Goal: Task Accomplishment & Management: Manage account settings

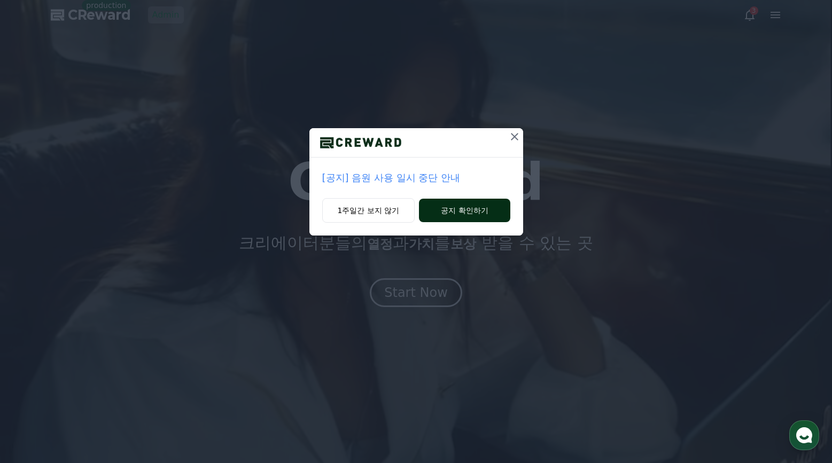
click at [457, 210] on button "공지 확인하기" at bounding box center [464, 211] width 91 height 24
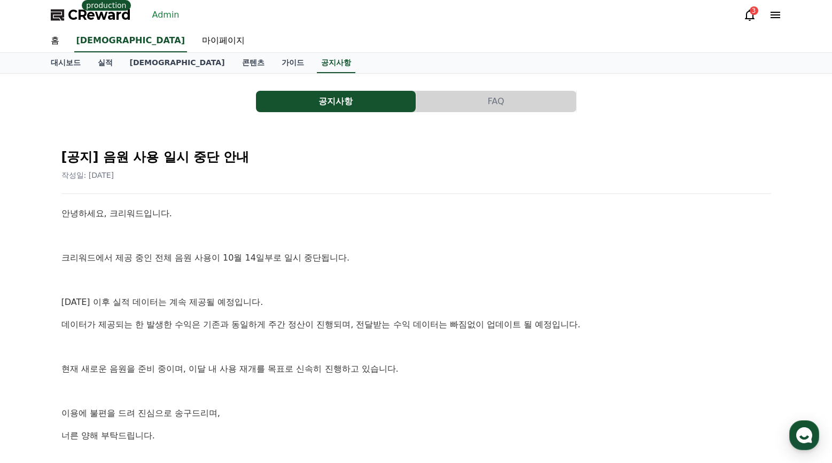
click at [159, 12] on link "Admin" at bounding box center [166, 14] width 36 height 17
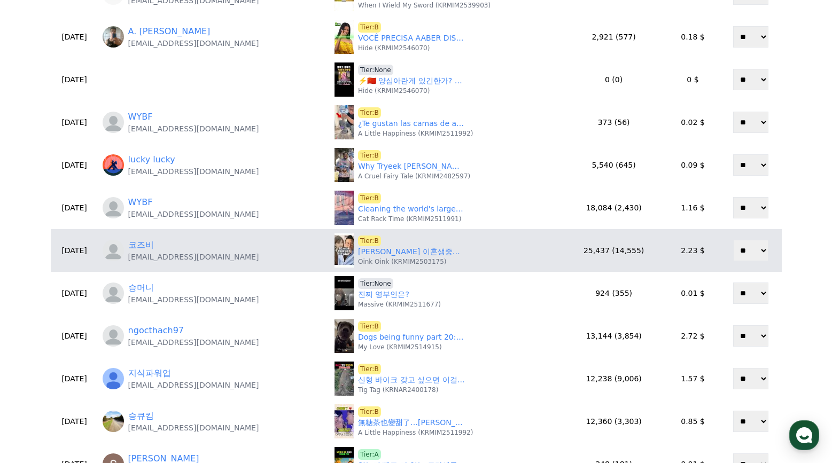
scroll to position [374, 0]
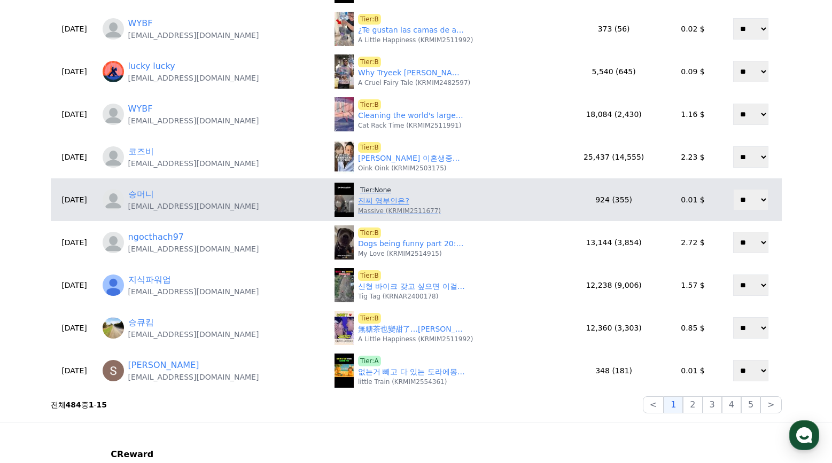
click at [380, 190] on span "Tier:None" at bounding box center [375, 190] width 35 height 11
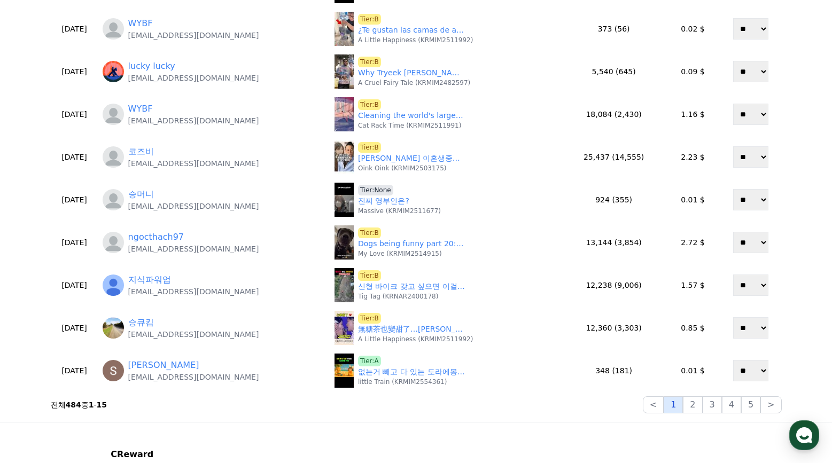
click at [678, 405] on button "1" at bounding box center [672, 404] width 19 height 17
click at [690, 406] on button "2" at bounding box center [692, 404] width 19 height 17
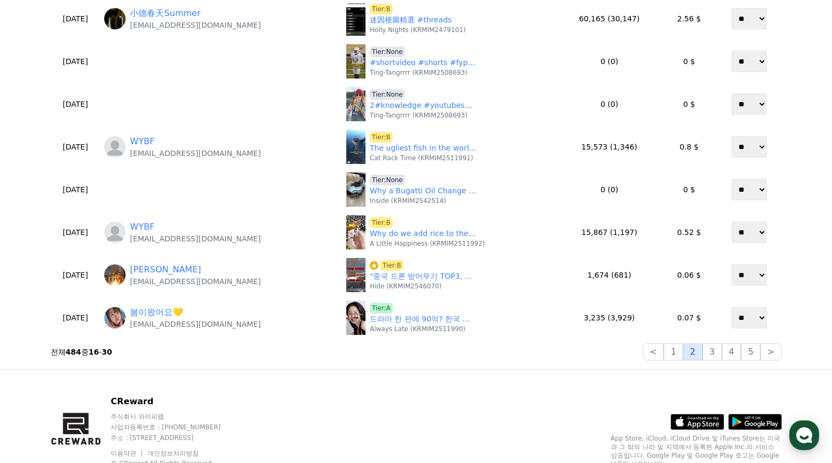
scroll to position [427, 0]
click at [716, 353] on button "3" at bounding box center [711, 351] width 19 height 17
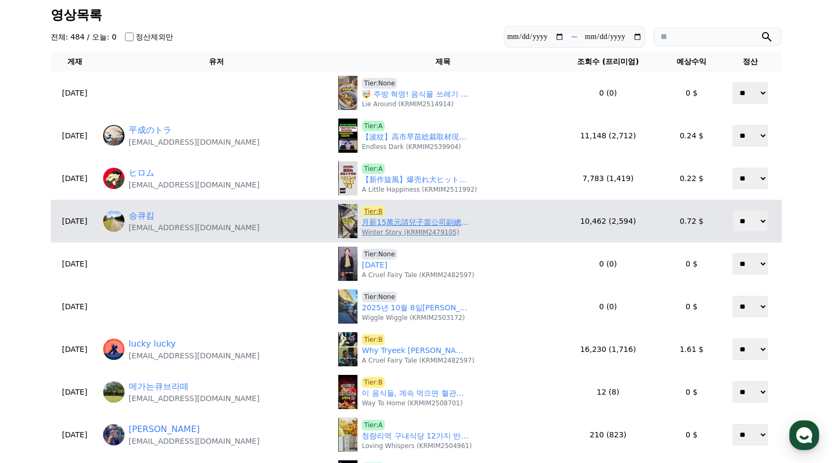
scroll to position [0, 0]
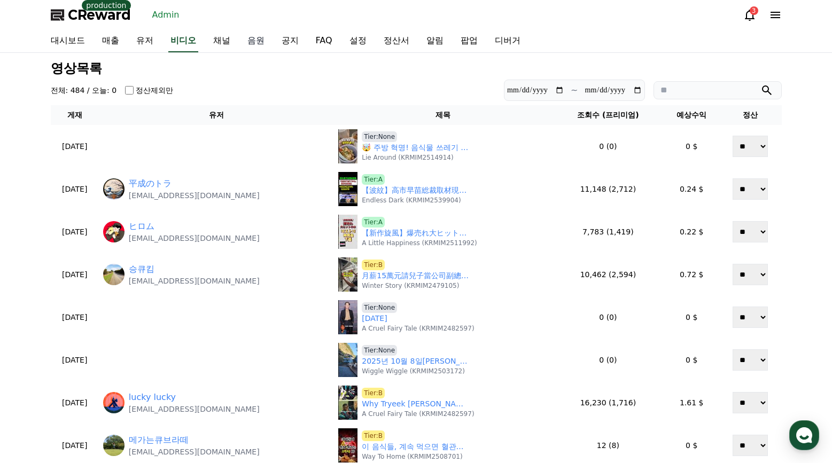
click at [260, 41] on link "음원" at bounding box center [256, 41] width 34 height 22
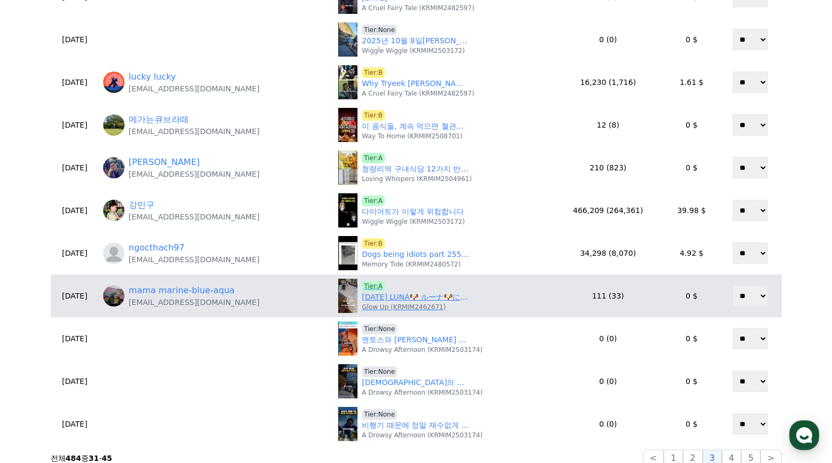
scroll to position [374, 0]
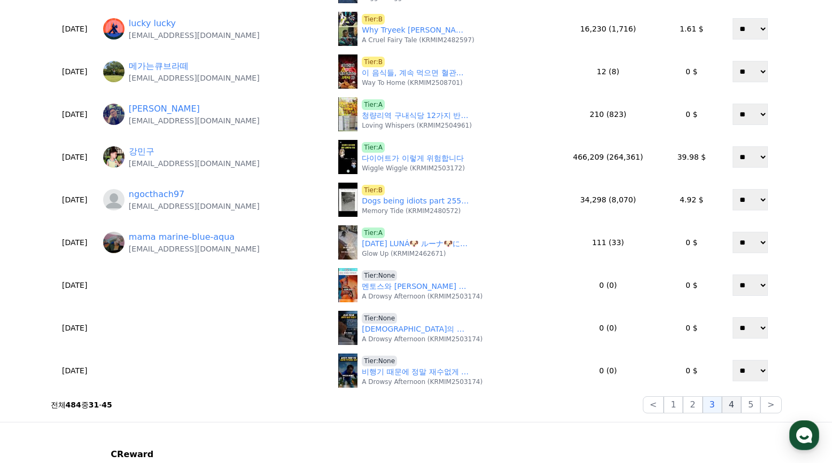
click at [727, 408] on button "4" at bounding box center [731, 404] width 19 height 17
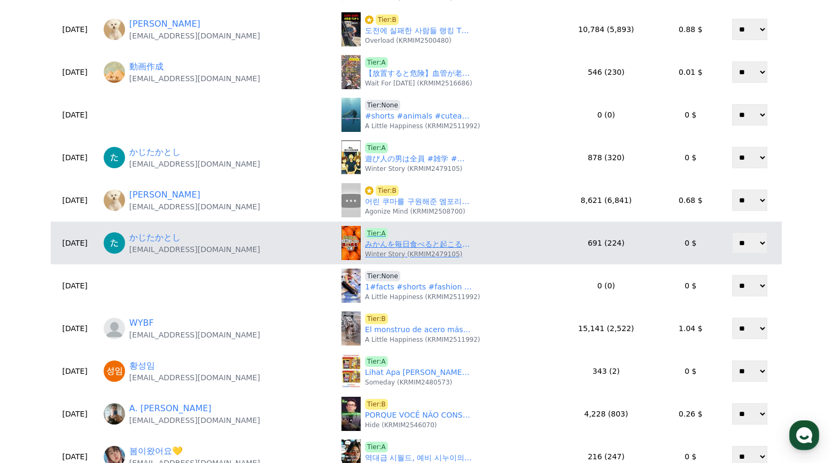
scroll to position [320, 0]
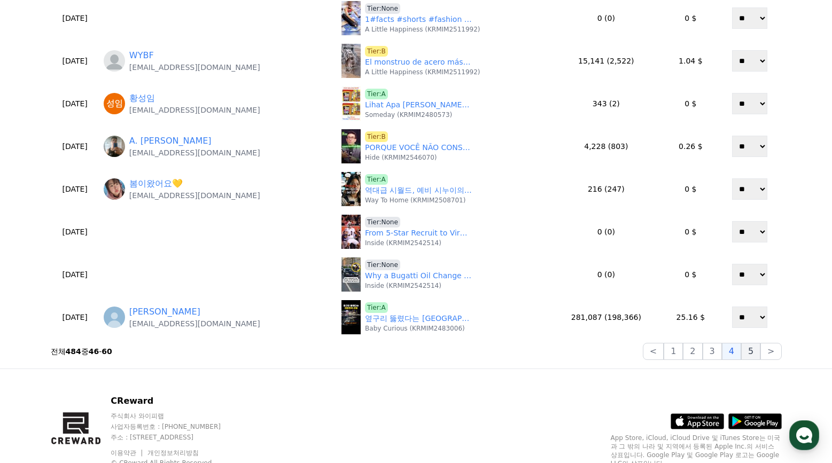
click at [748, 355] on button "5" at bounding box center [750, 351] width 19 height 17
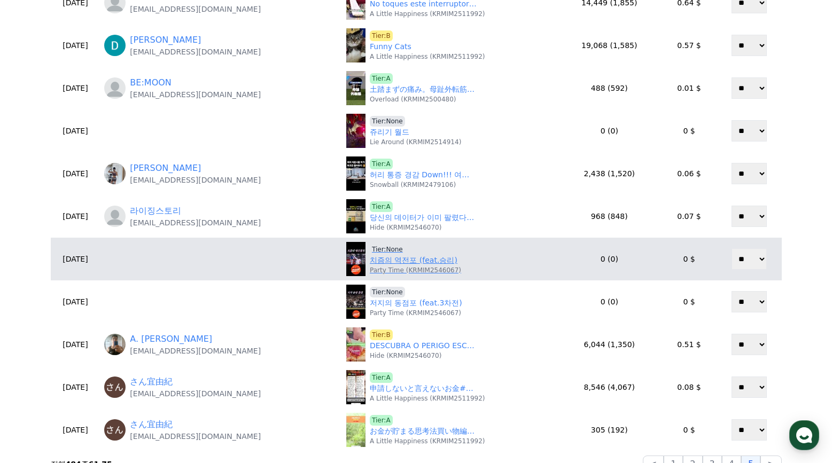
scroll to position [374, 0]
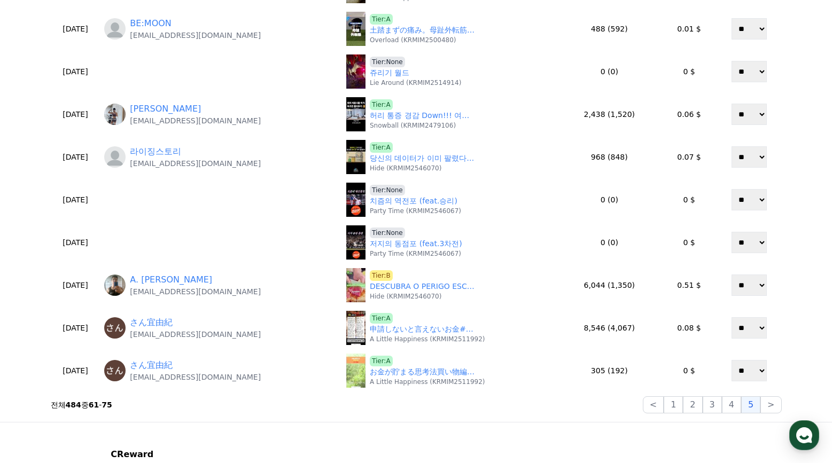
click at [782, 406] on div "**********" at bounding box center [415, 50] width 739 height 734
click at [776, 406] on button ">" at bounding box center [770, 404] width 21 height 17
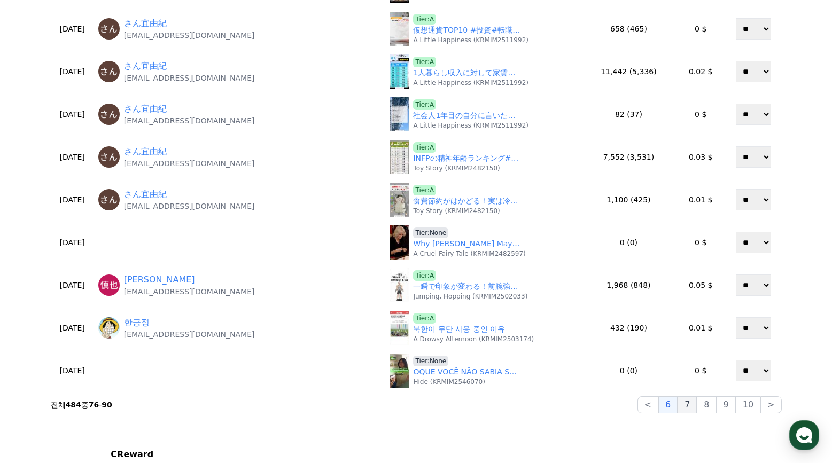
click at [684, 402] on button "7" at bounding box center [686, 404] width 19 height 17
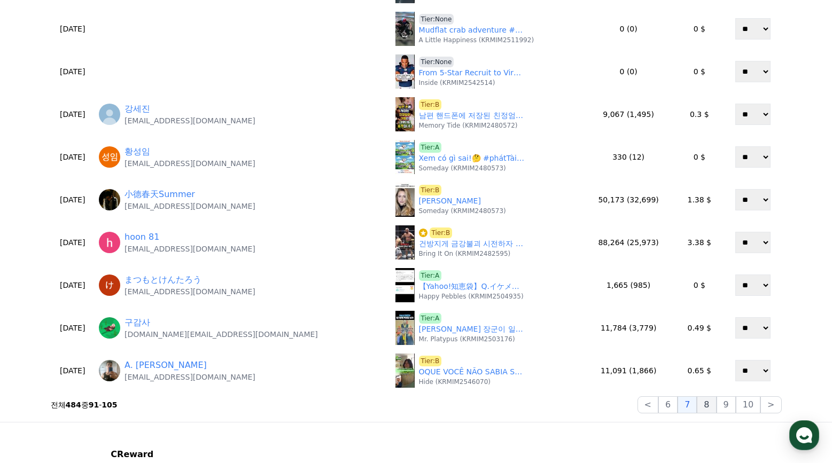
click at [710, 405] on button "8" at bounding box center [705, 404] width 19 height 17
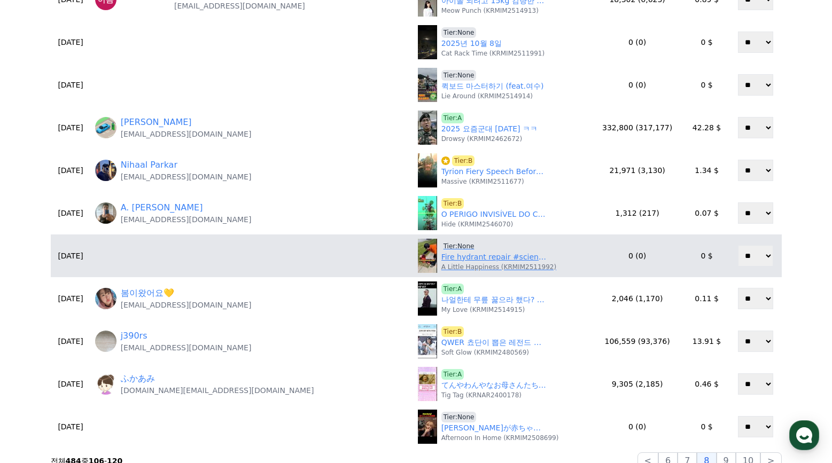
scroll to position [320, 0]
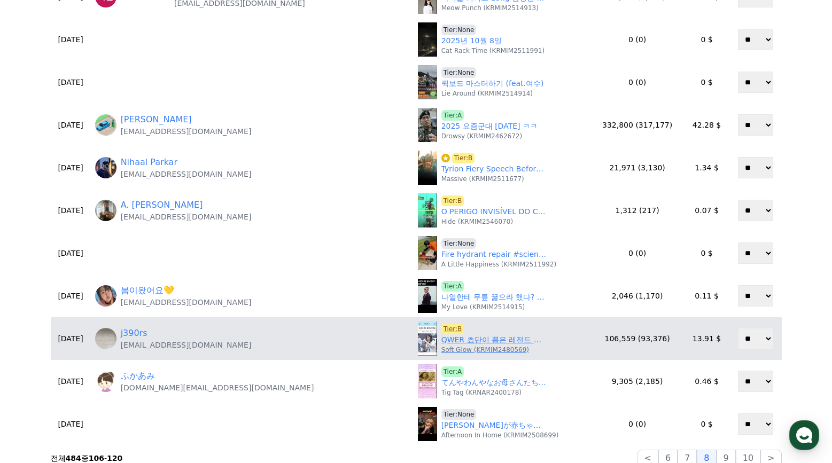
click at [441, 342] on link "QWER 쵸단이 뽑은 레전드 번호표" at bounding box center [494, 339] width 107 height 11
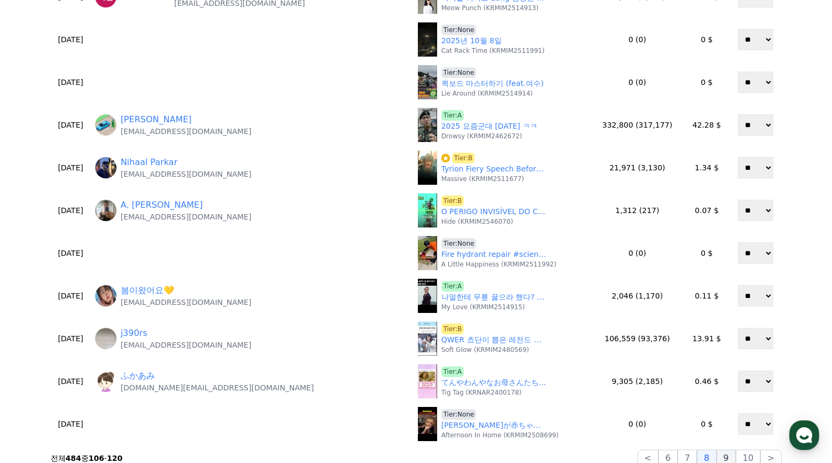
click at [730, 456] on button "9" at bounding box center [725, 458] width 19 height 17
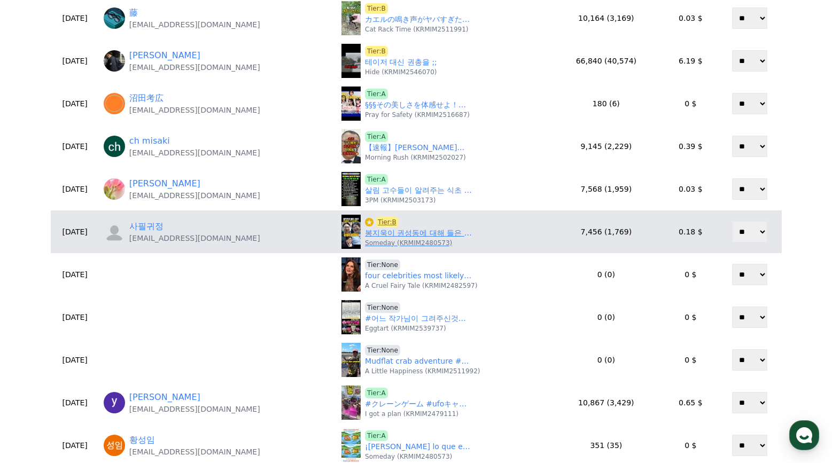
scroll to position [160, 0]
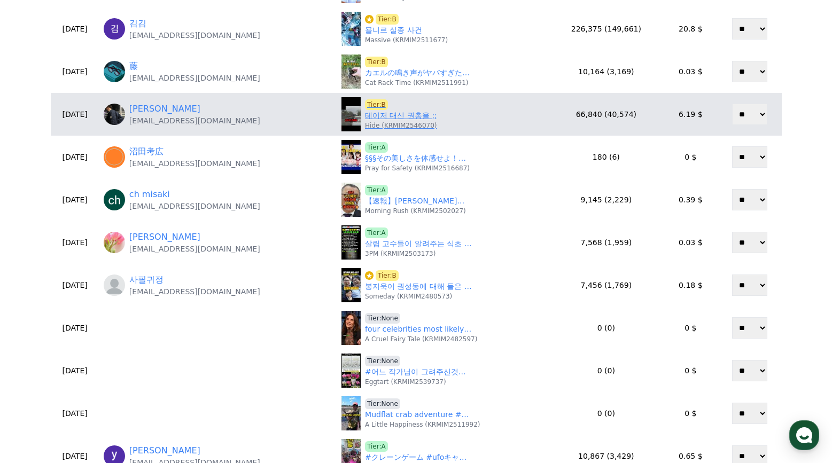
click at [387, 123] on p "Hide (KRMIM2546070)" at bounding box center [401, 125] width 72 height 9
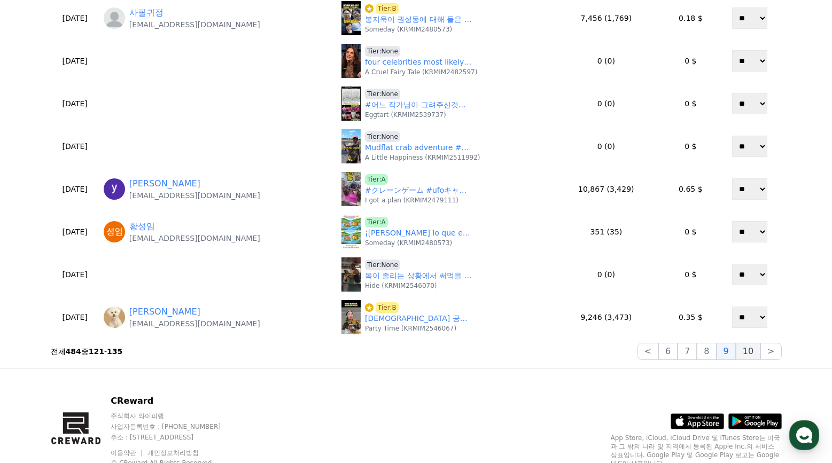
click at [743, 354] on button "10" at bounding box center [747, 351] width 25 height 17
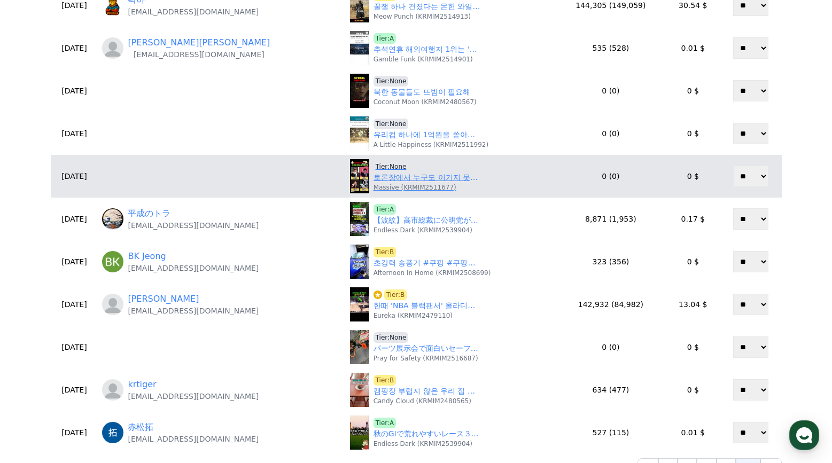
scroll to position [374, 0]
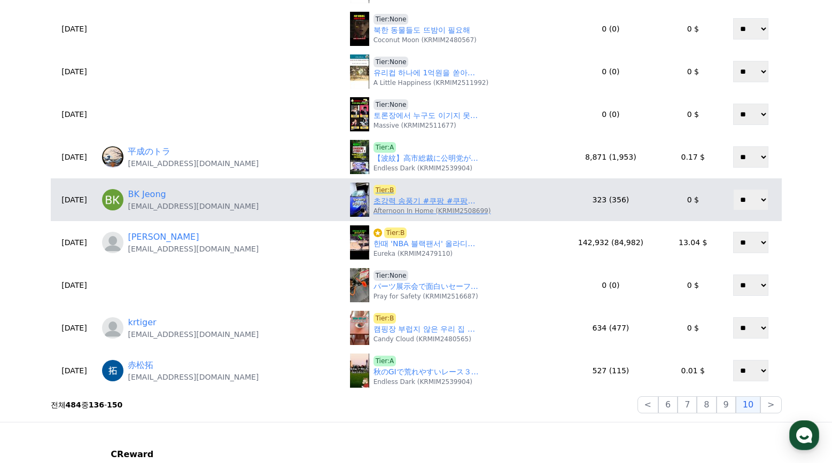
click at [382, 205] on link "초강력 송풍기 #쿠팡 #쿠팡꿀템 #쿠팡추천 #꿀템 #송풍기" at bounding box center [426, 200] width 107 height 11
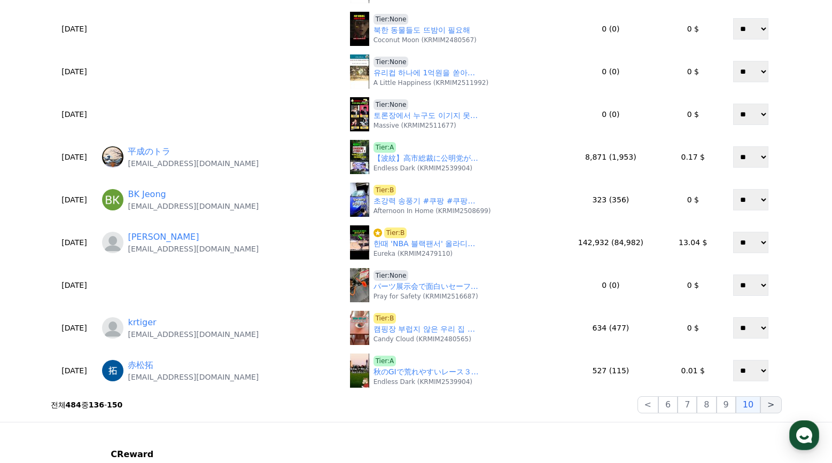
click at [761, 403] on div "< 6 7 8 9 10 >" at bounding box center [709, 404] width 144 height 17
click at [764, 403] on button ">" at bounding box center [770, 404] width 21 height 17
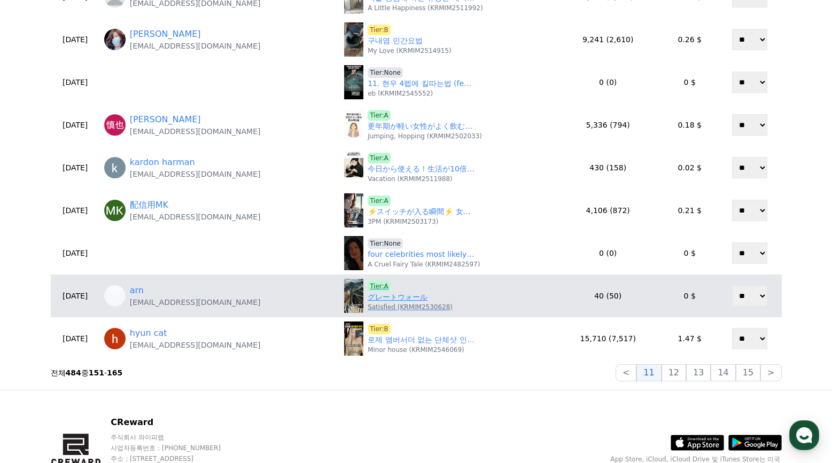
scroll to position [427, 0]
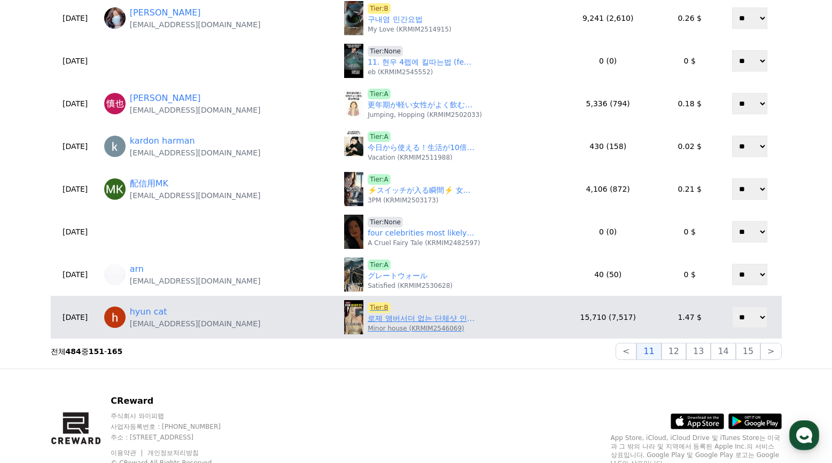
click at [391, 318] on link "로제 앰버서더 없는 단체샷 인종차별 논란" at bounding box center [420, 318] width 107 height 11
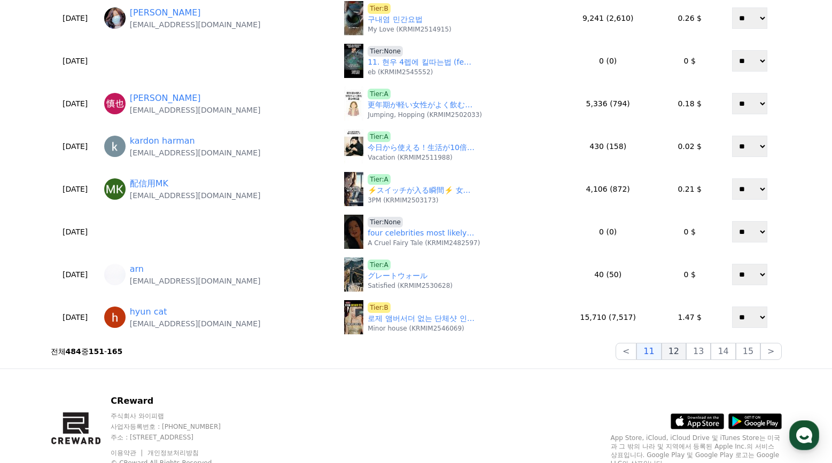
click at [683, 355] on button "12" at bounding box center [673, 351] width 25 height 17
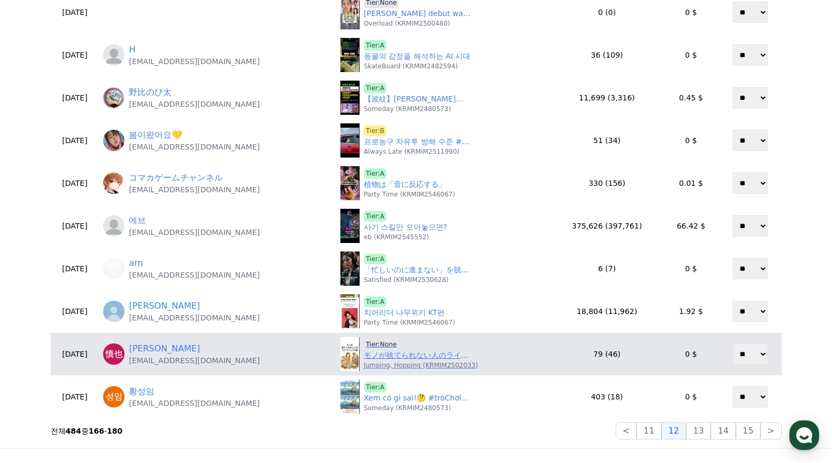
scroll to position [374, 0]
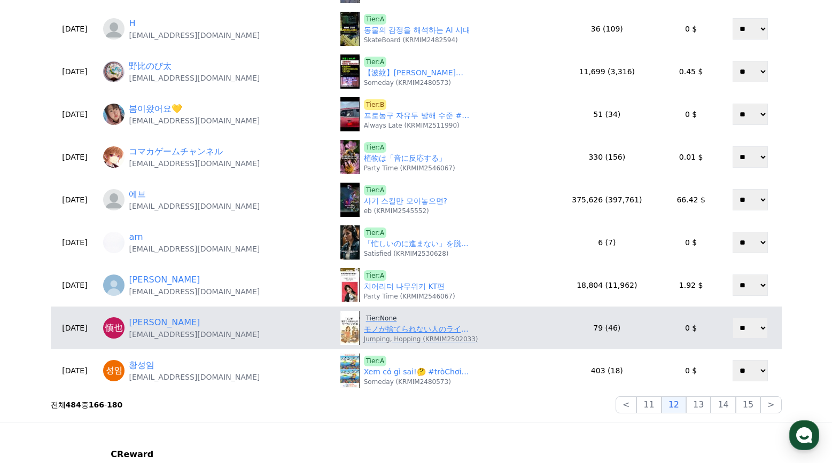
click at [383, 336] on p "Jumping, Hopping (KRMIM2502033)" at bounding box center [421, 339] width 114 height 9
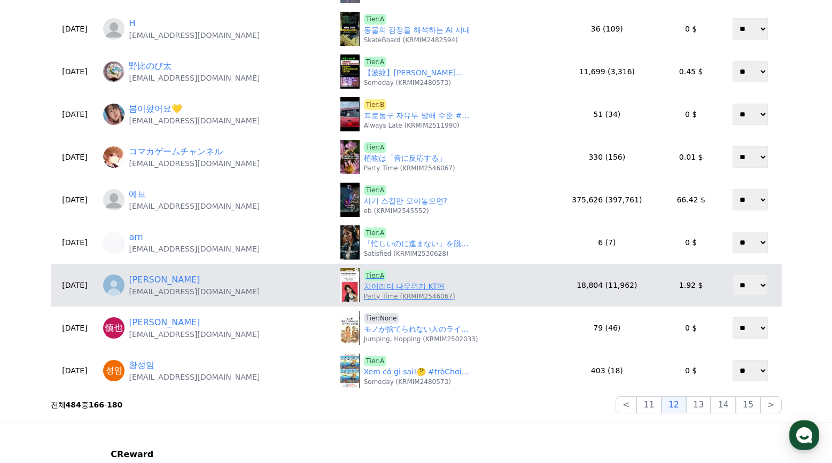
click at [385, 285] on link "치어리더 나무위키 KT편" at bounding box center [404, 286] width 81 height 11
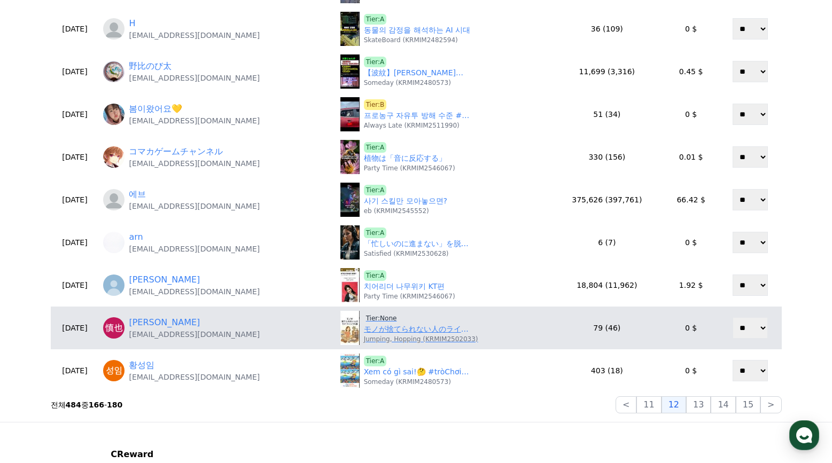
click at [379, 319] on span "Tier:None" at bounding box center [381, 318] width 35 height 11
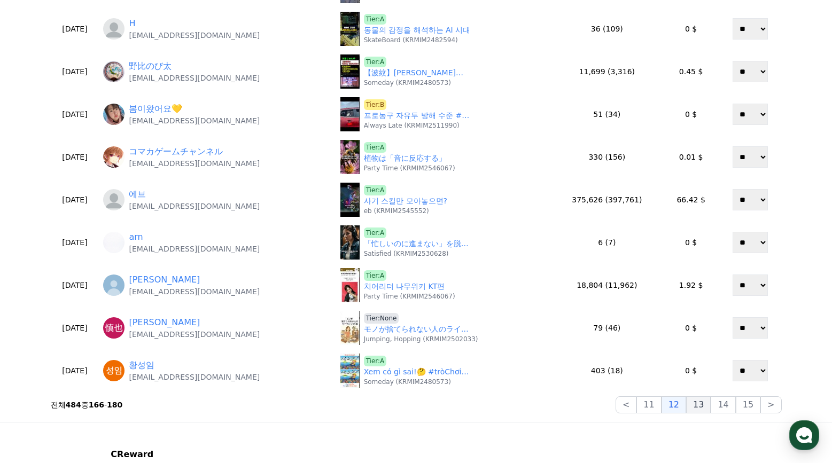
click at [697, 406] on button "13" at bounding box center [698, 404] width 25 height 17
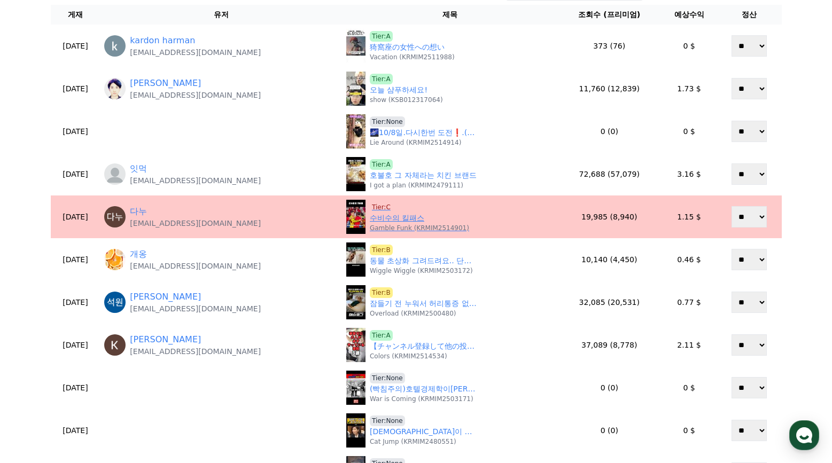
scroll to position [53, 0]
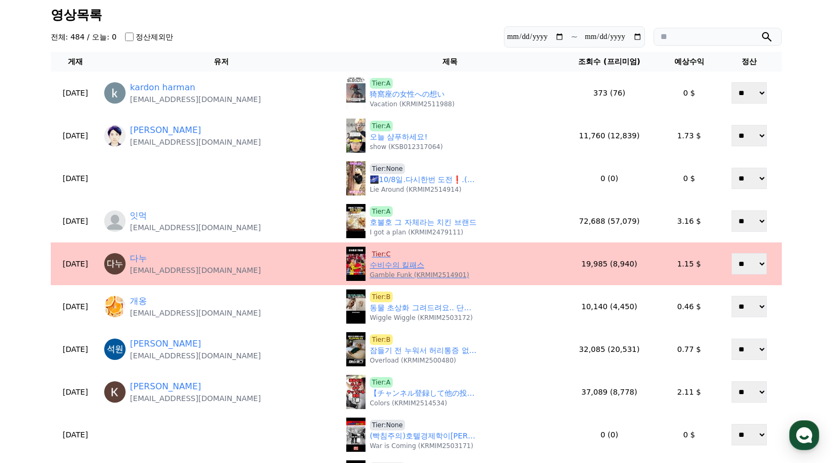
click at [378, 252] on span "Tier:C" at bounding box center [381, 254] width 23 height 11
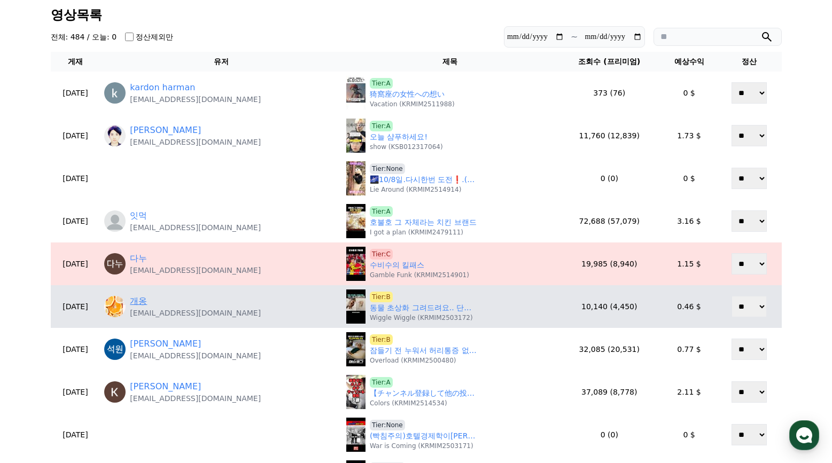
click at [147, 302] on link "개옹" at bounding box center [138, 301] width 17 height 13
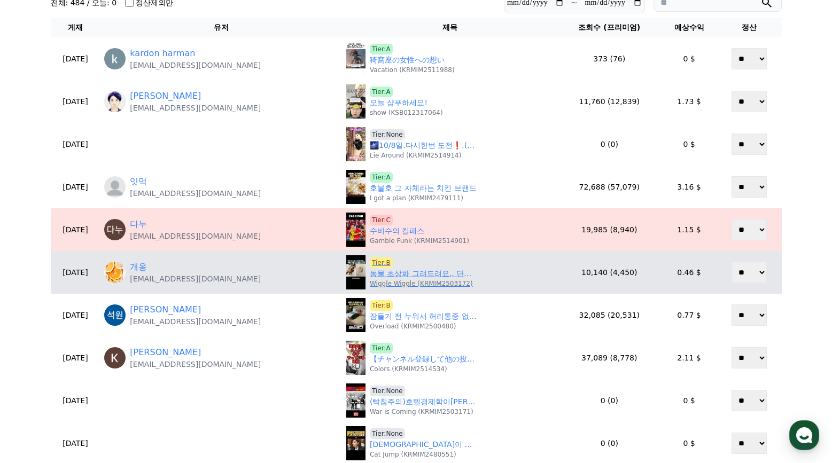
scroll to position [107, 0]
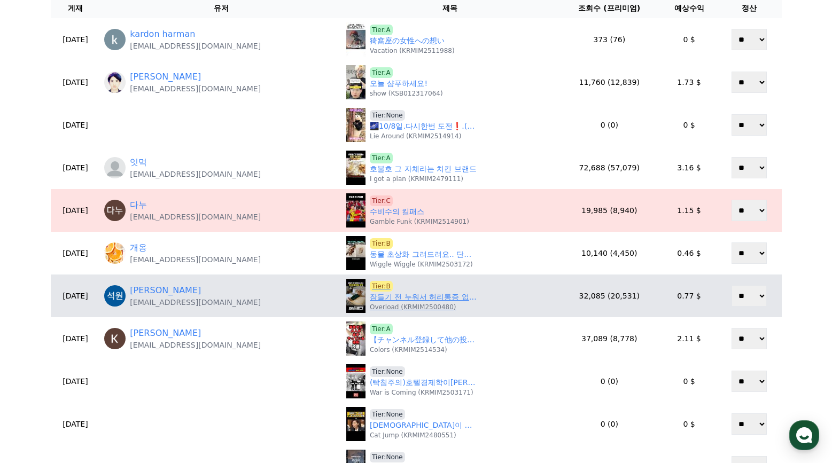
click at [409, 296] on link "잠들기 전 누워서 허리통증 없애는 방법 #허리통증 #스트레칭 #간단운동 #허리통증운동" at bounding box center [423, 297] width 107 height 11
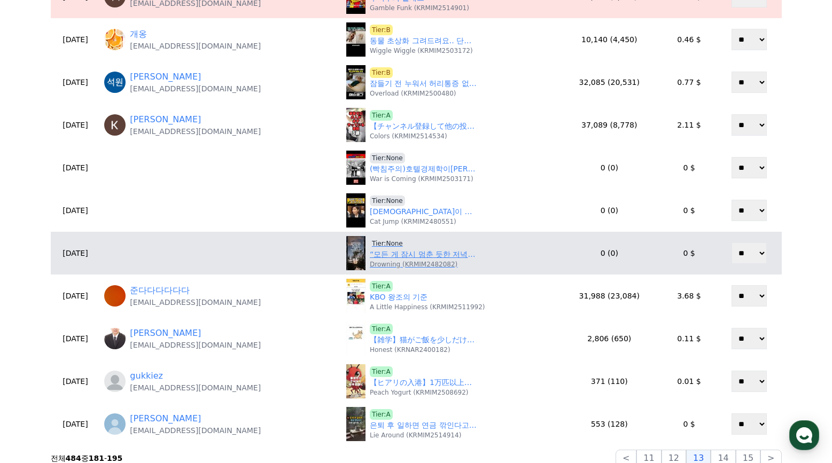
scroll to position [374, 0]
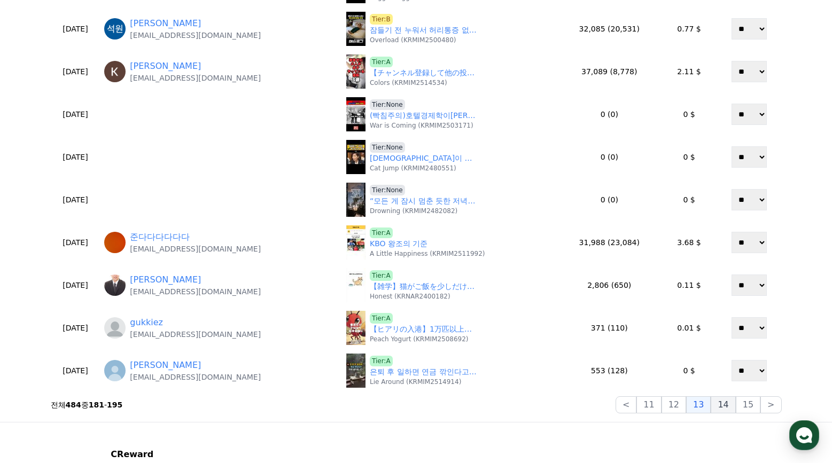
click at [723, 405] on button "14" at bounding box center [722, 404] width 25 height 17
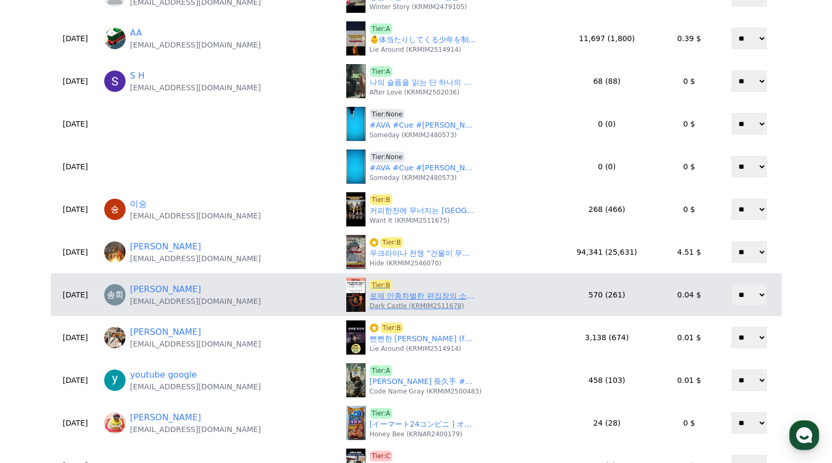
scroll to position [267, 0]
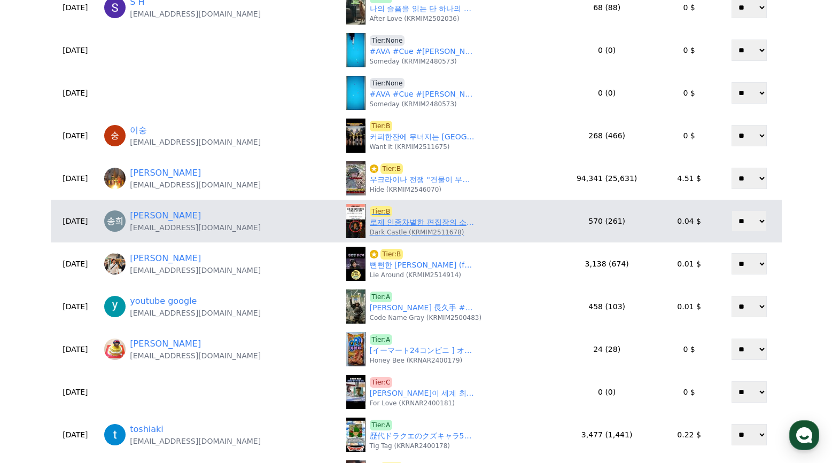
click at [395, 223] on link "로제 인종차별한 편집장의 소름돋는 과거 발언" at bounding box center [423, 222] width 107 height 11
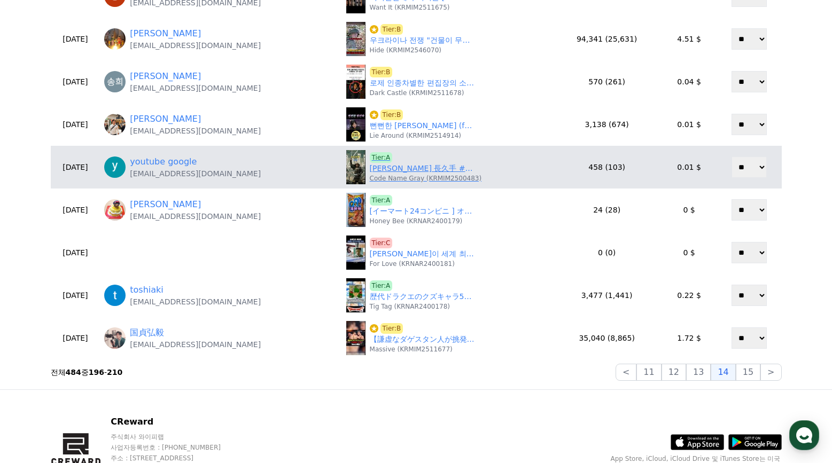
scroll to position [374, 0]
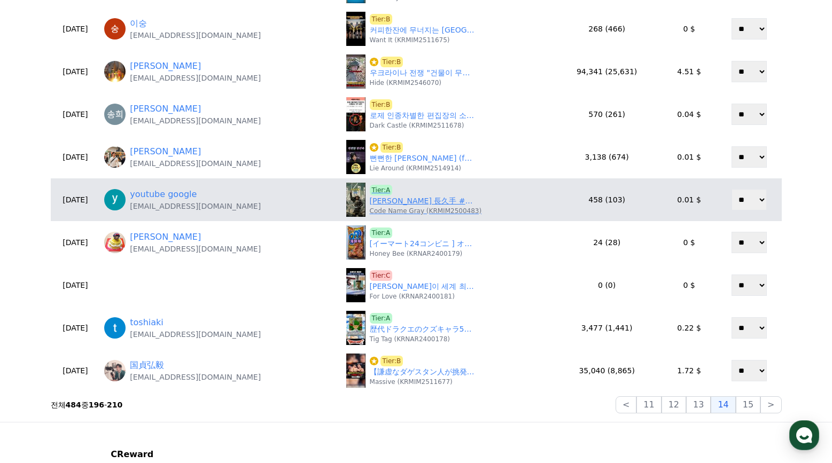
click at [410, 200] on link "本多忠勝 長久手 #戦国時代 #歴史 #本多忠勝 #徳川四天王" at bounding box center [423, 200] width 107 height 11
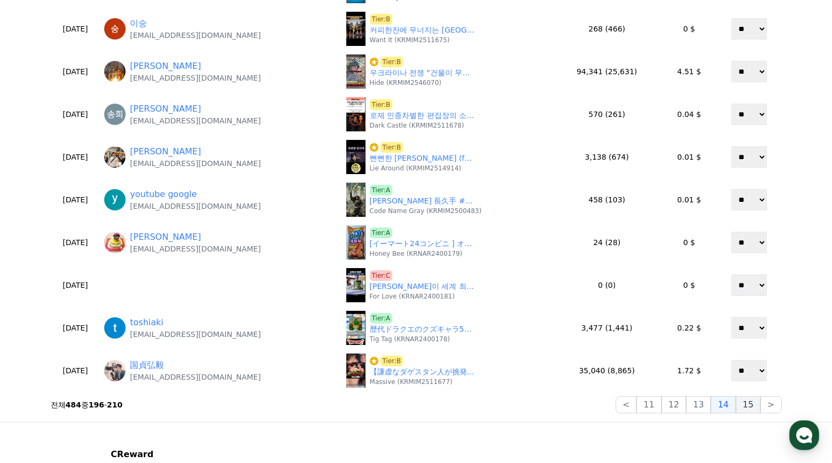
click at [748, 402] on button "15" at bounding box center [747, 404] width 25 height 17
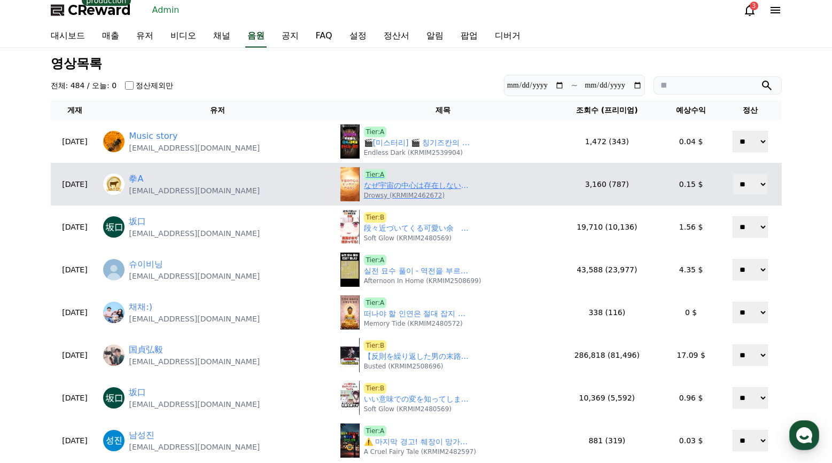
scroll to position [0, 0]
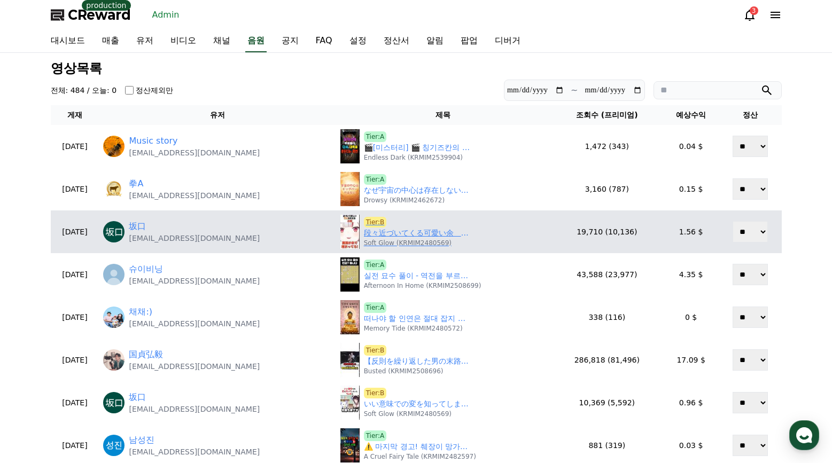
click at [390, 231] on link "段々近づいてくる可愛い余　　　【#百鬼あやめ/#ホロライブ切り抜き】#shorts" at bounding box center [417, 233] width 107 height 11
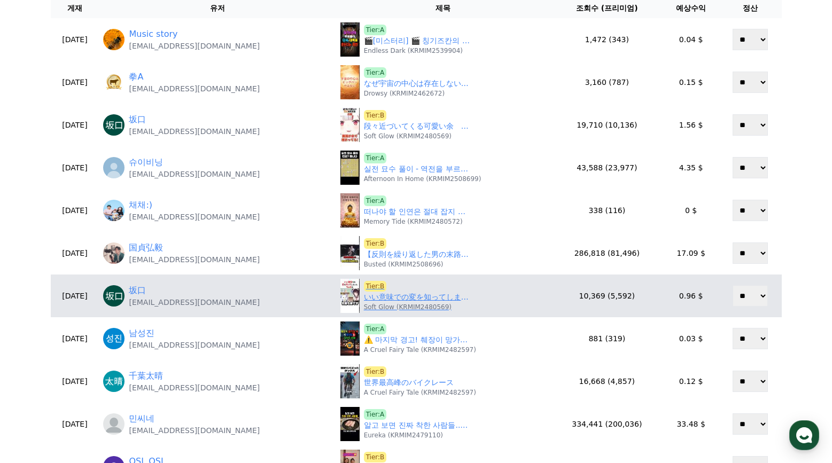
scroll to position [160, 0]
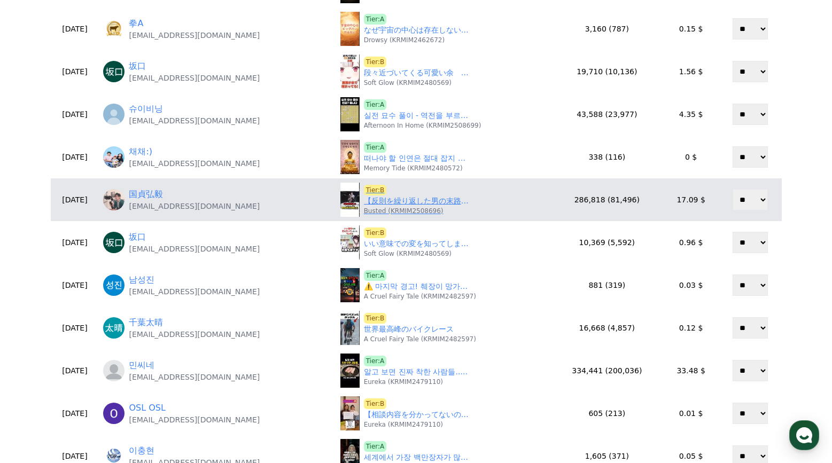
click at [379, 207] on p "Busted (KRMIM2508696)" at bounding box center [404, 211] width 80 height 9
click at [379, 205] on link "【反則を繰り返した男の末路…審判の怒りが爆発する】#格闘技#mma #総合格闘技 #shorts" at bounding box center [417, 200] width 107 height 11
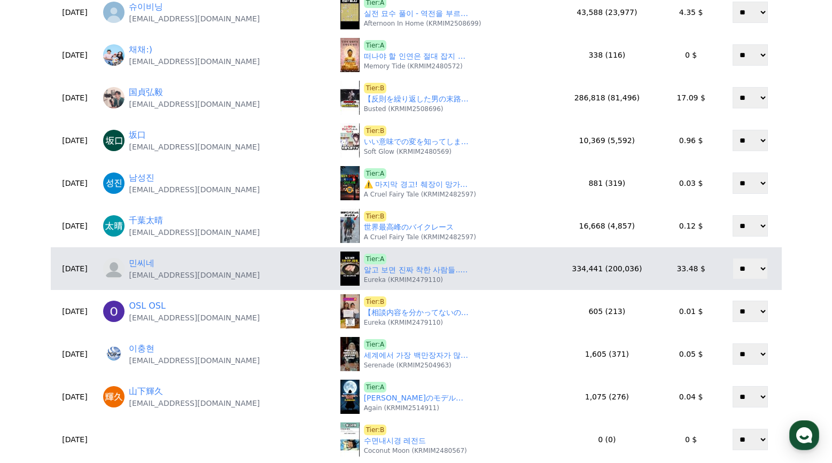
scroll to position [267, 0]
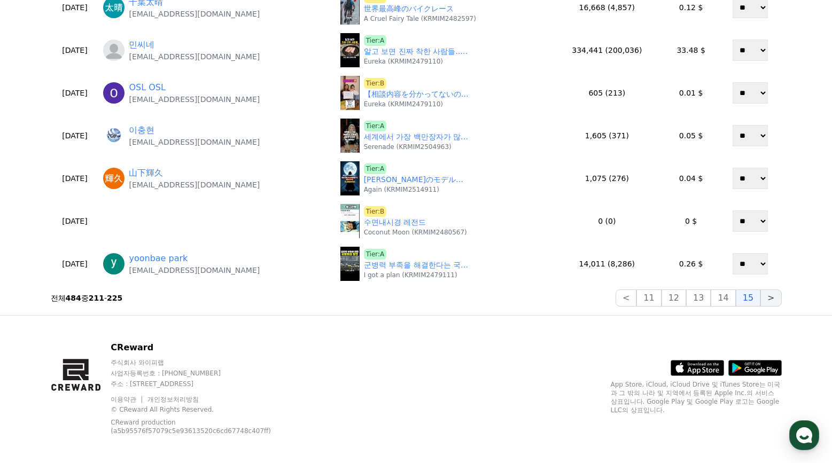
click at [781, 300] on button ">" at bounding box center [770, 297] width 21 height 17
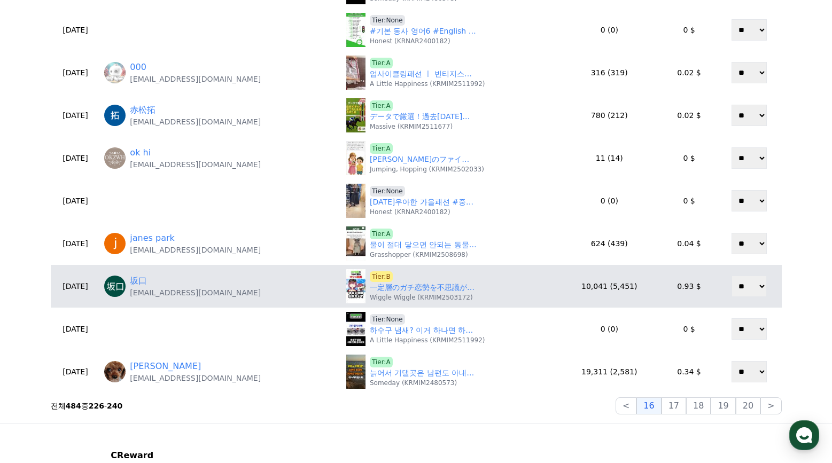
scroll to position [374, 0]
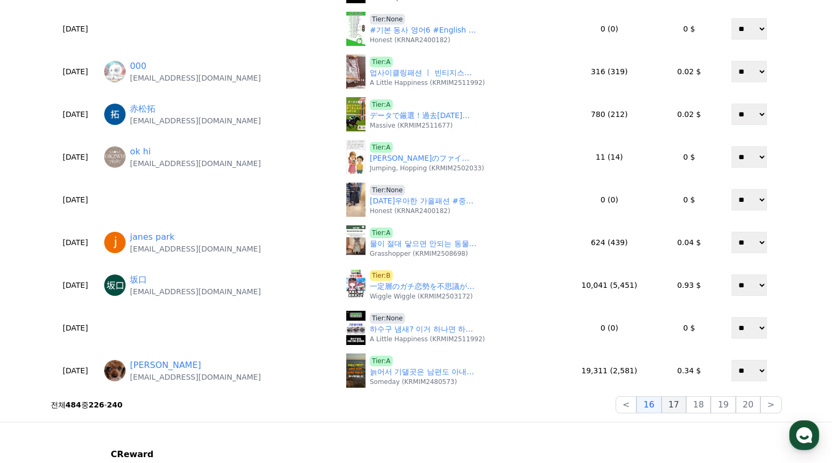
click at [683, 410] on button "17" at bounding box center [673, 404] width 25 height 17
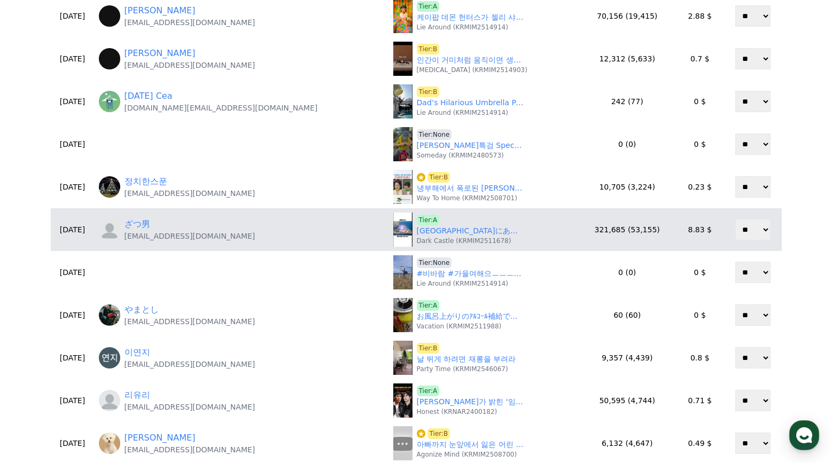
scroll to position [320, 0]
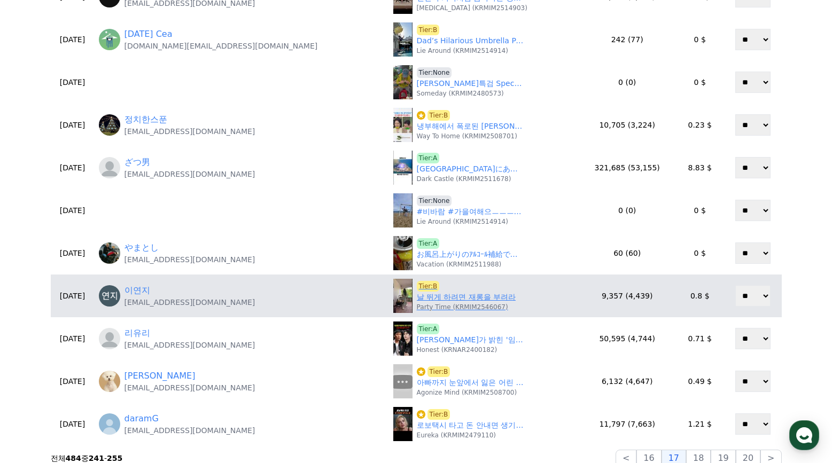
click at [417, 299] on link "날 뛰게 하려면 재롱을 부려라" at bounding box center [466, 297] width 99 height 11
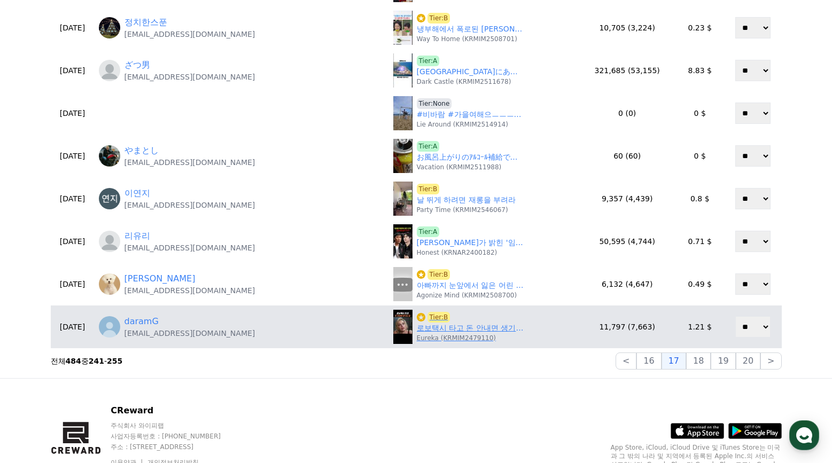
scroll to position [427, 0]
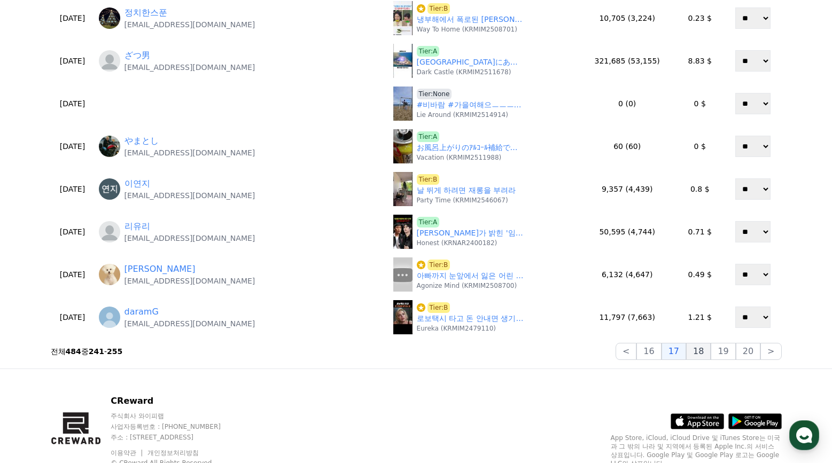
click at [699, 355] on button "18" at bounding box center [698, 351] width 25 height 17
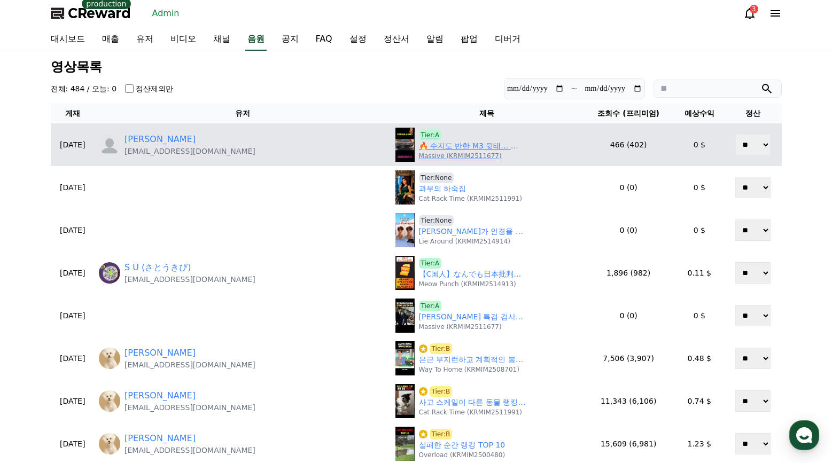
scroll to position [0, 0]
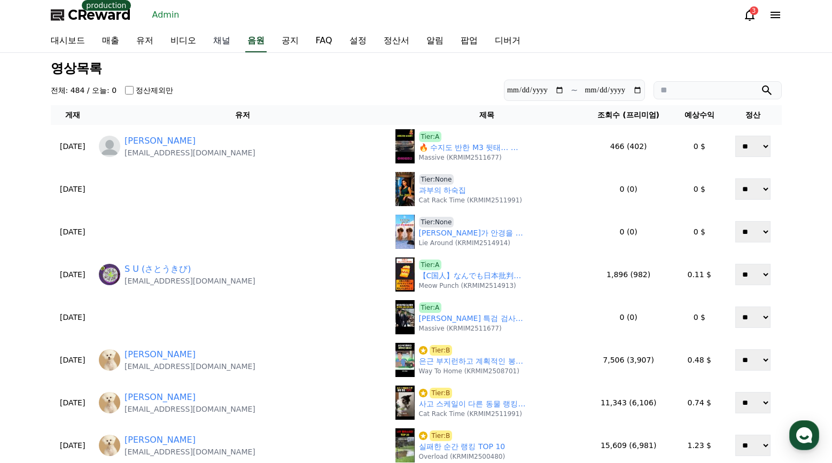
click at [217, 40] on link "채널" at bounding box center [222, 41] width 34 height 22
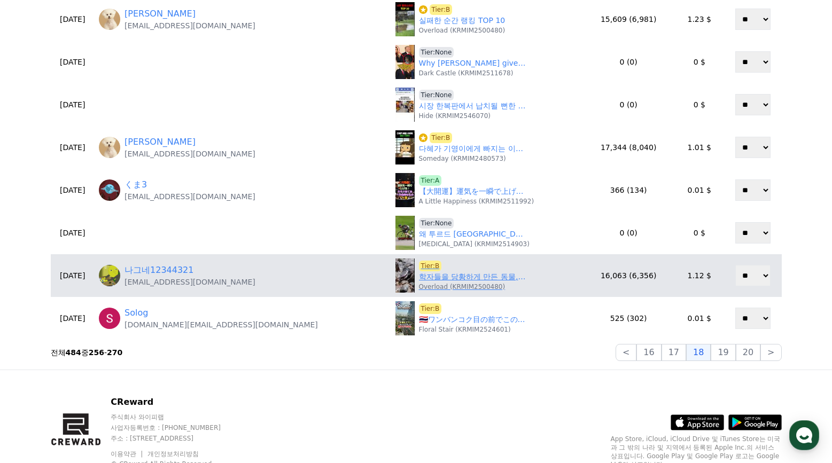
scroll to position [427, 0]
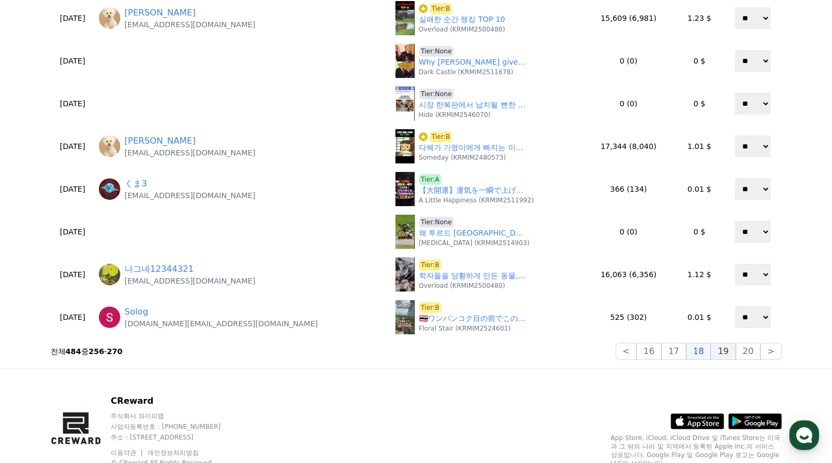
click at [720, 355] on button "19" at bounding box center [722, 351] width 25 height 17
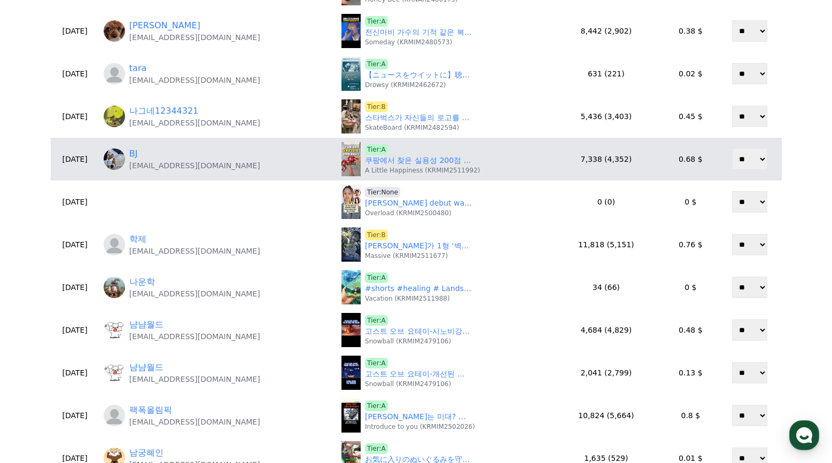
scroll to position [107, 0]
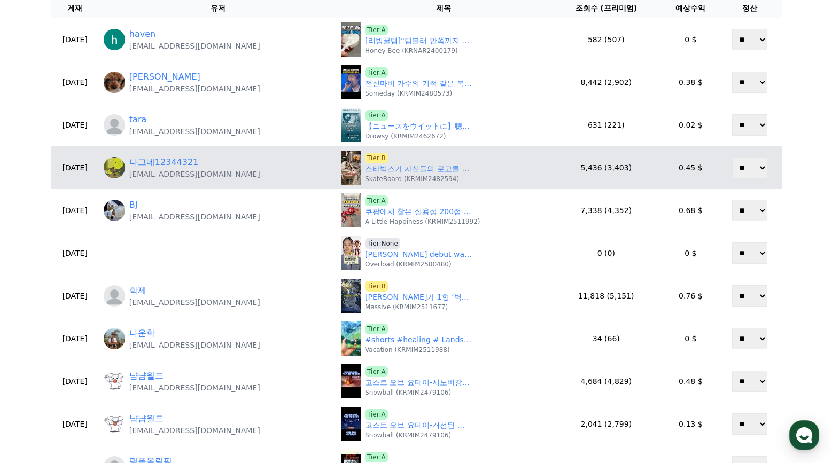
click at [387, 172] on link "스타벅스가 자신들의 로고를 가리고 새로운 카페를 연 이유" at bounding box center [418, 168] width 107 height 11
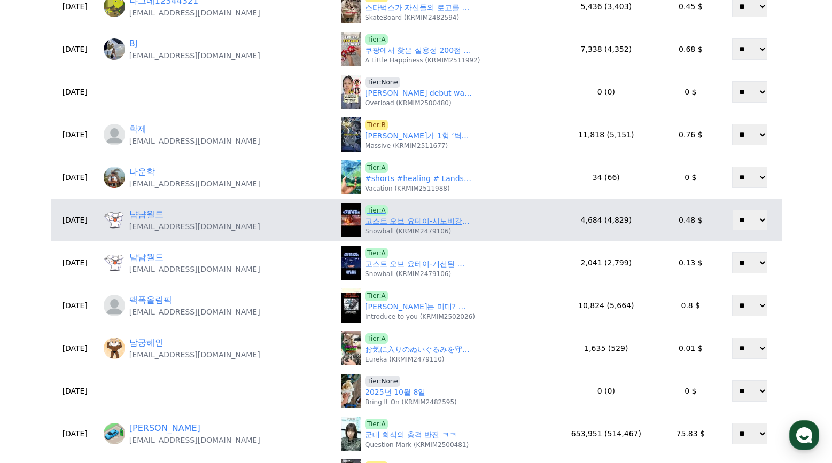
scroll to position [374, 0]
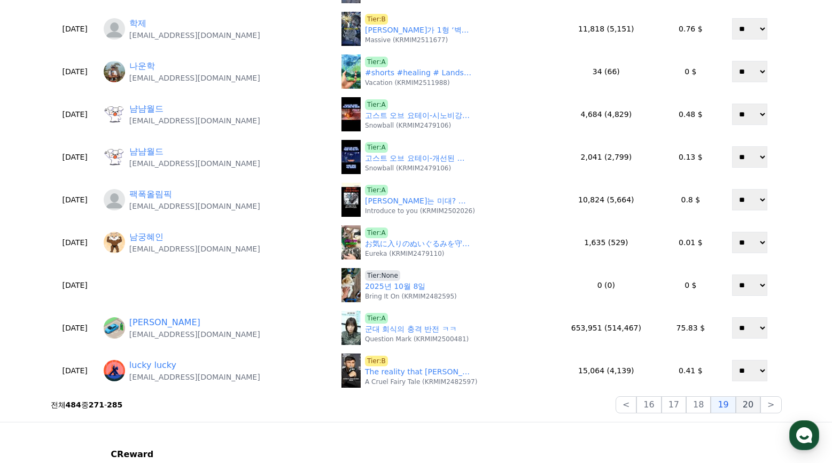
click at [746, 407] on button "20" at bounding box center [747, 404] width 25 height 17
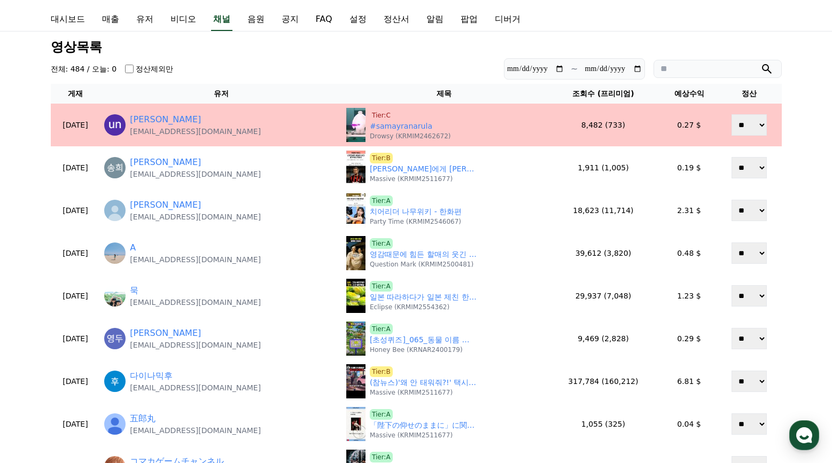
scroll to position [0, 0]
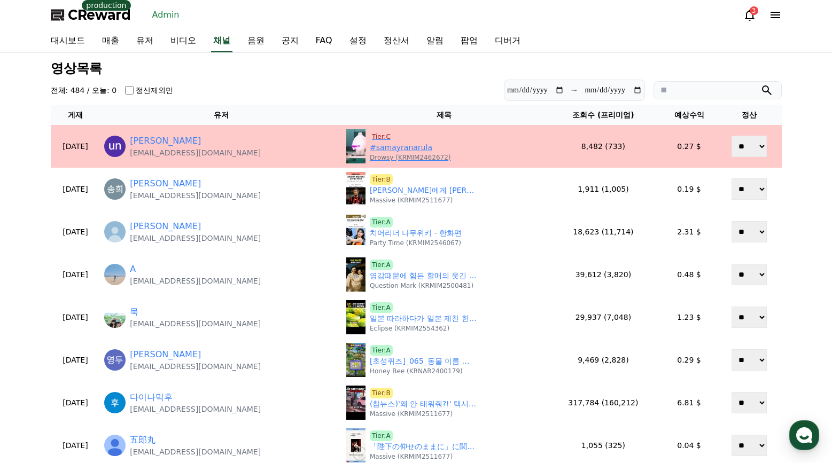
click at [370, 135] on span "Tier:C" at bounding box center [381, 136] width 23 height 11
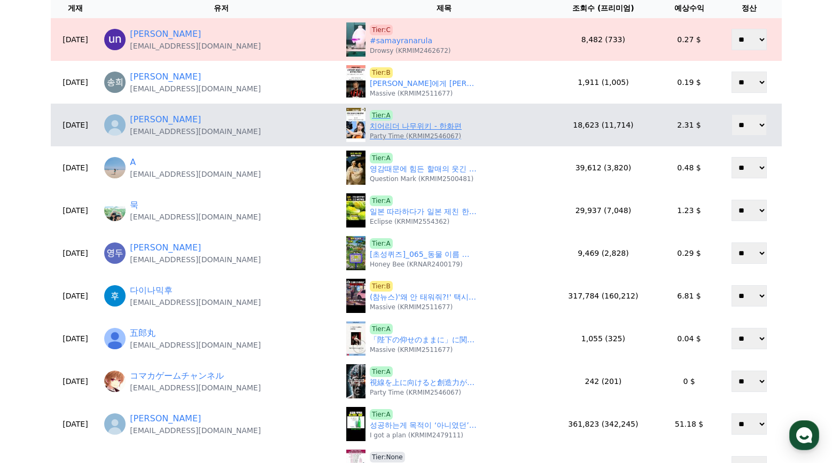
scroll to position [53, 0]
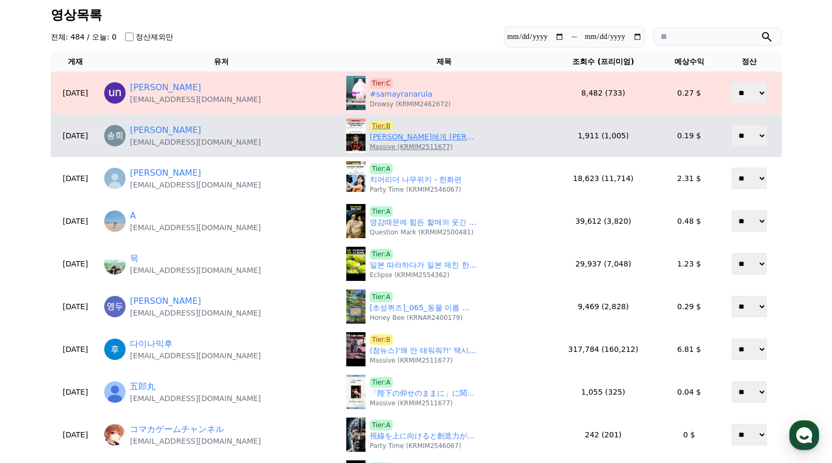
click at [380, 140] on link "손흥민에게 베컴이 남긴 충격적인 한마디" at bounding box center [423, 136] width 107 height 11
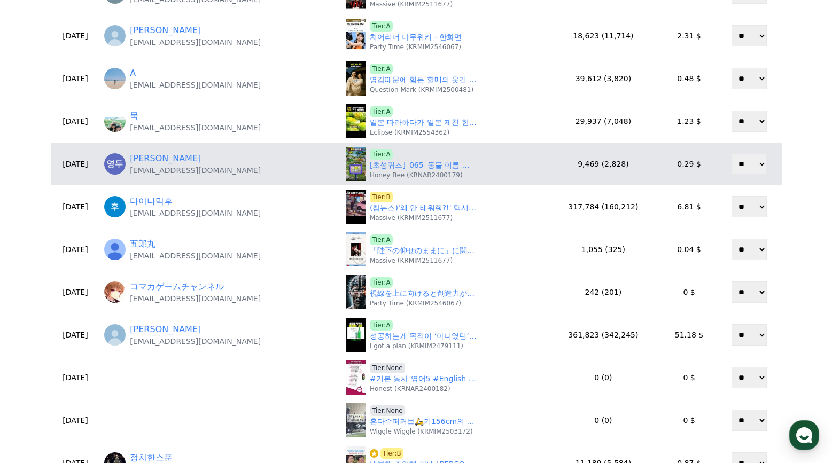
scroll to position [214, 0]
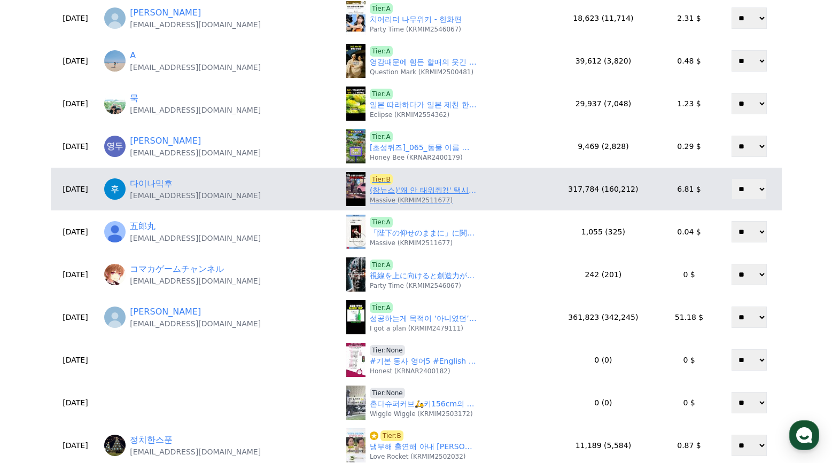
click at [402, 198] on p "Massive (KRMIM2511677)" at bounding box center [411, 200] width 83 height 9
click at [402, 195] on link "(참뉴스)'왜 안 태워줘?!' 택시에 핸드폰을 던지던 빌런의 정체는.." at bounding box center [423, 190] width 107 height 11
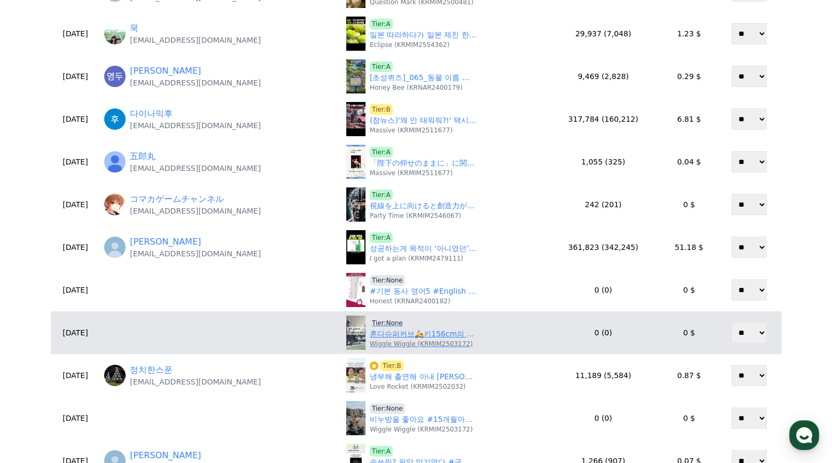
scroll to position [374, 0]
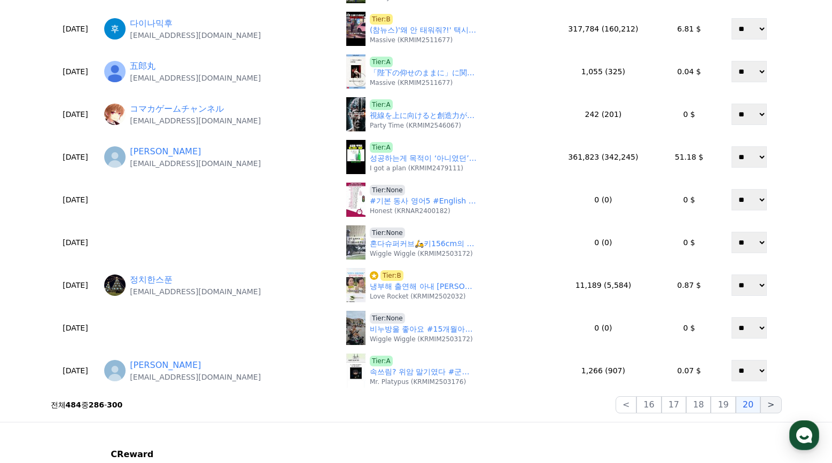
click at [769, 406] on button ">" at bounding box center [770, 404] width 21 height 17
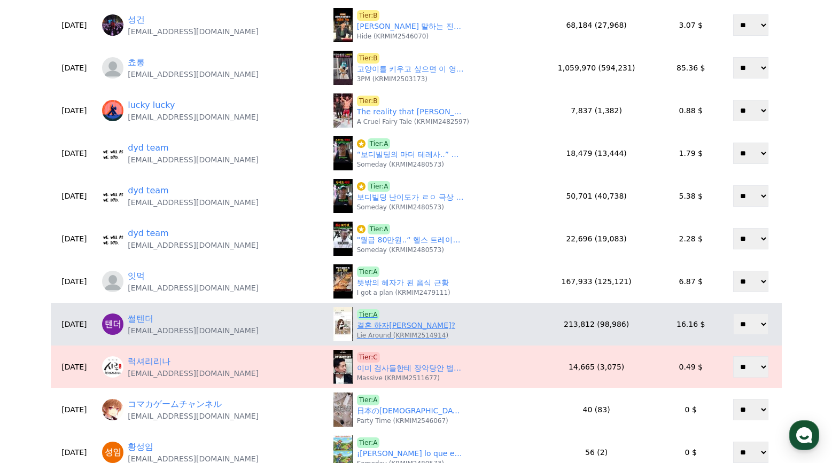
scroll to position [267, 0]
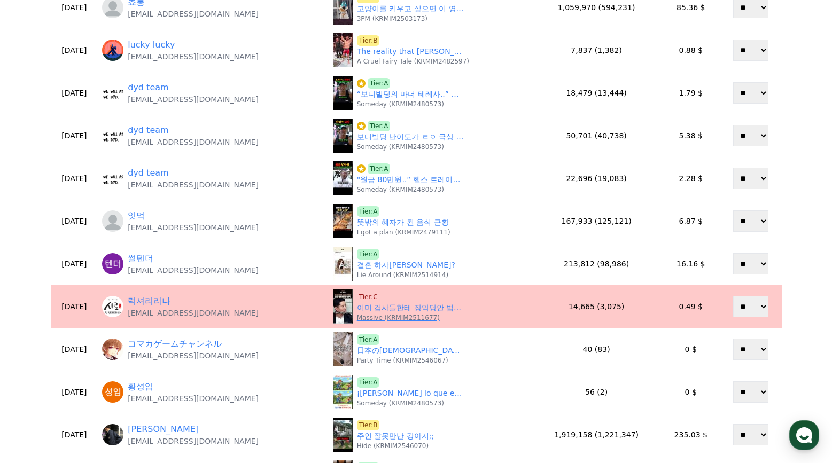
click at [372, 295] on span "Tier:C" at bounding box center [368, 297] width 23 height 11
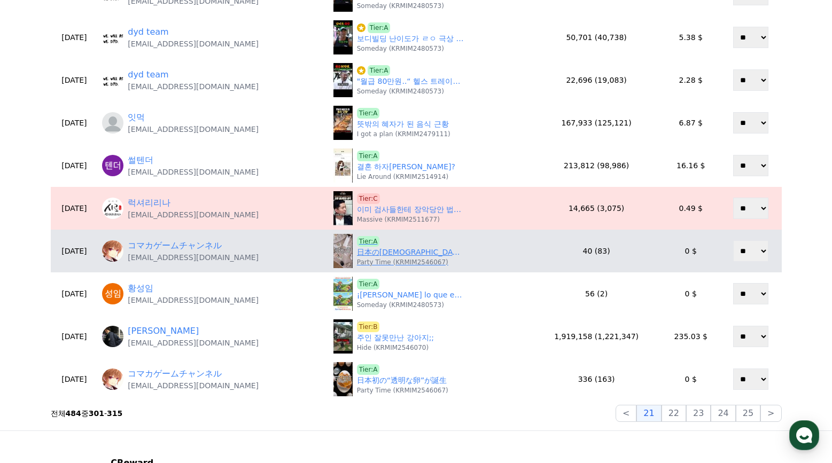
scroll to position [427, 0]
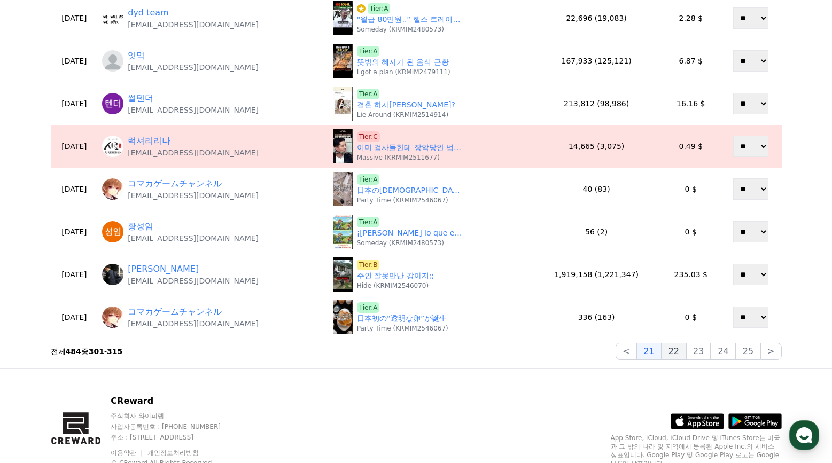
click at [674, 354] on button "22" at bounding box center [673, 351] width 25 height 17
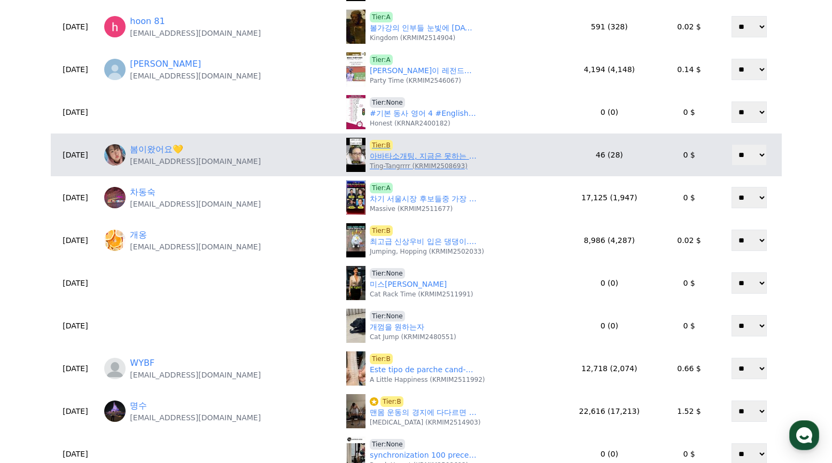
scroll to position [267, 0]
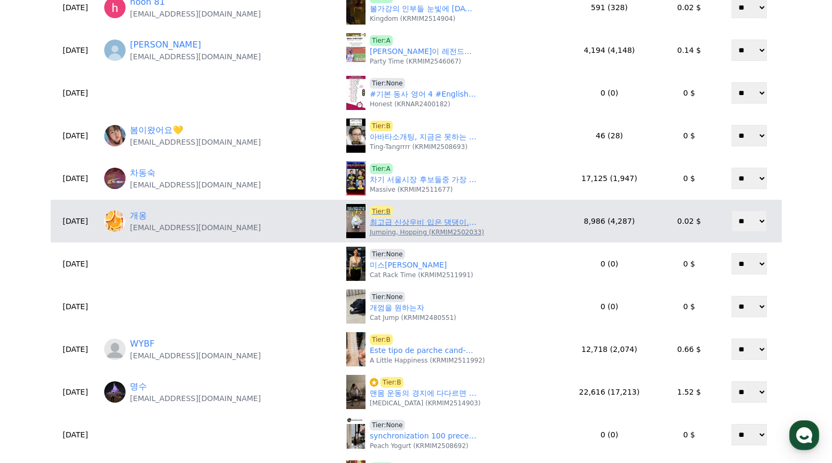
click at [384, 226] on link "최고급 신상우비 입은 댕댕이.. 그런데..." at bounding box center [423, 222] width 107 height 11
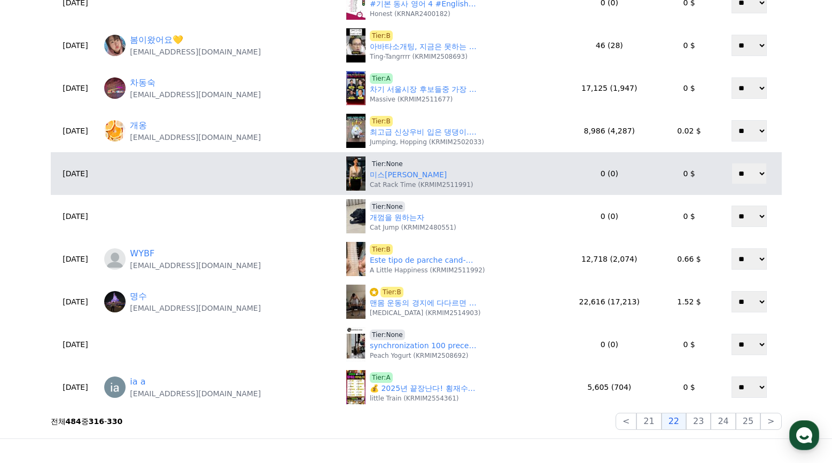
scroll to position [374, 0]
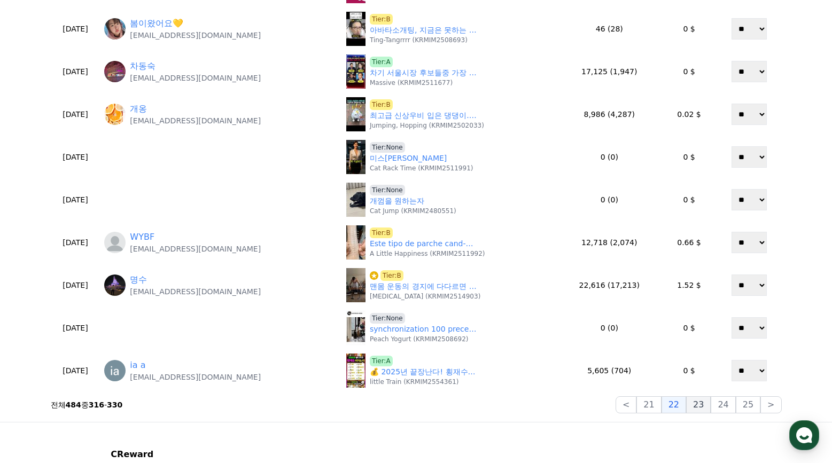
click at [706, 410] on button "23" at bounding box center [698, 404] width 25 height 17
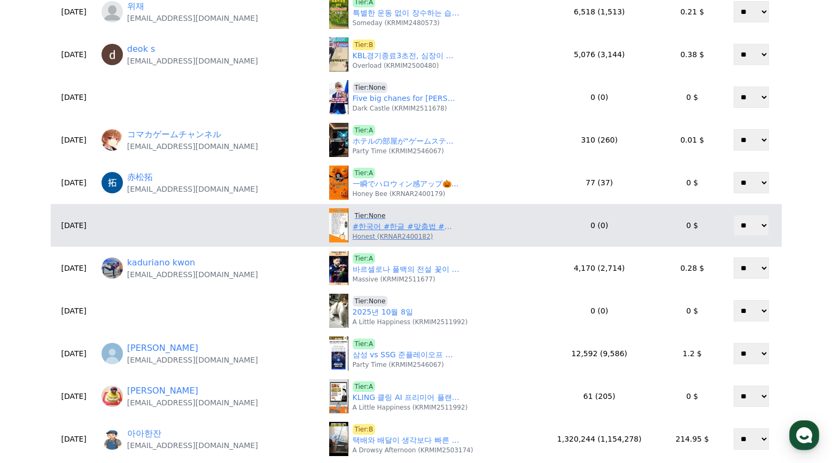
scroll to position [267, 0]
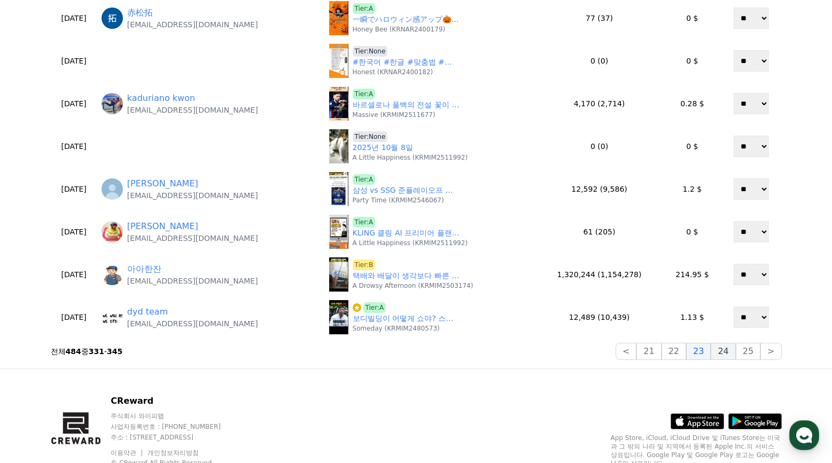
click at [735, 358] on button "24" at bounding box center [722, 351] width 25 height 17
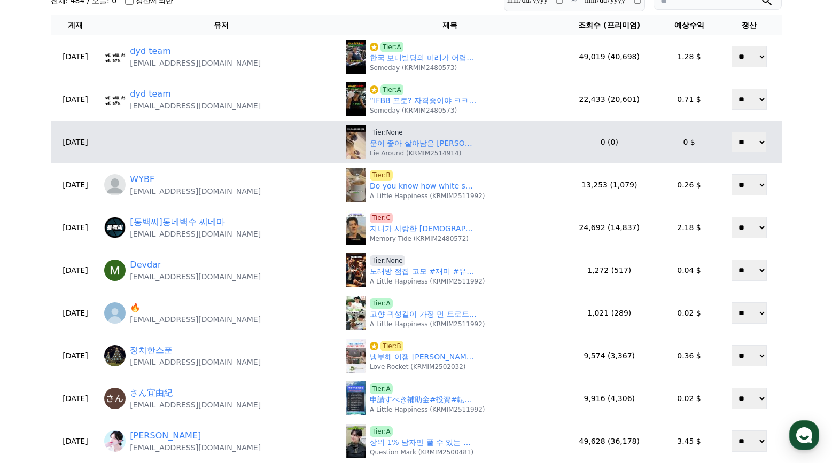
scroll to position [0, 0]
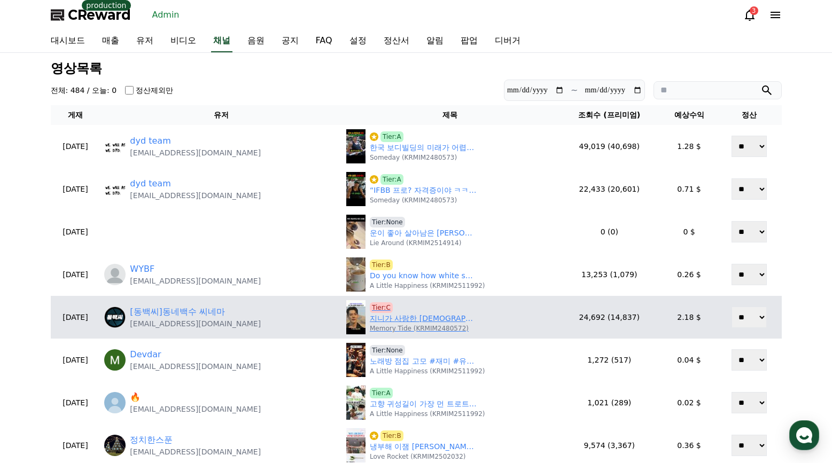
click at [370, 305] on span "Tier:C" at bounding box center [381, 307] width 23 height 11
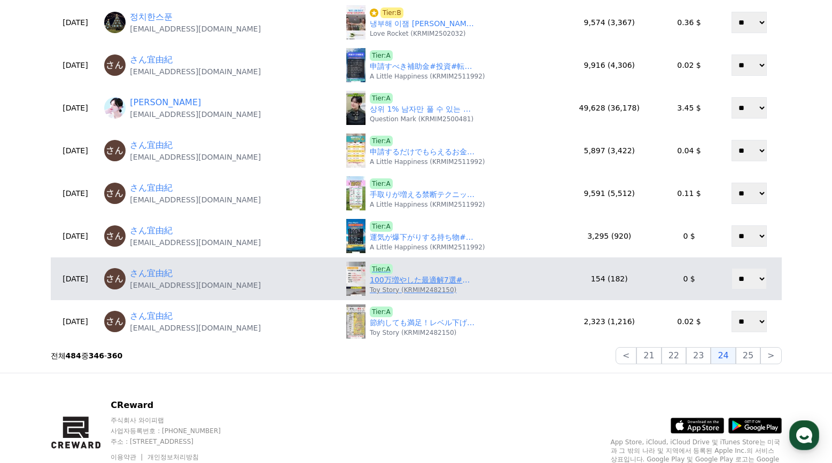
scroll to position [427, 0]
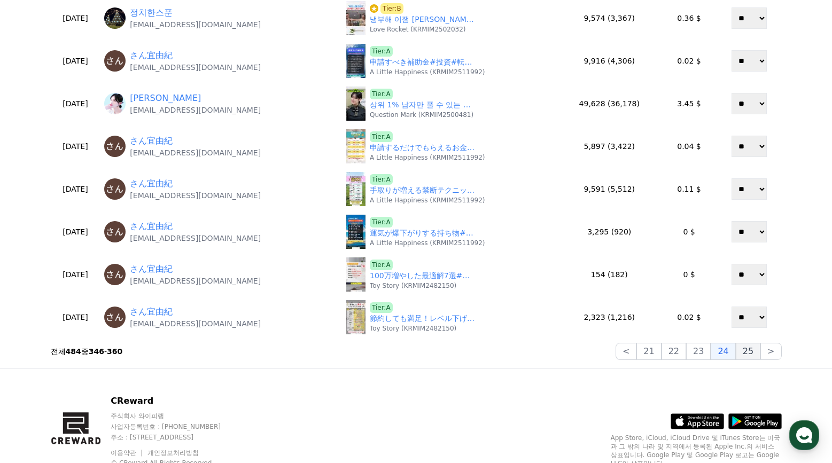
click at [753, 355] on button "25" at bounding box center [747, 351] width 25 height 17
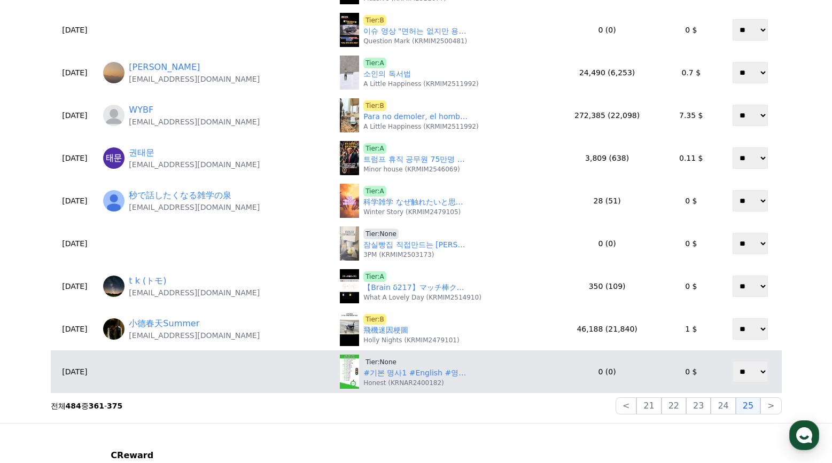
scroll to position [374, 0]
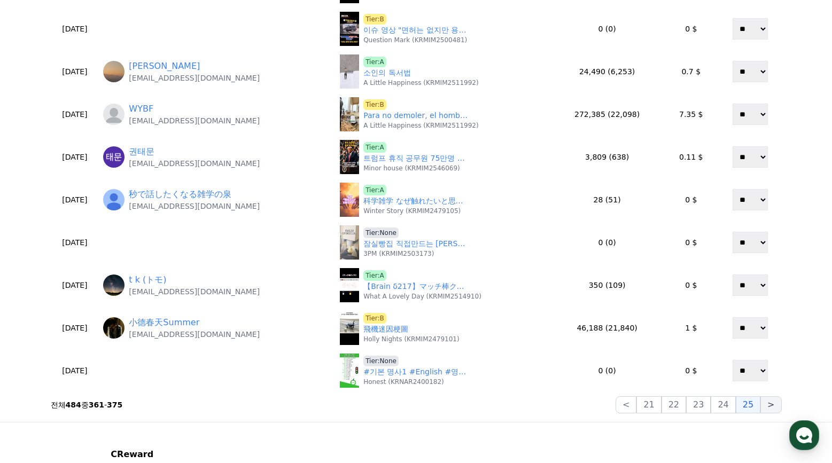
click at [772, 405] on button ">" at bounding box center [770, 404] width 21 height 17
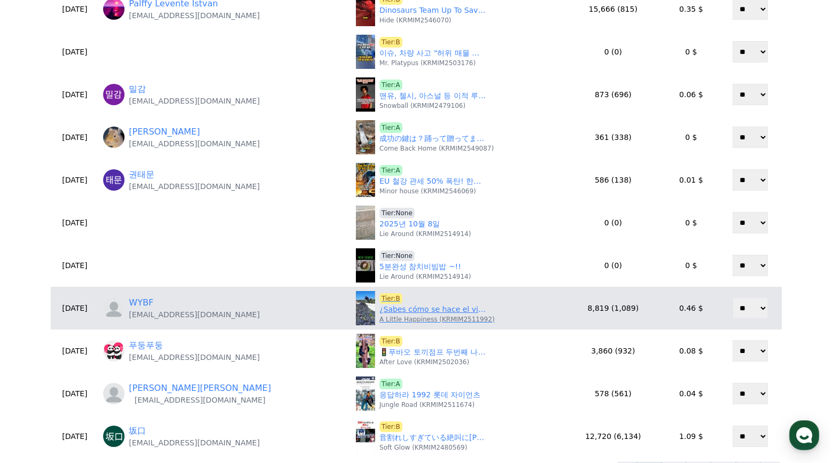
scroll to position [427, 0]
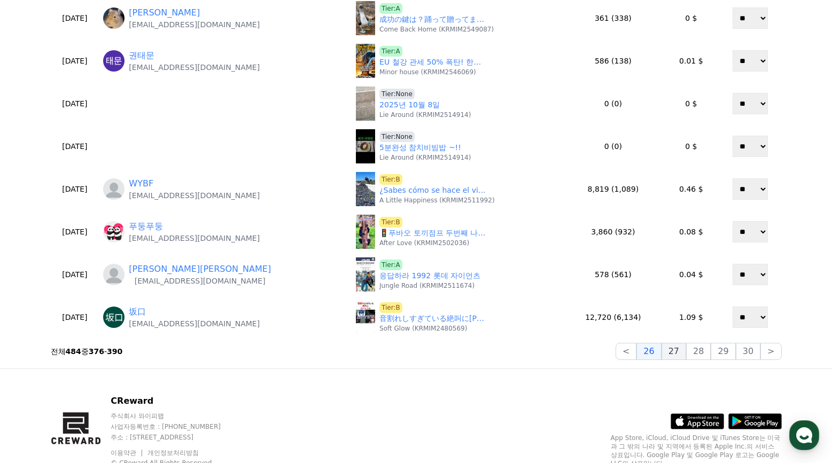
click at [686, 353] on button "27" at bounding box center [673, 351] width 25 height 17
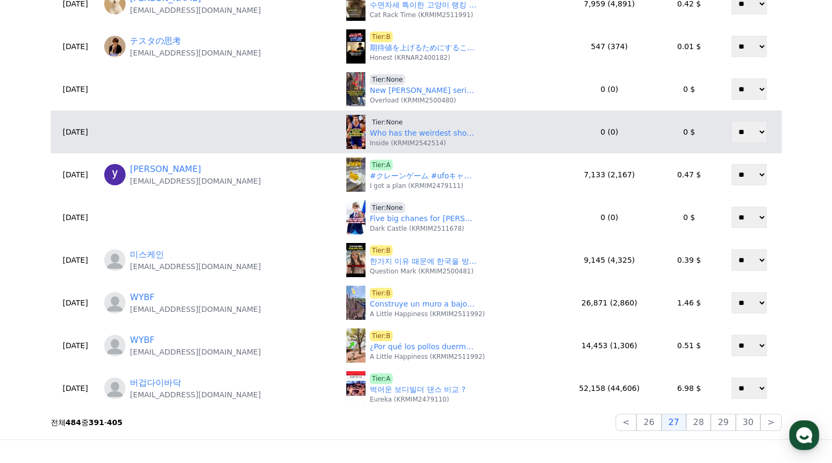
scroll to position [374, 0]
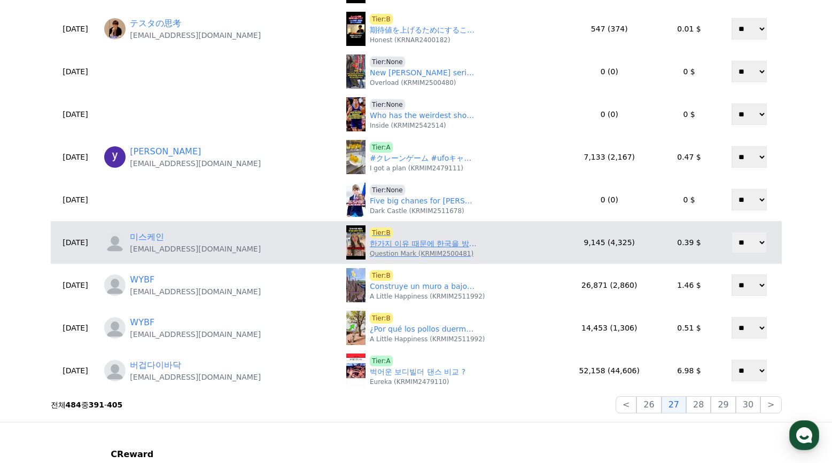
click at [435, 248] on link "한가지 이유 때문에 한국을 방문한다는 외국인 🇰🇷" at bounding box center [423, 243] width 107 height 11
click at [411, 246] on link "한가지 이유 때문에 한국을 방문한다는 외국인 🇰🇷" at bounding box center [423, 243] width 107 height 11
click at [372, 232] on span "Tier:B" at bounding box center [381, 233] width 23 height 11
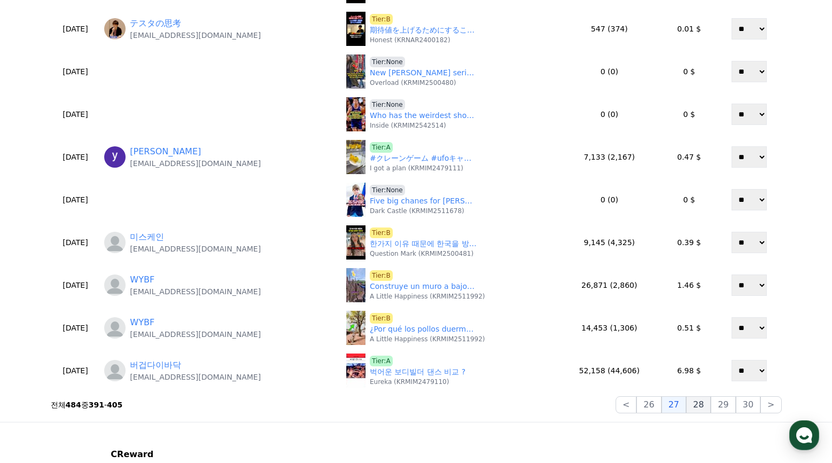
click at [706, 412] on button "28" at bounding box center [698, 404] width 25 height 17
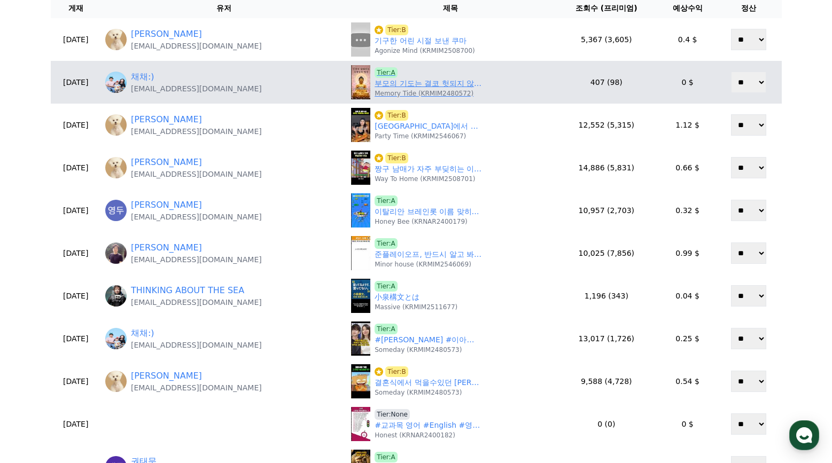
scroll to position [0, 0]
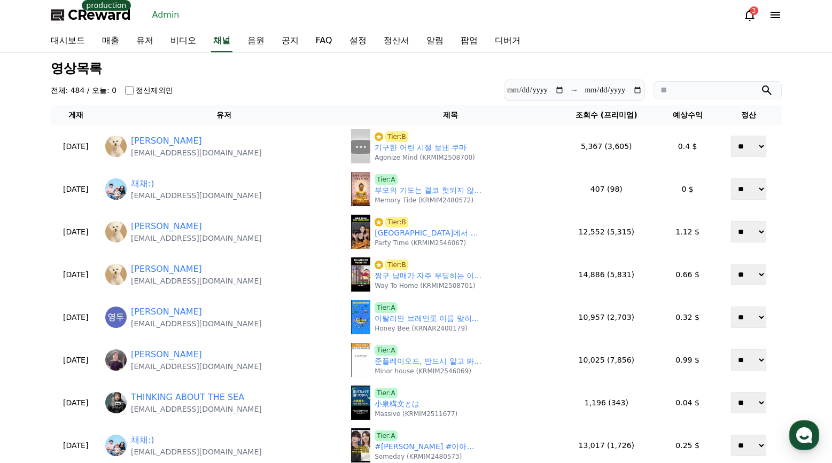
click at [248, 43] on link "음원" at bounding box center [256, 41] width 34 height 22
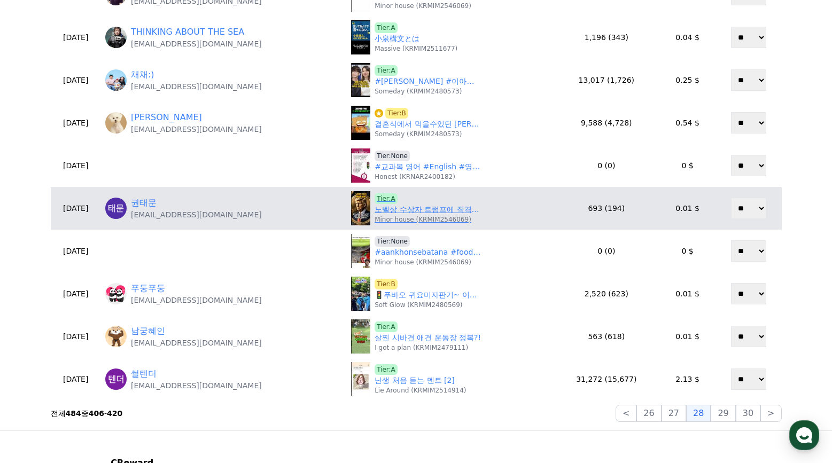
scroll to position [427, 0]
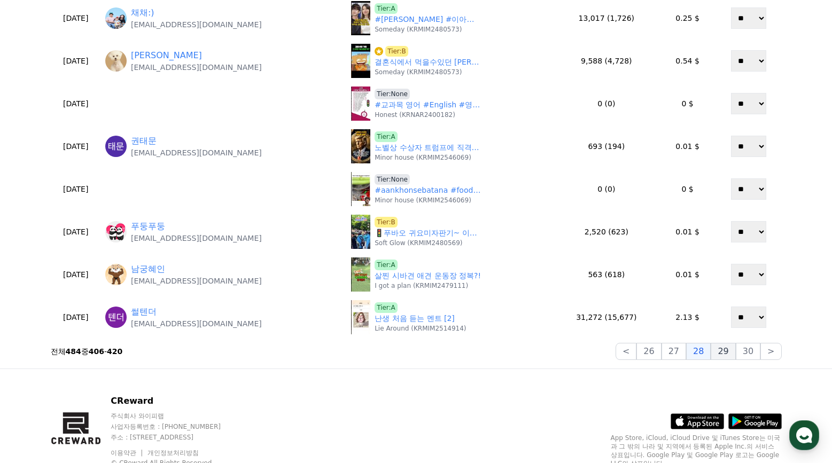
click at [731, 356] on button "29" at bounding box center [722, 351] width 25 height 17
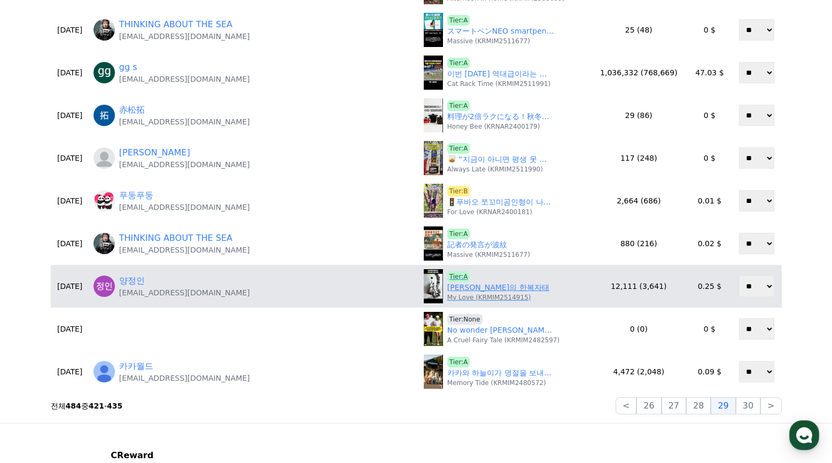
scroll to position [374, 0]
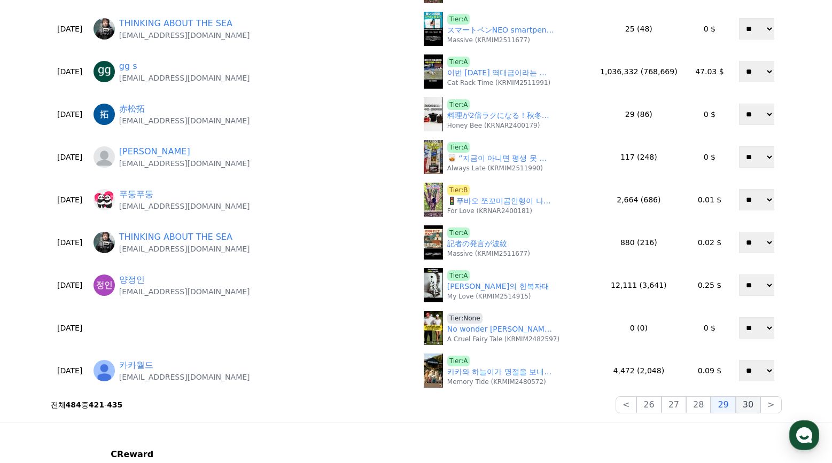
click at [751, 412] on button "30" at bounding box center [747, 404] width 25 height 17
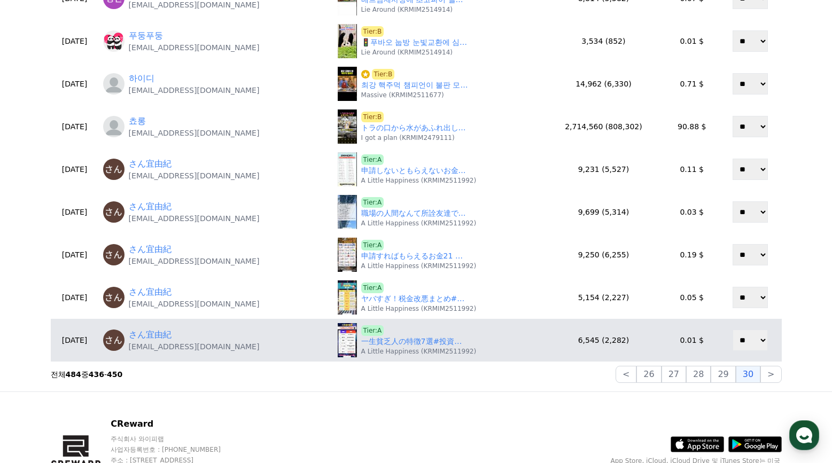
scroll to position [427, 0]
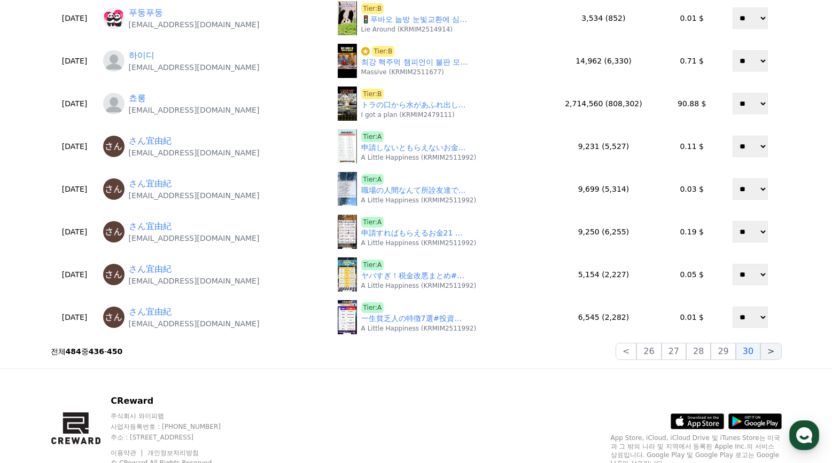
click at [765, 354] on button ">" at bounding box center [770, 351] width 21 height 17
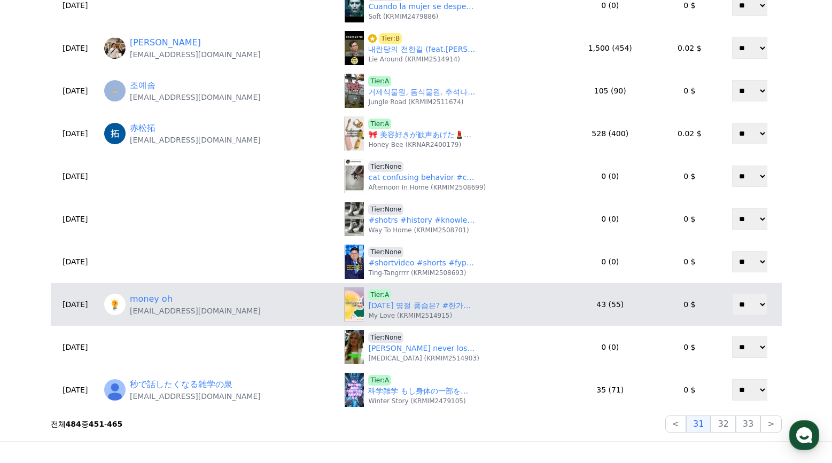
scroll to position [374, 0]
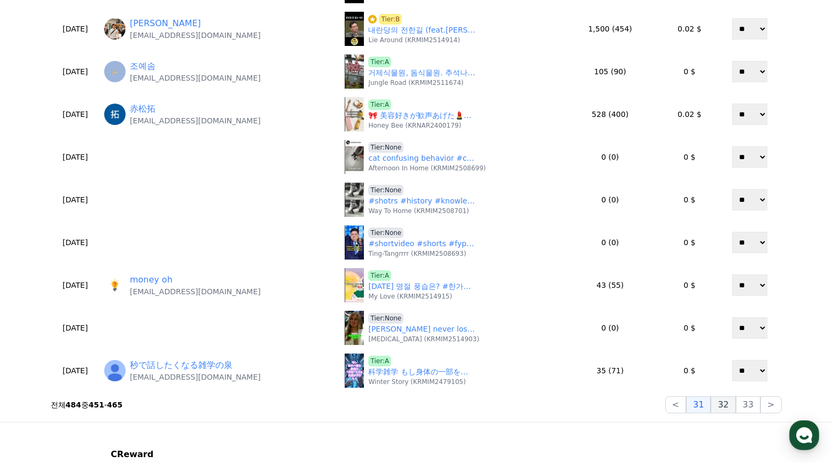
click at [721, 404] on button "32" at bounding box center [722, 404] width 25 height 17
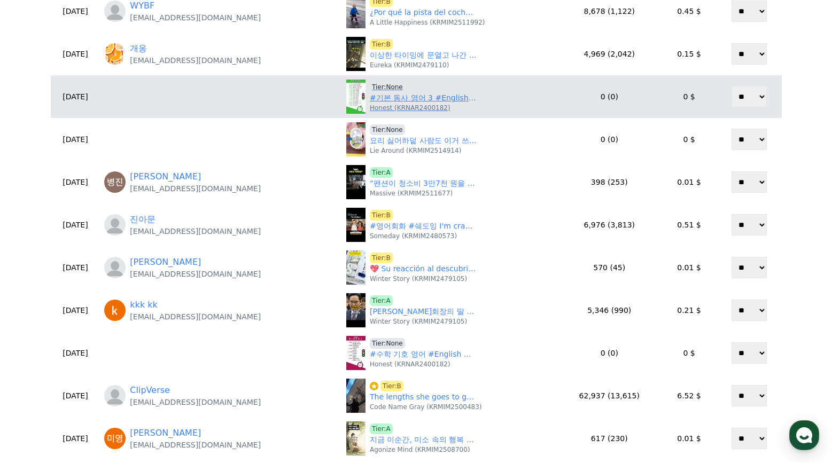
scroll to position [320, 0]
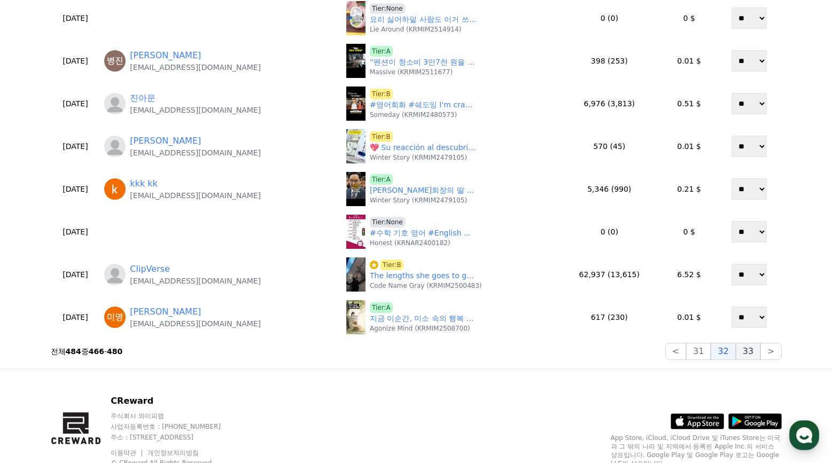
click at [758, 349] on button "33" at bounding box center [747, 351] width 25 height 17
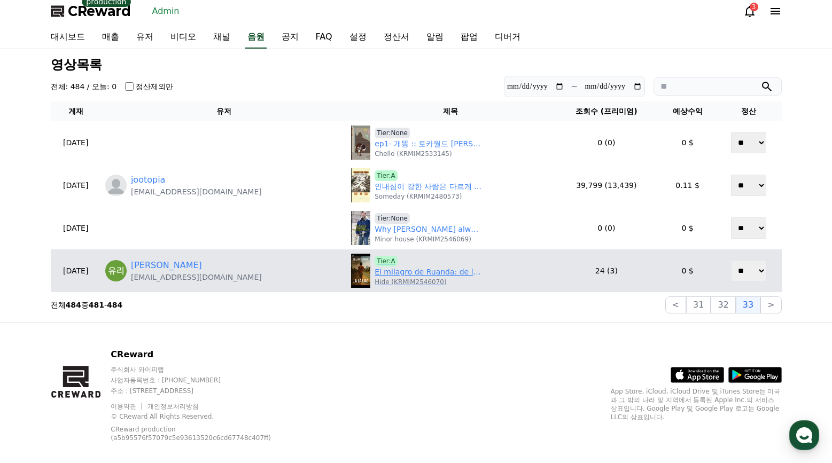
scroll to position [0, 0]
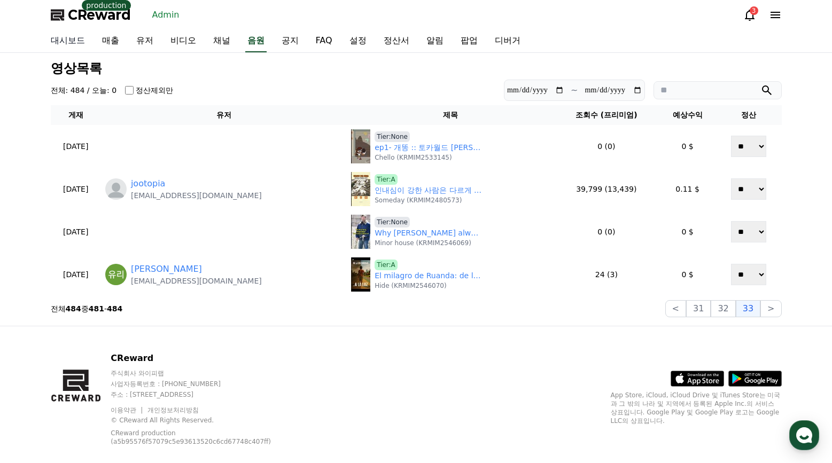
click at [57, 32] on link "대시보드" at bounding box center [67, 41] width 51 height 22
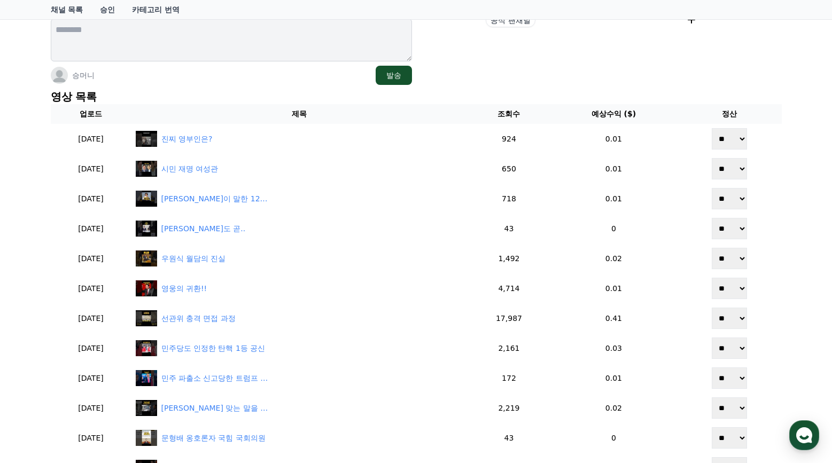
scroll to position [214, 0]
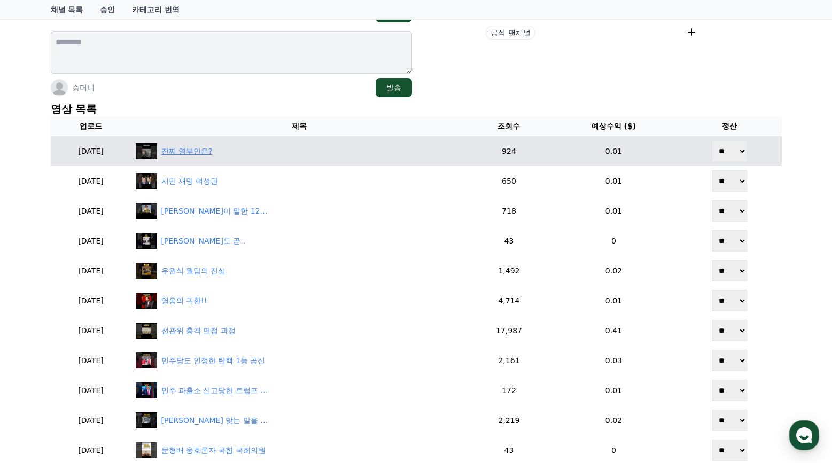
click at [213, 148] on div "진찌 영부인은?" at bounding box center [186, 151] width 51 height 11
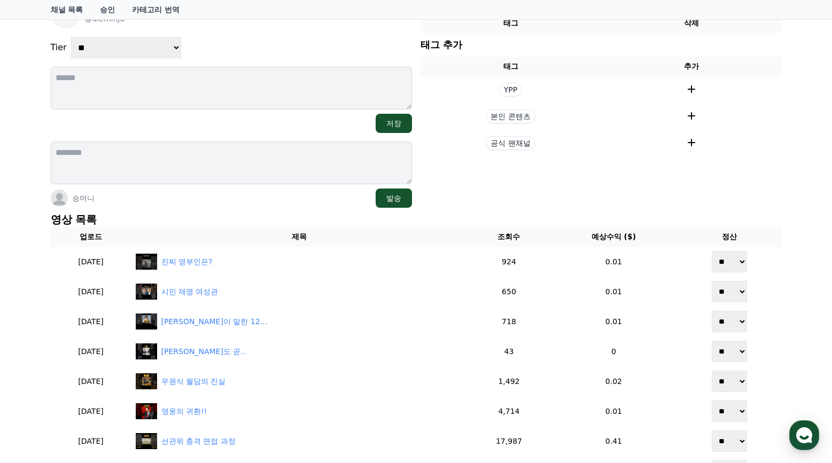
scroll to position [0, 0]
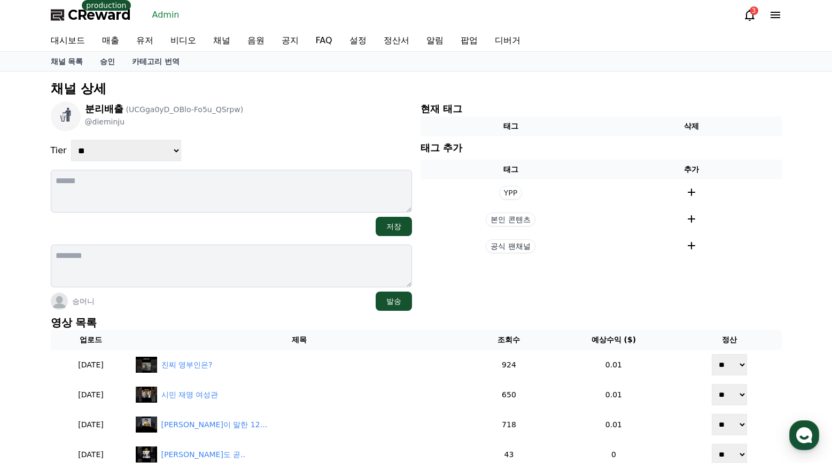
click at [135, 155] on select "**********" at bounding box center [126, 150] width 110 height 21
select select "*"
click at [71, 140] on select "**********" at bounding box center [126, 150] width 110 height 21
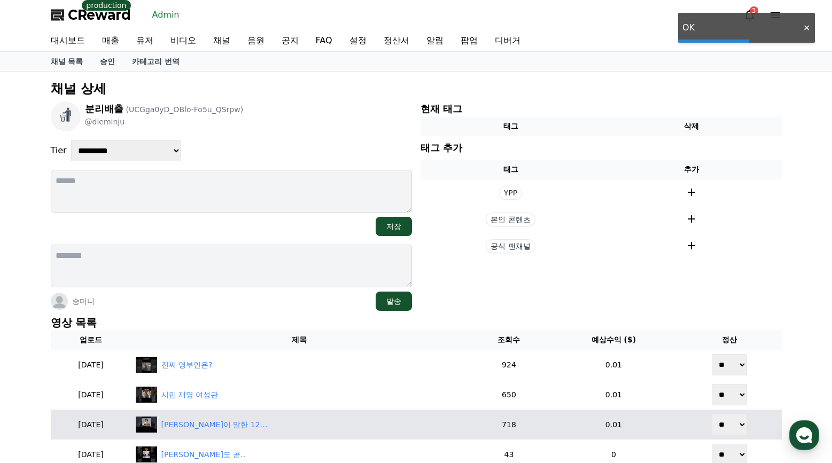
click at [267, 414] on td "이재명이 말한 120원 커피?" at bounding box center [299, 425] width 336 height 30
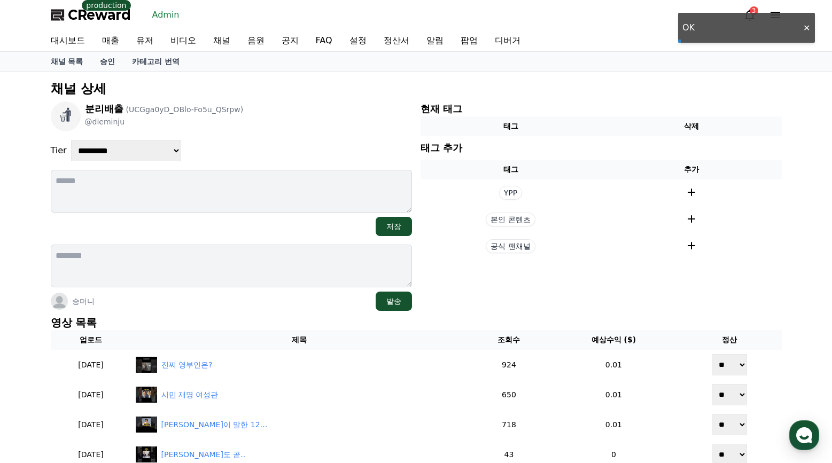
click at [581, 290] on section "현재 태그 태그 삭제 태그 추가 태그 추가 YPP 본인 콘텐츠 공식 팬채널" at bounding box center [600, 205] width 361 height 209
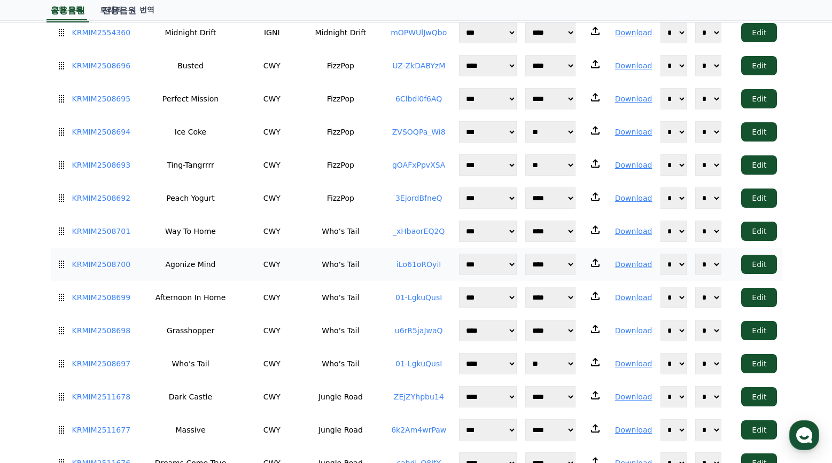
click at [420, 264] on td "iLo61oROyiI" at bounding box center [419, 264] width 72 height 33
click at [404, 260] on link "iLo61oROyiI" at bounding box center [418, 264] width 44 height 9
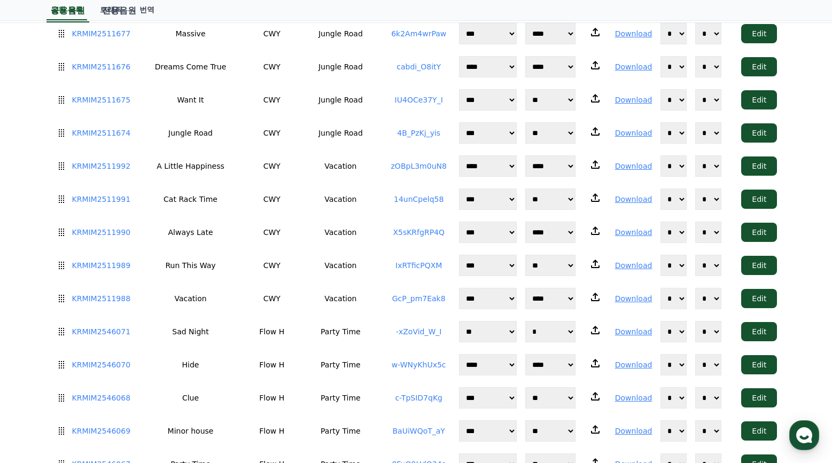
scroll to position [908, 0]
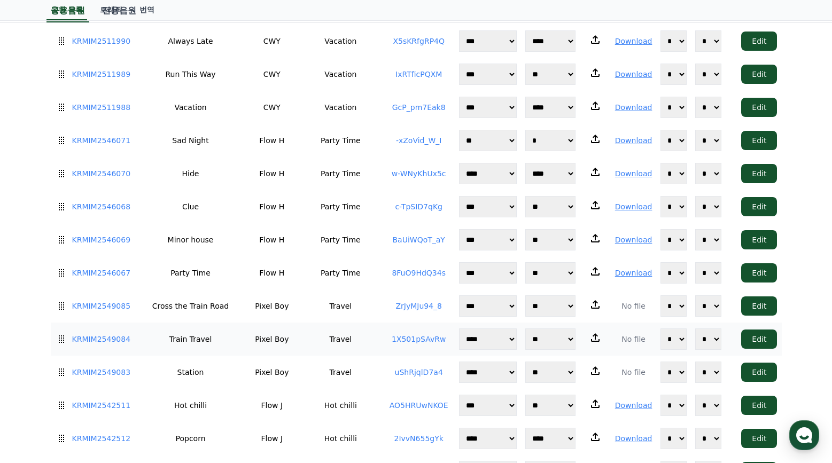
click at [406, 335] on link "1X501pSAvRw" at bounding box center [418, 339] width 54 height 9
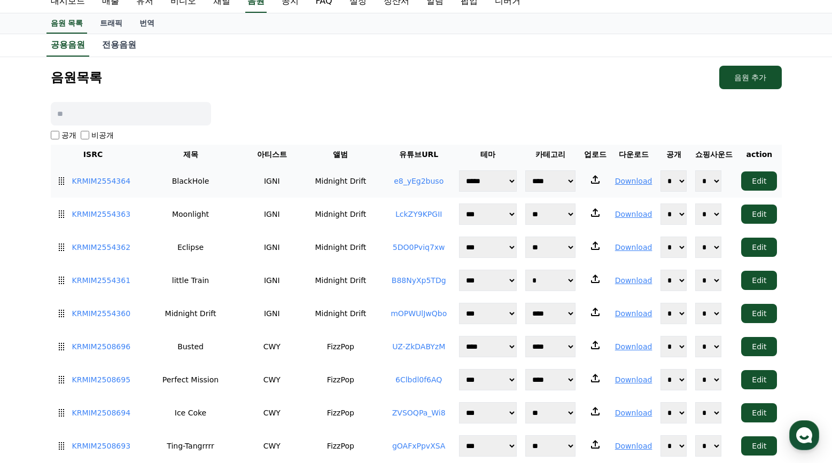
scroll to position [0, 0]
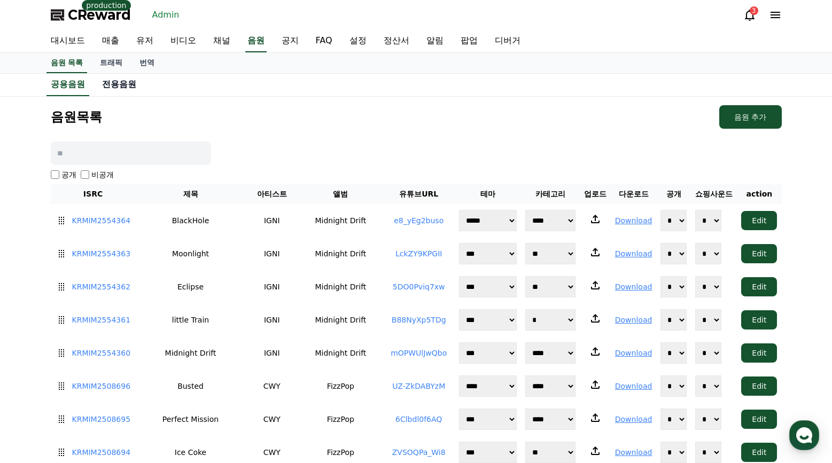
click at [121, 90] on link "전용음원" at bounding box center [118, 84] width 51 height 21
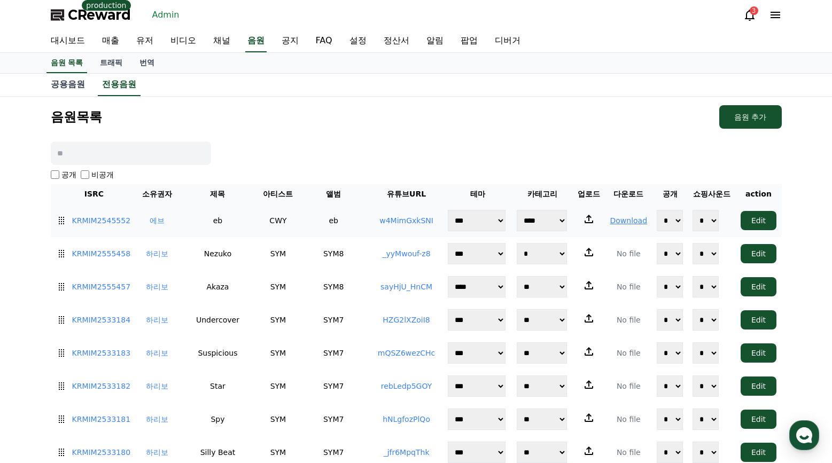
click at [396, 222] on link "w4MimGxkSNI" at bounding box center [406, 220] width 54 height 9
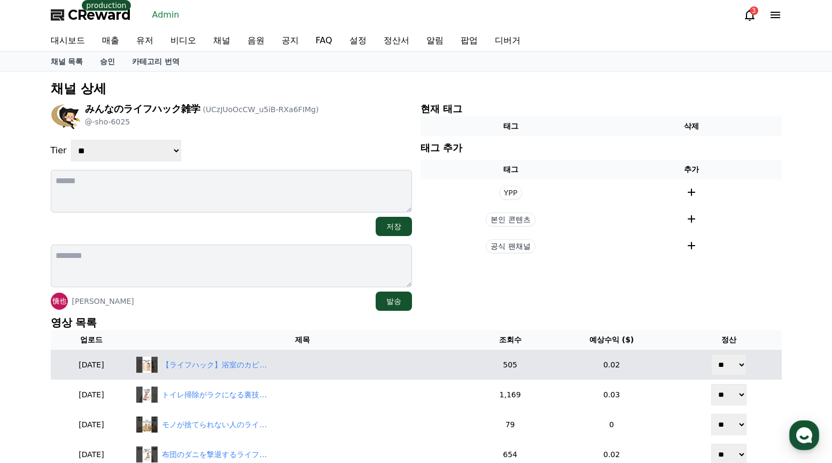
click at [256, 373] on td "【ライフハック】浴室のカビを防ぐ裏技5選#ライフハック #雑学 #家事 #shorts" at bounding box center [302, 365] width 340 height 30
click at [257, 367] on div "【ライフハック】浴室のカビを防ぐ裏技5選#ライフハック #雑学 #家事 #shorts" at bounding box center [215, 364] width 107 height 11
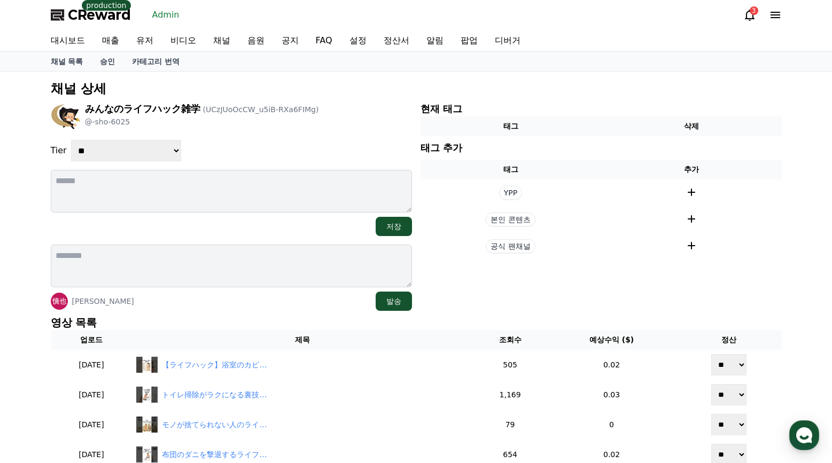
drag, startPoint x: 141, startPoint y: 138, endPoint x: 141, endPoint y: 144, distance: 6.4
click at [141, 141] on div "**********" at bounding box center [231, 205] width 361 height 209
click at [139, 161] on div "**********" at bounding box center [231, 205] width 361 height 209
select select "*"
click at [71, 140] on select "**********" at bounding box center [126, 150] width 110 height 21
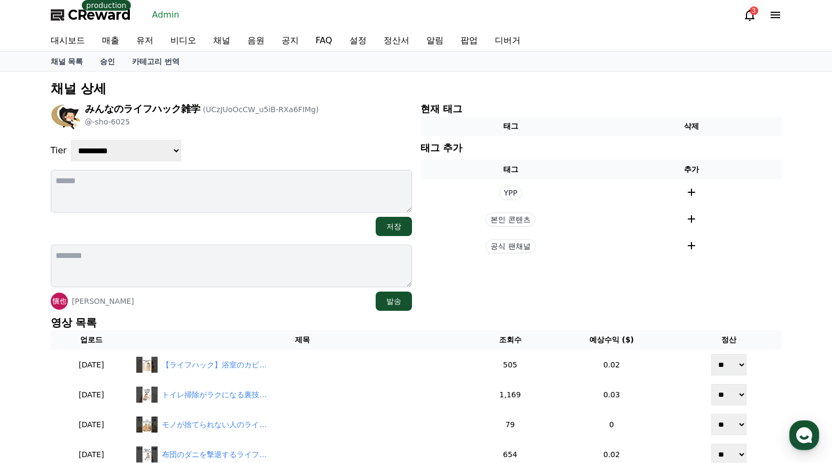
click at [283, 138] on div "**********" at bounding box center [231, 205] width 361 height 209
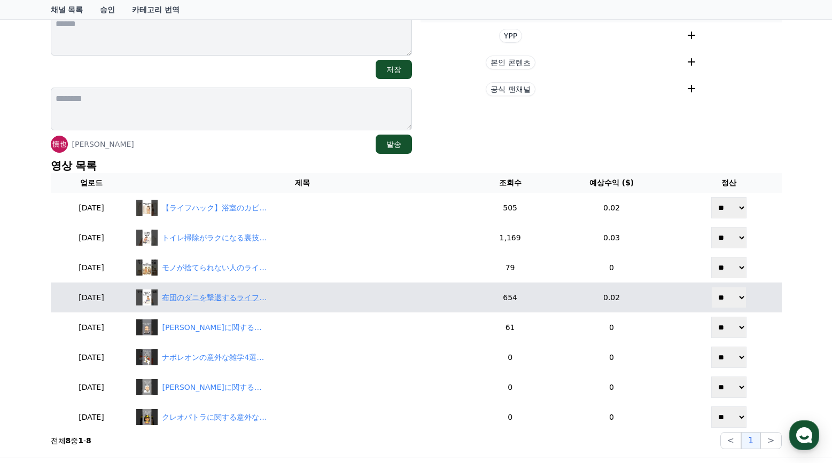
scroll to position [267, 0]
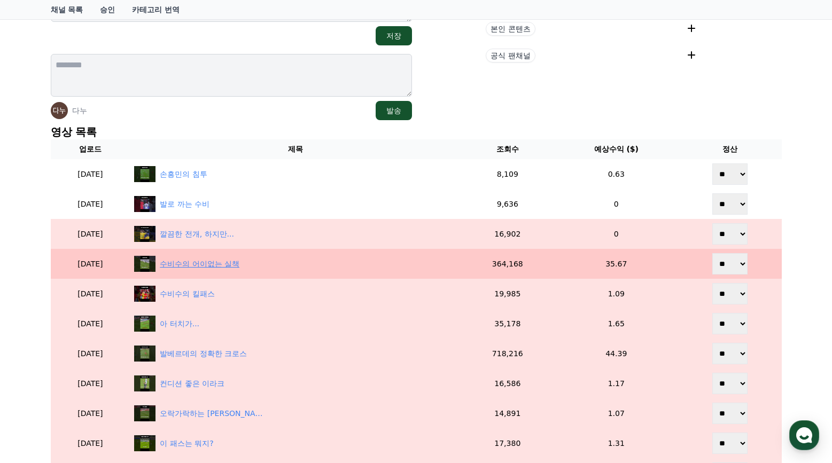
scroll to position [214, 0]
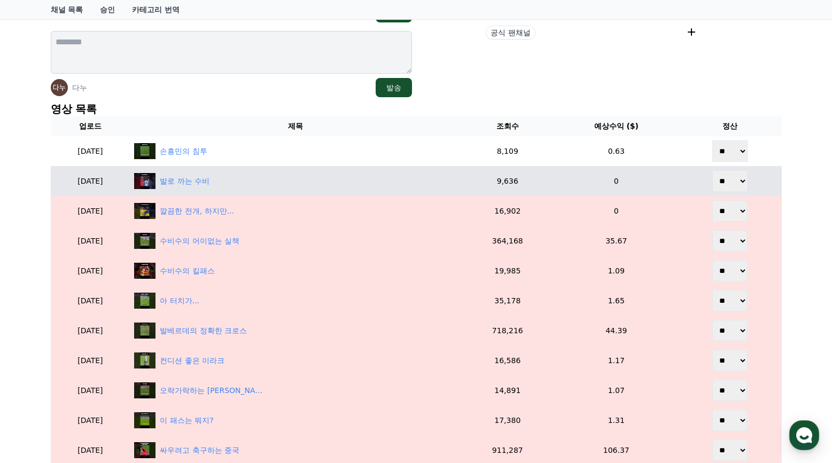
click at [727, 181] on select "** **" at bounding box center [729, 180] width 35 height 21
select select "********"
click at [712, 170] on select "** **" at bounding box center [729, 180] width 35 height 21
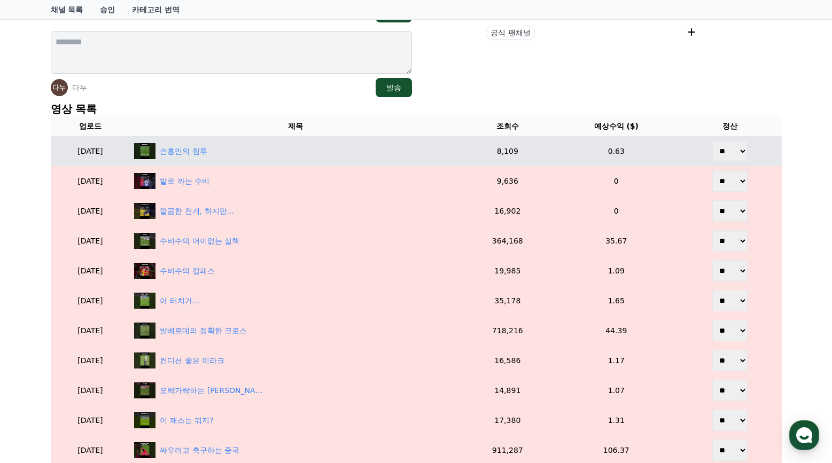
drag, startPoint x: 723, startPoint y: 151, endPoint x: 723, endPoint y: 161, distance: 10.7
click at [723, 152] on select "** **" at bounding box center [729, 150] width 35 height 21
select select "********"
click at [712, 140] on select "** **" at bounding box center [729, 150] width 35 height 21
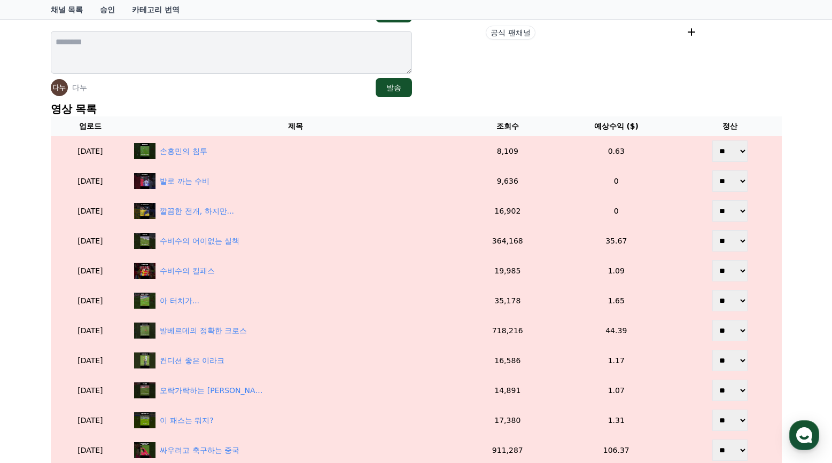
click at [816, 162] on div "**********" at bounding box center [416, 309] width 832 height 902
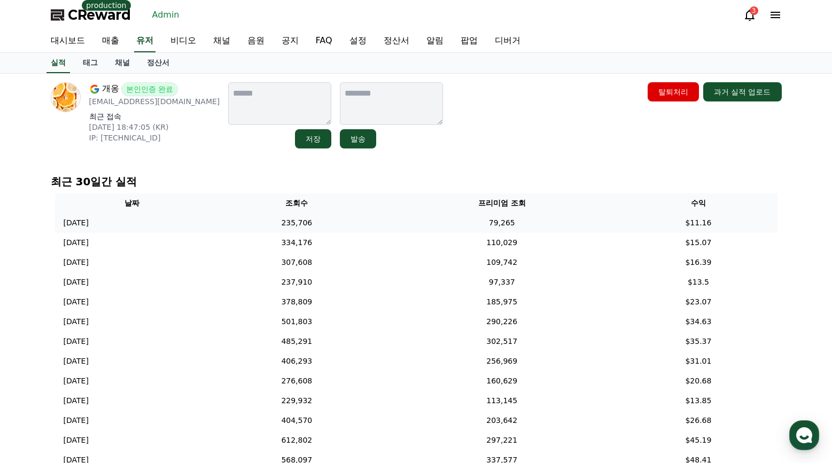
click at [419, 221] on td "79,265" at bounding box center [501, 223] width 235 height 20
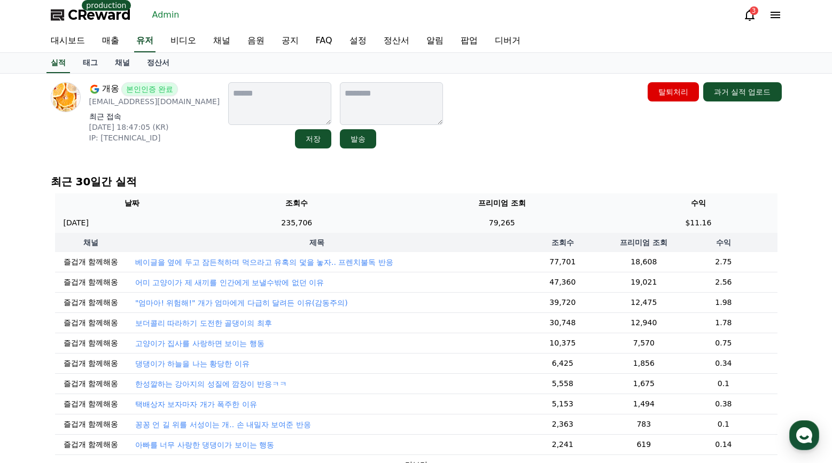
click at [420, 216] on td "79,265" at bounding box center [501, 223] width 235 height 20
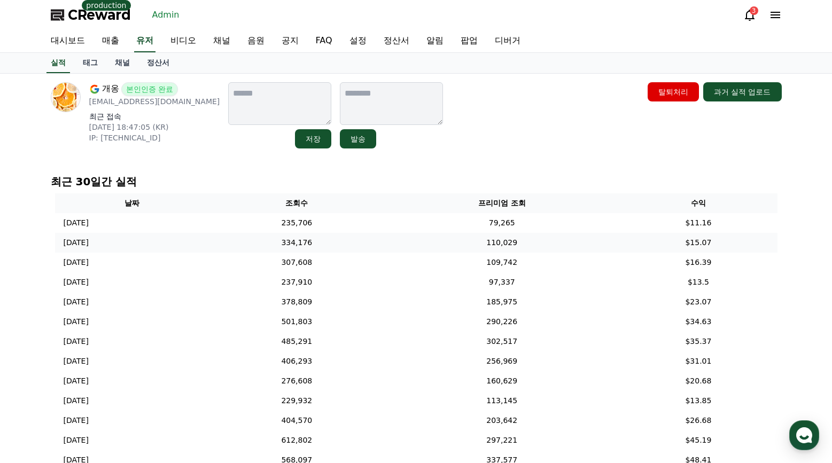
click at [429, 244] on td "110,029" at bounding box center [501, 243] width 235 height 20
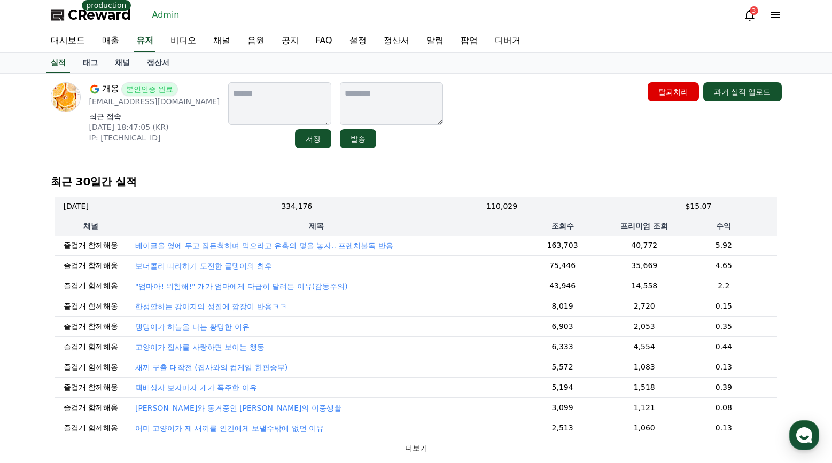
scroll to position [53, 0]
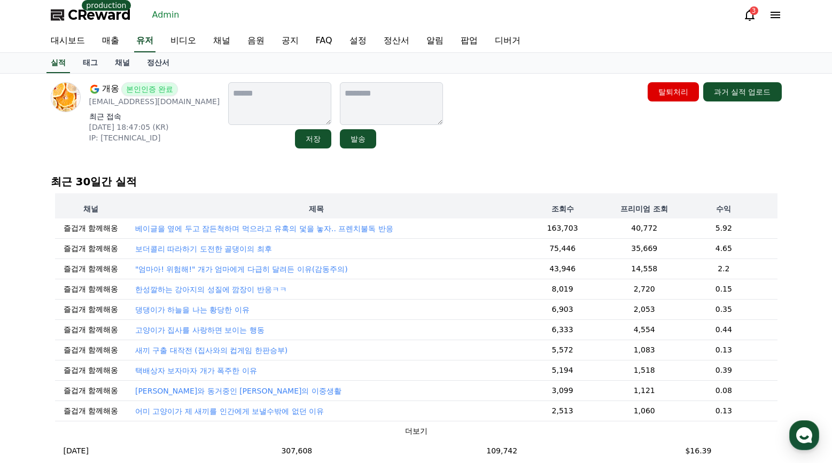
click at [522, 128] on div "개옹 본인인증 완료 [EMAIL_ADDRESS][DOMAIN_NAME] 최근 접속 [DATE] 18:47:05 (KR) IP: [TECHNIC…" at bounding box center [416, 115] width 731 height 66
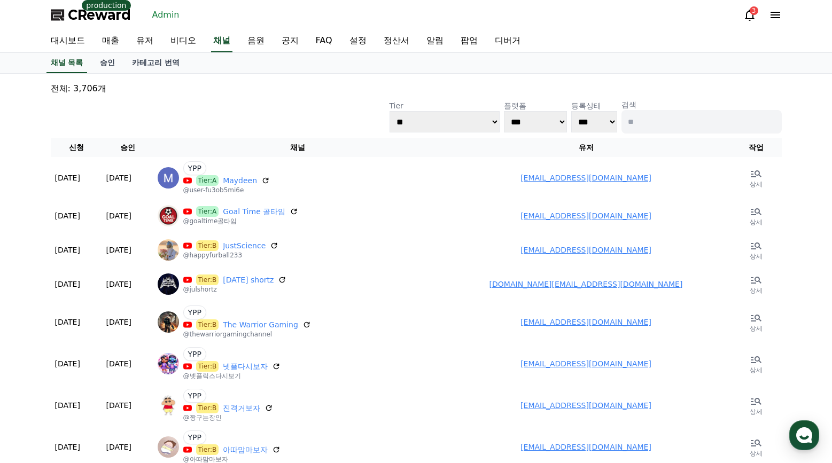
click at [703, 126] on input at bounding box center [701, 122] width 160 height 24
type input "*"
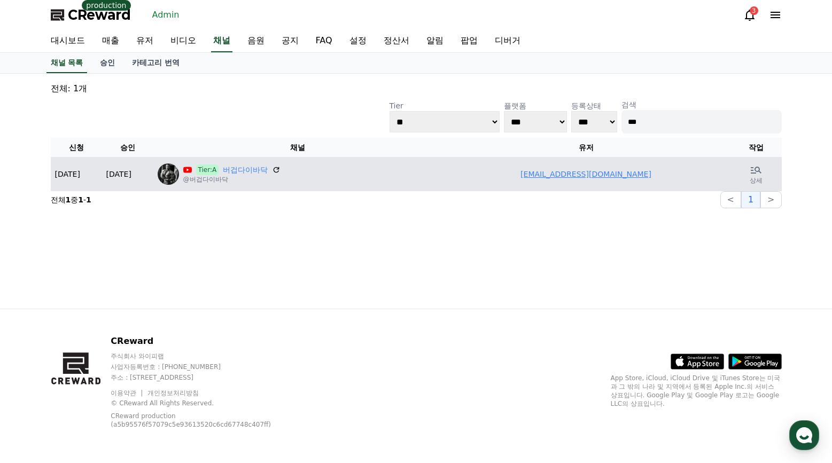
click at [569, 181] on td "[EMAIL_ADDRESS][DOMAIN_NAME]" at bounding box center [586, 174] width 288 height 34
click at [569, 178] on link "[EMAIL_ADDRESS][DOMAIN_NAME]" at bounding box center [585, 174] width 131 height 9
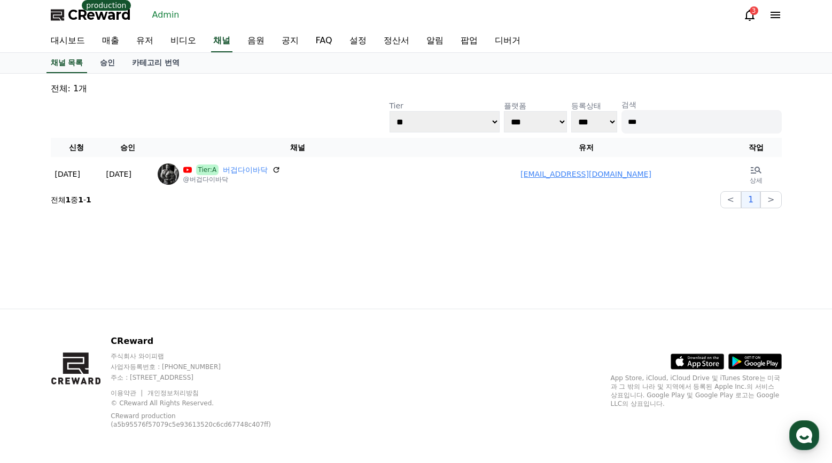
click at [707, 123] on input "***" at bounding box center [701, 122] width 160 height 24
type input "*"
type input "**"
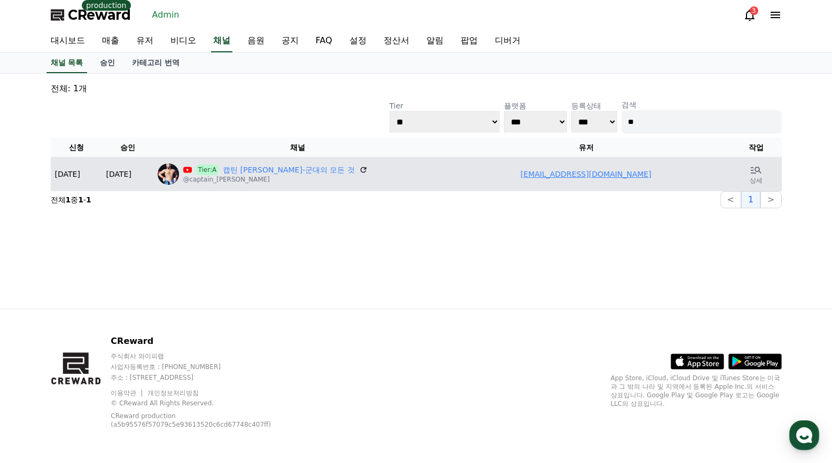
click at [601, 179] on td "teayangab@gmail.com" at bounding box center [586, 174] width 288 height 34
click at [602, 175] on link "teayangab@gmail.com" at bounding box center [585, 174] width 131 height 9
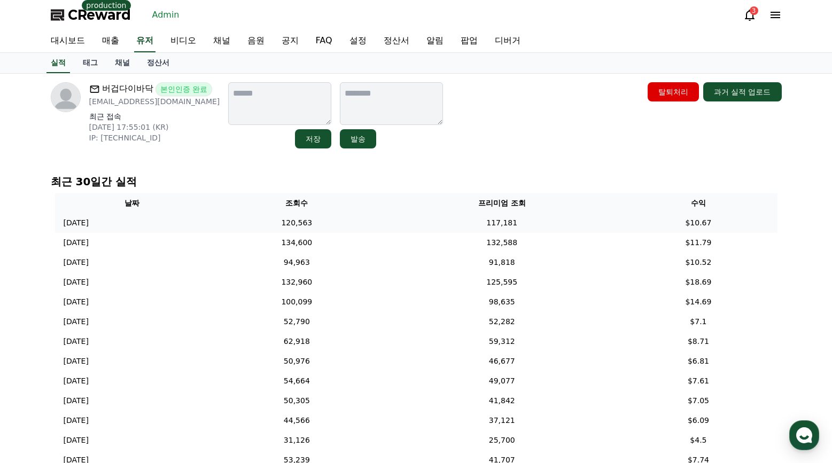
click at [432, 226] on td "117,181" at bounding box center [501, 223] width 235 height 20
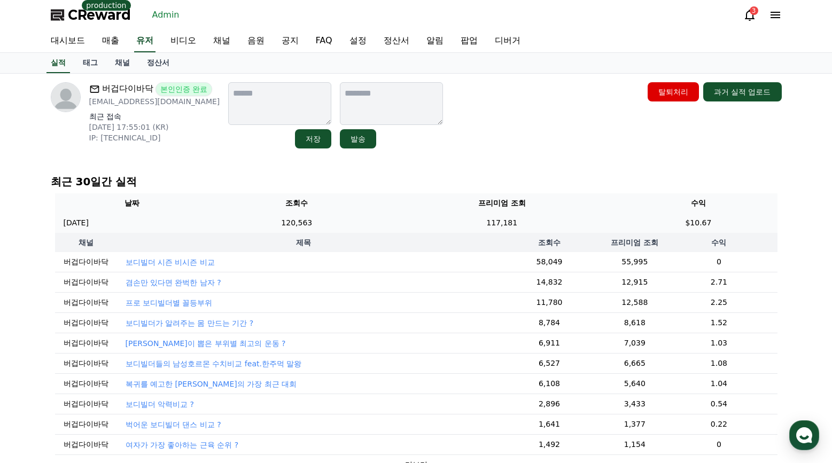
click at [433, 220] on td "117,181" at bounding box center [501, 223] width 235 height 20
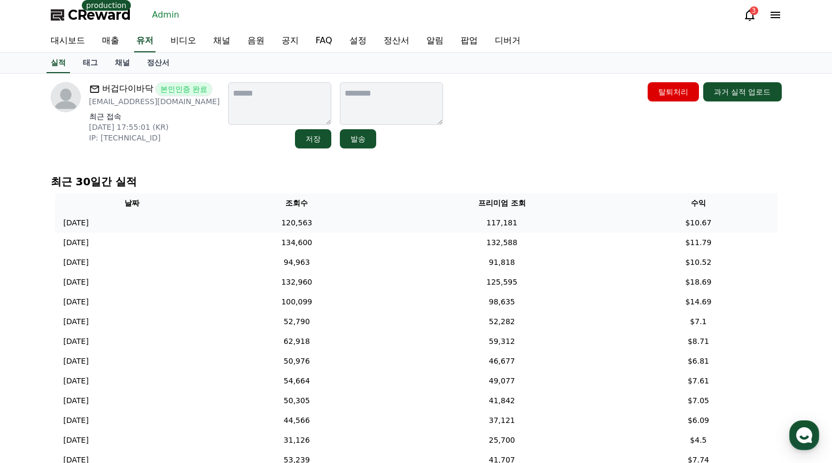
click at [435, 218] on td "117,181" at bounding box center [501, 223] width 235 height 20
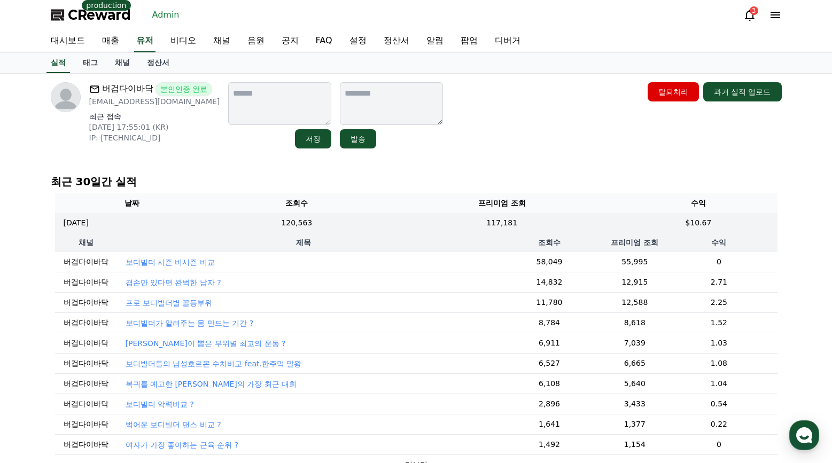
click at [189, 262] on p "보디빌더 시즌 비시즌 비교" at bounding box center [170, 262] width 89 height 11
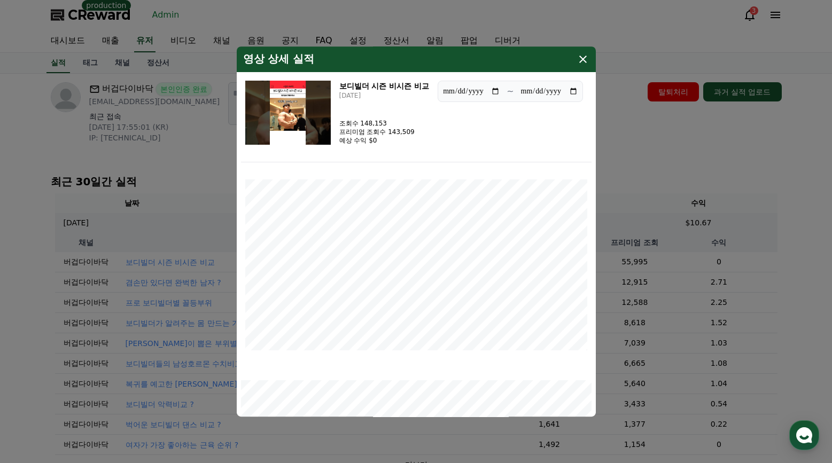
click at [292, 87] on img "modal" at bounding box center [287, 113] width 85 height 64
click at [656, 128] on button "close modal" at bounding box center [416, 231] width 832 height 463
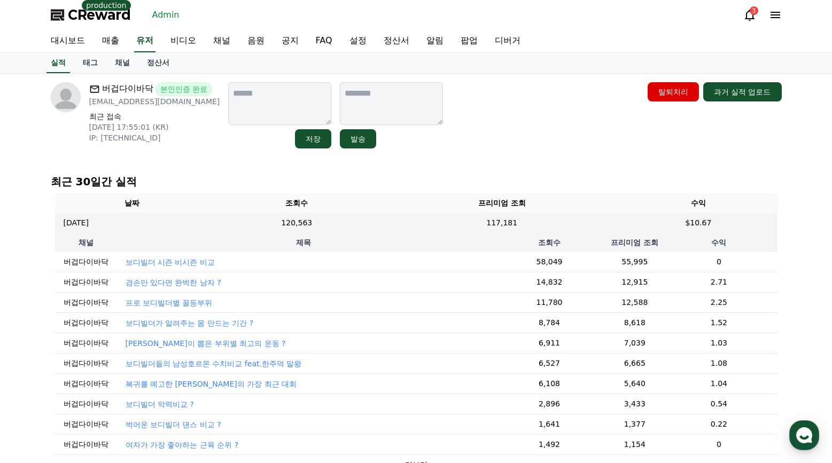
click at [192, 281] on p "겸손만 있다면 완벅한 남자 ?" at bounding box center [174, 282] width 96 height 11
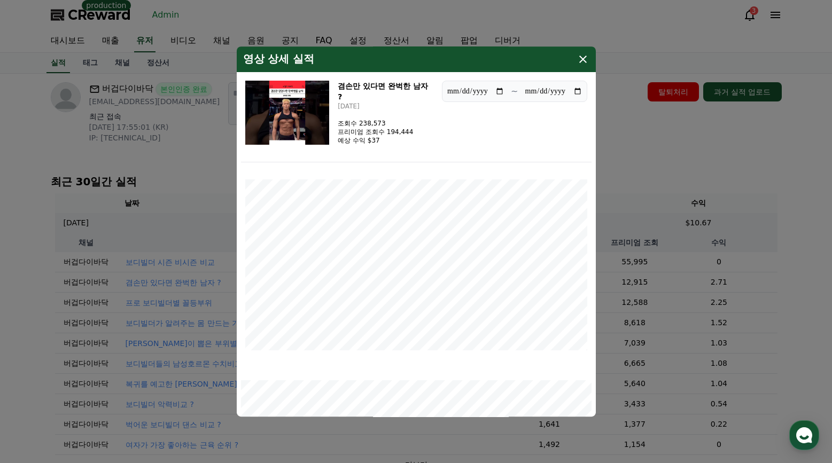
click at [577, 59] on icon "modal" at bounding box center [582, 59] width 13 height 13
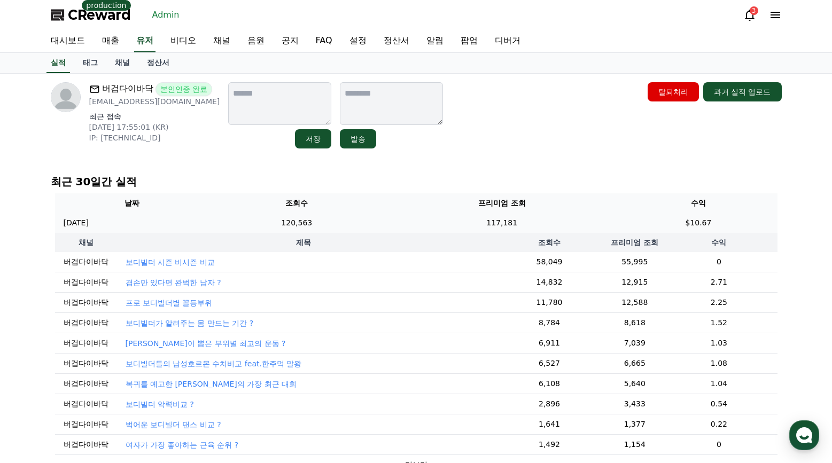
click at [431, 224] on td "117,181" at bounding box center [501, 223] width 235 height 20
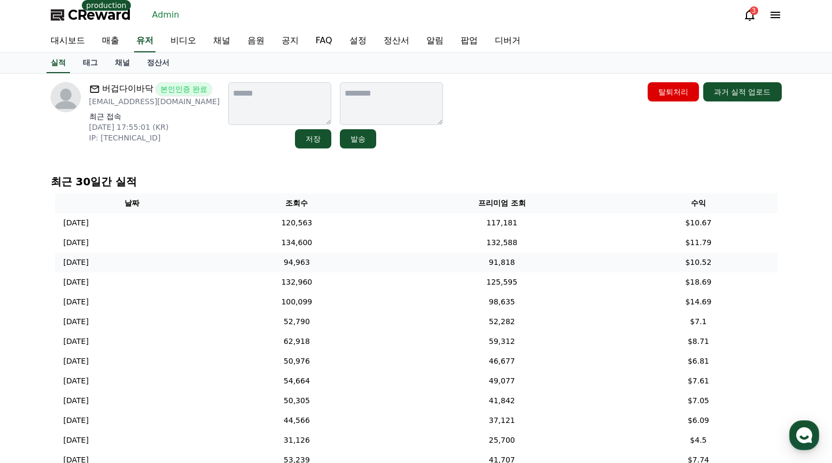
click at [385, 260] on td "94,963" at bounding box center [296, 263] width 175 height 20
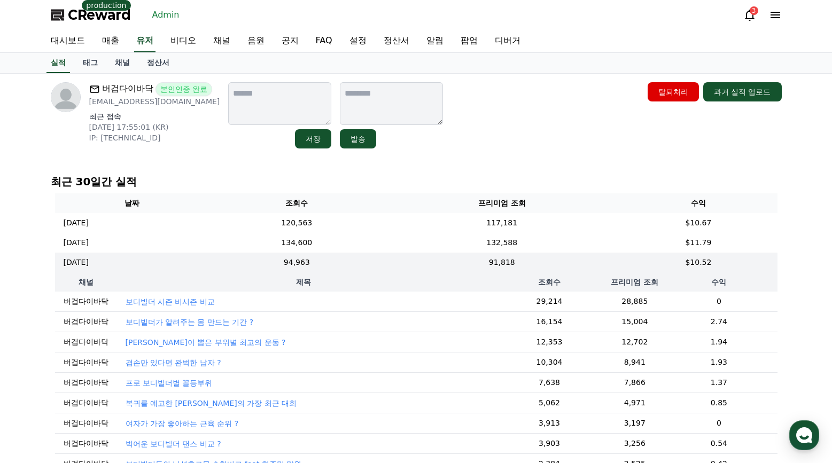
click at [173, 306] on p "보디빌더 시즌 비시즌 비교" at bounding box center [170, 301] width 89 height 11
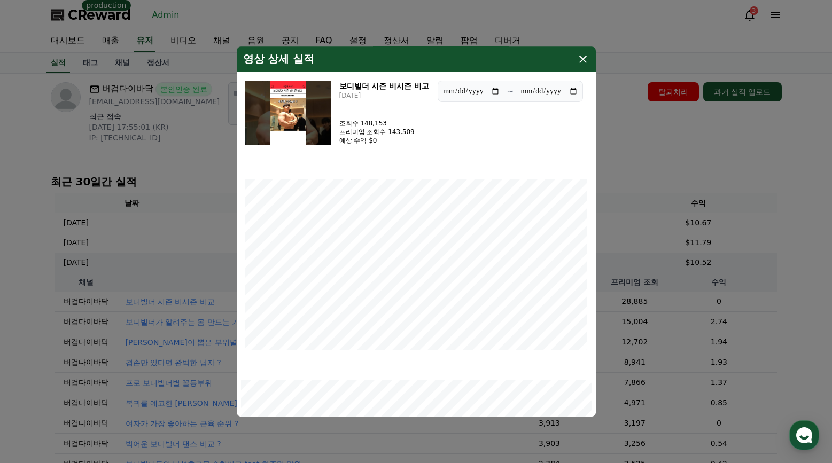
click at [283, 116] on img "modal" at bounding box center [287, 113] width 85 height 64
click at [578, 53] on icon "modal" at bounding box center [582, 59] width 13 height 13
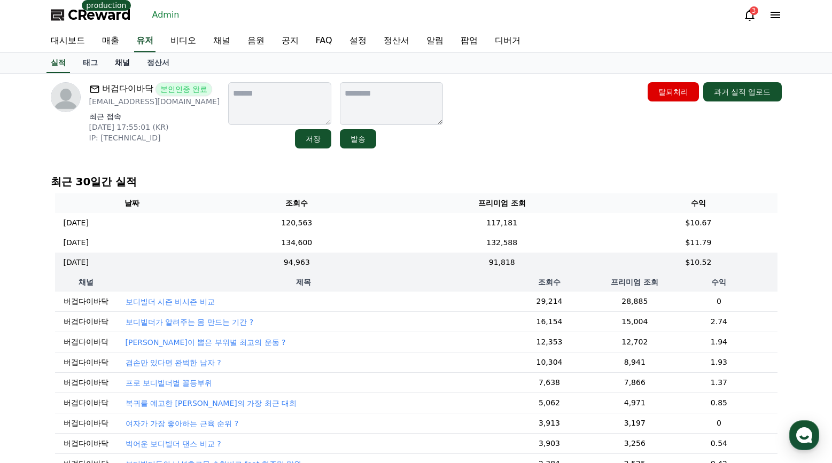
click at [120, 64] on link "채널" at bounding box center [122, 63] width 32 height 20
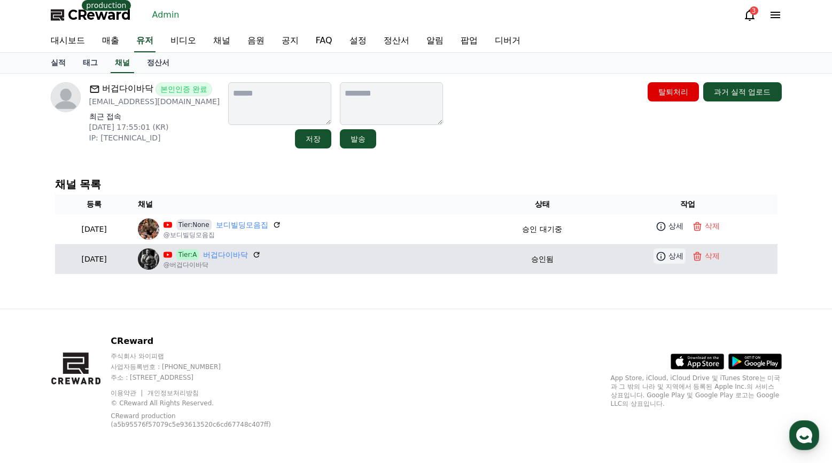
click at [659, 259] on icon at bounding box center [660, 256] width 11 height 11
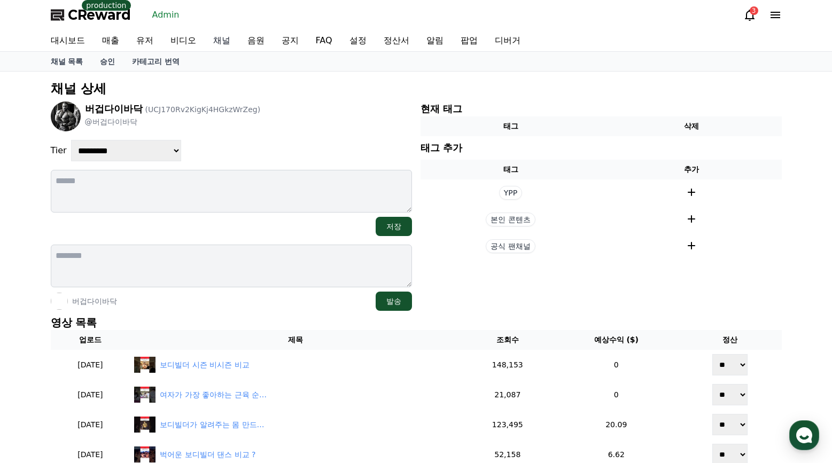
click at [221, 43] on link "채널" at bounding box center [222, 40] width 34 height 21
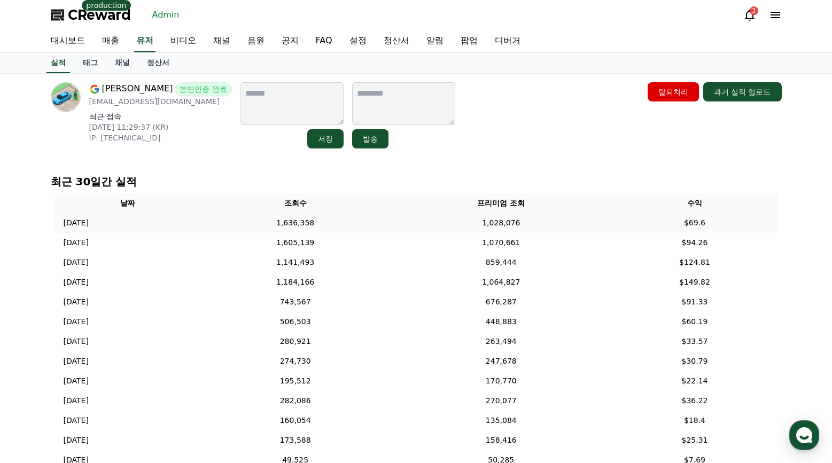
click at [461, 220] on td "1,028,076" at bounding box center [501, 223] width 222 height 20
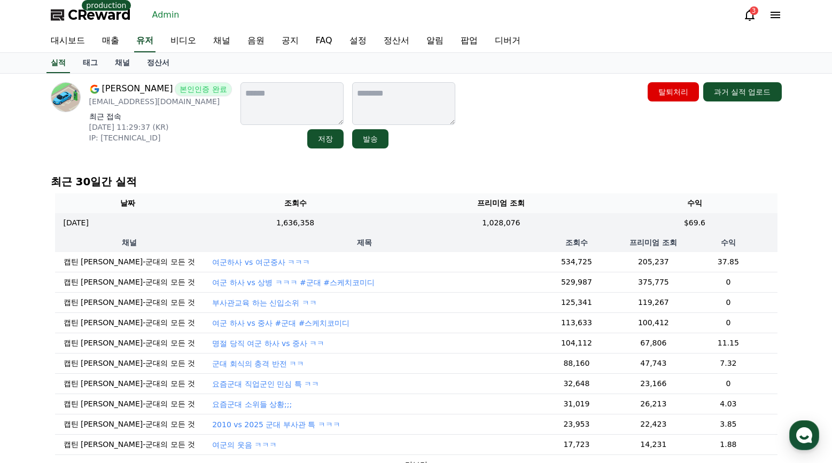
click at [263, 283] on p "여군 하사 vs 상병 ㅋㅋㅋ #군대 #스케치코미디" at bounding box center [293, 282] width 162 height 11
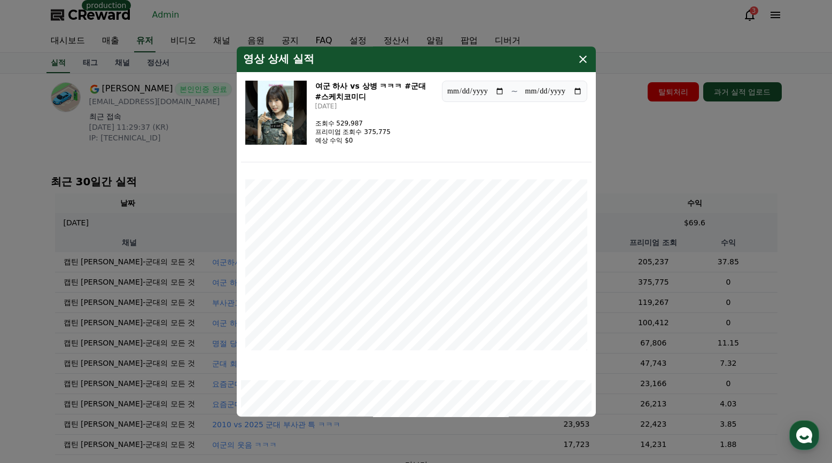
click at [585, 59] on icon "modal" at bounding box center [582, 59] width 13 height 13
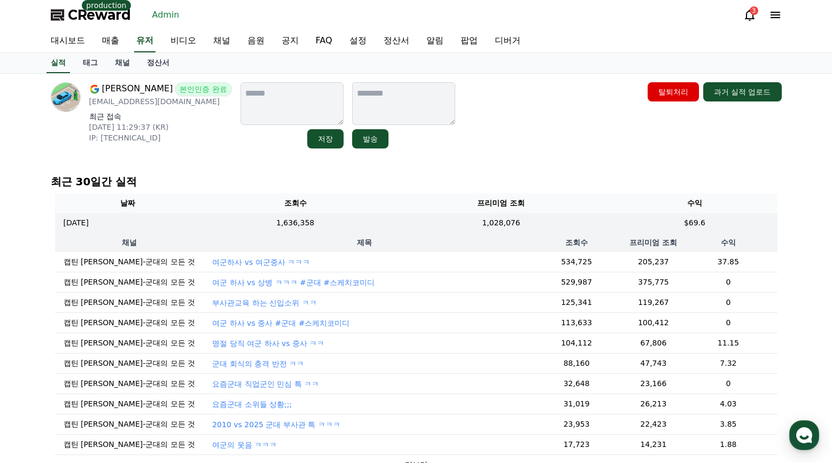
click at [226, 312] on td "부사관교육 하는 신입소위 ㅋㅋ" at bounding box center [364, 303] width 322 height 20
click at [227, 307] on p "부사관교육 하는 신입소위 ㅋㅋ" at bounding box center [264, 302] width 104 height 11
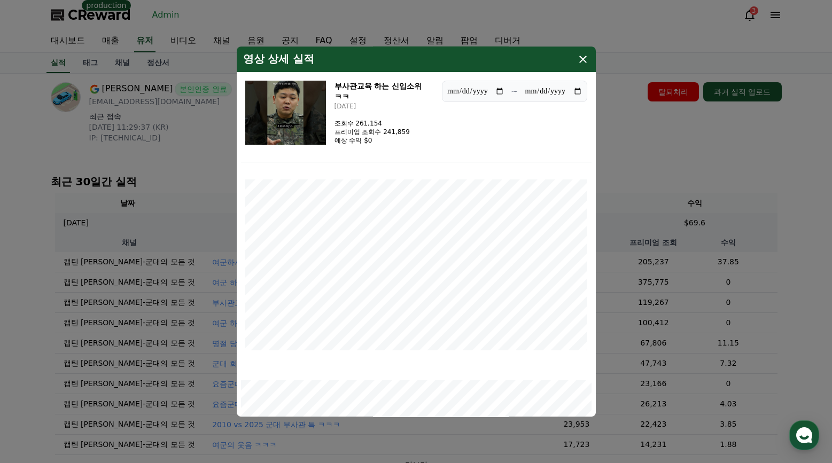
click at [583, 61] on icon "modal" at bounding box center [582, 59] width 13 height 13
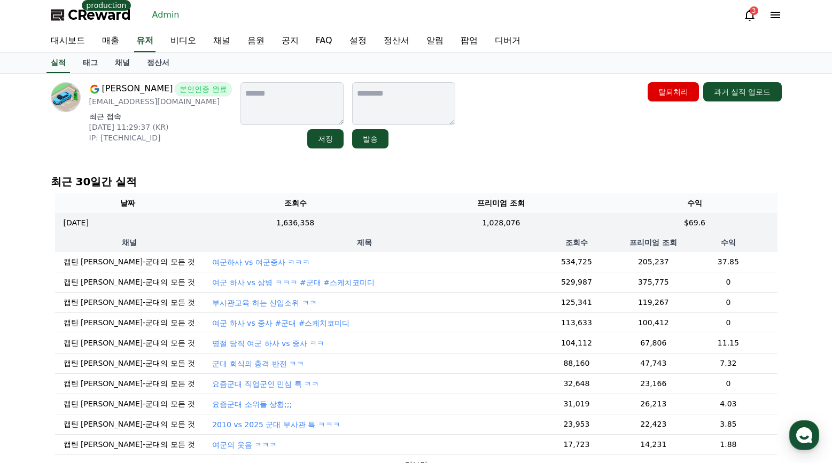
click at [247, 324] on p "여군 하사 vs 중사 #군대 #스케치코미디" at bounding box center [280, 323] width 137 height 11
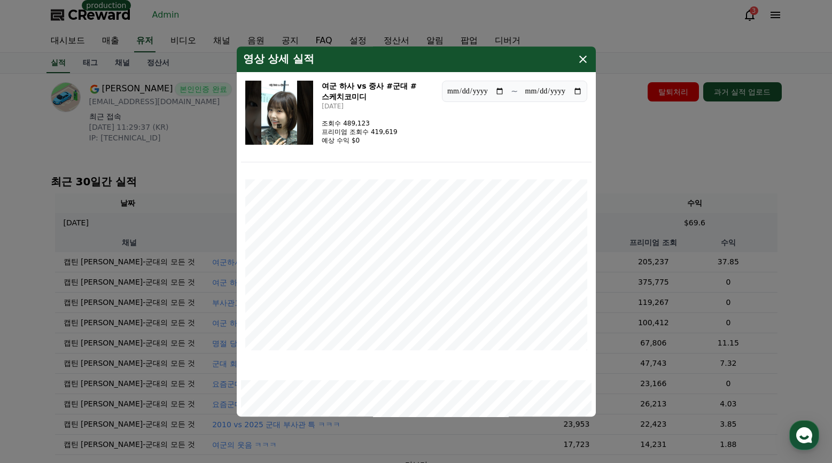
click at [580, 65] on icon "modal" at bounding box center [582, 59] width 13 height 13
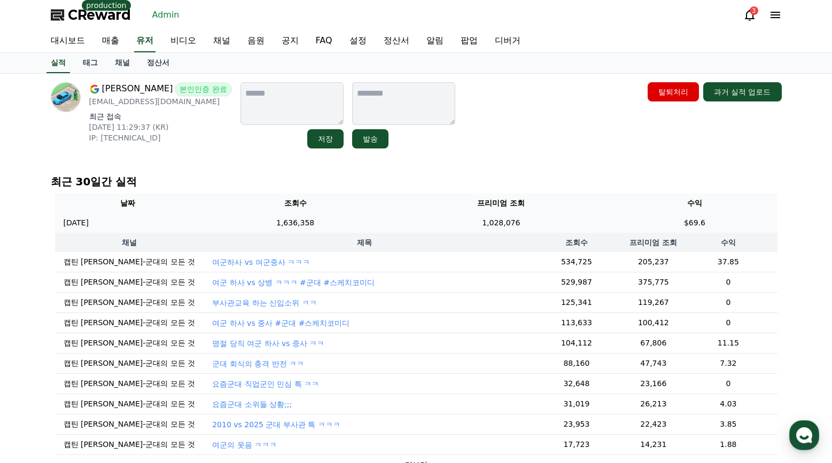
click at [610, 223] on td "1,028,076" at bounding box center [501, 223] width 222 height 20
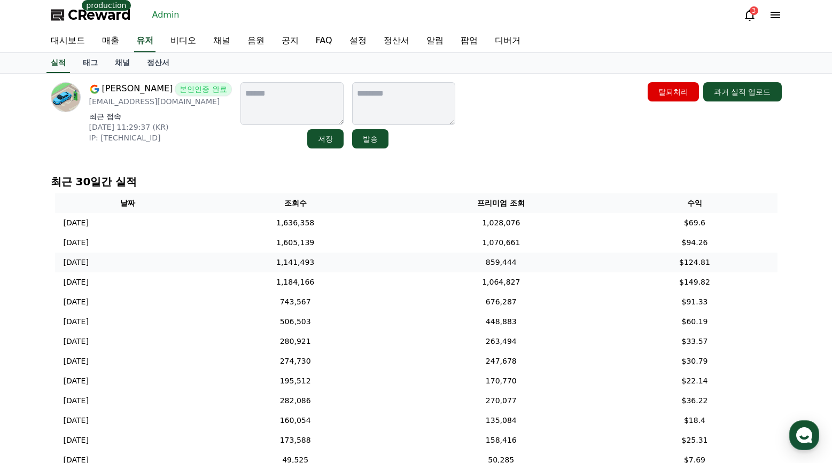
click at [600, 264] on td "859,444" at bounding box center [501, 263] width 222 height 20
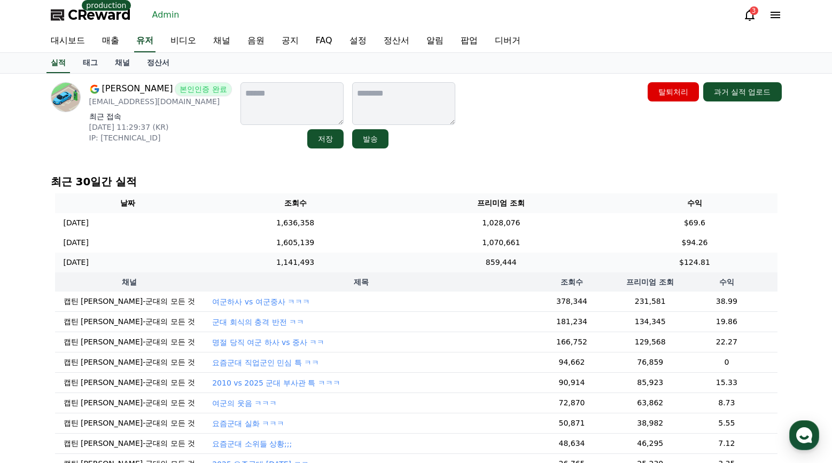
click at [591, 264] on td "859,444" at bounding box center [501, 263] width 222 height 20
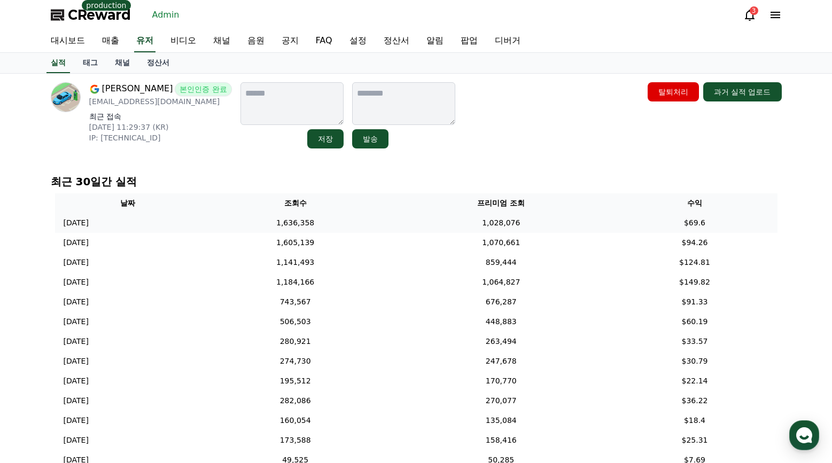
click at [590, 217] on td "1,028,076" at bounding box center [501, 223] width 222 height 20
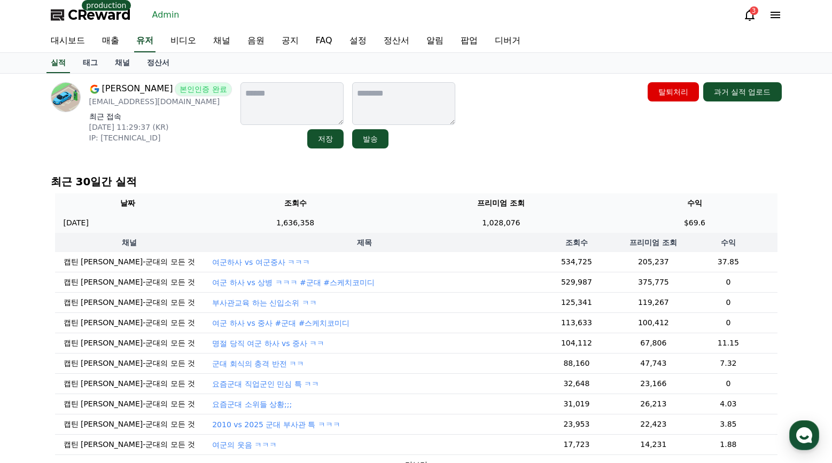
click at [590, 217] on td "1,028,076" at bounding box center [501, 223] width 222 height 20
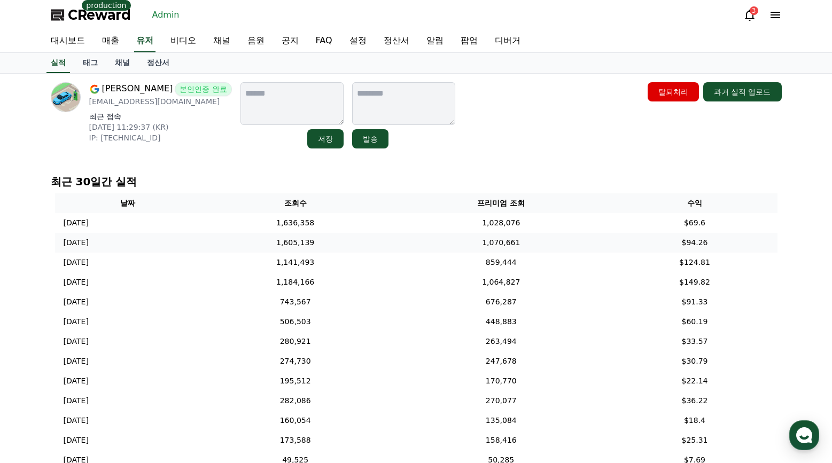
click at [590, 241] on td "1,070,661" at bounding box center [501, 243] width 222 height 20
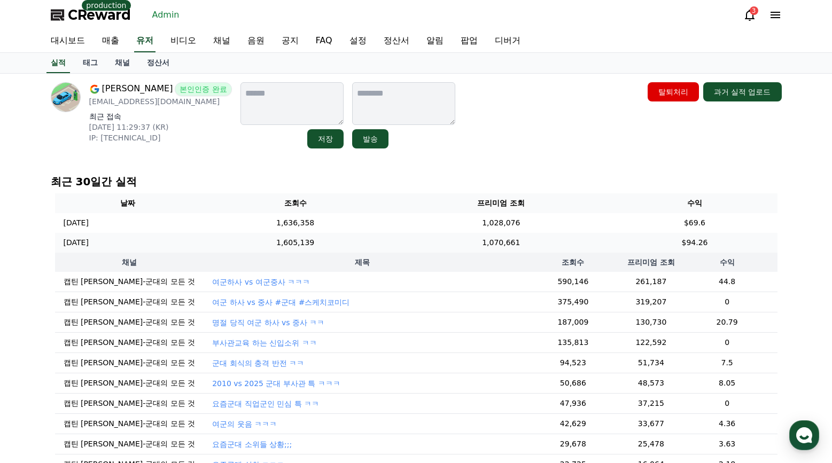
click at [590, 241] on td "1,070,661" at bounding box center [501, 243] width 222 height 20
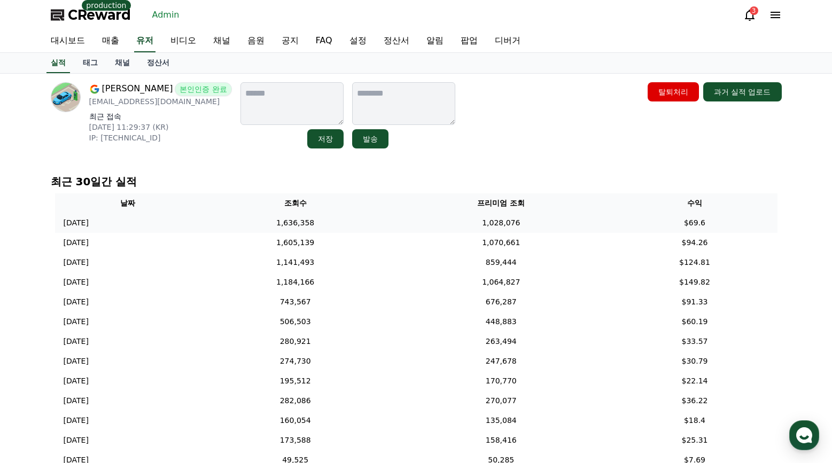
click at [583, 222] on td "1,028,076" at bounding box center [501, 223] width 222 height 20
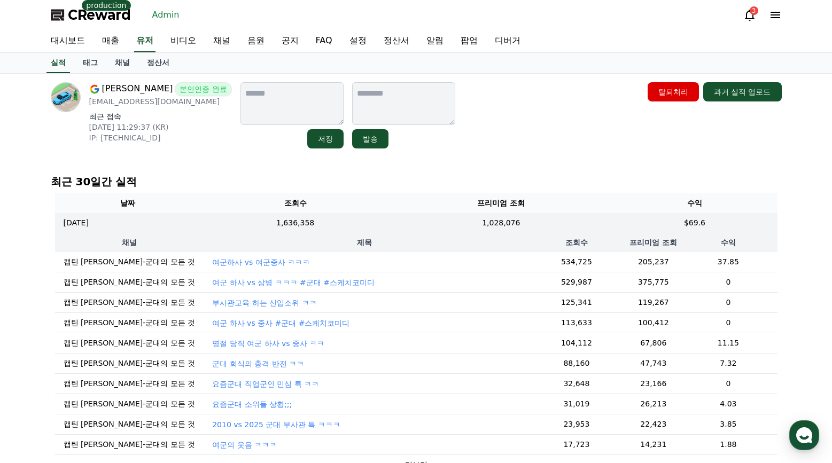
click at [277, 282] on p "여군 하사 vs 상병 ㅋㅋㅋ #군대 #스케치코미디" at bounding box center [293, 282] width 162 height 11
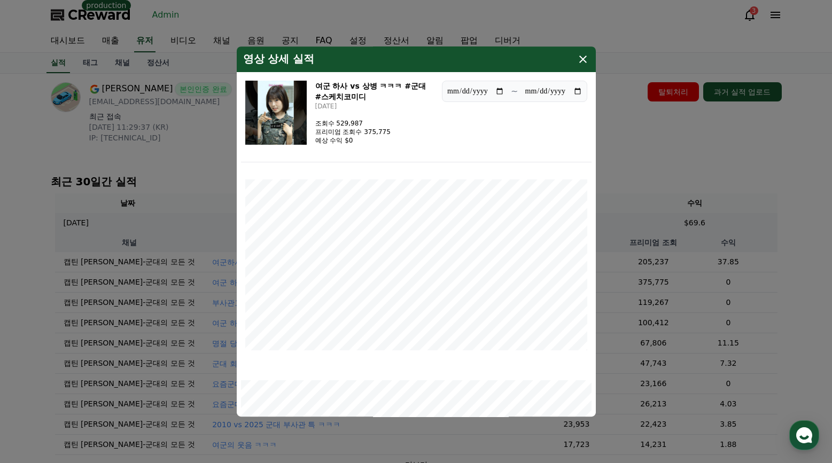
click at [656, 168] on button "close modal" at bounding box center [416, 231] width 832 height 463
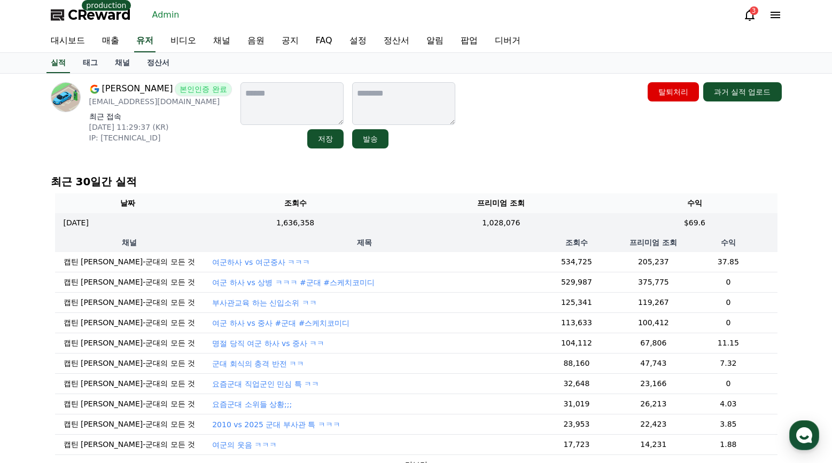
click at [247, 320] on p "여군 하사 vs 중사 #군대 #스케치코미디" at bounding box center [280, 323] width 137 height 11
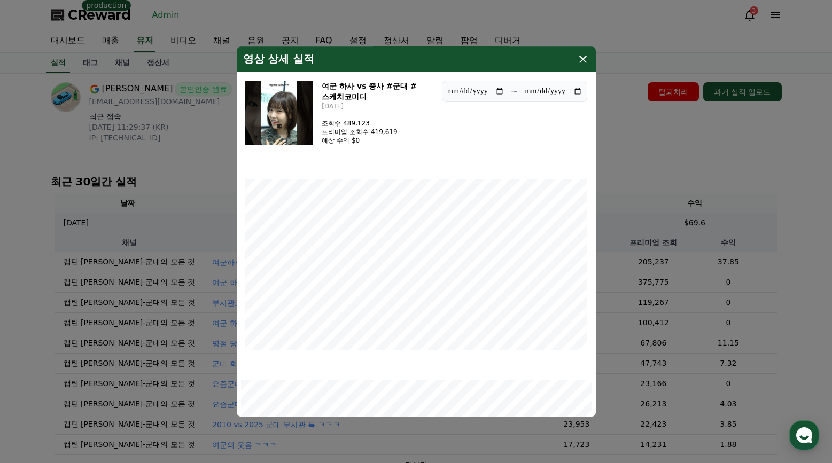
click at [311, 128] on img "modal" at bounding box center [279, 113] width 68 height 64
click at [581, 61] on icon "modal" at bounding box center [582, 59] width 7 height 7
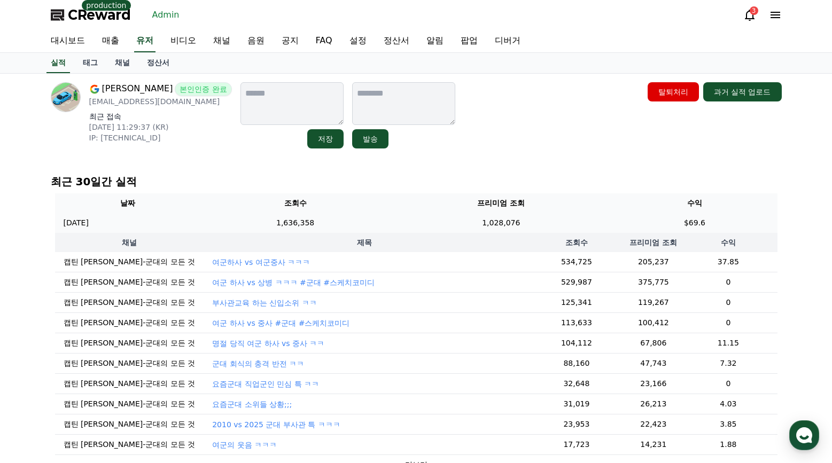
click at [390, 220] on td "1,636,358" at bounding box center [295, 223] width 190 height 20
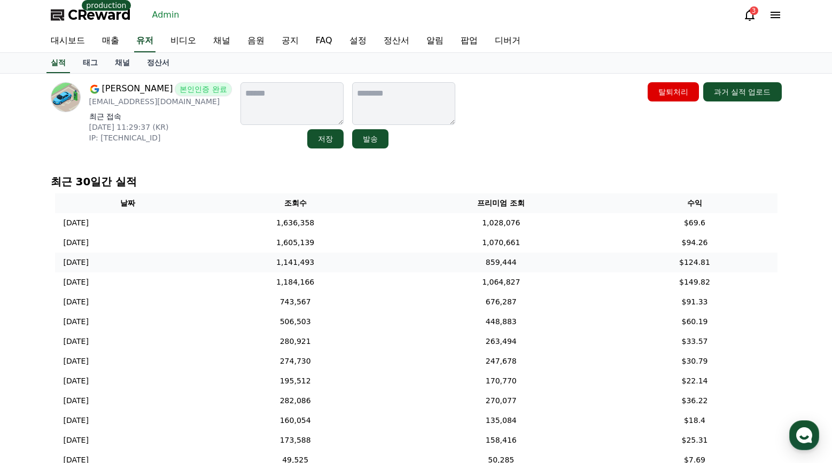
click at [390, 261] on td "1,141,493" at bounding box center [295, 263] width 190 height 20
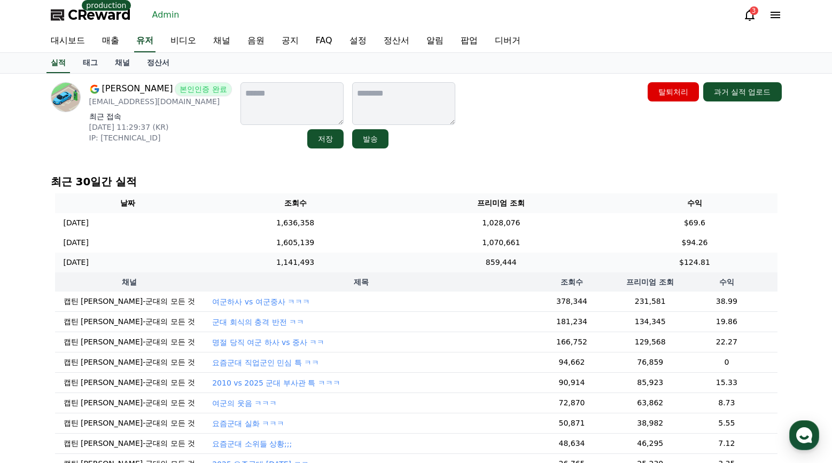
click at [390, 261] on td "1,141,493" at bounding box center [295, 263] width 190 height 20
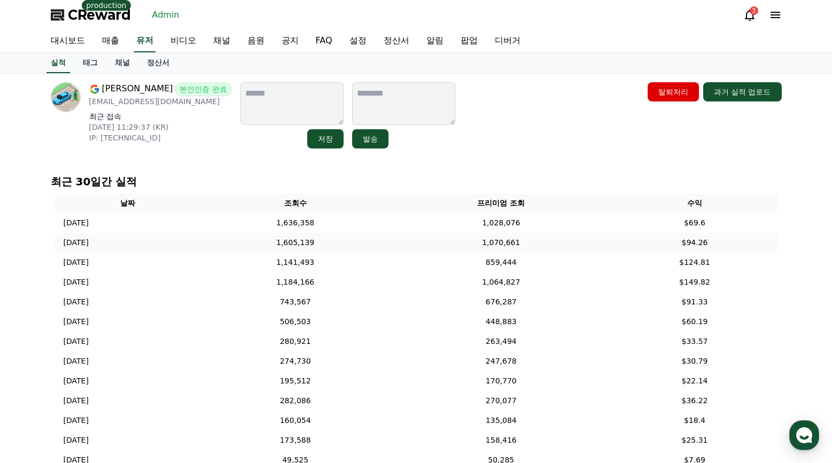
click at [390, 242] on td "1,605,139" at bounding box center [295, 243] width 190 height 20
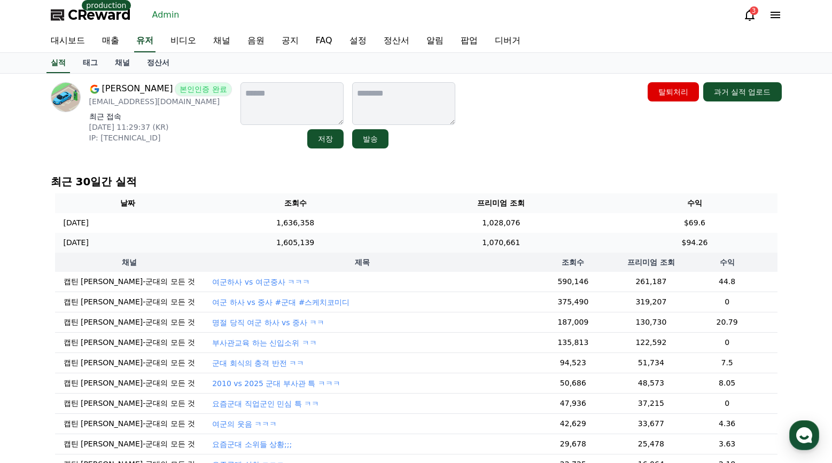
click at [390, 242] on td "1,605,139" at bounding box center [295, 243] width 190 height 20
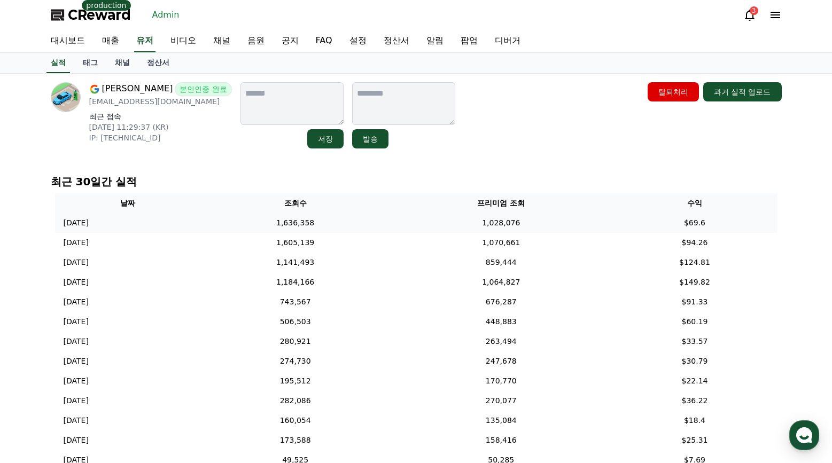
click at [390, 219] on td "1,636,358" at bounding box center [295, 223] width 190 height 20
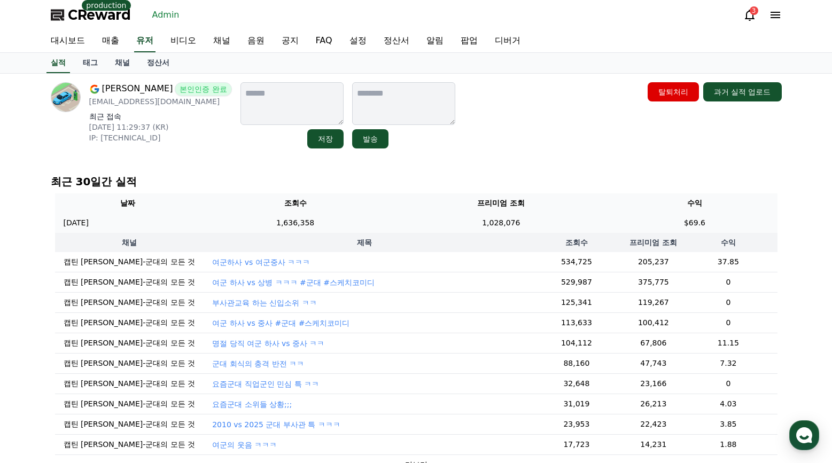
click at [410, 219] on td "1,028,076" at bounding box center [501, 223] width 222 height 20
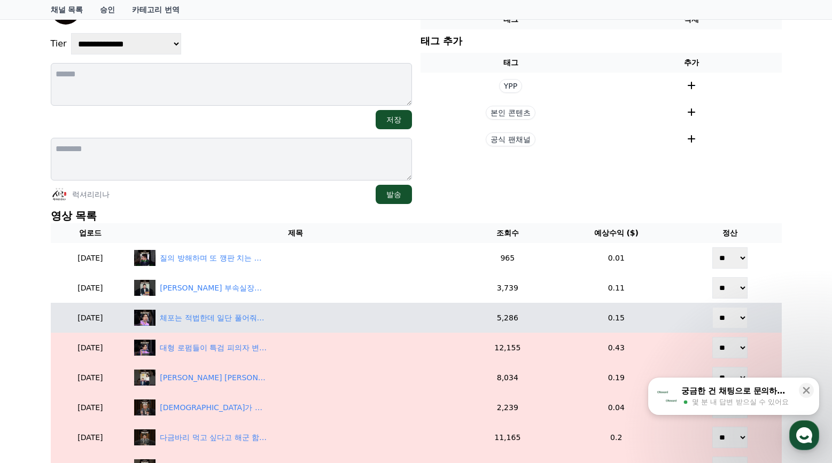
click at [727, 323] on select "** **" at bounding box center [729, 317] width 35 height 21
select select "********"
click at [713, 307] on select "** **" at bounding box center [729, 317] width 35 height 21
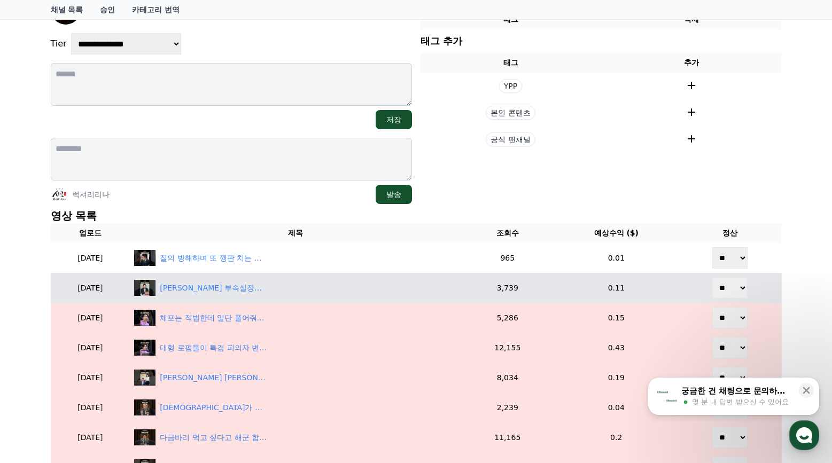
click at [729, 286] on select "** **" at bounding box center [729, 287] width 35 height 21
select select "********"
click at [713, 277] on select "** **" at bounding box center [729, 287] width 35 height 21
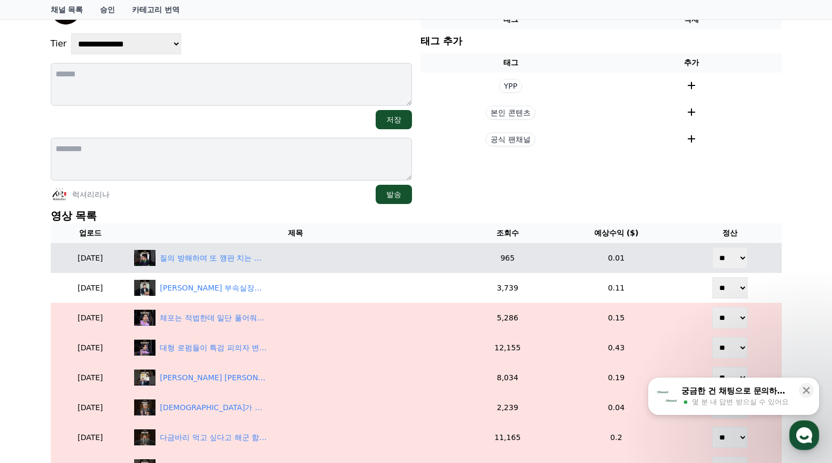
click at [740, 259] on select "** **" at bounding box center [729, 257] width 35 height 21
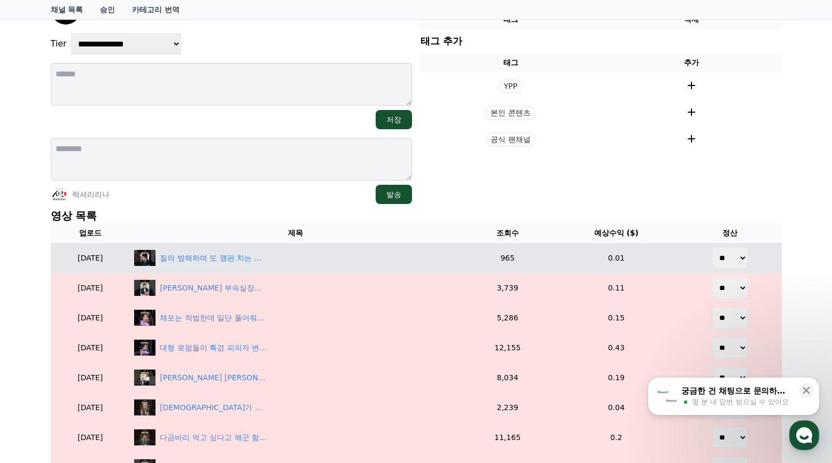
select select "********"
click at [713, 247] on select "** **" at bounding box center [729, 257] width 35 height 21
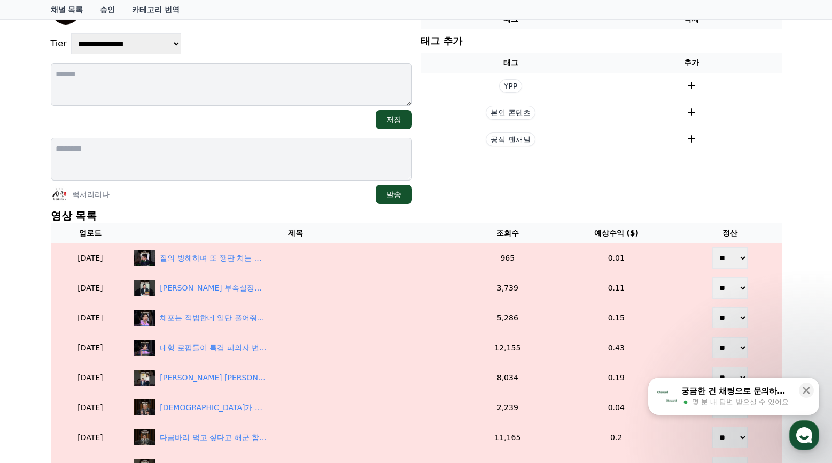
click at [759, 211] on p "영상 목록" at bounding box center [416, 215] width 731 height 15
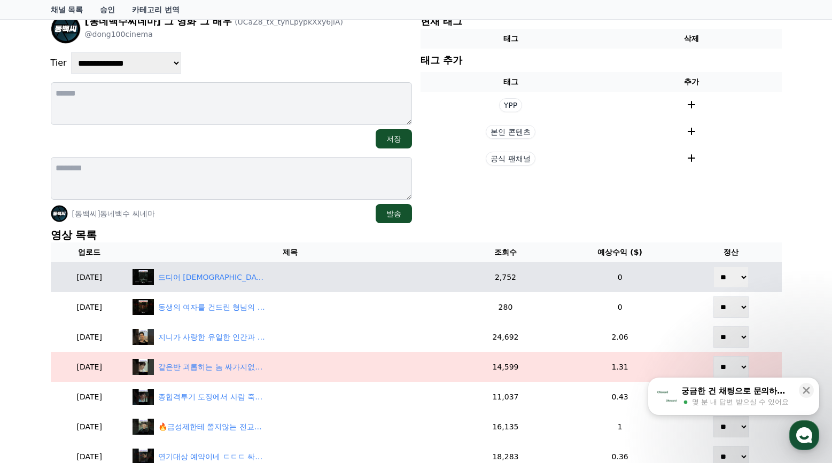
scroll to position [107, 0]
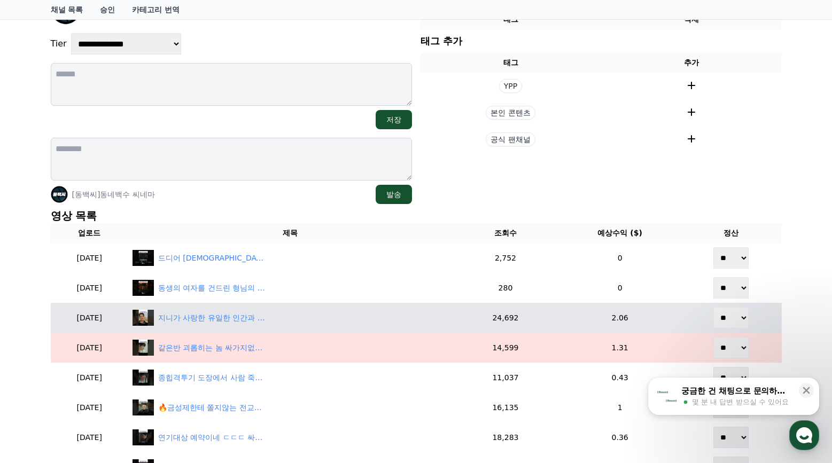
drag, startPoint x: 729, startPoint y: 316, endPoint x: 732, endPoint y: 328, distance: 12.0
click at [729, 316] on select "** **" at bounding box center [730, 317] width 35 height 21
select select "********"
click at [714, 307] on select "** **" at bounding box center [730, 317] width 35 height 21
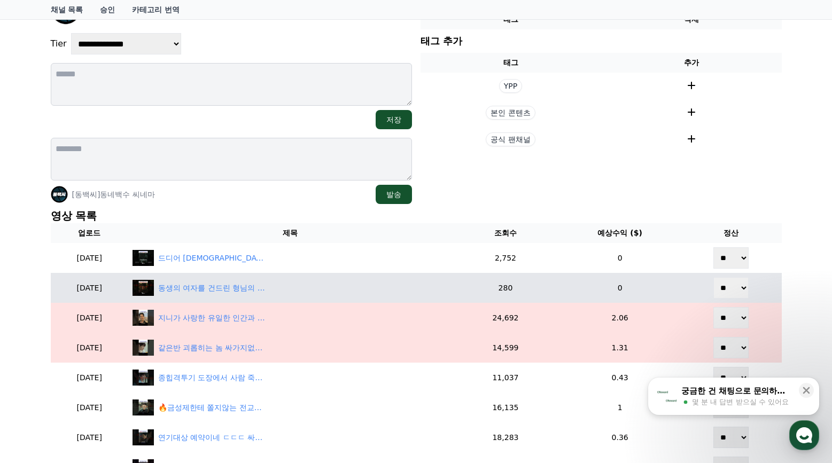
click at [738, 294] on select "** **" at bounding box center [730, 287] width 35 height 21
select select "********"
click at [714, 277] on select "** **" at bounding box center [730, 287] width 35 height 21
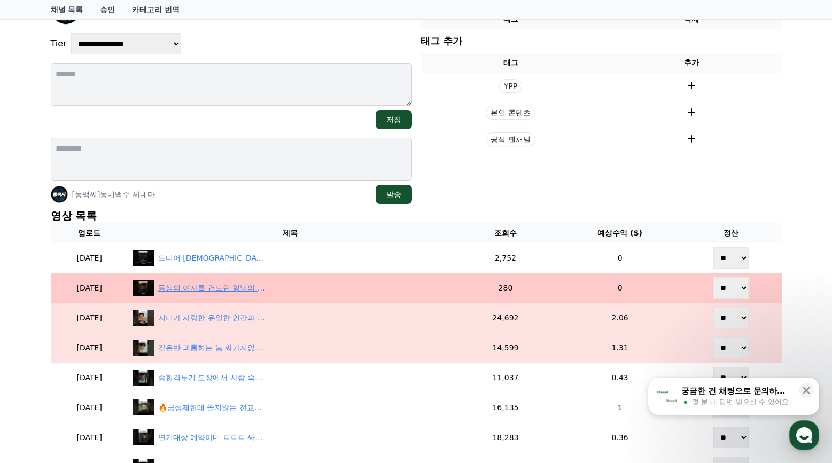
click at [265, 284] on div "동생의 여자를 건드린 형님의 최후 #탁류 #탁류6화" at bounding box center [211, 288] width 107 height 11
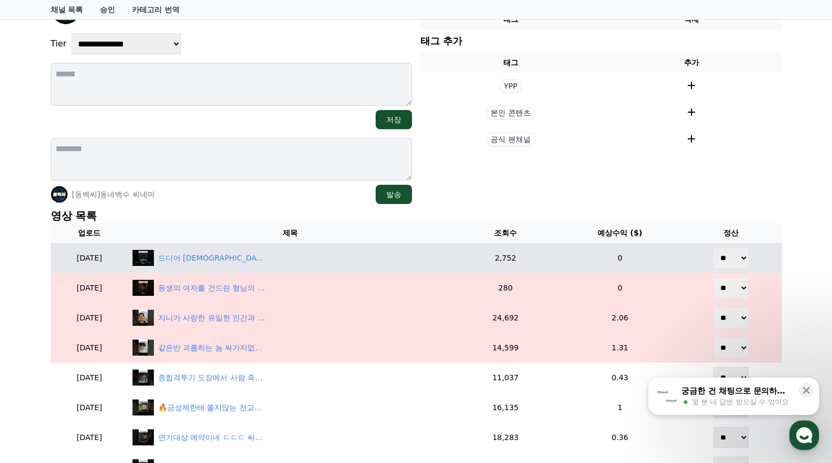
click at [725, 261] on select "** **" at bounding box center [730, 257] width 35 height 21
select select "********"
click at [714, 247] on select "** **" at bounding box center [730, 257] width 35 height 21
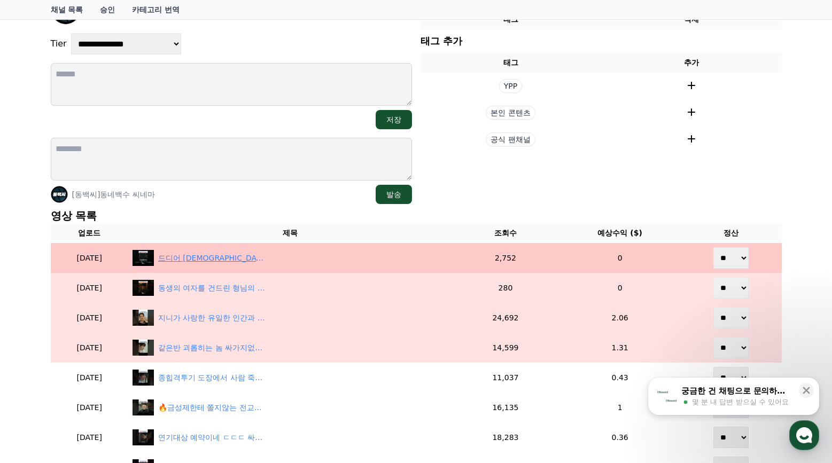
click at [240, 265] on div "드디어 성사된 어머니를 죽인 원수와의 맞다이 🔥 #탁류 #탁류7화 #로운" at bounding box center [289, 258] width 315 height 16
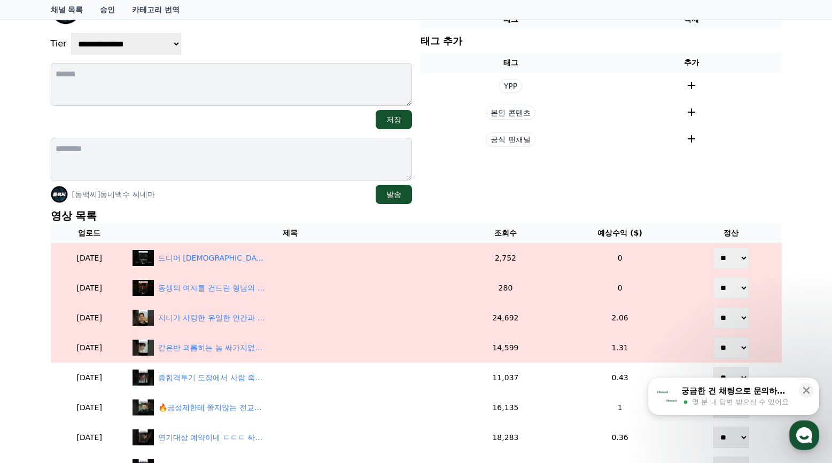
click at [477, 177] on section "현재 태그 태그 삭제 태그 추가 태그 추가 YPP 본인 콘텐츠 공식 팬채널" at bounding box center [600, 99] width 361 height 209
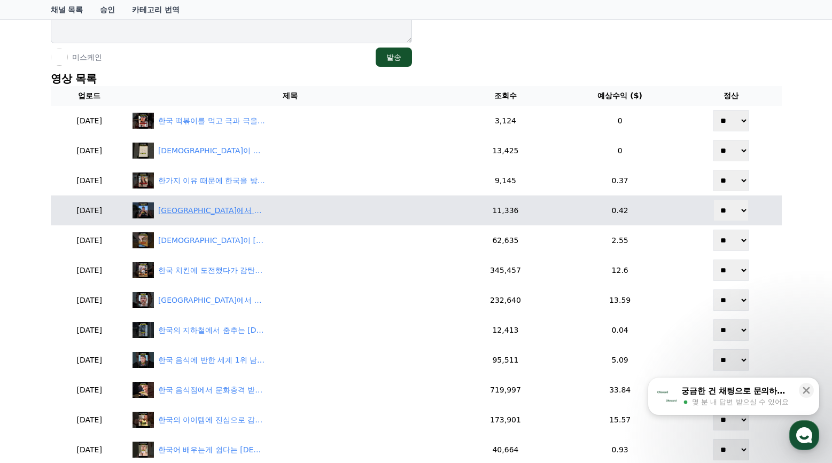
scroll to position [227, 0]
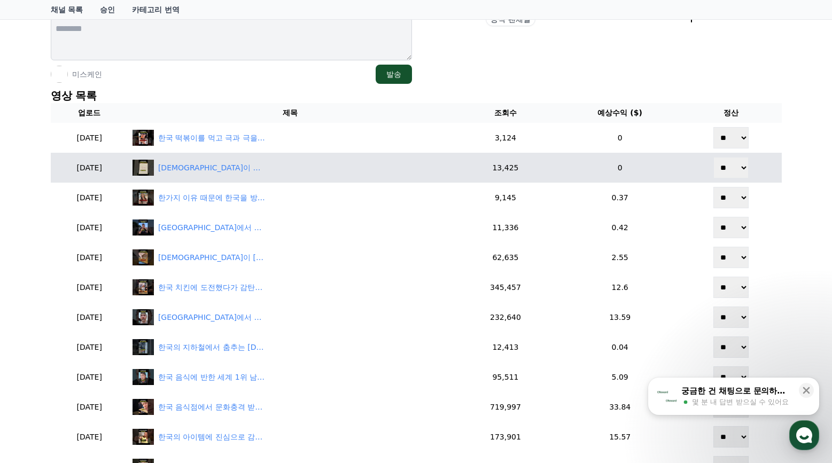
click at [254, 176] on td "[DEMOGRAPHIC_DATA]이 들으면 구분이 안된다는 한국어 🇰🇷" at bounding box center [290, 168] width 324 height 30
click at [252, 167] on div "[DEMOGRAPHIC_DATA]이 들으면 구분이 안된다는 한국어 🇰🇷" at bounding box center [211, 167] width 107 height 11
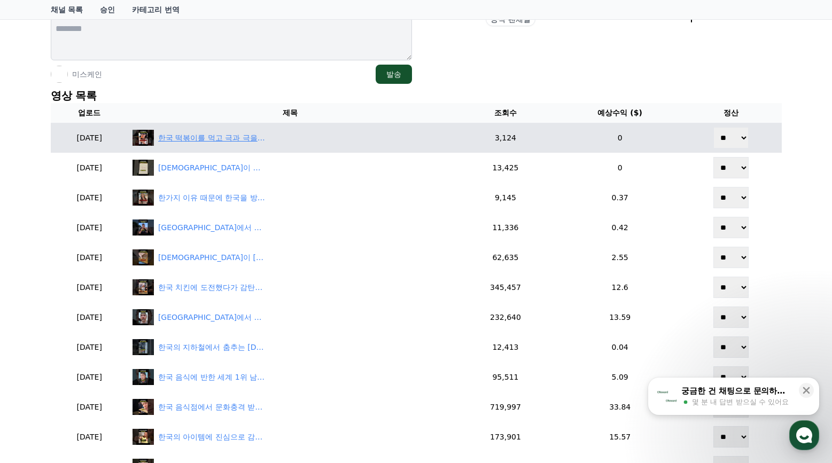
click at [265, 135] on div "한국 떡볶이를 먹고 극과 극을 체험한 외국인 🇰🇷" at bounding box center [211, 137] width 107 height 11
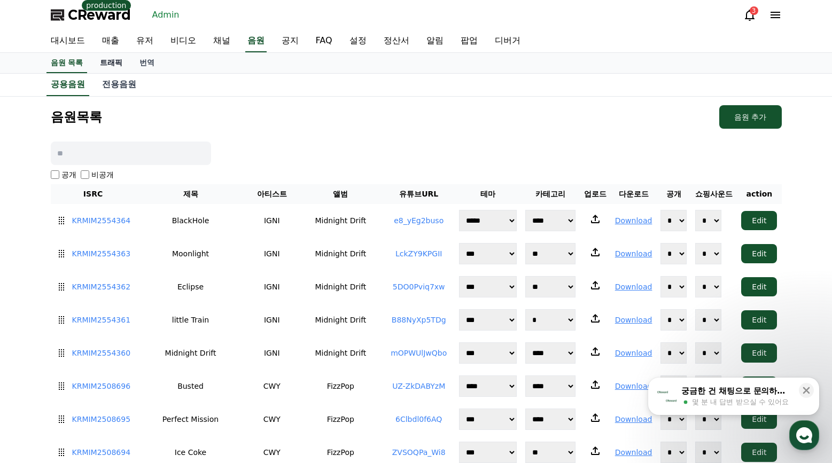
click at [109, 64] on link "트래픽" at bounding box center [111, 63] width 40 height 20
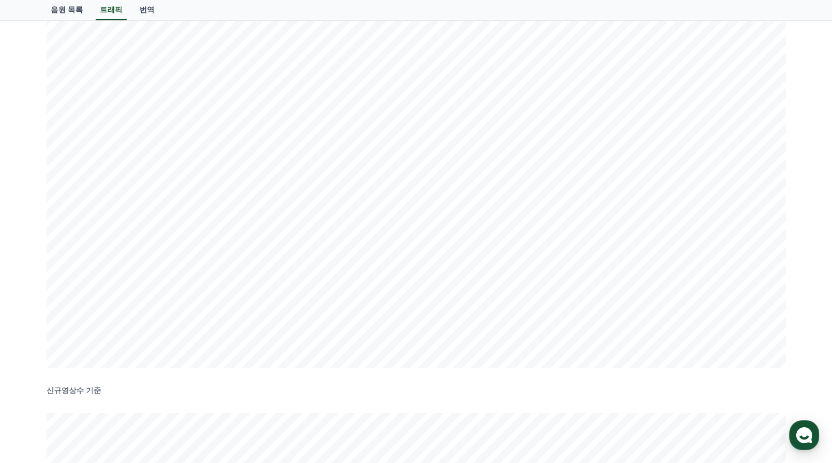
scroll to position [107, 0]
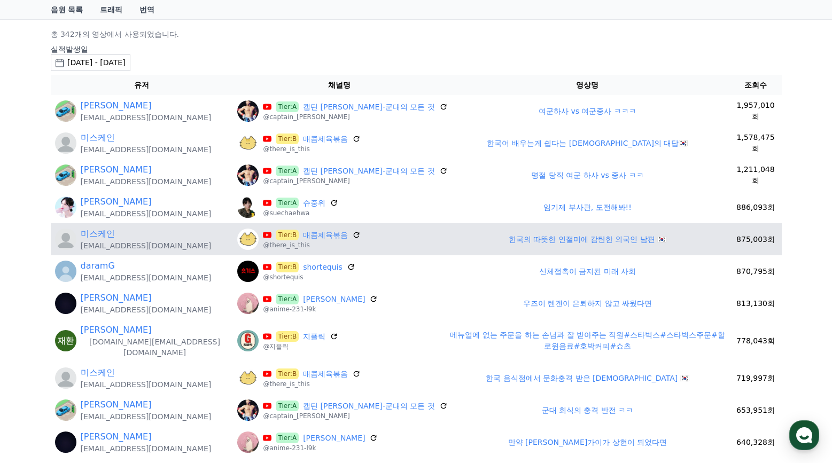
scroll to position [107, 0]
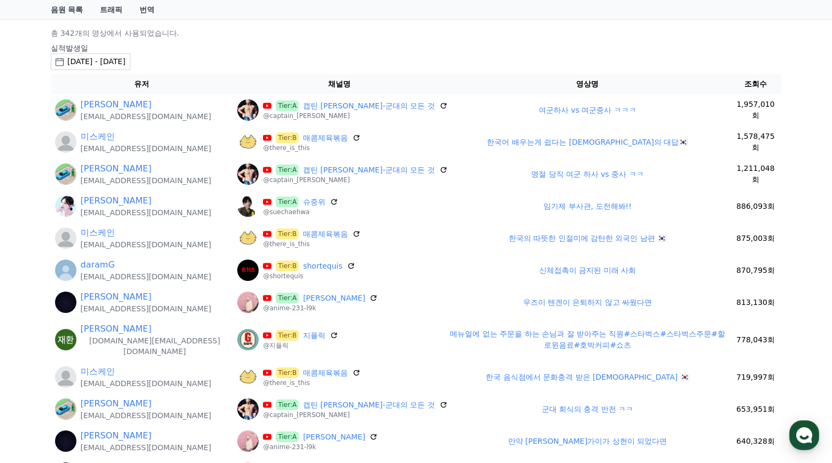
click at [545, 36] on p "총 342개의 영상에서 사용되었습니다." at bounding box center [416, 33] width 731 height 11
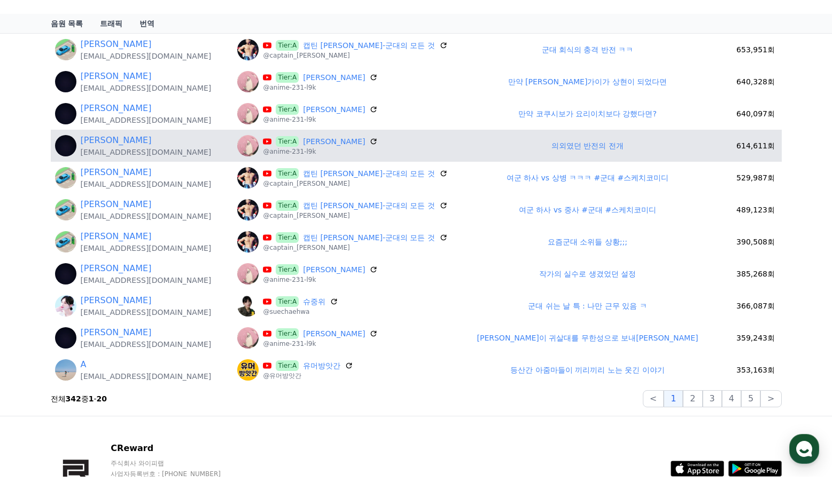
scroll to position [481, 0]
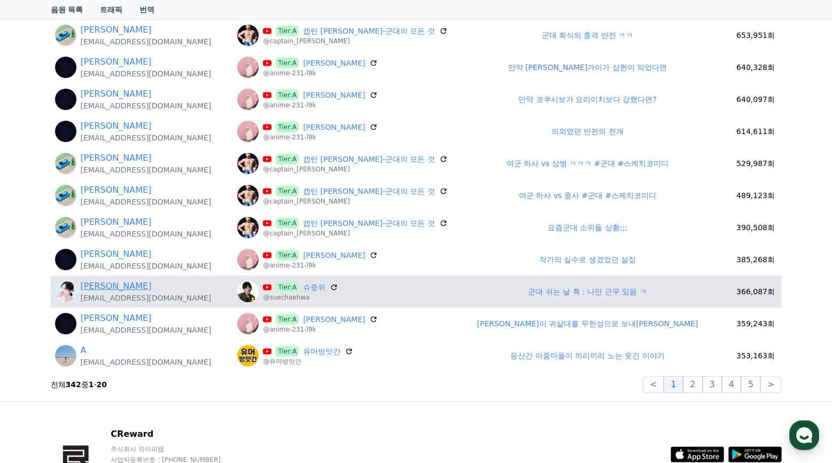
click at [91, 280] on link "Sue Chae" at bounding box center [116, 286] width 71 height 13
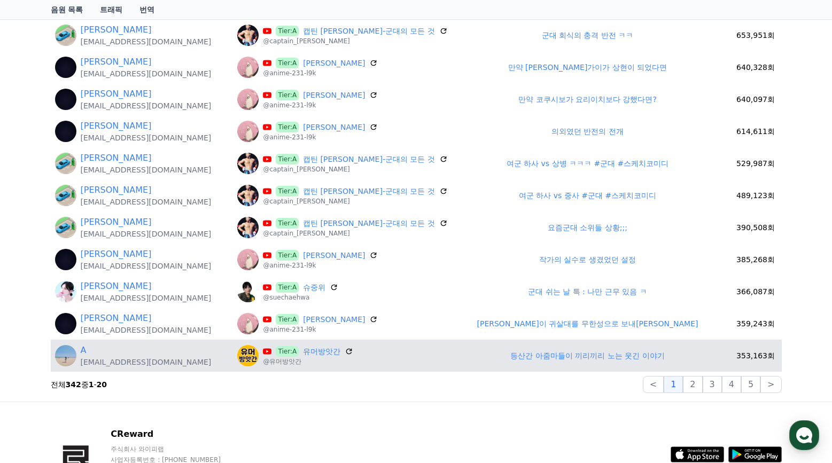
drag, startPoint x: 276, startPoint y: 339, endPoint x: 76, endPoint y: 338, distance: 199.8
click at [76, 344] on div "A daniksy@naver.com" at bounding box center [142, 356] width 174 height 24
click at [82, 344] on link "A" at bounding box center [84, 350] width 6 height 13
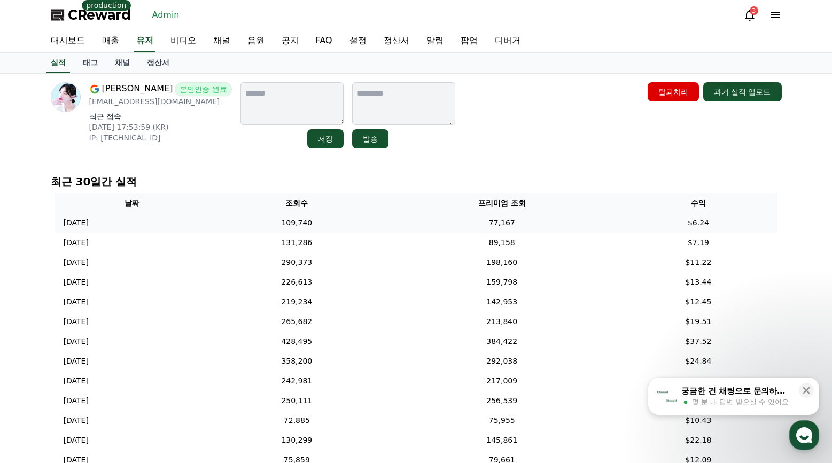
click at [503, 210] on th "프리미엄 조회" at bounding box center [501, 203] width 235 height 20
click at [504, 213] on td "77,167" at bounding box center [501, 223] width 235 height 20
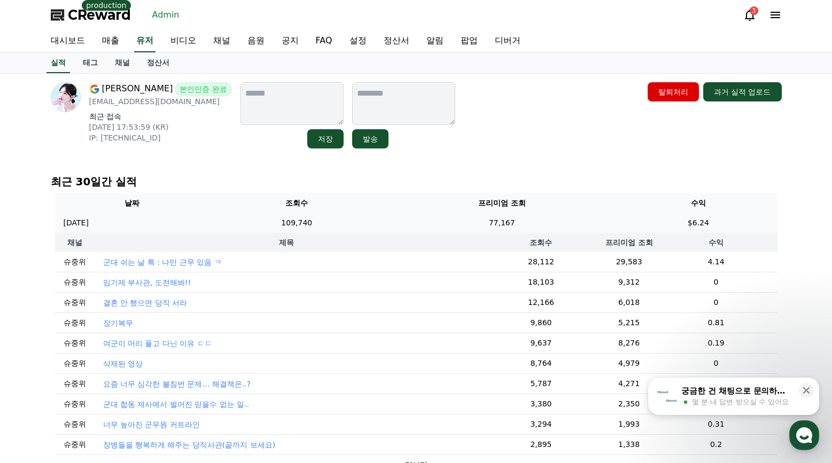
click at [507, 213] on td "77,167" at bounding box center [501, 223] width 235 height 20
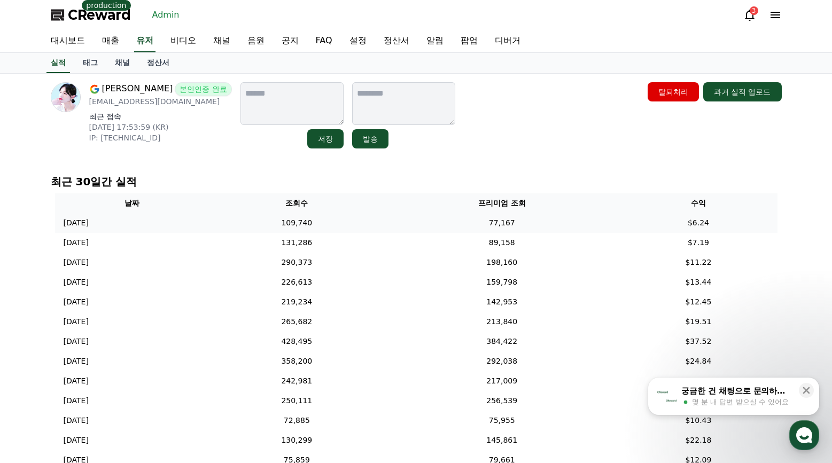
click at [685, 221] on td "$6.24" at bounding box center [698, 223] width 158 height 20
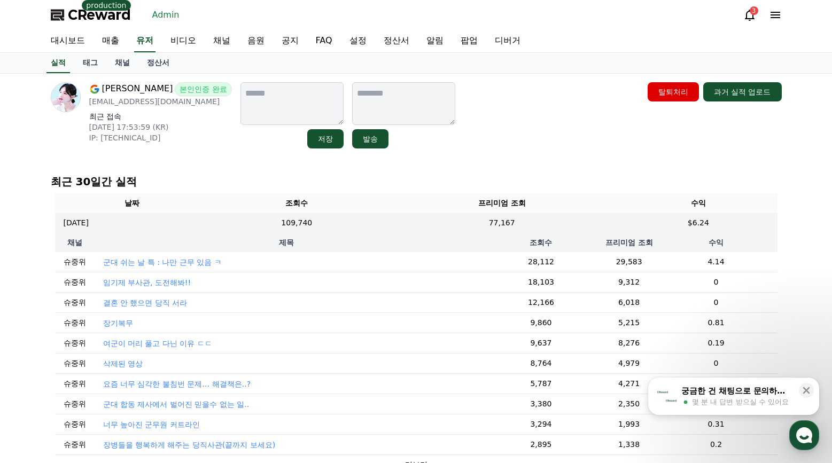
click at [185, 259] on p "군대 쉬는 날 특 : 나만 근무 있음 ㅋ" at bounding box center [162, 262] width 119 height 11
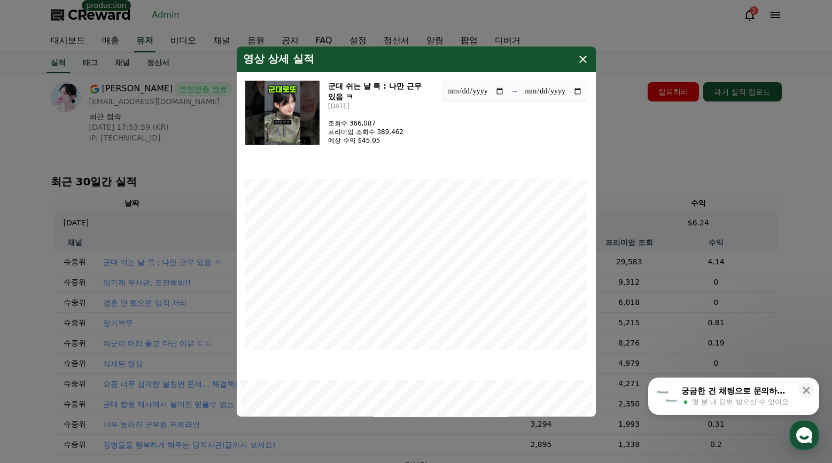
click at [294, 123] on img "modal" at bounding box center [282, 113] width 74 height 64
click at [640, 139] on button "close modal" at bounding box center [416, 231] width 832 height 463
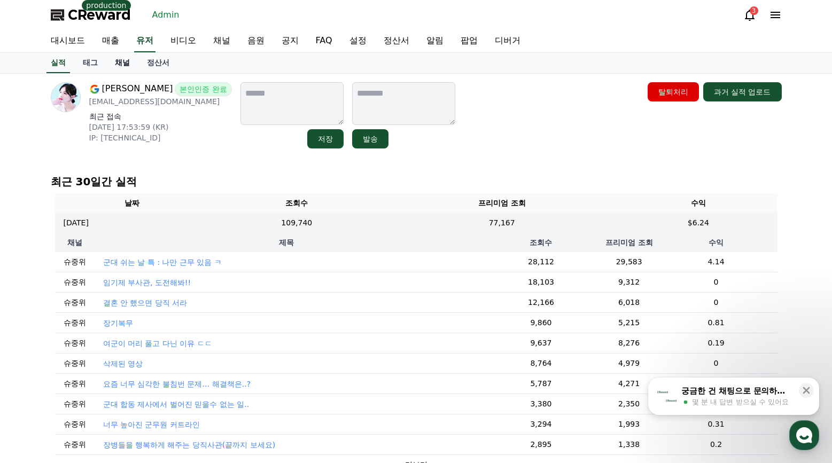
click at [126, 65] on link "채널" at bounding box center [122, 63] width 32 height 20
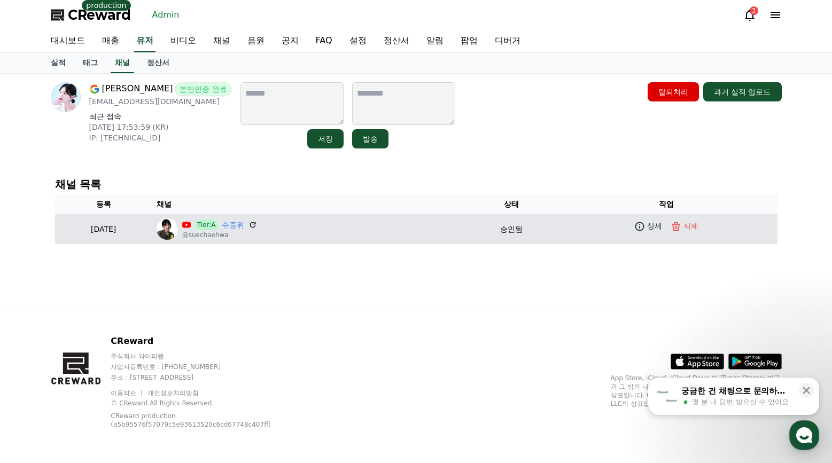
click at [629, 230] on td "상세 삭제" at bounding box center [665, 226] width 221 height 24
click at [639, 229] on icon at bounding box center [639, 226] width 11 height 11
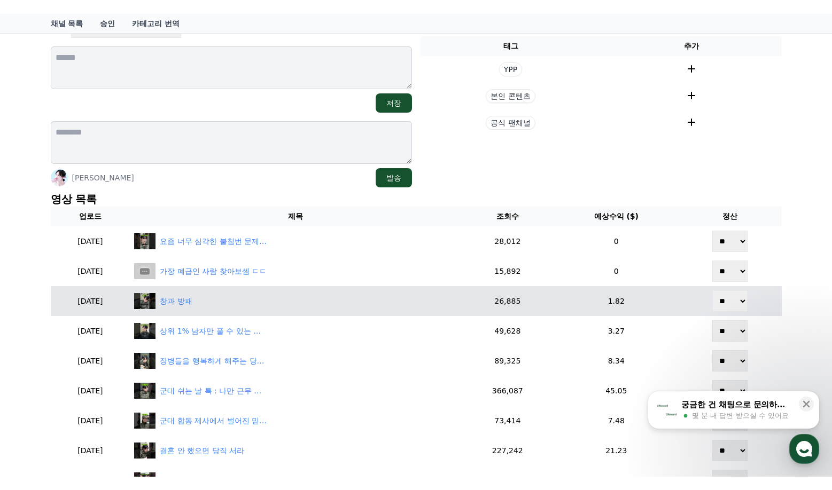
scroll to position [160, 0]
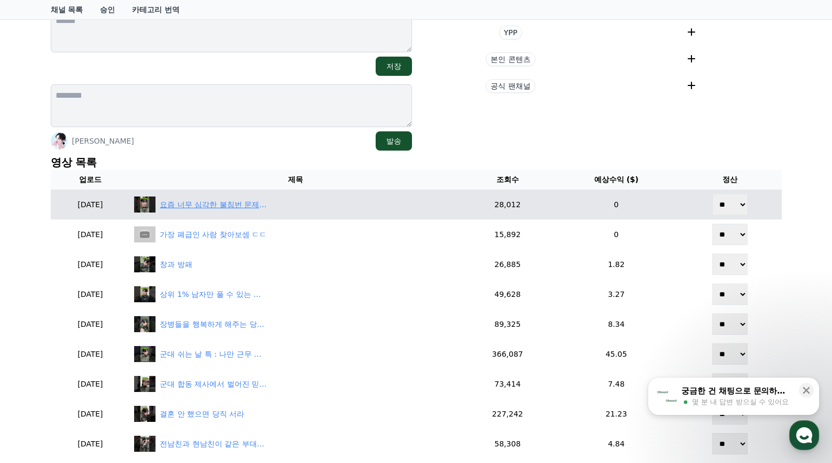
click at [263, 208] on div "요즘 너무 심각한 불침번 문제… 해결책은..?" at bounding box center [213, 204] width 107 height 11
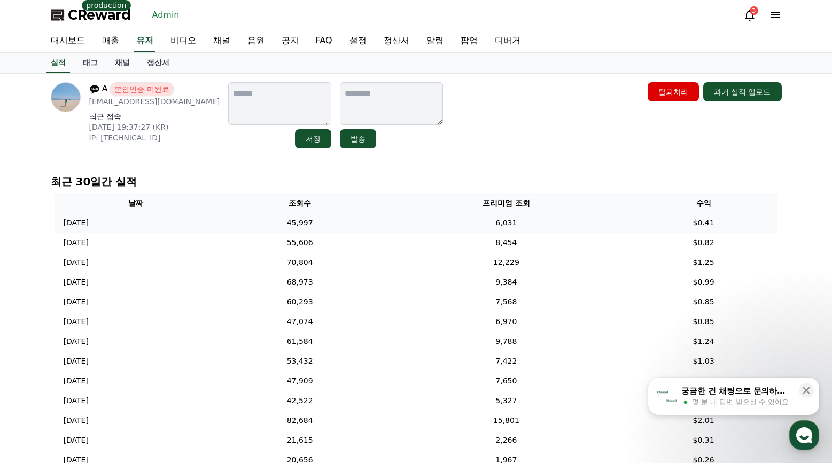
click at [426, 222] on td "6,031" at bounding box center [505, 223] width 247 height 20
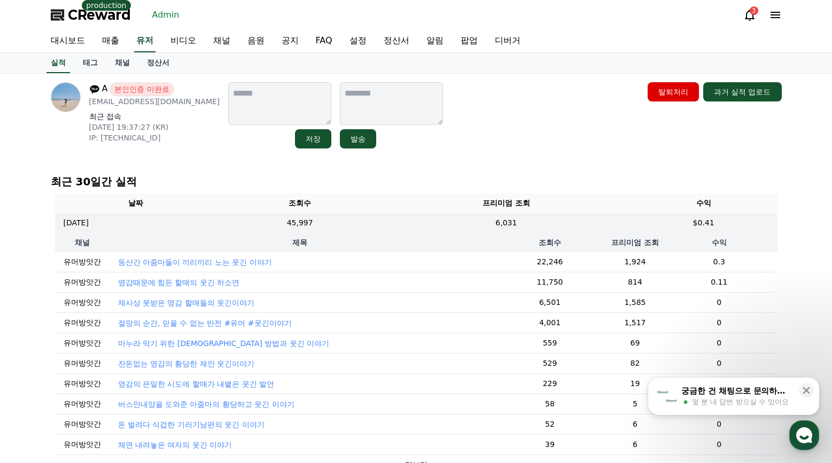
click at [214, 304] on p "제사상 못받은 영감 할매들의 웃긴이야기" at bounding box center [186, 302] width 137 height 11
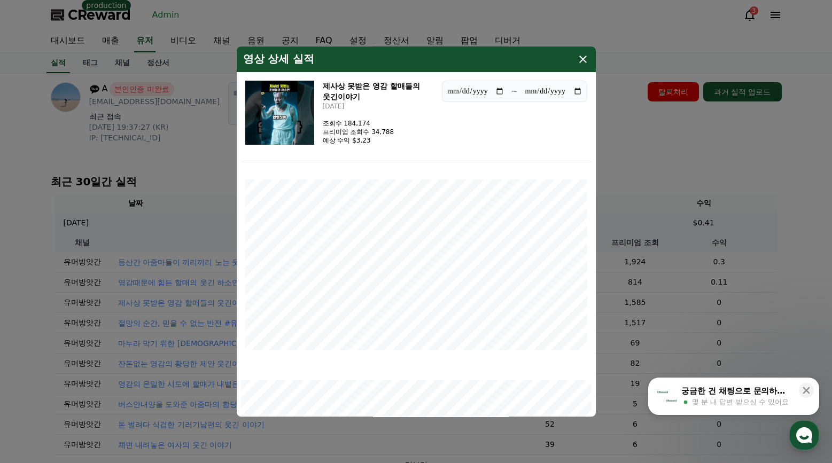
click at [632, 149] on button "close modal" at bounding box center [416, 231] width 832 height 463
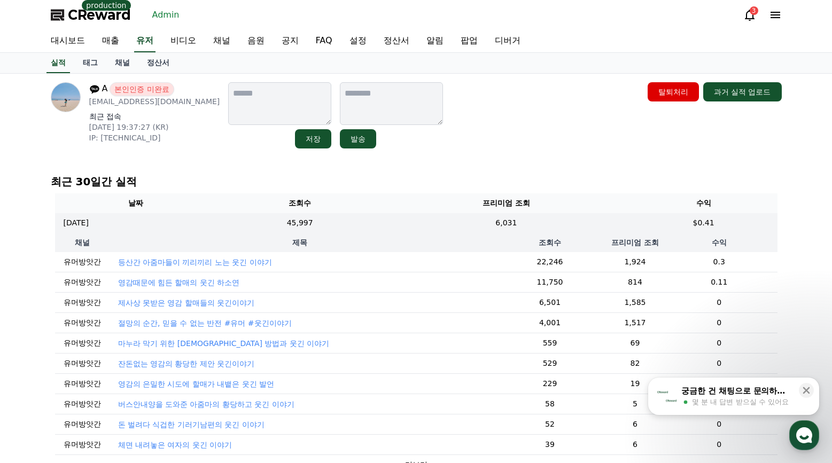
click at [224, 305] on p "제사상 못받은 영감 할매들의 웃긴이야기" at bounding box center [186, 302] width 137 height 11
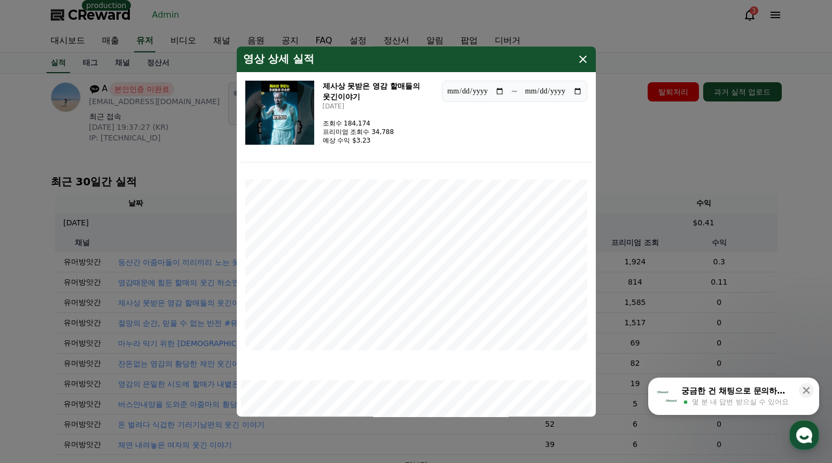
click at [296, 106] on img "modal" at bounding box center [279, 113] width 69 height 64
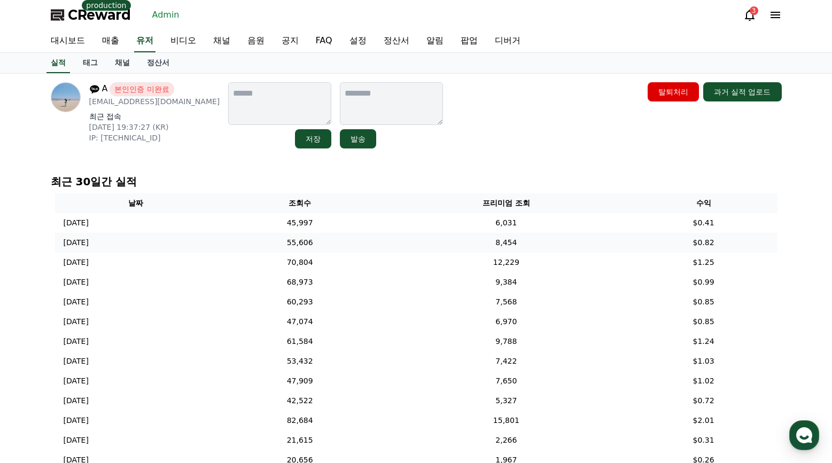
click at [589, 246] on td "8,454" at bounding box center [505, 243] width 247 height 20
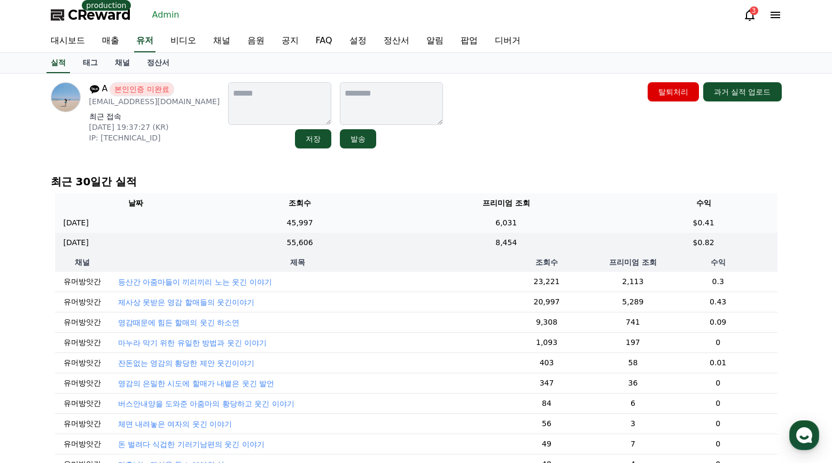
click at [553, 222] on td "6,031" at bounding box center [505, 223] width 247 height 20
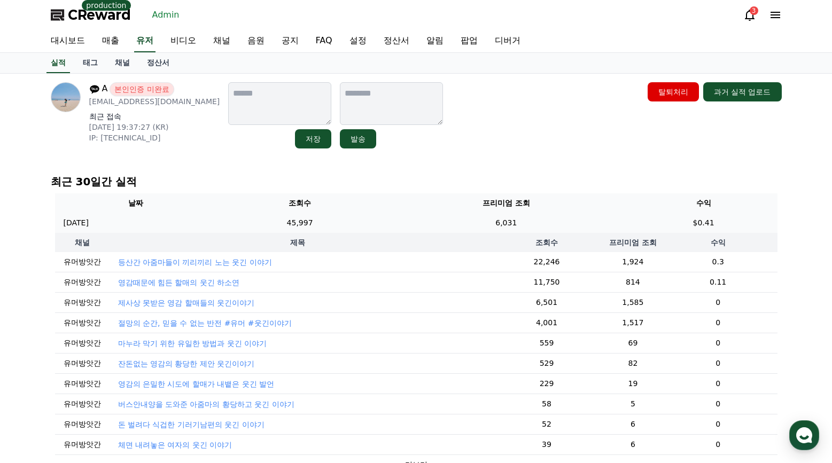
click at [566, 216] on td "6,031" at bounding box center [505, 223] width 247 height 20
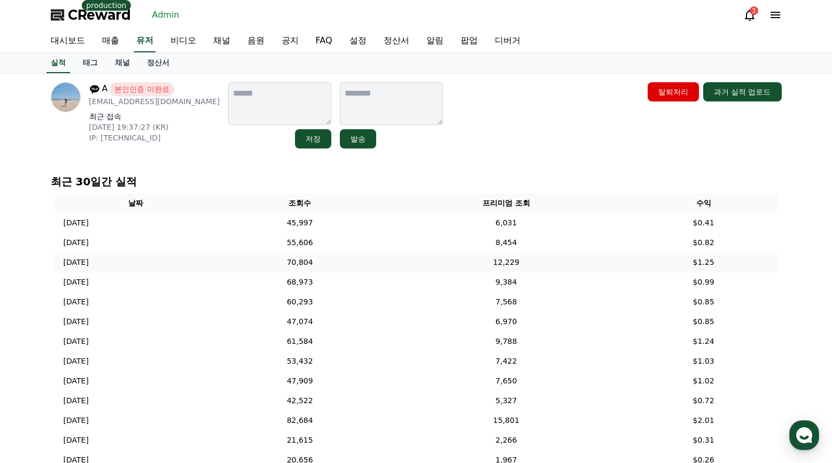
click at [563, 263] on td "12,229" at bounding box center [505, 263] width 247 height 20
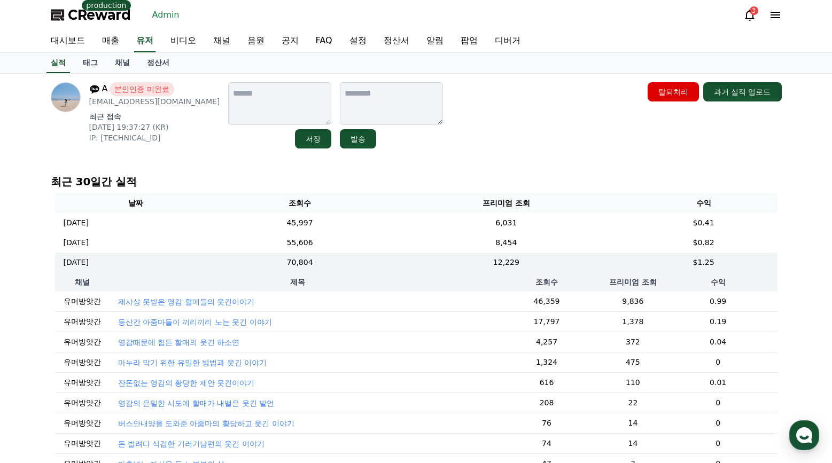
click at [239, 367] on p "마누라 막기 위한 유일한 방법과 웃긴 이야기" at bounding box center [192, 362] width 149 height 11
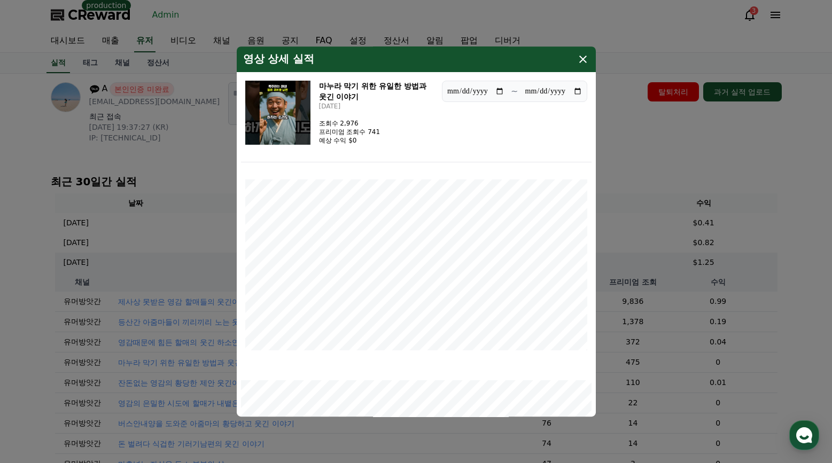
click at [617, 197] on button "close modal" at bounding box center [416, 231] width 832 height 463
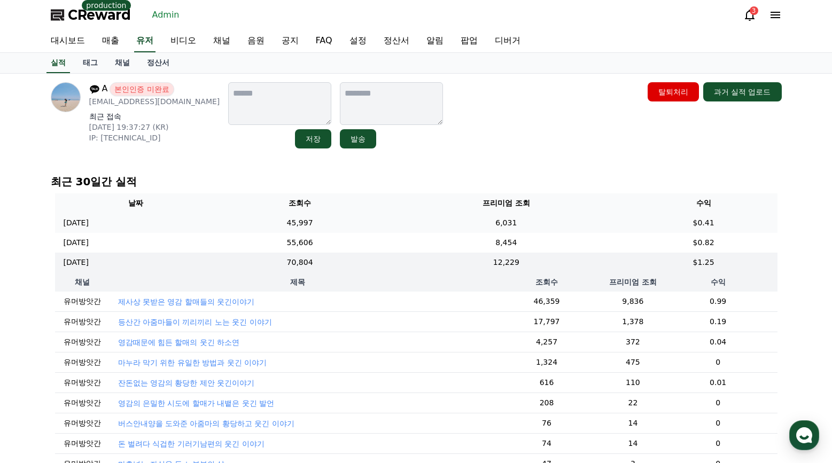
click at [630, 229] on td "6,031" at bounding box center [505, 223] width 247 height 20
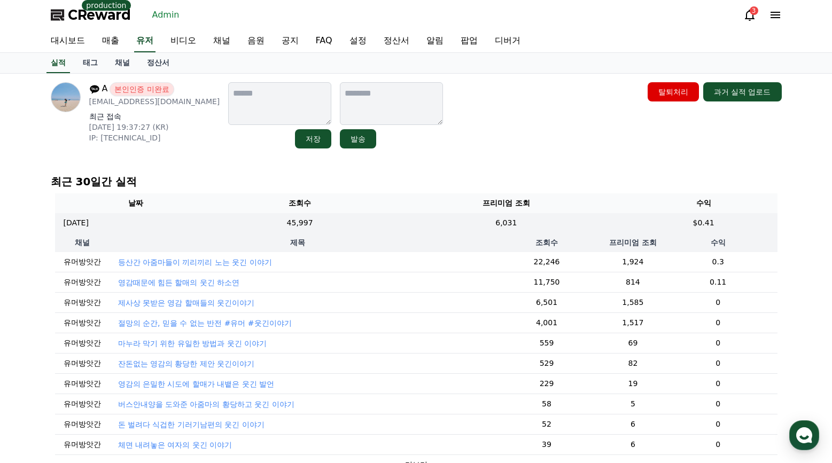
drag, startPoint x: 233, startPoint y: 296, endPoint x: 236, endPoint y: 303, distance: 7.9
click at [232, 296] on td "제사상 못받은 영감 할매들의 웃긴이야기" at bounding box center [297, 303] width 377 height 20
click at [236, 303] on p "제사상 못받은 영감 할매들의 웃긴이야기" at bounding box center [186, 302] width 137 height 11
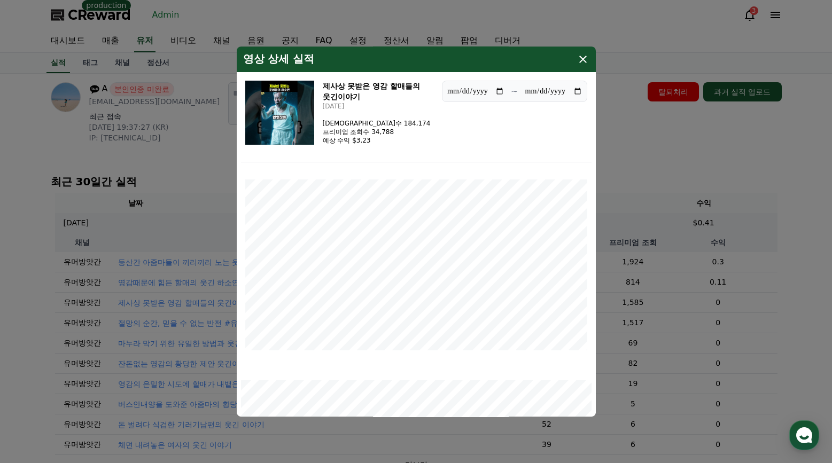
click at [631, 145] on button "close modal" at bounding box center [416, 231] width 832 height 463
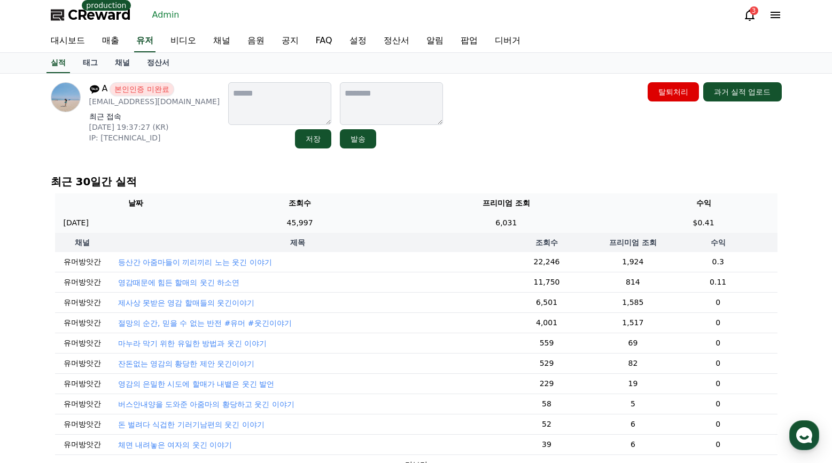
click at [407, 216] on td "6,031" at bounding box center [505, 223] width 247 height 20
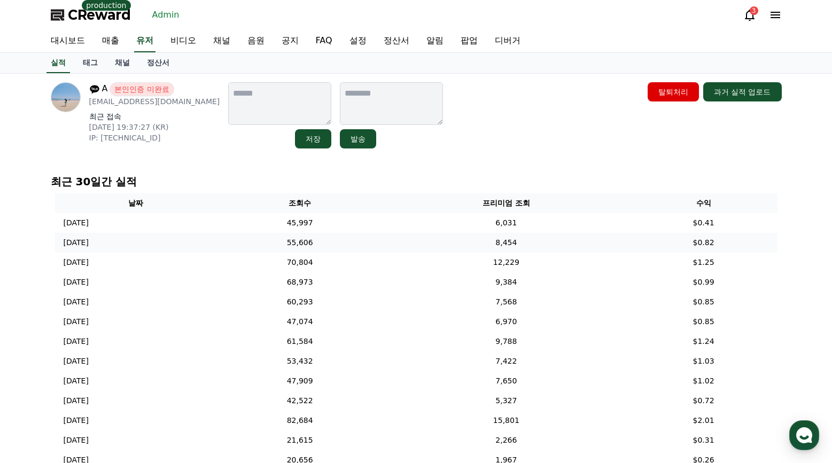
click at [416, 243] on td "8,454" at bounding box center [505, 243] width 247 height 20
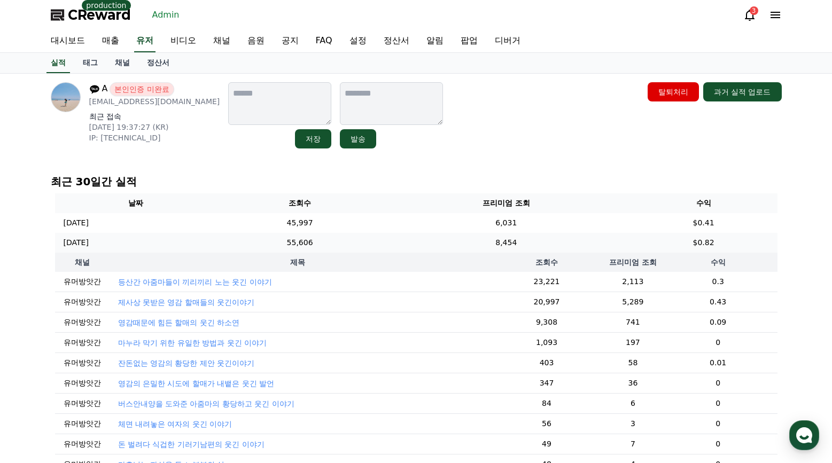
click at [435, 234] on td "8,454" at bounding box center [505, 243] width 247 height 20
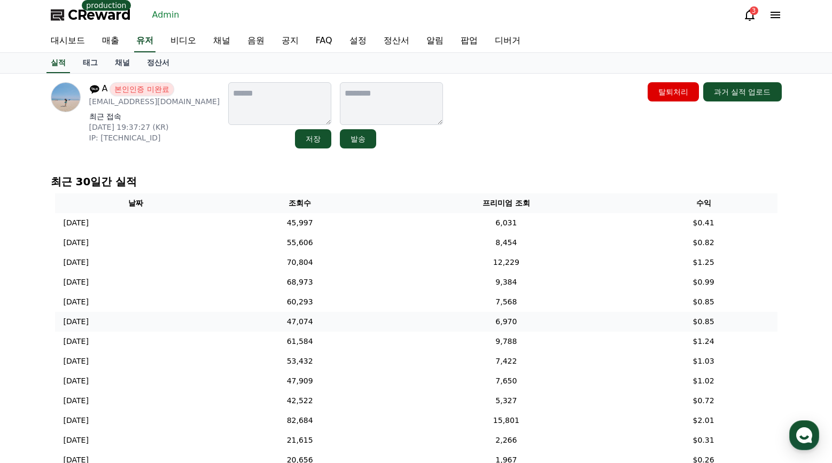
click at [468, 312] on td "6,970" at bounding box center [505, 322] width 247 height 20
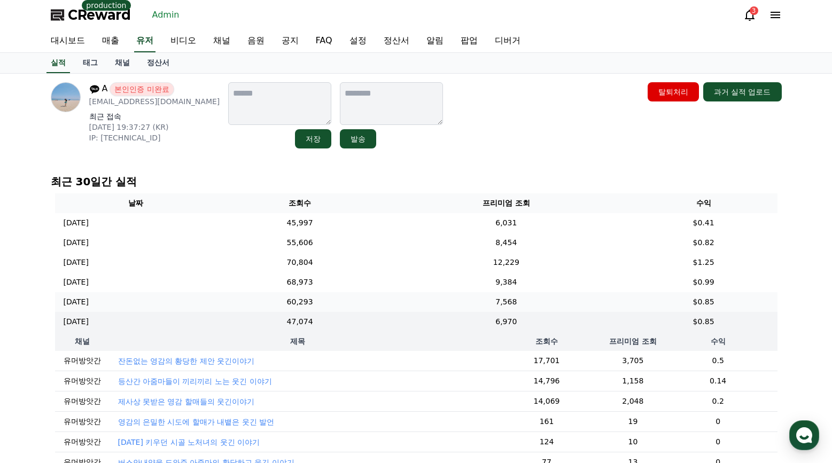
click at [464, 304] on td "7,568" at bounding box center [505, 302] width 247 height 20
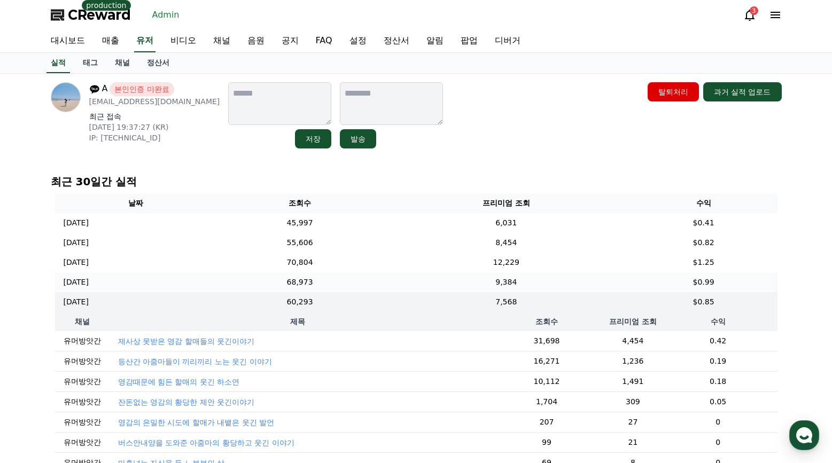
click at [453, 286] on td "9,384" at bounding box center [505, 282] width 247 height 20
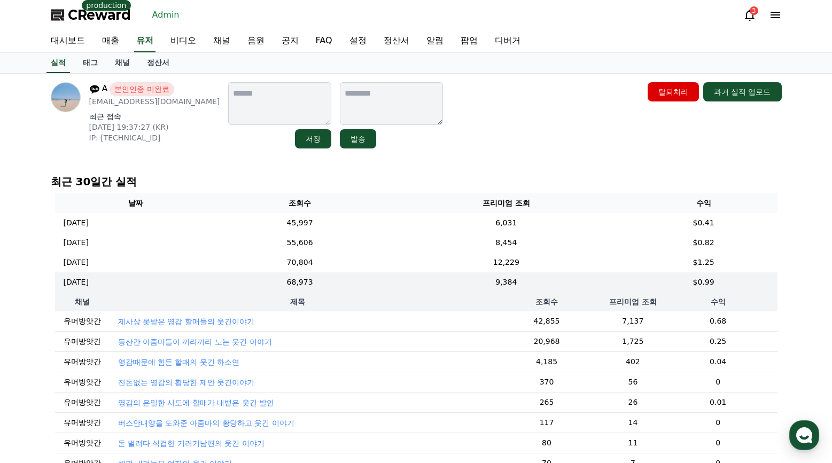
click at [460, 160] on div "A 본인인증 미완료 daniksy@naver.com 최근 접속 2025-09-17 19:37:27 (KR) IP: 2001:2d8:2009:1…" at bounding box center [416, 380] width 748 height 613
click at [453, 214] on td "6,031" at bounding box center [505, 223] width 247 height 20
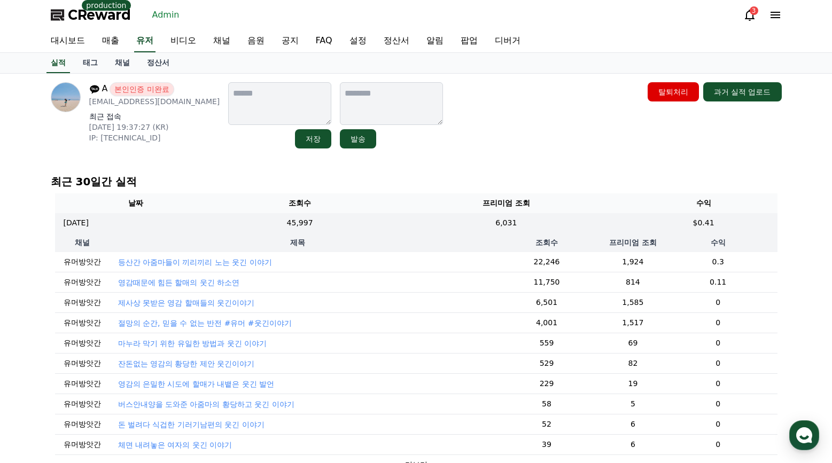
click at [226, 322] on p "절망의 순간, 믿을 수 없는 반전 #유머 #웃긴이야기" at bounding box center [205, 323] width 174 height 11
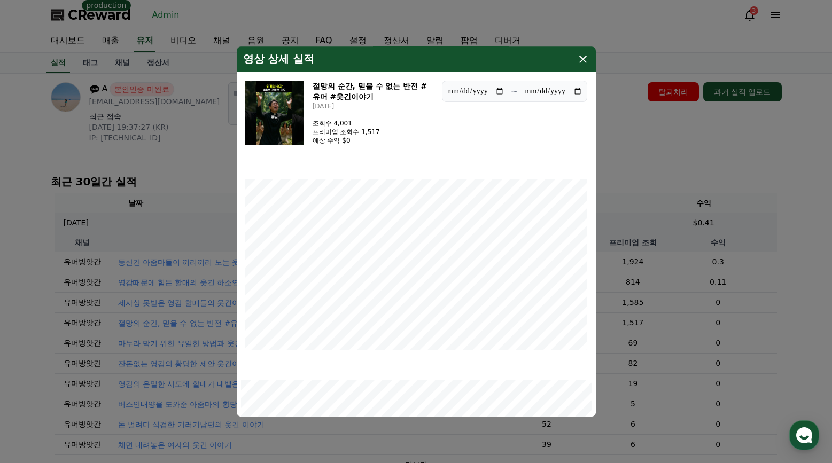
click at [640, 152] on button "close modal" at bounding box center [416, 231] width 832 height 463
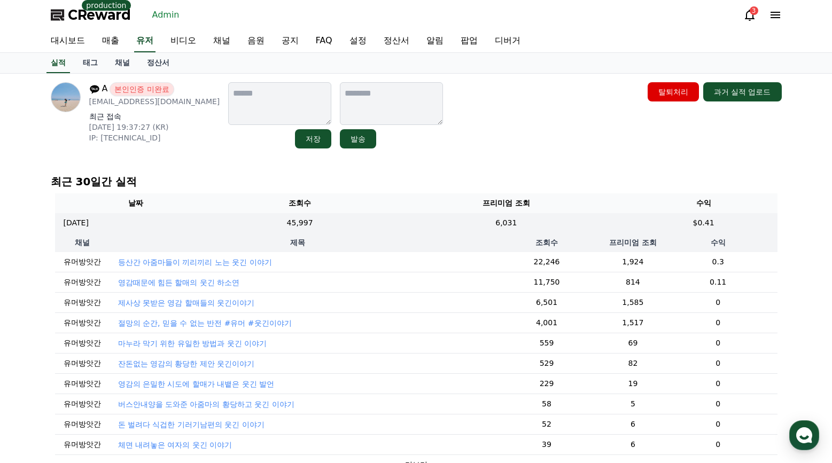
click at [223, 300] on p "제사상 못받은 영감 할매들의 웃긴이야기" at bounding box center [186, 302] width 137 height 11
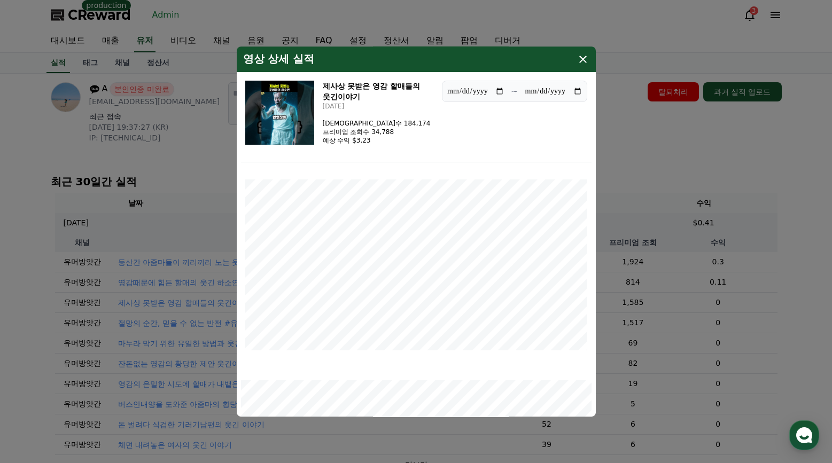
click at [640, 156] on button "close modal" at bounding box center [416, 231] width 832 height 463
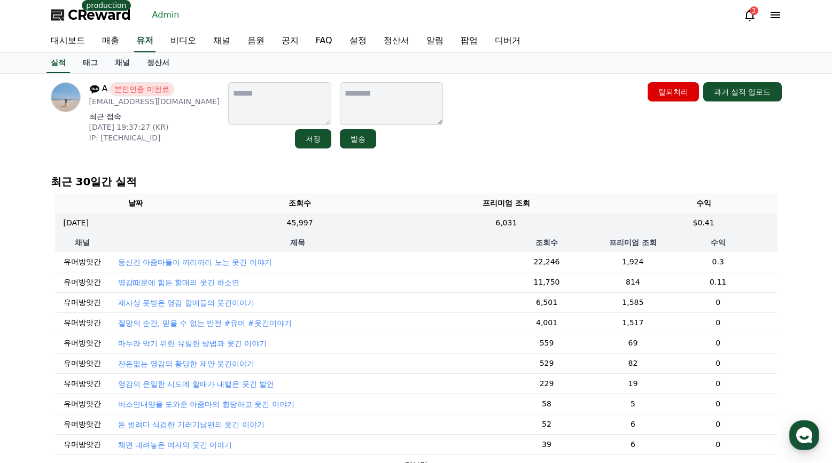
click at [205, 301] on p "제사상 못받은 영감 할매들의 웃긴이야기" at bounding box center [186, 302] width 137 height 11
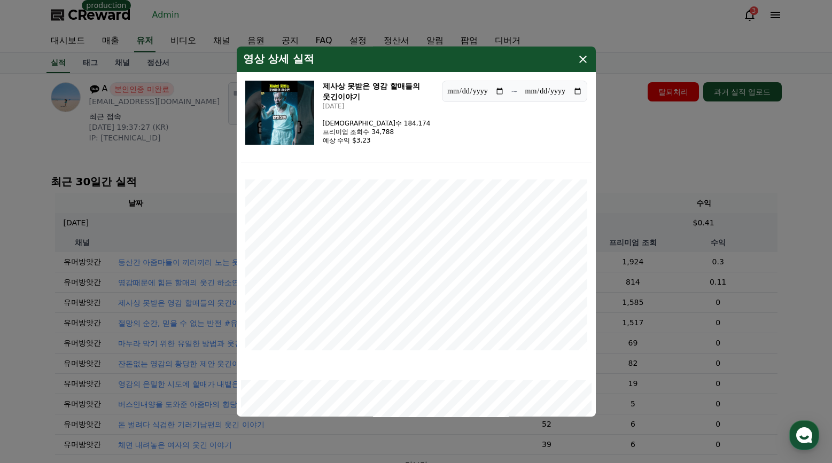
click at [284, 120] on img "modal" at bounding box center [279, 113] width 69 height 64
click at [586, 59] on icon "modal" at bounding box center [582, 59] width 13 height 13
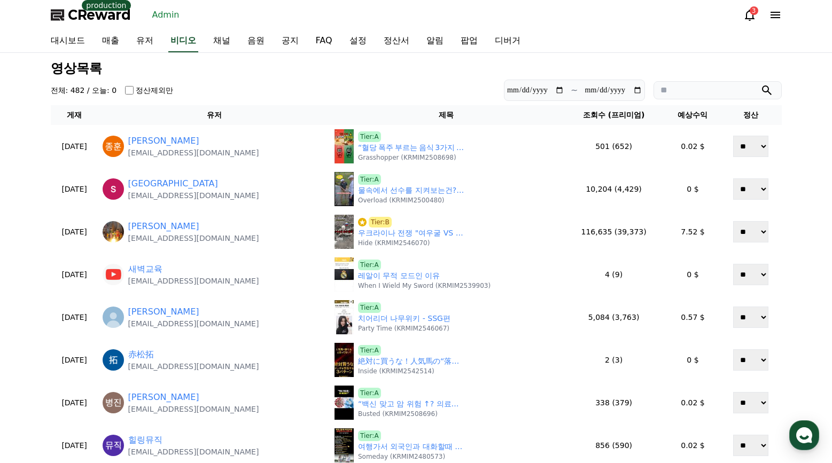
click at [424, 95] on section "**********" at bounding box center [416, 90] width 731 height 21
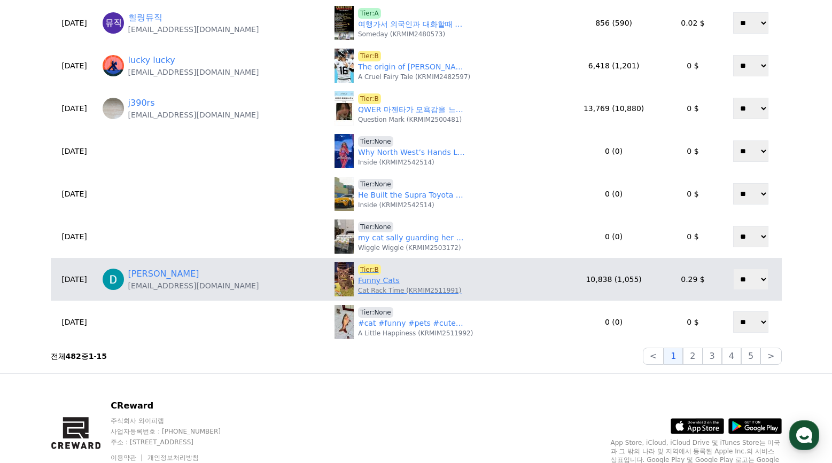
scroll to position [427, 0]
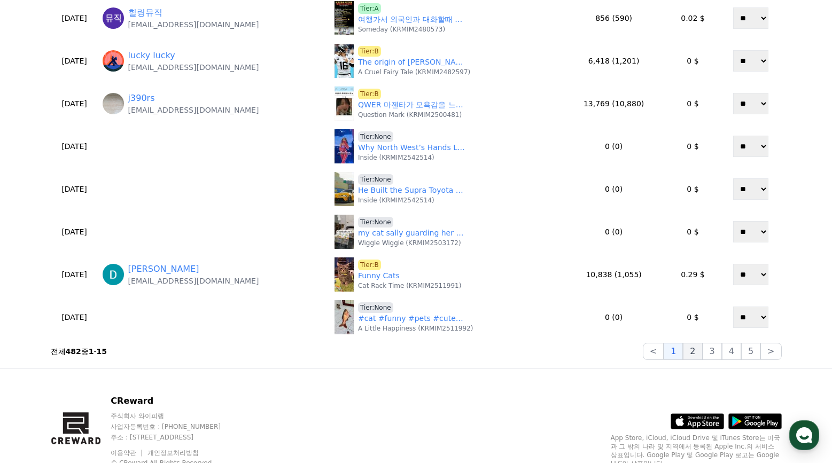
click at [692, 353] on button "2" at bounding box center [692, 351] width 19 height 17
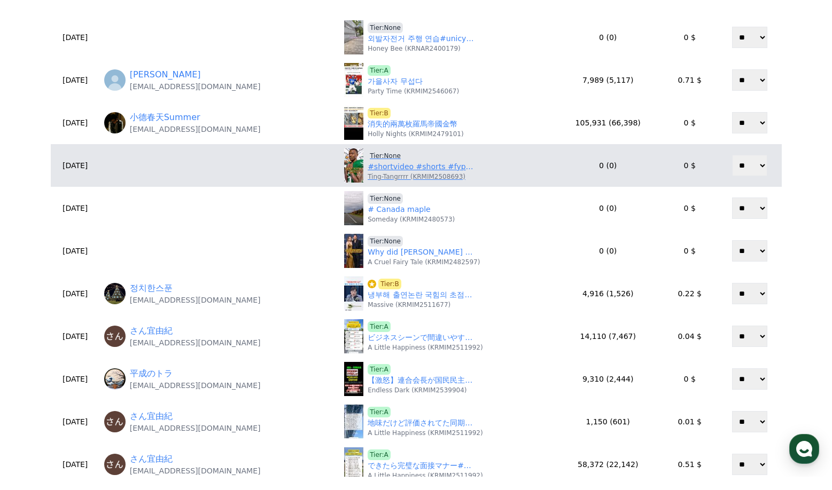
scroll to position [107, 0]
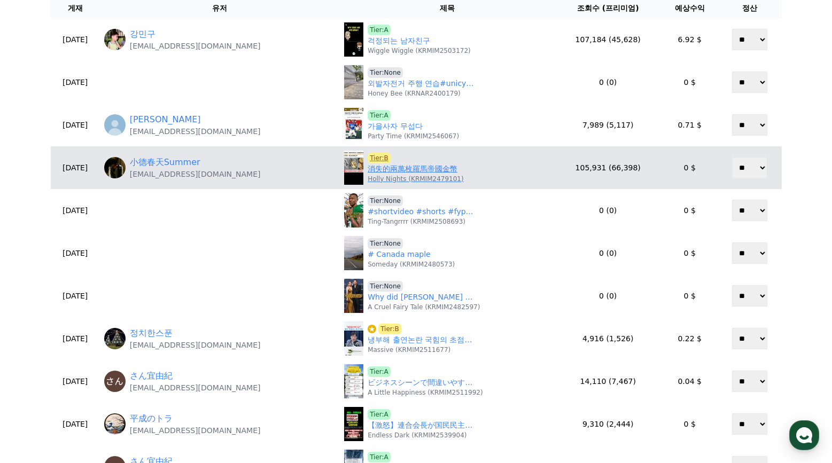
click at [372, 158] on span "Tier:B" at bounding box center [378, 158] width 23 height 11
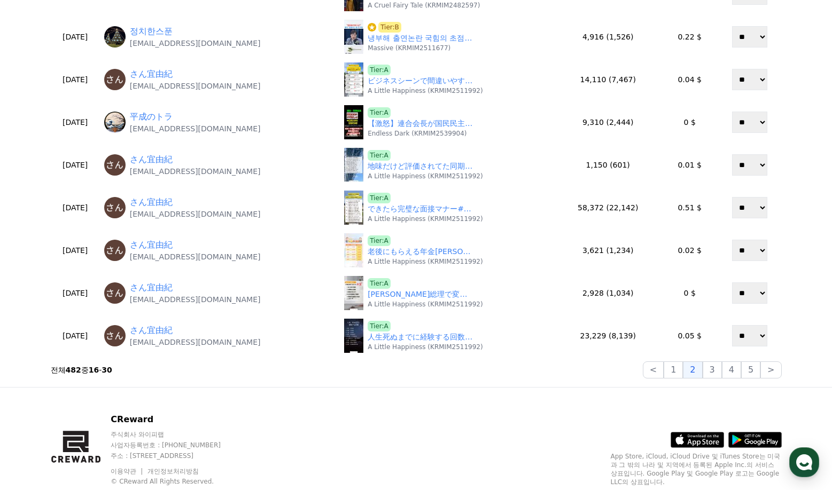
scroll to position [427, 0]
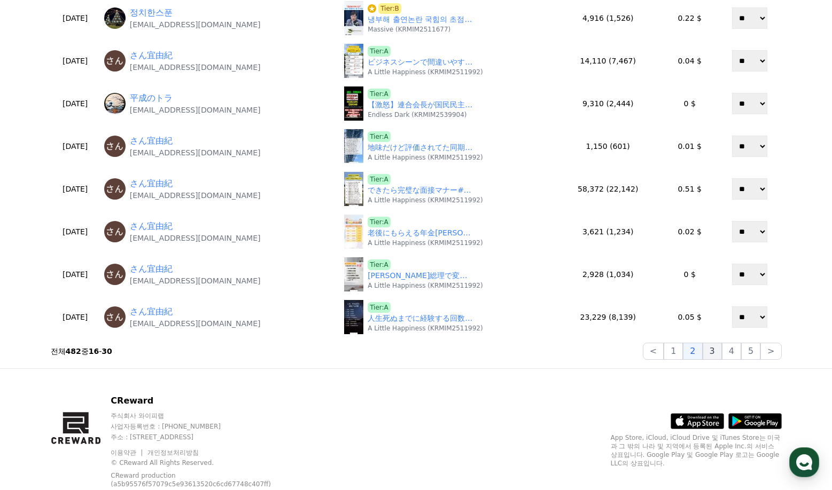
click at [712, 353] on button "3" at bounding box center [711, 351] width 19 height 17
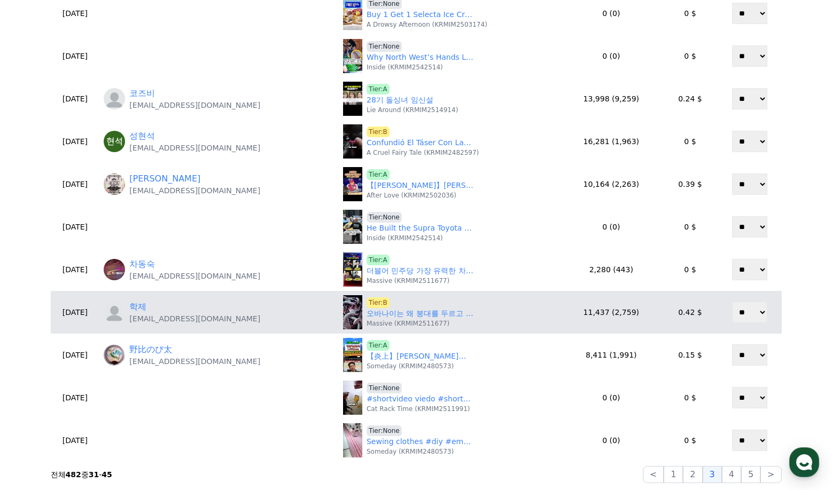
scroll to position [320, 0]
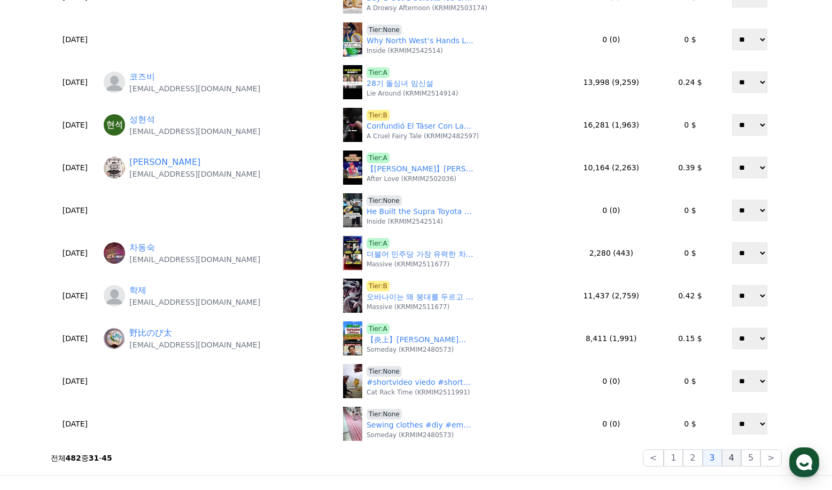
click at [729, 459] on button "4" at bounding box center [731, 458] width 19 height 17
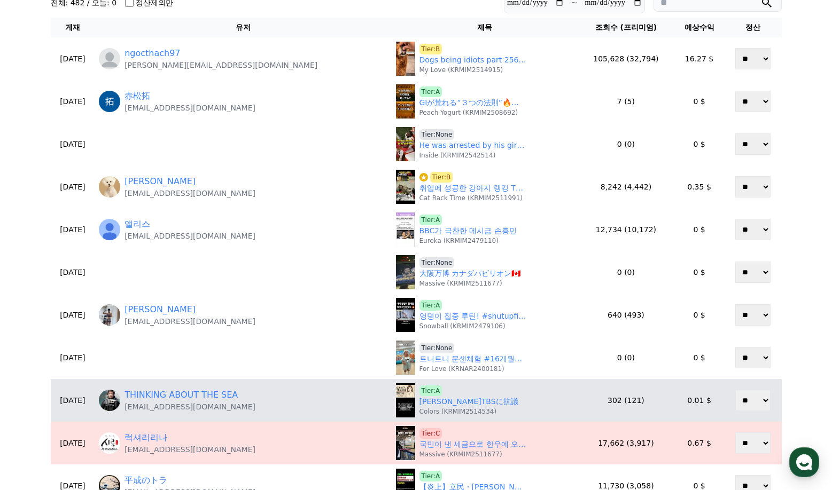
scroll to position [107, 0]
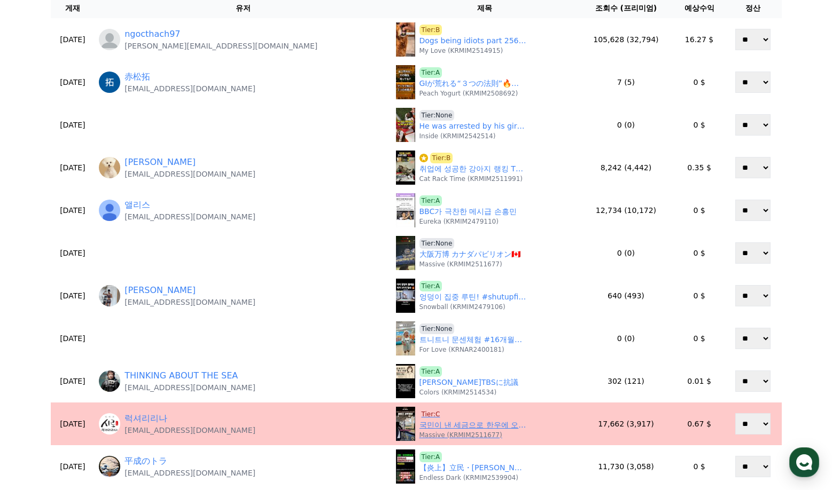
click at [419, 415] on span "Tier:C" at bounding box center [430, 414] width 23 height 11
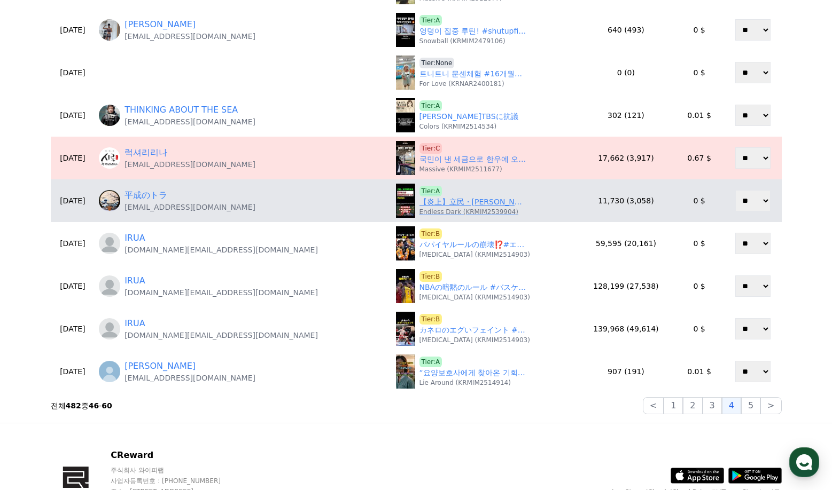
scroll to position [374, 0]
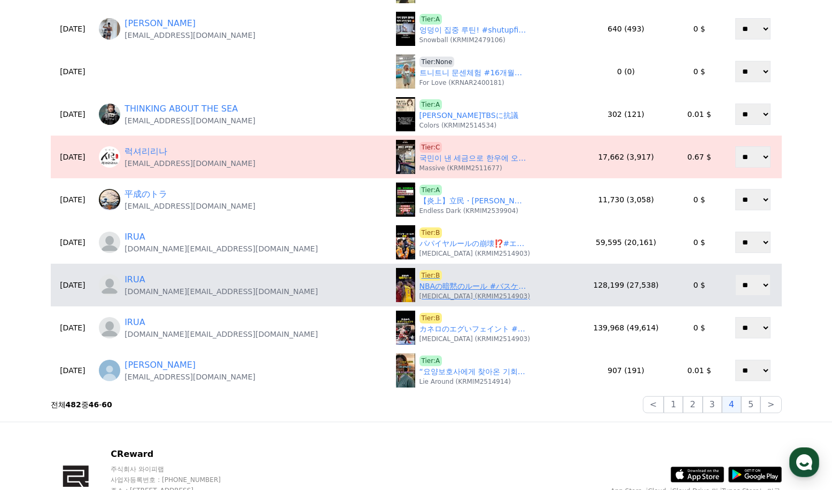
click at [419, 275] on span "Tier:B" at bounding box center [430, 275] width 23 height 11
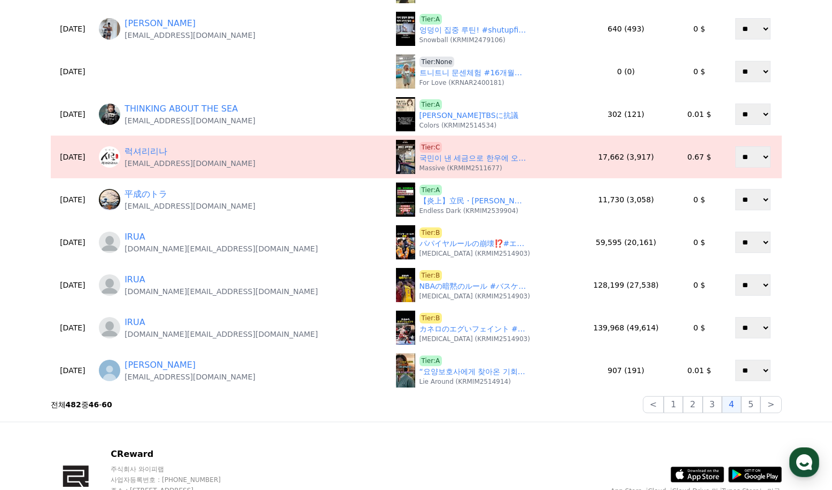
click at [526, 441] on div "CReward 주식회사 와이피랩 사업자등록번호 : 655-81-03655 주소 : 경기도 김포시 양촌읍 양곡로 495, 3층 305-비이16호…" at bounding box center [416, 499] width 748 height 154
click at [754, 406] on button "5" at bounding box center [750, 404] width 19 height 17
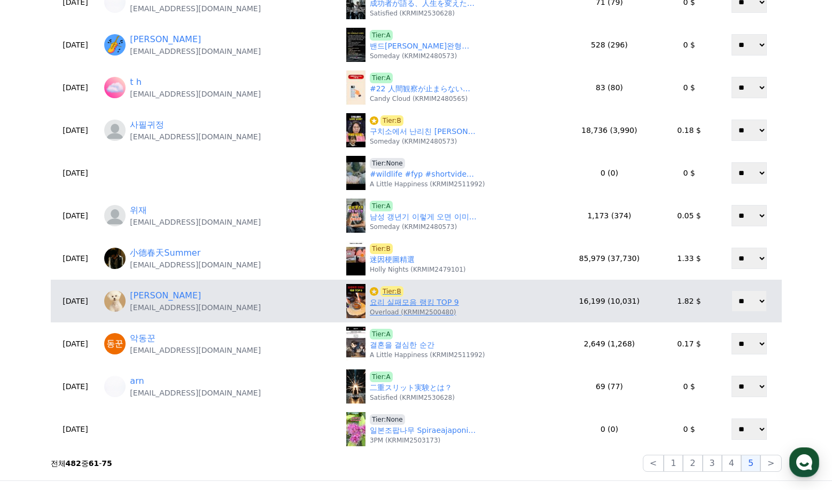
scroll to position [320, 0]
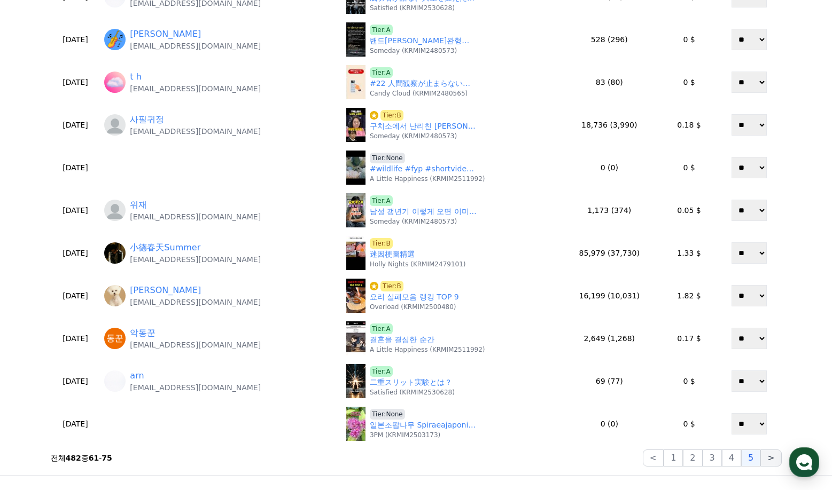
click at [767, 457] on button ">" at bounding box center [770, 458] width 21 height 17
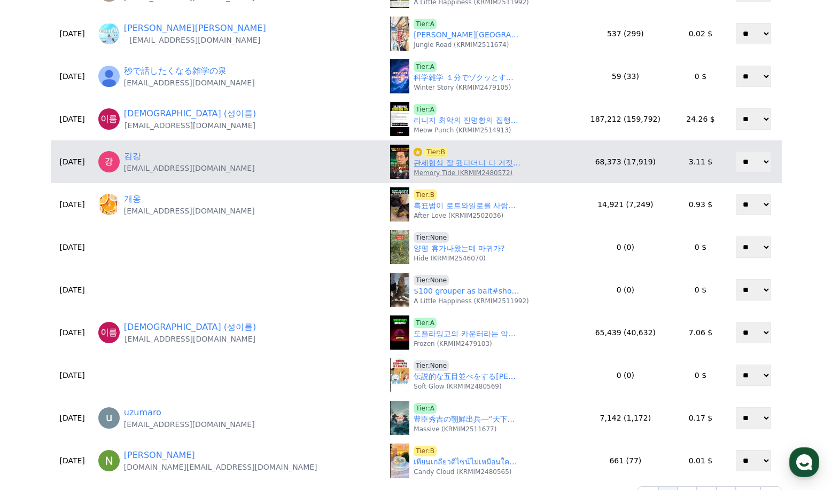
scroll to position [427, 0]
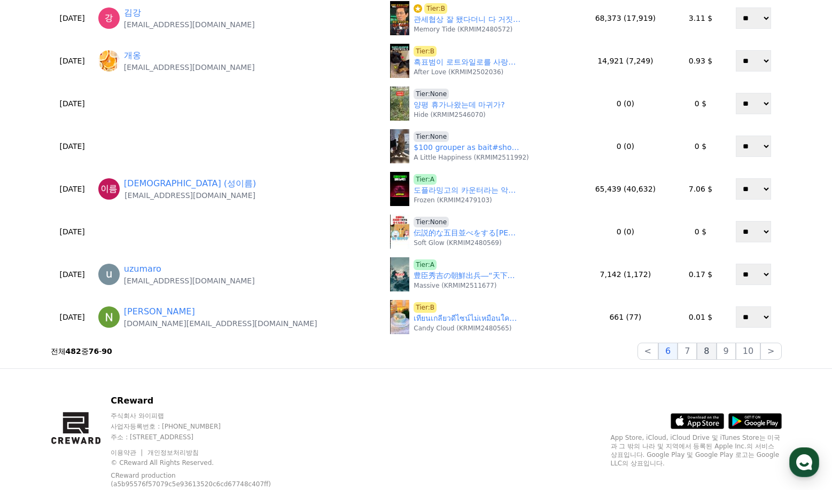
click at [701, 353] on button "8" at bounding box center [705, 351] width 19 height 17
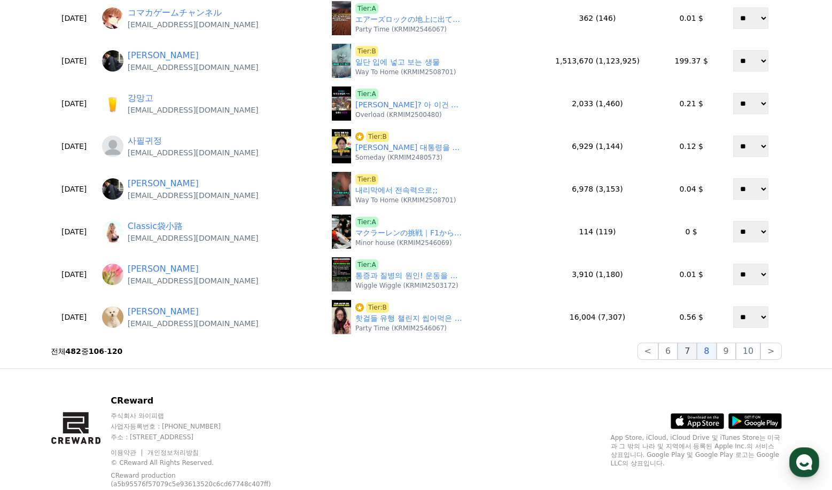
click at [696, 353] on button "7" at bounding box center [686, 351] width 19 height 17
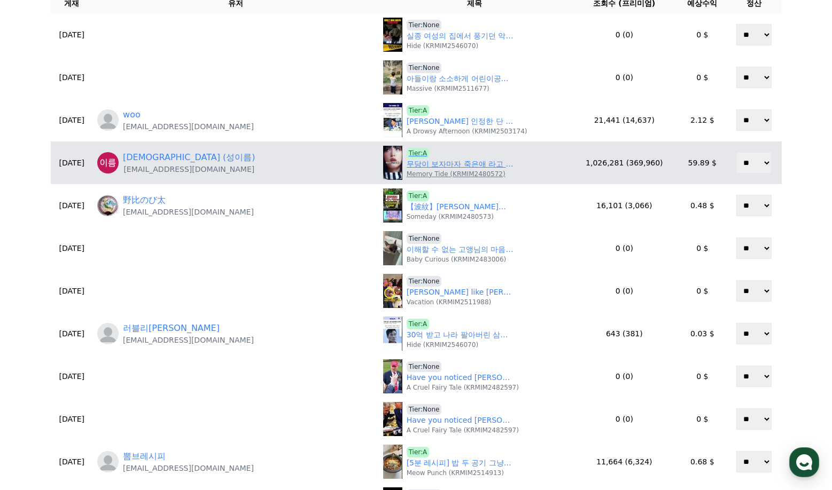
scroll to position [107, 0]
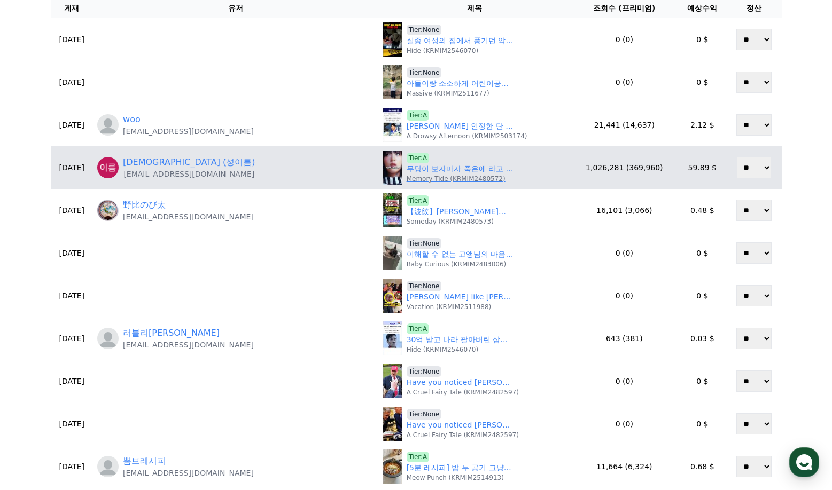
click at [406, 175] on p "Memory Tide (KRMIM2480572)" at bounding box center [455, 179] width 99 height 9
click at [406, 170] on link "무당이 보자마자 죽은애 라고 했던 아이돌" at bounding box center [459, 168] width 107 height 11
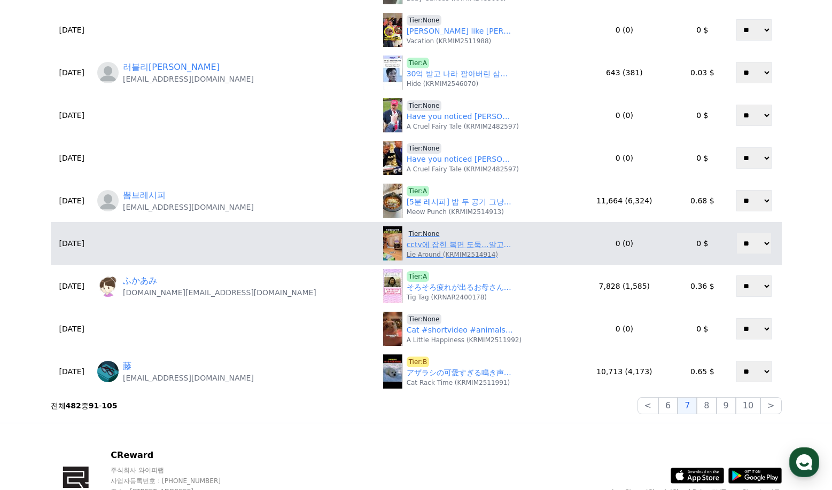
scroll to position [374, 0]
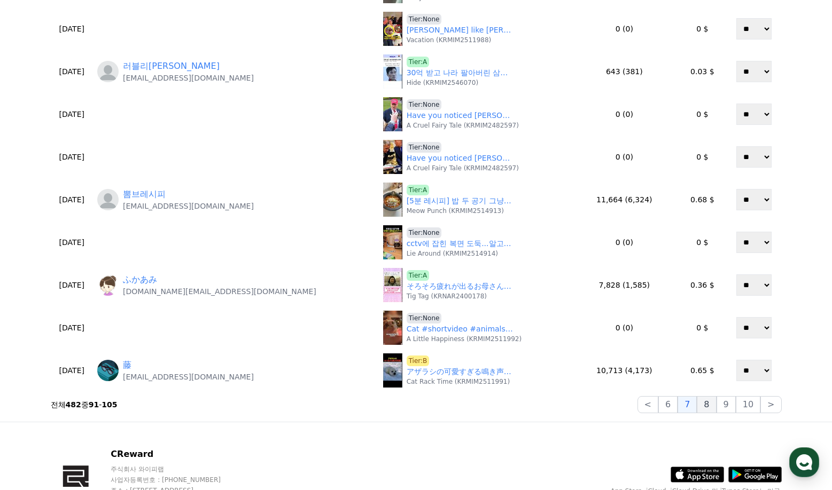
click at [710, 406] on button "8" at bounding box center [705, 404] width 19 height 17
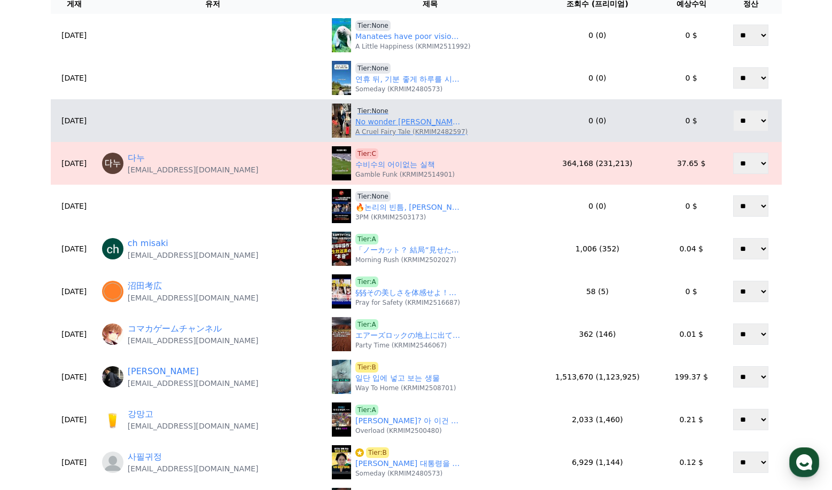
scroll to position [0, 0]
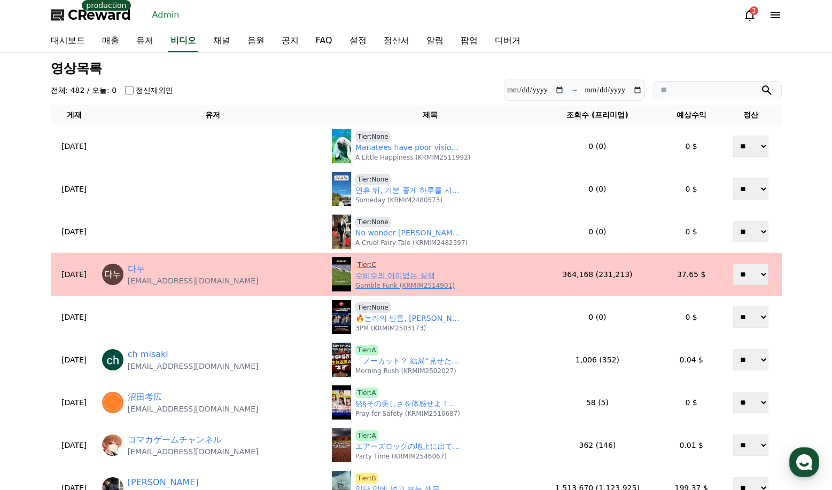
click at [364, 265] on span "Tier:C" at bounding box center [366, 265] width 23 height 11
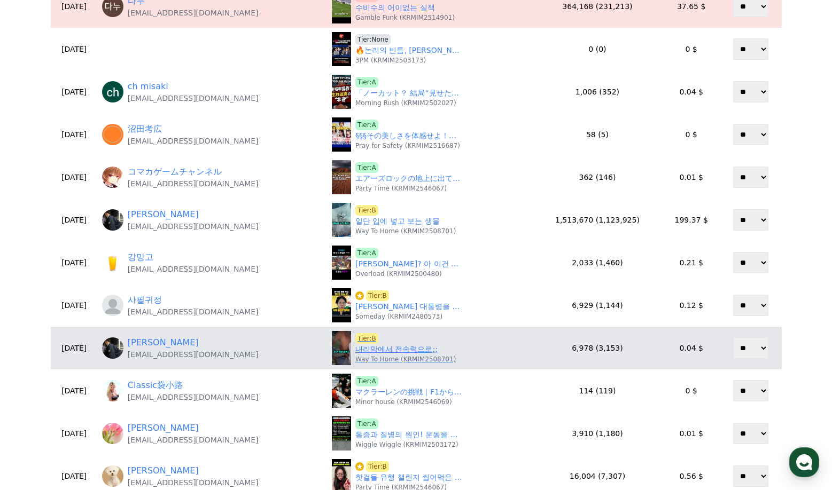
scroll to position [320, 0]
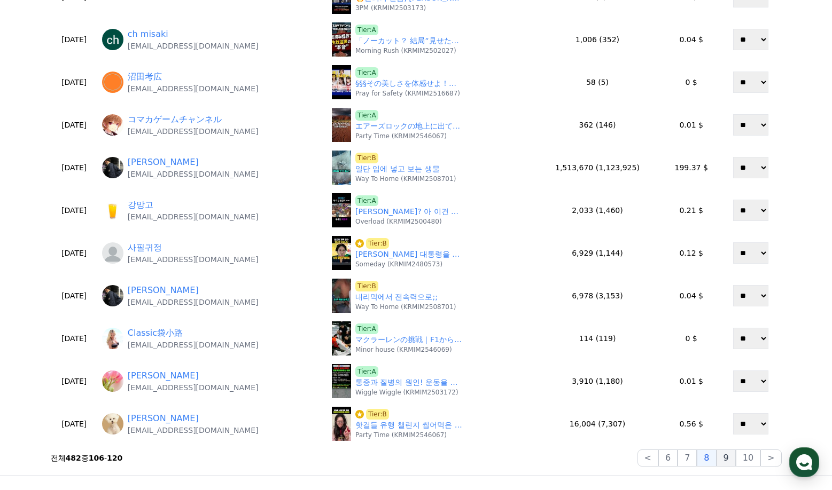
click at [734, 458] on button "9" at bounding box center [725, 458] width 19 height 17
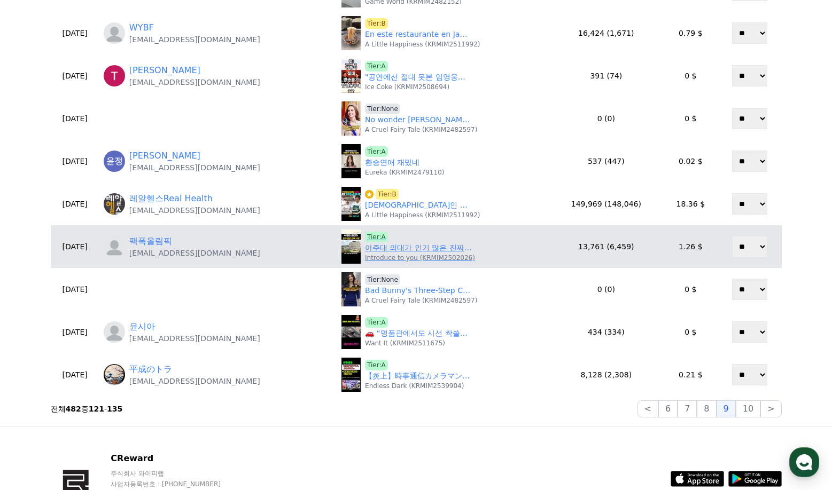
scroll to position [374, 0]
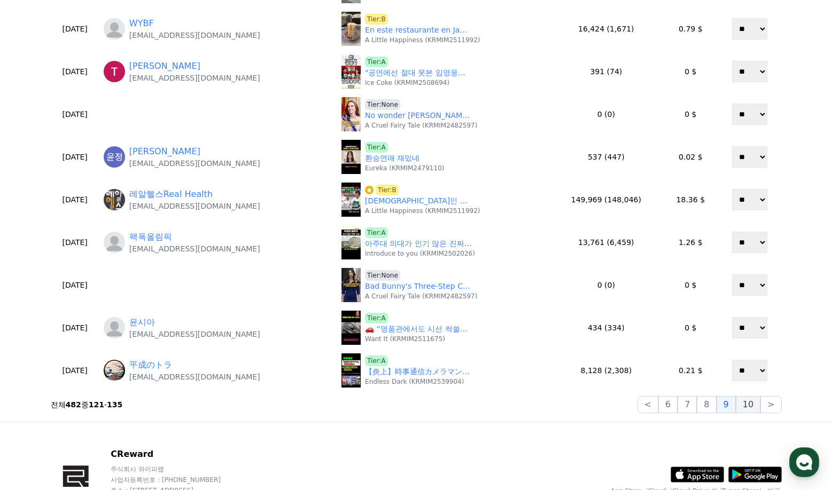
click at [743, 402] on button "10" at bounding box center [747, 404] width 25 height 17
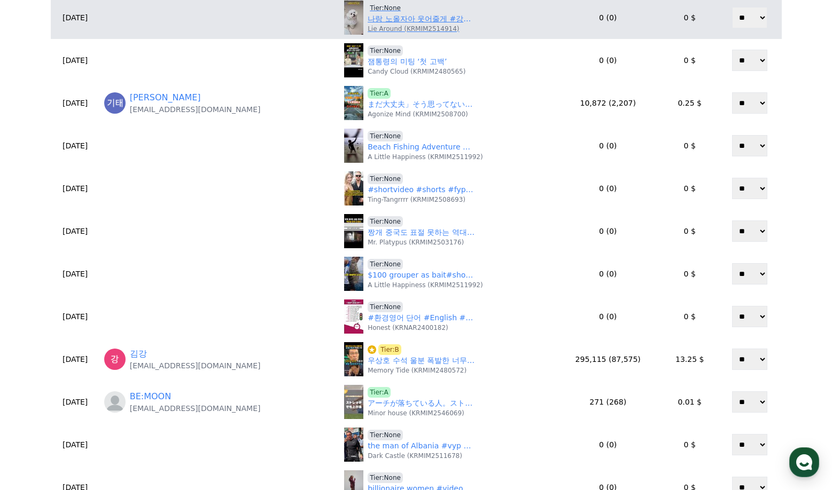
scroll to position [320, 0]
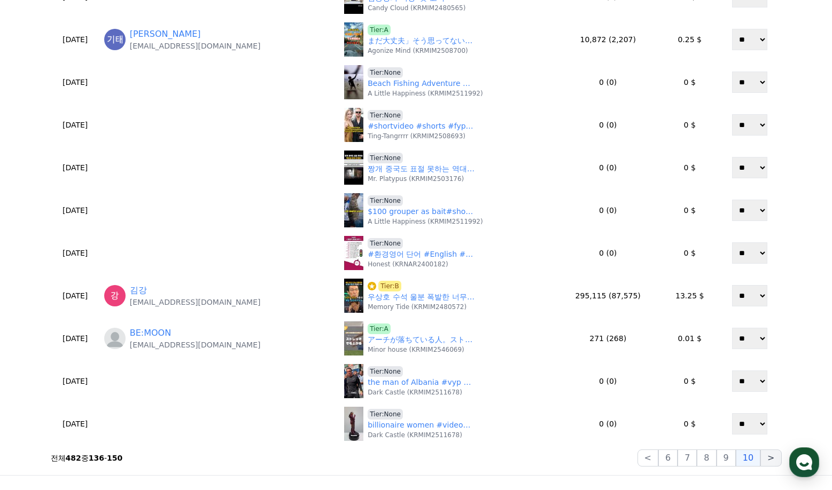
click at [768, 462] on button ">" at bounding box center [770, 458] width 21 height 17
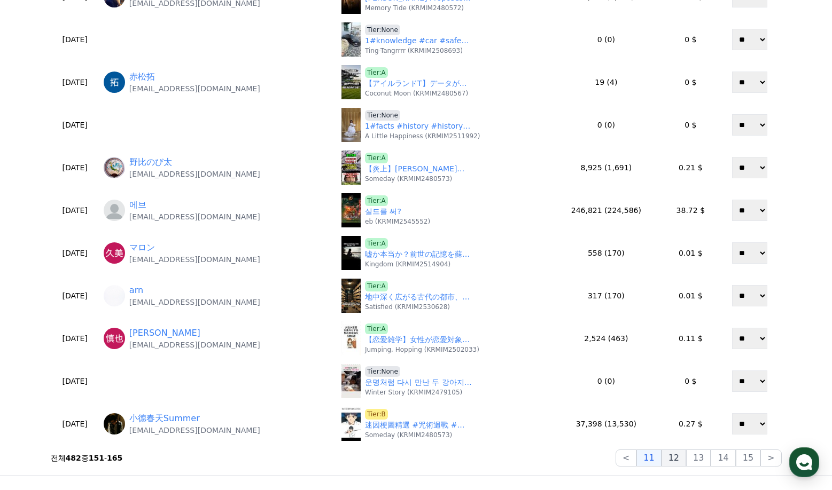
click at [685, 463] on button "12" at bounding box center [673, 458] width 25 height 17
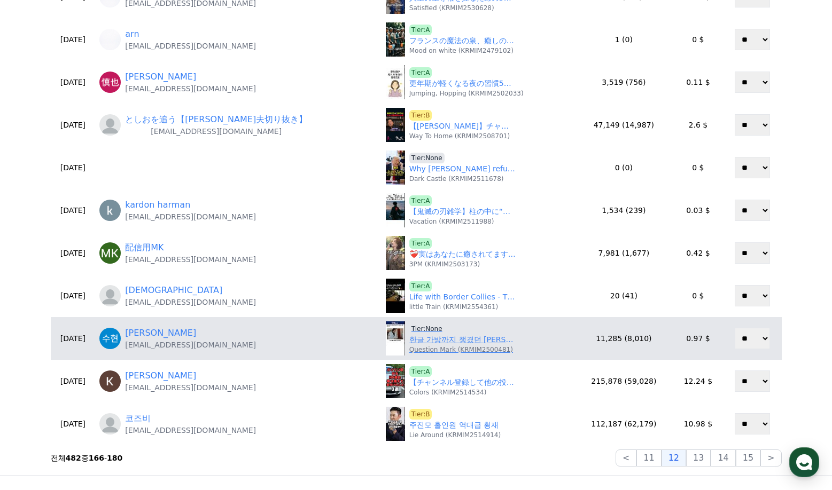
click at [409, 329] on span "Tier:None" at bounding box center [426, 329] width 35 height 11
click at [426, 340] on link "한글 가방까지 챙겼던 즐라탄의 태권도 사랑" at bounding box center [462, 339] width 107 height 11
click at [409, 329] on span "Tier:None" at bounding box center [426, 329] width 35 height 11
click at [415, 326] on span "Tier:None" at bounding box center [426, 329] width 35 height 11
click at [411, 330] on span "Tier:None" at bounding box center [426, 329] width 35 height 11
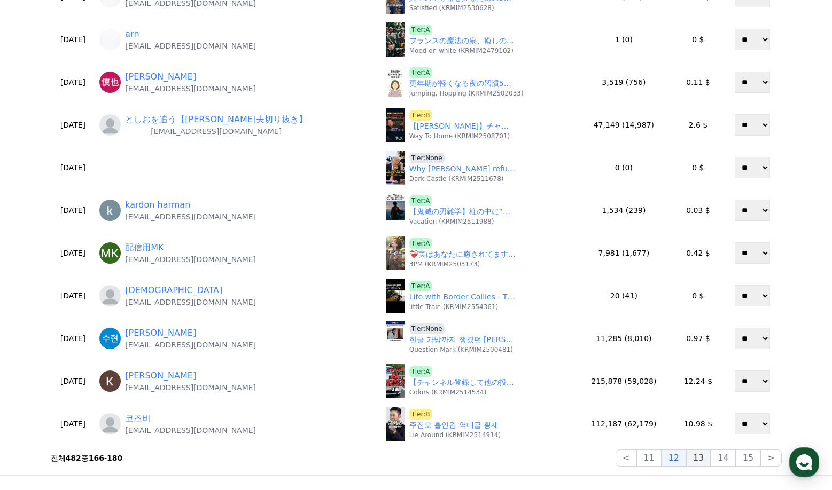
click at [707, 460] on button "13" at bounding box center [698, 458] width 25 height 17
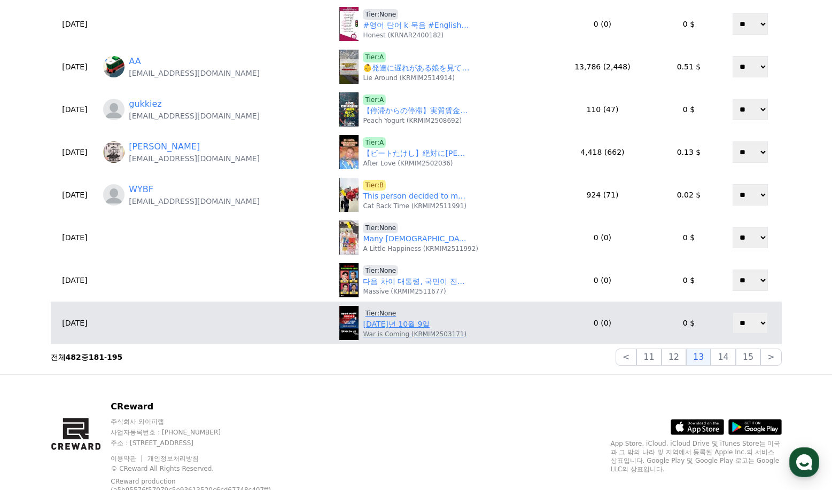
scroll to position [427, 0]
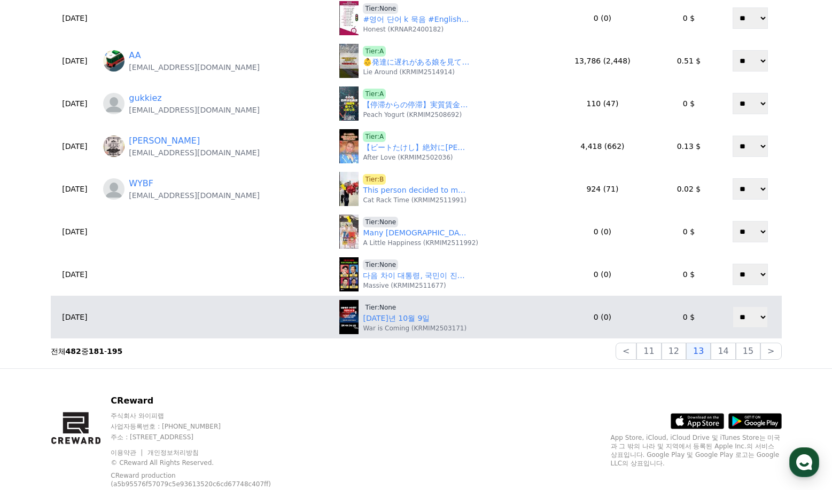
drag, startPoint x: 728, startPoint y: 350, endPoint x: 598, endPoint y: 334, distance: 131.3
click at [727, 350] on button "14" at bounding box center [722, 351] width 25 height 17
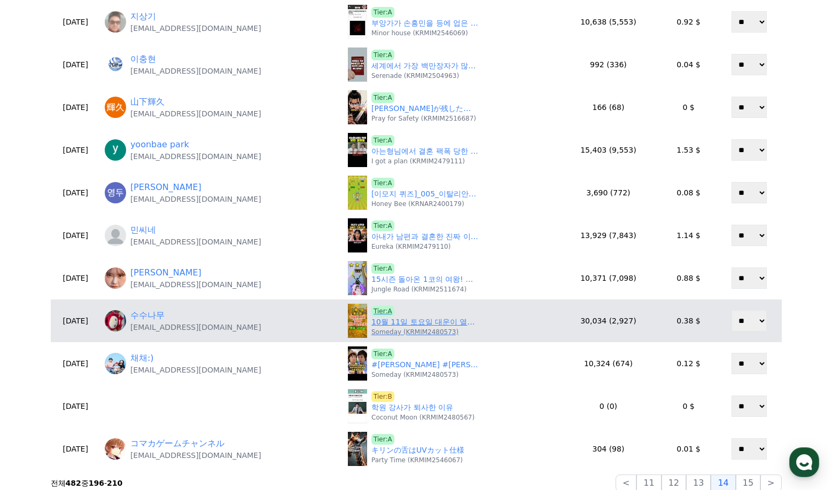
scroll to position [320, 0]
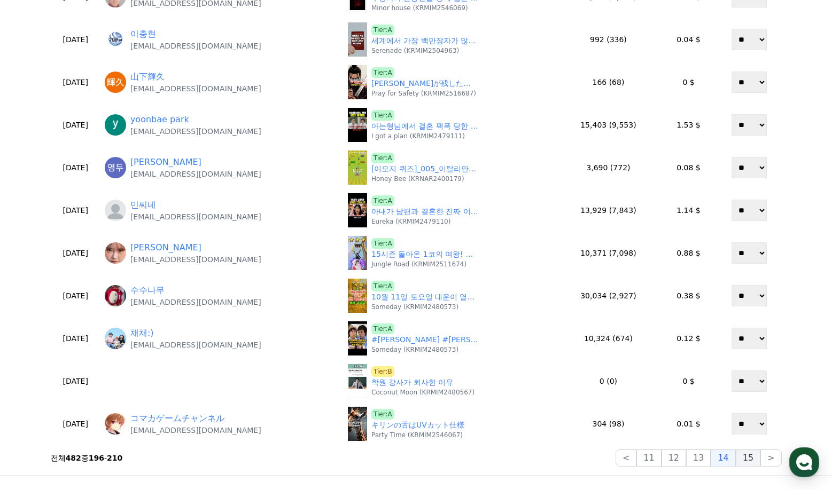
click at [745, 459] on button "15" at bounding box center [747, 458] width 25 height 17
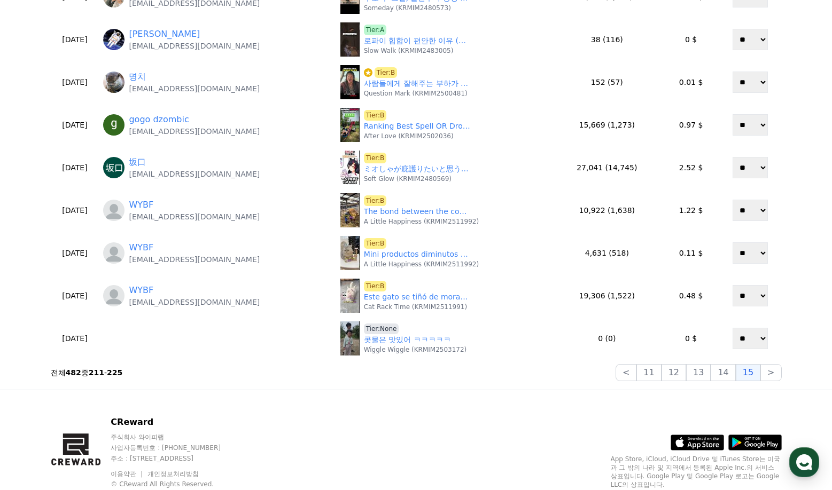
scroll to position [427, 0]
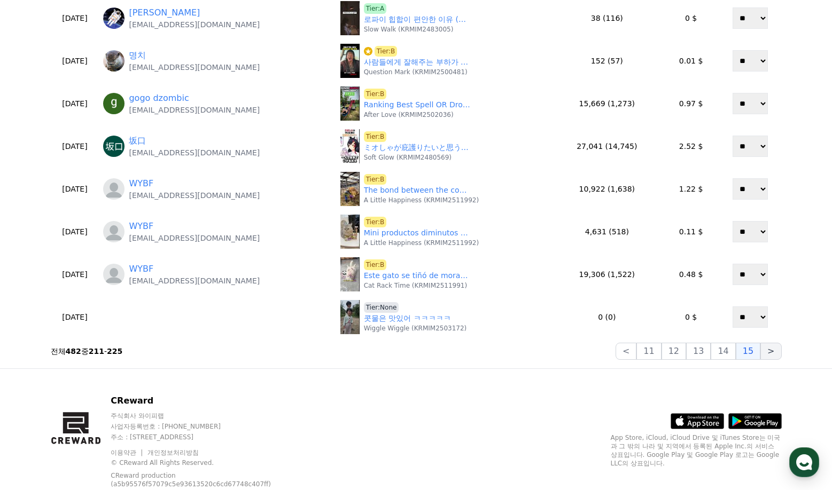
click at [772, 350] on button ">" at bounding box center [770, 351] width 21 height 17
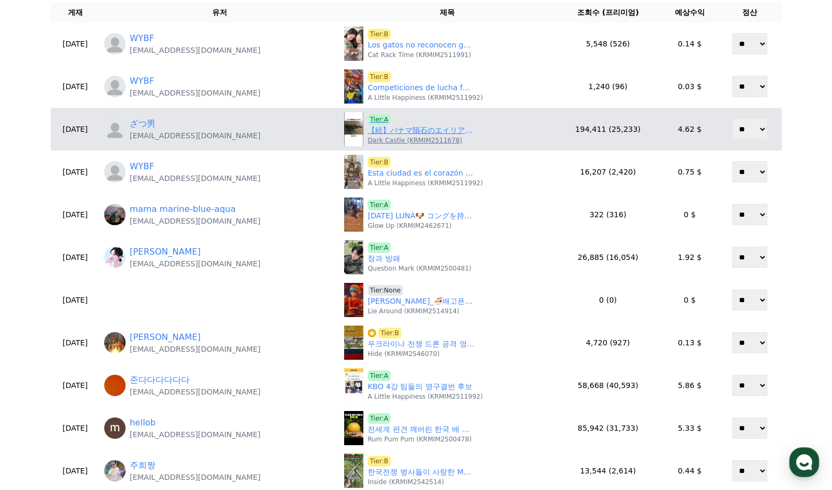
scroll to position [0, 0]
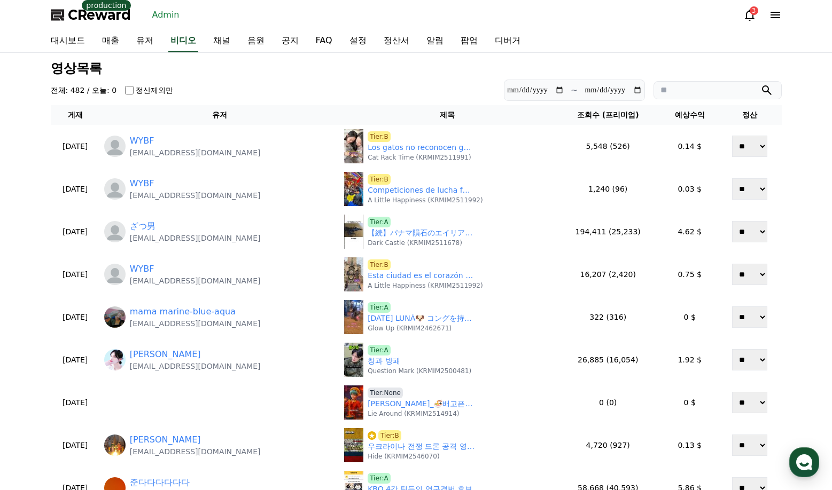
click at [434, 88] on section "**********" at bounding box center [416, 90] width 731 height 21
drag, startPoint x: 395, startPoint y: 65, endPoint x: 402, endPoint y: 82, distance: 18.4
click at [395, 65] on h3 "영상목록" at bounding box center [416, 68] width 731 height 14
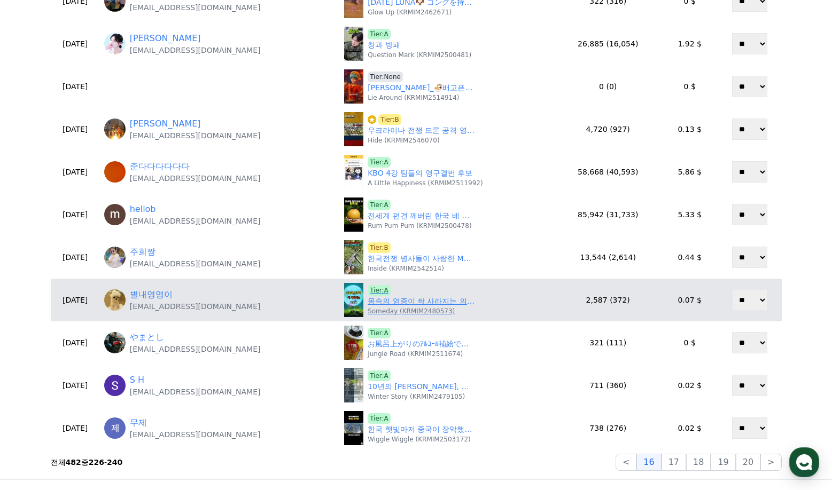
scroll to position [320, 0]
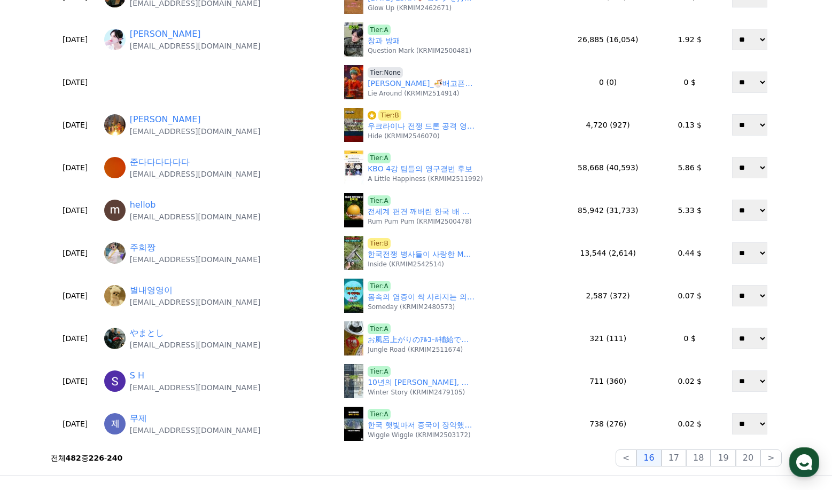
click at [560, 455] on section "전체 482 중 226 - 240 < 16 17 18 19 20 >" at bounding box center [416, 458] width 731 height 17
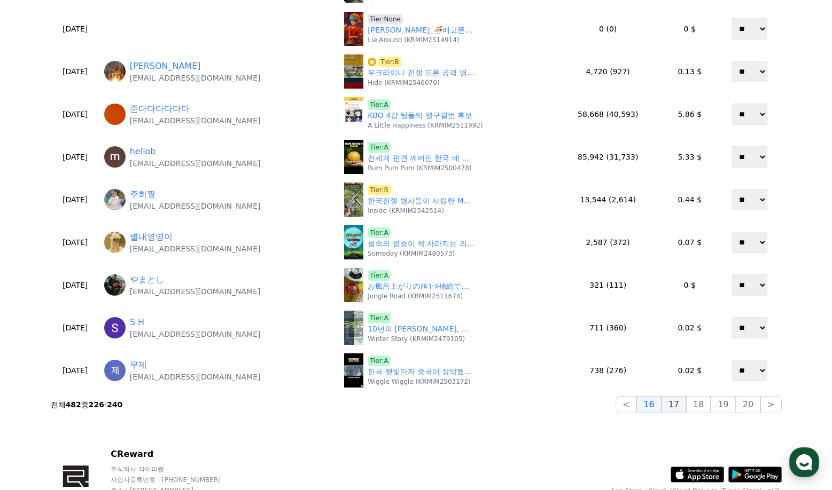
click at [682, 409] on button "17" at bounding box center [673, 404] width 25 height 17
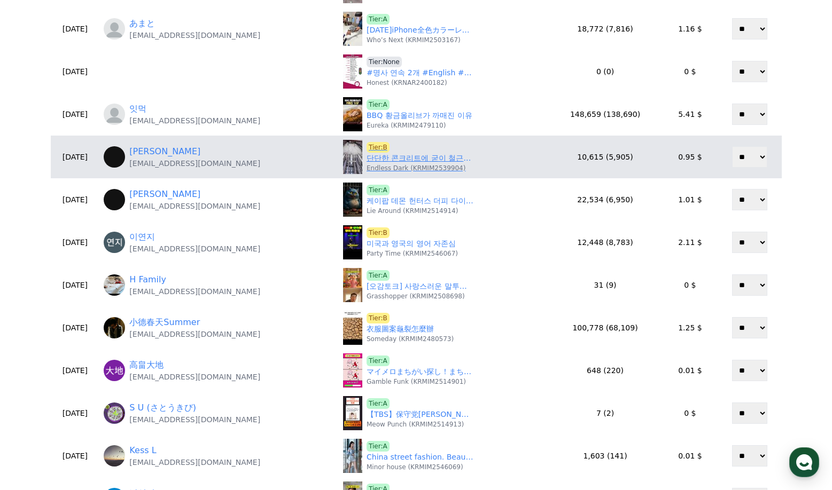
scroll to position [0, 0]
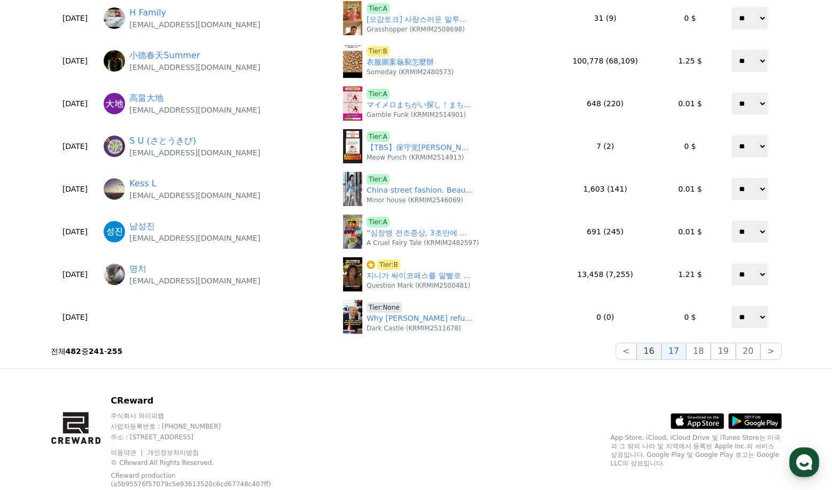
drag, startPoint x: 700, startPoint y: 353, endPoint x: 654, endPoint y: 343, distance: 46.9
click at [699, 353] on button "18" at bounding box center [698, 351] width 25 height 17
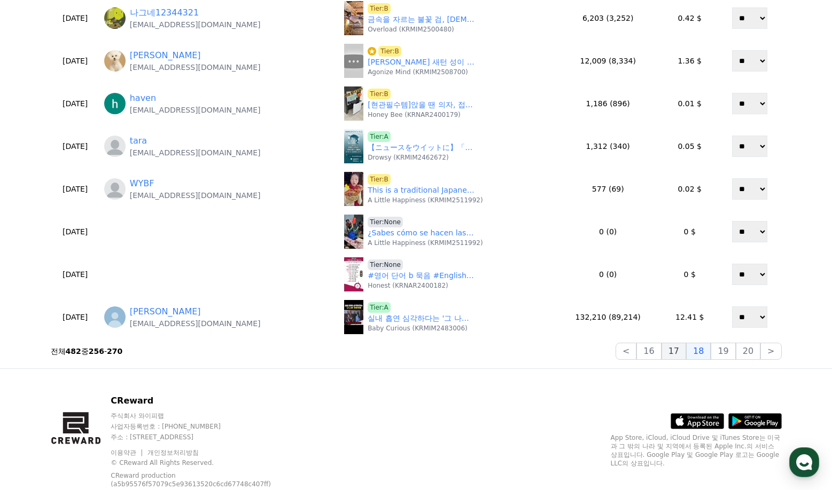
click at [671, 354] on button "17" at bounding box center [673, 351] width 25 height 17
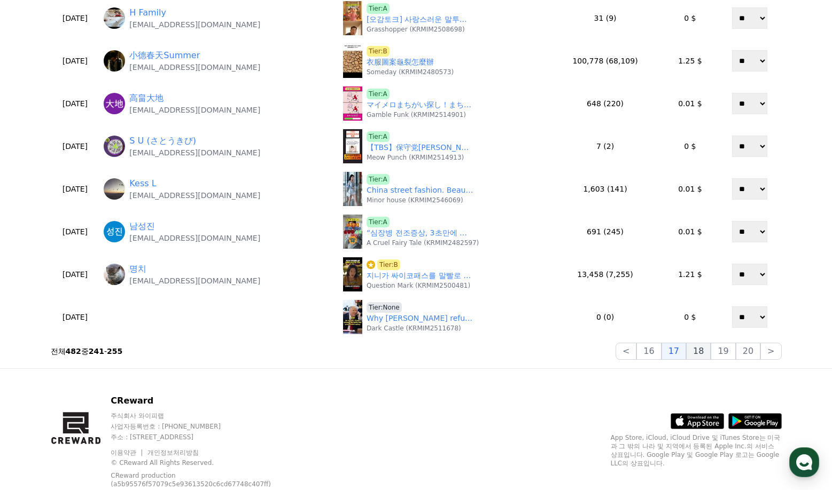
click at [702, 355] on button "18" at bounding box center [698, 351] width 25 height 17
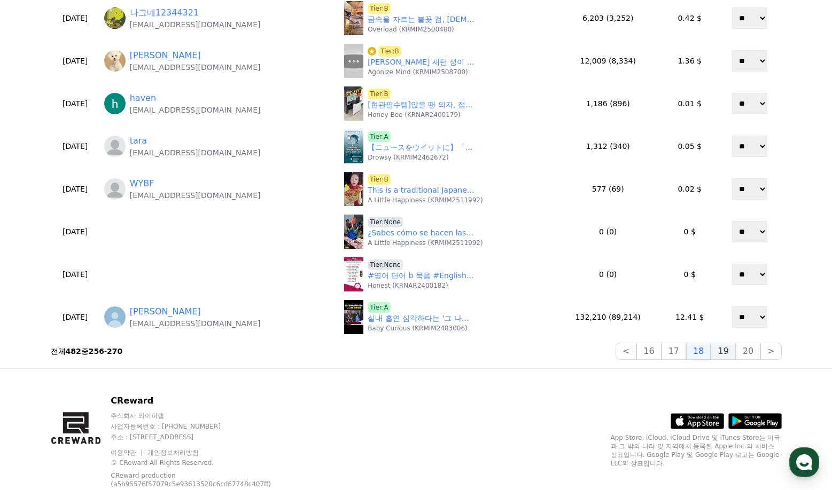
click at [725, 350] on button "19" at bounding box center [722, 351] width 25 height 17
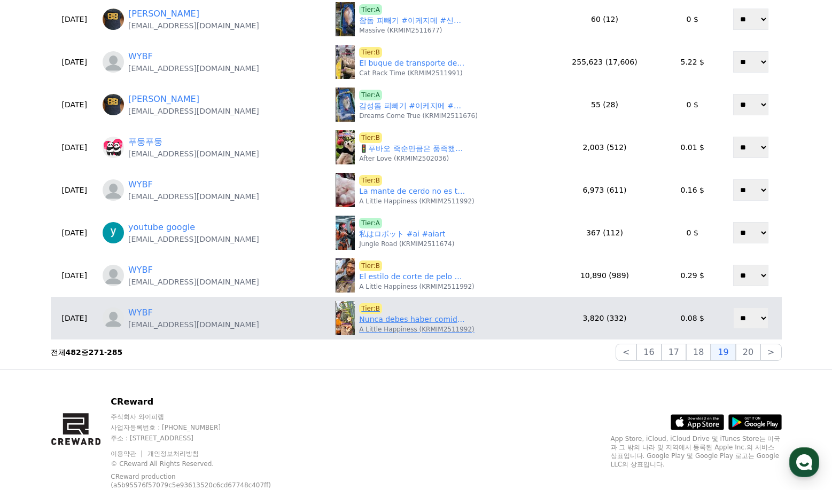
scroll to position [427, 0]
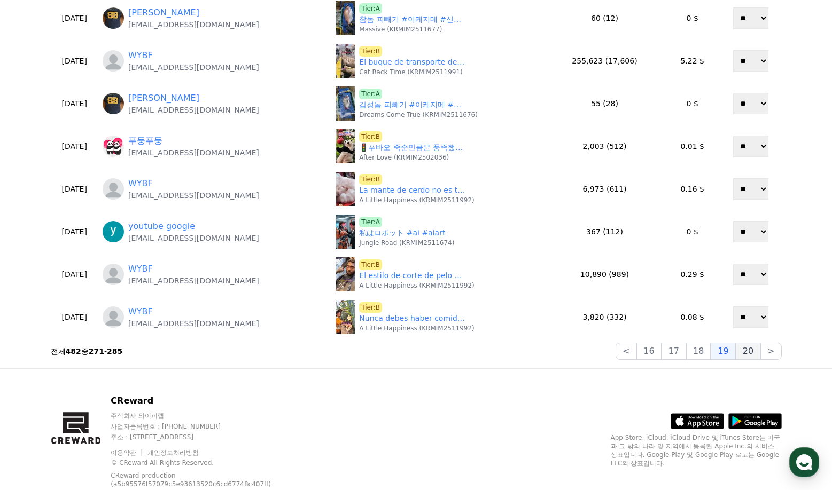
click at [756, 353] on button "20" at bounding box center [747, 351] width 25 height 17
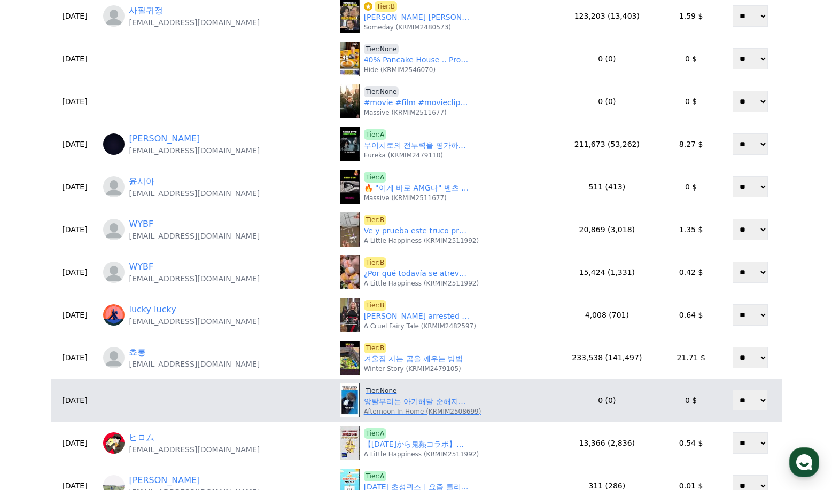
scroll to position [320, 0]
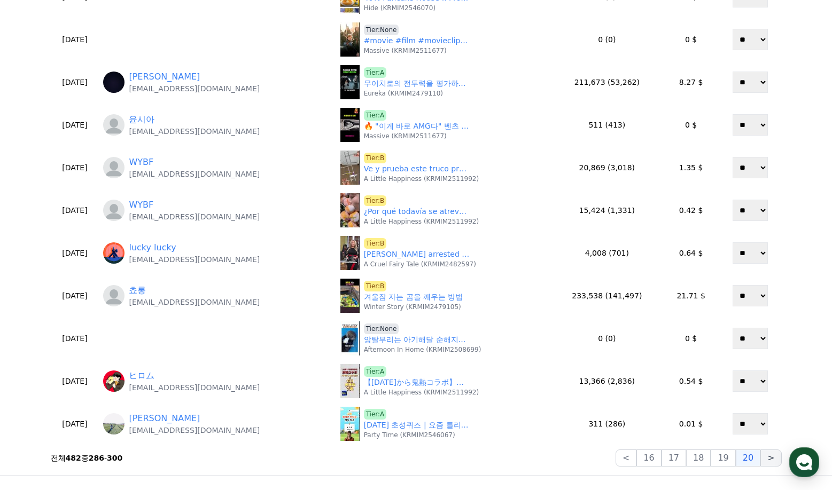
click at [768, 457] on button ">" at bounding box center [770, 458] width 21 height 17
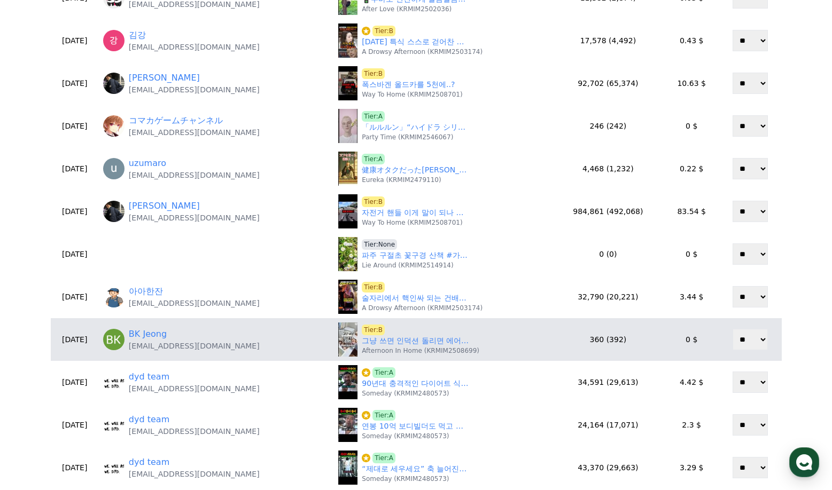
scroll to position [160, 0]
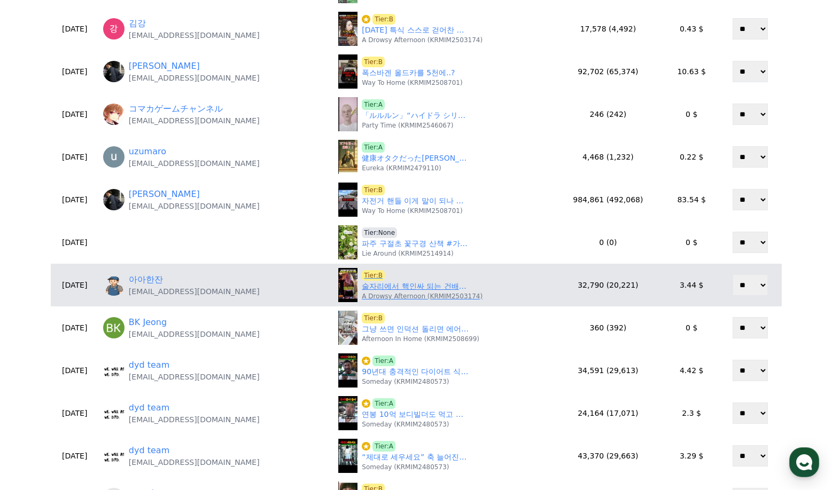
click at [398, 291] on link "술자리에서 핵인싸 되는 건배사ㅋㅋㅋ" at bounding box center [415, 286] width 107 height 11
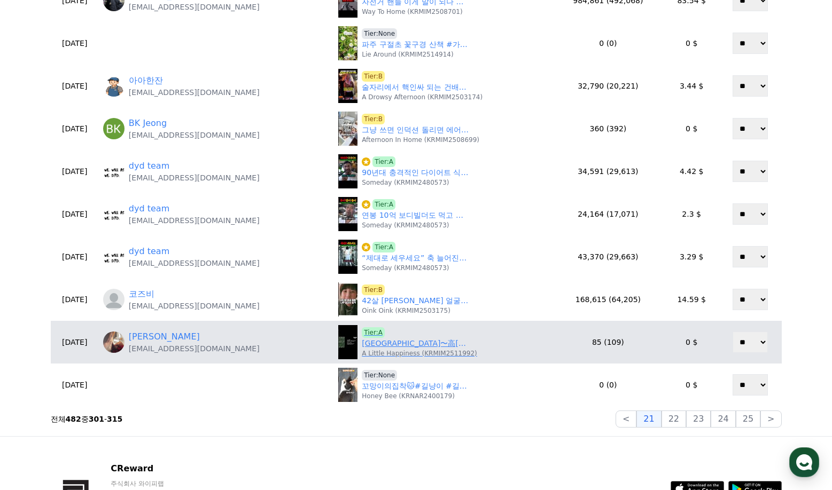
scroll to position [374, 0]
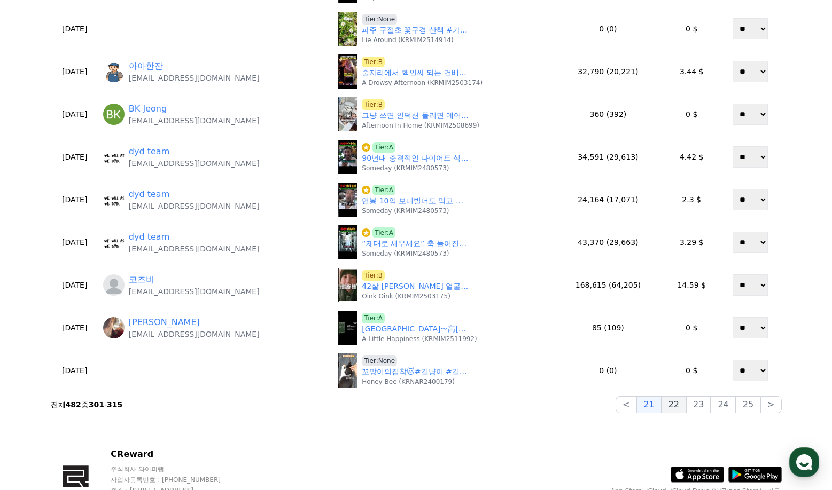
click at [685, 409] on button "22" at bounding box center [673, 404] width 25 height 17
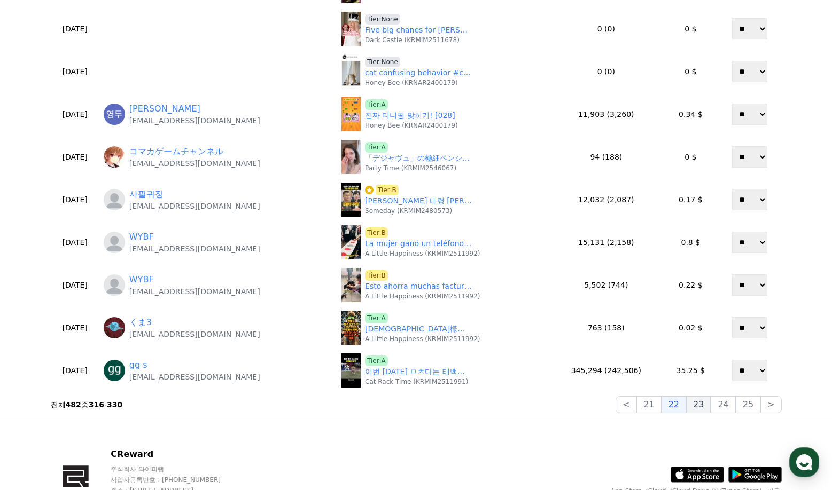
click at [698, 406] on button "23" at bounding box center [698, 404] width 25 height 17
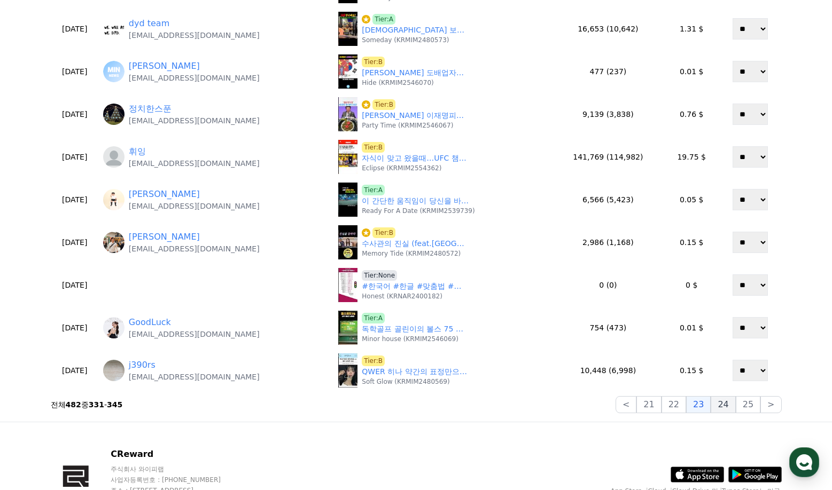
click at [729, 404] on button "24" at bounding box center [722, 404] width 25 height 17
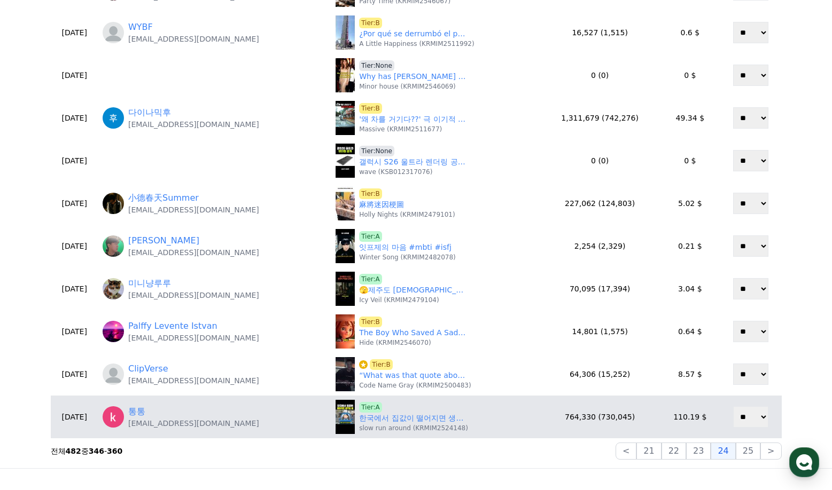
scroll to position [427, 0]
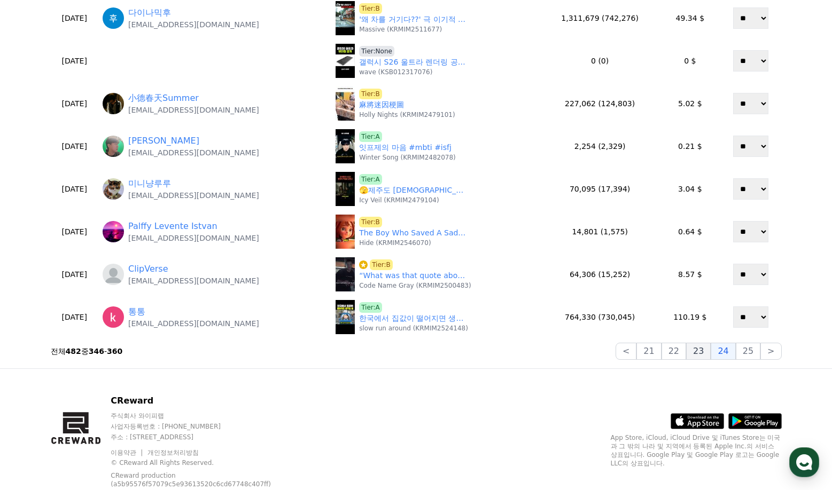
click at [700, 358] on button "23" at bounding box center [698, 351] width 25 height 17
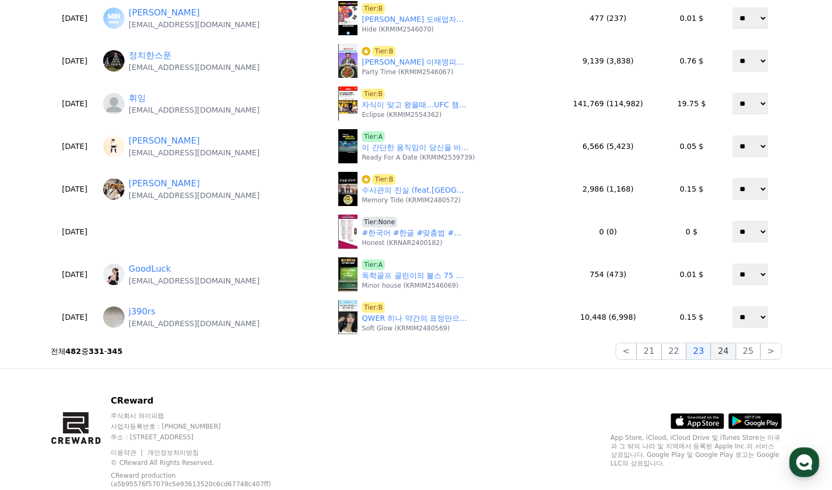
click at [726, 359] on button "24" at bounding box center [722, 351] width 25 height 17
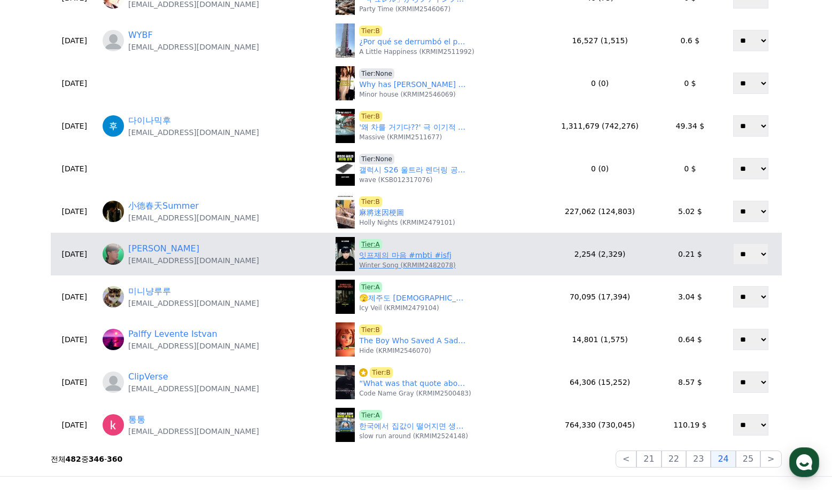
scroll to position [320, 0]
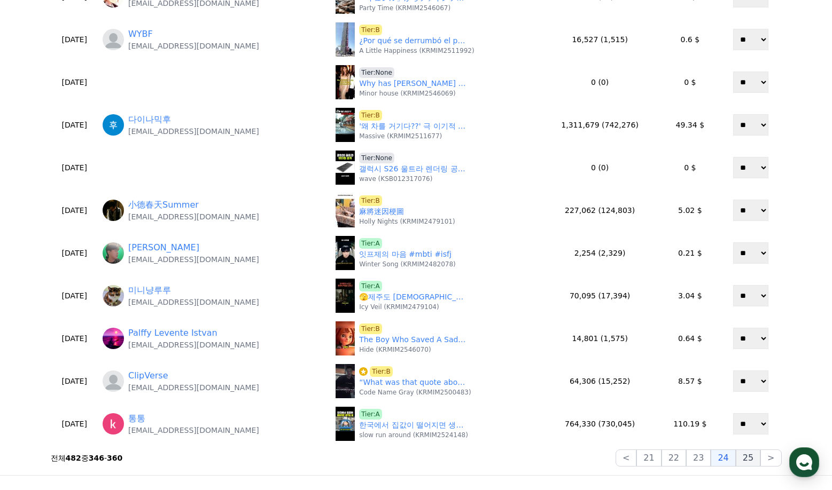
click at [754, 456] on button "25" at bounding box center [747, 458] width 25 height 17
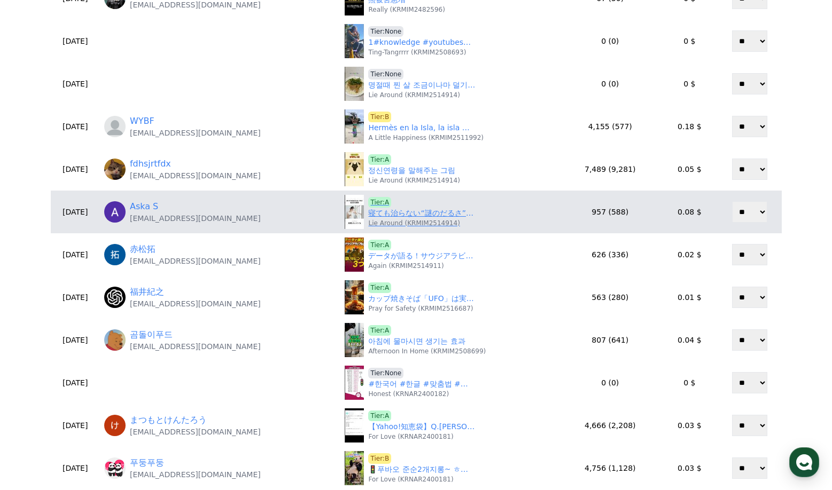
scroll to position [53, 0]
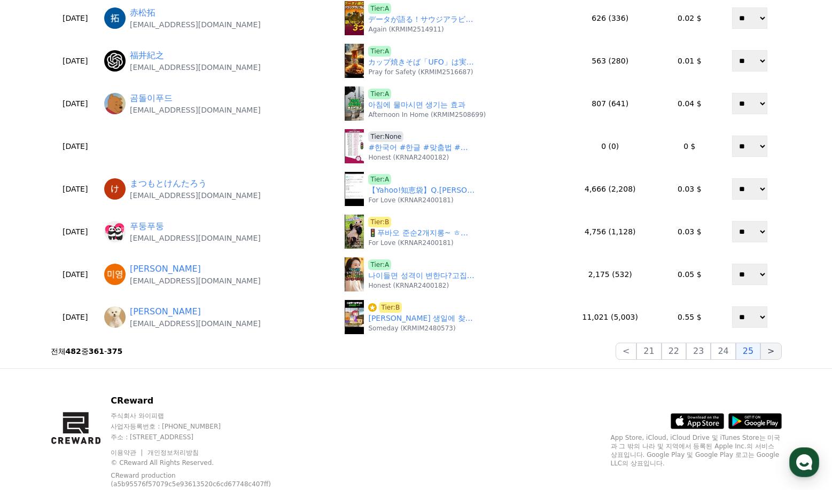
click at [768, 349] on button ">" at bounding box center [770, 351] width 21 height 17
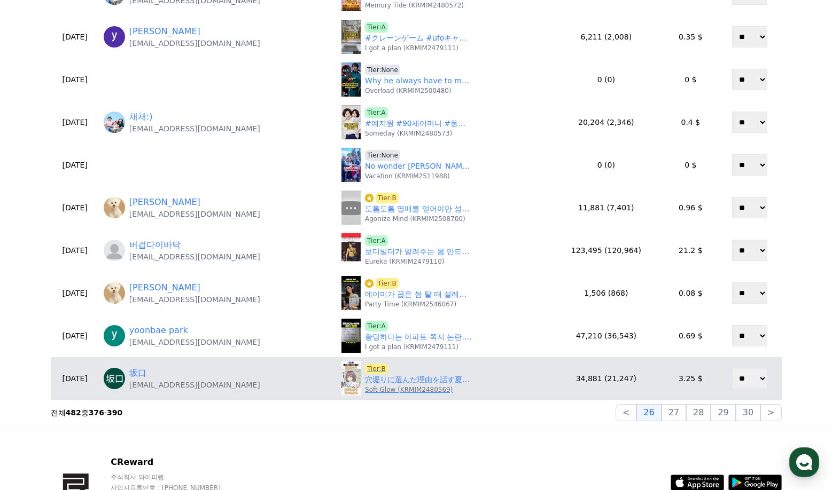
scroll to position [374, 0]
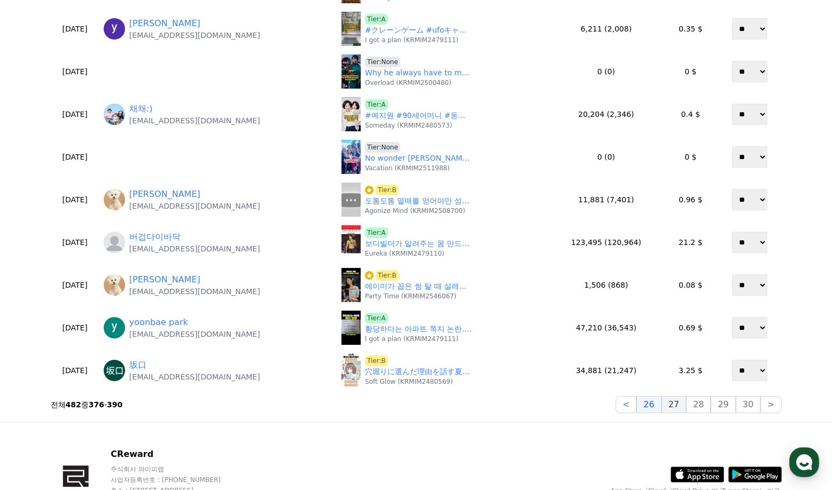
click at [686, 409] on button "27" at bounding box center [673, 404] width 25 height 17
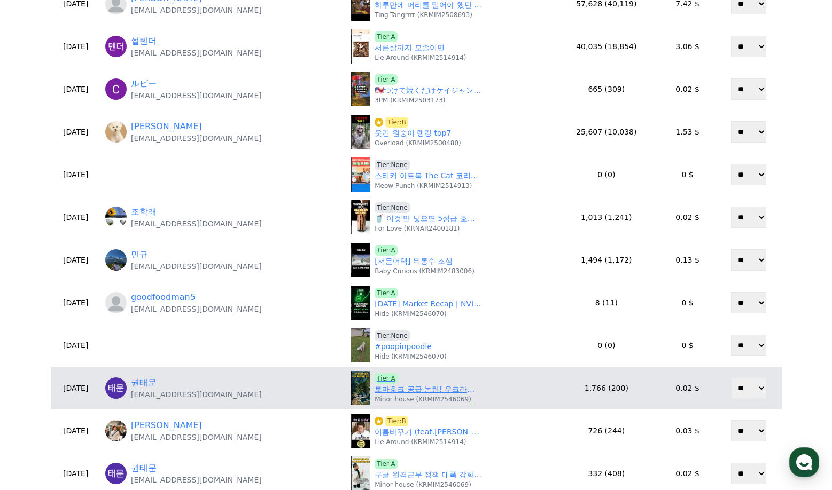
scroll to position [214, 0]
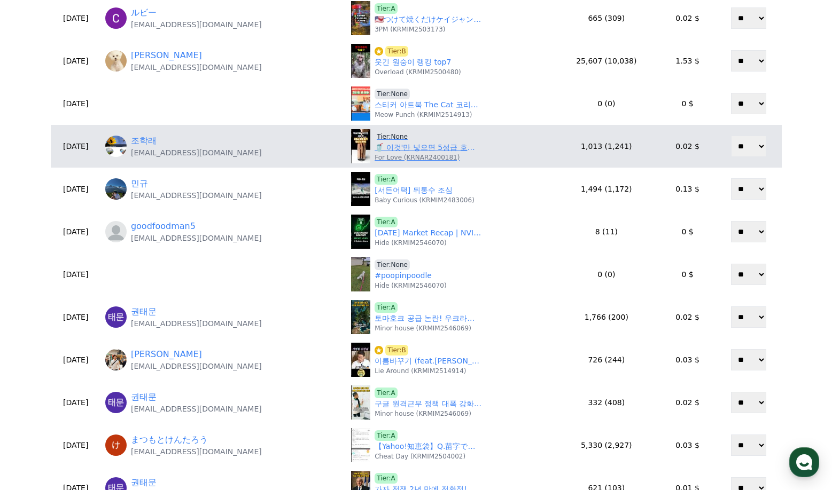
click at [390, 137] on span "Tier:None" at bounding box center [391, 136] width 35 height 11
click at [391, 150] on link "🥤 이것'만 넣으면 5성급 호텔 조식 주스가 뚝딱!ㅣ#아침식사대용 견과류주스 #다이어트주스ㅣ" at bounding box center [427, 147] width 107 height 11
click at [389, 137] on span "Tier:None" at bounding box center [391, 136] width 35 height 11
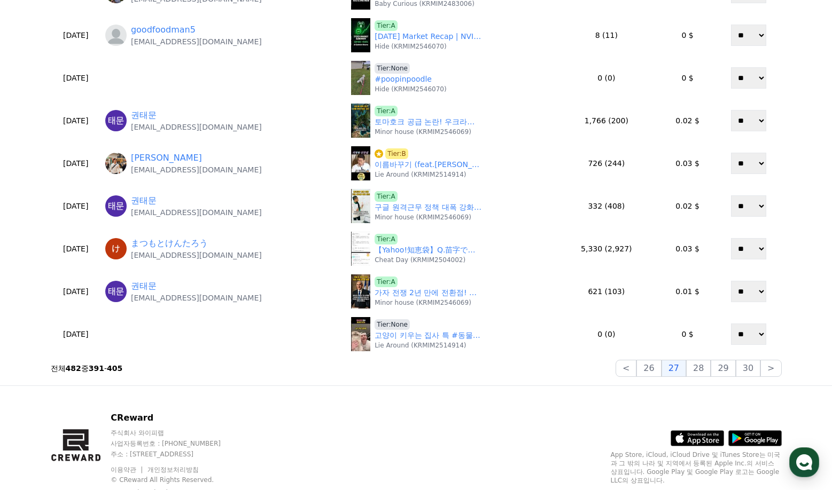
scroll to position [427, 0]
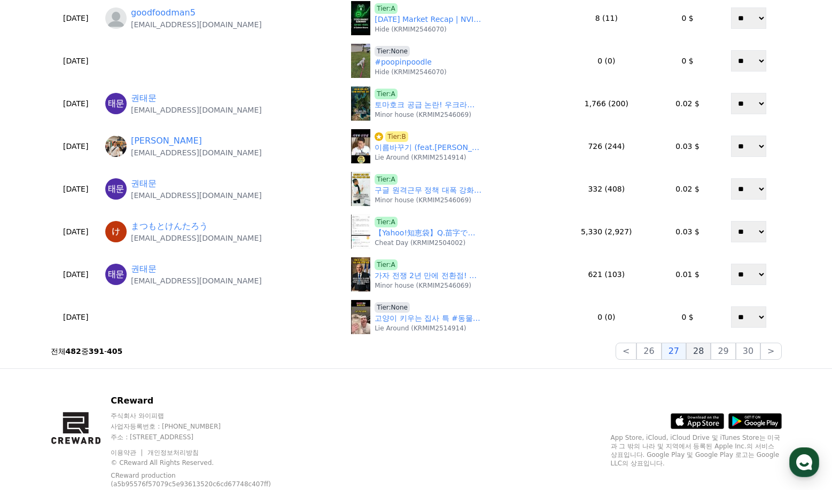
click at [707, 356] on button "28" at bounding box center [698, 351] width 25 height 17
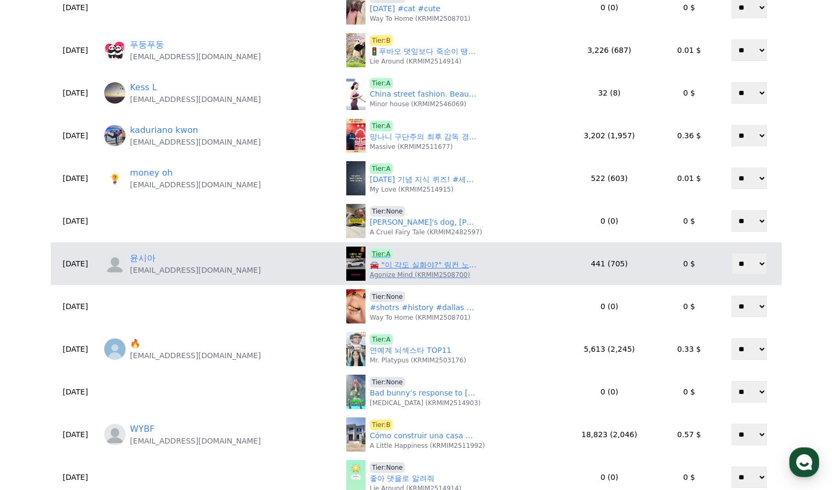
scroll to position [320, 0]
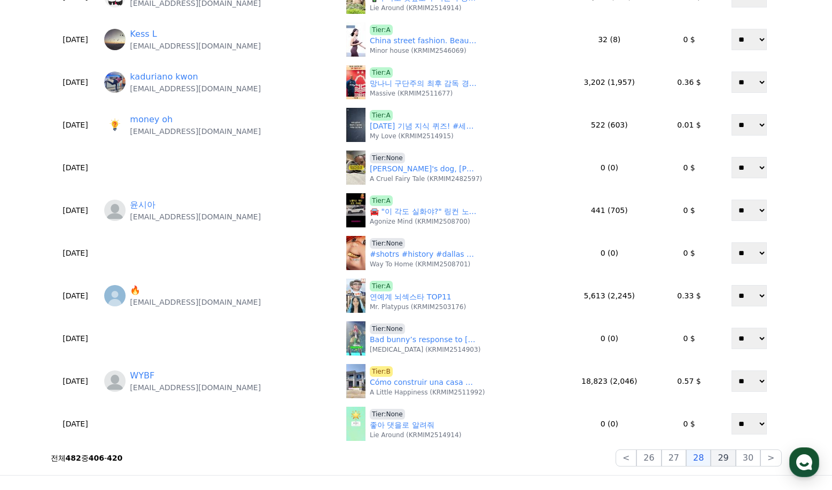
click at [725, 461] on button "29" at bounding box center [722, 458] width 25 height 17
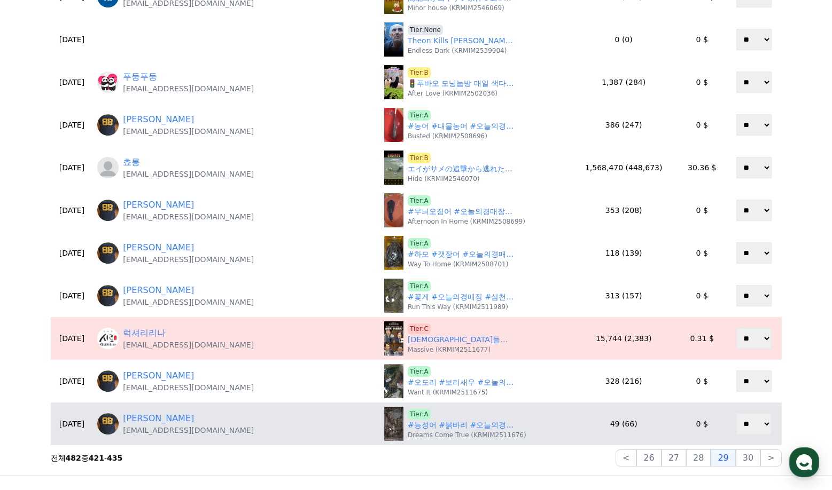
drag, startPoint x: 744, startPoint y: 461, endPoint x: 696, endPoint y: 440, distance: 52.8
click at [743, 461] on button "30" at bounding box center [747, 458] width 25 height 17
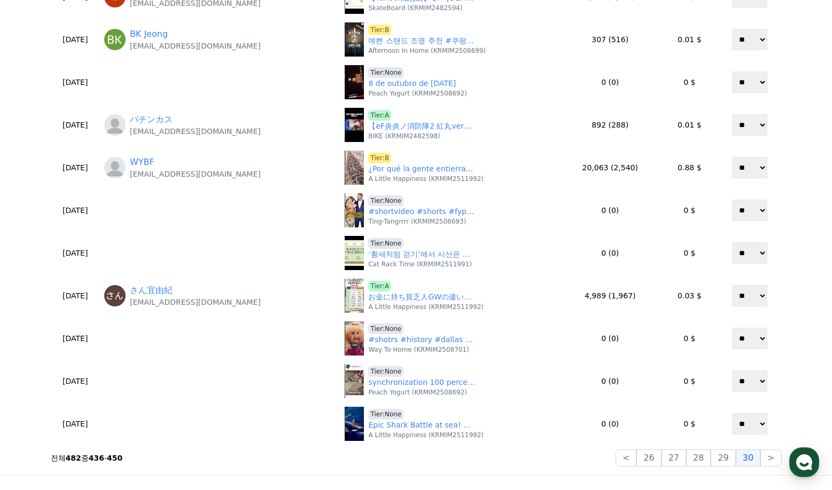
click at [785, 463] on div "**********" at bounding box center [415, 104] width 739 height 734
click at [779, 461] on button ">" at bounding box center [770, 458] width 21 height 17
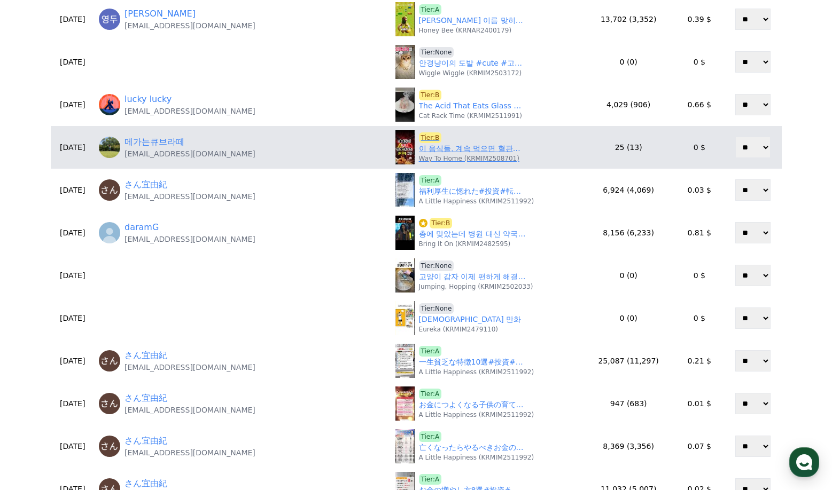
scroll to position [214, 0]
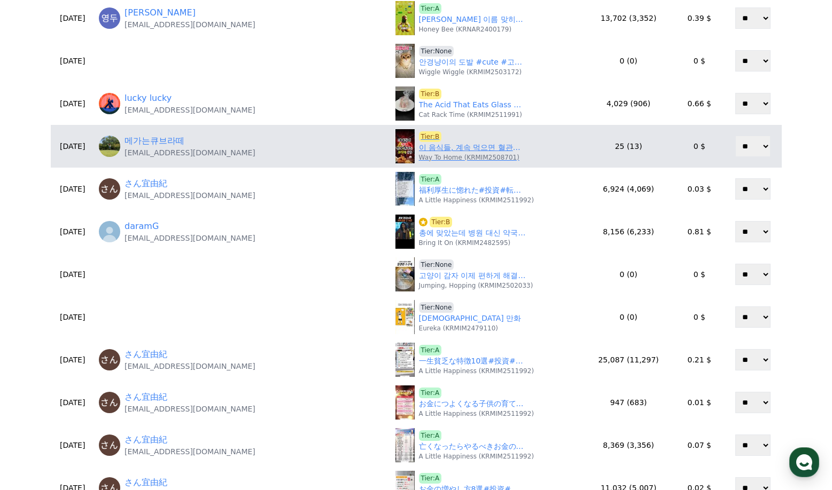
click at [419, 150] on link "이 음식들, 계속 먹으면 혈관이 터집니다 (2편) - 이건 꼭 끊으세요 #이건알고가 #시니어건강" at bounding box center [472, 147] width 107 height 11
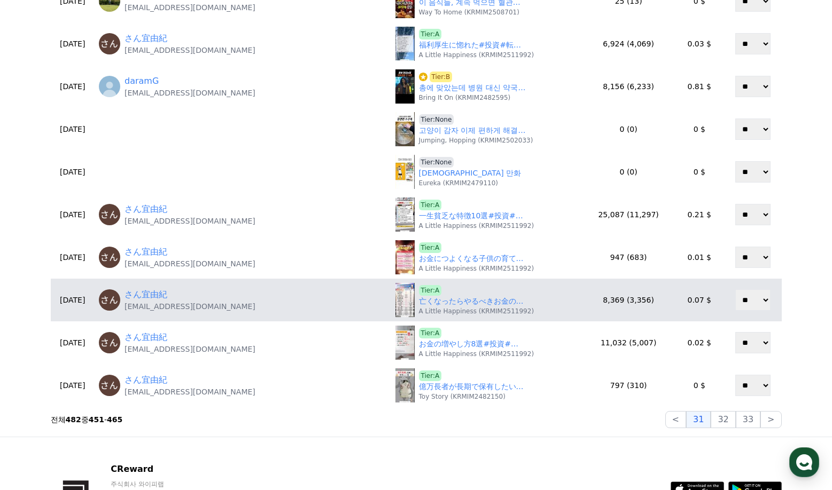
scroll to position [427, 0]
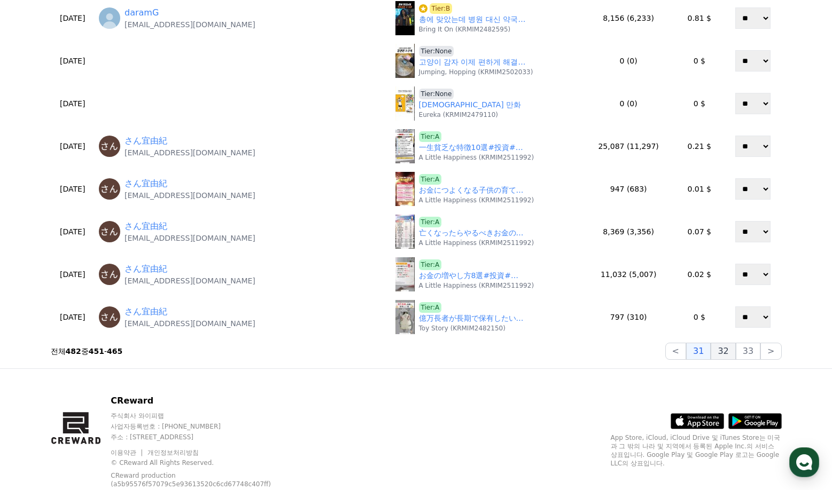
click at [722, 350] on button "32" at bounding box center [722, 351] width 25 height 17
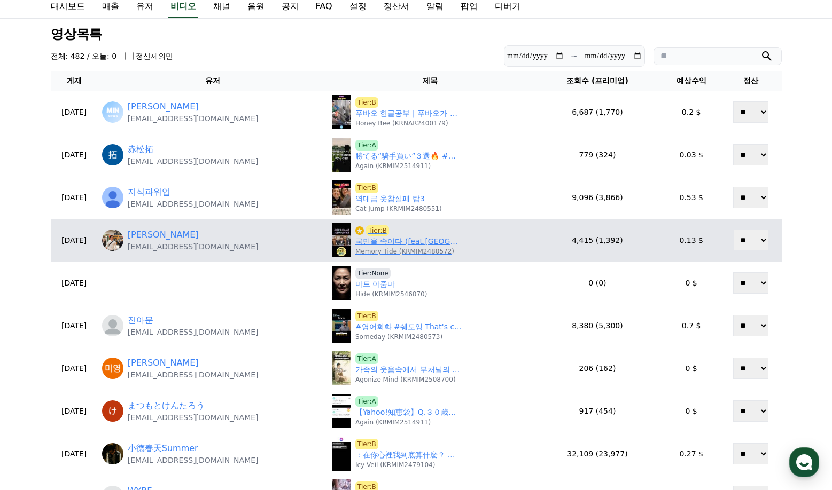
scroll to position [53, 0]
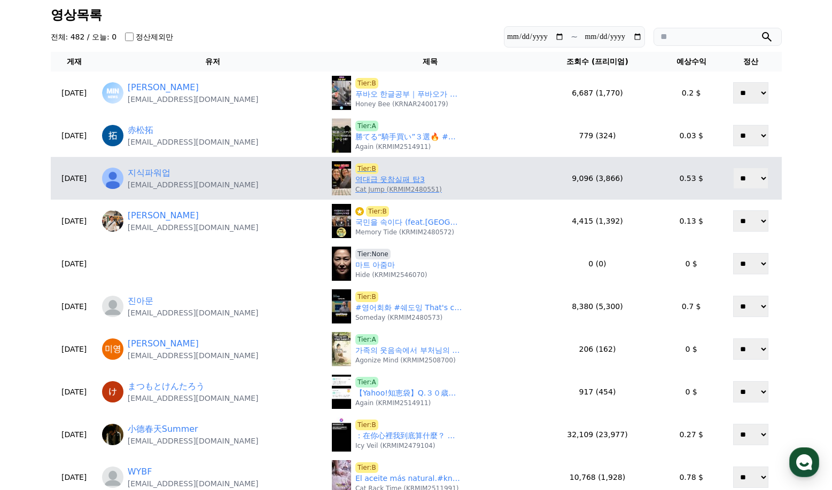
click at [400, 181] on link "역대급 웃참실패 탑3" at bounding box center [389, 179] width 69 height 11
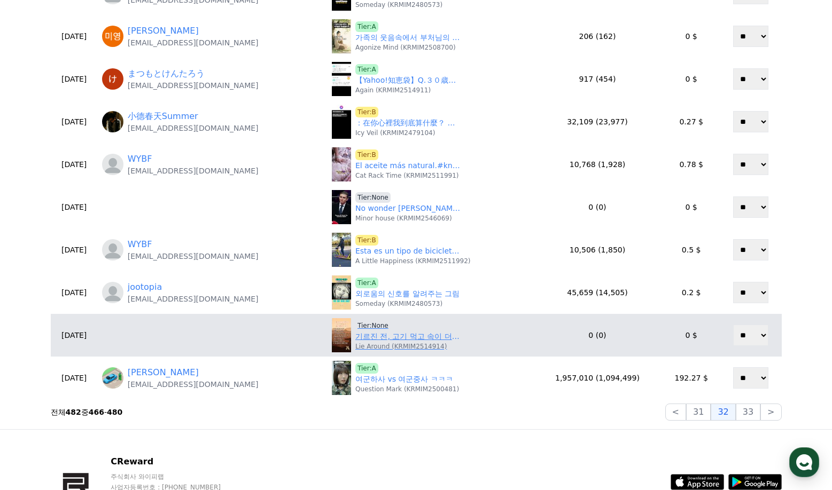
scroll to position [374, 0]
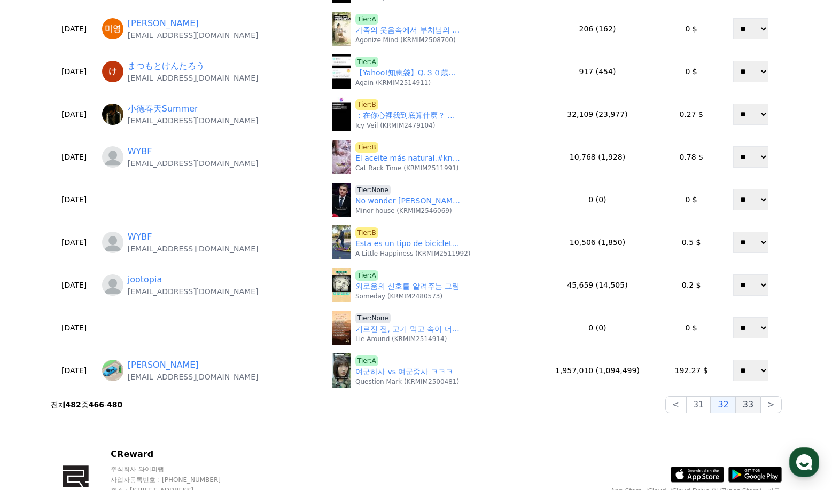
click at [754, 405] on button "33" at bounding box center [747, 404] width 25 height 17
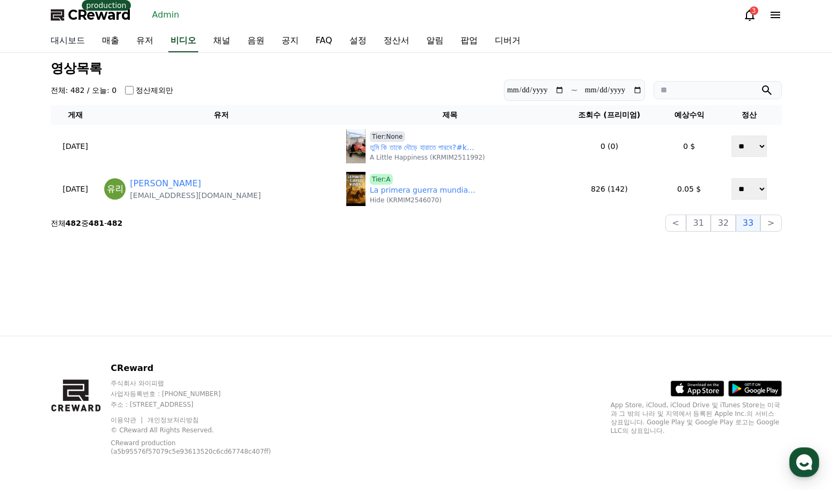
click at [66, 43] on link "대시보드" at bounding box center [67, 41] width 51 height 22
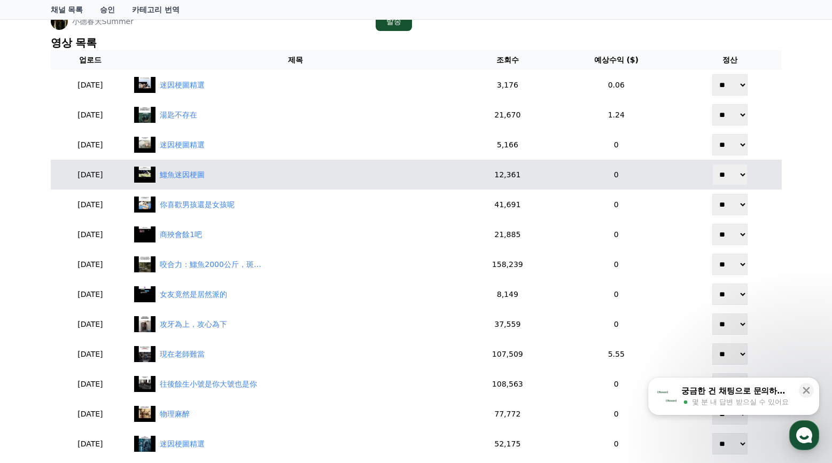
scroll to position [320, 0]
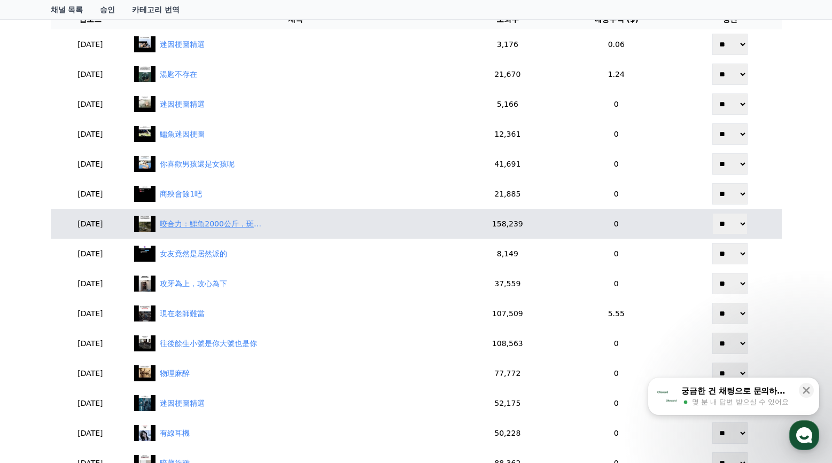
click at [201, 226] on div "咬合力：鱷魚2000公斤，斑鬣狗600公斤，人類100公斤" at bounding box center [213, 223] width 107 height 11
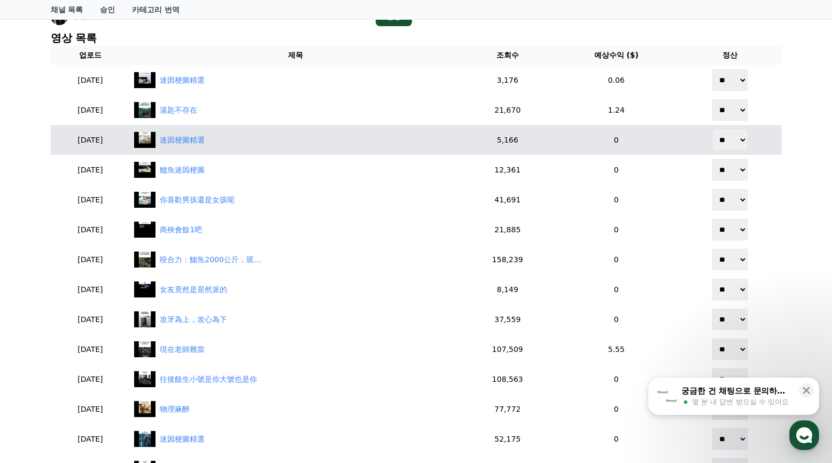
scroll to position [267, 0]
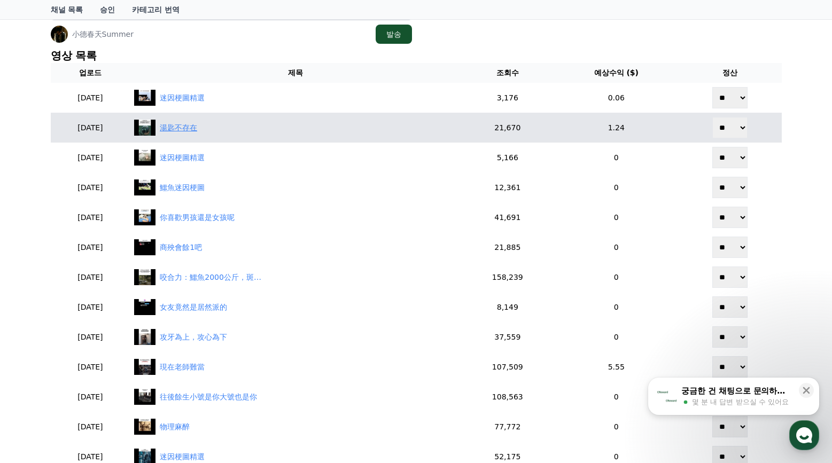
click at [197, 131] on div "湯匙不存在" at bounding box center [178, 127] width 37 height 11
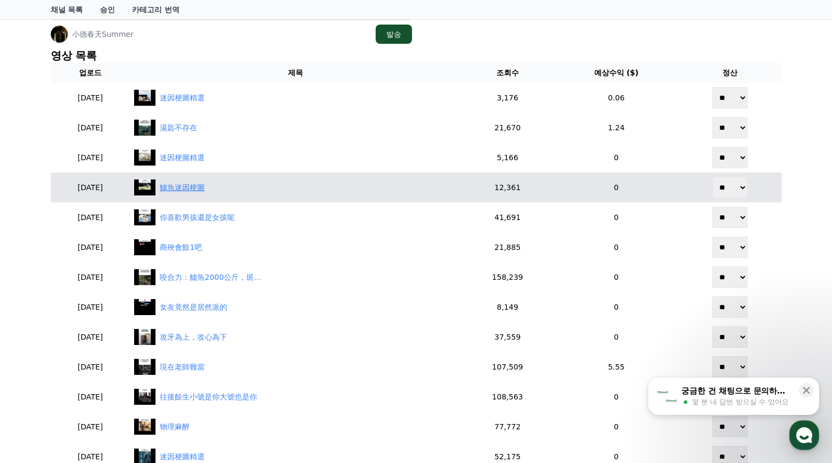
click at [205, 186] on div "鱷魚迷因梗圖" at bounding box center [182, 187] width 45 height 11
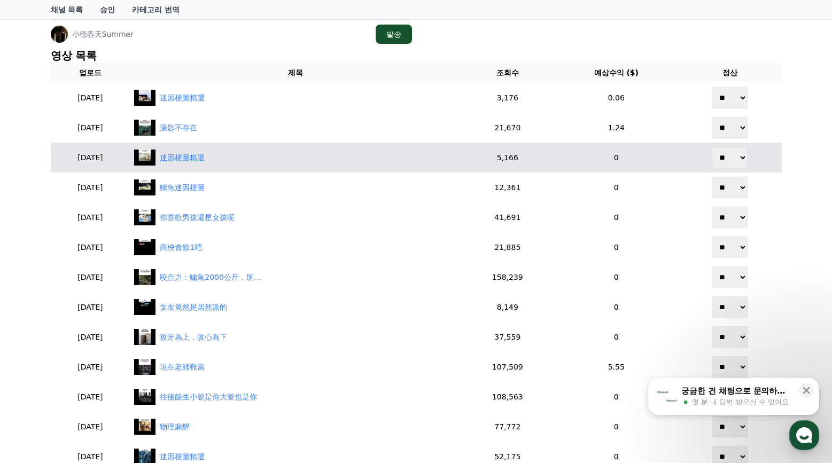
click at [200, 156] on div "迷因梗圖精選" at bounding box center [182, 157] width 45 height 11
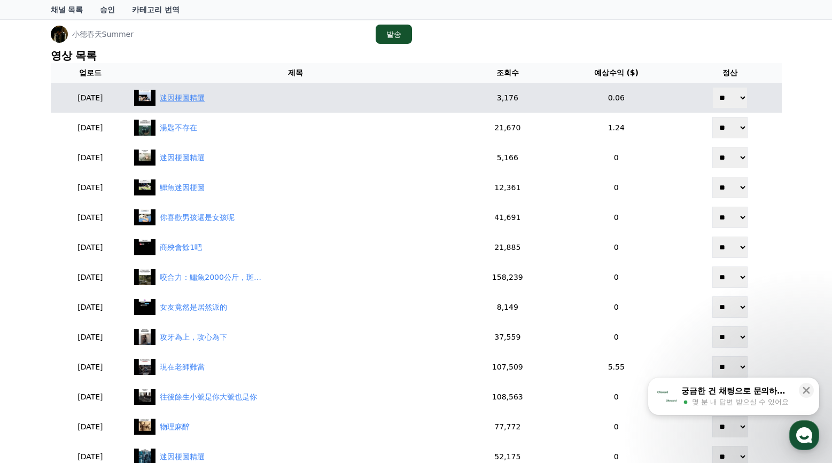
click at [191, 95] on div "迷因梗圖精選" at bounding box center [182, 97] width 45 height 11
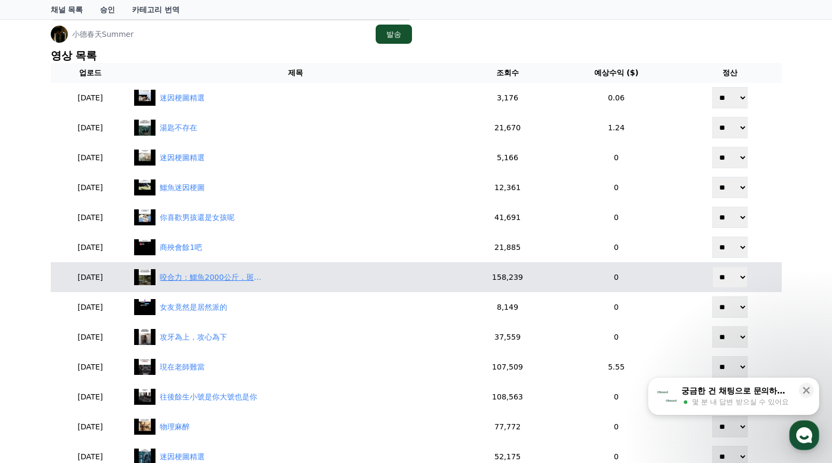
click at [220, 270] on div "咬合力：鱷魚2000公斤，斑鬣狗600公斤，人類100公斤" at bounding box center [295, 277] width 323 height 16
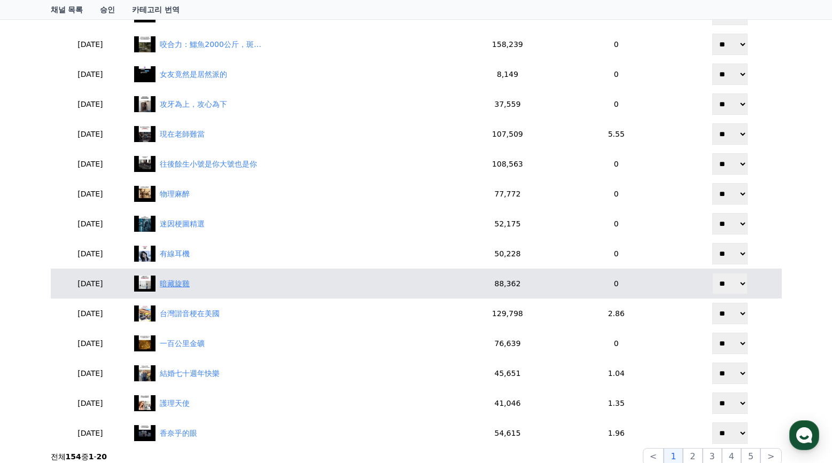
scroll to position [481, 0]
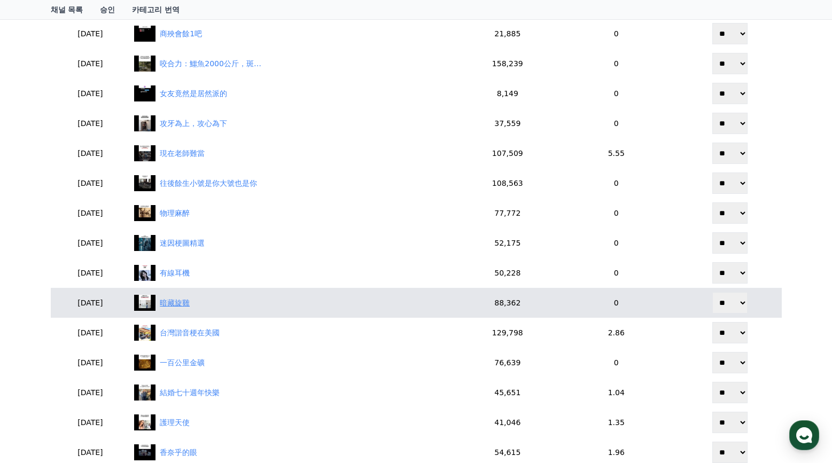
click at [228, 309] on div "暗藏旋雞" at bounding box center [295, 303] width 323 height 16
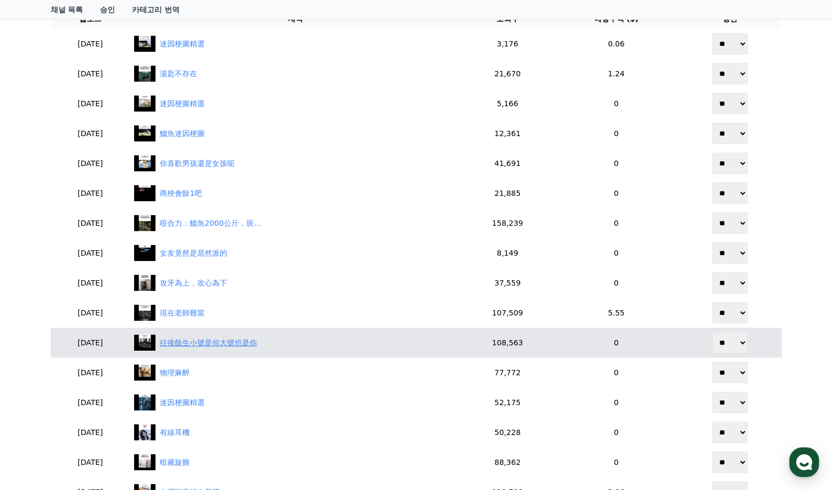
scroll to position [320, 0]
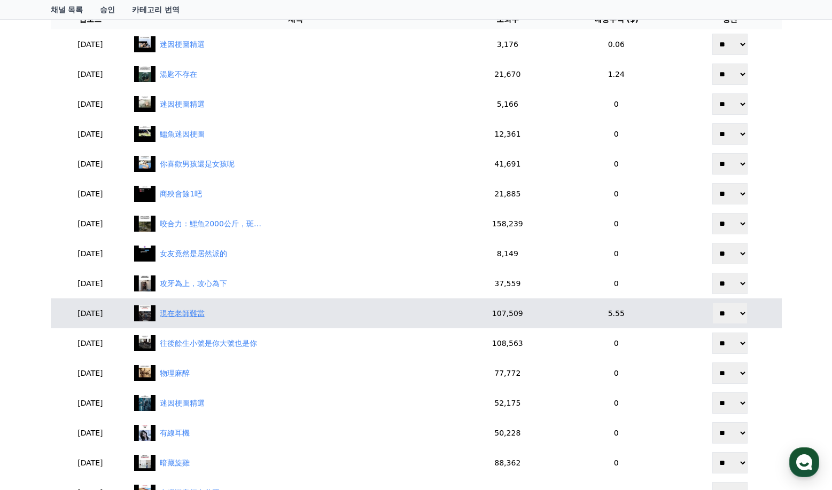
click at [224, 319] on div "現在老師難當" at bounding box center [295, 314] width 323 height 16
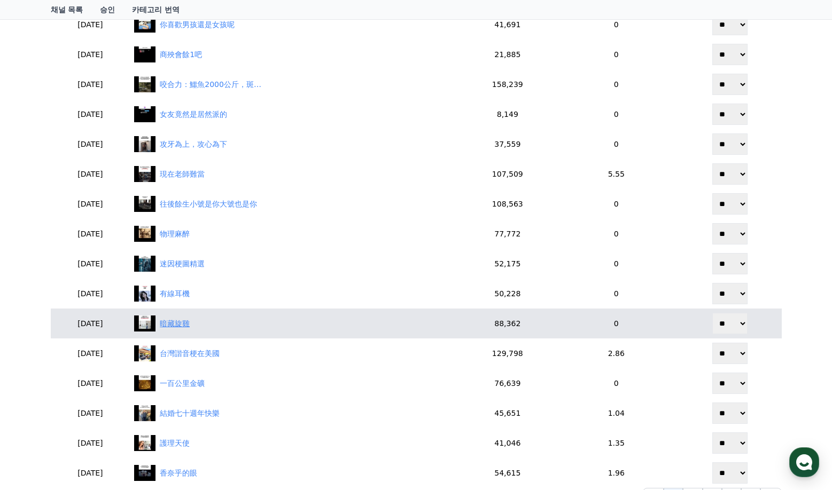
scroll to position [481, 0]
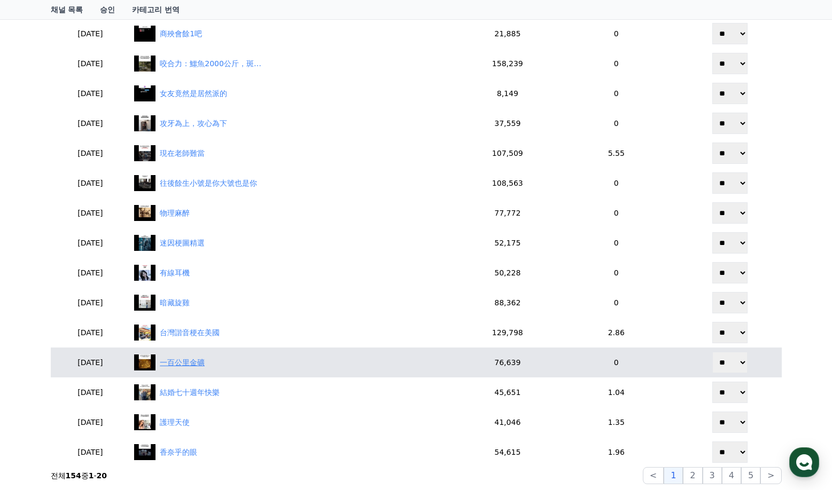
click at [205, 358] on div "一百公里金礦" at bounding box center [182, 362] width 45 height 11
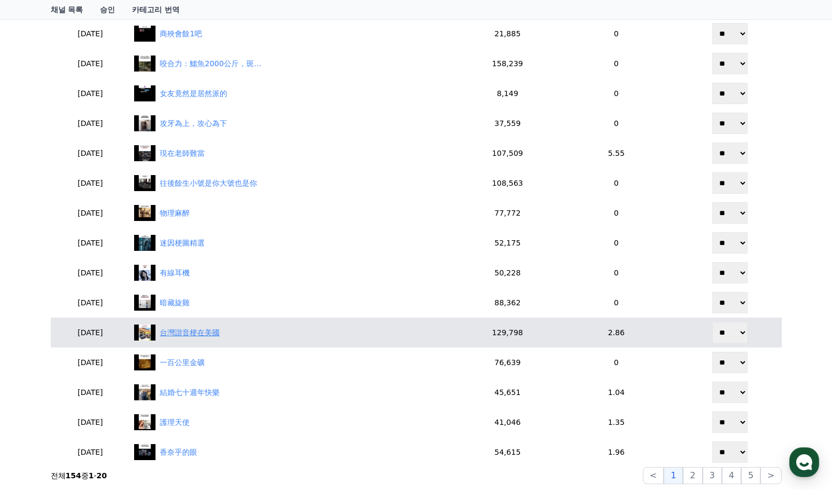
click at [220, 338] on div "台灣諧音梗在美國" at bounding box center [190, 332] width 60 height 11
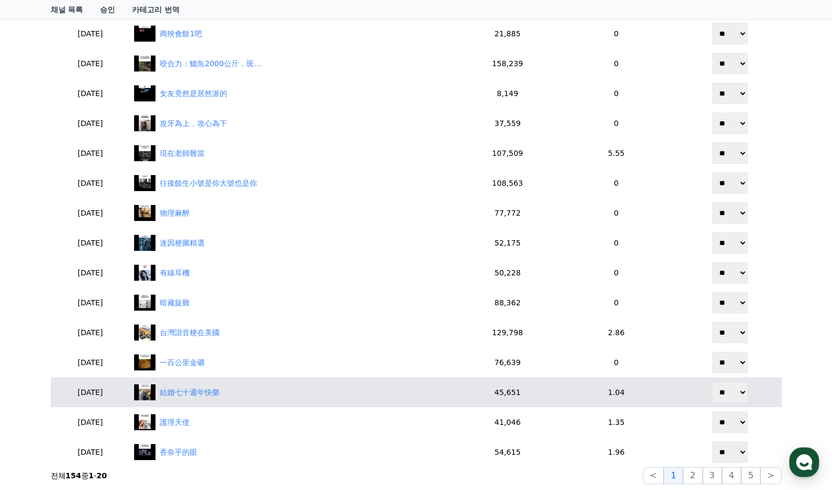
click at [217, 401] on td "結婚七十週年快樂" at bounding box center [295, 393] width 331 height 30
click at [217, 398] on div "結婚七十週年快樂" at bounding box center [190, 392] width 60 height 11
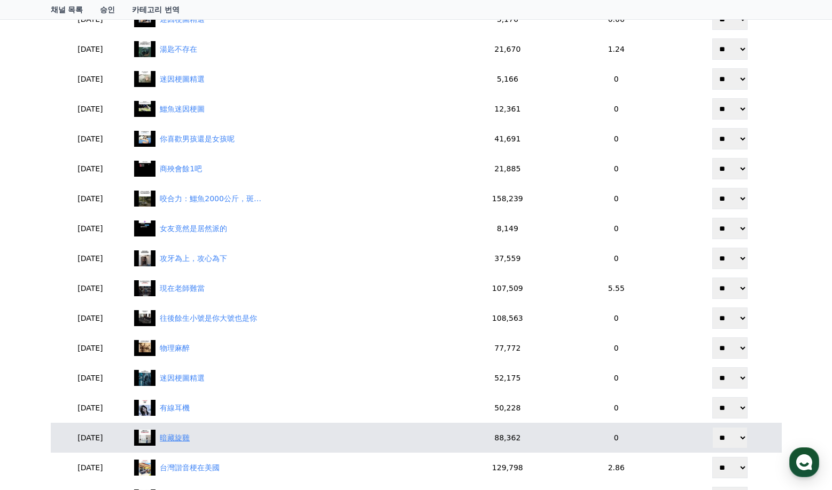
scroll to position [320, 0]
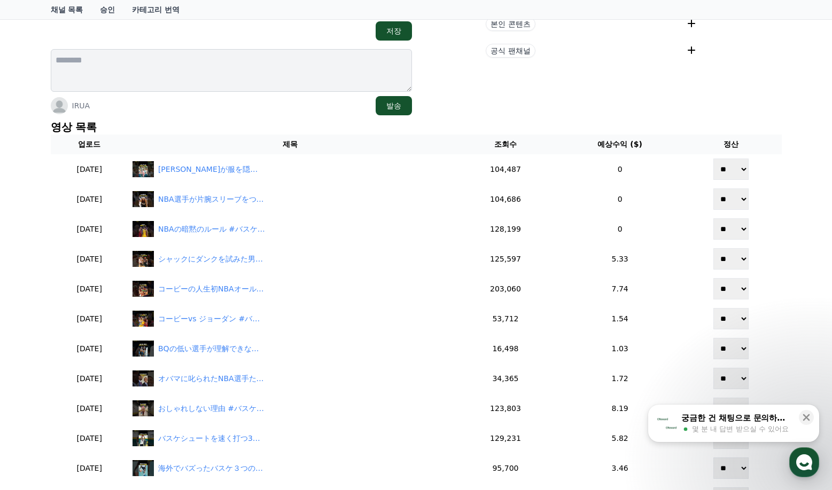
scroll to position [214, 0]
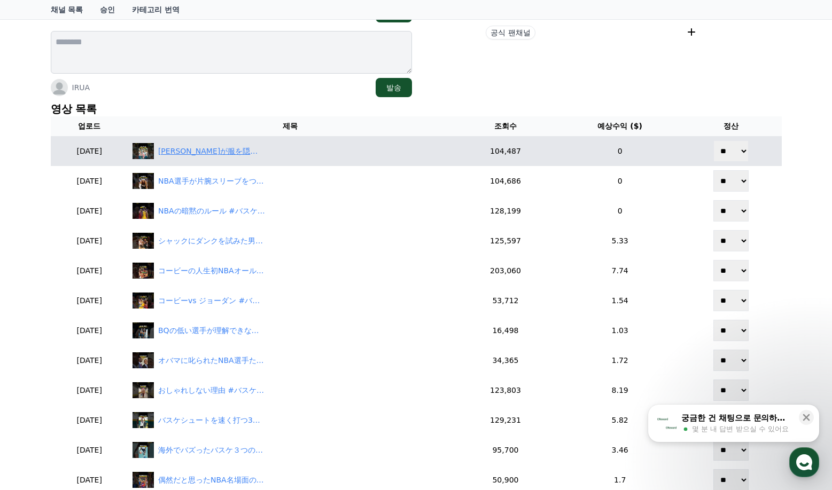
click at [189, 152] on div "[PERSON_NAME]が服を隠した理由 #バスケ #バスケットボール #nba" at bounding box center [211, 151] width 107 height 11
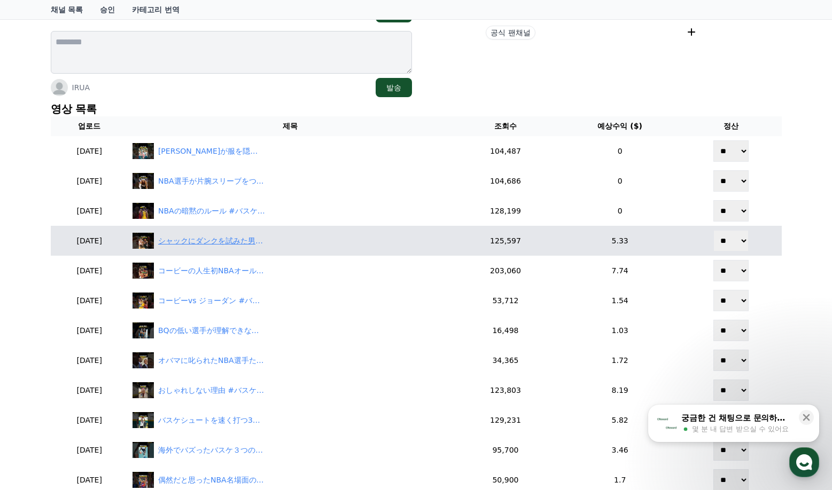
click at [247, 234] on div "シャックにダンクを試みた男 #バスケ #バスケットボール #nba" at bounding box center [289, 241] width 315 height 16
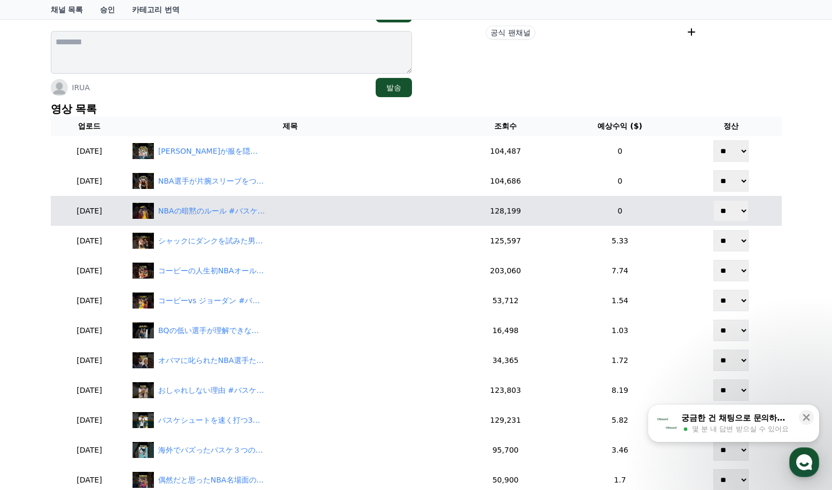
click at [237, 202] on td "NBAの暗黙のルール #バスケ #バスケットボール #nba" at bounding box center [290, 211] width 324 height 30
click at [242, 212] on div "NBAの暗黙のルール #バスケ #バスケットボール #nba" at bounding box center [211, 211] width 107 height 11
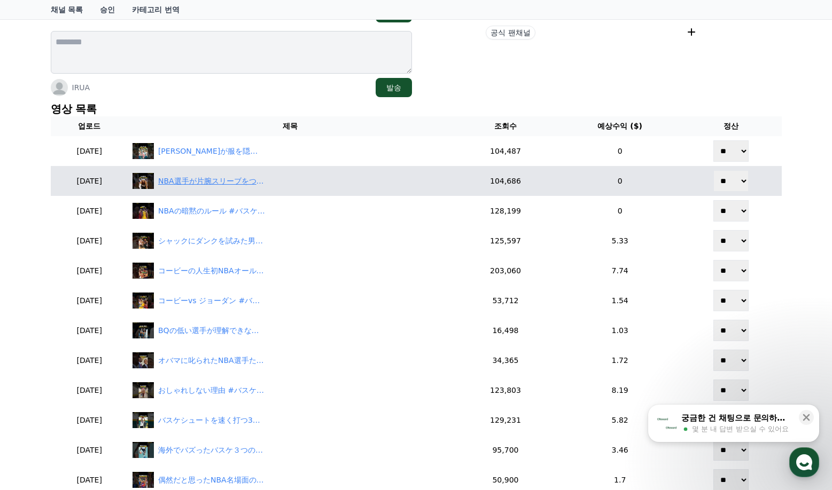
click at [247, 178] on div "NBA選手が片腕スリーブをつける理由 #バスケ #バスケットボール #nba" at bounding box center [211, 181] width 107 height 11
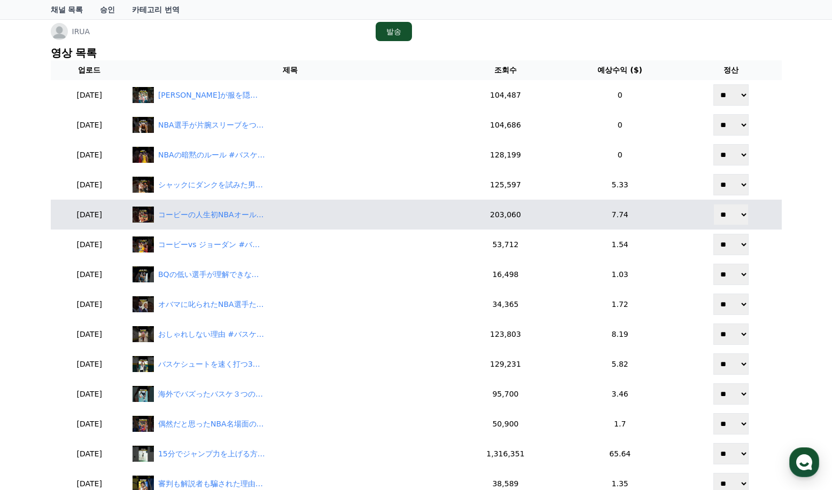
scroll to position [267, 0]
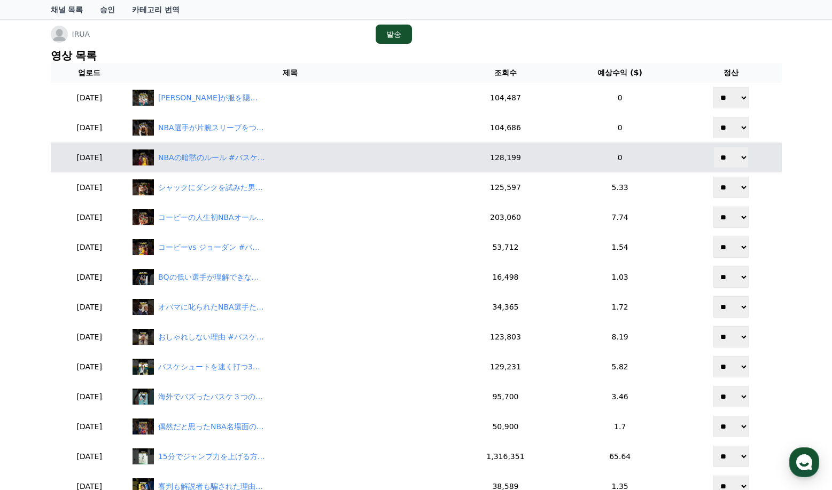
click at [250, 167] on td "NBAの暗黙のルール #バスケ #バスケットボール #nba" at bounding box center [290, 158] width 324 height 30
click at [252, 164] on div "NBAの暗黙のルール #バスケ #バスケットボール #nba" at bounding box center [289, 158] width 315 height 16
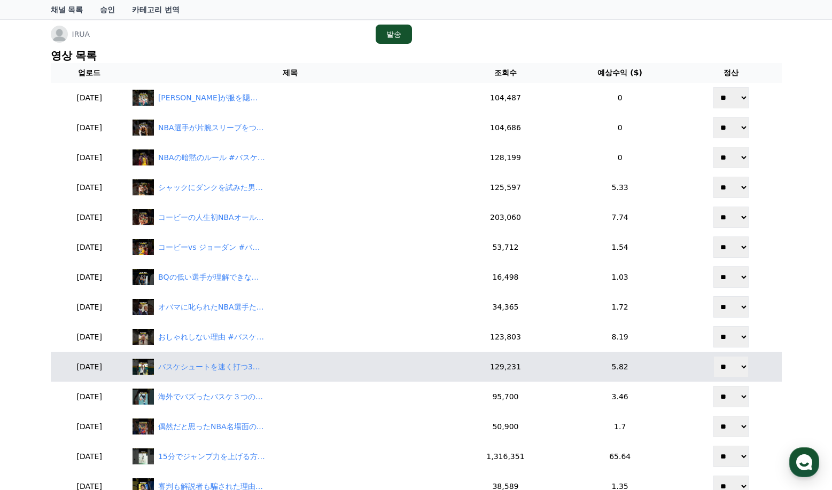
click at [522, 366] on td "129,231" at bounding box center [505, 367] width 107 height 30
click at [232, 365] on div "バスケシュートを速く打つ3つのコツ #バスケ #バスケットボール #nba" at bounding box center [211, 367] width 107 height 11
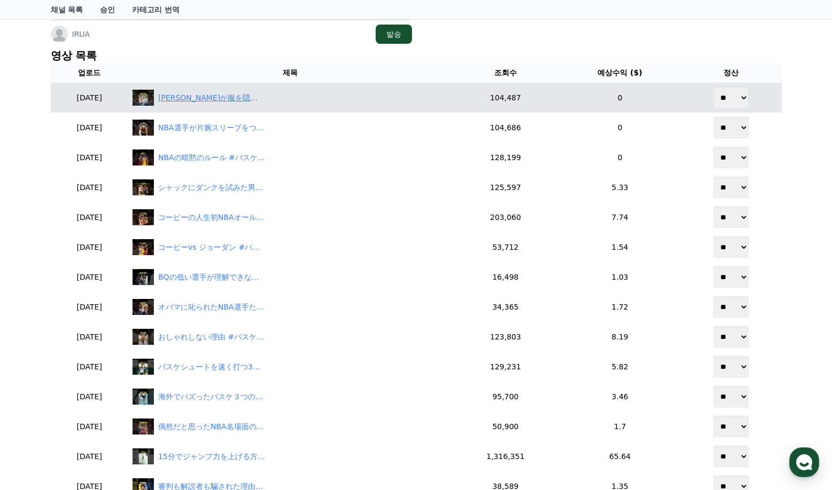
click at [264, 100] on div "[PERSON_NAME]が服を隠した理由 #バスケ #バスケットボール #nba" at bounding box center [211, 97] width 107 height 11
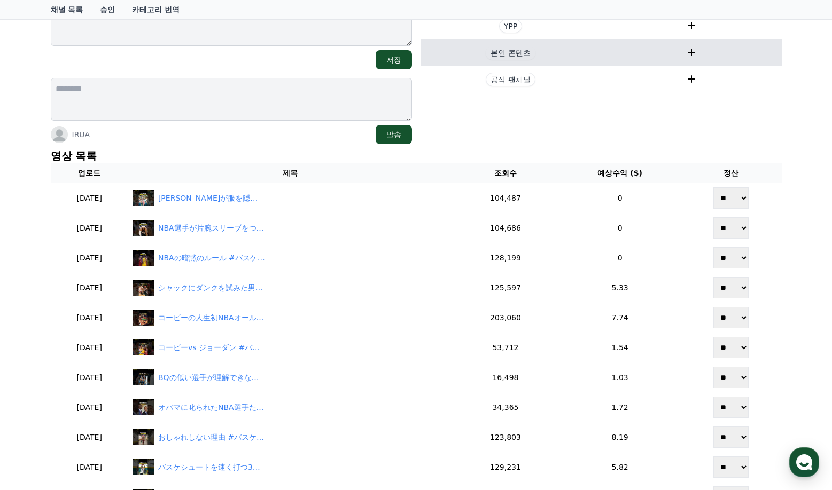
scroll to position [107, 0]
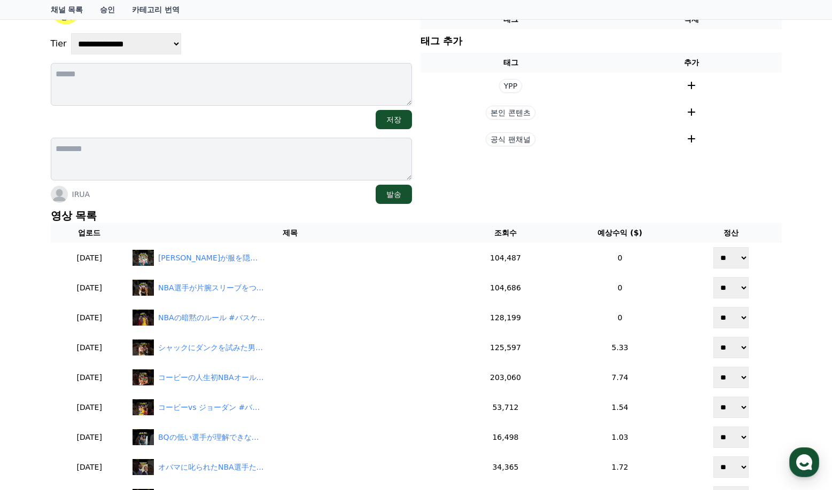
click at [572, 156] on section "현재 태그 태그 삭제 태그 추가 태그 추가 YPP 본인 콘텐츠 공식 팬채널" at bounding box center [600, 99] width 361 height 209
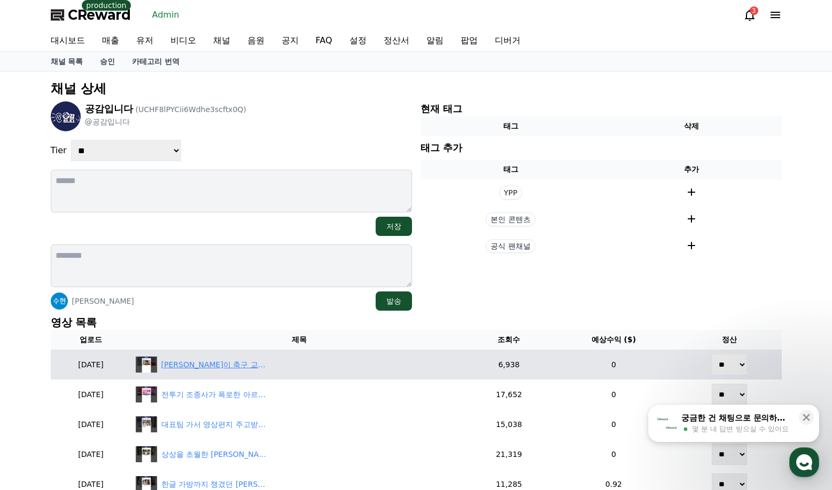
click at [257, 367] on div "[PERSON_NAME]이 축구 교실을 만들 수밖에 없었던 이유" at bounding box center [214, 364] width 107 height 11
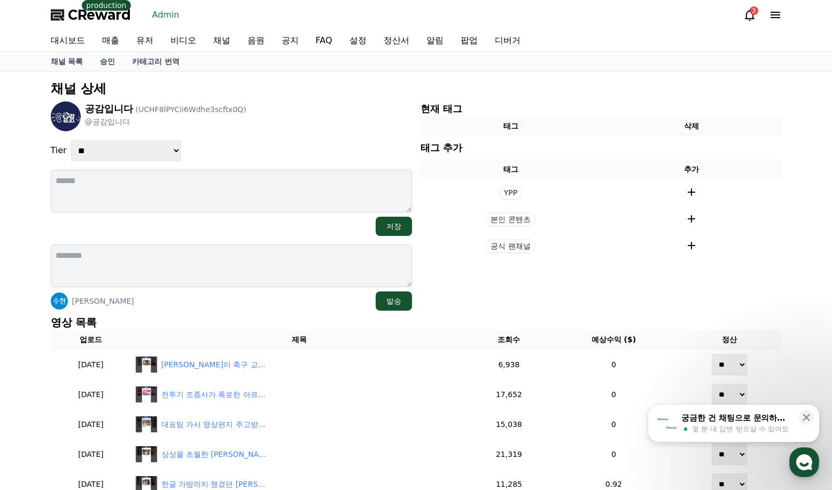
scroll to position [214, 0]
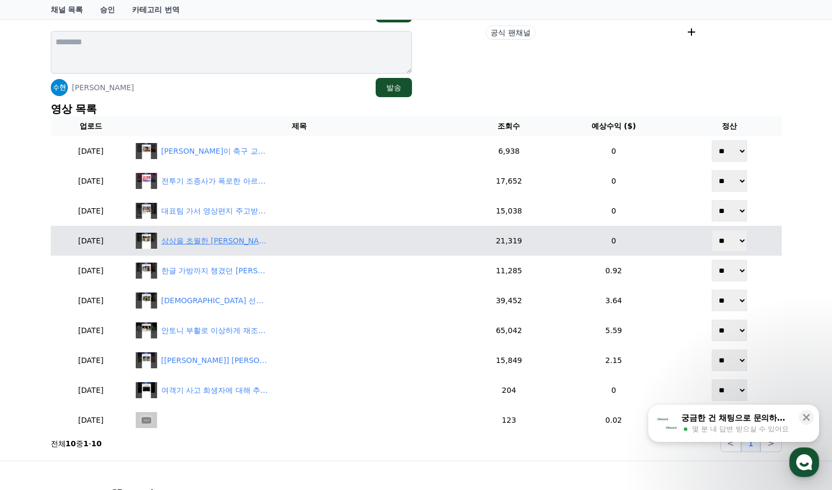
click at [253, 246] on div "상상을 초월한 [PERSON_NAME]의 역대급 과자 사랑" at bounding box center [214, 241] width 107 height 11
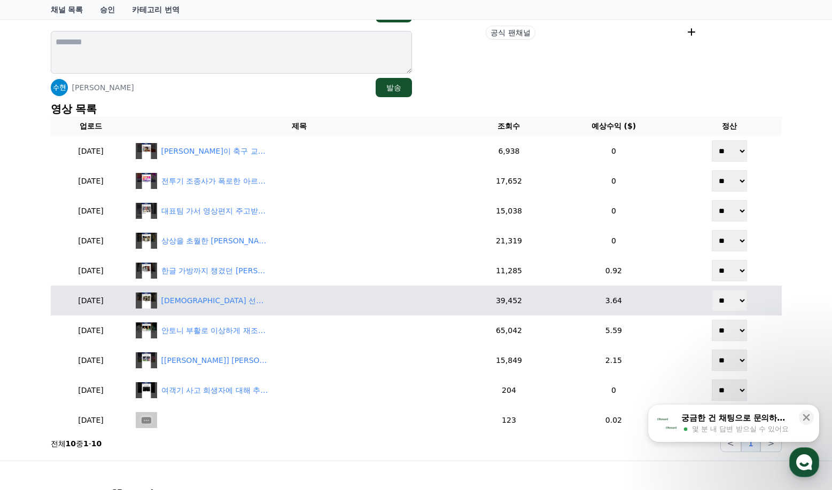
click at [247, 309] on td "[DEMOGRAPHIC_DATA] 선수들이 단체로 해병대에 끌려간 이유 ㄷㄷ" at bounding box center [299, 301] width 336 height 30
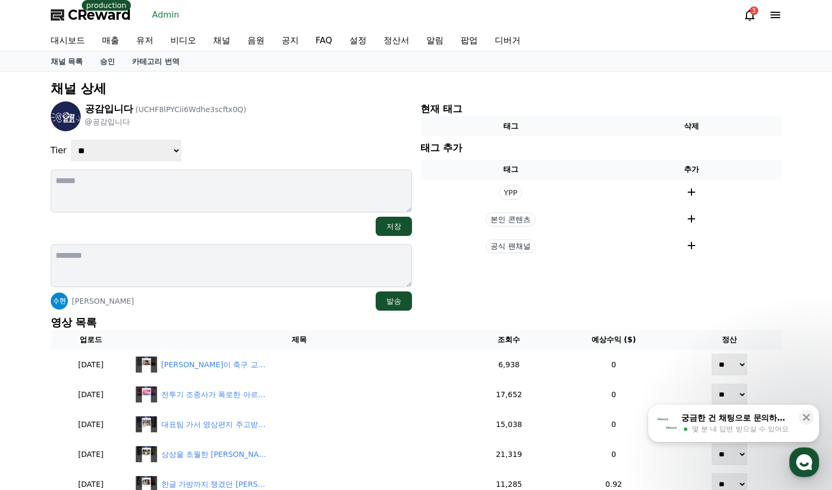
click at [277, 151] on div "**********" at bounding box center [231, 150] width 361 height 21
click at [138, 134] on div "**********" at bounding box center [231, 205] width 361 height 209
drag, startPoint x: 130, startPoint y: 140, endPoint x: 130, endPoint y: 148, distance: 8.0
click at [130, 140] on select "**********" at bounding box center [126, 150] width 110 height 21
select select "*"
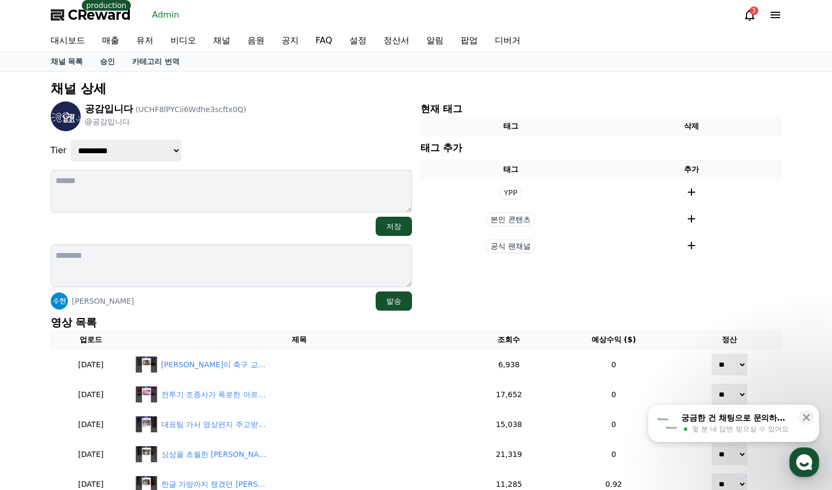
click at [71, 140] on select "**********" at bounding box center [126, 150] width 110 height 21
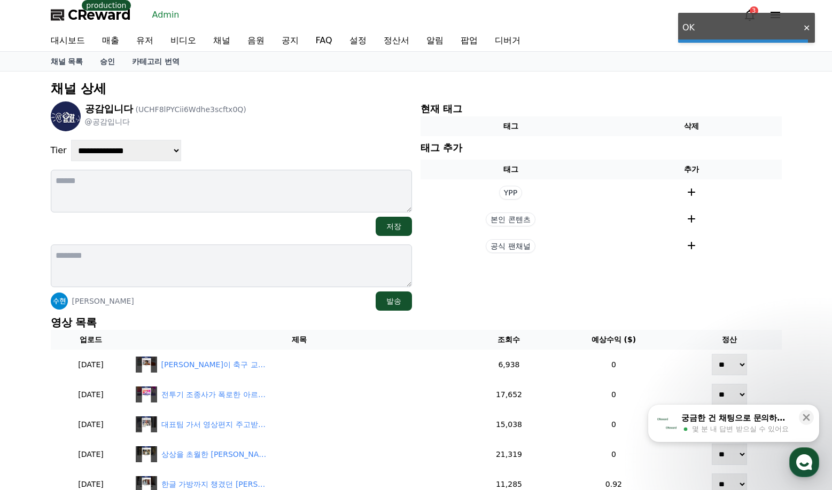
click at [270, 152] on div "**********" at bounding box center [231, 150] width 361 height 21
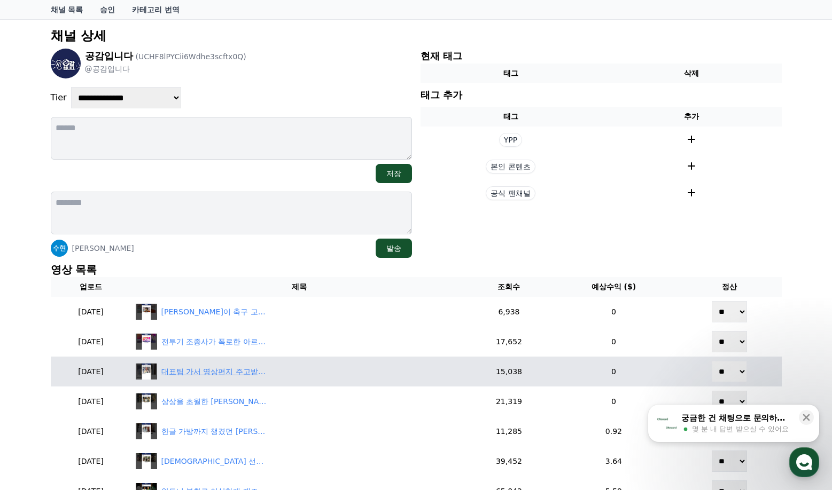
scroll to position [53, 0]
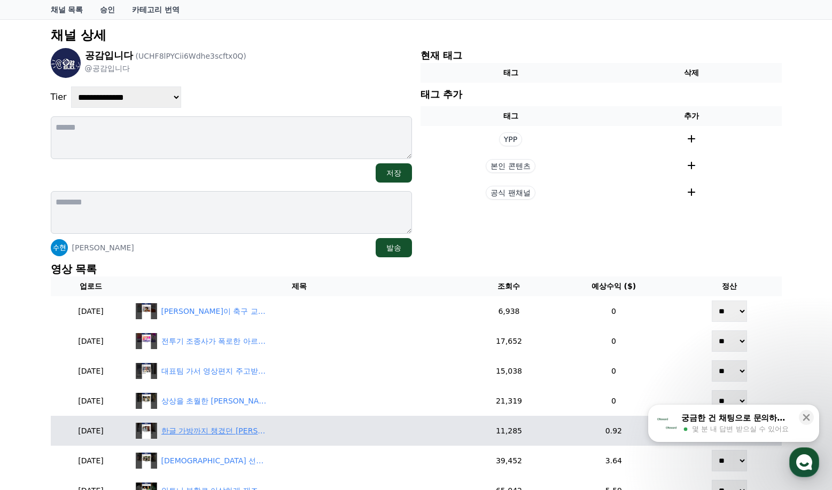
click at [252, 435] on div "한글 가방까지 챙겼던 즐라탄의 태권도 사랑" at bounding box center [214, 431] width 107 height 11
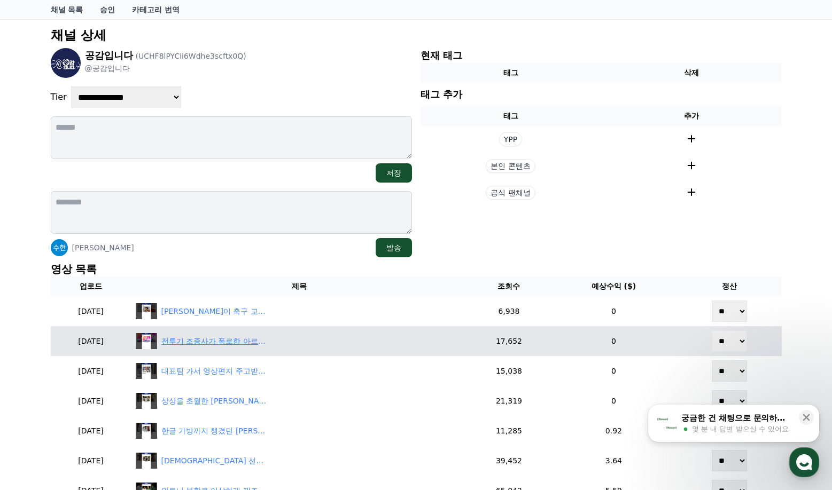
click at [234, 336] on div "전투기 조종사가 폭로한 아르테타의 비밀" at bounding box center [214, 341] width 107 height 11
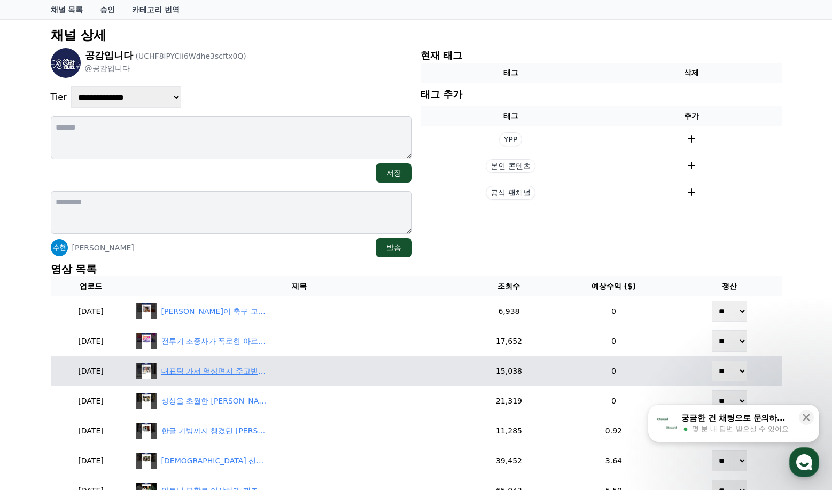
click at [233, 370] on div "대표팀 가서 영상편지 주고받은 손흥민과 케인" at bounding box center [214, 371] width 107 height 11
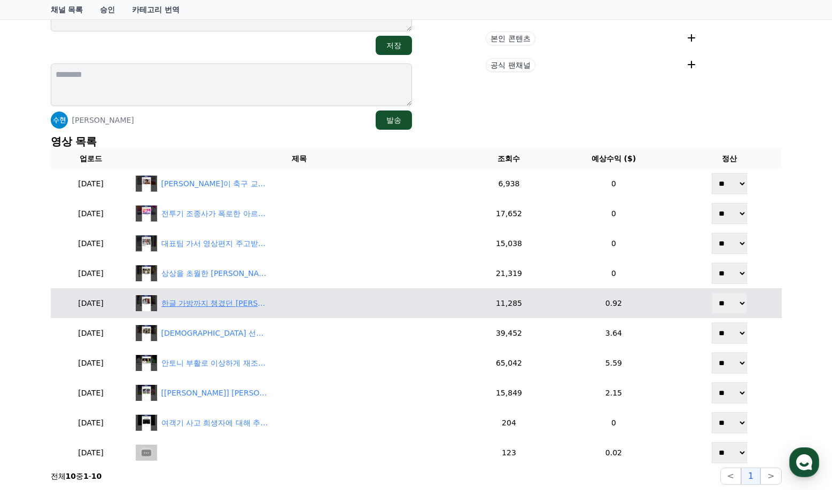
scroll to position [178, 0]
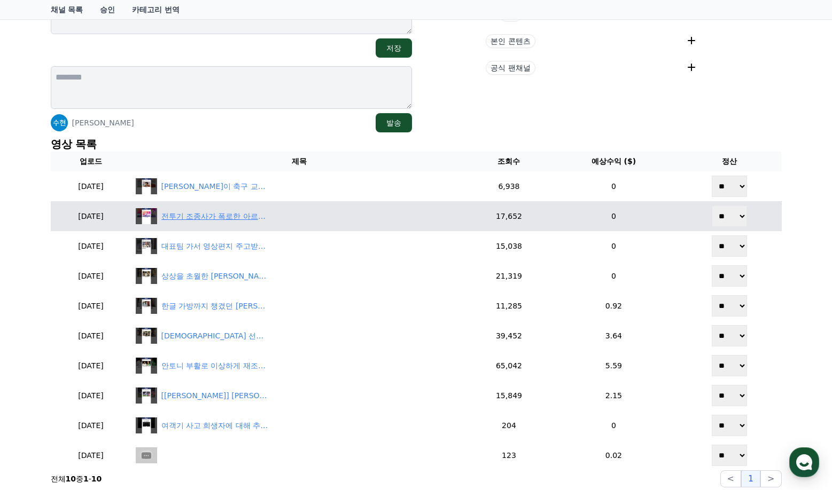
click at [248, 217] on div "전투기 조종사가 폭로한 아르테타의 비밀" at bounding box center [214, 216] width 107 height 11
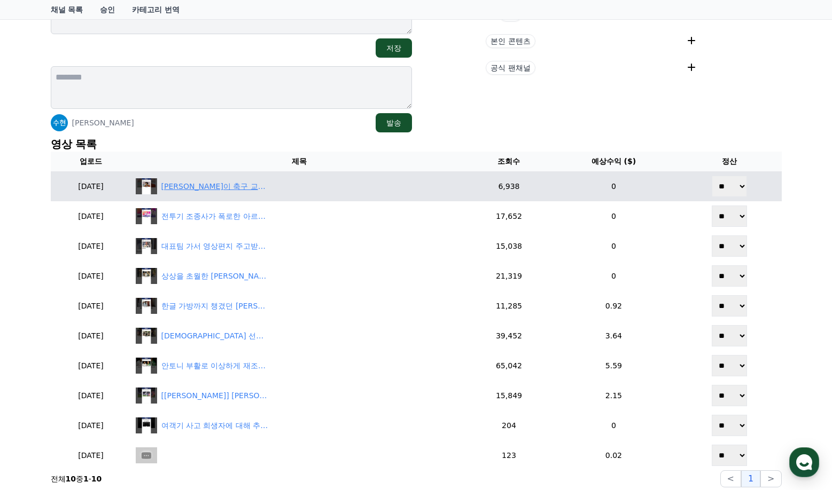
click at [242, 183] on div "차범근이 축구 교실을 만들 수밖에 없었던 이유" at bounding box center [214, 186] width 107 height 11
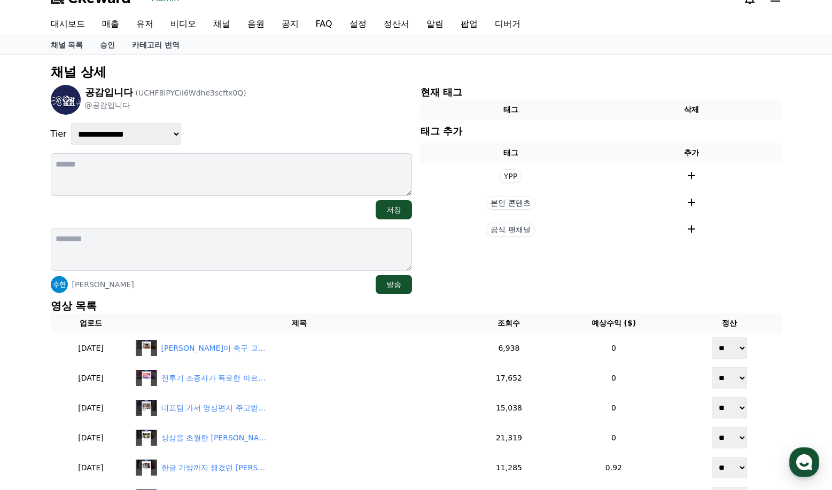
scroll to position [0, 0]
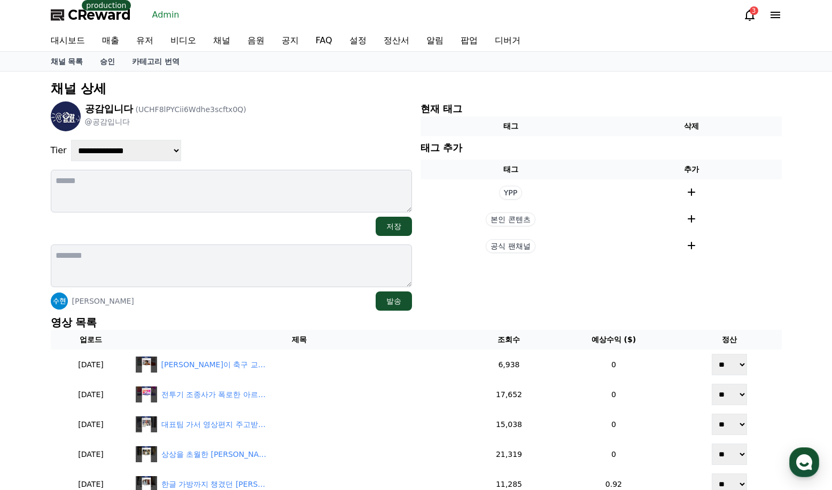
click at [280, 138] on div "**********" at bounding box center [231, 205] width 361 height 209
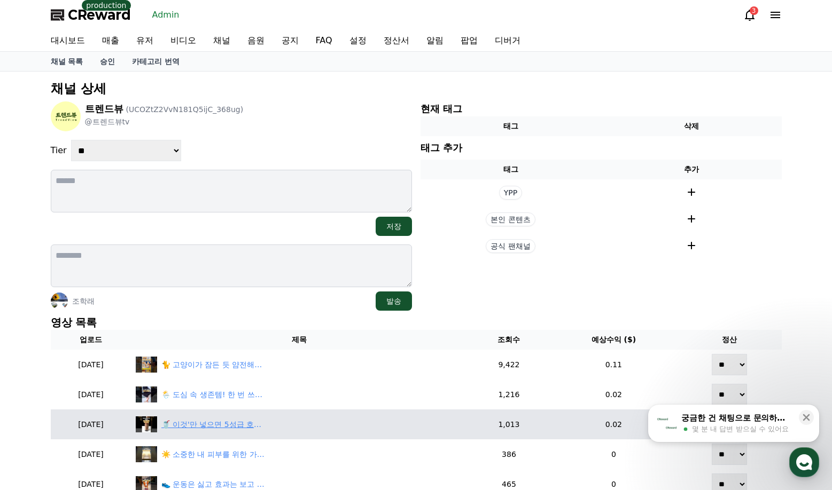
click at [258, 428] on div "🥤 이것'만 넣으면 5성급 호텔 조식 주스가 뚝딱!ㅣ#아침식사대용 견과류주스 #다이어트주스ㅣ" at bounding box center [214, 424] width 107 height 11
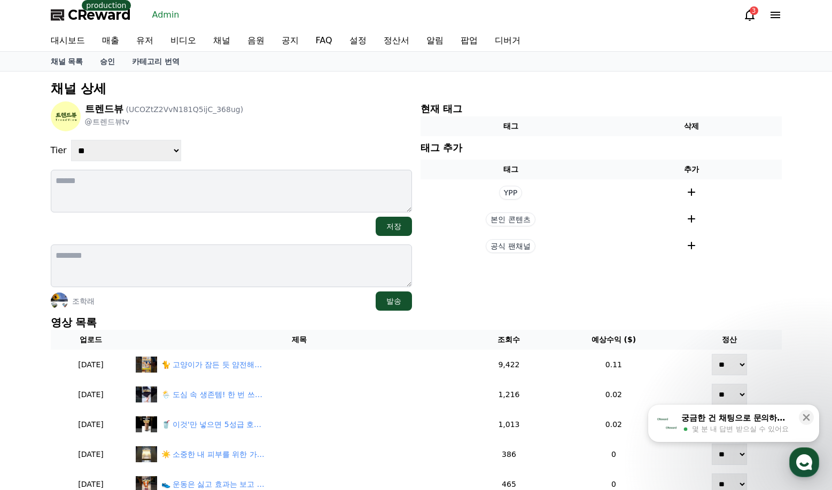
click at [148, 139] on div "**********" at bounding box center [231, 205] width 361 height 209
click at [143, 163] on div "**********" at bounding box center [231, 205] width 361 height 209
click at [136, 162] on div "**********" at bounding box center [231, 205] width 361 height 209
click at [124, 159] on select "**********" at bounding box center [126, 150] width 110 height 21
select select "*"
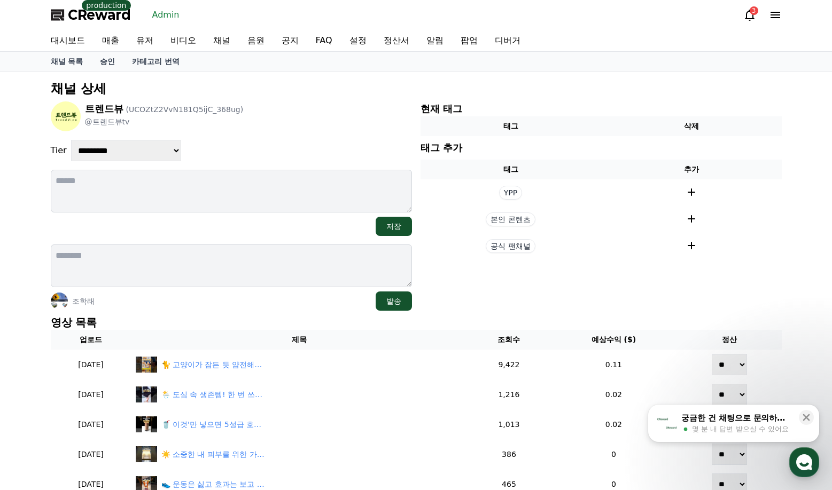
click at [71, 140] on select "**********" at bounding box center [126, 150] width 110 height 21
click at [276, 142] on div "**********" at bounding box center [231, 150] width 361 height 21
select select "*"
click at [71, 140] on select "**********" at bounding box center [126, 150] width 110 height 21
click at [310, 132] on div "**********" at bounding box center [231, 205] width 361 height 209
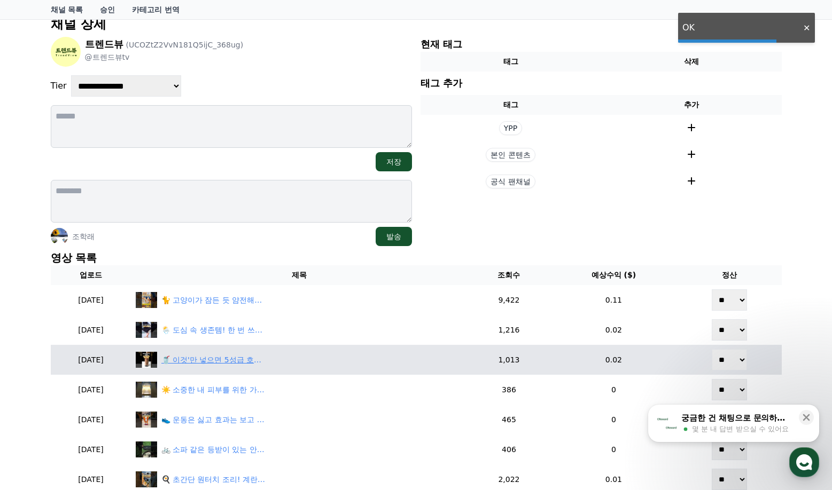
scroll to position [160, 0]
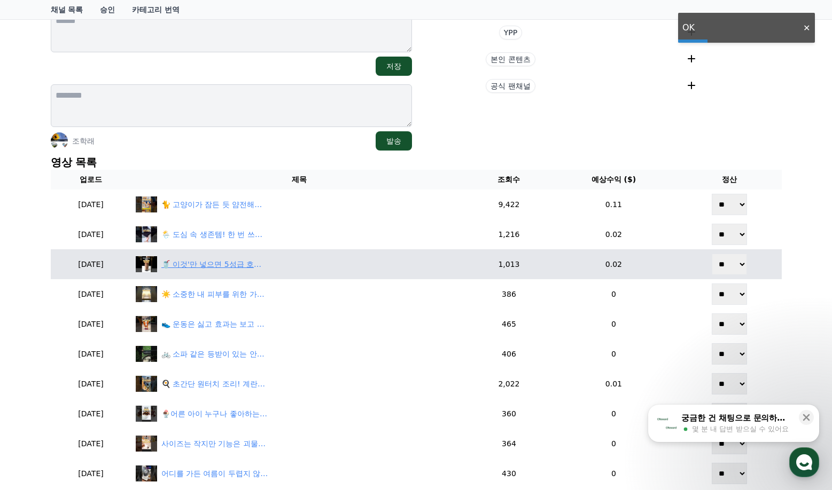
click at [234, 264] on div "🥤 이것'만 넣으면 5성급 호텔 조식 주스가 뚝딱!ㅣ#아침식사대용 견과류주스 #다이어트주스ㅣ" at bounding box center [214, 264] width 107 height 11
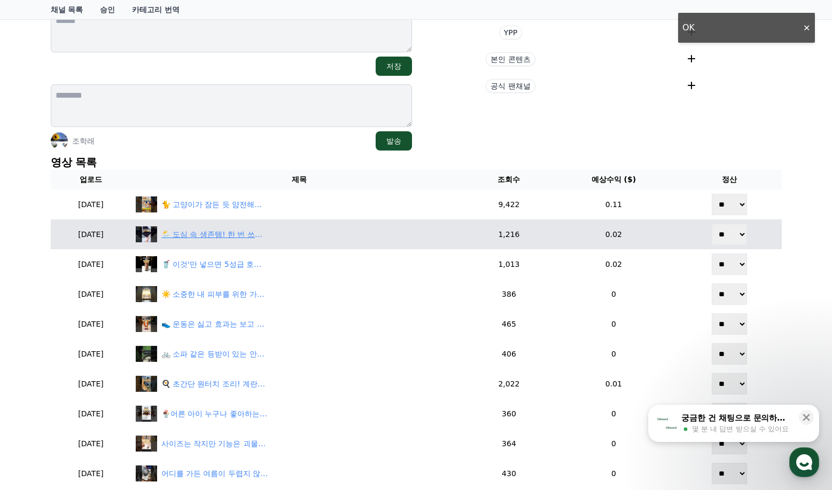
click at [232, 237] on div "🌦️ 도심 속 생존템! 한 번 쓰면 평생 쓰는 이유? ㅣ레인코트백팩 스마트백팩 비옷가방ㅣ" at bounding box center [214, 234] width 107 height 11
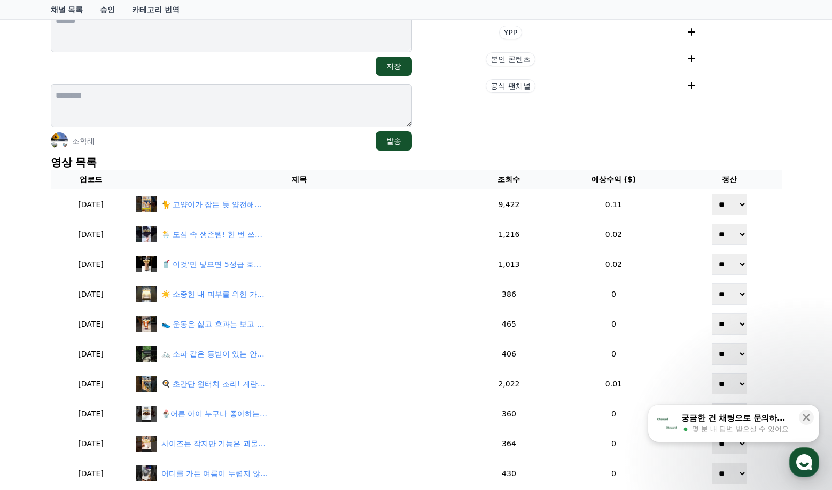
click at [709, 153] on div "**********" at bounding box center [415, 363] width 739 height 894
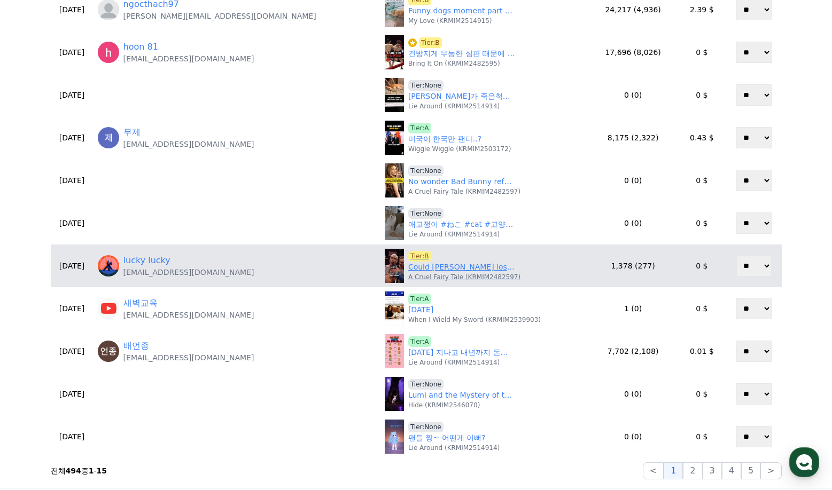
scroll to position [374, 0]
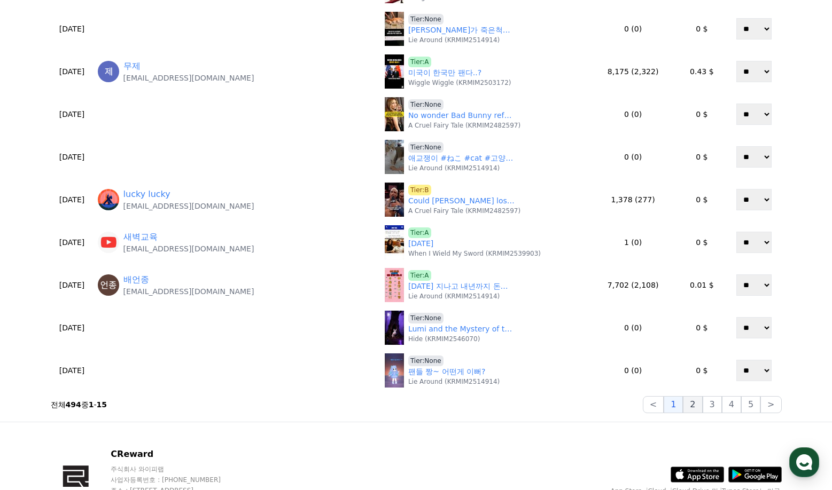
click at [698, 409] on button "2" at bounding box center [692, 404] width 19 height 17
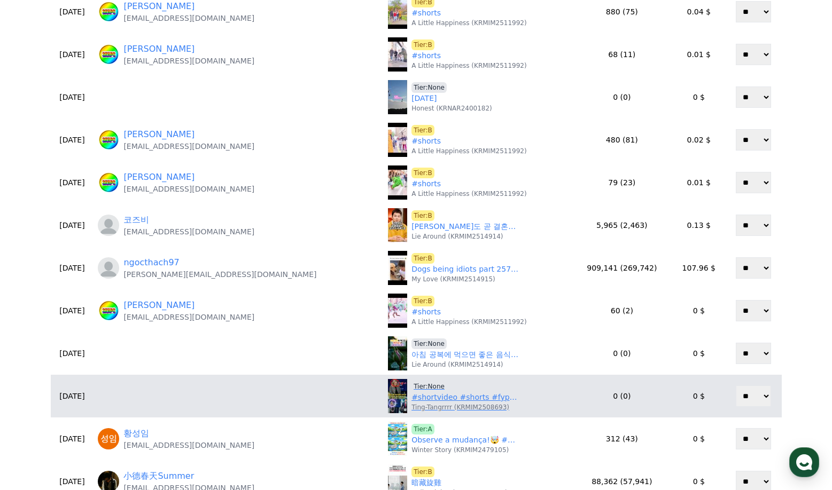
scroll to position [320, 0]
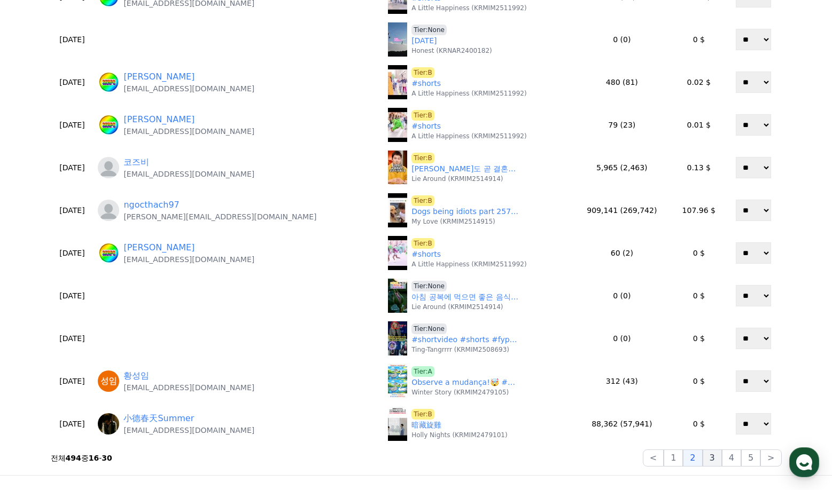
click at [718, 460] on button "3" at bounding box center [711, 458] width 19 height 17
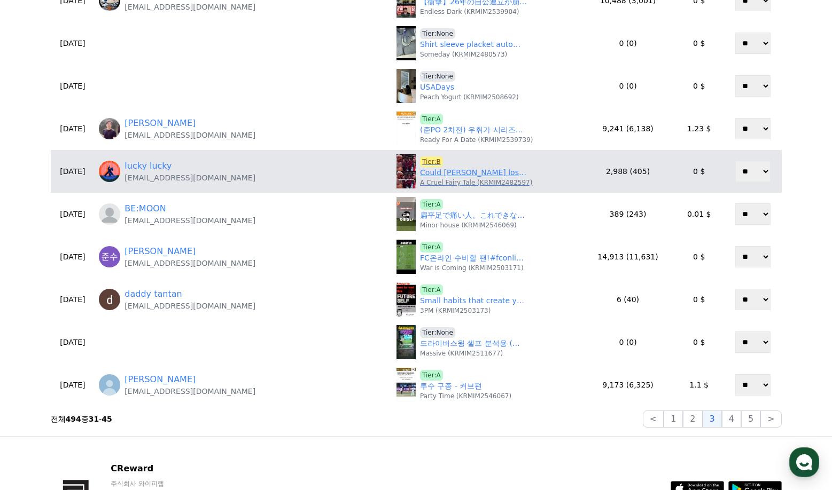
scroll to position [374, 0]
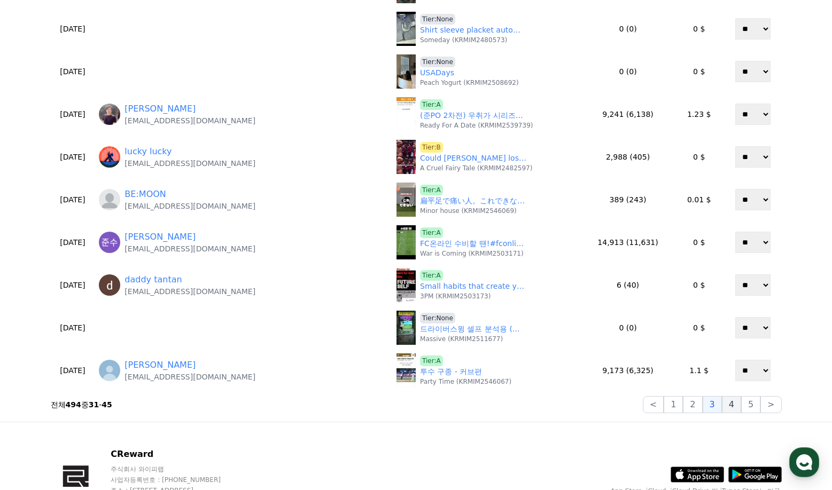
click at [735, 408] on button "4" at bounding box center [731, 404] width 19 height 17
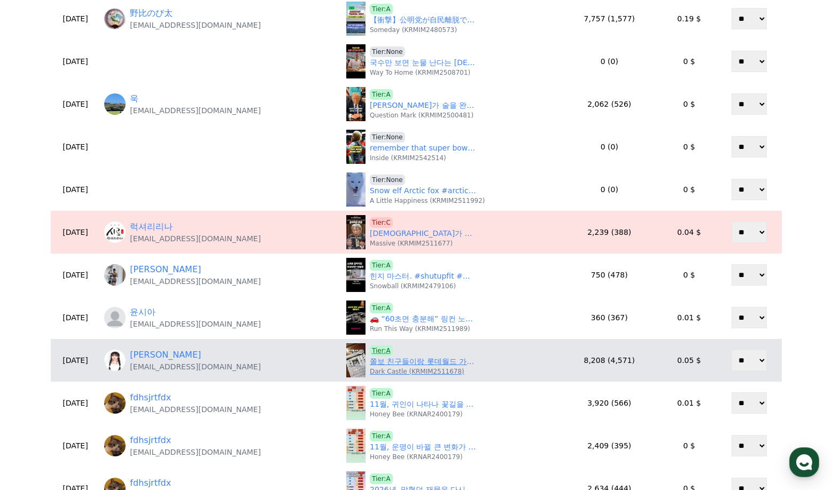
scroll to position [320, 0]
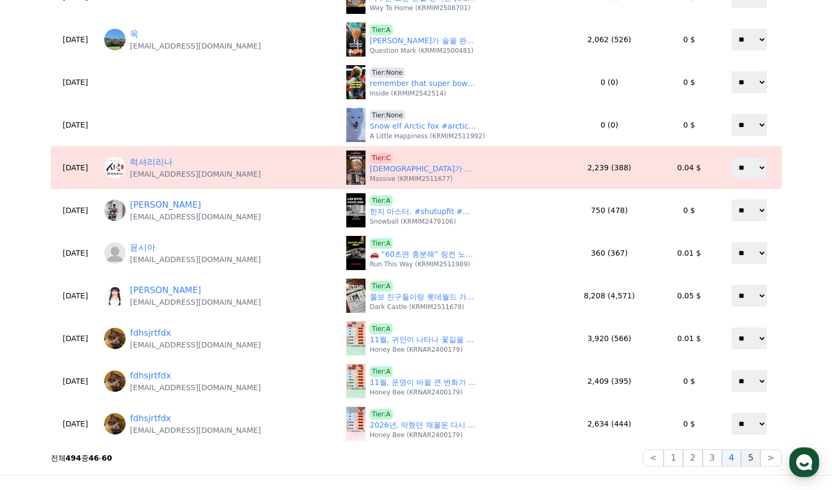
click at [751, 463] on button "5" at bounding box center [750, 458] width 19 height 17
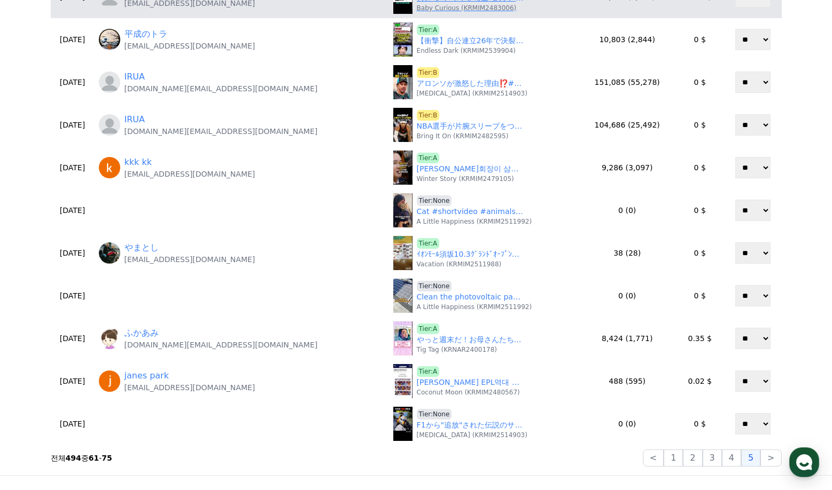
scroll to position [53, 0]
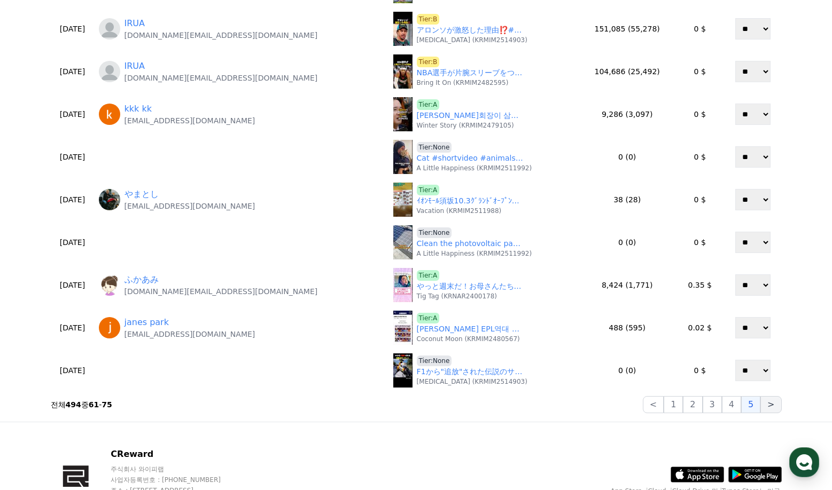
click at [770, 409] on button ">" at bounding box center [770, 404] width 21 height 17
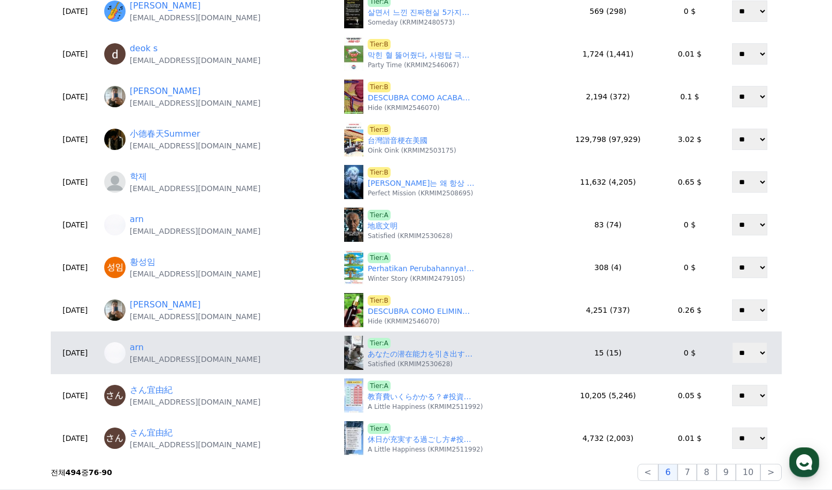
scroll to position [374, 0]
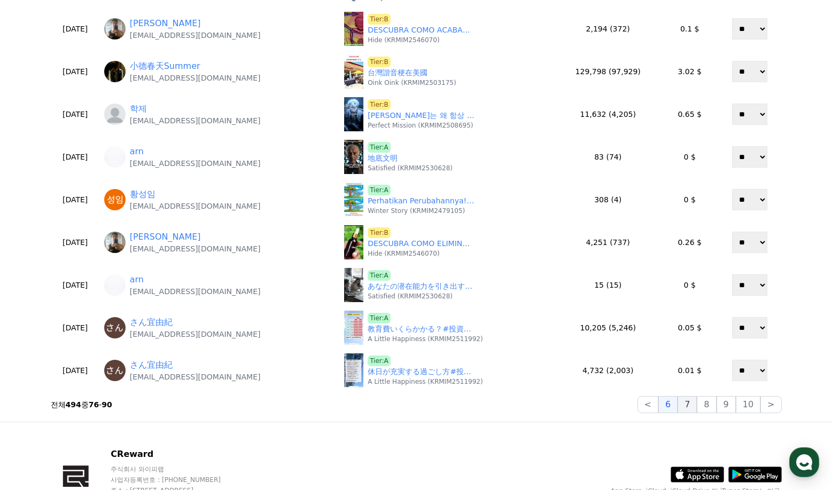
click at [690, 402] on button "7" at bounding box center [686, 404] width 19 height 17
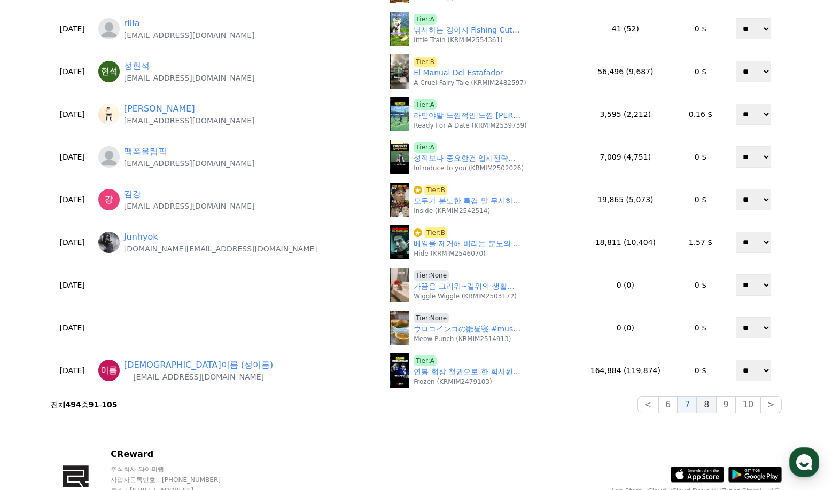
click at [709, 413] on button "8" at bounding box center [705, 404] width 19 height 17
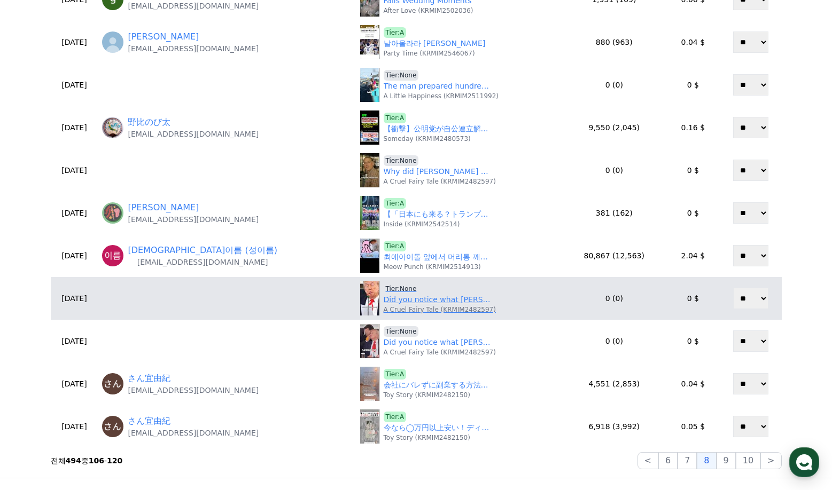
scroll to position [320, 0]
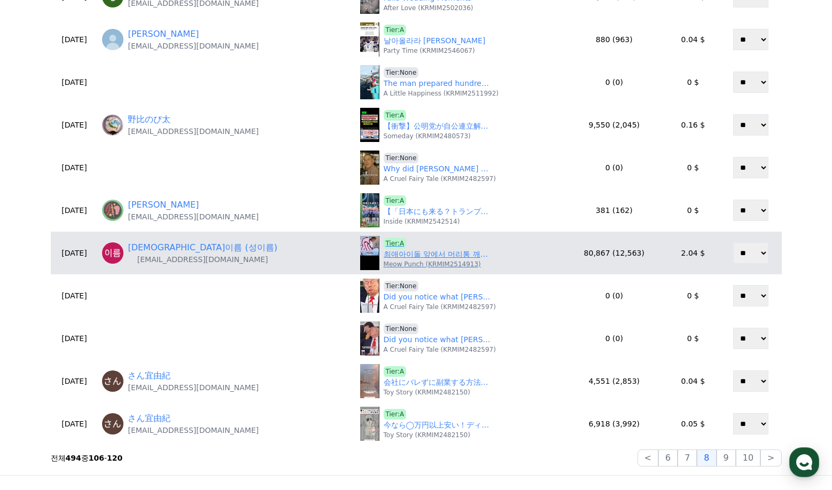
click at [393, 258] on link "최애아이돌 앞에서 머리통 깨진 팬ㅋㅋㅋ" at bounding box center [436, 254] width 107 height 11
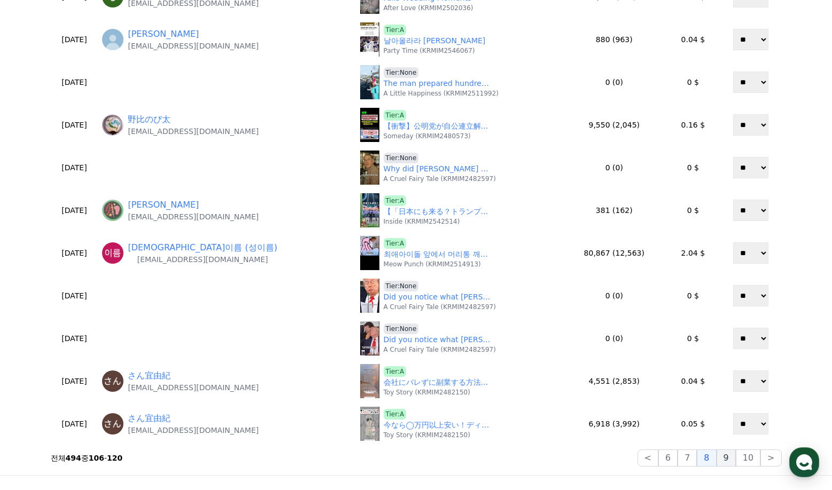
click at [727, 457] on button "9" at bounding box center [725, 458] width 19 height 17
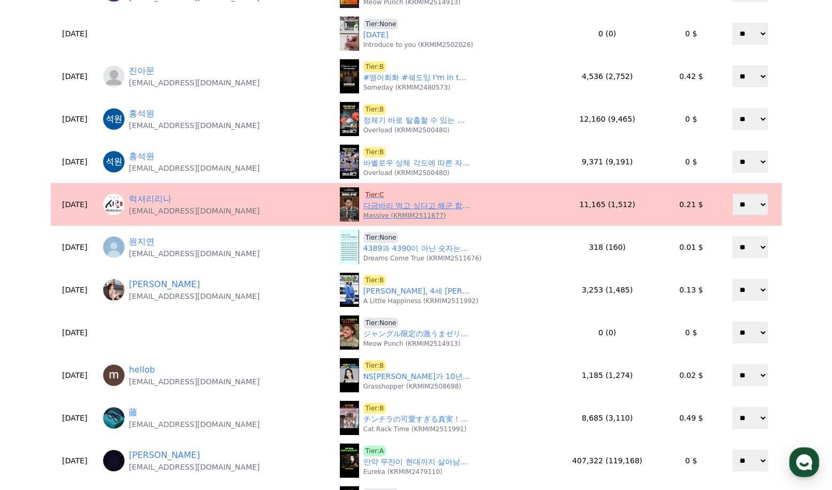
scroll to position [53, 0]
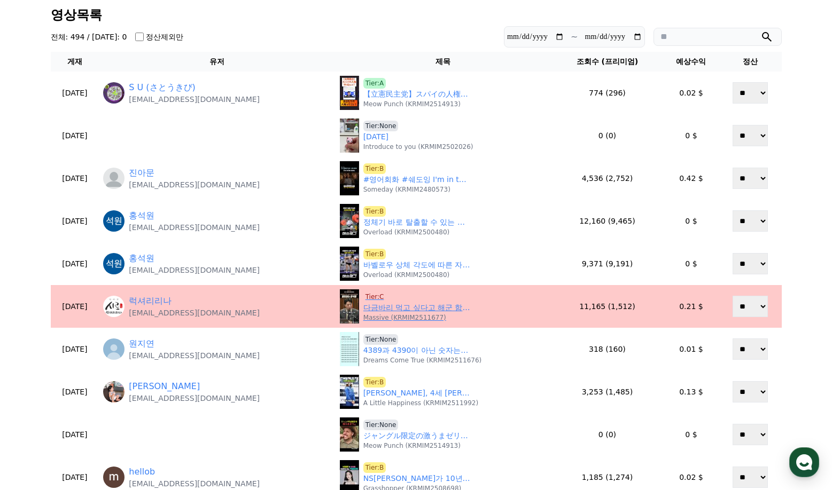
click at [373, 293] on span "Tier:C" at bounding box center [374, 297] width 23 height 11
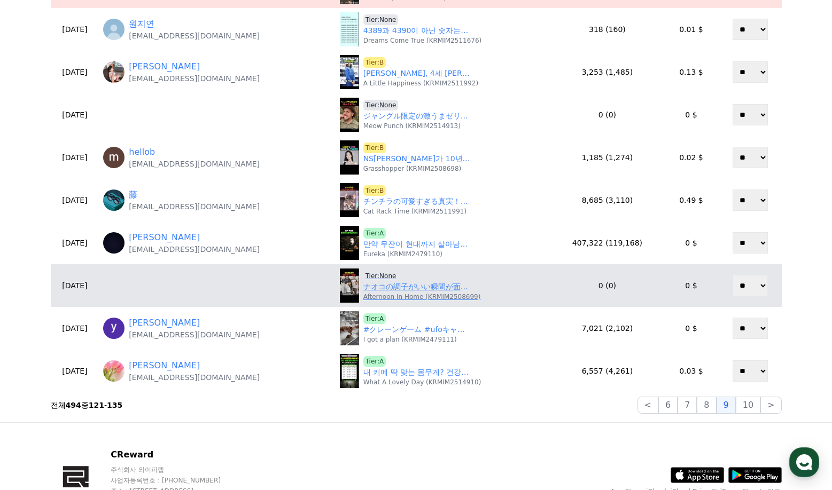
scroll to position [374, 0]
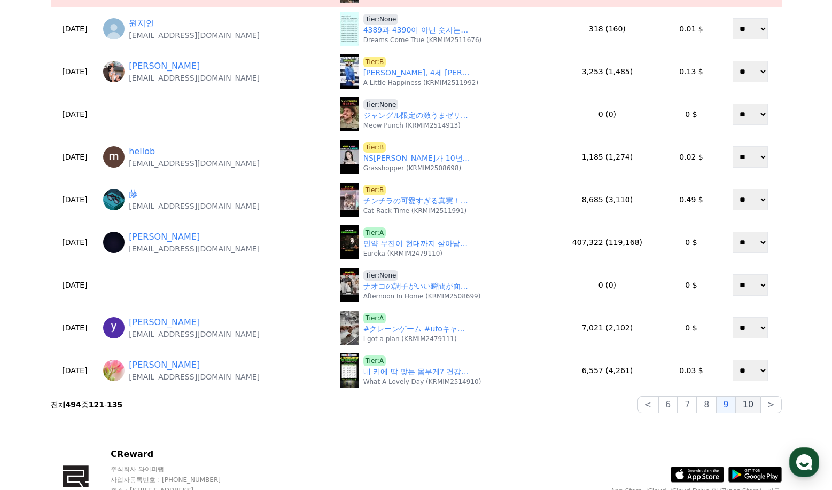
click at [749, 411] on button "10" at bounding box center [747, 404] width 25 height 17
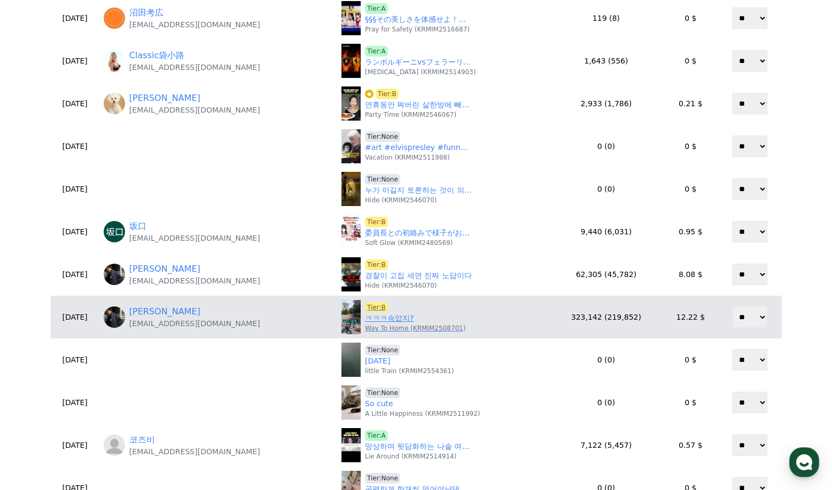
scroll to position [267, 0]
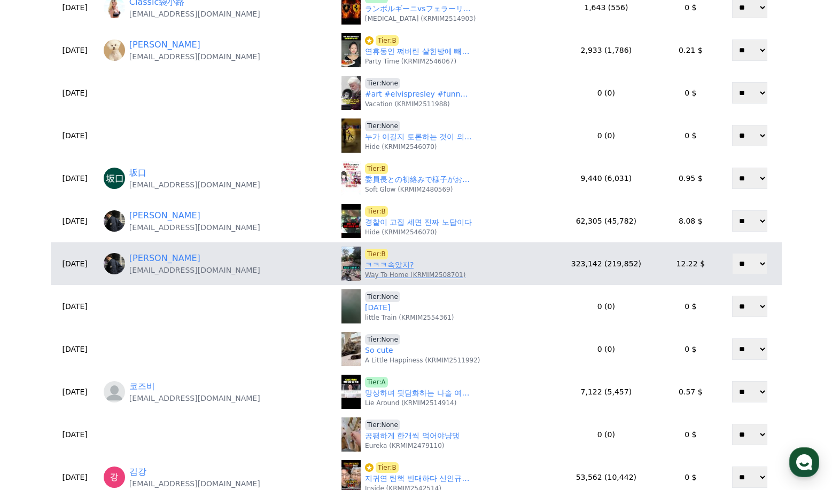
click at [369, 266] on link "ㅋㅋㅋ속았지?" at bounding box center [389, 265] width 49 height 11
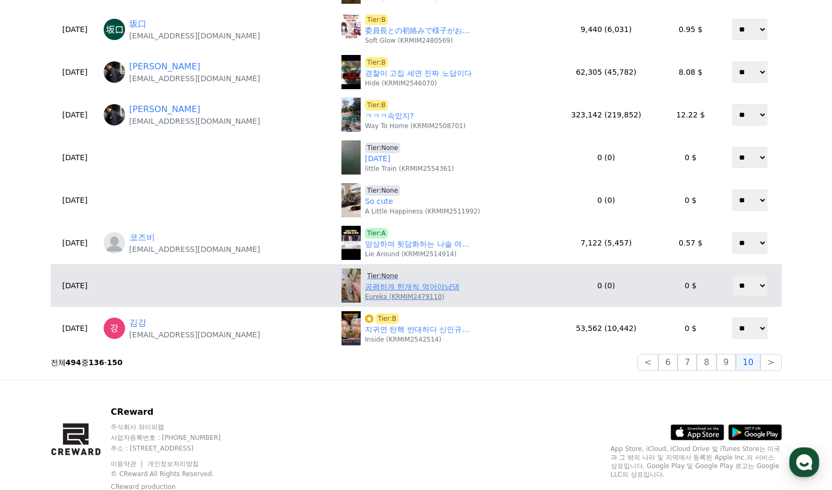
scroll to position [427, 0]
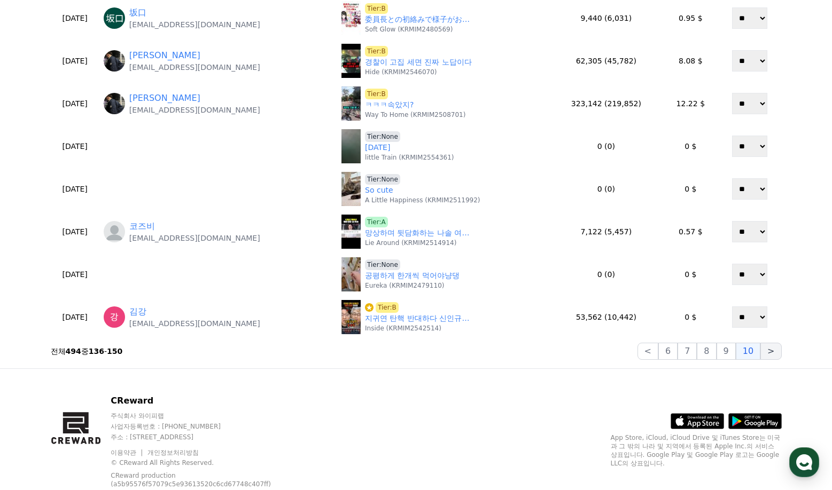
click at [774, 355] on button ">" at bounding box center [770, 351] width 21 height 17
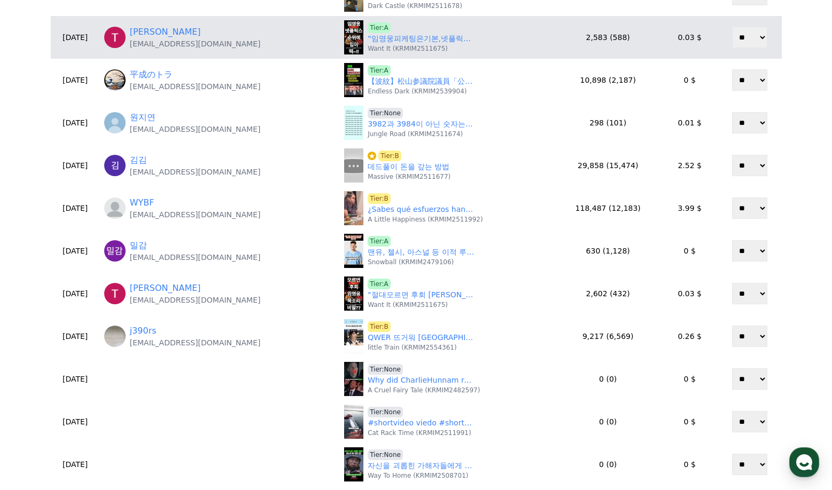
scroll to position [53, 0]
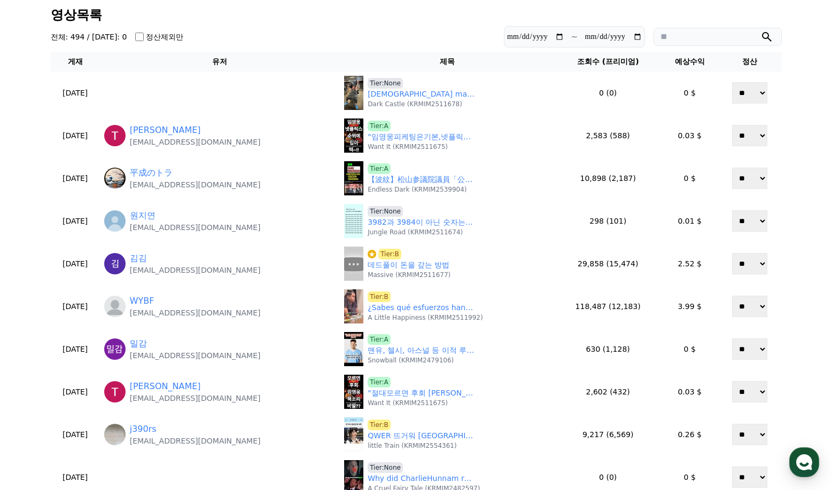
click at [286, 26] on div "**********" at bounding box center [415, 371] width 739 height 734
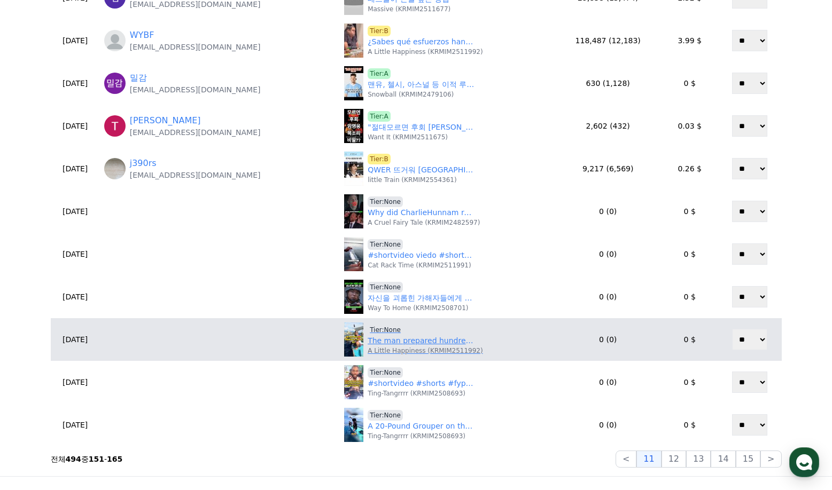
scroll to position [320, 0]
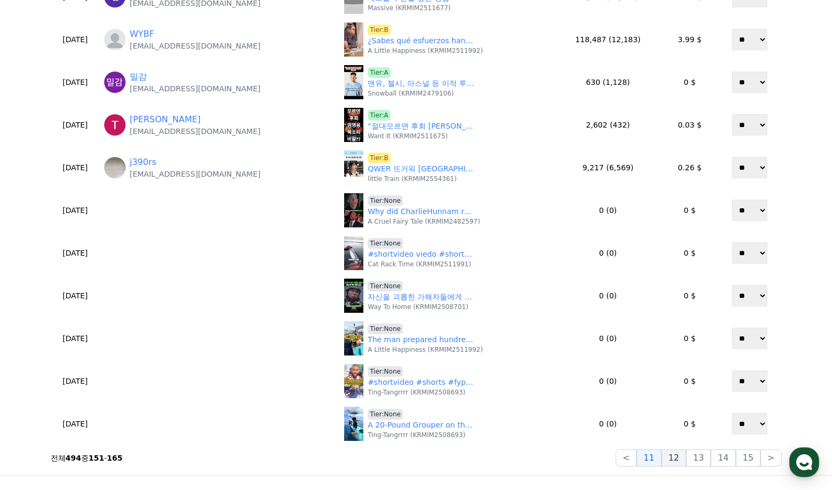
click at [682, 457] on button "12" at bounding box center [673, 458] width 25 height 17
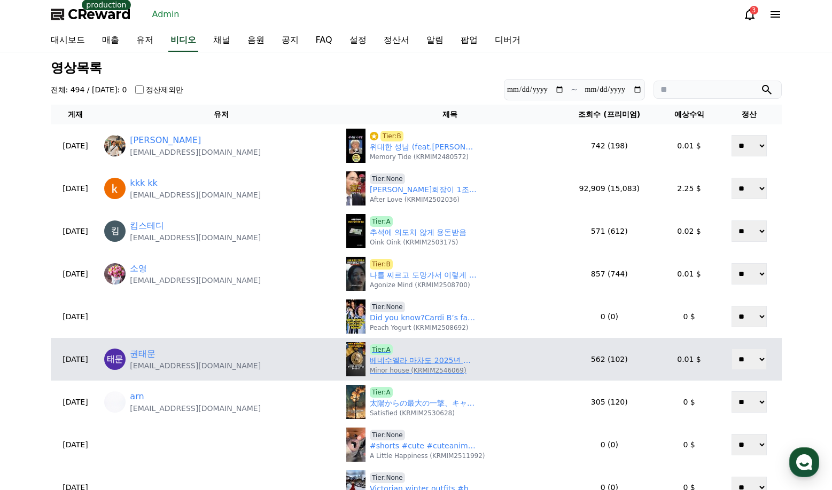
scroll to position [0, 0]
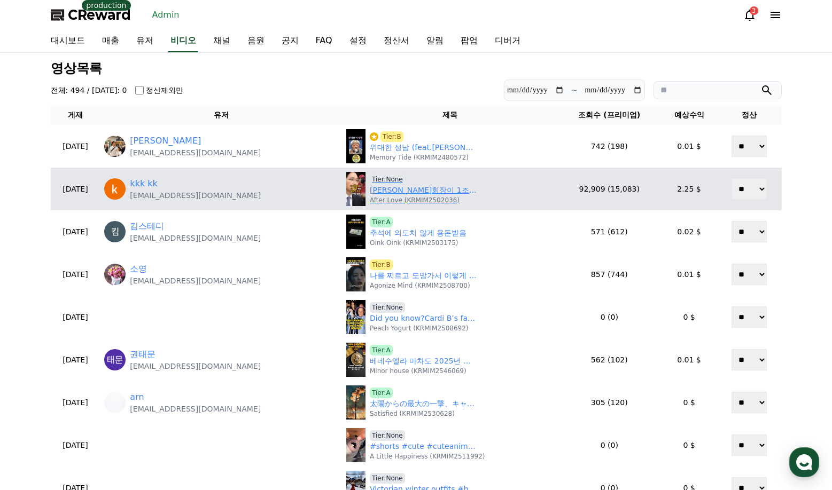
click at [389, 177] on span "Tier:None" at bounding box center [387, 179] width 35 height 11
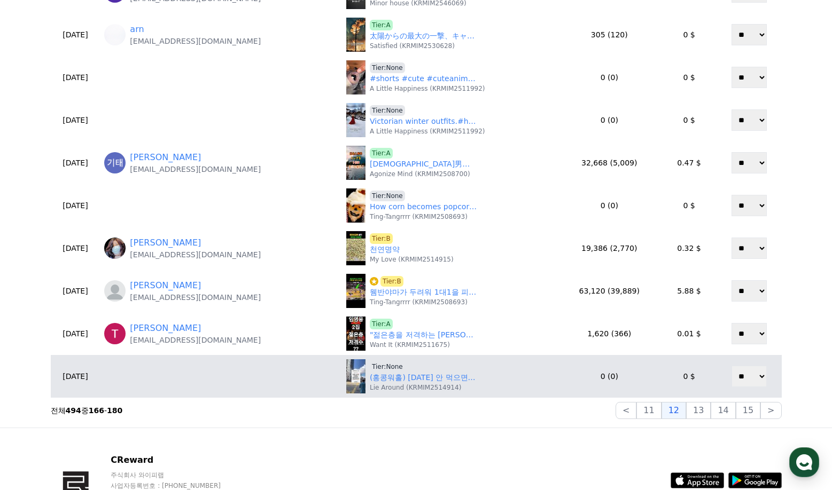
scroll to position [374, 0]
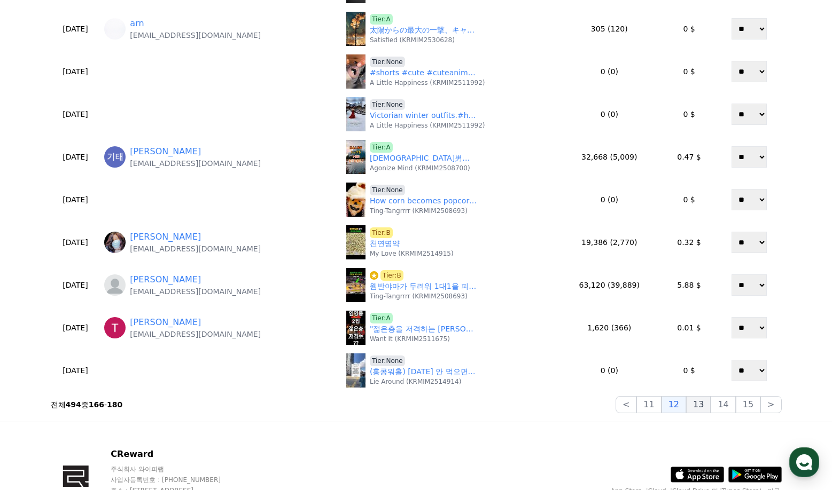
click at [708, 409] on button "13" at bounding box center [698, 404] width 25 height 17
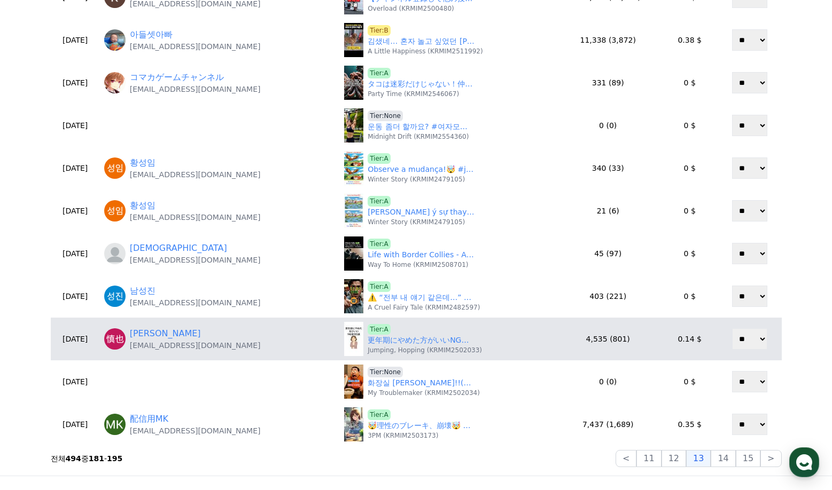
scroll to position [320, 0]
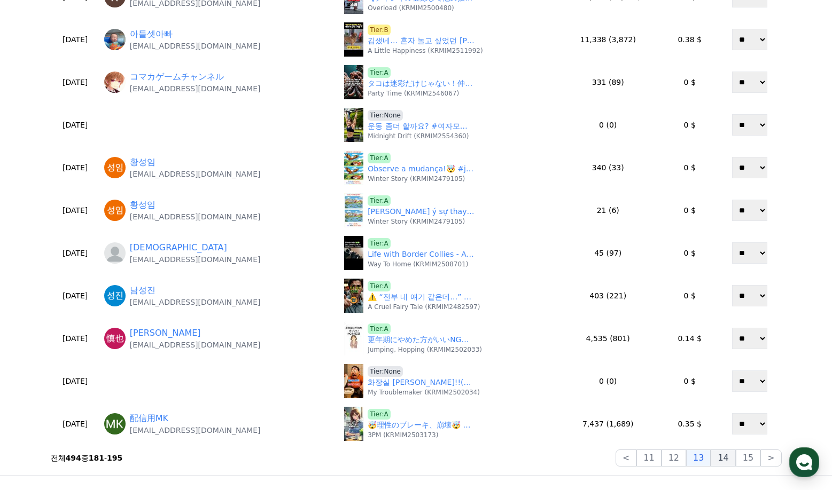
click at [729, 458] on button "14" at bounding box center [722, 458] width 25 height 17
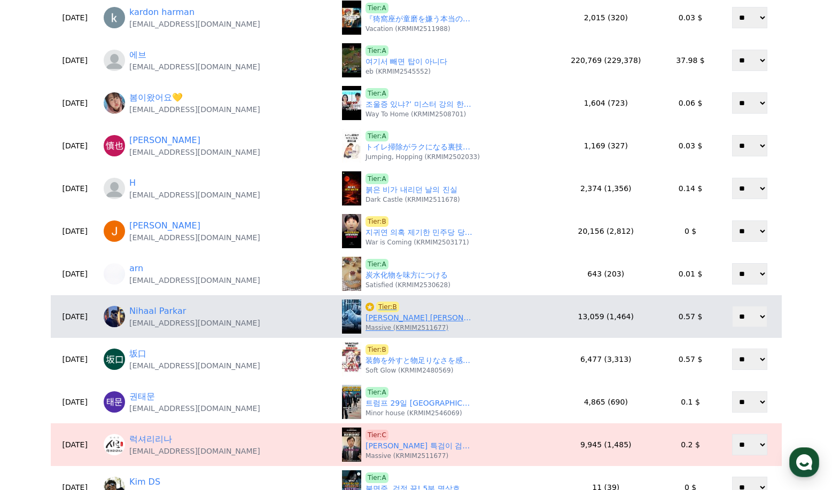
scroll to position [107, 0]
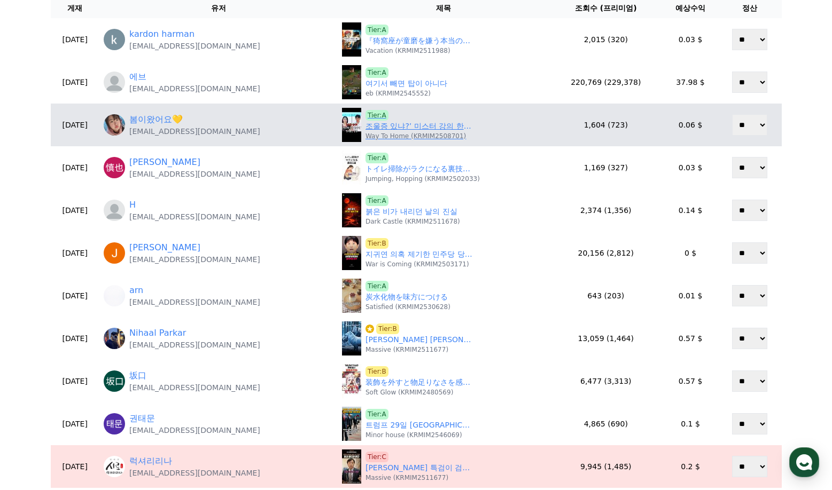
click at [412, 129] on link "조울증 있냐?’ 미스터 강의 한마디에 얼어붙은 순간… 나솔사계 최대 논란" at bounding box center [418, 126] width 107 height 11
click at [388, 116] on span "Tier:A" at bounding box center [376, 115] width 23 height 11
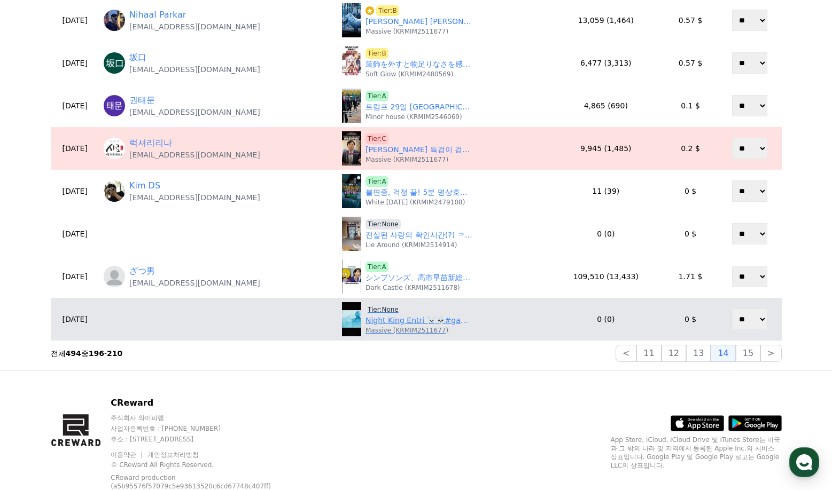
scroll to position [427, 0]
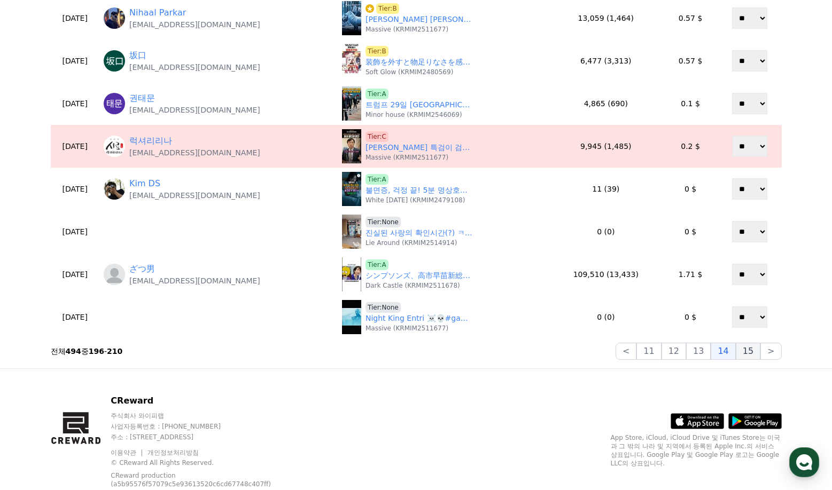
click at [753, 355] on button "15" at bounding box center [747, 351] width 25 height 17
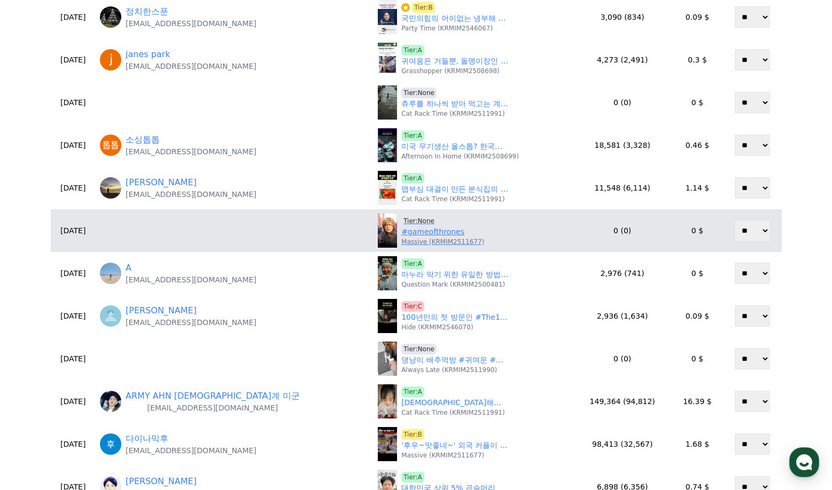
scroll to position [320, 0]
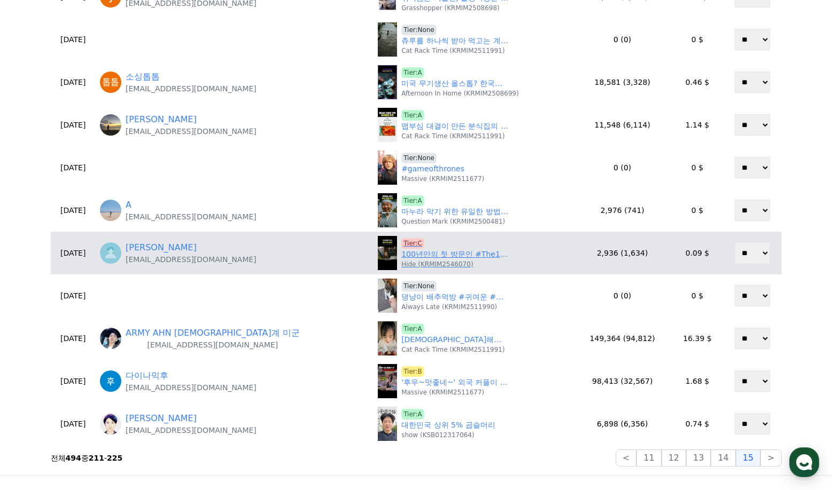
click at [401, 242] on span "Tier:C" at bounding box center [412, 243] width 23 height 11
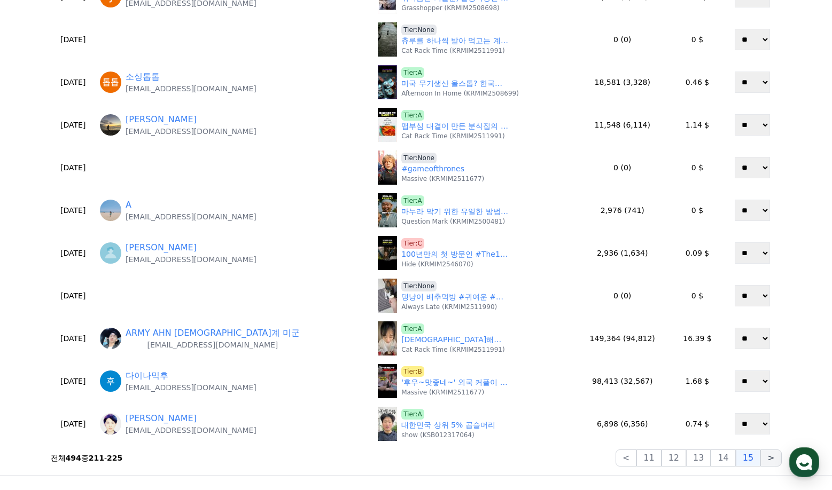
click at [765, 463] on button ">" at bounding box center [770, 458] width 21 height 17
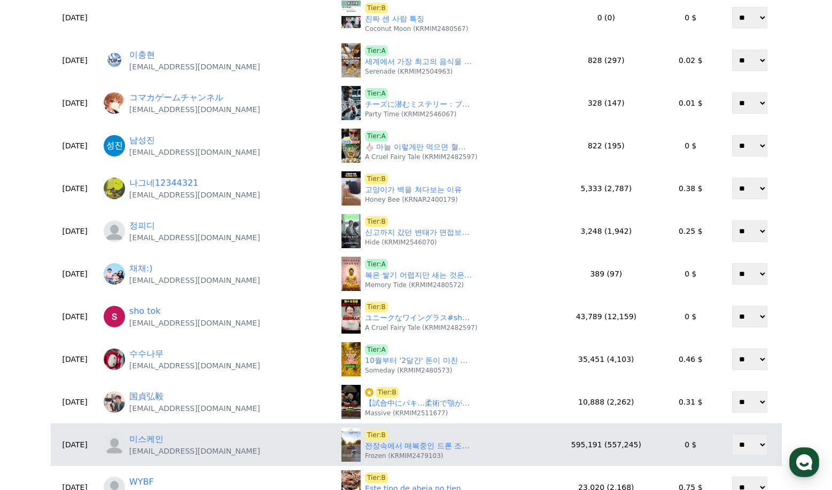
scroll to position [374, 0]
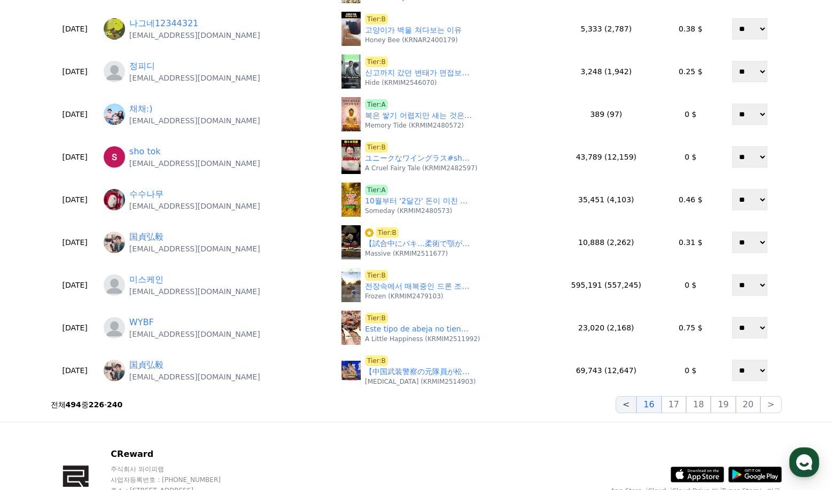
click at [636, 409] on button "<" at bounding box center [625, 404] width 21 height 17
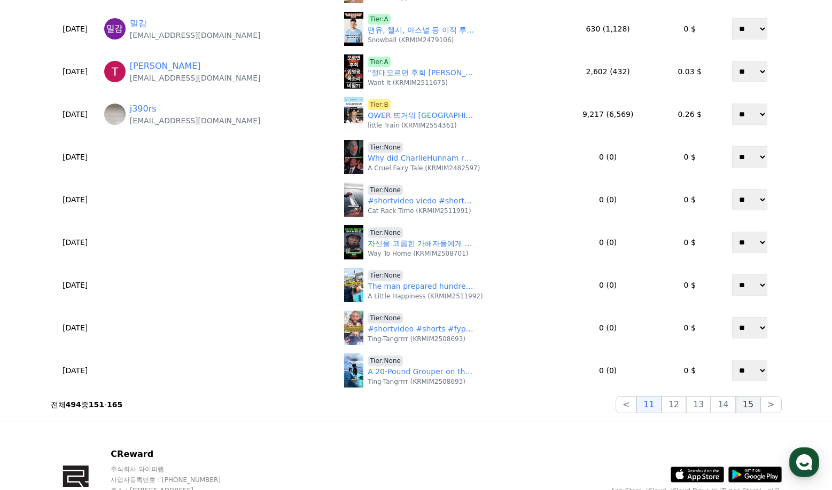
click at [746, 409] on button "15" at bounding box center [747, 404] width 25 height 17
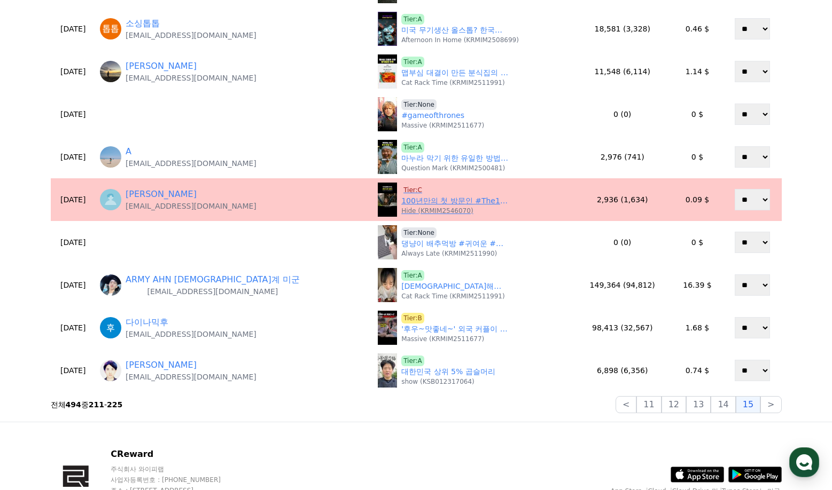
click at [401, 189] on span "Tier:C" at bounding box center [412, 190] width 23 height 11
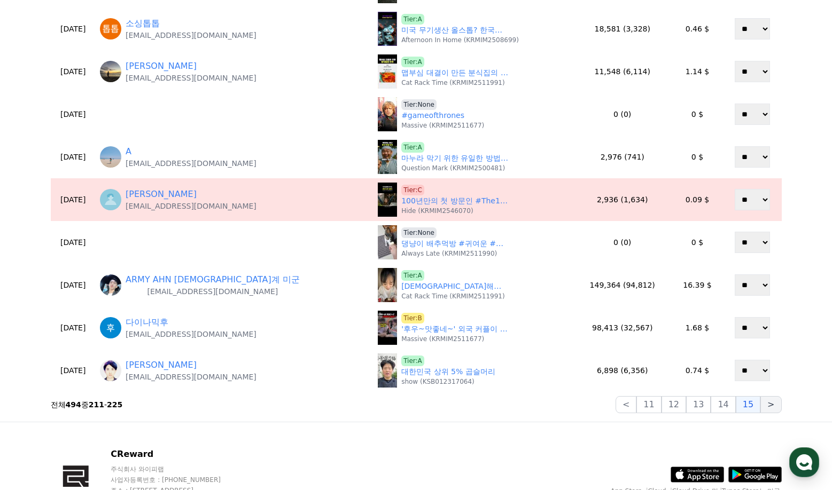
click at [774, 403] on button ">" at bounding box center [770, 404] width 21 height 17
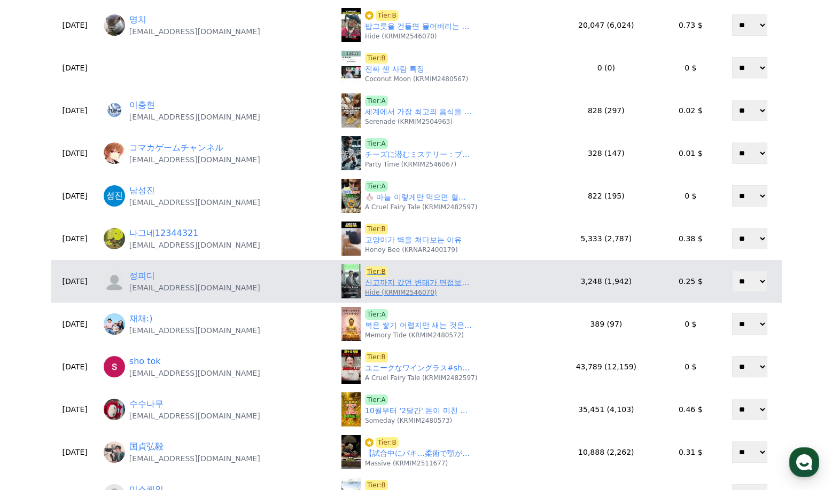
scroll to position [267, 0]
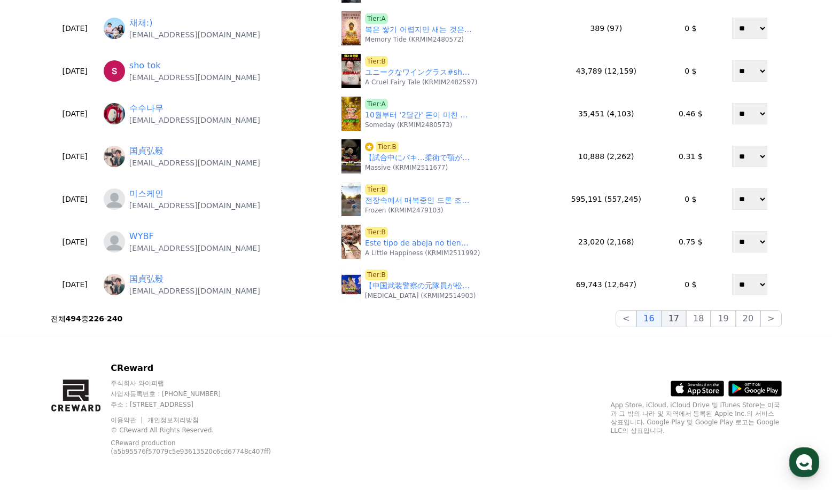
click at [681, 323] on button "17" at bounding box center [673, 318] width 25 height 17
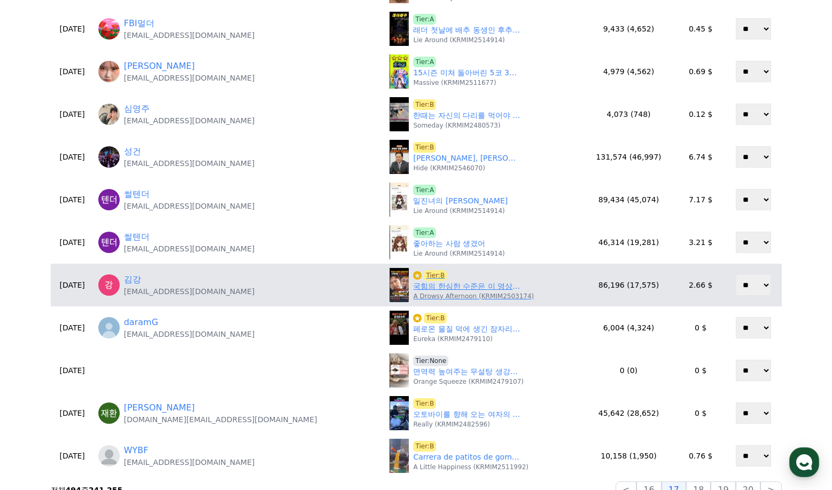
scroll to position [406, 0]
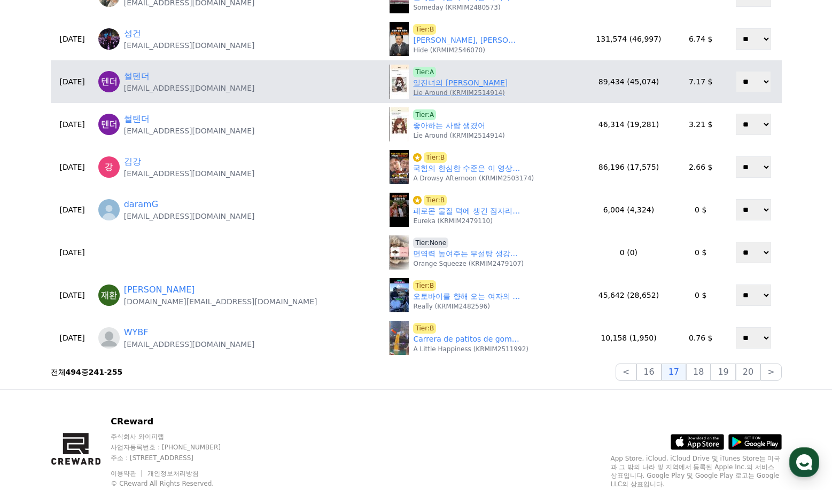
click at [413, 81] on link "일진녀의 이상형" at bounding box center [460, 82] width 95 height 11
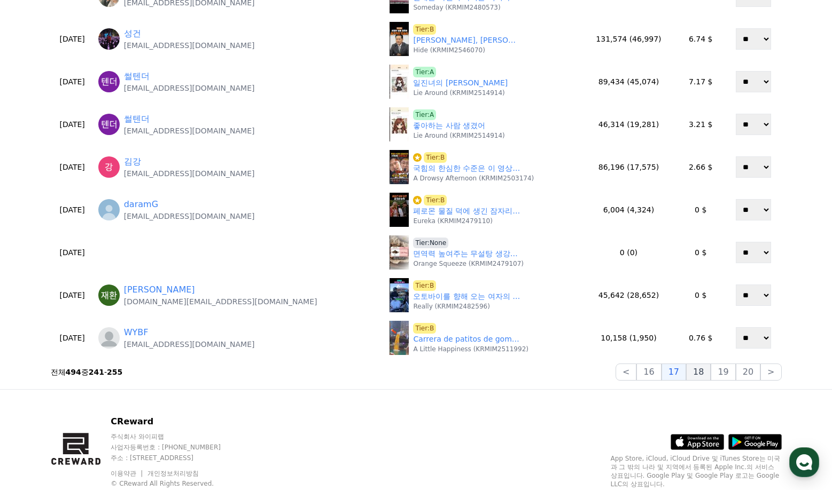
click at [701, 371] on button "18" at bounding box center [698, 372] width 25 height 17
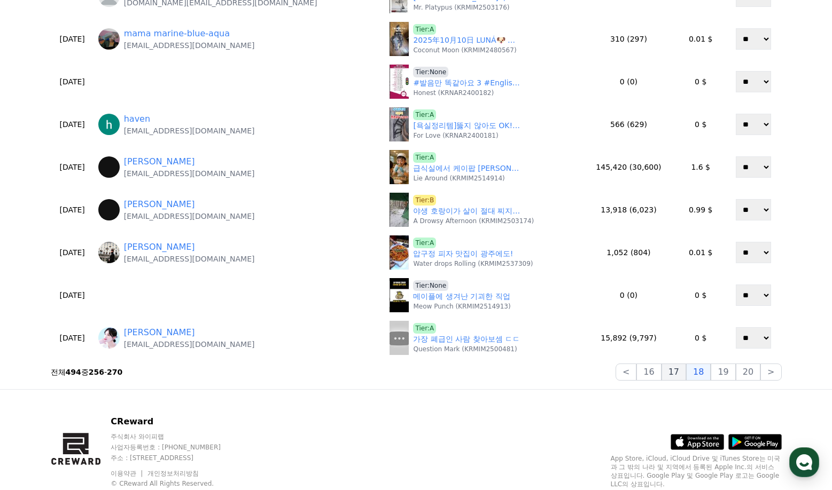
click at [678, 374] on button "17" at bounding box center [673, 372] width 25 height 17
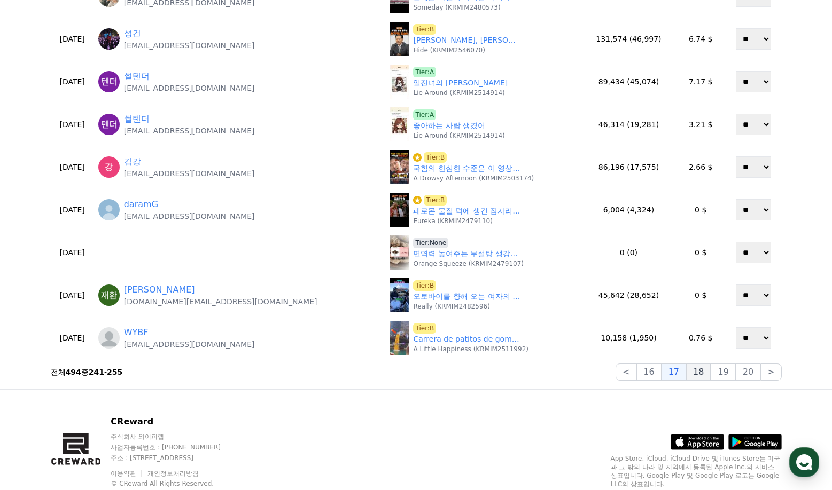
click at [695, 373] on button "18" at bounding box center [698, 372] width 25 height 17
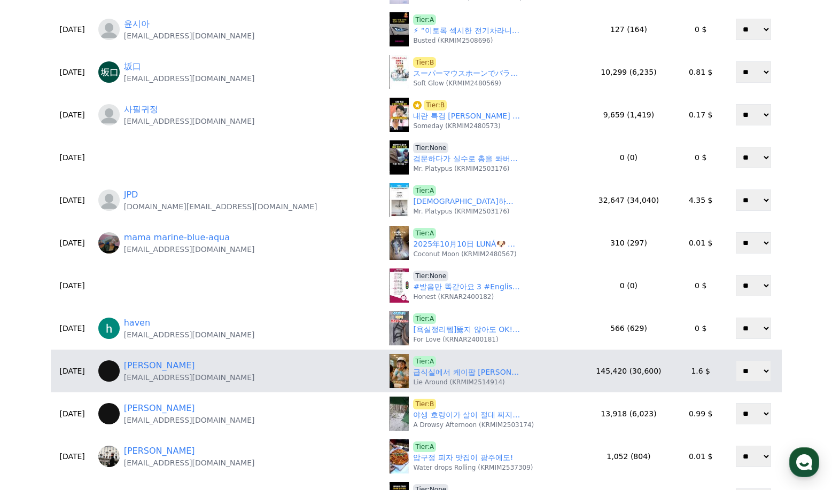
scroll to position [353, 0]
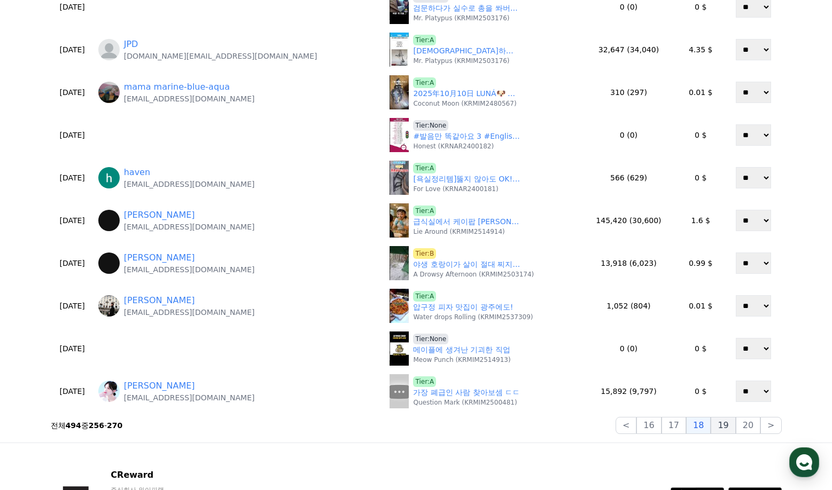
click at [730, 426] on button "19" at bounding box center [722, 425] width 25 height 17
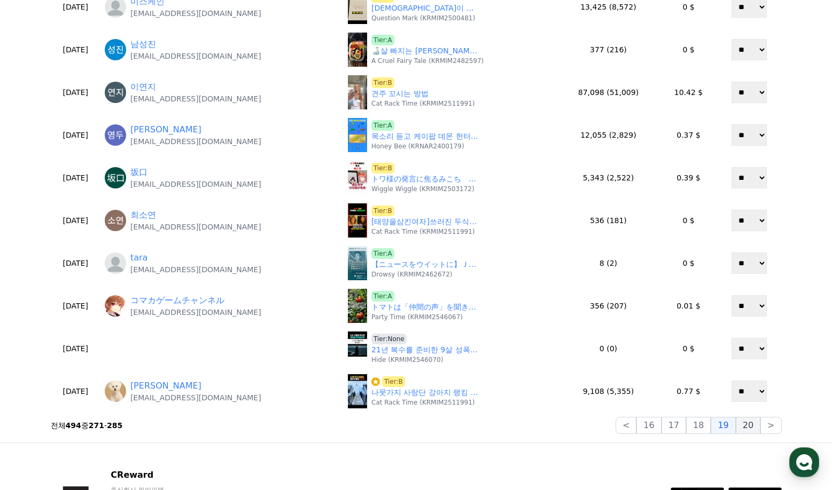
click at [741, 424] on button "20" at bounding box center [747, 425] width 25 height 17
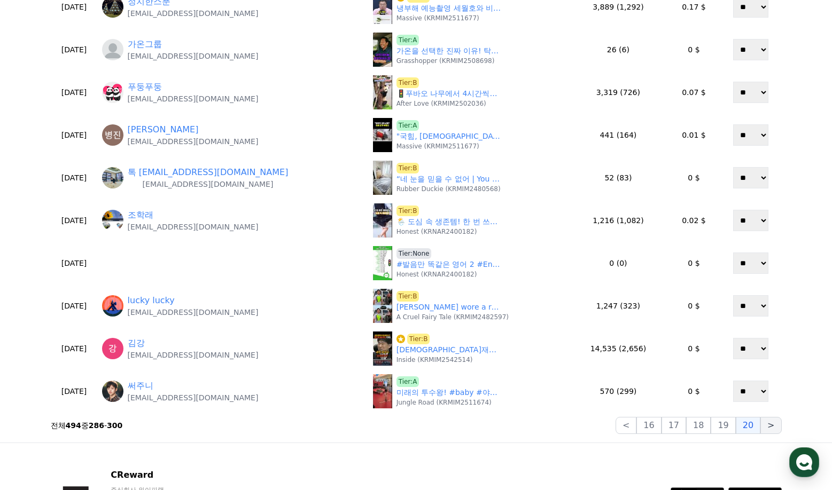
click at [763, 427] on button ">" at bounding box center [770, 425] width 21 height 17
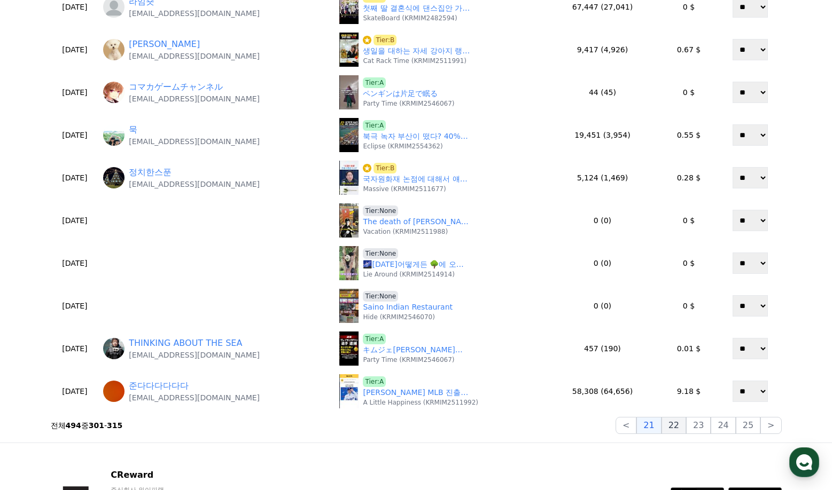
click at [671, 428] on button "22" at bounding box center [673, 425] width 25 height 17
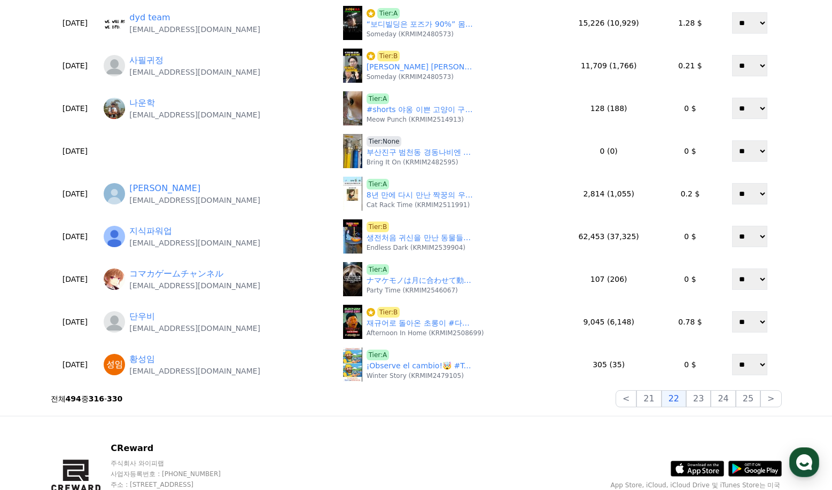
scroll to position [406, 0]
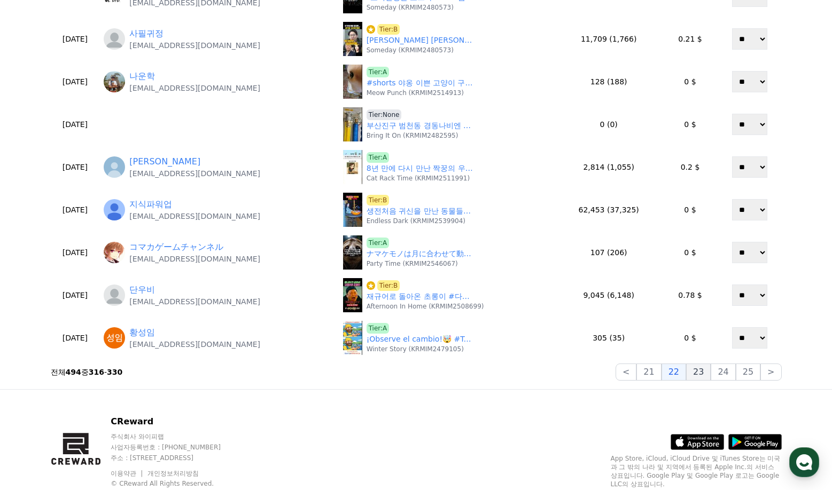
click at [709, 377] on button "23" at bounding box center [698, 372] width 25 height 17
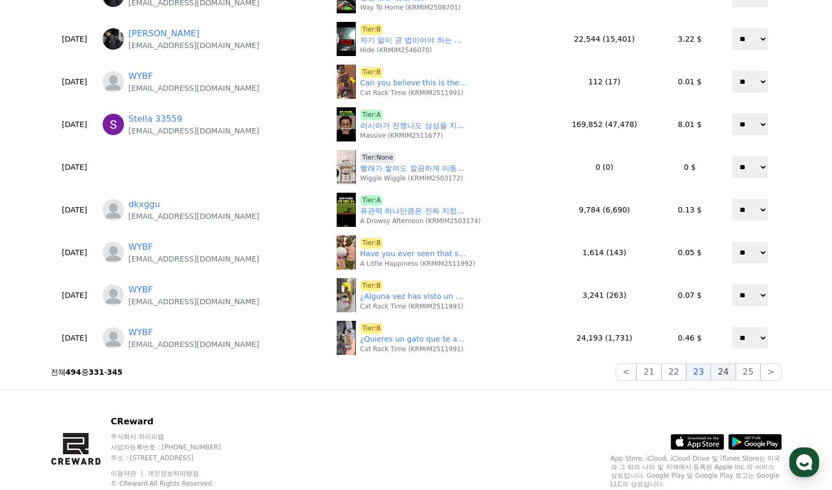
click at [722, 373] on button "24" at bounding box center [722, 372] width 25 height 17
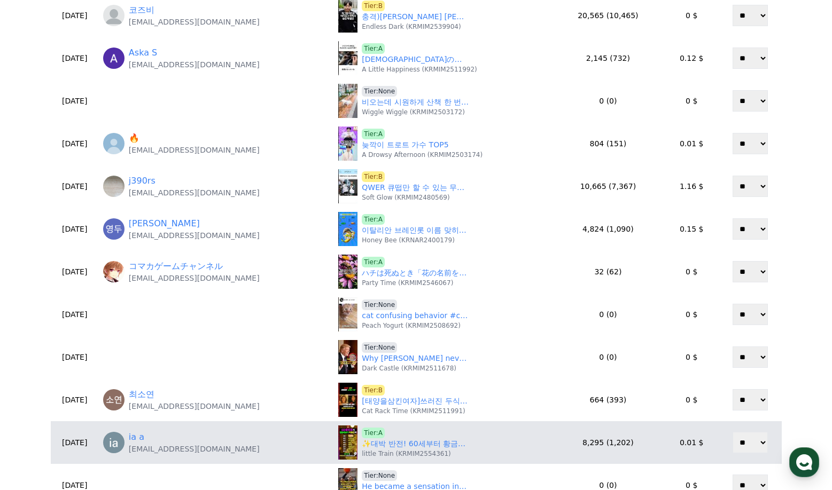
scroll to position [353, 0]
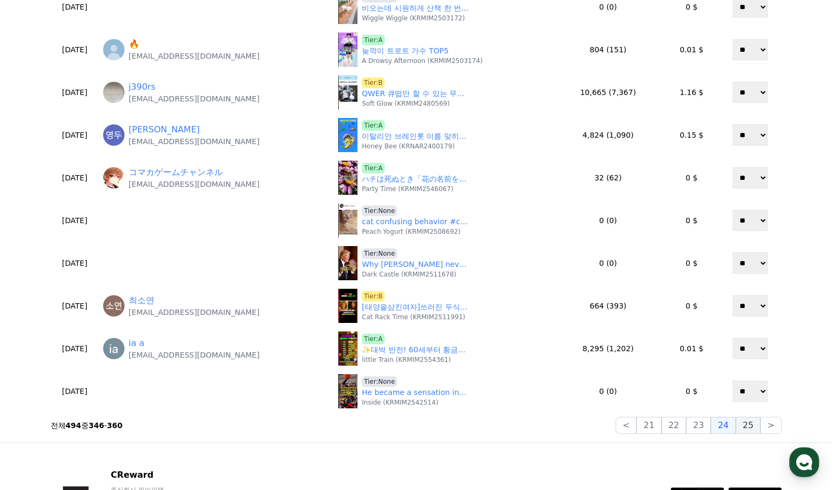
click at [751, 428] on button "25" at bounding box center [747, 425] width 25 height 17
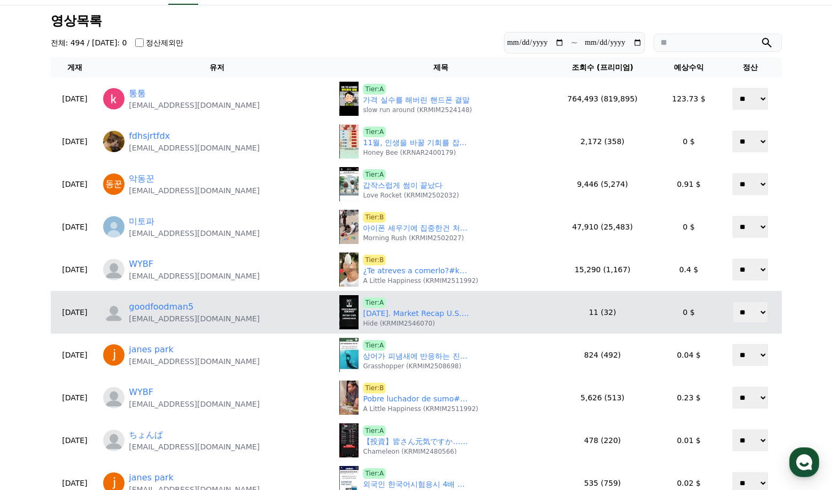
scroll to position [33, 0]
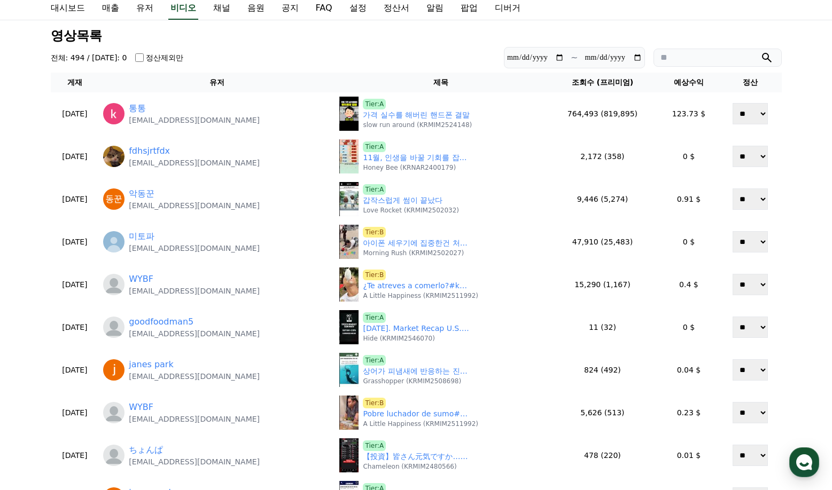
click at [603, 33] on h3 "영상목록" at bounding box center [416, 36] width 731 height 14
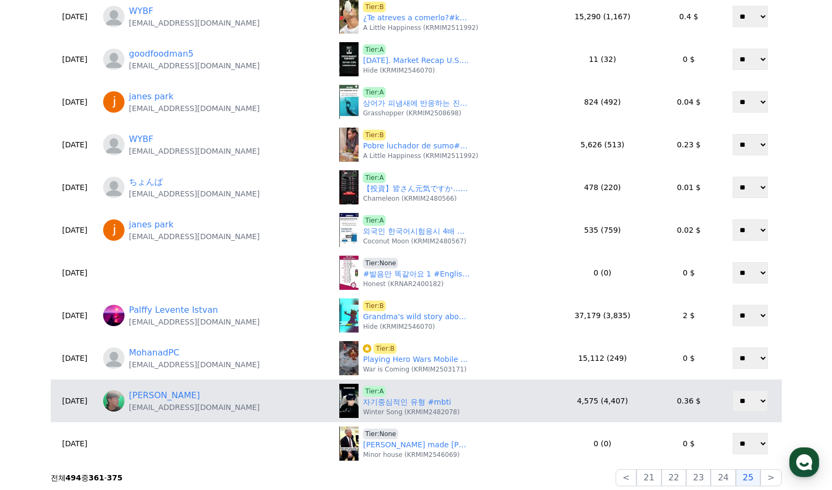
scroll to position [353, 0]
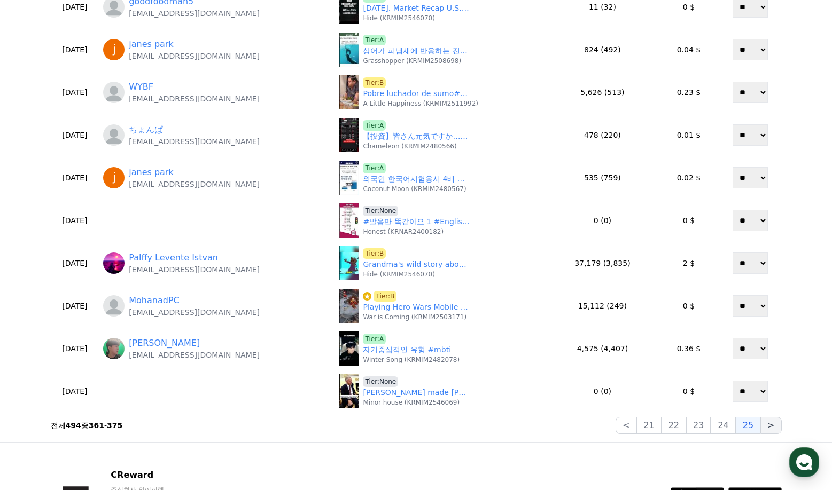
click at [767, 426] on button ">" at bounding box center [770, 425] width 21 height 17
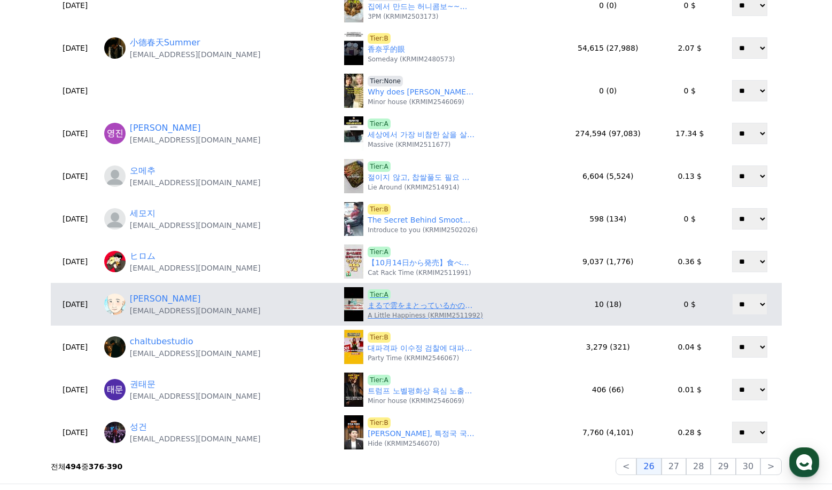
scroll to position [374, 0]
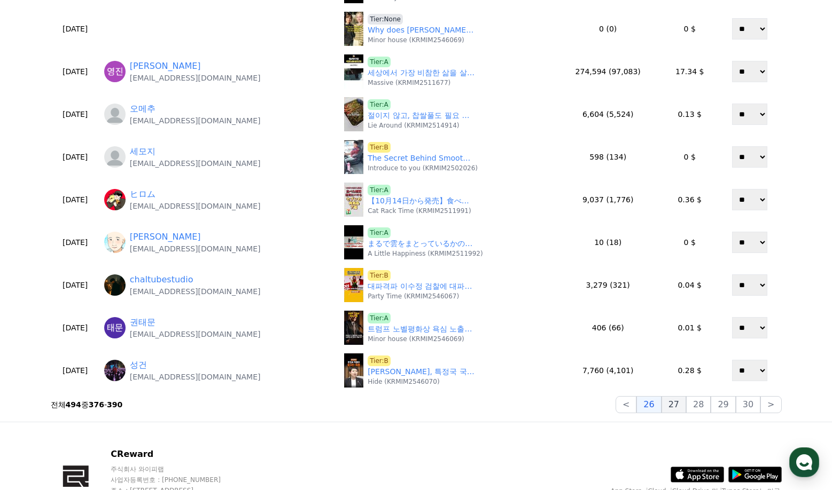
click at [686, 402] on button "27" at bounding box center [673, 404] width 25 height 17
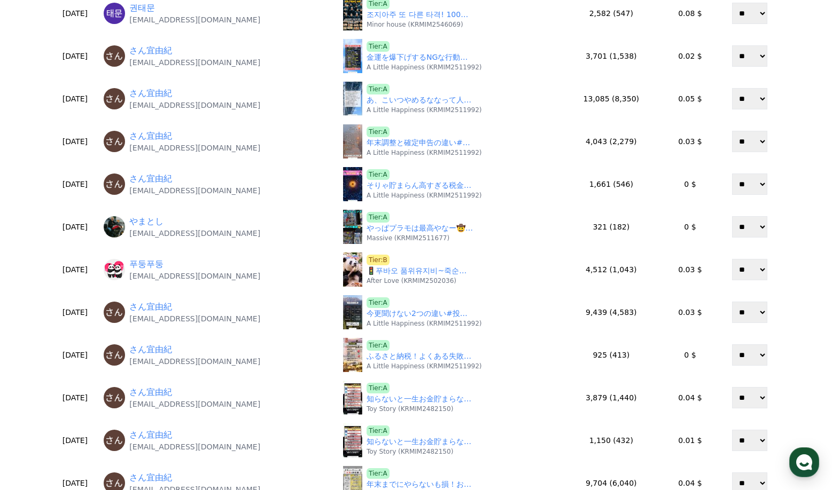
scroll to position [214, 0]
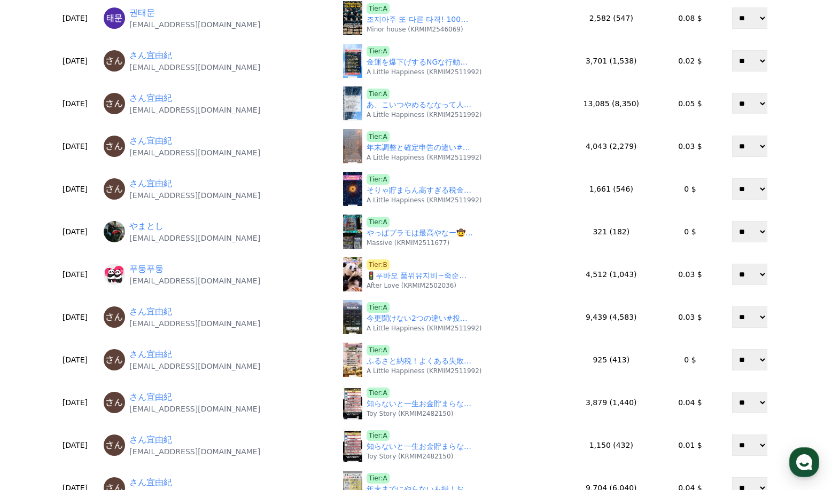
click at [28, 216] on div "**********" at bounding box center [416, 210] width 832 height 743
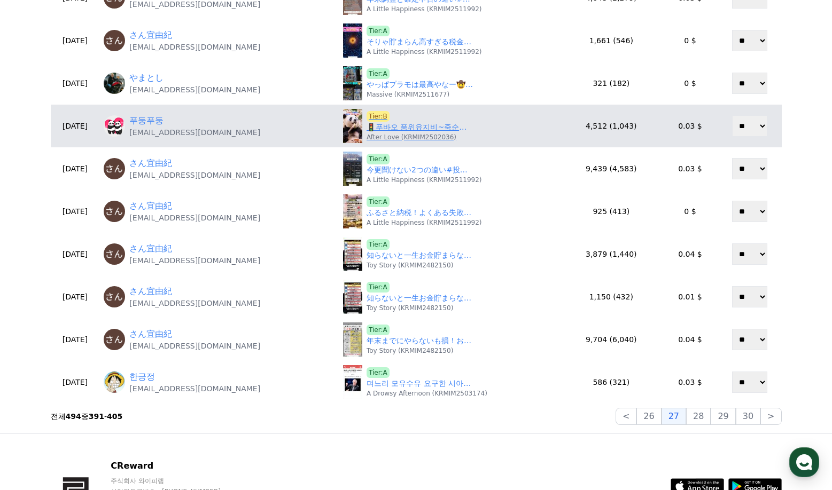
scroll to position [374, 0]
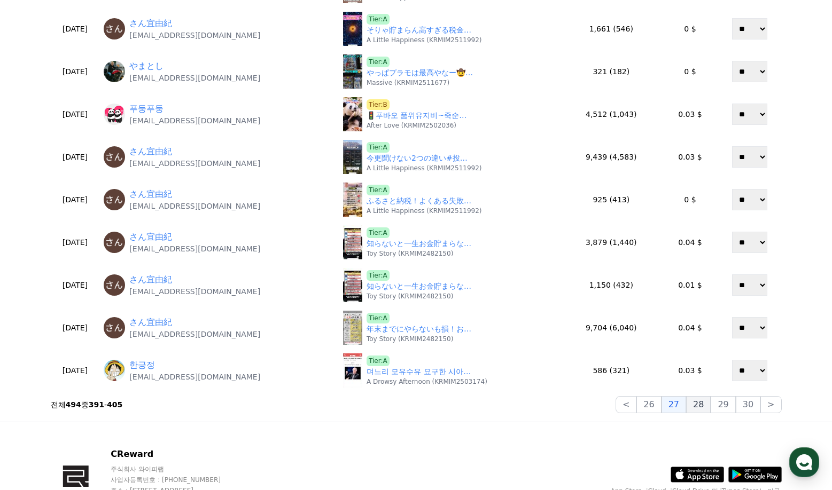
click at [703, 402] on button "28" at bounding box center [698, 404] width 25 height 17
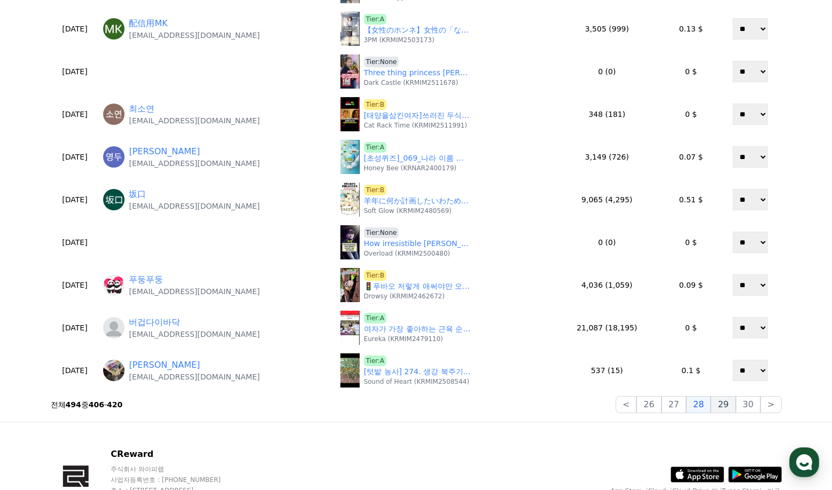
click at [726, 404] on button "29" at bounding box center [722, 404] width 25 height 17
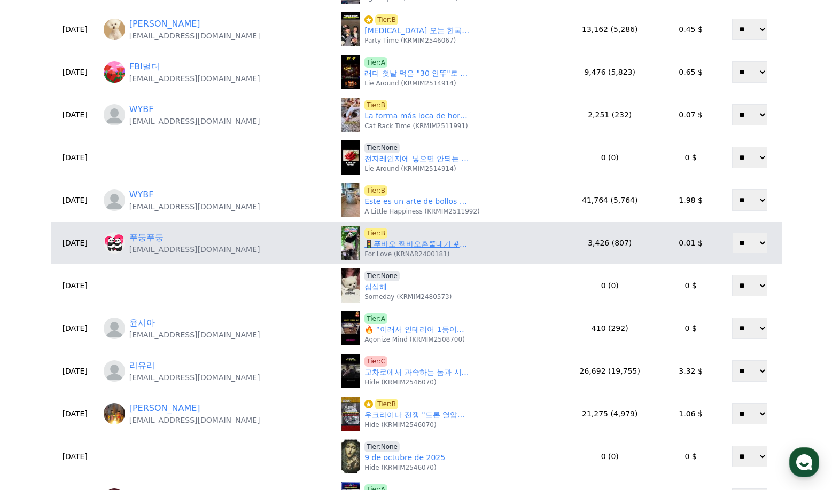
scroll to position [160, 0]
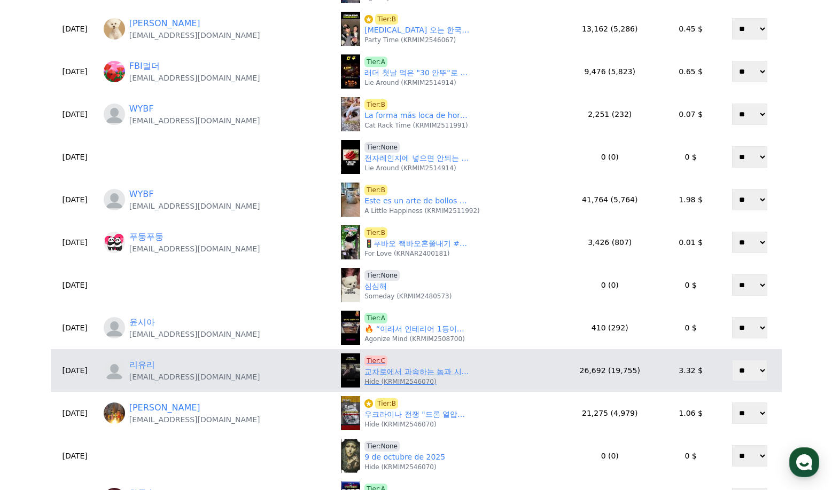
click at [370, 358] on span "Tier:C" at bounding box center [375, 361] width 23 height 11
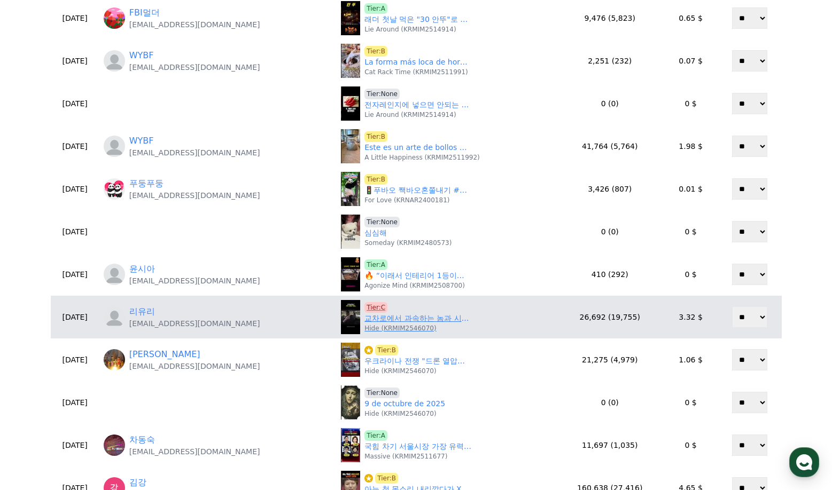
click at [380, 318] on link "교차로에서 과속하는 놈과 시간이 멈췄다." at bounding box center [417, 318] width 107 height 11
click at [364, 316] on link "교차로에서 과속하는 놈과 시간이 멈췄다." at bounding box center [417, 318] width 107 height 11
click at [364, 306] on span "Tier:C" at bounding box center [375, 307] width 23 height 11
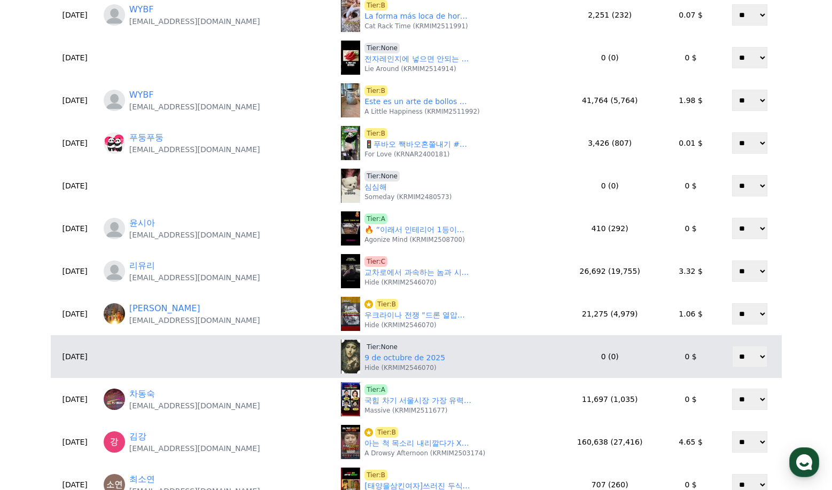
scroll to position [320, 0]
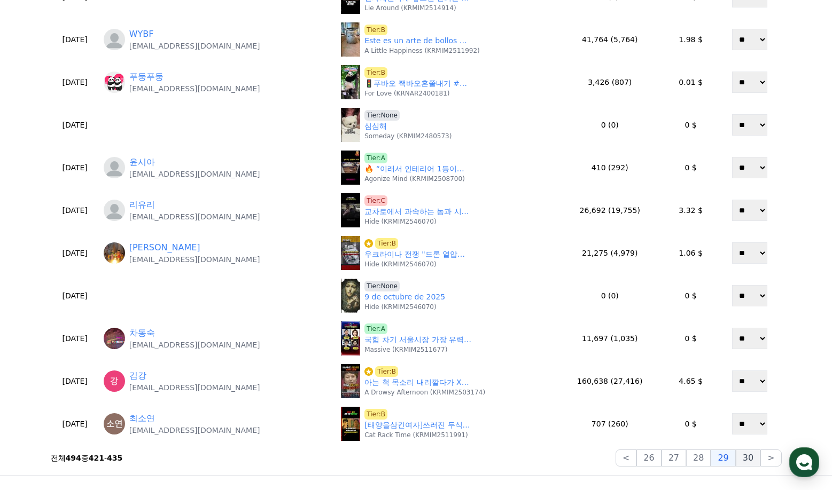
click at [750, 459] on button "30" at bounding box center [747, 458] width 25 height 17
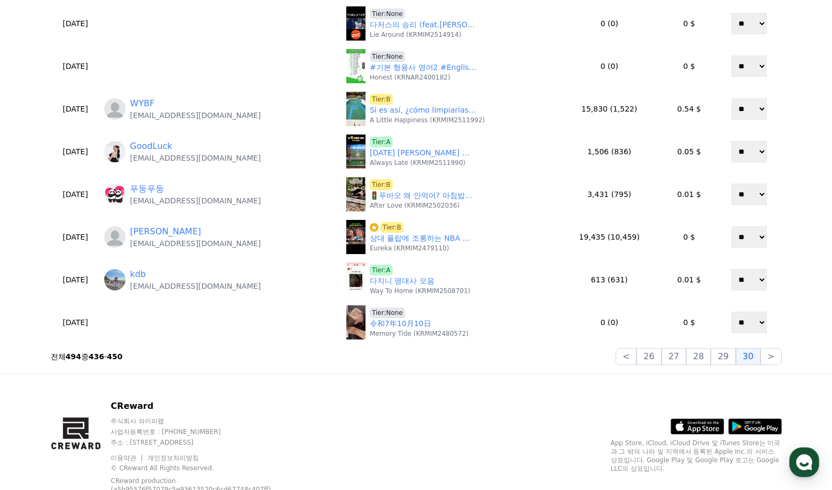
scroll to position [427, 0]
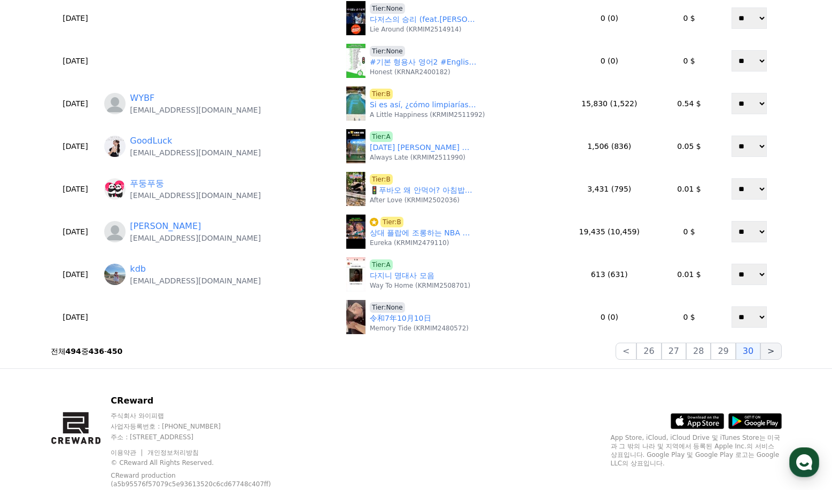
click at [766, 351] on button ">" at bounding box center [770, 351] width 21 height 17
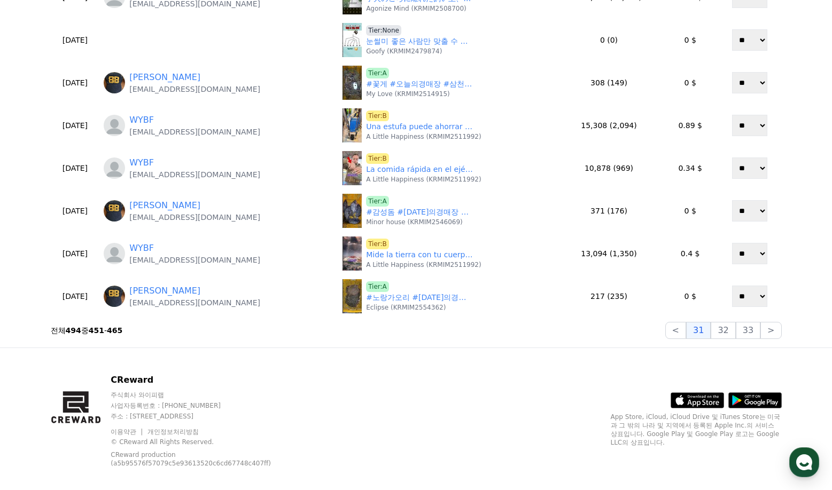
scroll to position [460, 0]
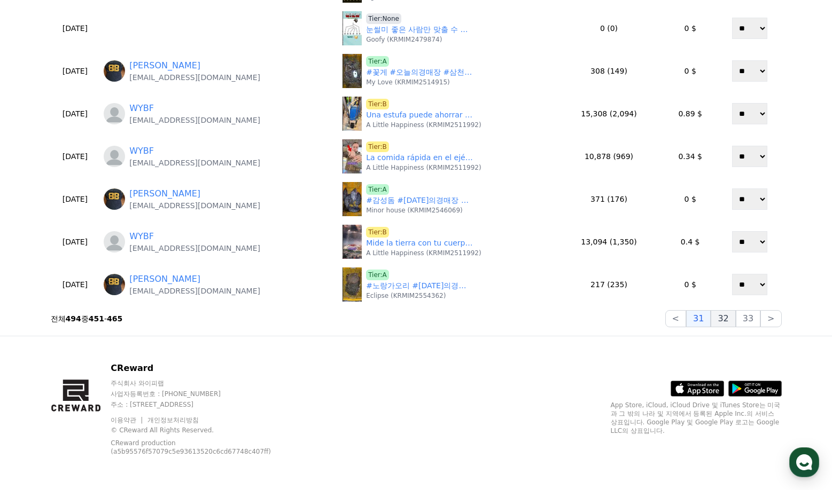
click at [725, 315] on button "32" at bounding box center [722, 318] width 25 height 17
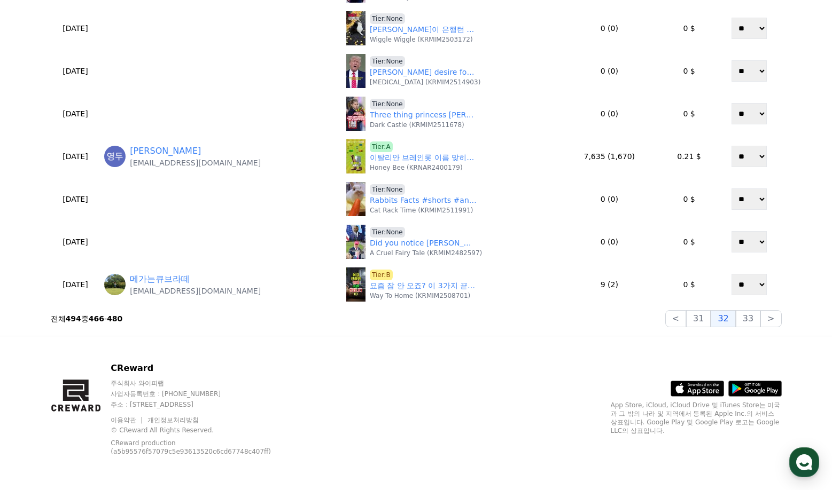
click at [367, 359] on div "CReward 주식회사 와이피랩 사업자등록번호 : 655-81-03655 주소 : 경기도 김포시 양촌읍 양곡로 495, 3층 305-비이16호…" at bounding box center [416, 413] width 748 height 154
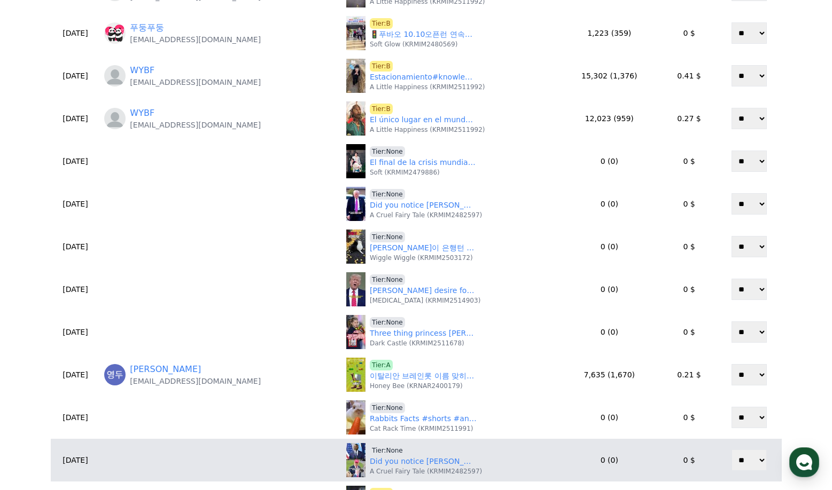
scroll to position [353, 0]
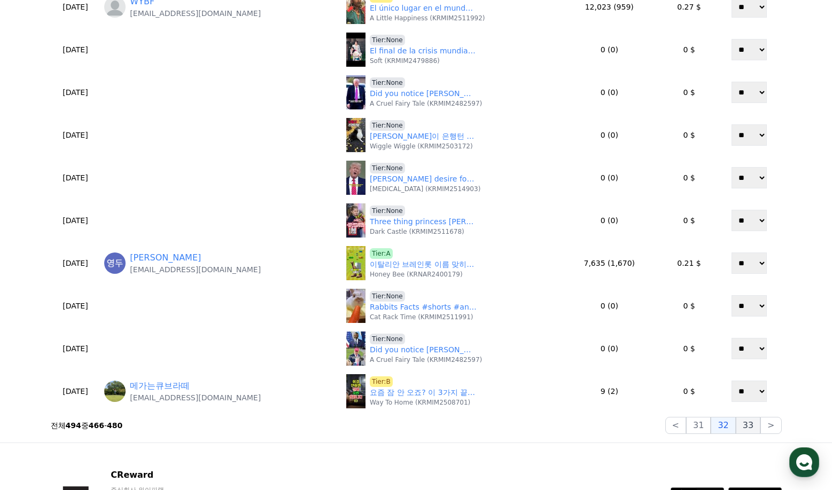
click at [754, 430] on button "33" at bounding box center [747, 425] width 25 height 17
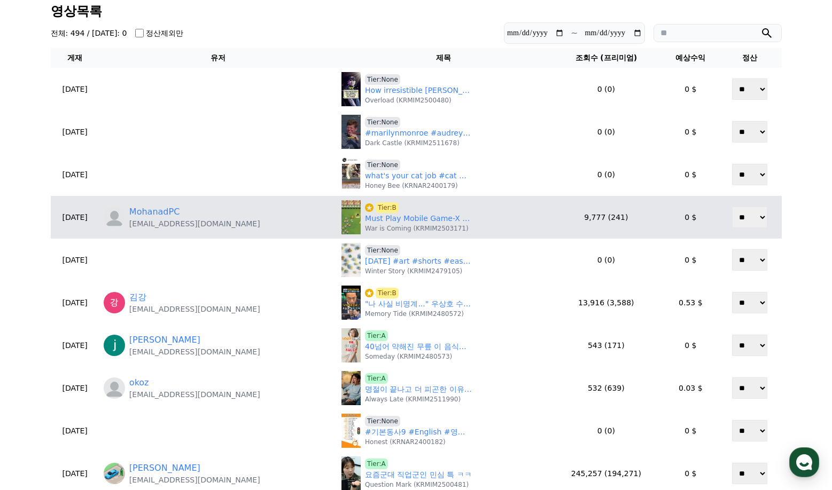
scroll to position [0, 0]
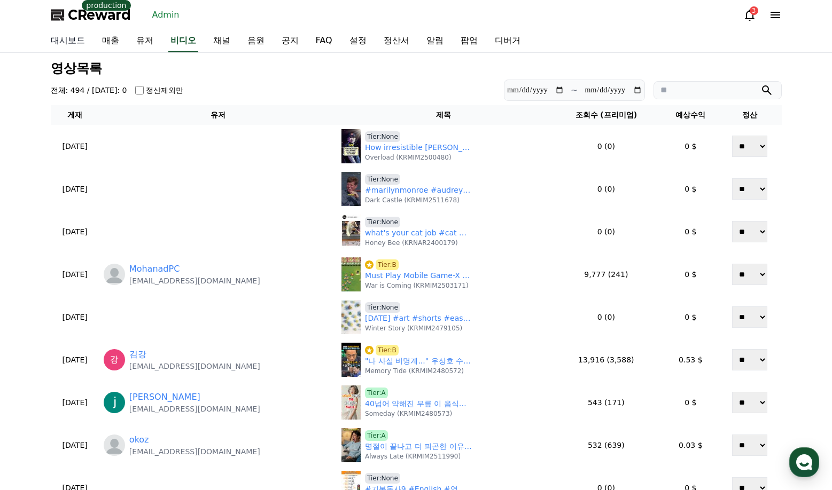
click at [64, 42] on link "대시보드" at bounding box center [67, 41] width 51 height 22
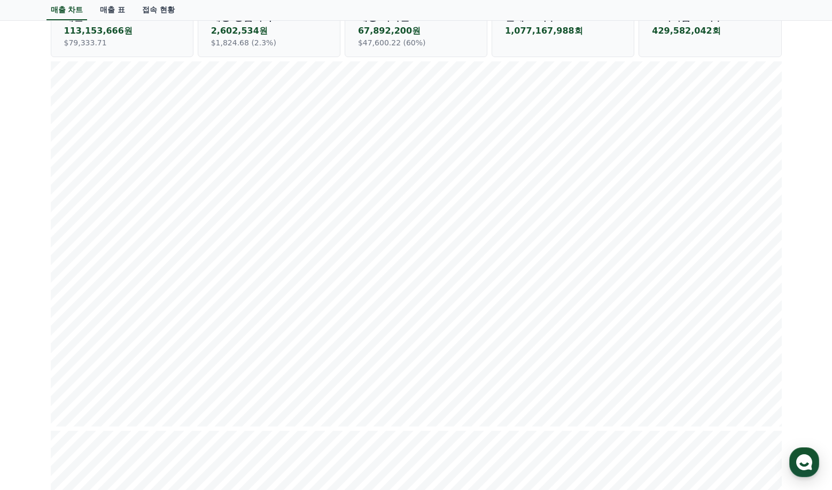
scroll to position [107, 0]
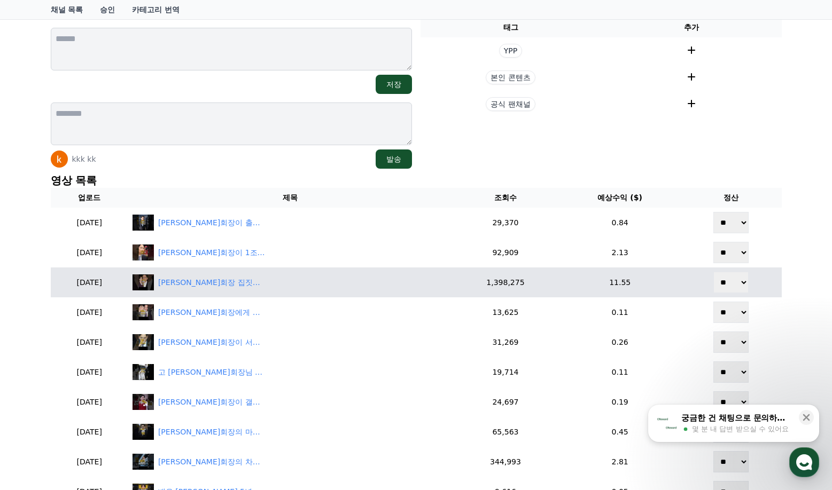
scroll to position [160, 0]
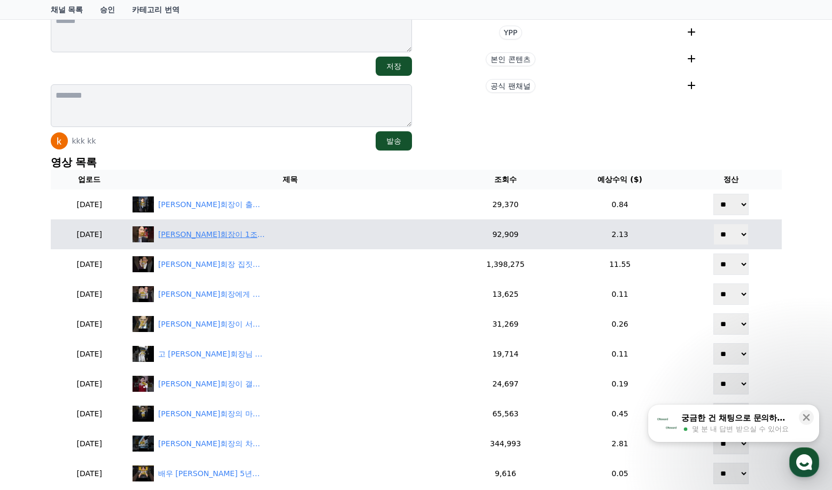
click at [222, 232] on div "[PERSON_NAME]회장이 1조원계약위해 북한산작전 난리난전략" at bounding box center [211, 234] width 107 height 11
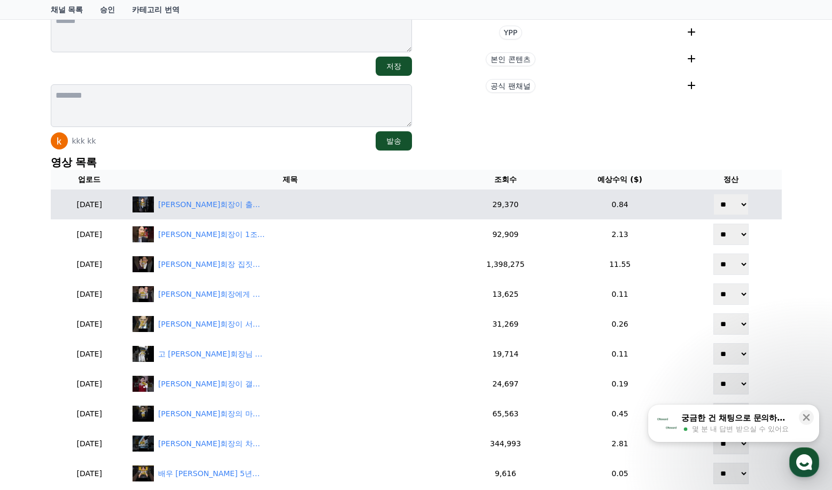
click at [242, 194] on td "이재용회장이 출소하고난뒤 전국교도소에 난리난근황" at bounding box center [290, 205] width 324 height 30
click at [245, 199] on div "이재용회장이 출소하고난뒤 전국교도소에 난리난근황" at bounding box center [211, 204] width 107 height 11
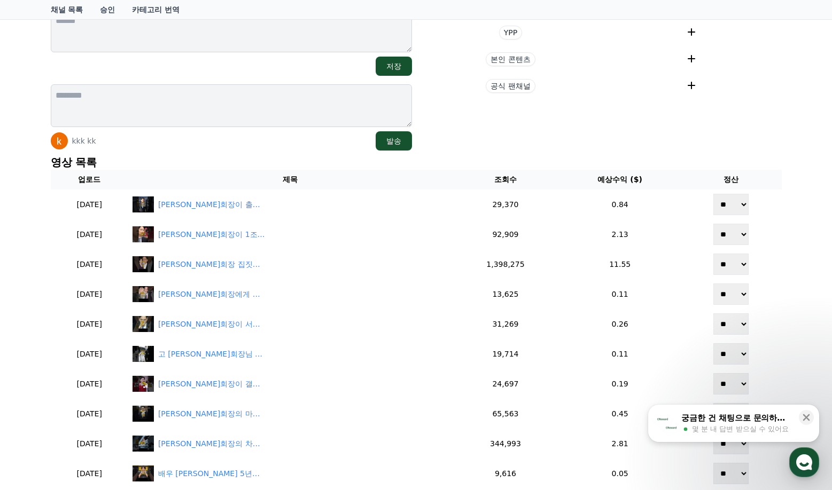
scroll to position [0, 0]
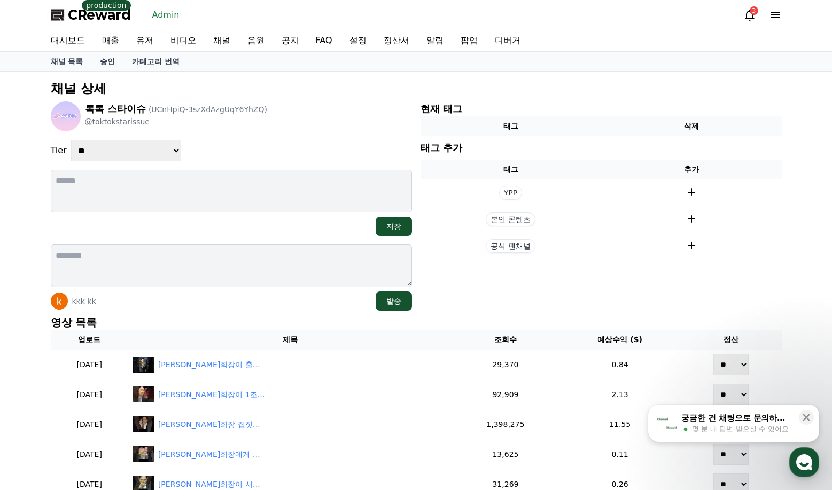
click at [311, 146] on div "**********" at bounding box center [231, 150] width 361 height 21
drag, startPoint x: 185, startPoint y: 153, endPoint x: 135, endPoint y: 149, distance: 50.4
click at [182, 154] on div "**********" at bounding box center [231, 150] width 361 height 21
drag, startPoint x: 135, startPoint y: 149, endPoint x: 129, endPoint y: 161, distance: 13.1
click at [136, 149] on select "**********" at bounding box center [126, 150] width 110 height 21
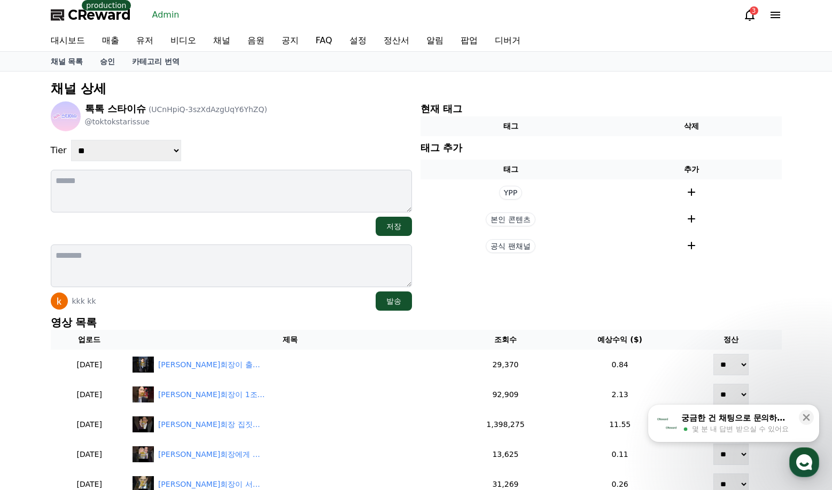
select select "*"
click at [71, 140] on select "**********" at bounding box center [126, 150] width 110 height 21
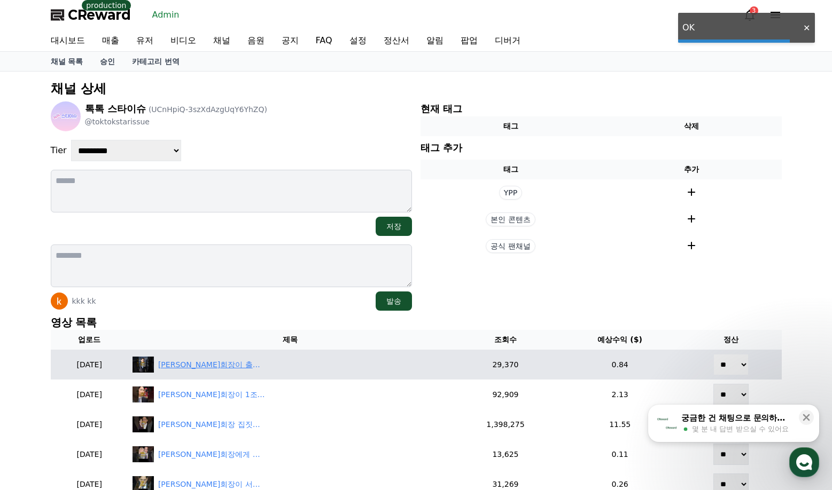
click at [229, 369] on div "이재용회장이 출소하고난뒤 전국교도소에 난리난근황" at bounding box center [211, 364] width 107 height 11
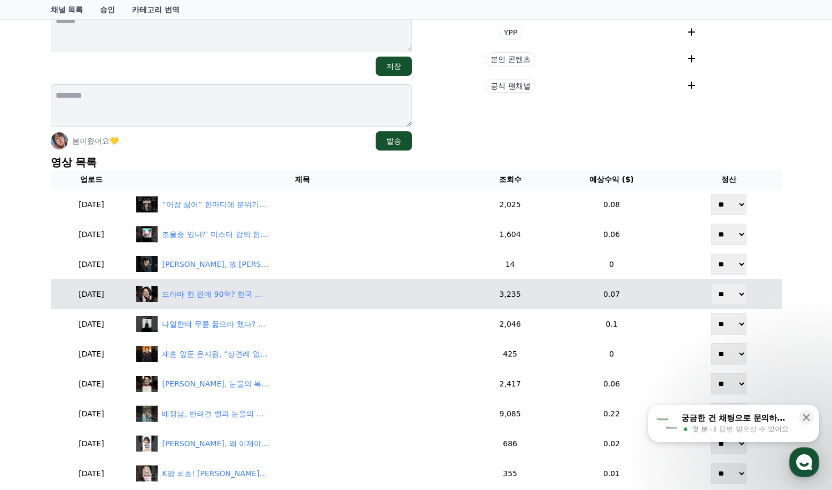
click at [228, 304] on td "드라마 한 편에 90억? 한국 배우 출연료 #연예뉴스 #short" at bounding box center [302, 294] width 340 height 30
click at [228, 299] on div "드라마 한 편에 90억? 한국 배우 출연료 #연예뉴스 #short" at bounding box center [215, 294] width 107 height 11
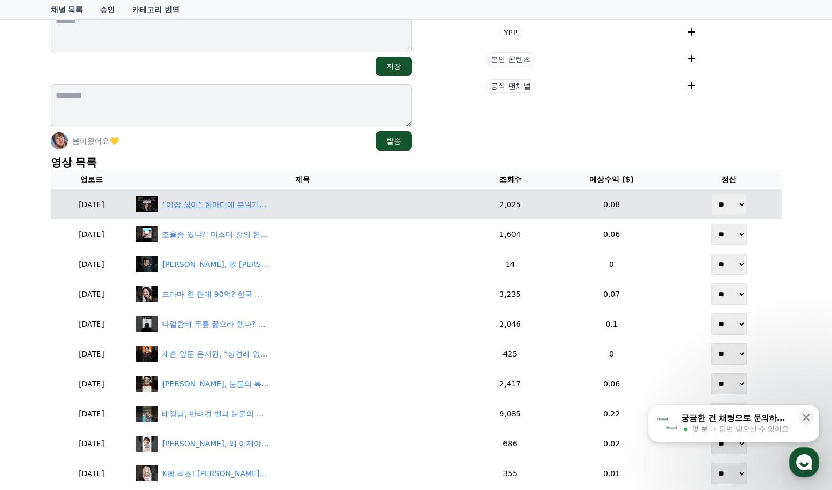
click at [234, 203] on div "“어장 싫어” 한마디에 분위기 뒤집혔다… 24기 옥순 향한 미스터 제갈의 진심💥" at bounding box center [215, 204] width 107 height 11
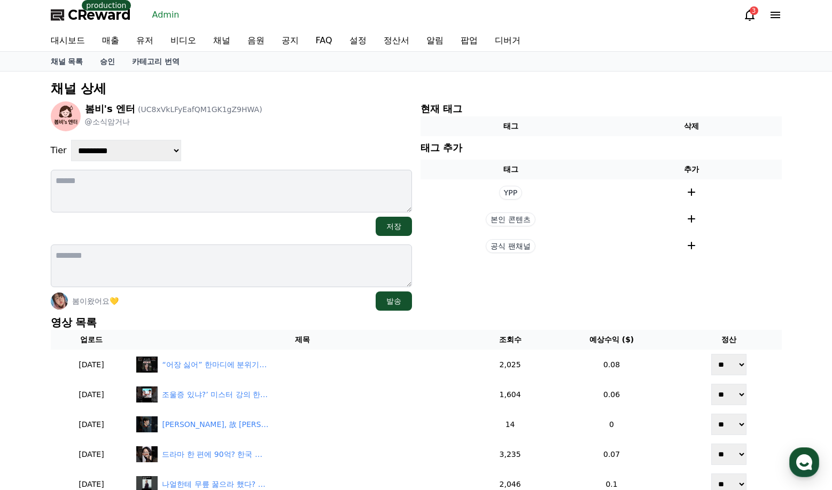
click at [138, 146] on select "**********" at bounding box center [126, 150] width 110 height 21
click at [114, 155] on select "**********" at bounding box center [126, 150] width 110 height 21
select select "*"
click at [71, 140] on select "**********" at bounding box center [126, 150] width 110 height 21
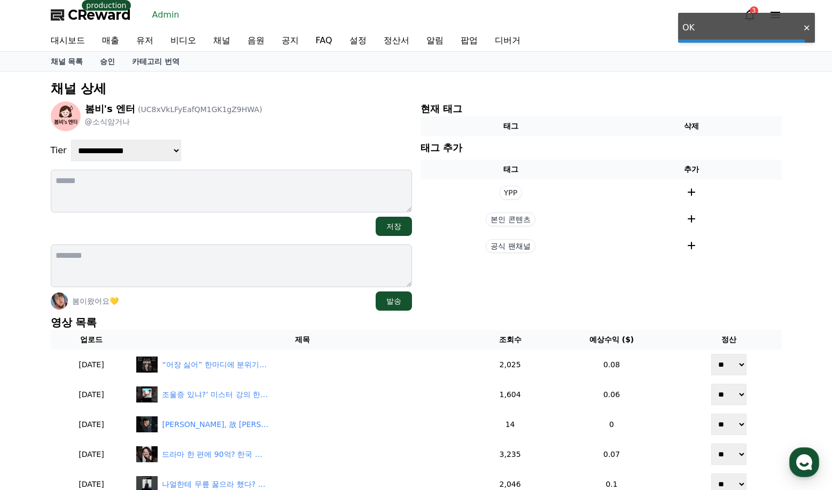
click at [252, 142] on div "**********" at bounding box center [231, 150] width 361 height 21
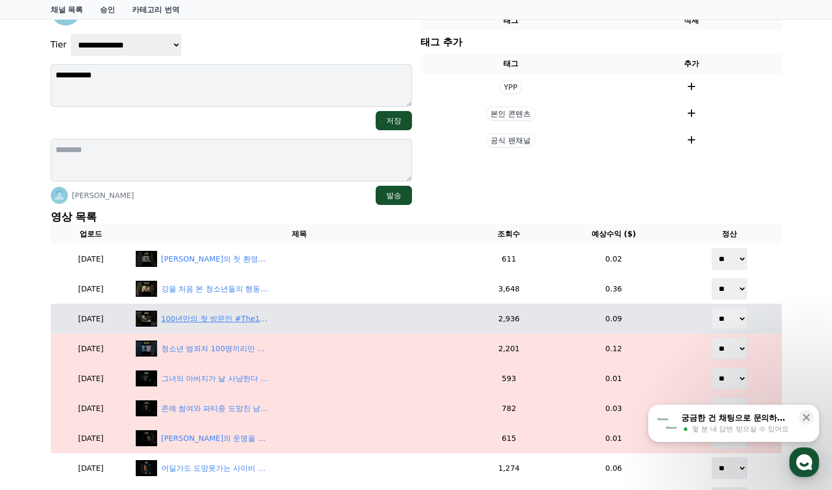
scroll to position [107, 0]
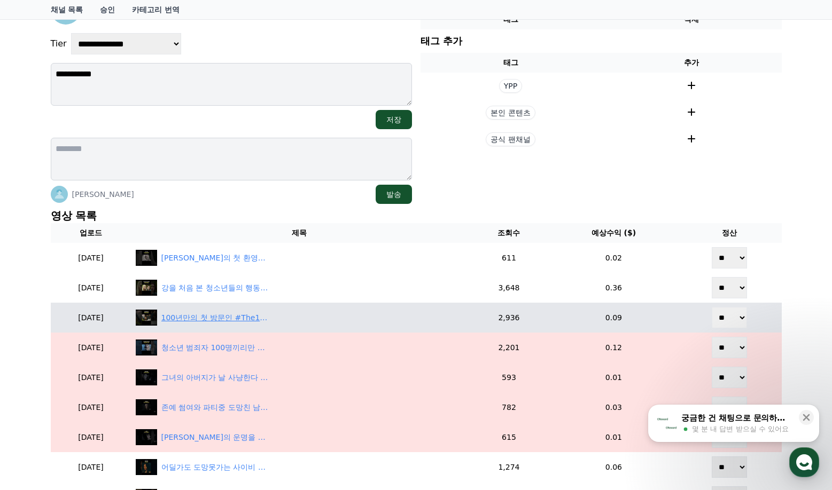
click at [249, 325] on div "100년만의 첫 방문인 #The100 #drama #shorts" at bounding box center [299, 318] width 327 height 16
click at [722, 320] on select "** **" at bounding box center [728, 317] width 35 height 21
select select "********"
click at [712, 307] on select "** **" at bounding box center [728, 317] width 35 height 21
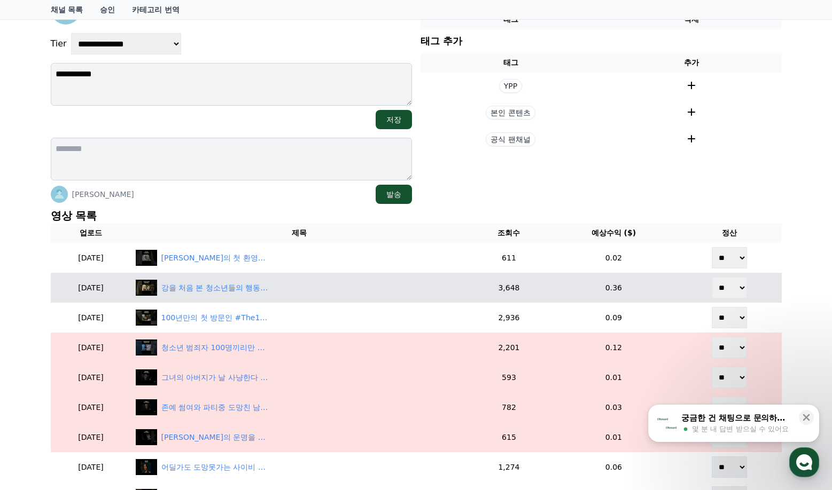
drag, startPoint x: 728, startPoint y: 281, endPoint x: 731, endPoint y: 298, distance: 16.8
click at [729, 286] on select "** **" at bounding box center [728, 287] width 35 height 21
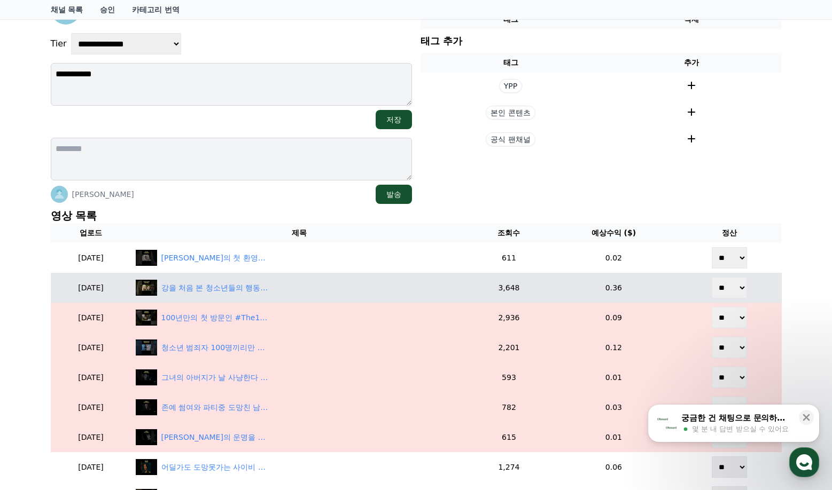
select select "********"
click at [712, 277] on select "** **" at bounding box center [728, 287] width 35 height 21
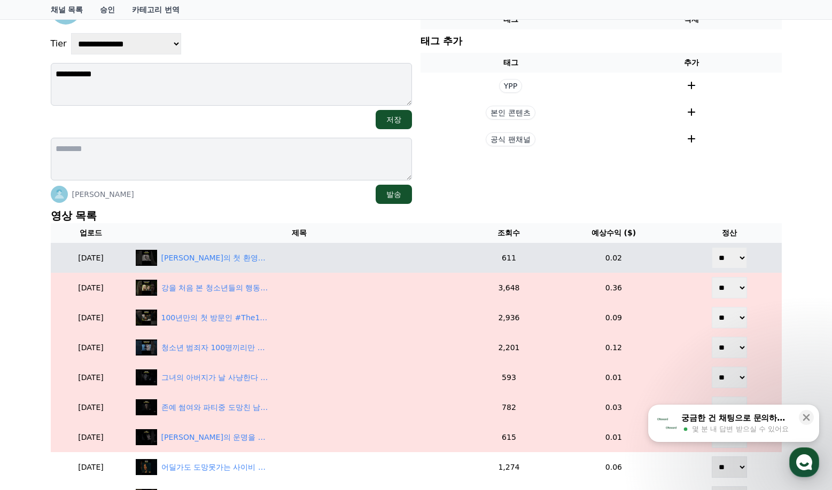
drag, startPoint x: 729, startPoint y: 263, endPoint x: 727, endPoint y: 268, distance: 5.4
click at [729, 263] on select "** **" at bounding box center [728, 257] width 35 height 21
select select "********"
click at [712, 247] on select "** **" at bounding box center [728, 257] width 35 height 21
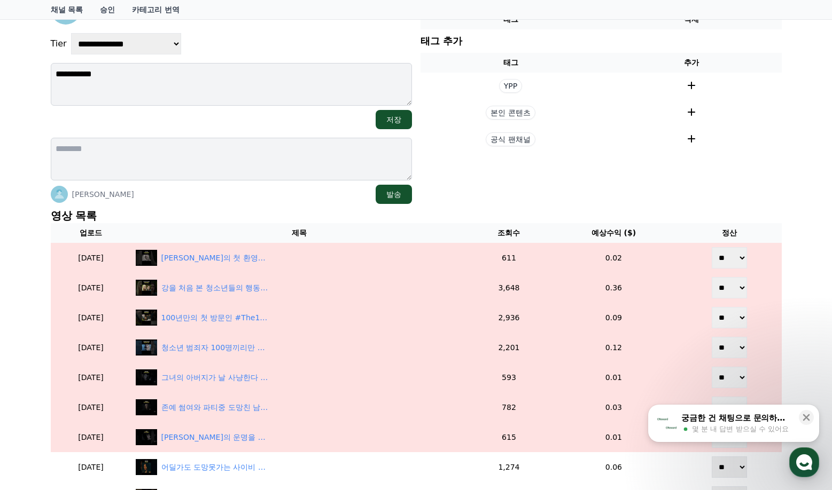
click at [795, 236] on div "**********" at bounding box center [416, 416] width 832 height 902
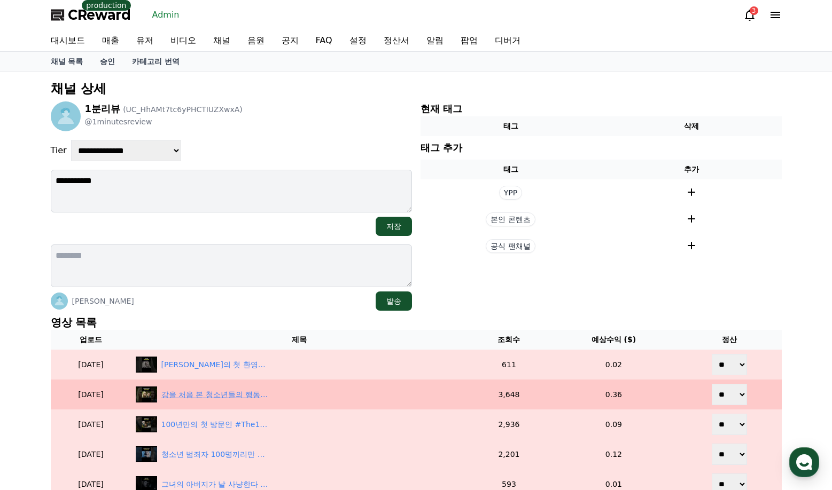
click at [248, 389] on div "강을 처음 본 청소년들의 행동 #The100 #drama #shorts" at bounding box center [214, 394] width 107 height 11
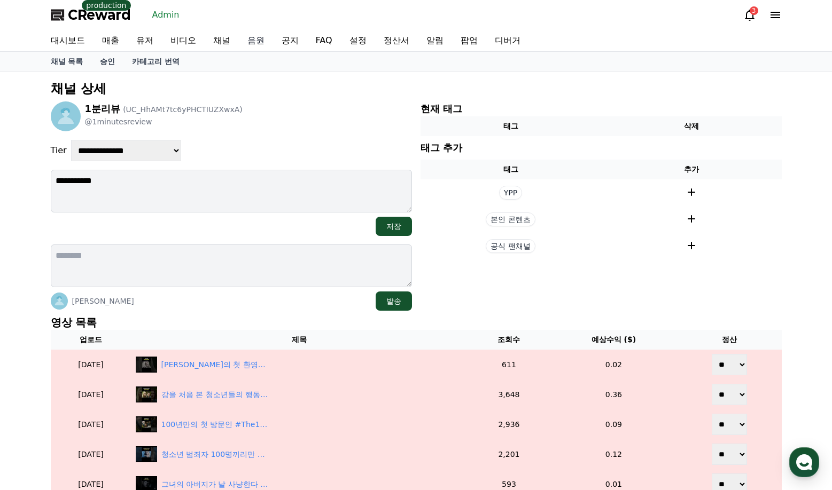
click at [250, 42] on link "음원" at bounding box center [256, 40] width 34 height 21
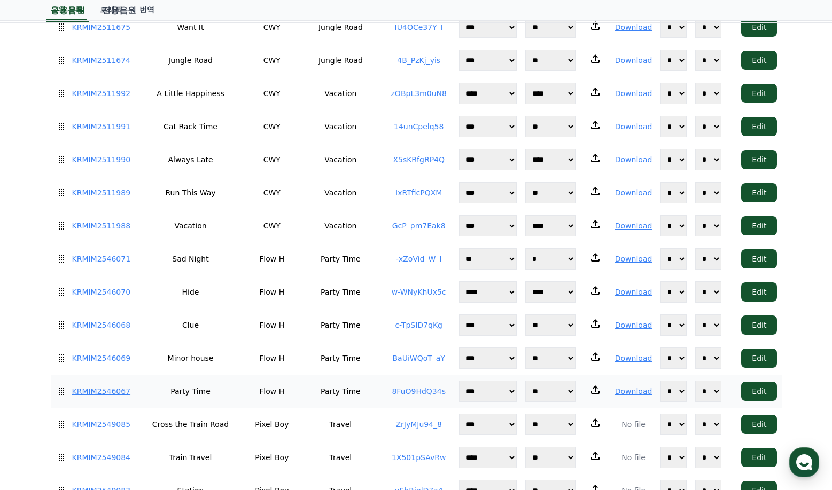
click at [119, 386] on link "KRMIM2546067" at bounding box center [101, 391] width 59 height 11
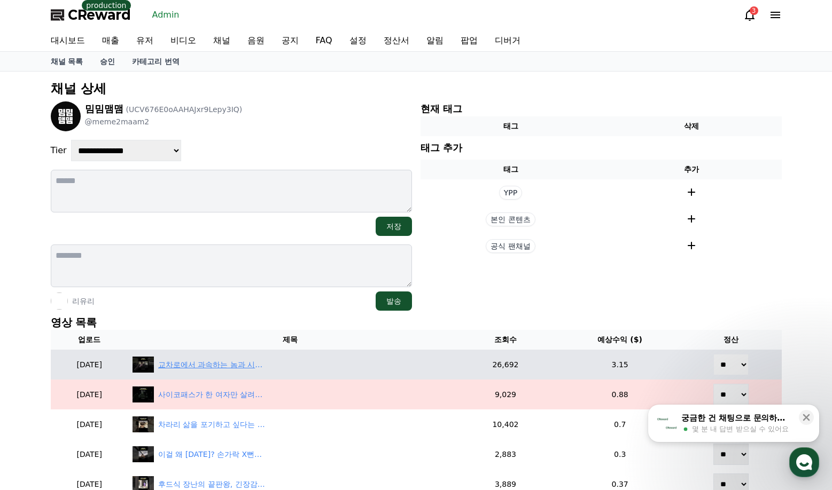
click at [265, 364] on div "교차로에서 과속하는 놈과 시간이 멈췄다." at bounding box center [211, 364] width 107 height 11
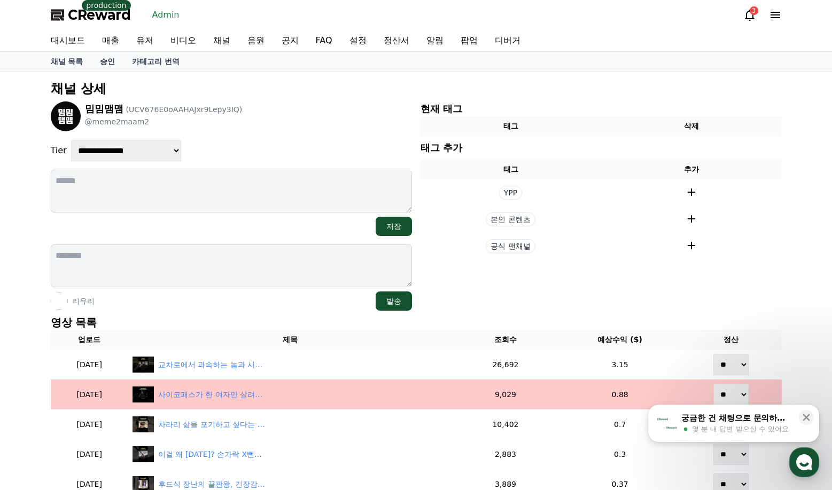
scroll to position [107, 0]
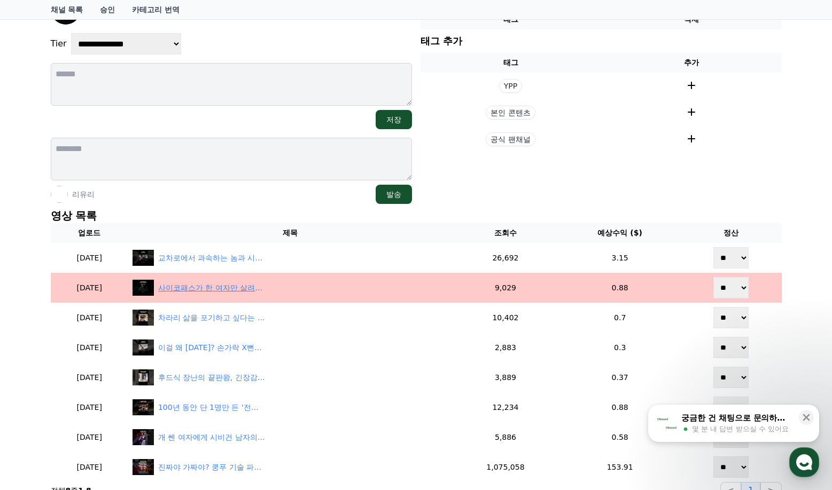
click at [265, 292] on div "사이코패스가 한 여자만 살려주는 이유는??" at bounding box center [211, 288] width 107 height 11
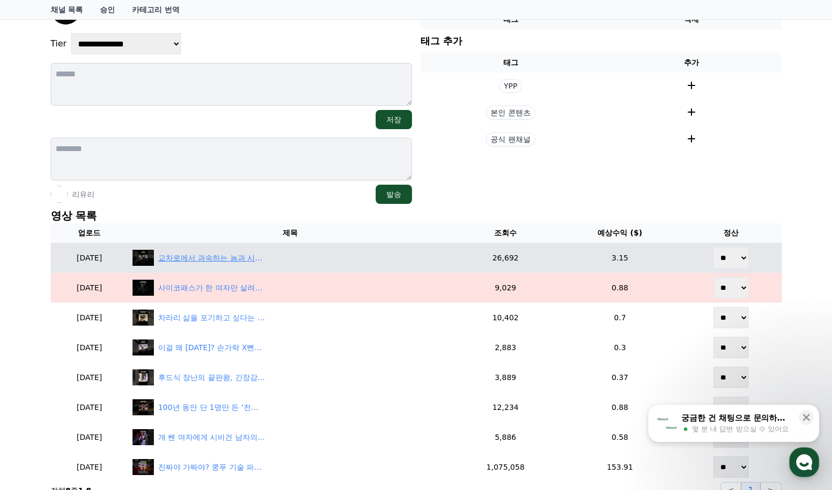
click at [246, 251] on div "교차로에서 과속하는 놈과 시간이 멈췄다." at bounding box center [289, 258] width 315 height 16
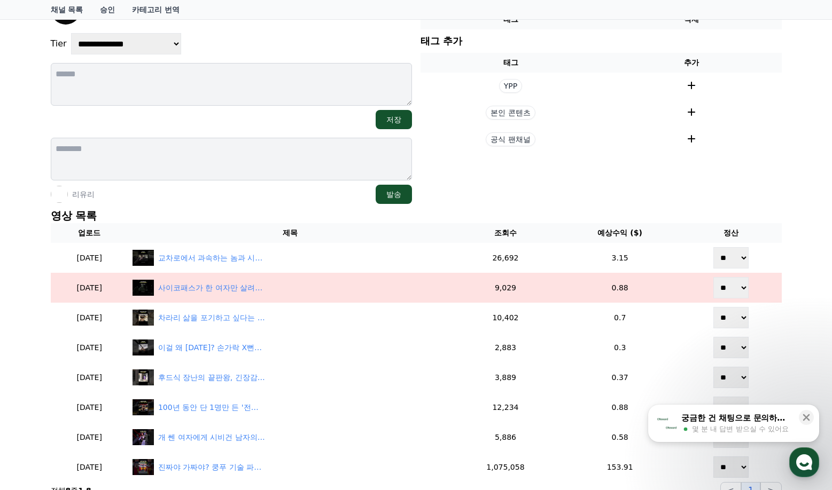
click at [552, 195] on section "현재 태그 태그 삭제 태그 추가 태그 추가 YPP 본인 콘텐츠 공식 팬채널" at bounding box center [600, 99] width 361 height 209
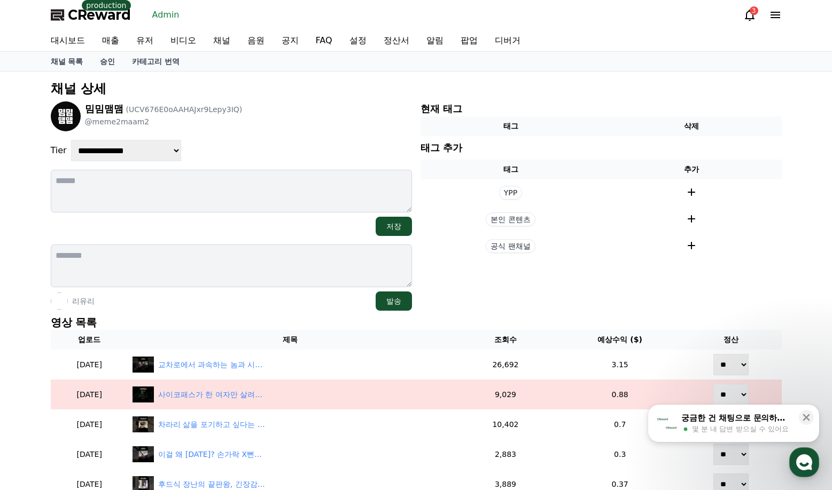
click at [129, 152] on select "**********" at bounding box center [126, 150] width 110 height 21
select select "*"
click at [71, 140] on select "**********" at bounding box center [126, 150] width 110 height 21
click at [277, 139] on div "**********" at bounding box center [231, 205] width 361 height 209
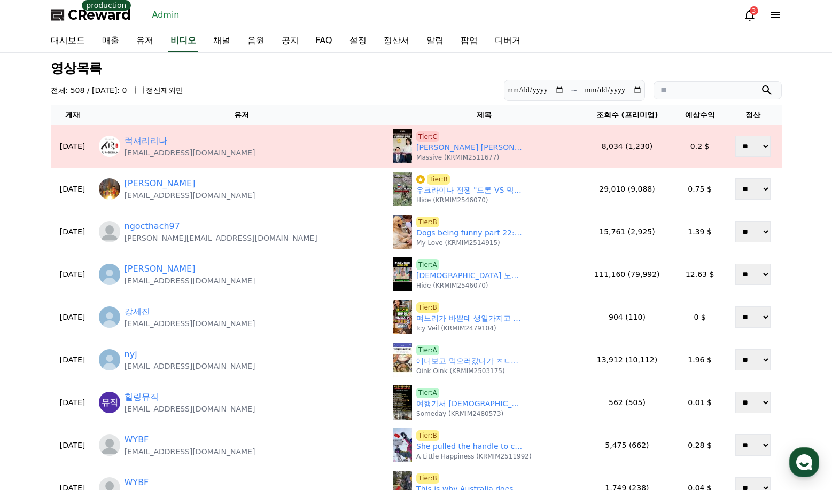
click at [347, 72] on h3 "영상목록" at bounding box center [416, 68] width 731 height 14
click at [391, 43] on link "정산서" at bounding box center [396, 41] width 43 height 22
click at [446, 84] on section "**********" at bounding box center [416, 90] width 731 height 21
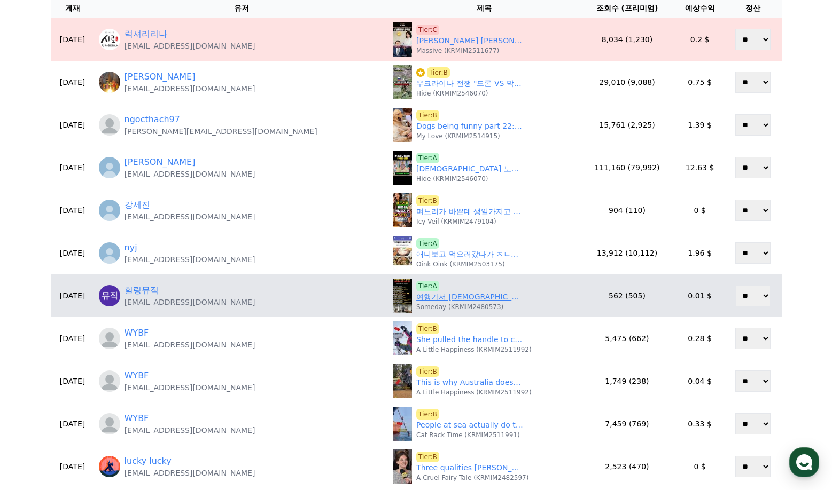
scroll to position [160, 0]
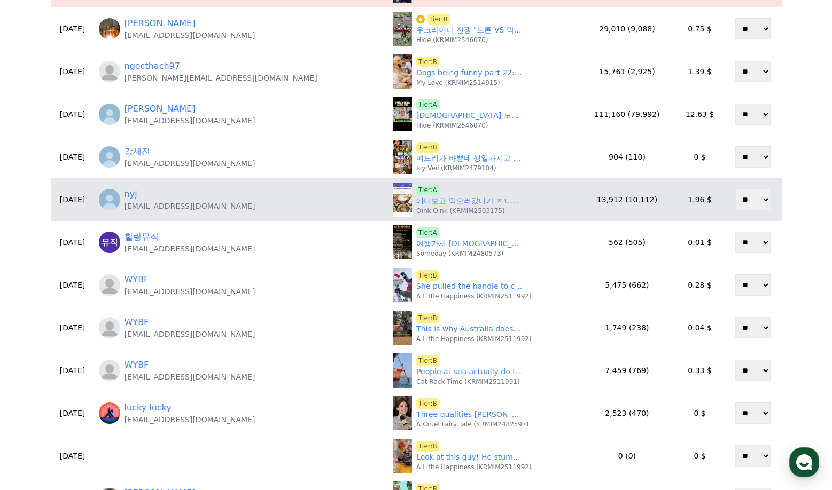
click at [416, 202] on link "애니보고 먹으러갔다가 ㅈㄴ실망한 일본음식 TOP4" at bounding box center [469, 200] width 107 height 11
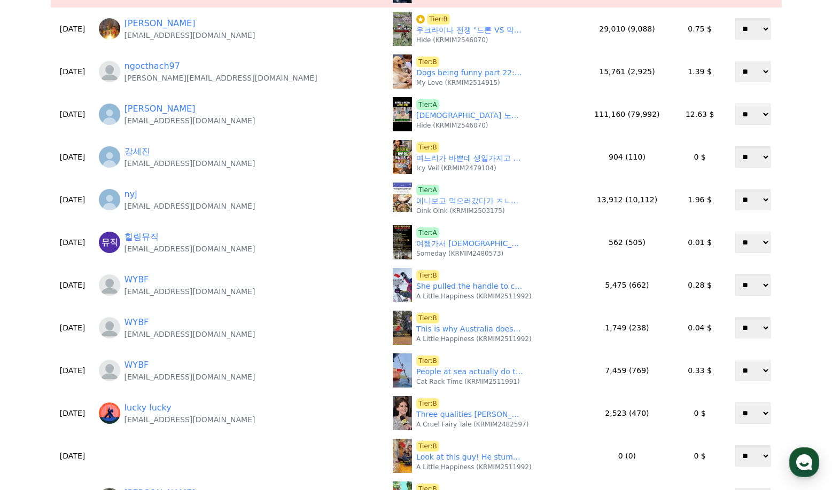
click at [781, 407] on div "**********" at bounding box center [415, 264] width 739 height 734
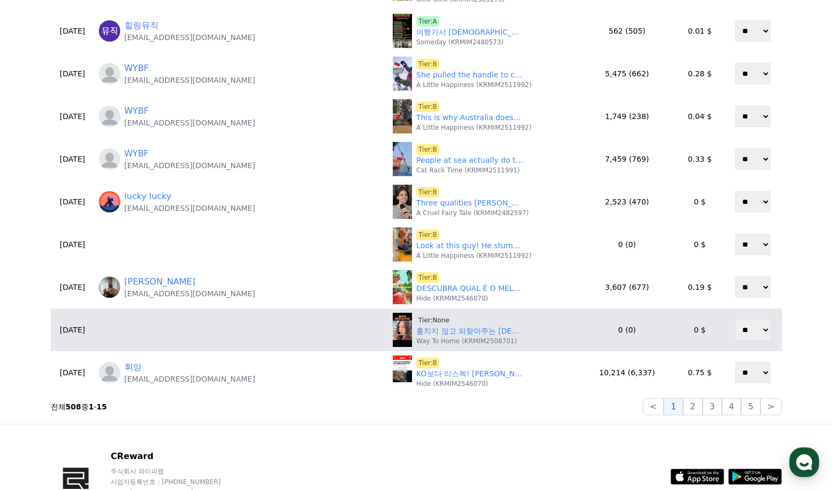
scroll to position [374, 0]
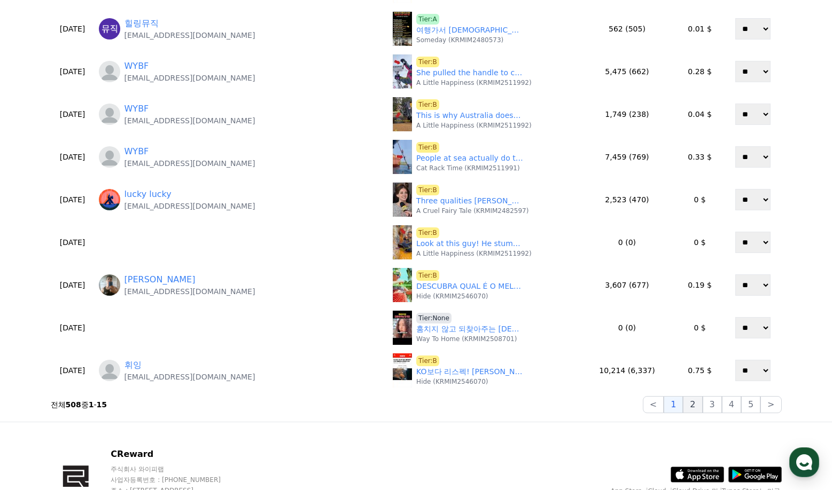
click at [702, 403] on button "2" at bounding box center [692, 404] width 19 height 17
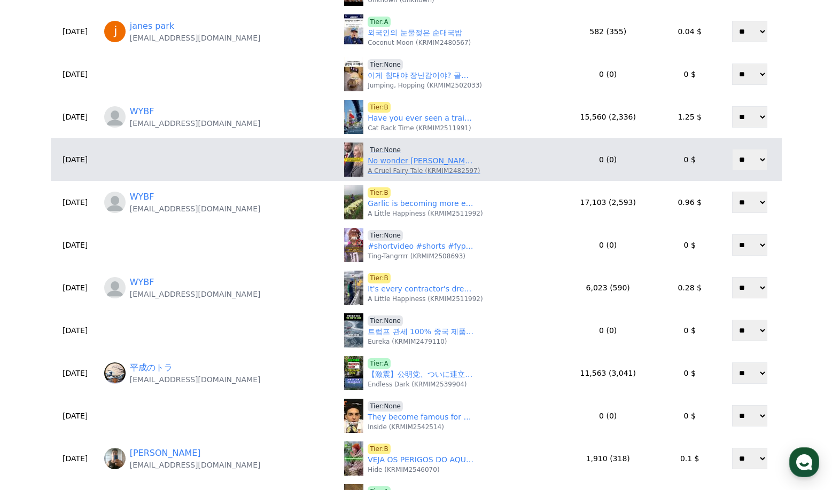
scroll to position [107, 0]
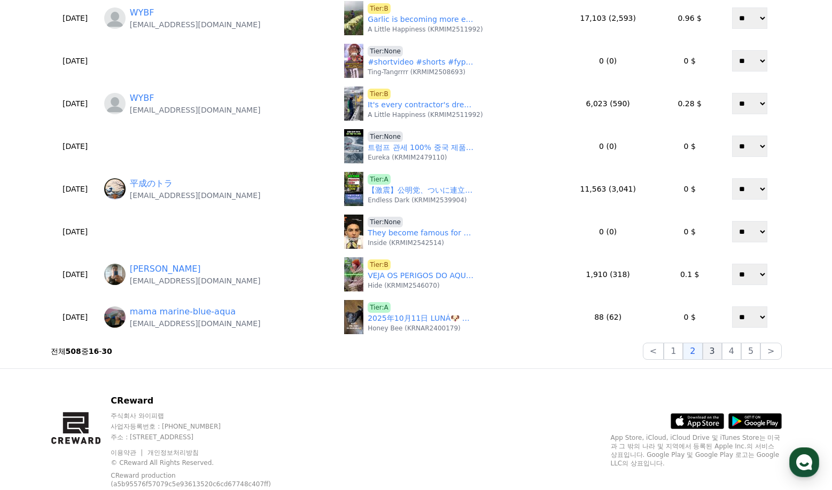
click at [719, 352] on button "3" at bounding box center [711, 351] width 19 height 17
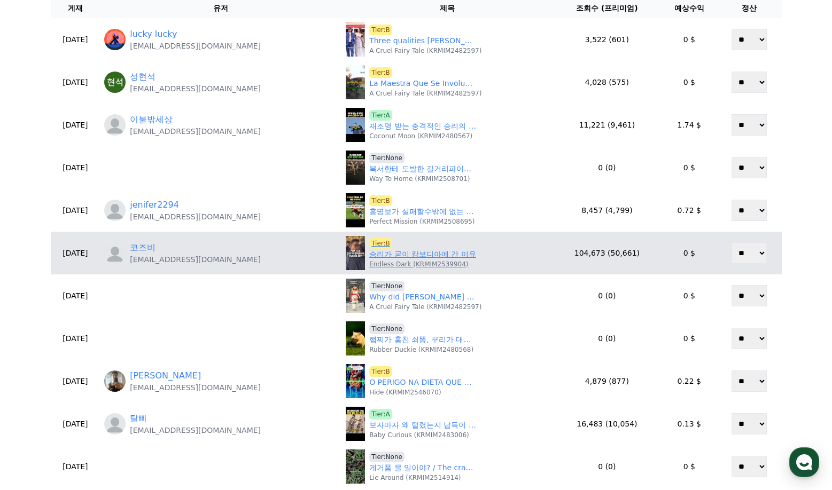
click at [395, 256] on link "승리가 굳이 캄보디아에 간 이유" at bounding box center [422, 254] width 107 height 11
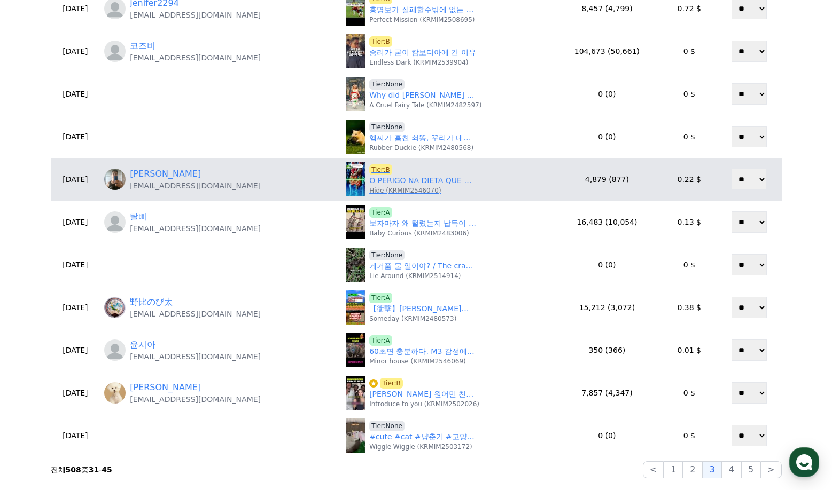
scroll to position [320, 0]
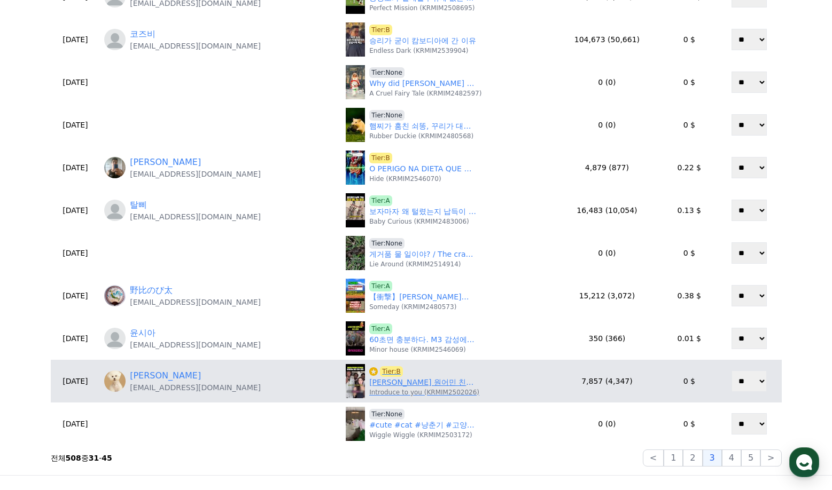
click at [433, 382] on link "에이미 원어민 친구들과 함께하는 영어 필수 회화" at bounding box center [422, 382] width 107 height 11
click at [380, 371] on span "Tier:B" at bounding box center [391, 371] width 23 height 11
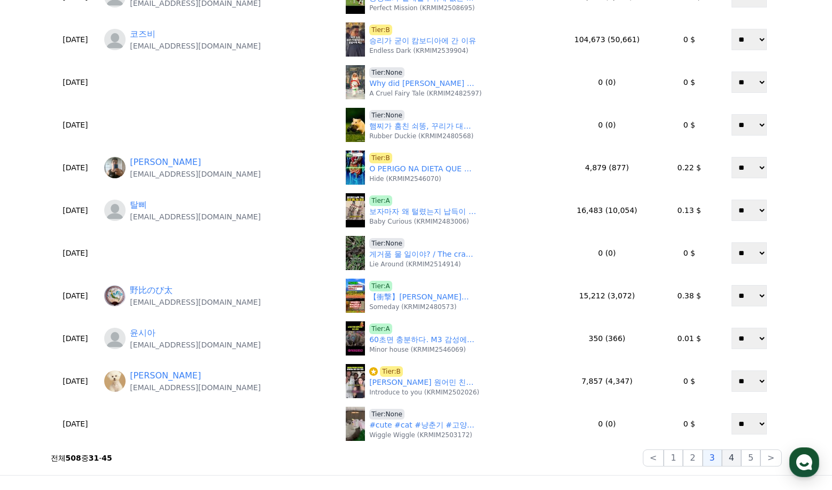
click at [726, 460] on button "4" at bounding box center [731, 458] width 19 height 17
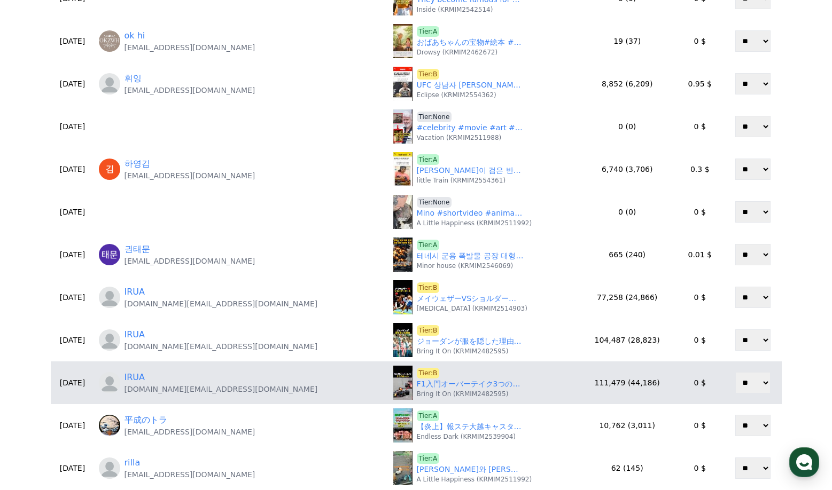
scroll to position [374, 0]
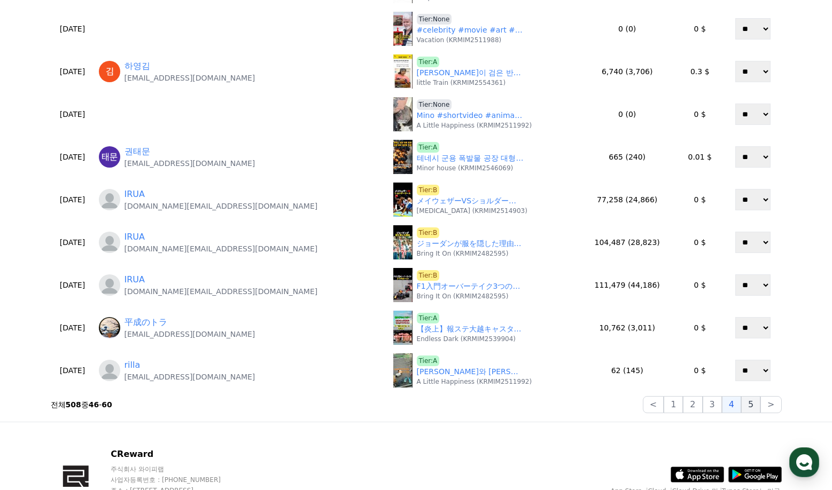
click at [743, 405] on button "5" at bounding box center [750, 404] width 19 height 17
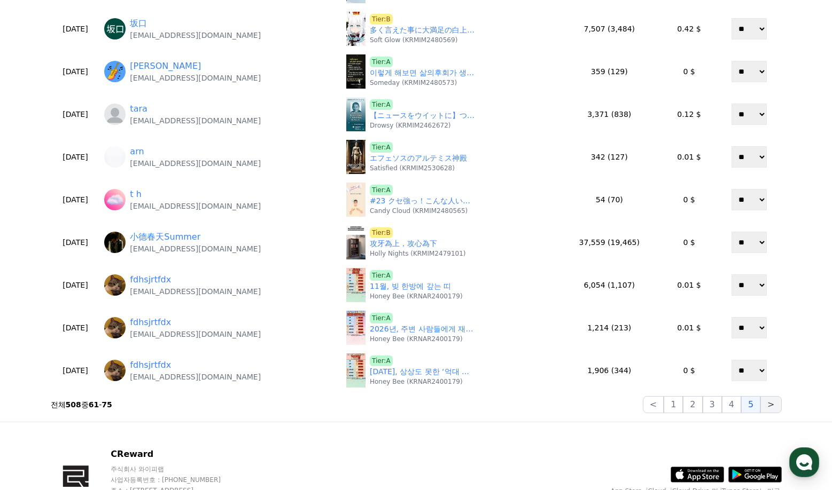
drag, startPoint x: 768, startPoint y: 409, endPoint x: 714, endPoint y: 395, distance: 55.8
click at [767, 409] on button ">" at bounding box center [770, 404] width 21 height 17
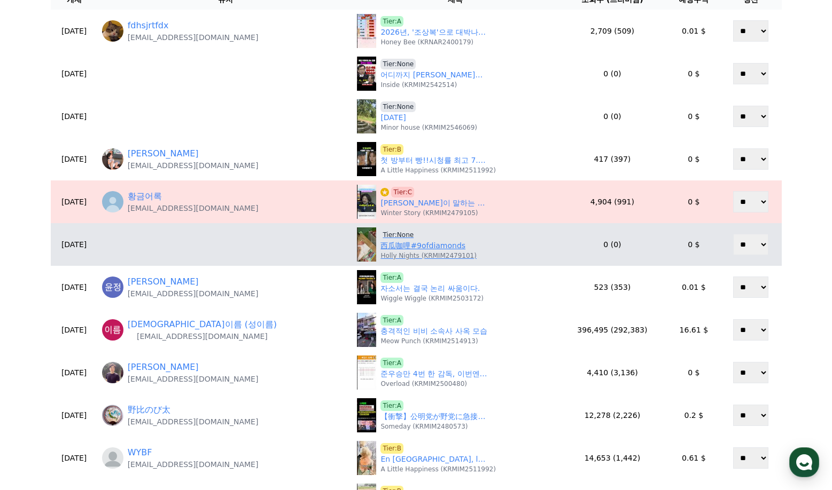
scroll to position [53, 0]
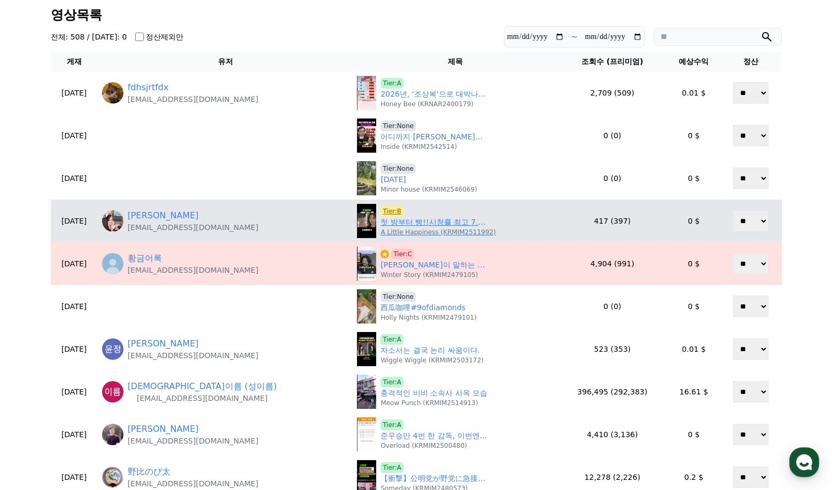
click at [380, 225] on link "첫 방부터 빵!!시청률 최고 7.0%,송중기 꺾은 최우식♥정소민 청혼 엔딩('우주메리미')" at bounding box center [433, 222] width 107 height 11
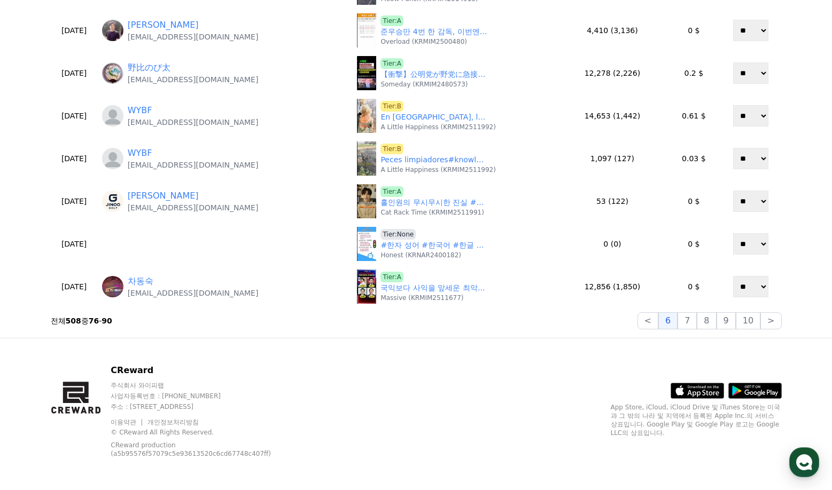
scroll to position [460, 0]
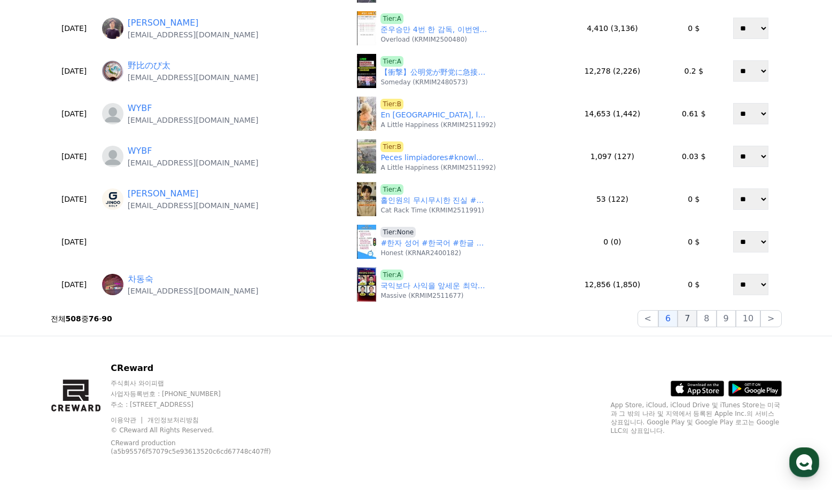
click at [696, 318] on button "7" at bounding box center [686, 318] width 19 height 17
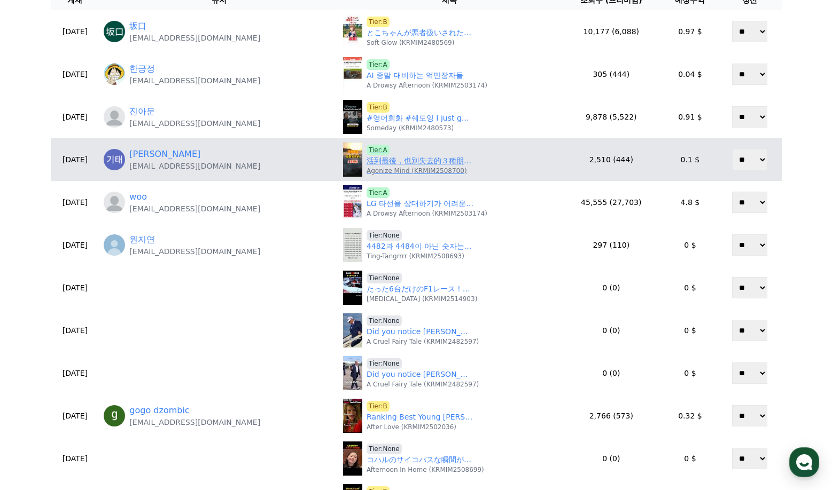
scroll to position [33, 0]
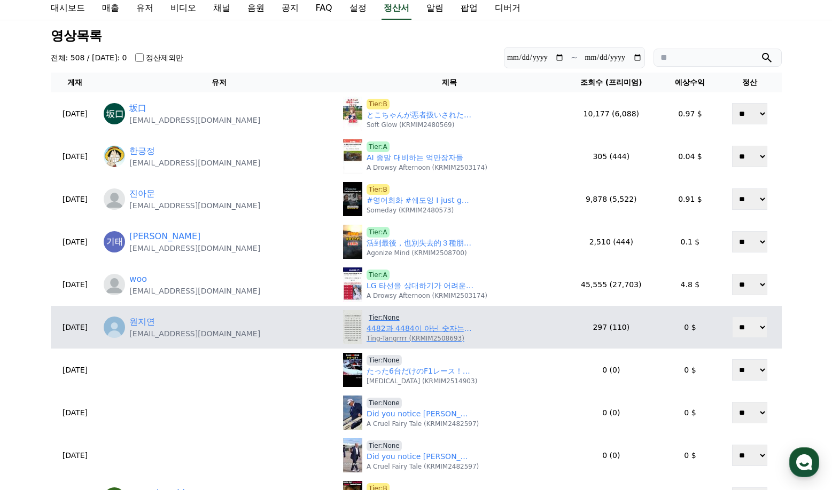
click at [394, 331] on link "4482과 4484이 아닌 숫자는 몇줄 몇칸에 있습니까? #두뇌운동 #두뇌훈련 #치매예방 #치매예방퀴즈 #숫자찾기 #숫자퀴즈 #집중력향상 #관…" at bounding box center [419, 328] width 107 height 11
click at [372, 315] on span "Tier:None" at bounding box center [383, 317] width 35 height 11
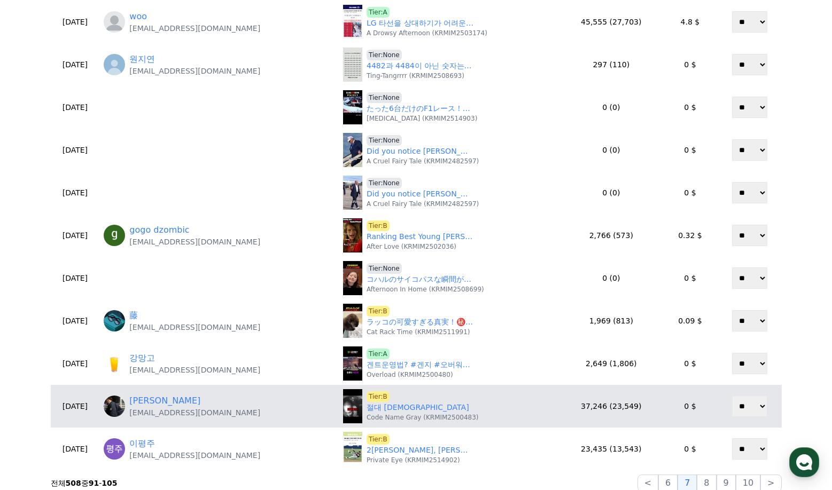
scroll to position [353, 0]
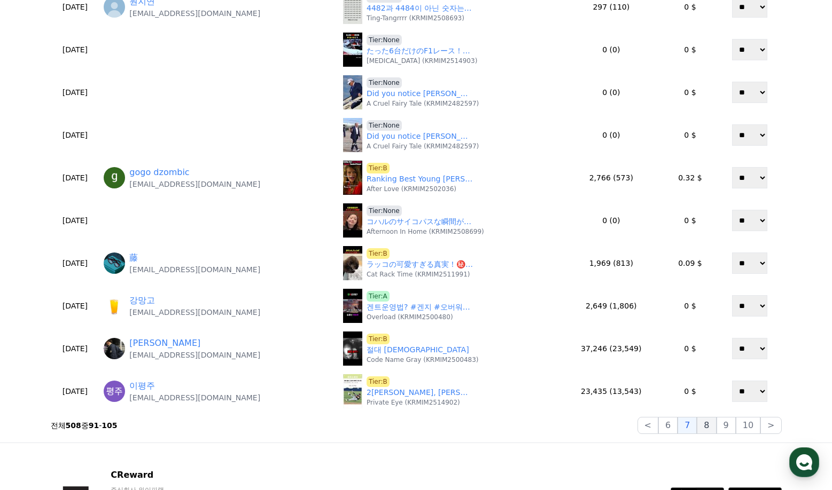
click at [711, 425] on button "8" at bounding box center [705, 425] width 19 height 17
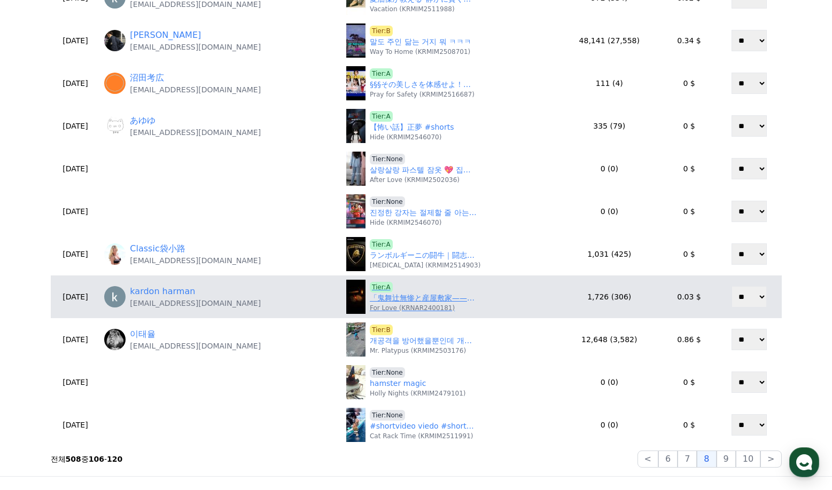
scroll to position [320, 0]
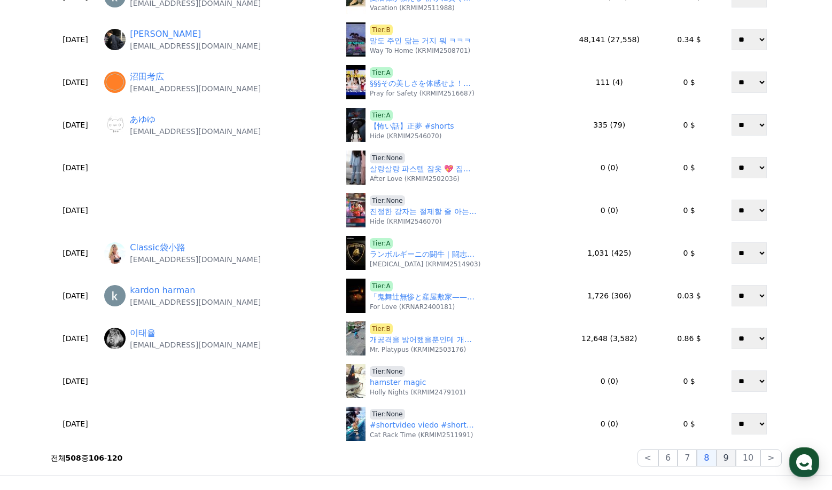
click at [724, 458] on button "9" at bounding box center [725, 458] width 19 height 17
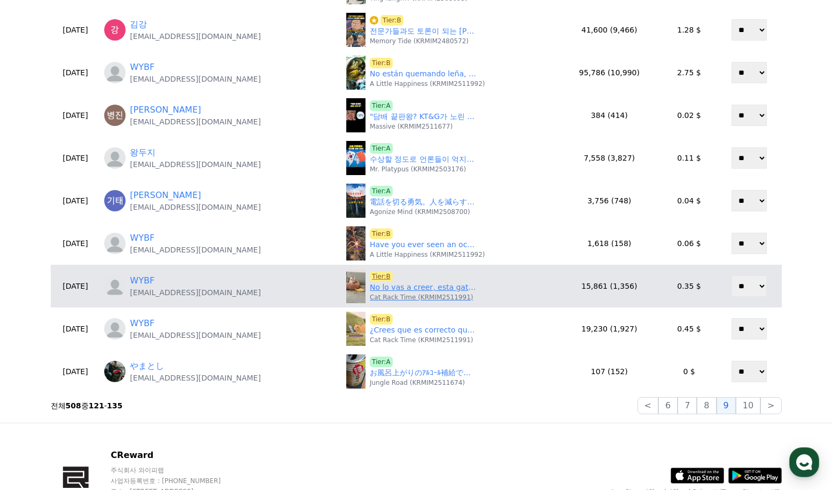
scroll to position [374, 0]
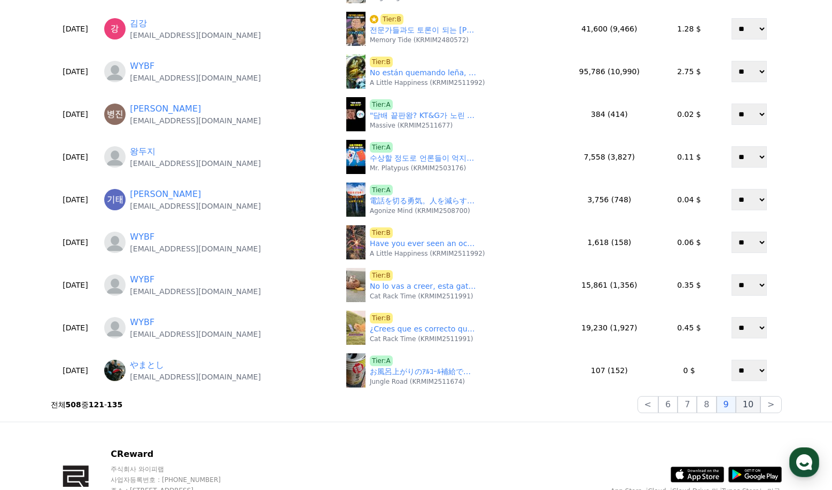
click at [754, 410] on button "10" at bounding box center [747, 404] width 25 height 17
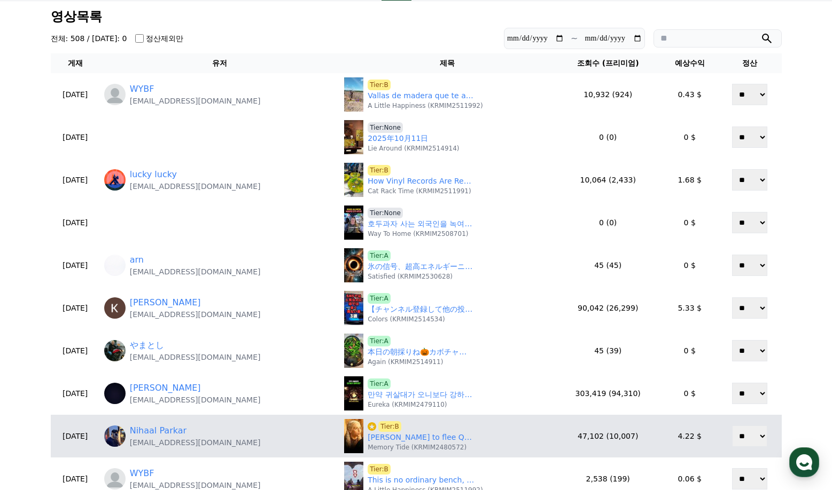
scroll to position [0, 0]
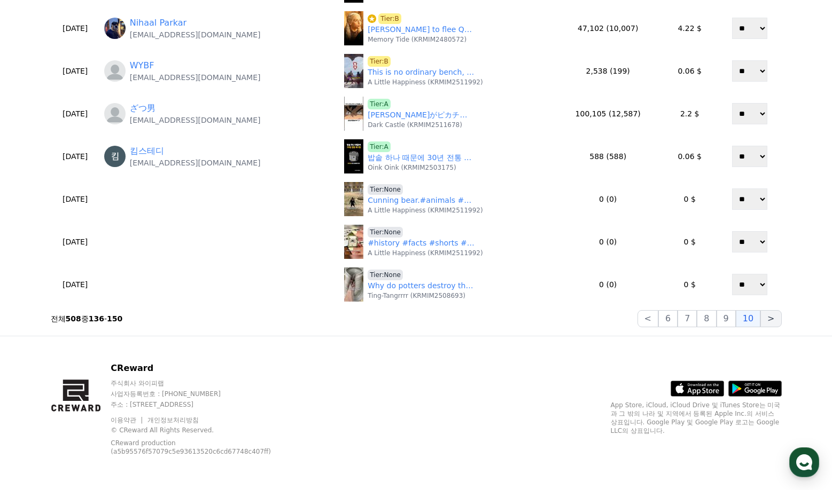
click at [763, 317] on button ">" at bounding box center [770, 318] width 21 height 17
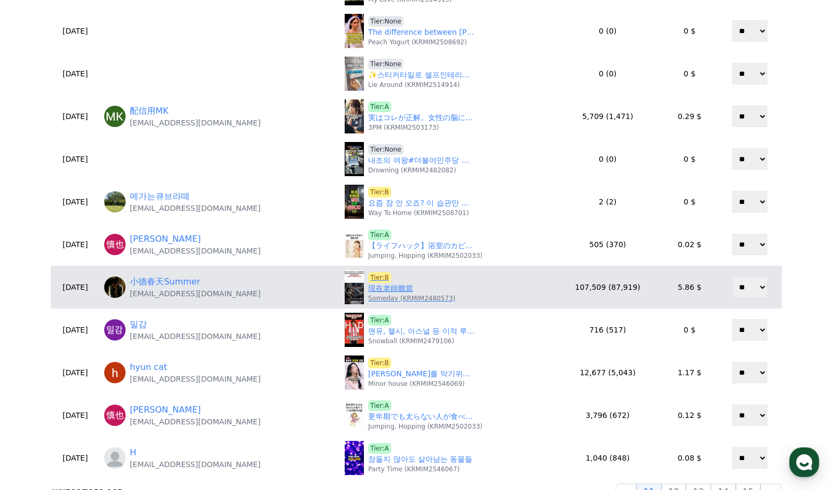
scroll to position [320, 0]
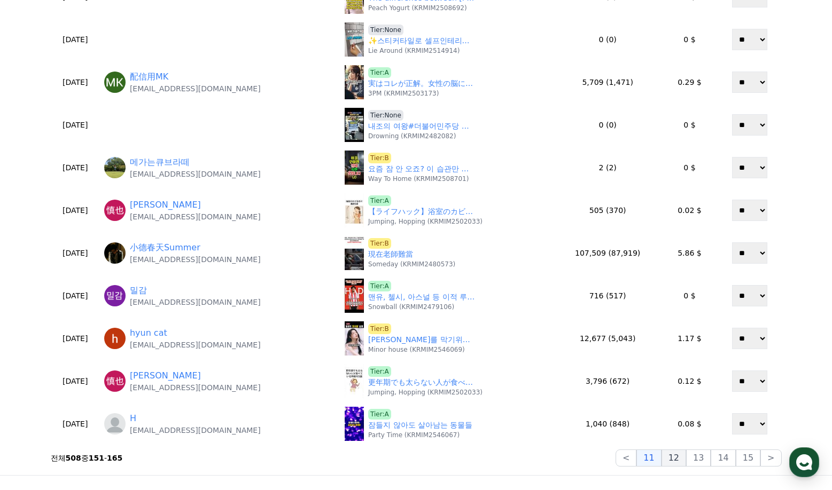
click at [676, 458] on button "12" at bounding box center [673, 458] width 25 height 17
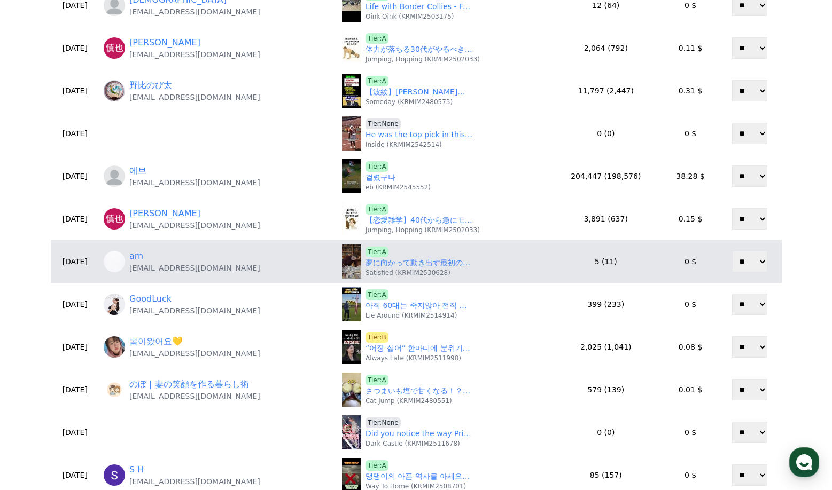
scroll to position [160, 0]
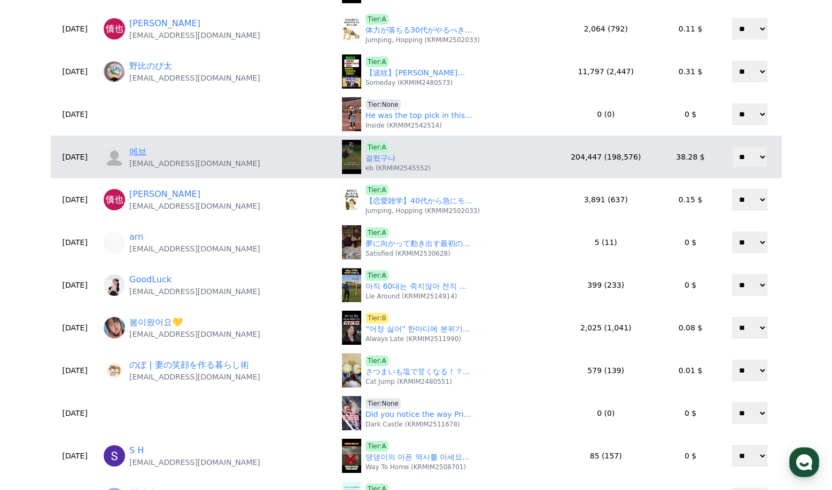
click at [146, 156] on link "에브" at bounding box center [137, 151] width 17 height 13
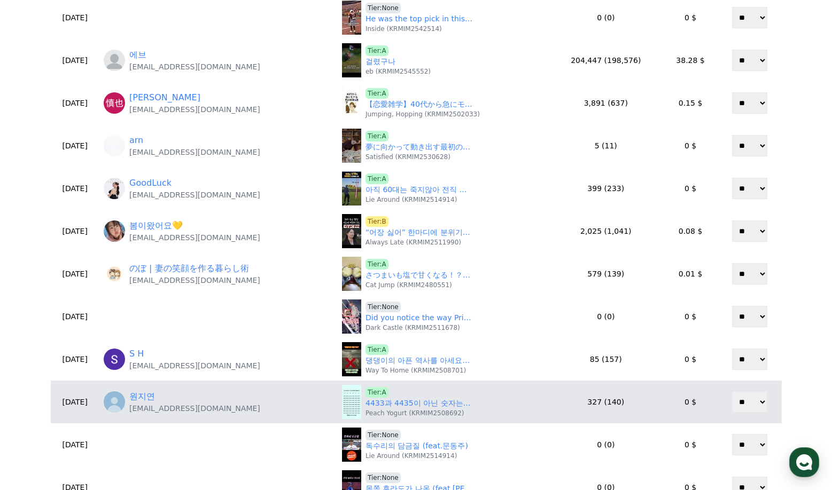
scroll to position [320, 0]
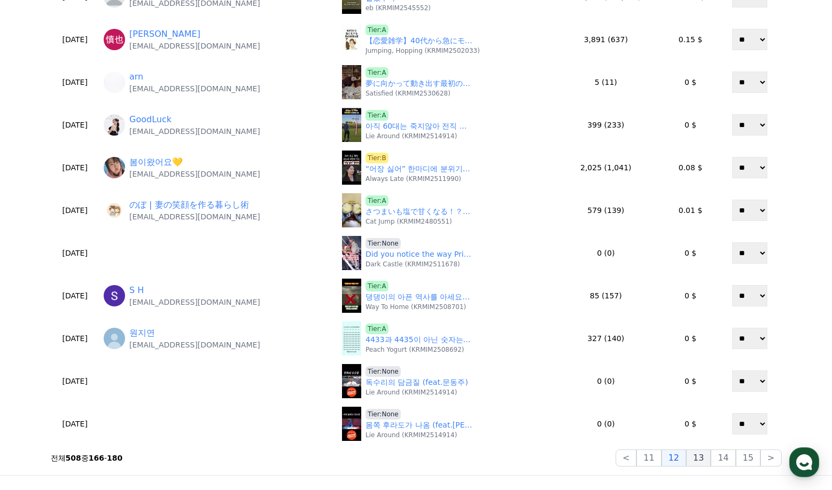
click at [710, 465] on button "13" at bounding box center [698, 458] width 25 height 17
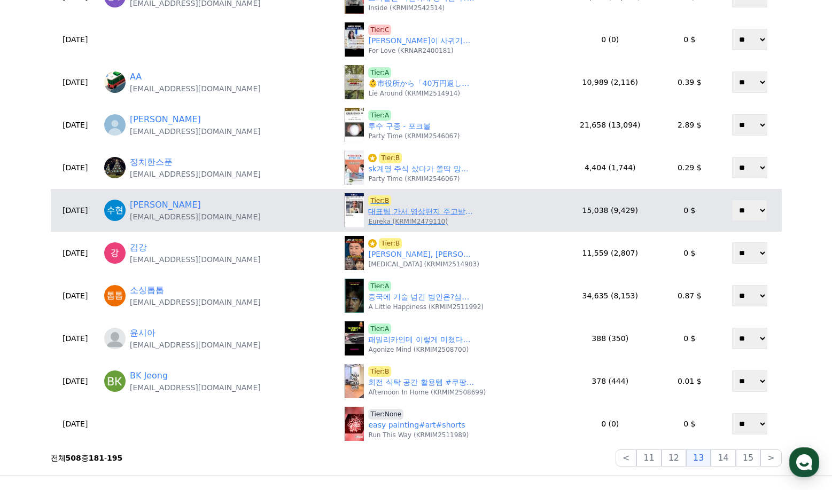
click at [368, 200] on span "Tier:B" at bounding box center [379, 200] width 23 height 11
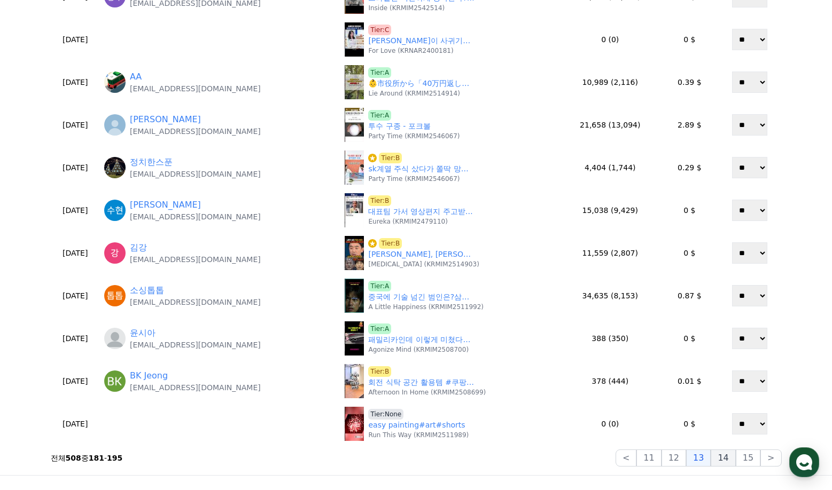
click at [734, 453] on button "14" at bounding box center [722, 458] width 25 height 17
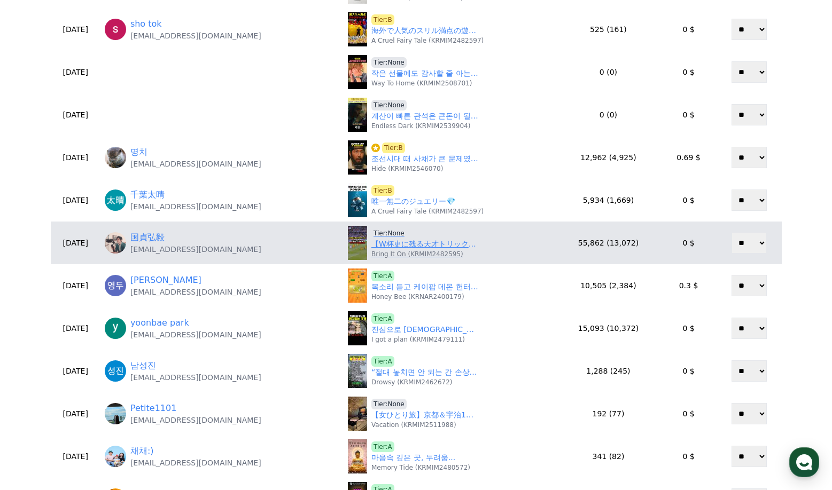
scroll to position [160, 0]
click at [386, 233] on span "Tier:None" at bounding box center [388, 233] width 35 height 11
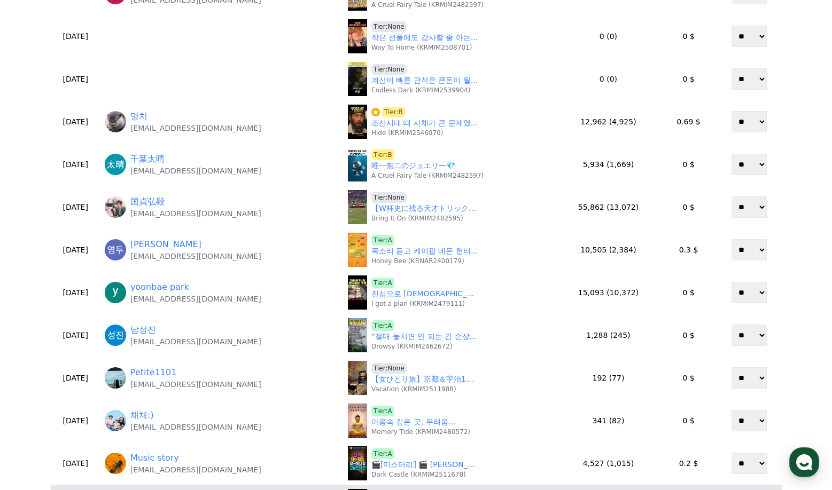
scroll to position [374, 0]
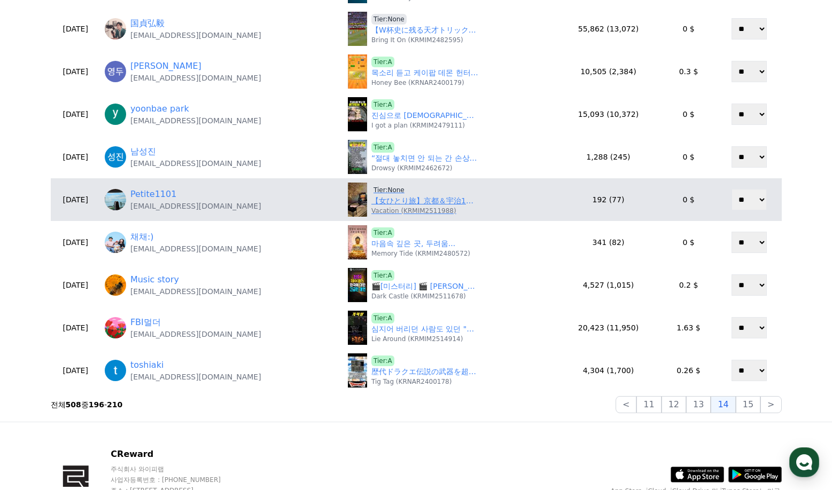
click at [395, 207] on p "Vacation (KRMIM2511988)" at bounding box center [413, 211] width 85 height 9
click at [404, 197] on link "【女ひとり旅】京都＆宇治1白2日の旅まとめ【Vlog】" at bounding box center [424, 200] width 107 height 11
click at [393, 187] on span "Tier:None" at bounding box center [388, 190] width 35 height 11
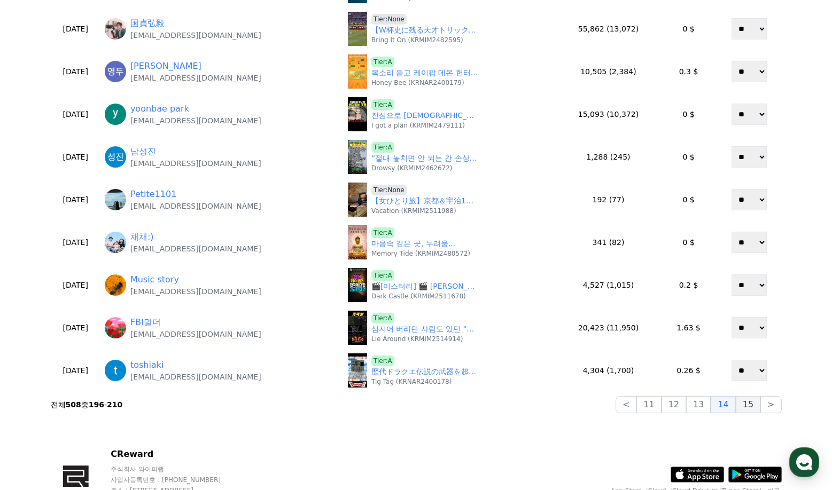
click at [753, 413] on button "15" at bounding box center [747, 404] width 25 height 17
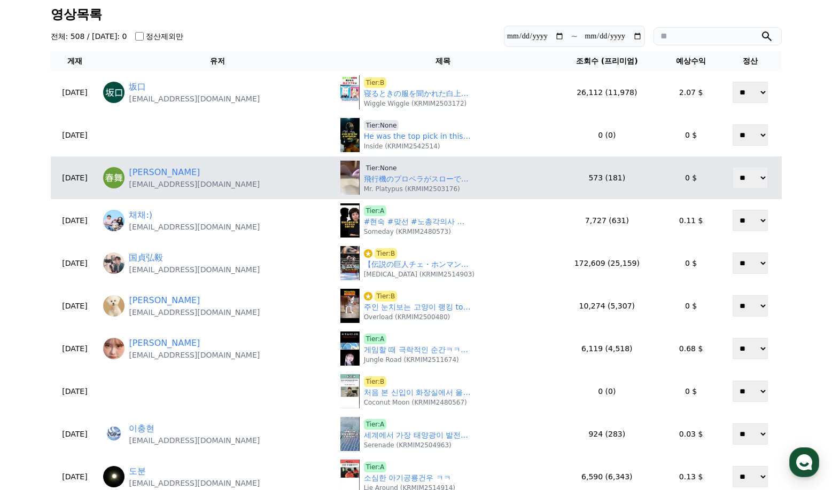
scroll to position [53, 0]
click at [409, 184] on link "飛行機のプロペラがスローで見える理由！#interesting" at bounding box center [417, 179] width 107 height 11
click at [388, 170] on span "Tier:None" at bounding box center [381, 168] width 35 height 11
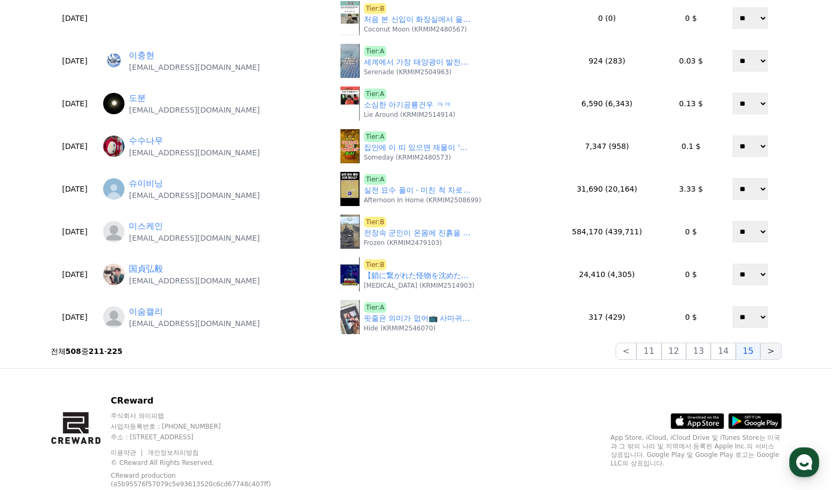
click at [773, 353] on button ">" at bounding box center [770, 351] width 21 height 17
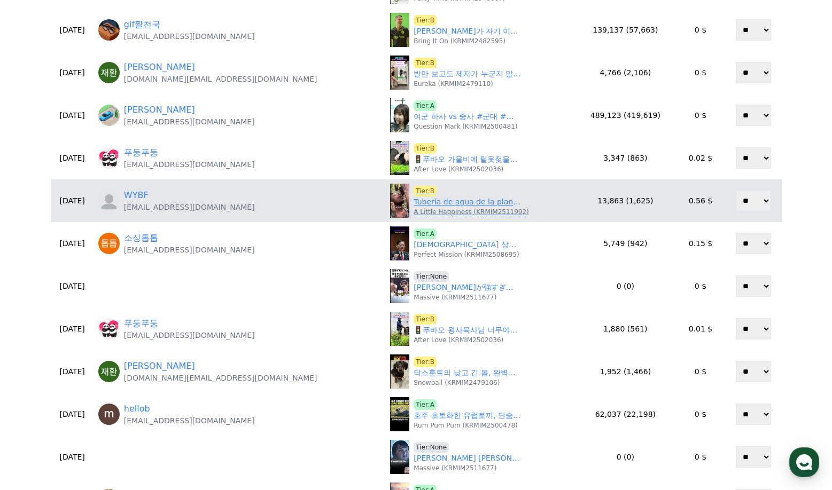
scroll to position [107, 0]
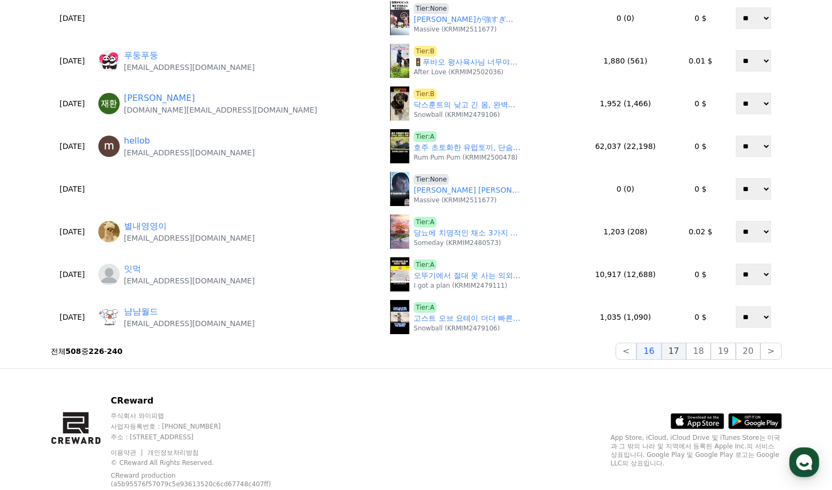
click at [677, 346] on button "17" at bounding box center [673, 351] width 25 height 17
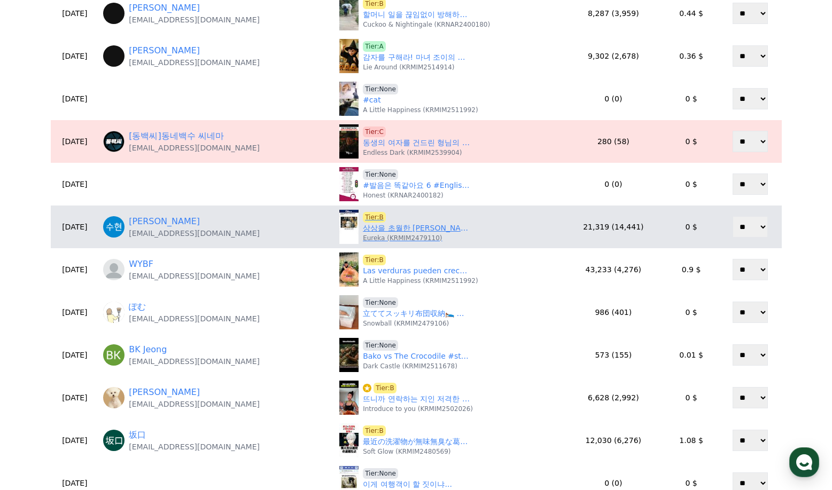
scroll to position [267, 0]
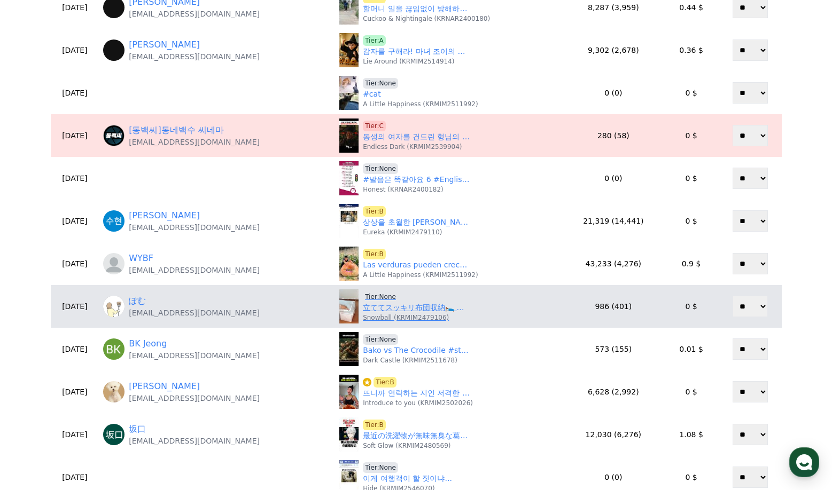
click at [390, 306] on link "立ててスッキリ布団収納🛌 #築古賃貸 #汚部屋 #汚部屋脱出 #汚部屋脱出計画 #ふたり暮らし #片付け苦手 #暮らしを整える" at bounding box center [416, 307] width 107 height 11
click at [373, 297] on span "Tier:None" at bounding box center [380, 297] width 35 height 11
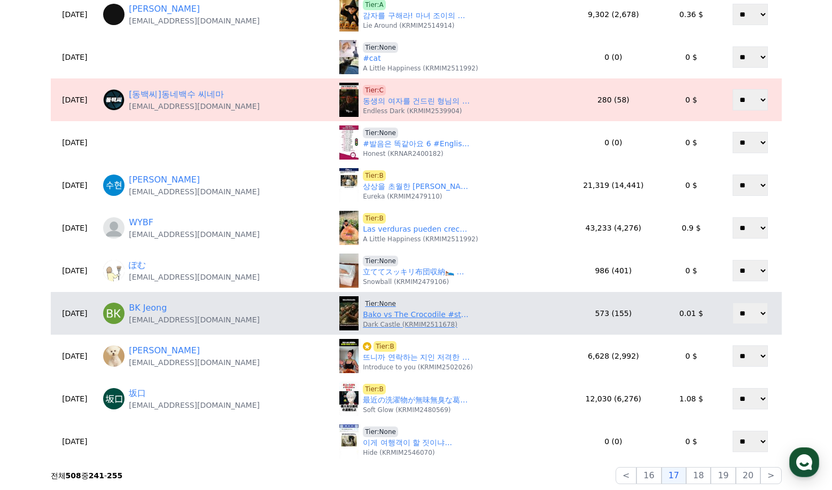
scroll to position [320, 0]
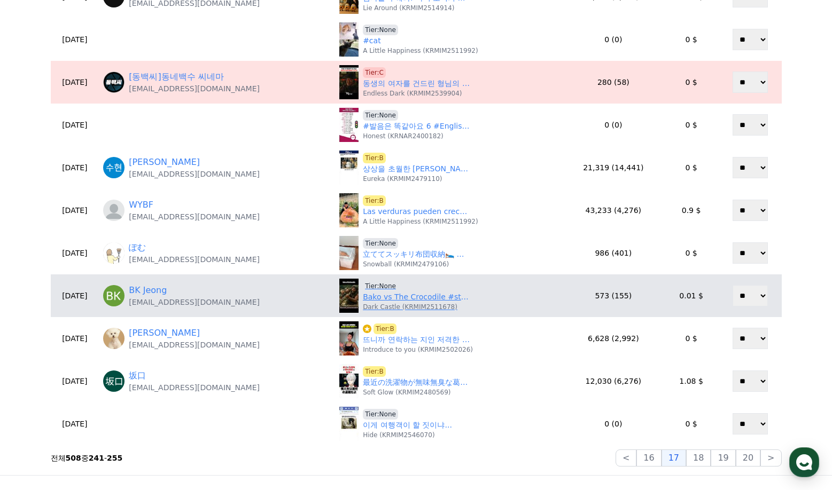
click at [391, 300] on link "Bako vs The Crocodile #stoneage #caveman #prehistoric #stoneagevlog #crocodile" at bounding box center [416, 297] width 107 height 11
click at [370, 286] on span "Tier:None" at bounding box center [380, 286] width 35 height 11
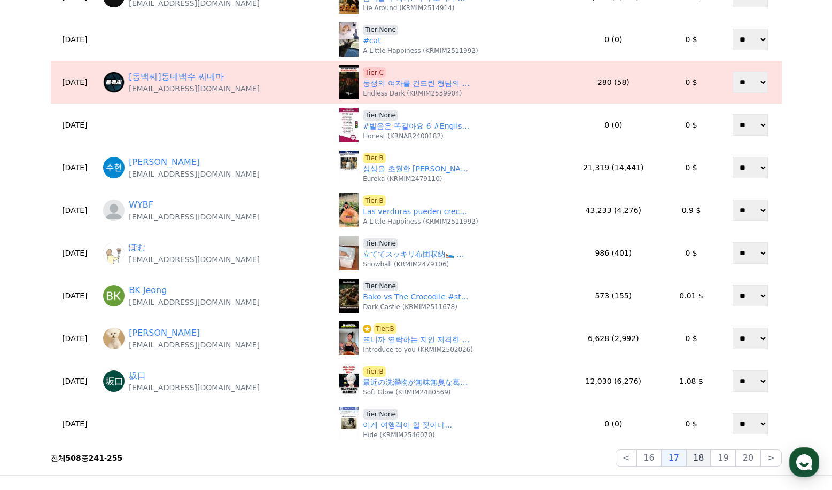
click at [706, 458] on button "18" at bounding box center [698, 458] width 25 height 17
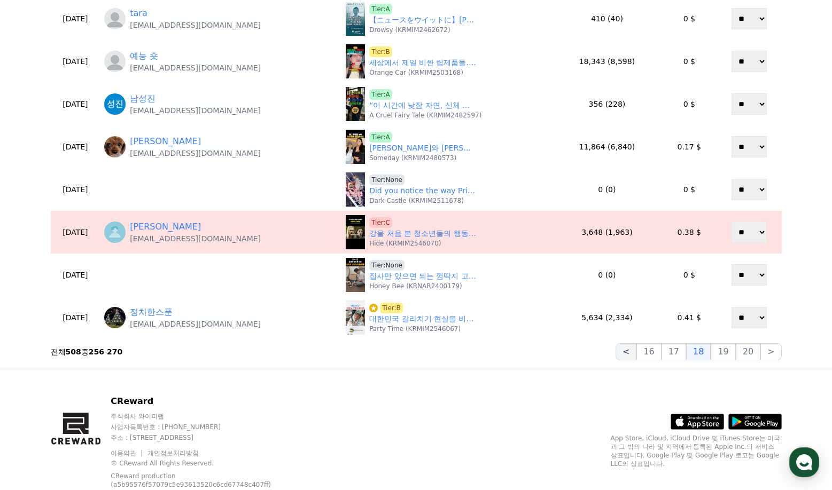
scroll to position [427, 0]
click at [729, 351] on button "19" at bounding box center [722, 351] width 25 height 17
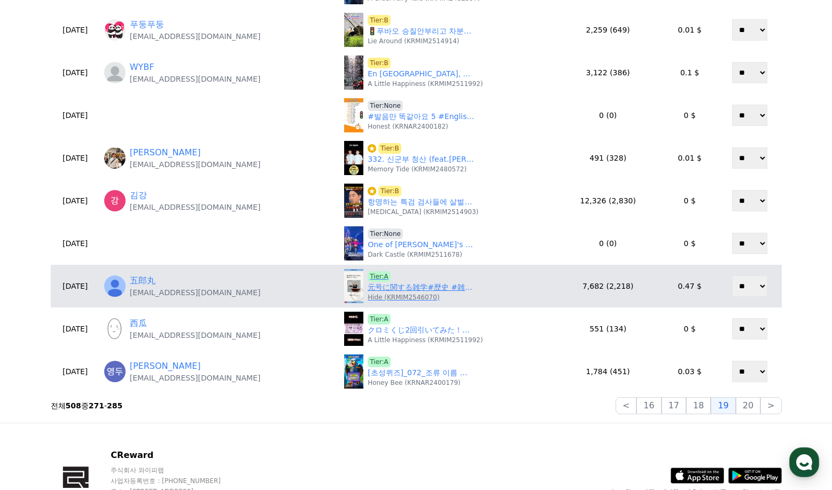
scroll to position [374, 0]
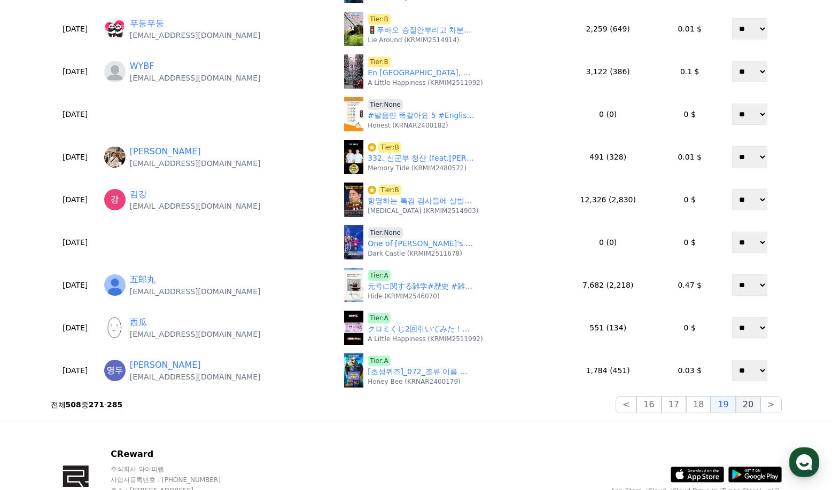
click at [755, 405] on button "20" at bounding box center [747, 404] width 25 height 17
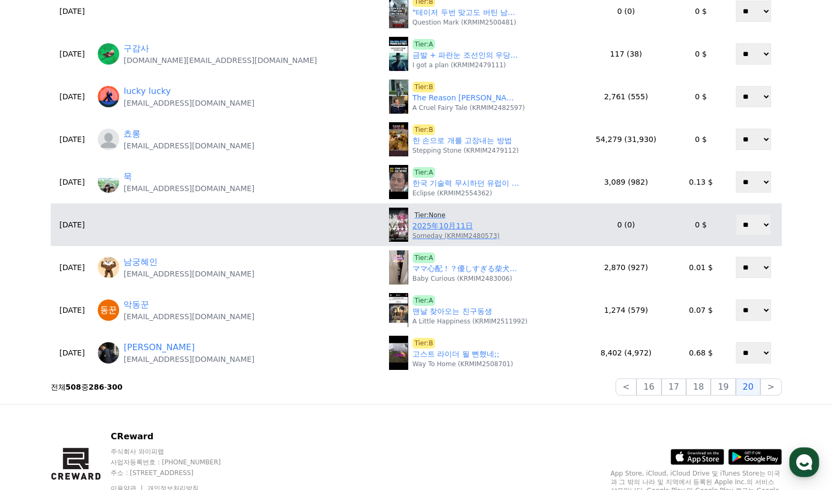
scroll to position [427, 0]
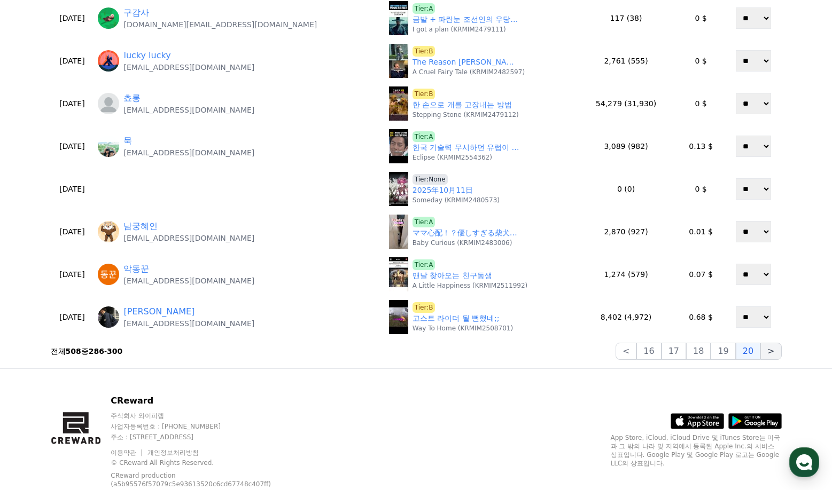
click at [769, 351] on button ">" at bounding box center [770, 351] width 21 height 17
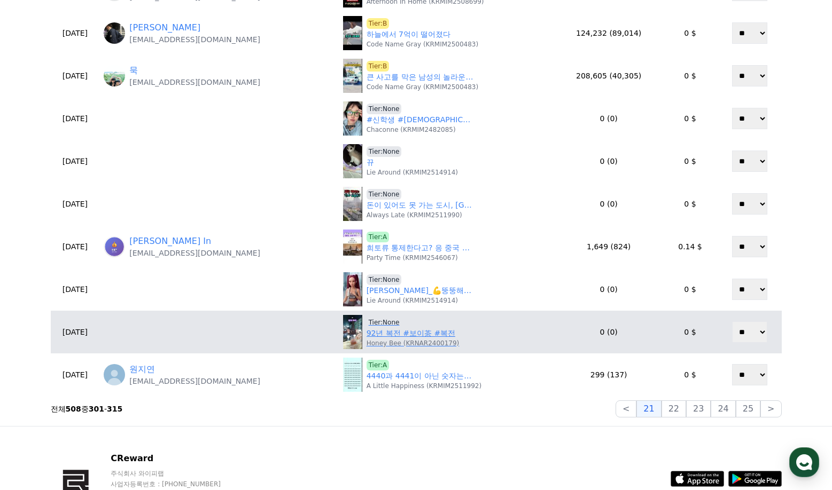
scroll to position [374, 0]
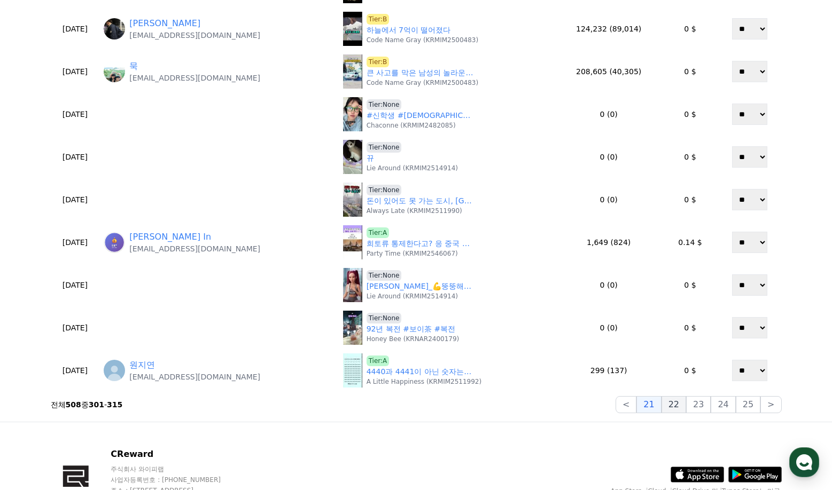
click at [677, 409] on button "22" at bounding box center [673, 404] width 25 height 17
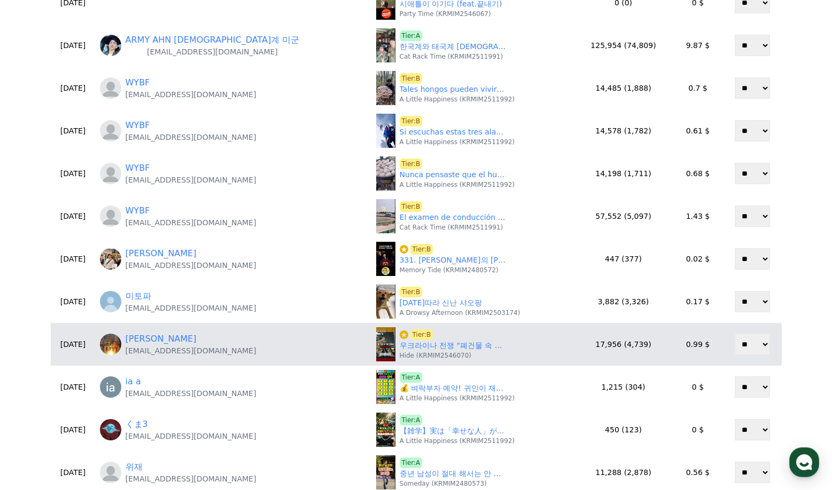
scroll to position [320, 0]
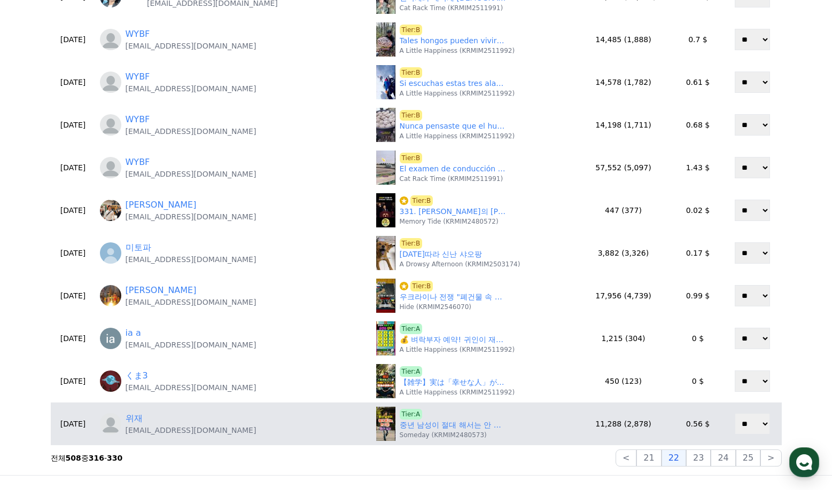
drag, startPoint x: 711, startPoint y: 458, endPoint x: 698, endPoint y: 445, distance: 18.1
click at [710, 458] on button "23" at bounding box center [698, 458] width 25 height 17
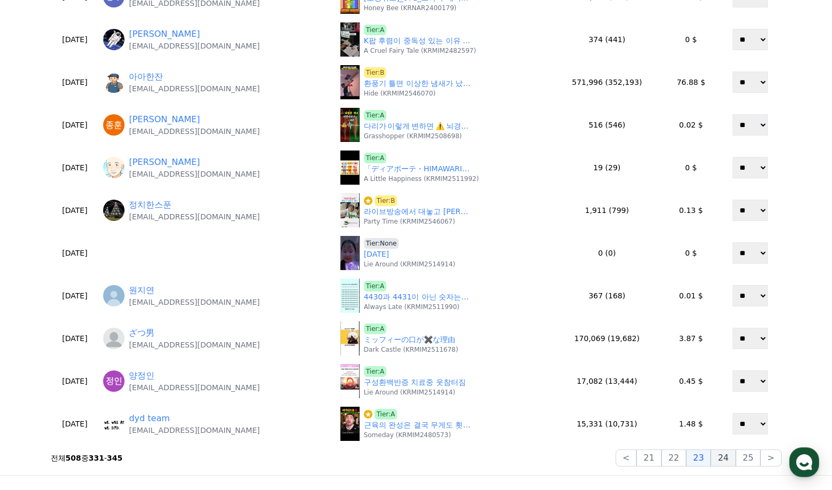
click at [723, 463] on button "24" at bounding box center [722, 458] width 25 height 17
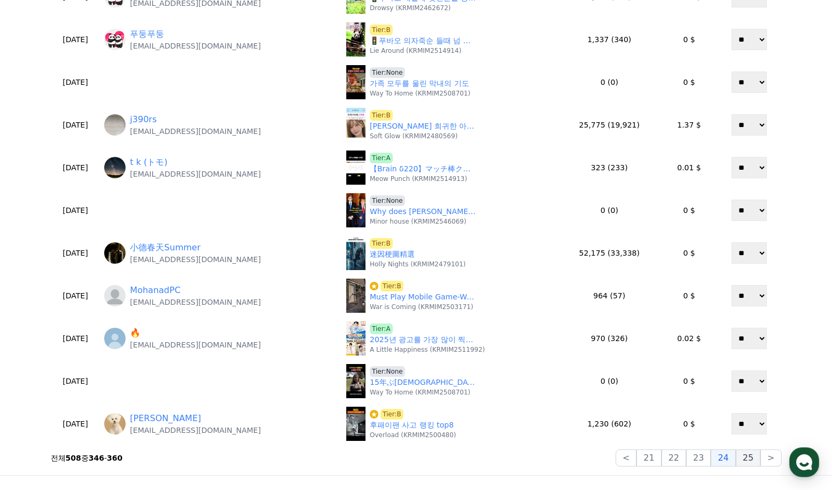
click at [745, 456] on button "25" at bounding box center [747, 458] width 25 height 17
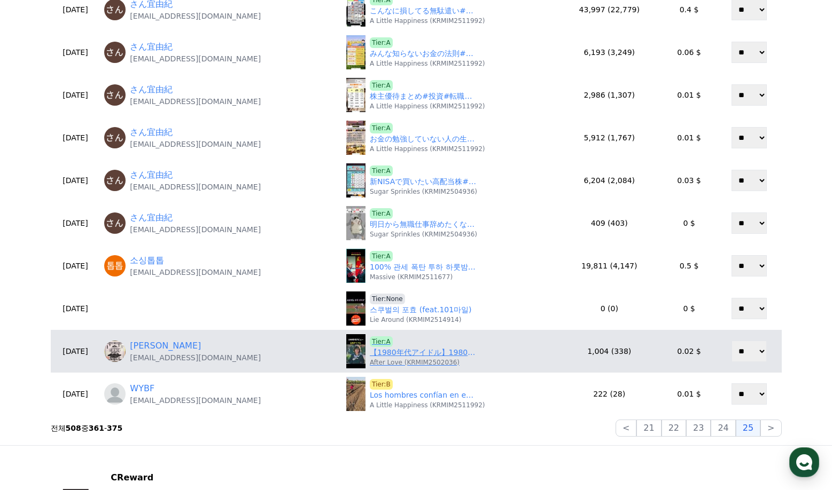
scroll to position [374, 0]
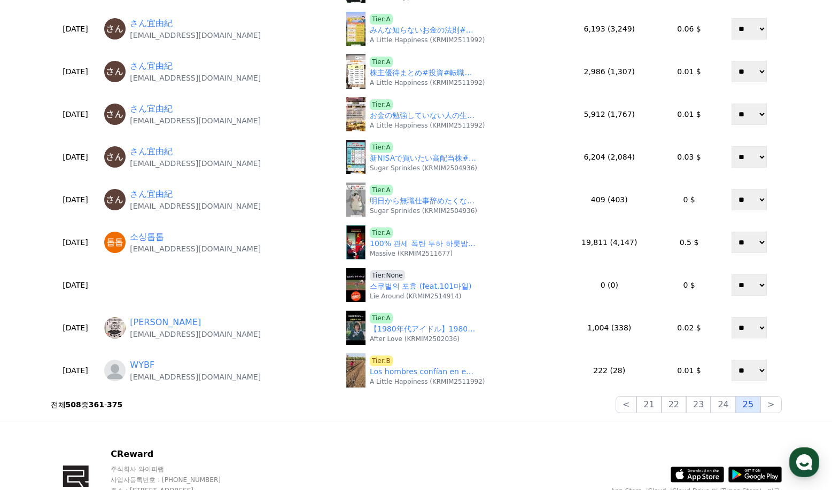
click at [760, 402] on button "25" at bounding box center [747, 404] width 25 height 17
click at [770, 404] on button ">" at bounding box center [770, 404] width 21 height 17
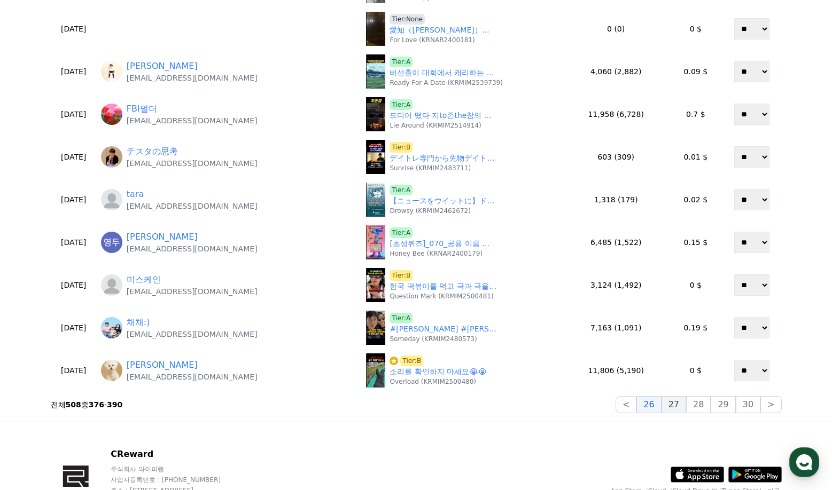
click at [678, 406] on button "27" at bounding box center [673, 404] width 25 height 17
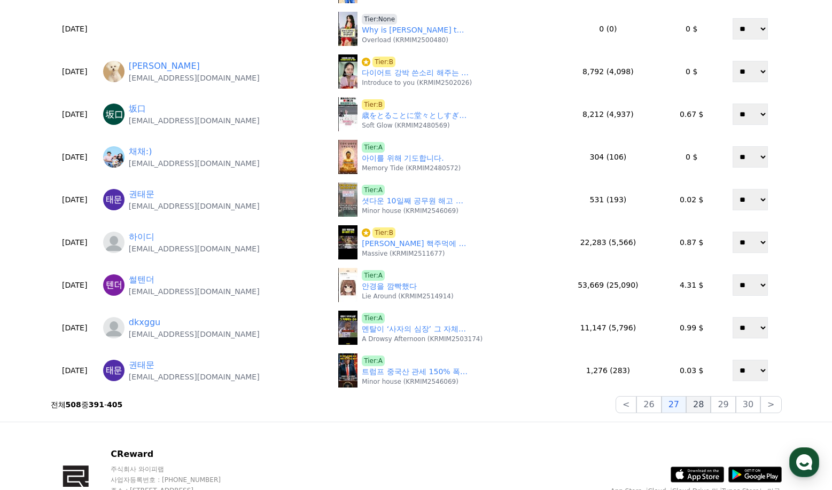
click at [698, 403] on button "28" at bounding box center [698, 404] width 25 height 17
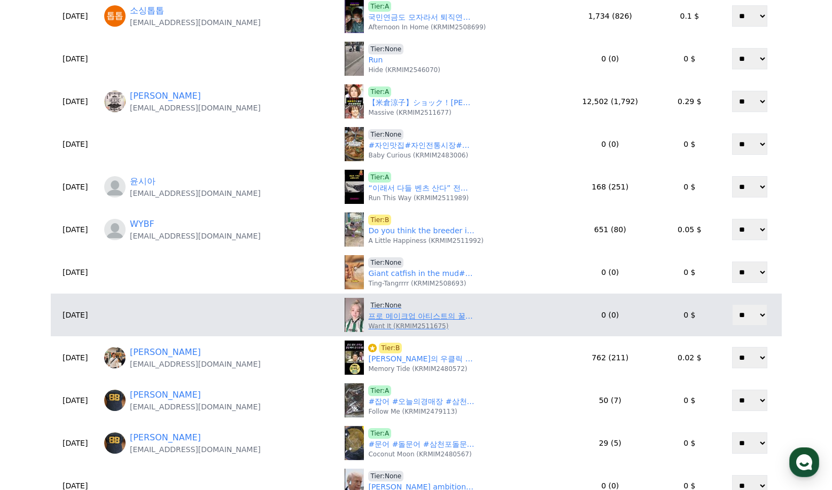
scroll to position [320, 0]
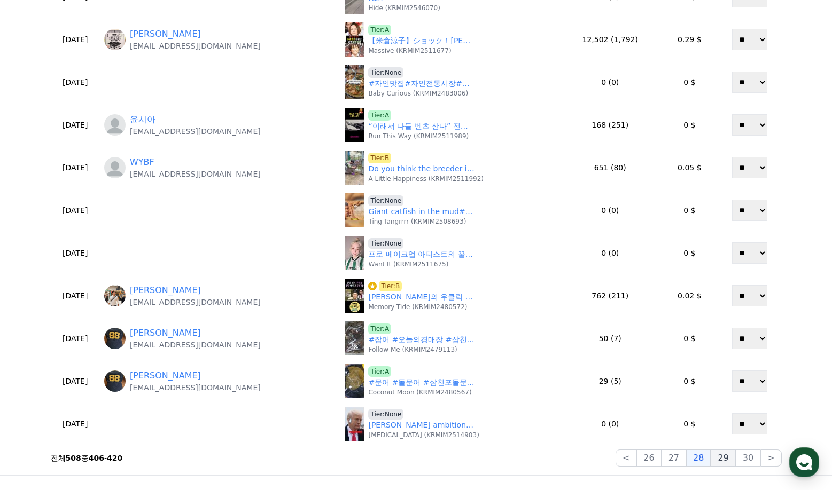
click at [732, 455] on button "29" at bounding box center [722, 458] width 25 height 17
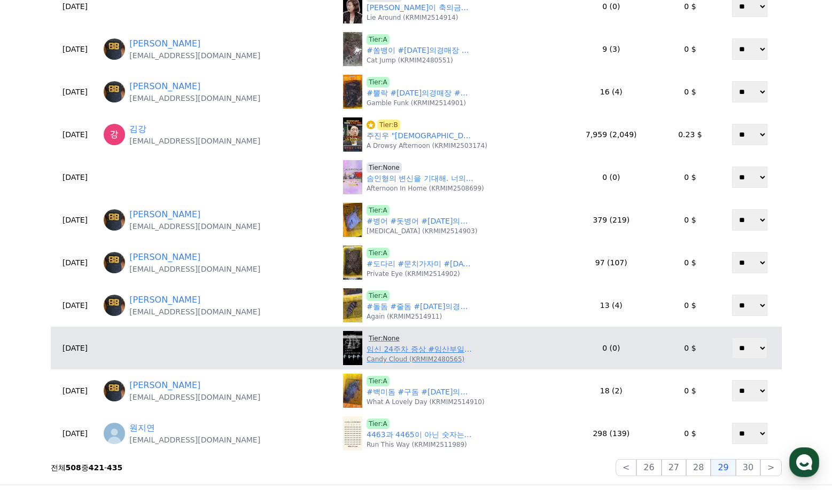
scroll to position [374, 0]
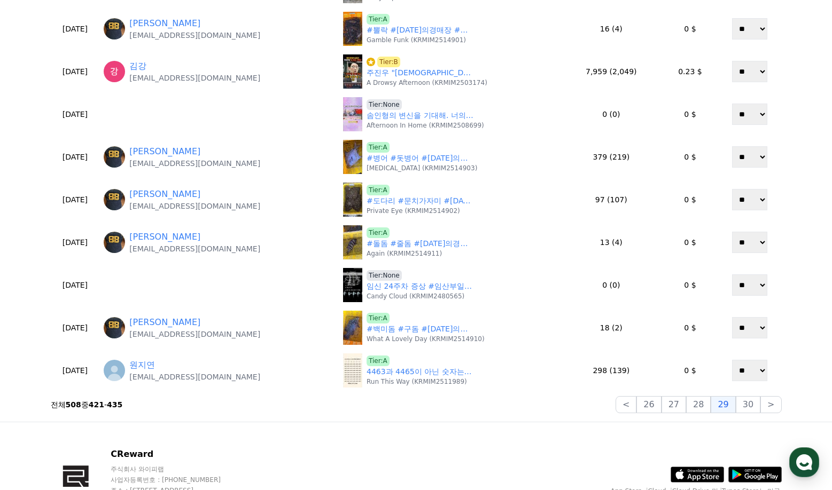
drag, startPoint x: 729, startPoint y: 409, endPoint x: 744, endPoint y: 408, distance: 15.0
click at [747, 416] on div "**********" at bounding box center [415, 50] width 739 height 734
click at [744, 408] on button "30" at bounding box center [747, 404] width 25 height 17
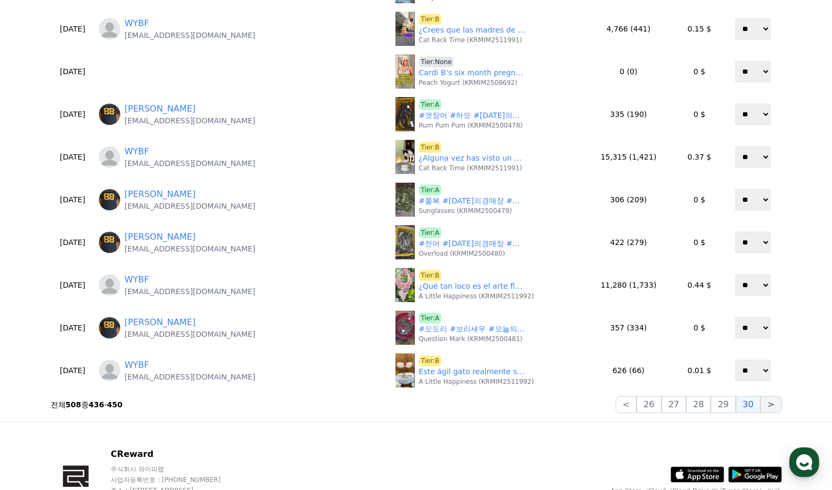
click at [767, 408] on button ">" at bounding box center [770, 404] width 21 height 17
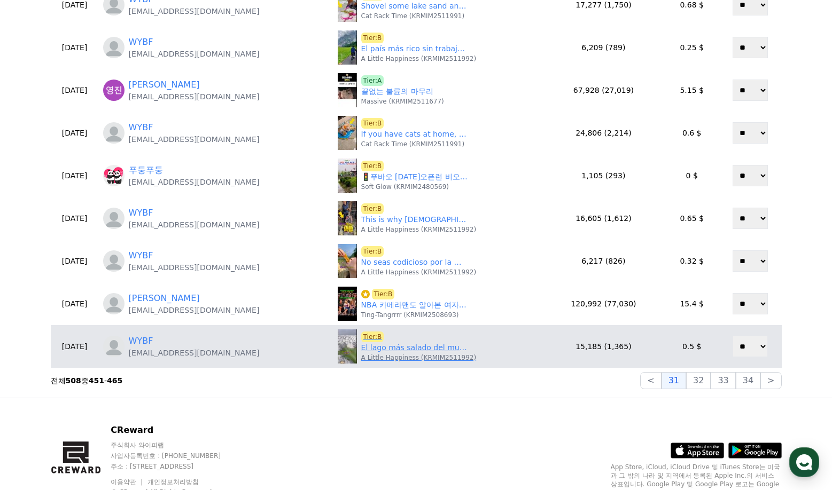
scroll to position [427, 0]
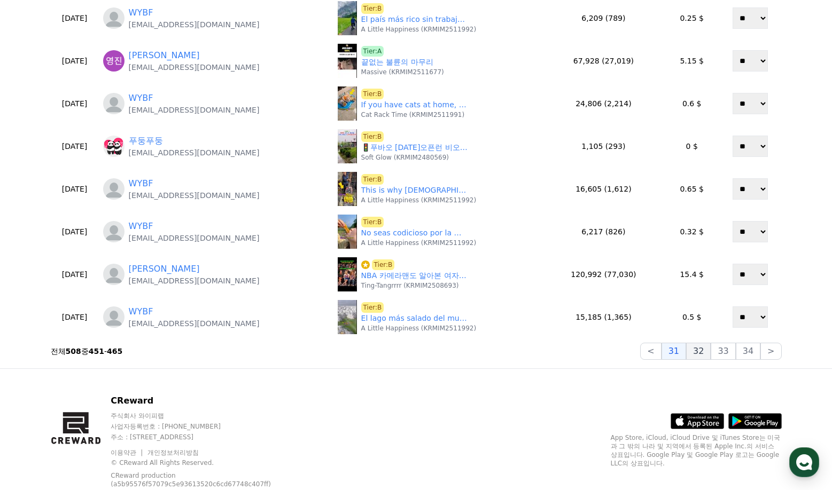
click at [701, 354] on button "32" at bounding box center [698, 351] width 25 height 17
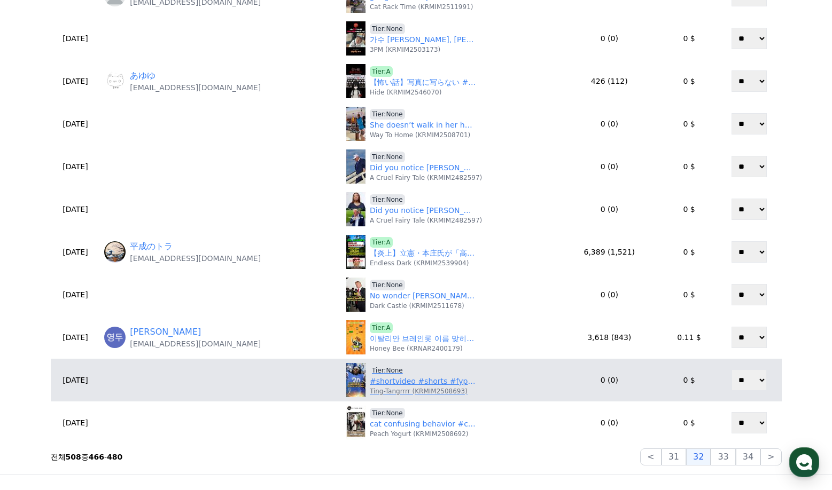
scroll to position [374, 0]
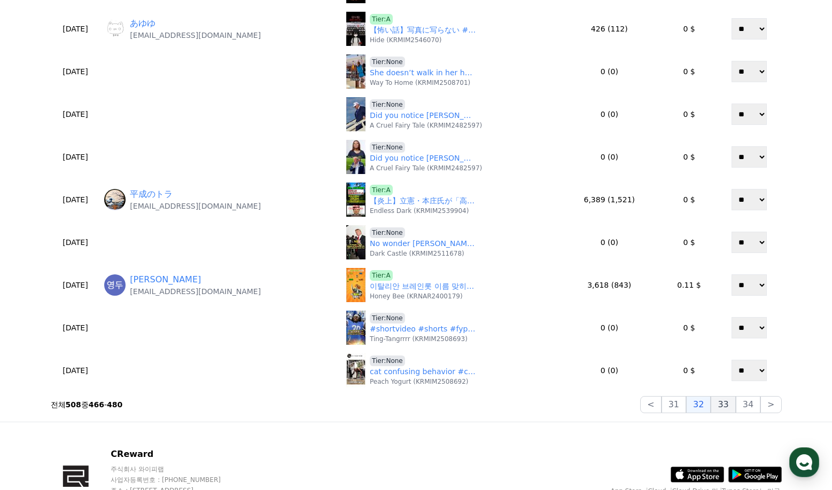
click at [730, 405] on button "33" at bounding box center [722, 404] width 25 height 17
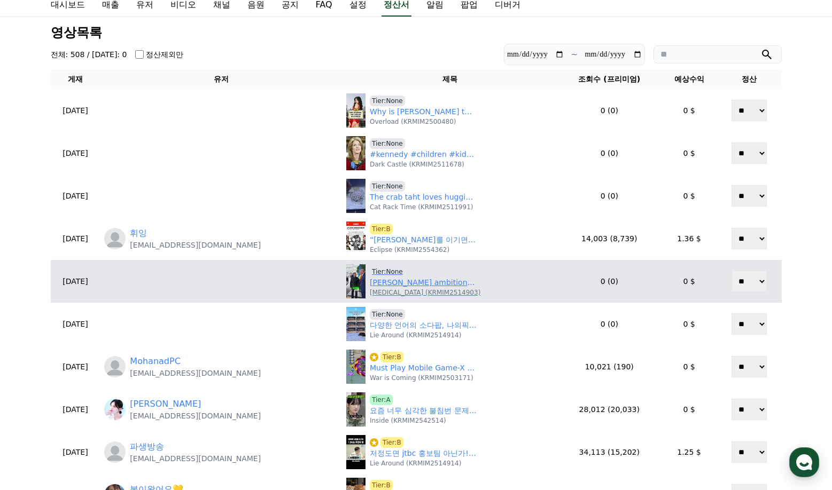
scroll to position [53, 0]
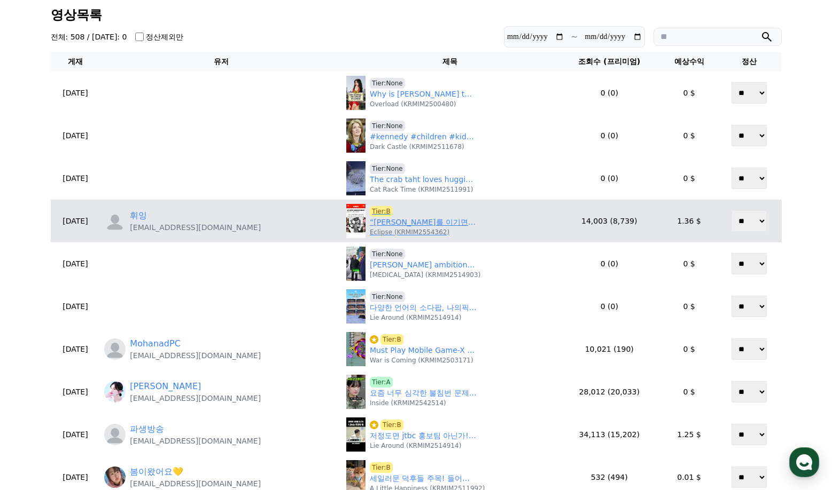
click at [397, 224] on link "“존 존스를 이기면 UFC 역사상 진짜 GOAT 된다” — 다니엘 코미어의 충격 발언" at bounding box center [423, 222] width 107 height 11
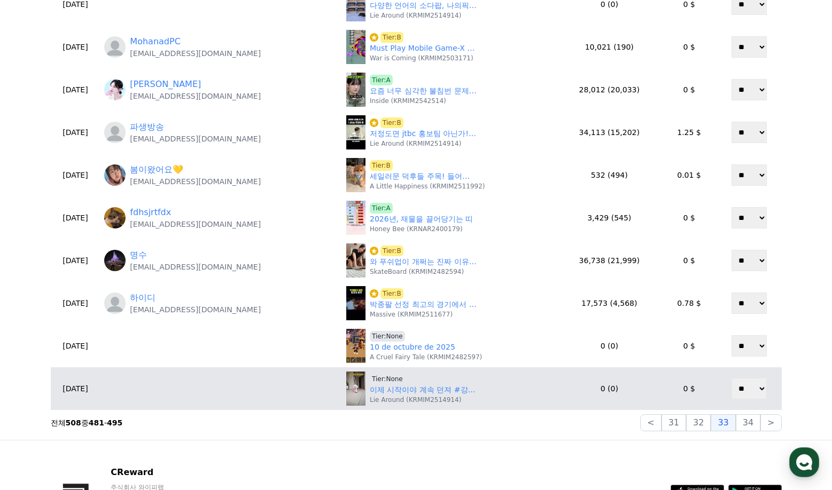
scroll to position [374, 0]
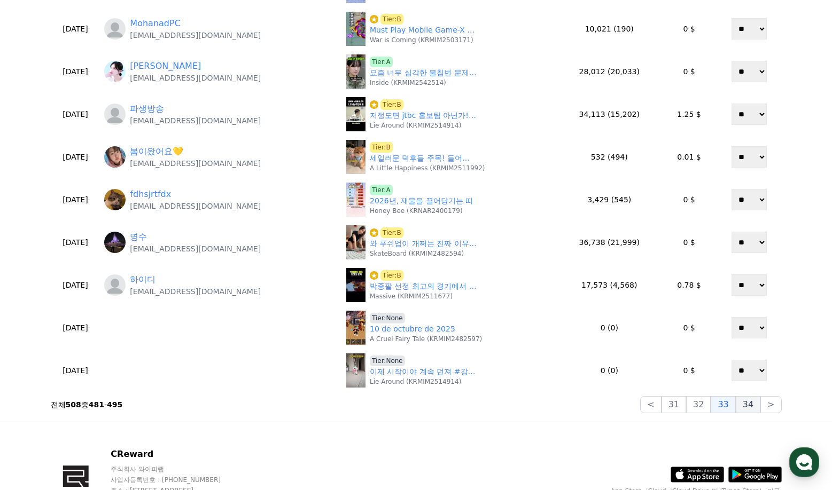
click at [748, 406] on button "34" at bounding box center [747, 404] width 25 height 17
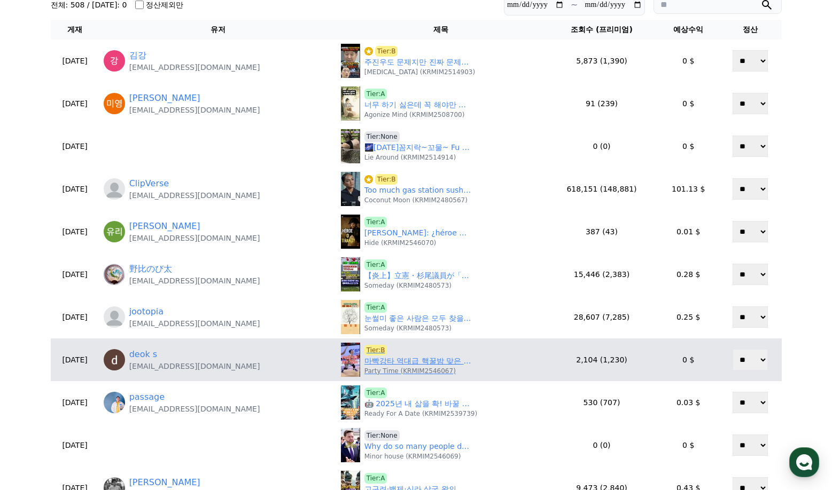
scroll to position [214, 0]
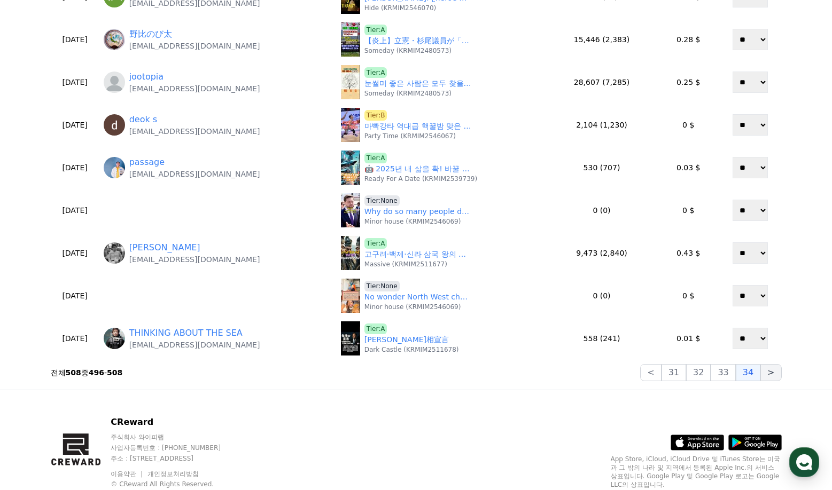
click at [769, 373] on button ">" at bounding box center [770, 372] width 21 height 17
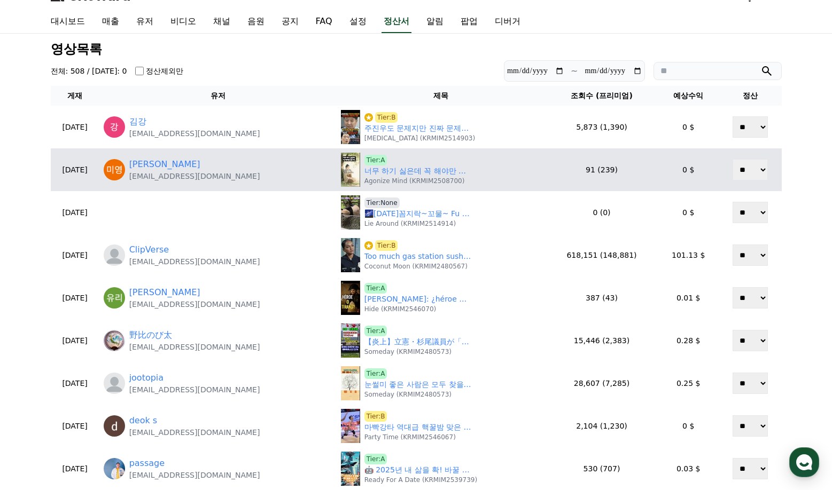
scroll to position [0, 0]
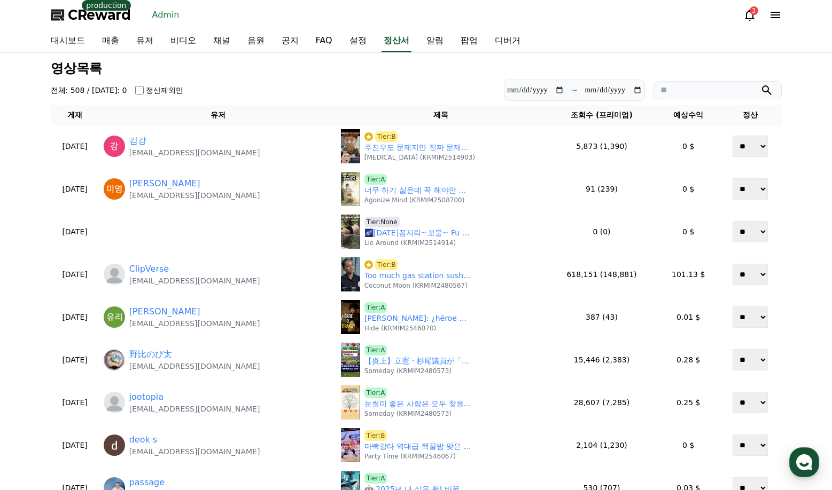
click at [79, 44] on link "대시보드" at bounding box center [67, 41] width 51 height 22
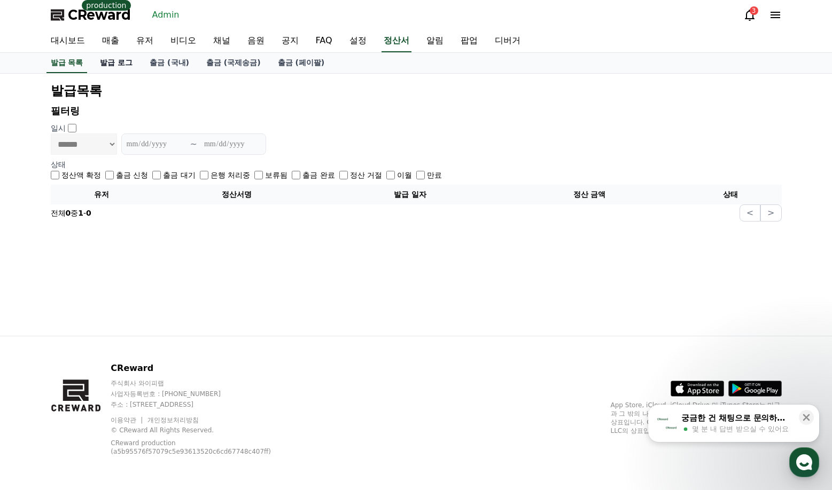
click at [123, 61] on link "발급 로그" at bounding box center [116, 63] width 50 height 20
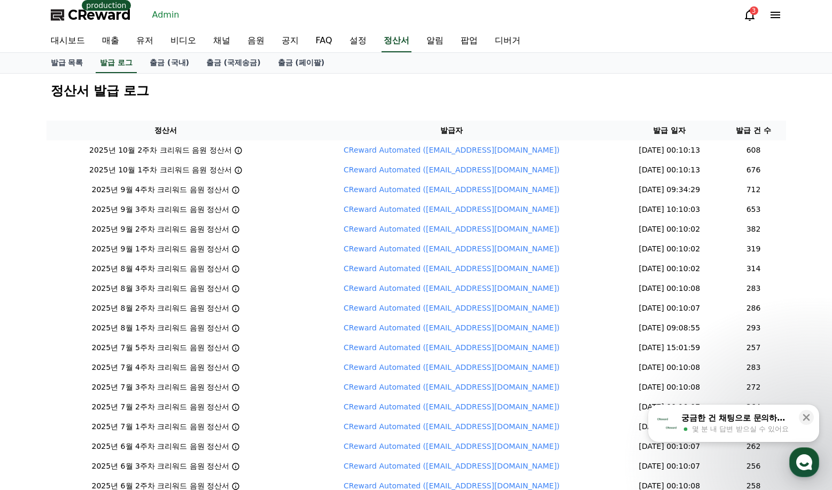
click at [648, 109] on div "정산서 발급 로그 정산서 발급자 발급 일자 발급 건 수 2025년 10월 2주차 크리워드 음원 정산서 CReward Automated (sys…" at bounding box center [416, 366] width 748 height 585
click at [630, 87] on h2 "정산서 발급 로그" at bounding box center [416, 90] width 731 height 17
click at [653, 79] on div "정산서 발급 로그" at bounding box center [415, 91] width 739 height 26
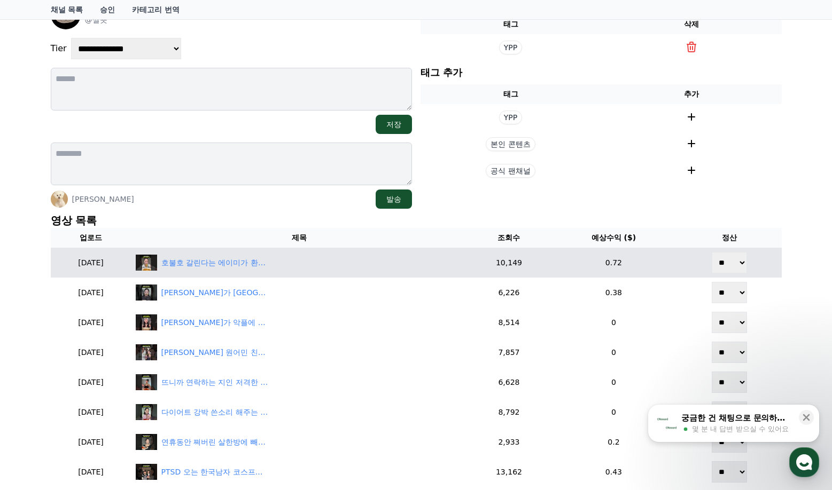
scroll to position [107, 0]
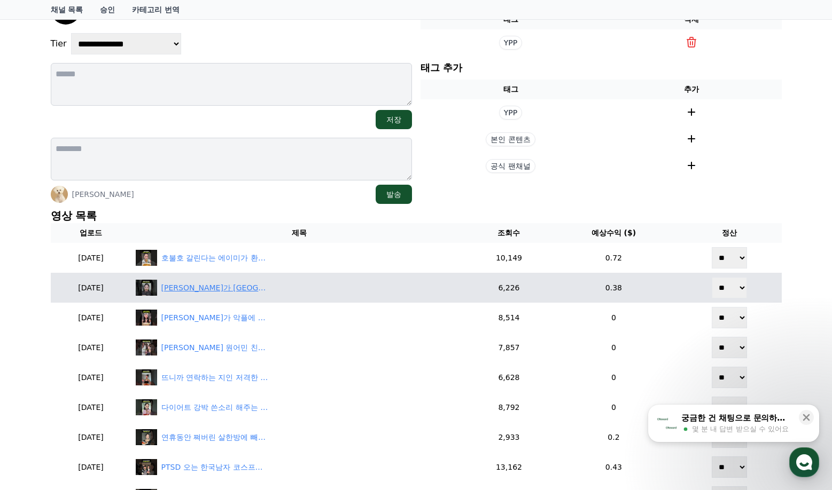
click at [255, 288] on div "[PERSON_NAME]가 [GEOGRAPHIC_DATA] 여행 후 한국이 더 좋아진 이유" at bounding box center [214, 288] width 107 height 11
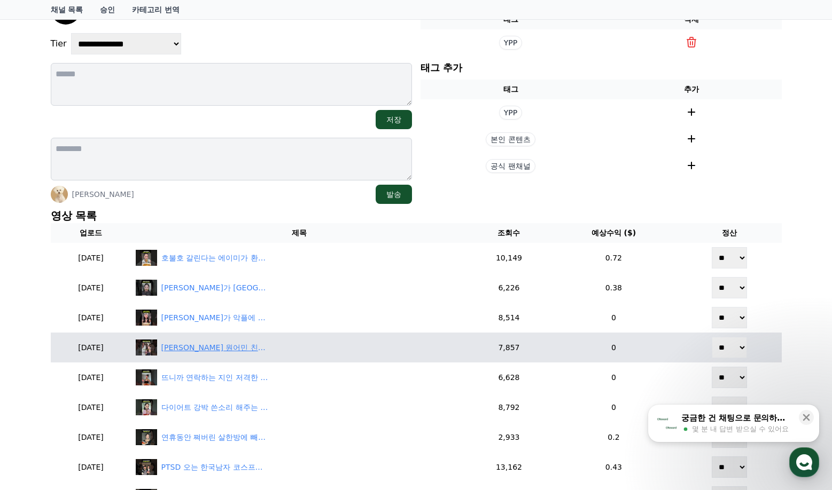
click at [260, 350] on div "[PERSON_NAME] 원어민 친구들과 함께하는 영어 필수 회화" at bounding box center [214, 347] width 107 height 11
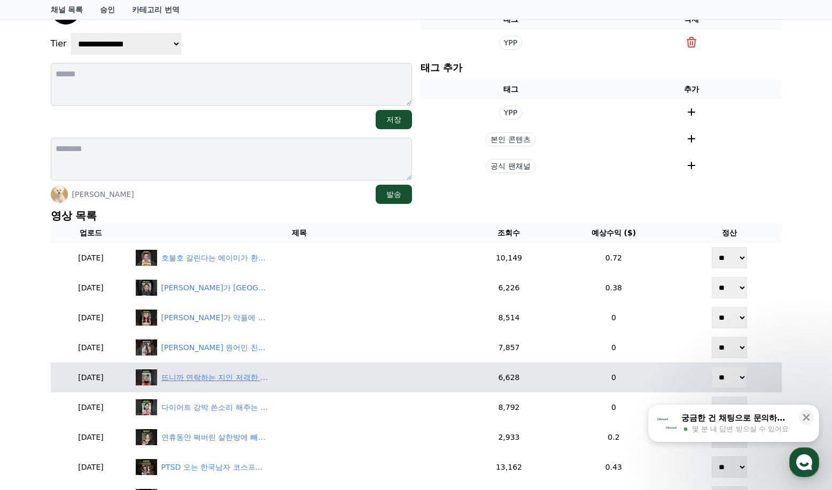
click at [268, 380] on div "뜨니까 연락하는 지인 저격한 에이미" at bounding box center [214, 377] width 107 height 11
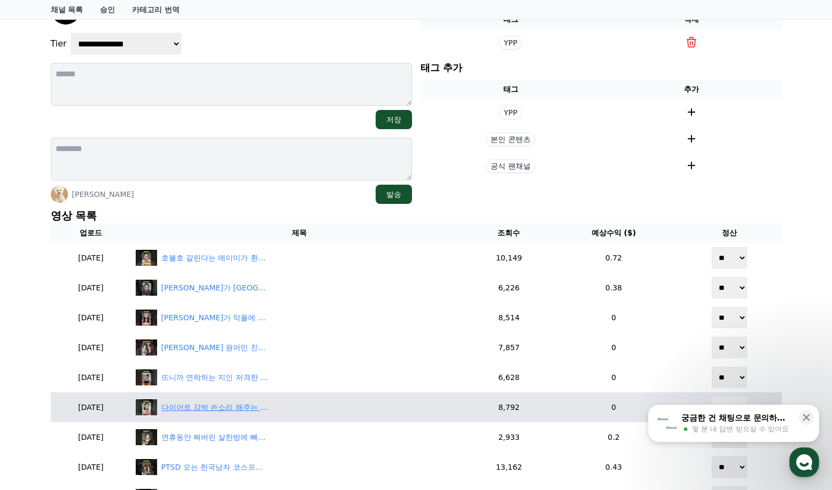
click at [253, 409] on div "다이어트 강박 쓴소리 해주는 에이미" at bounding box center [214, 407] width 107 height 11
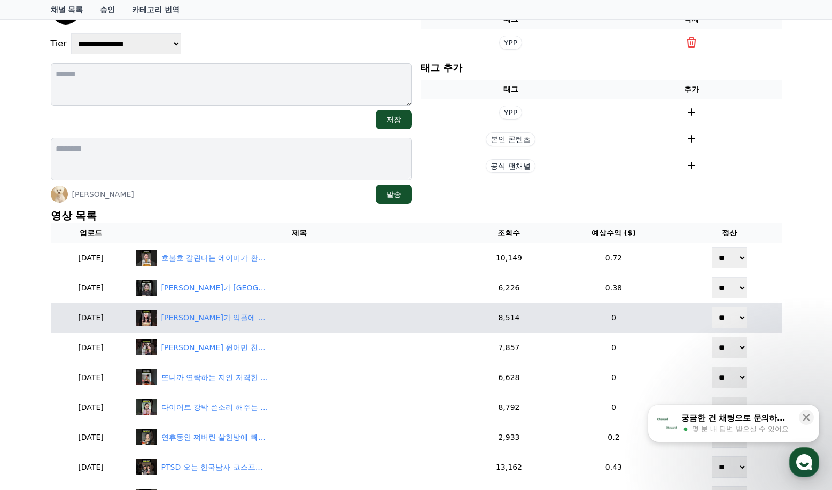
click at [269, 311] on div "에이미가 악플에 빡쳤을때 반응" at bounding box center [299, 318] width 327 height 16
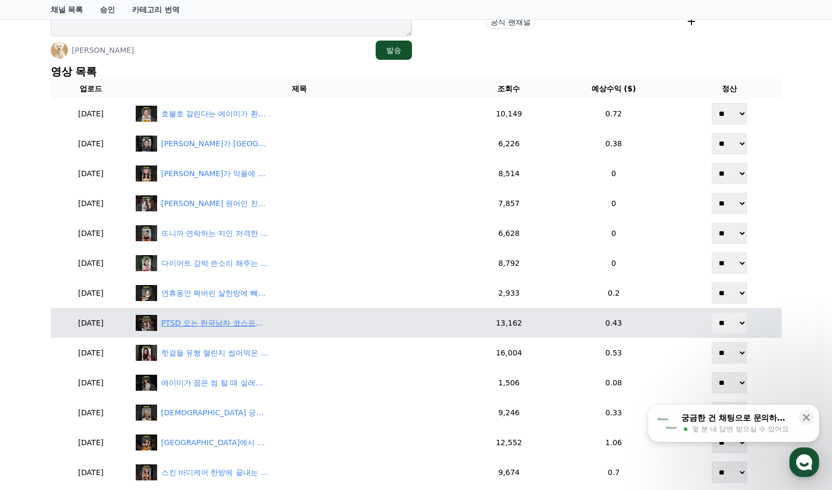
scroll to position [267, 0]
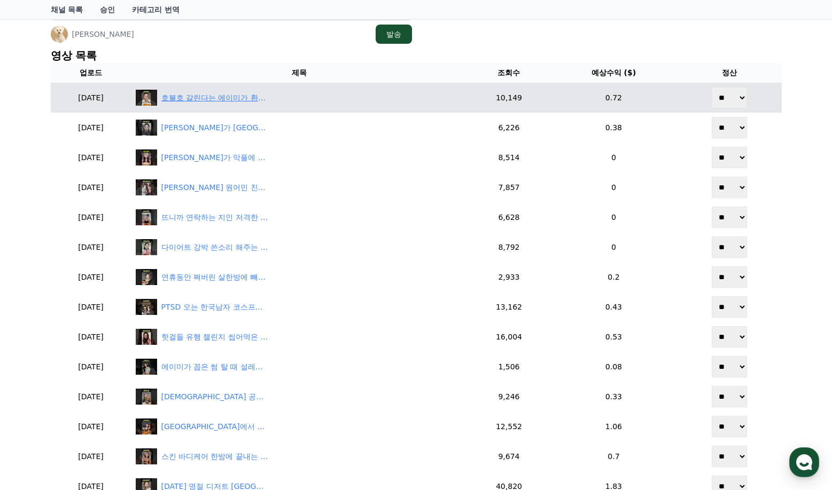
click at [255, 100] on div "호불호 갈린다는 에이미가 환장하는 식감" at bounding box center [214, 97] width 107 height 11
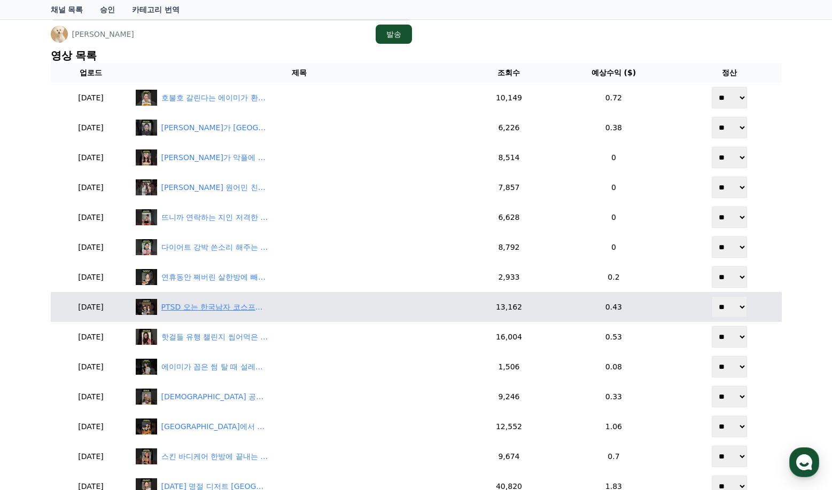
click at [215, 306] on div "PTSD 오는 한국남자 코스프레한 에이미" at bounding box center [214, 307] width 107 height 11
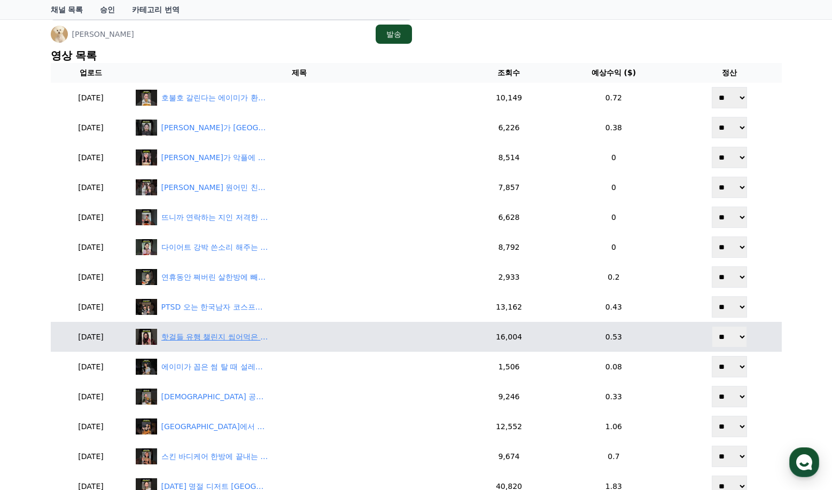
click at [240, 334] on div "핫걸들 유행 챌린지 씹어먹은 에이미" at bounding box center [214, 337] width 107 height 11
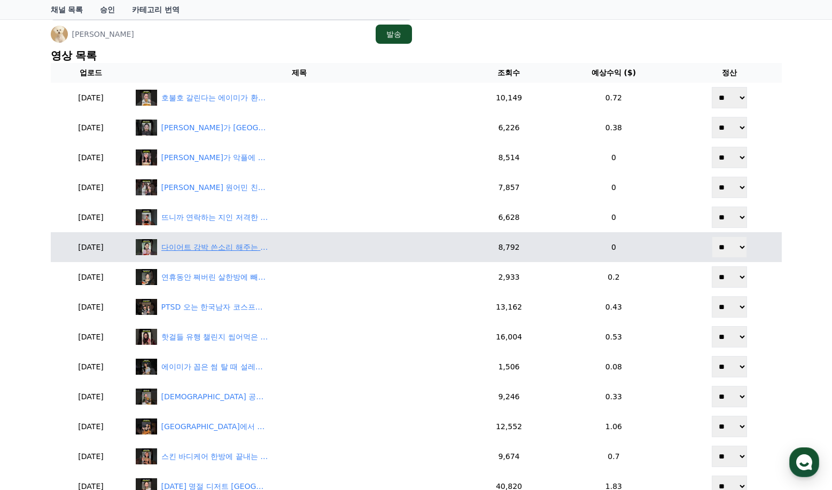
click at [279, 254] on div "다이어트 강박 쓴소리 해주는 에이미" at bounding box center [299, 247] width 327 height 16
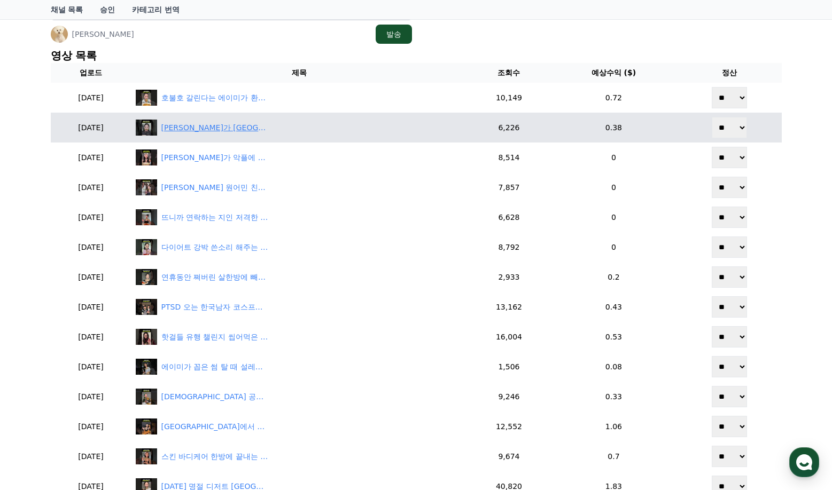
click at [238, 122] on div "에이미가 미국 여행 후 한국이 더 좋아진 이유" at bounding box center [214, 127] width 107 height 11
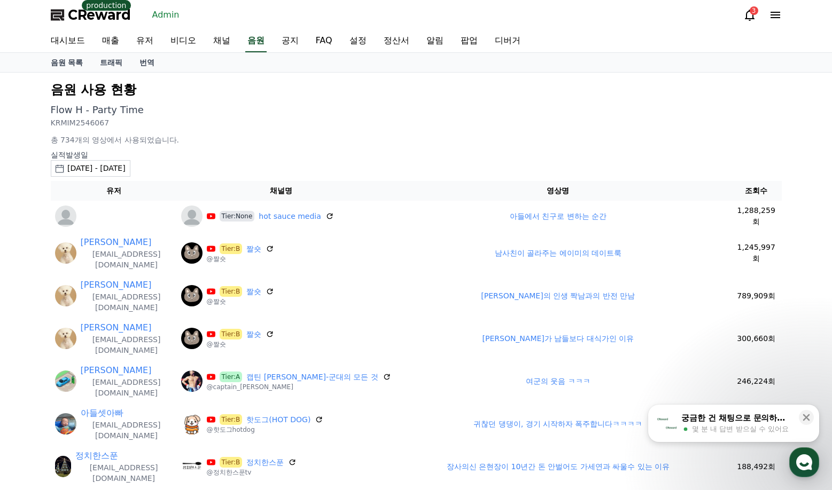
click at [126, 169] on div "[DATE] - [DATE]" at bounding box center [96, 168] width 58 height 11
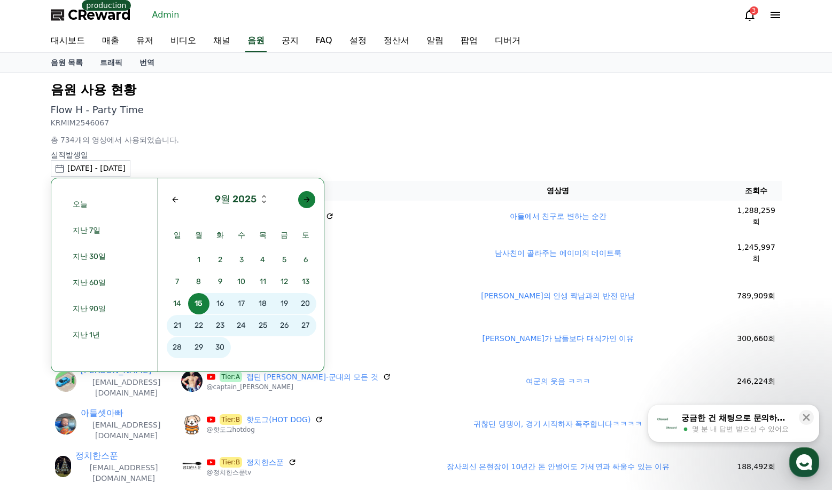
click at [308, 205] on button "button" at bounding box center [306, 199] width 17 height 17
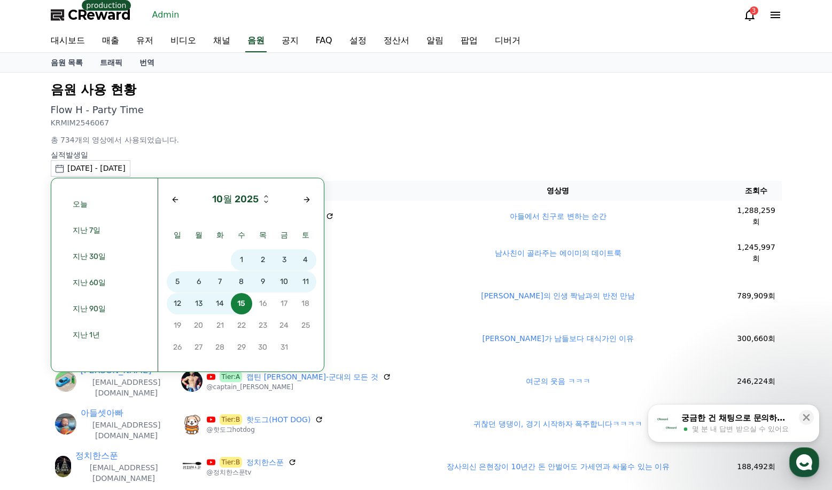
click at [280, 282] on span "10" at bounding box center [283, 281] width 21 height 21
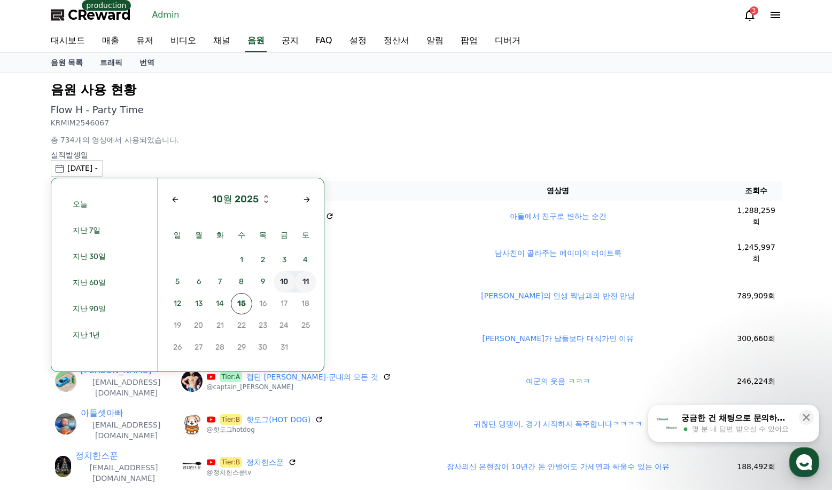
click at [307, 281] on span "11" at bounding box center [305, 281] width 21 height 21
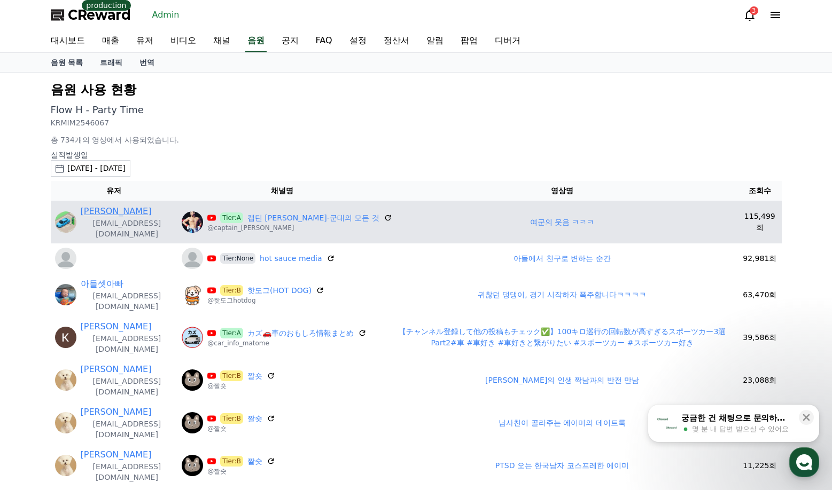
click at [91, 210] on link "[PERSON_NAME]" at bounding box center [116, 211] width 71 height 13
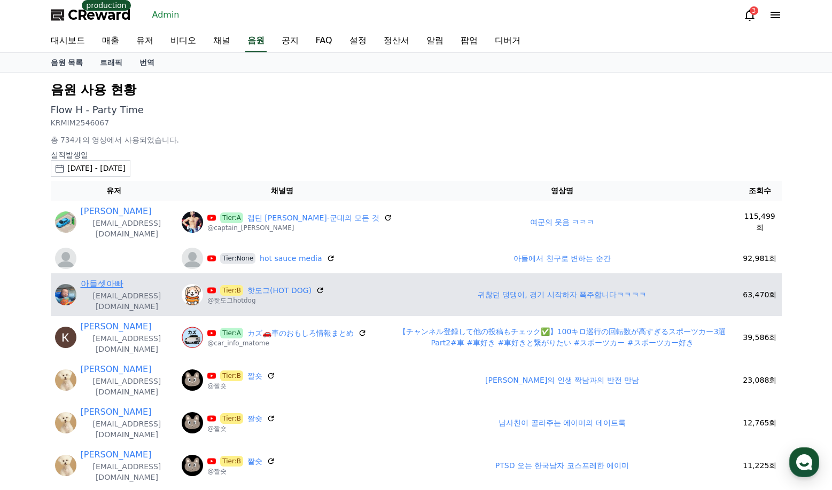
click at [116, 278] on link "아들셋아빠" at bounding box center [102, 284] width 43 height 13
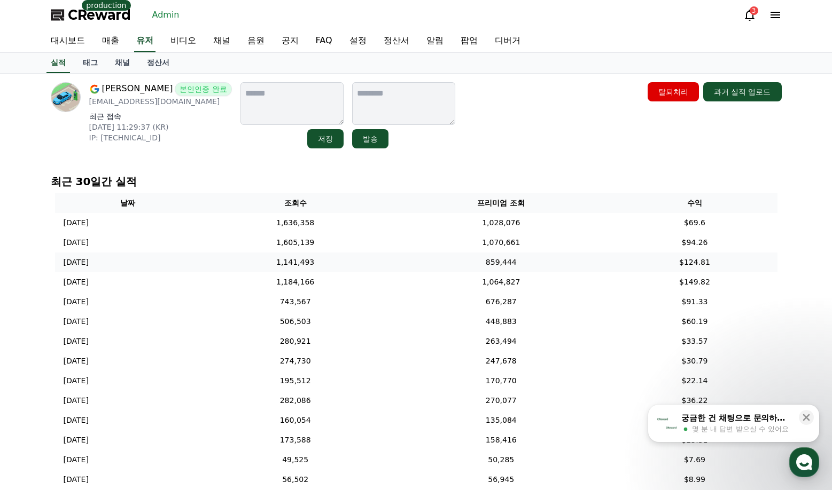
click at [449, 268] on td "859,444" at bounding box center [501, 263] width 222 height 20
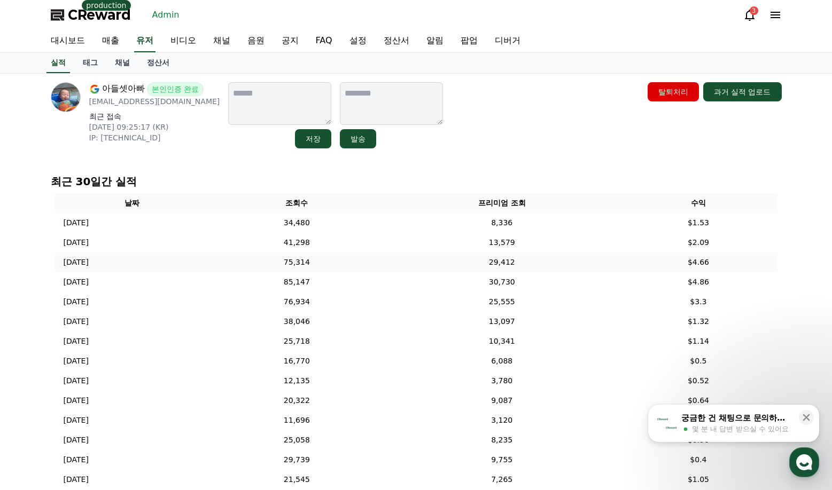
click at [330, 260] on td "75,314" at bounding box center [296, 263] width 175 height 20
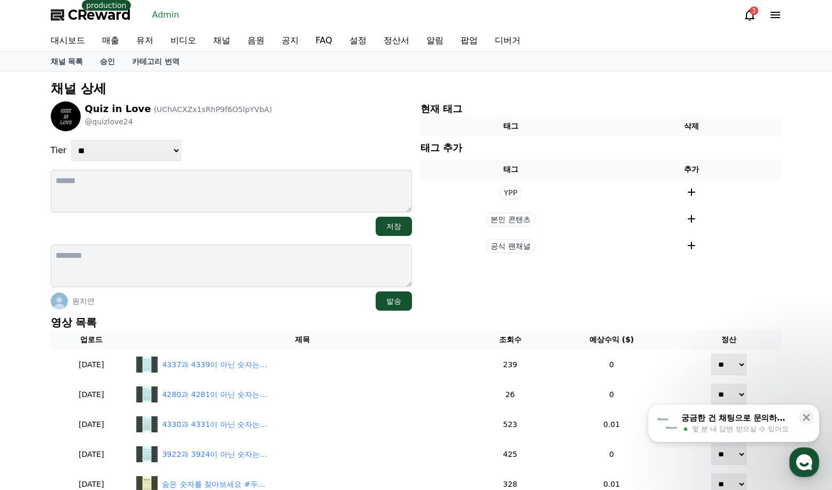
drag, startPoint x: 151, startPoint y: 154, endPoint x: 150, endPoint y: 161, distance: 6.6
click at [151, 154] on select "**********" at bounding box center [126, 150] width 110 height 21
select select "*"
click at [71, 140] on select "**********" at bounding box center [126, 150] width 110 height 21
drag, startPoint x: 272, startPoint y: 138, endPoint x: 292, endPoint y: 165, distance: 33.2
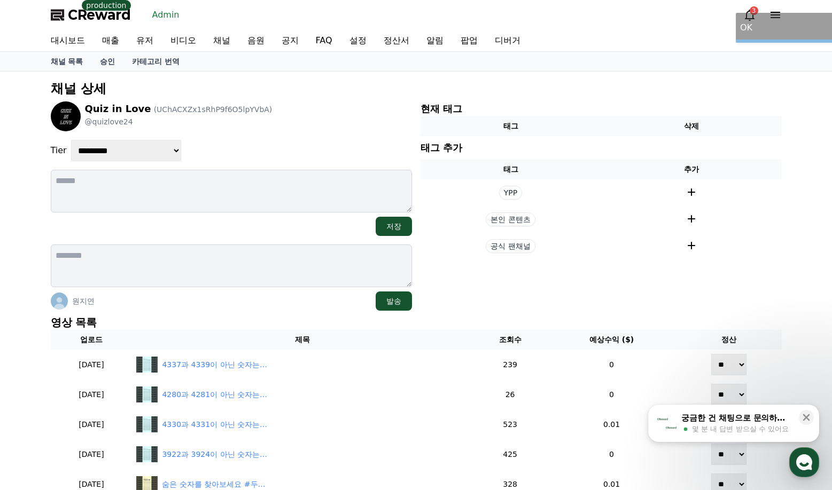
click at [273, 138] on div "**********" at bounding box center [231, 205] width 361 height 209
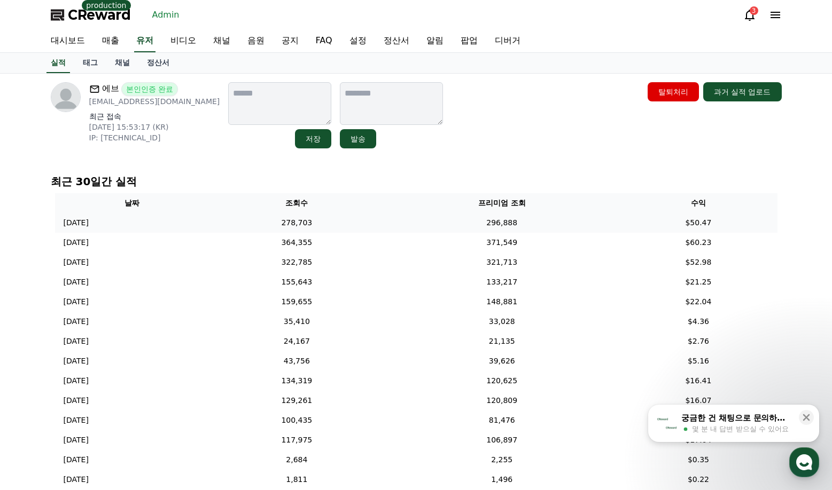
click at [339, 216] on td "278,703" at bounding box center [296, 223] width 175 height 20
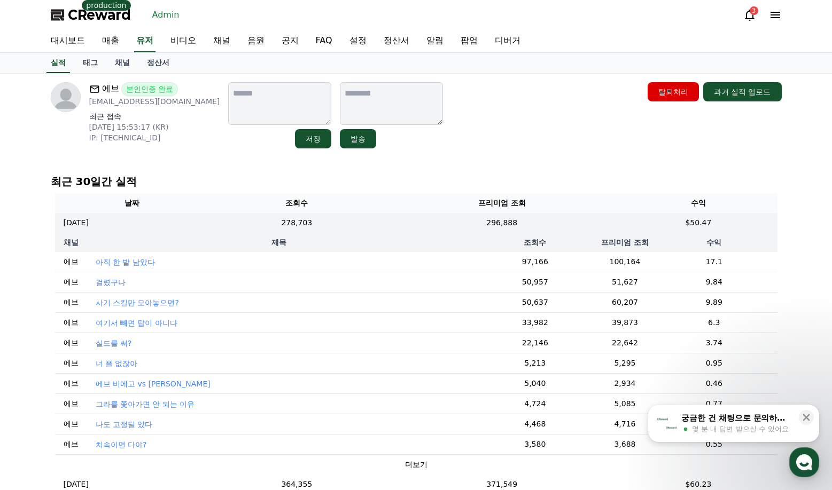
click at [137, 264] on p "아직 한 발 남았다" at bounding box center [125, 262] width 59 height 11
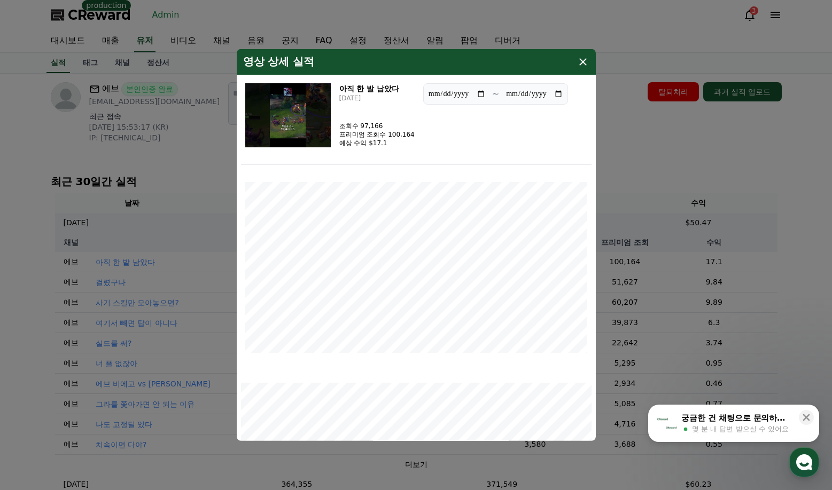
click at [290, 98] on img "modal" at bounding box center [287, 115] width 85 height 64
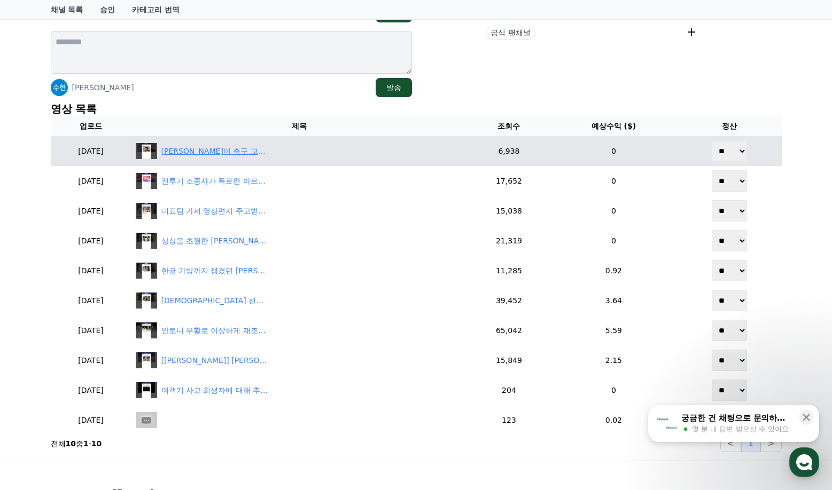
click at [238, 155] on div "[PERSON_NAME]이 축구 교실을 만들 수밖에 없었던 이유" at bounding box center [214, 151] width 107 height 11
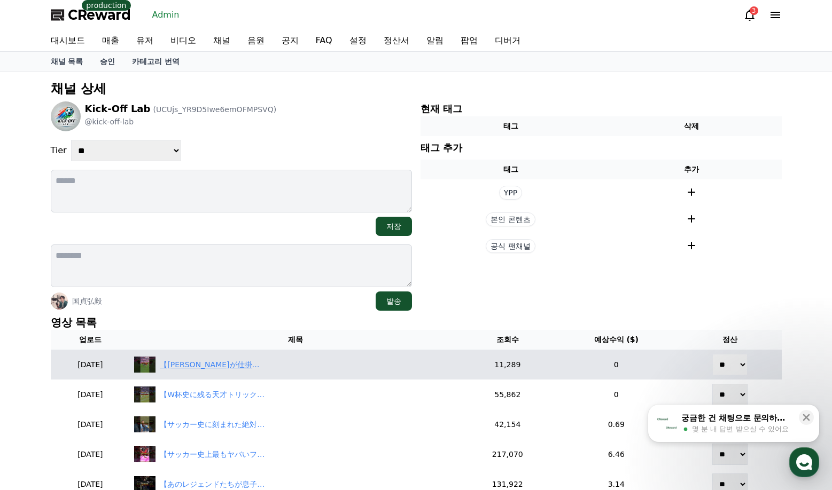
click at [247, 366] on div "【バイエルンが仕掛けたフリーキック戦術がヤバい】#サッカー #soccer #フットボール#football #shorts" at bounding box center [213, 364] width 107 height 11
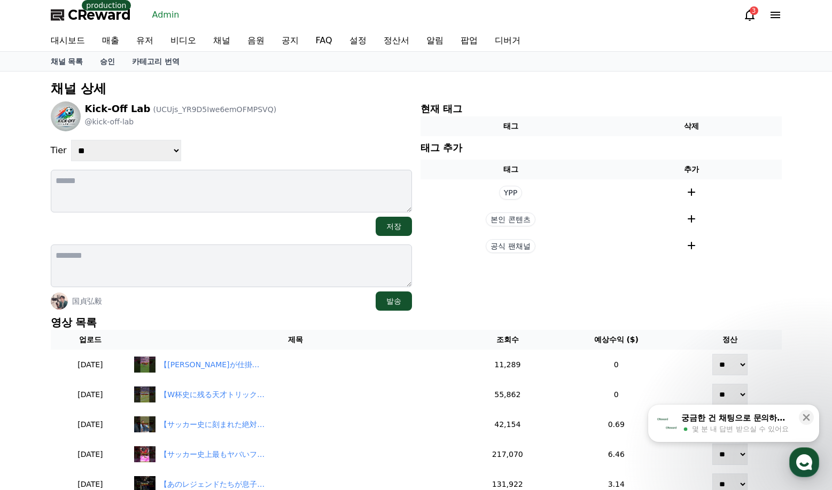
click at [125, 148] on select "**********" at bounding box center [126, 150] width 110 height 21
select select "*"
click at [71, 140] on select "**********" at bounding box center [126, 150] width 110 height 21
click at [288, 134] on div "**********" at bounding box center [231, 205] width 361 height 209
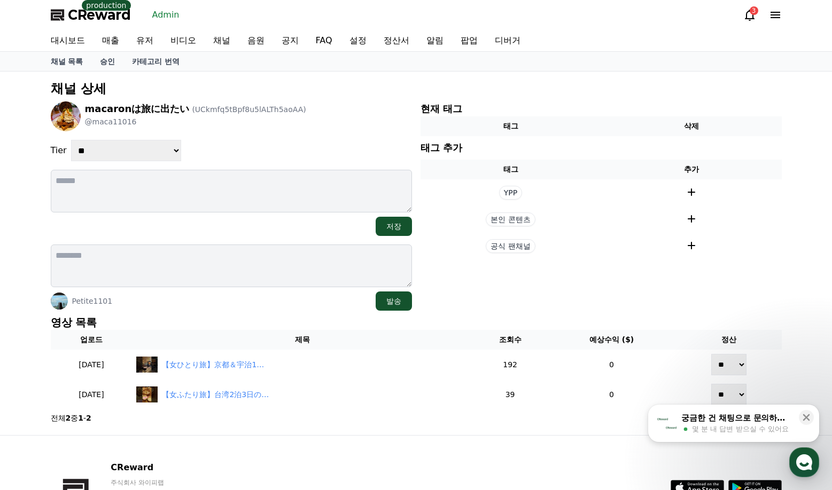
drag, startPoint x: 124, startPoint y: 146, endPoint x: 129, endPoint y: 161, distance: 15.4
click at [126, 153] on select "**********" at bounding box center [126, 150] width 110 height 21
click at [71, 140] on select "**********" at bounding box center [126, 150] width 110 height 21
click at [130, 156] on select "**********" at bounding box center [126, 150] width 110 height 21
select select "*"
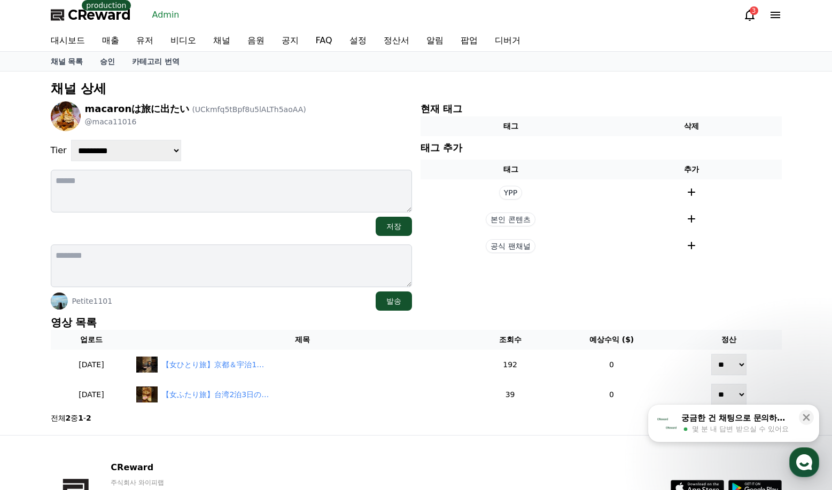
click at [71, 140] on select "**********" at bounding box center [126, 150] width 110 height 21
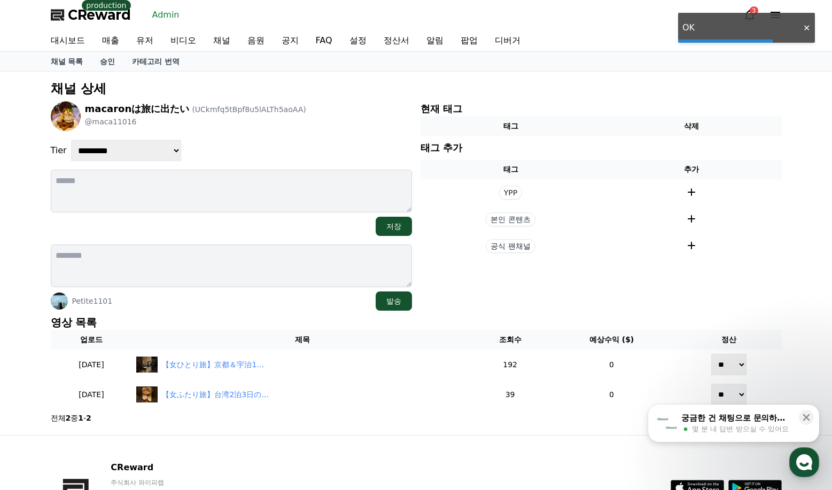
click at [144, 145] on select "**********" at bounding box center [126, 150] width 110 height 21
drag, startPoint x: 262, startPoint y: 139, endPoint x: 295, endPoint y: 146, distance: 33.3
click at [276, 138] on div "**********" at bounding box center [231, 205] width 361 height 209
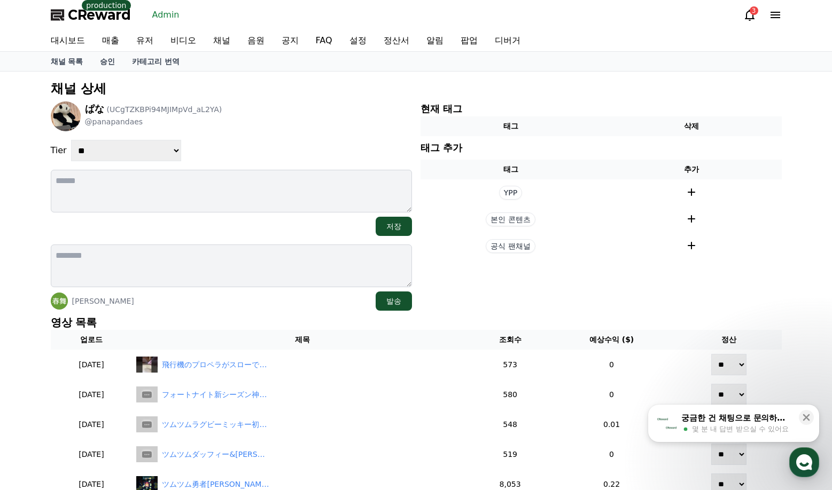
drag, startPoint x: 140, startPoint y: 147, endPoint x: 136, endPoint y: 158, distance: 11.3
click at [140, 147] on select "**********" at bounding box center [126, 150] width 110 height 21
select select "*"
click at [71, 140] on select "**********" at bounding box center [126, 150] width 110 height 21
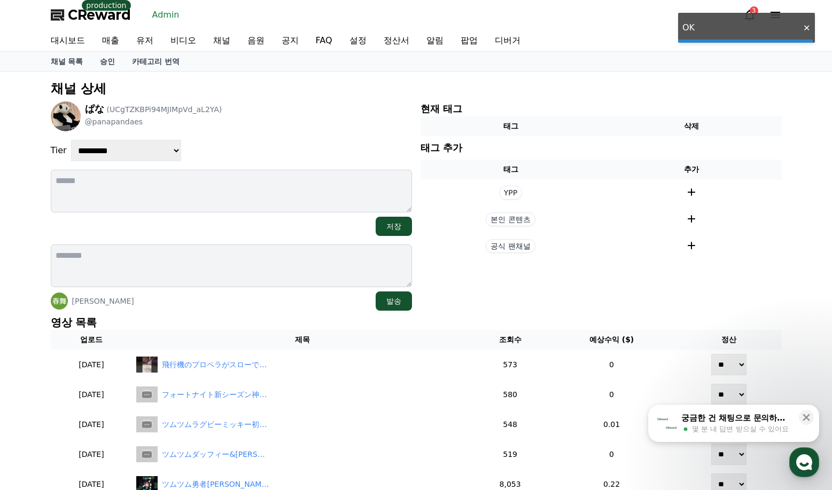
click at [259, 142] on div "**********" at bounding box center [231, 150] width 361 height 21
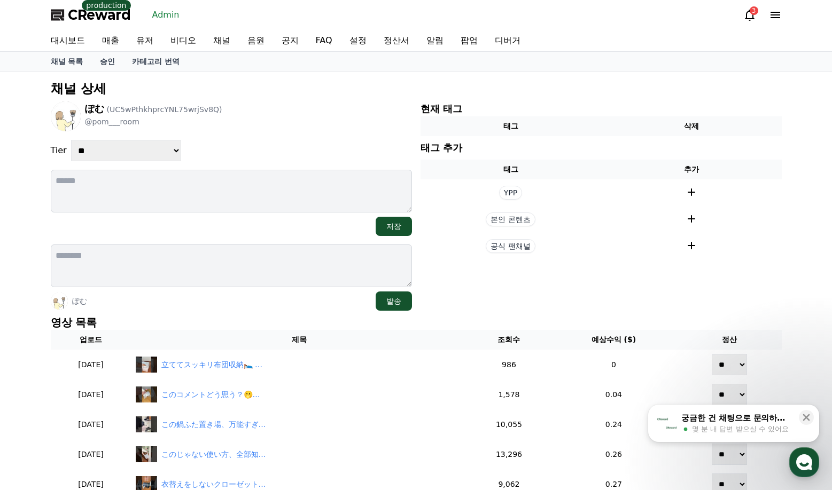
click at [118, 166] on div "**********" at bounding box center [231, 205] width 361 height 209
drag, startPoint x: 116, startPoint y: 155, endPoint x: 115, endPoint y: 161, distance: 5.9
click at [115, 155] on select "**********" at bounding box center [126, 150] width 110 height 21
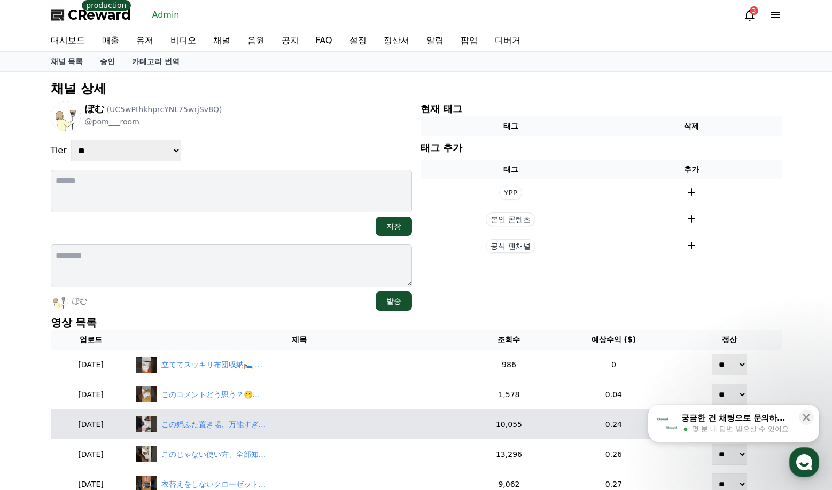
click at [240, 425] on div "この鍋ふた置き場、万能すぎた🫢 #築古賃貸 #汚部屋 #汚部屋脱出 #汚部屋脱出計画 #ふたり暮らし #片付け苦手 #暮らしを整える" at bounding box center [214, 424] width 107 height 11
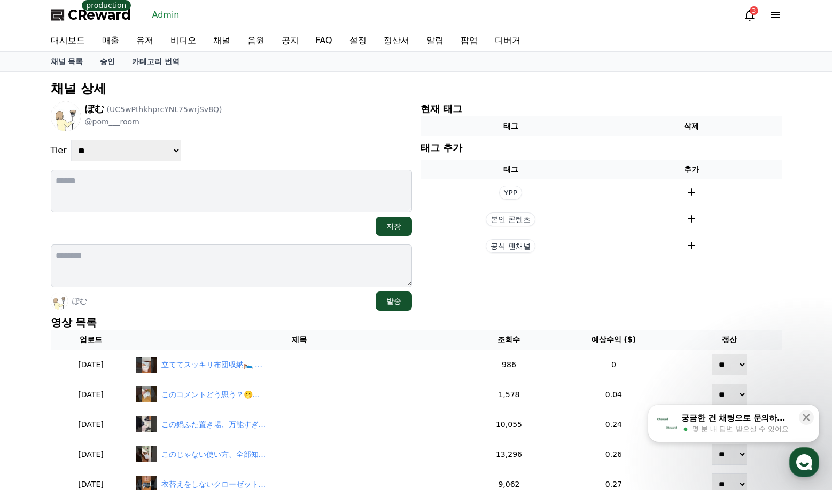
drag, startPoint x: 136, startPoint y: 163, endPoint x: 133, endPoint y: 174, distance: 11.0
click at [136, 166] on div "**********" at bounding box center [231, 205] width 361 height 209
drag, startPoint x: 126, startPoint y: 155, endPoint x: 126, endPoint y: 161, distance: 5.9
click at [126, 156] on select "**********" at bounding box center [126, 150] width 110 height 21
select select "*"
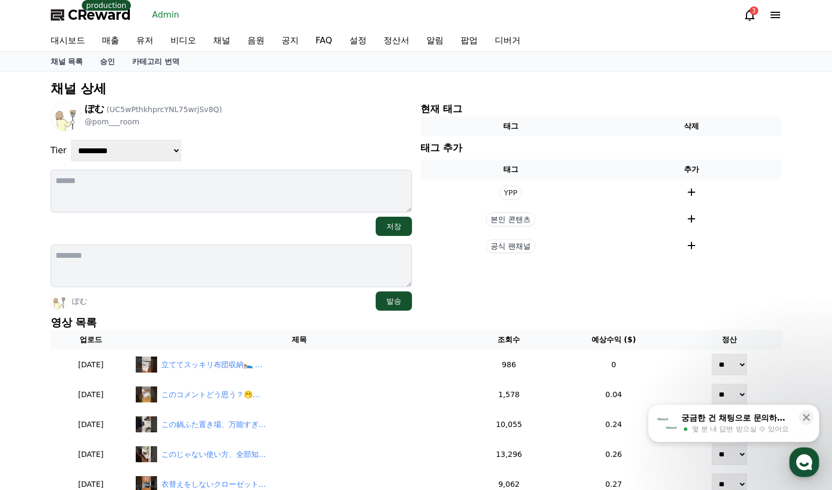
click at [71, 140] on select "**********" at bounding box center [126, 150] width 110 height 21
click at [238, 147] on div "**********" at bounding box center [231, 150] width 361 height 21
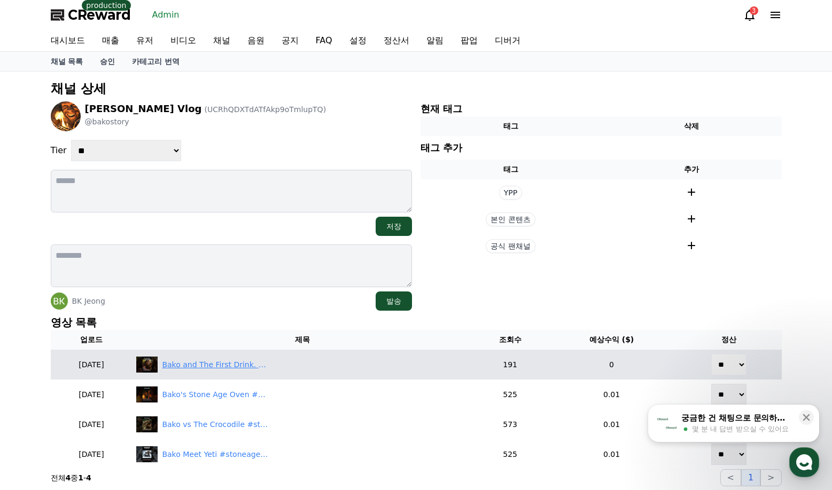
click at [231, 369] on div "Bako and The First Drink. #stoneage #caveman #prehistoric #drink #alcohol" at bounding box center [215, 364] width 107 height 11
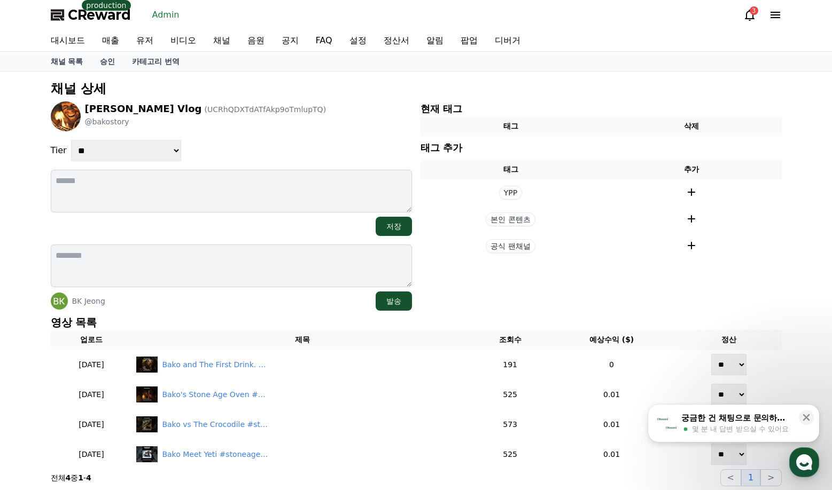
click at [135, 142] on select "**********" at bounding box center [126, 150] width 110 height 21
select select "*"
click at [71, 140] on select "**********" at bounding box center [126, 150] width 110 height 21
drag, startPoint x: 277, startPoint y: 148, endPoint x: 283, endPoint y: 159, distance: 12.2
click at [280, 148] on div "**********" at bounding box center [231, 150] width 361 height 21
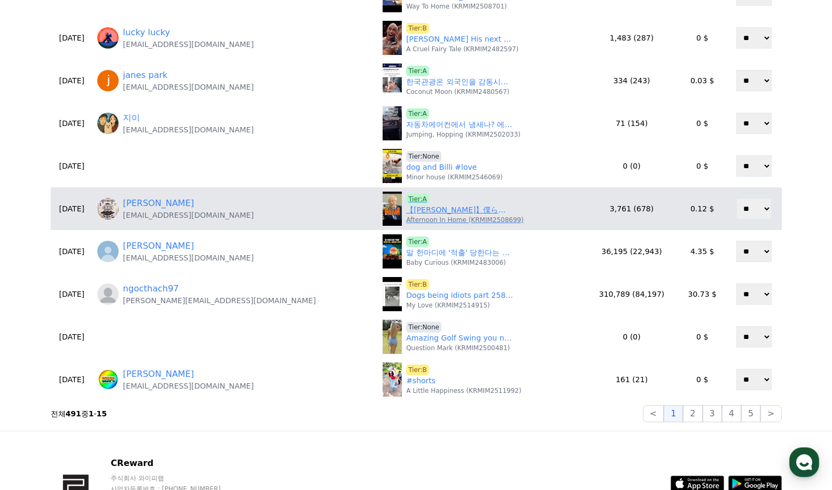
scroll to position [374, 0]
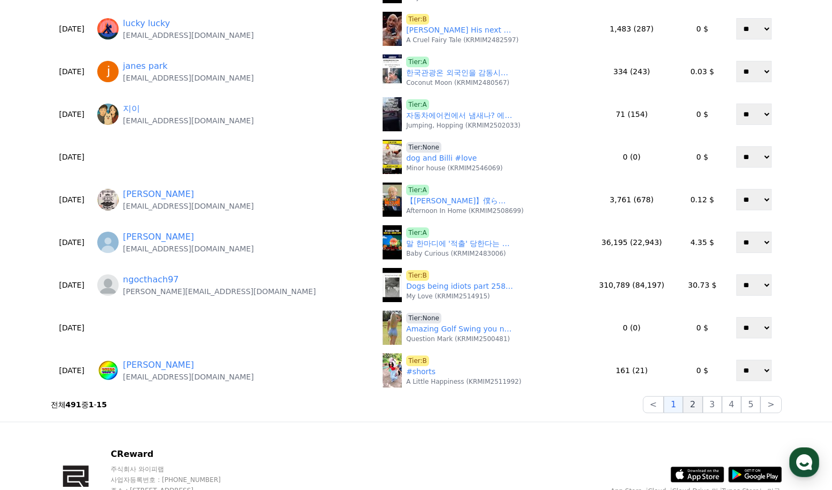
click at [692, 404] on button "2" at bounding box center [692, 404] width 19 height 17
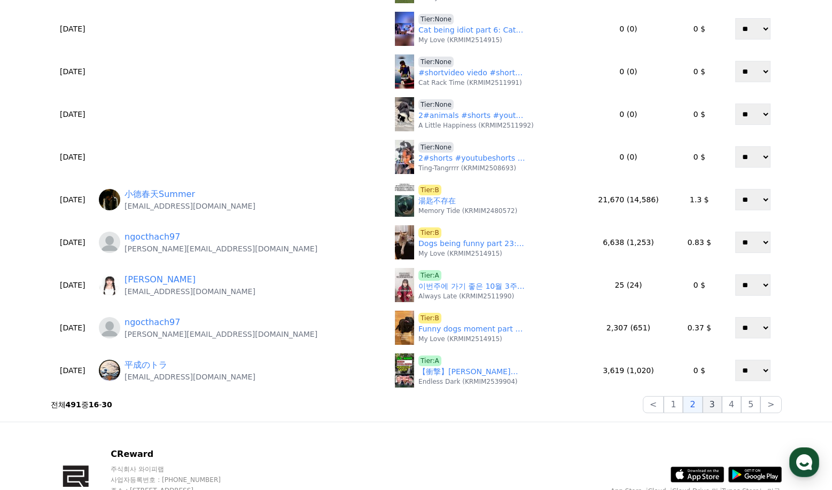
click at [714, 404] on button "3" at bounding box center [711, 404] width 19 height 17
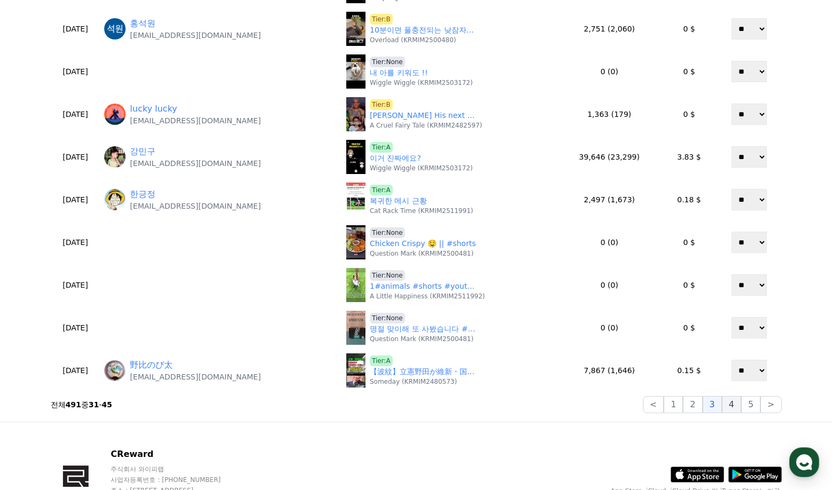
click at [735, 408] on button "4" at bounding box center [731, 404] width 19 height 17
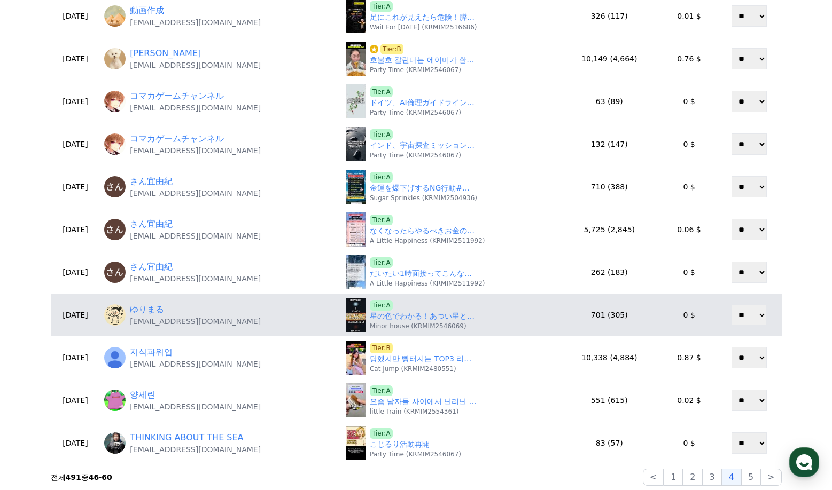
scroll to position [320, 0]
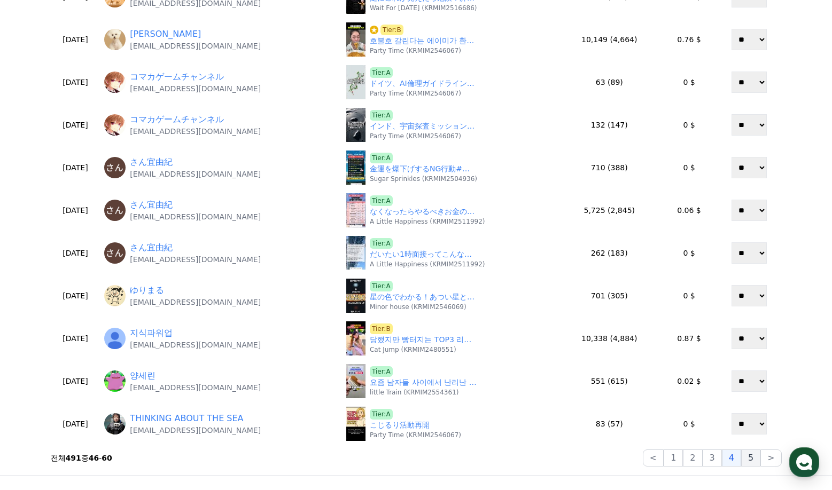
click at [746, 459] on button "5" at bounding box center [750, 458] width 19 height 17
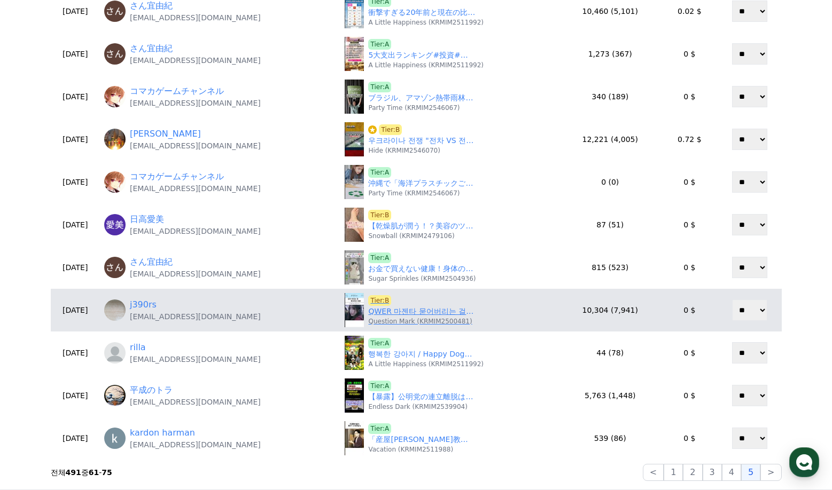
scroll to position [374, 0]
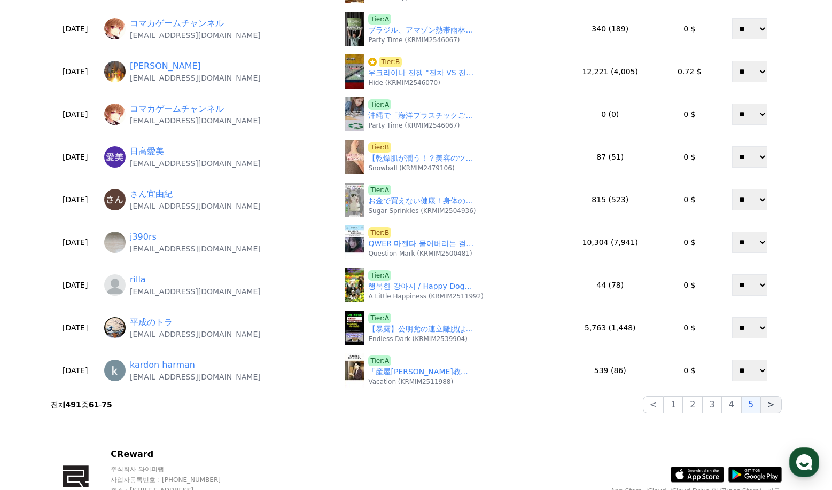
click at [767, 403] on button ">" at bounding box center [770, 404] width 21 height 17
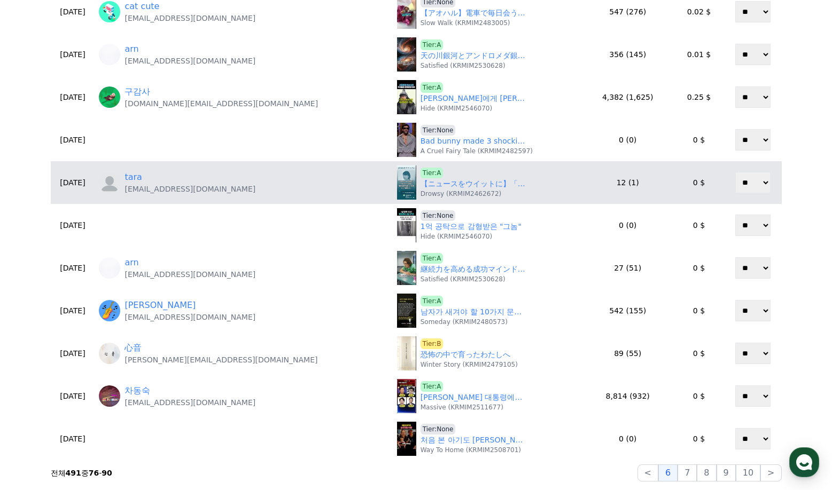
scroll to position [320, 0]
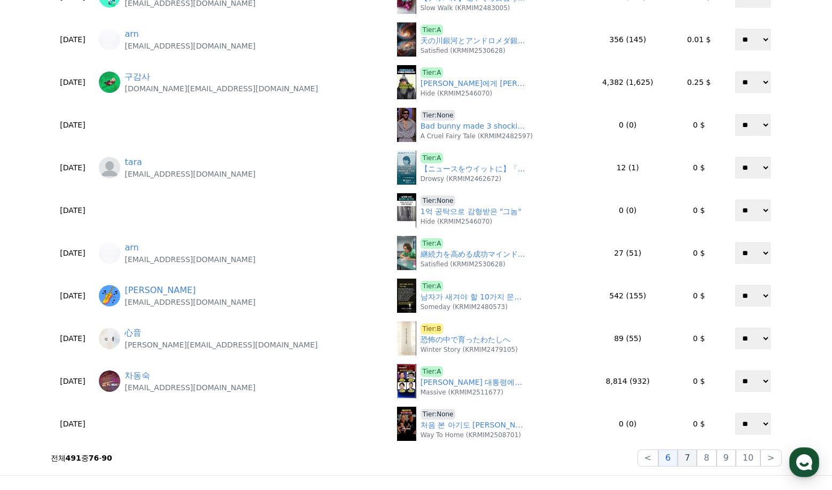
drag, startPoint x: 707, startPoint y: 457, endPoint x: 694, endPoint y: 457, distance: 13.4
click at [694, 457] on div "< 6 7 8 9 10 >" at bounding box center [709, 458] width 144 height 17
click at [694, 457] on button "7" at bounding box center [686, 458] width 19 height 17
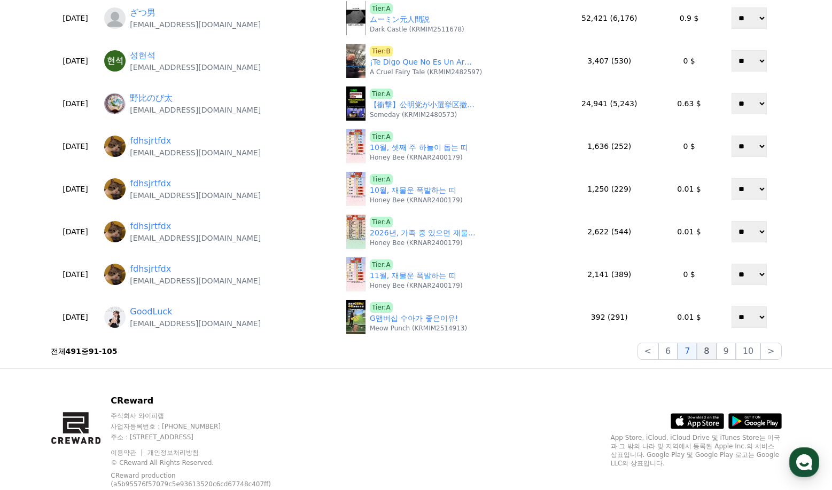
click at [716, 352] on button "8" at bounding box center [705, 351] width 19 height 17
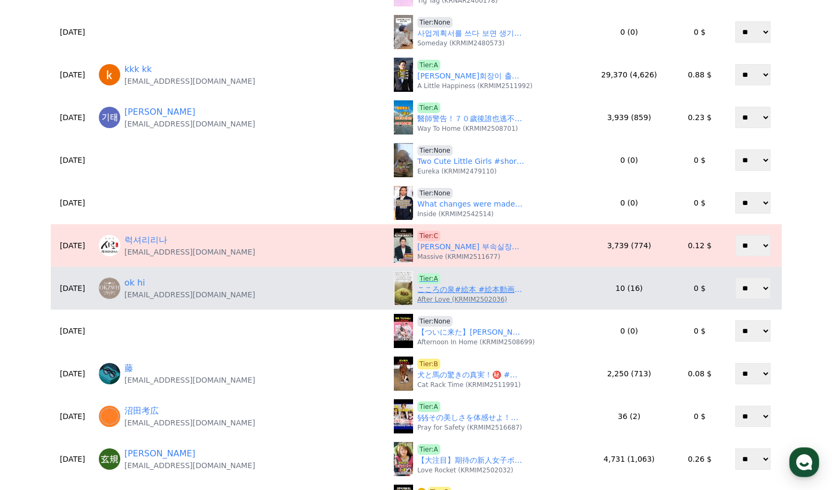
scroll to position [267, 0]
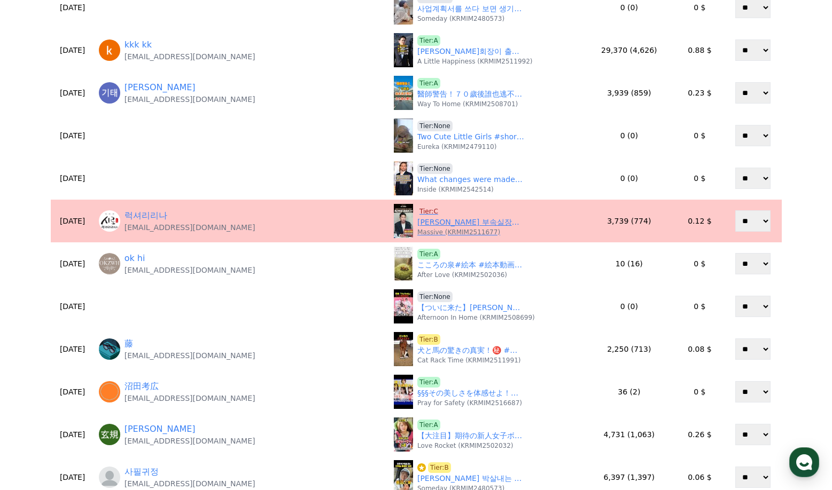
click at [417, 212] on span "Tier:C" at bounding box center [428, 211] width 23 height 11
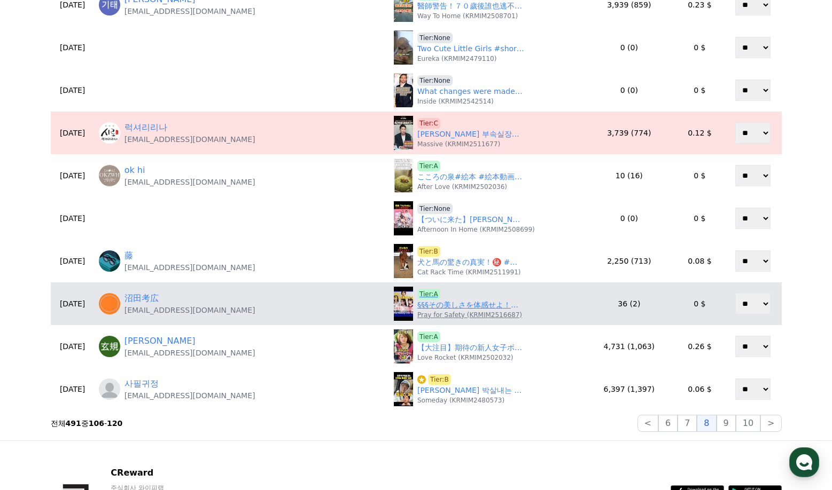
scroll to position [427, 0]
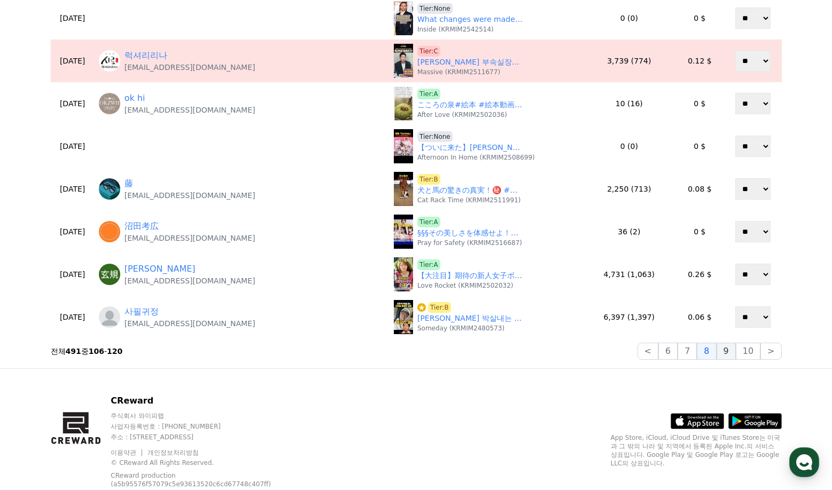
click at [726, 351] on button "9" at bounding box center [725, 351] width 19 height 17
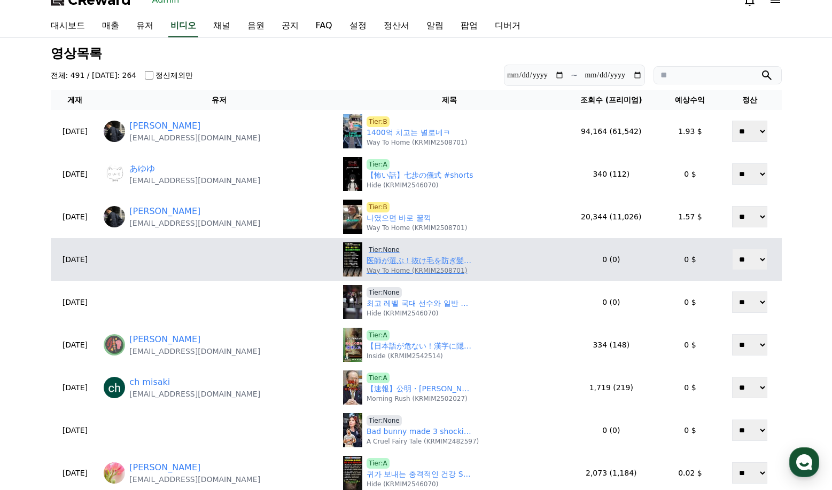
scroll to position [0, 0]
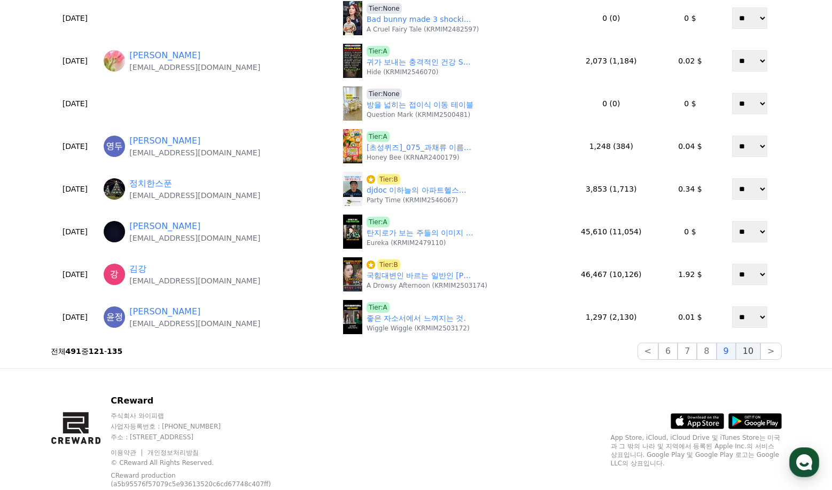
click at [746, 352] on button "10" at bounding box center [747, 351] width 25 height 17
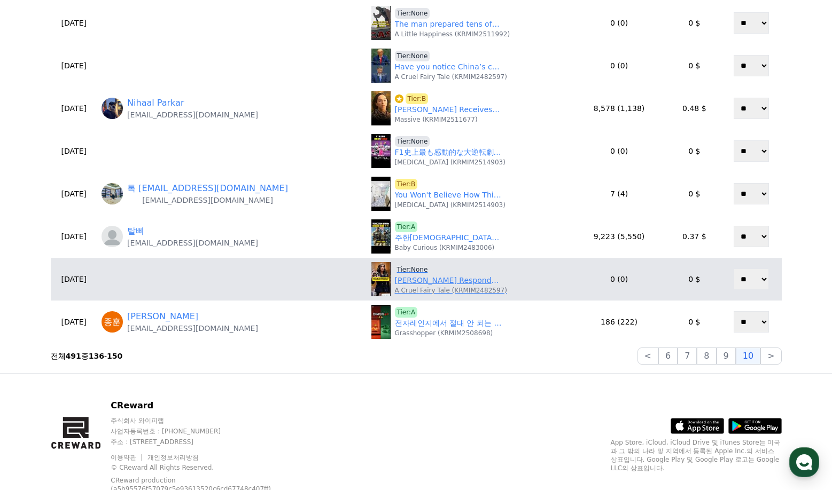
scroll to position [427, 0]
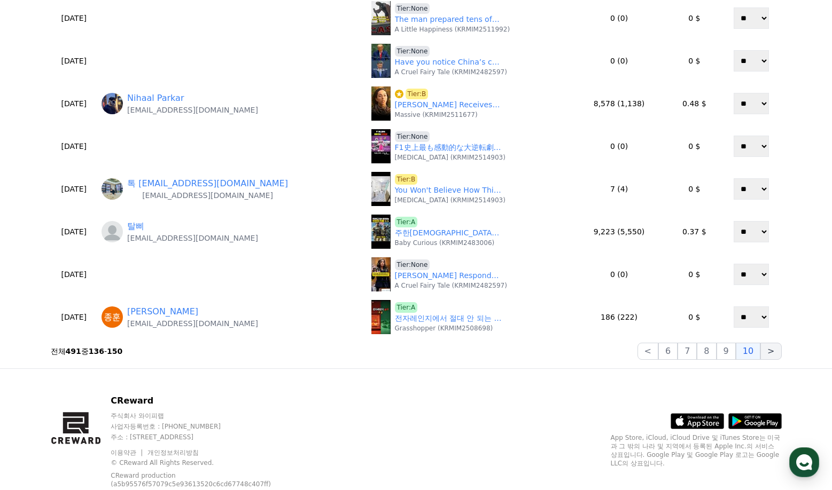
click at [777, 353] on button ">" at bounding box center [770, 351] width 21 height 17
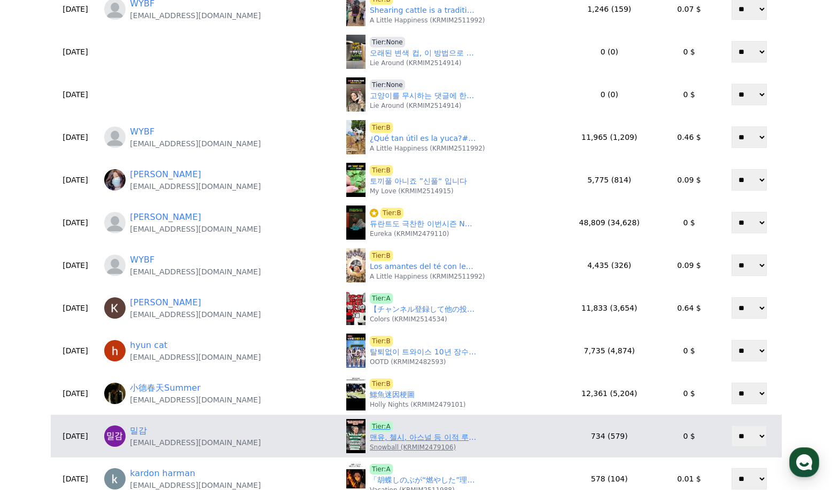
scroll to position [320, 0]
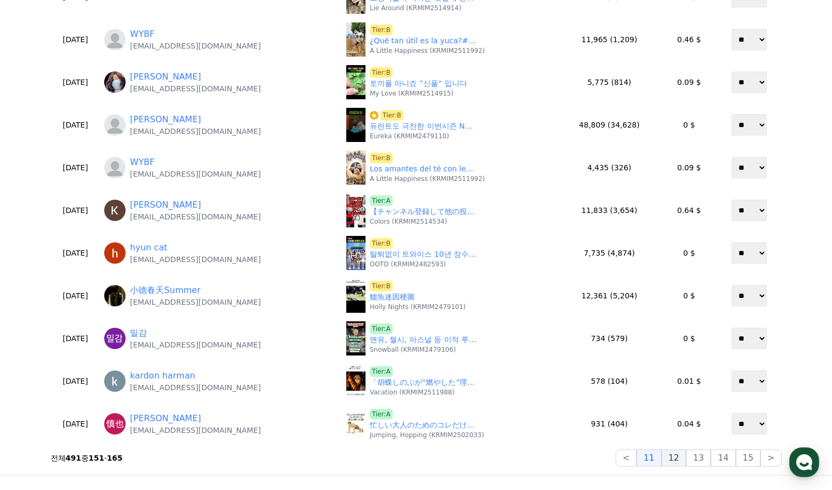
click at [679, 460] on button "12" at bounding box center [673, 458] width 25 height 17
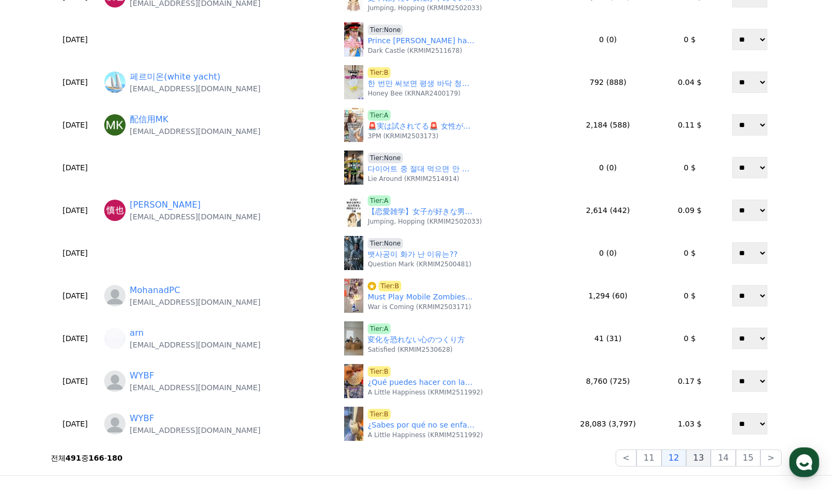
click at [698, 459] on button "13" at bounding box center [698, 458] width 25 height 17
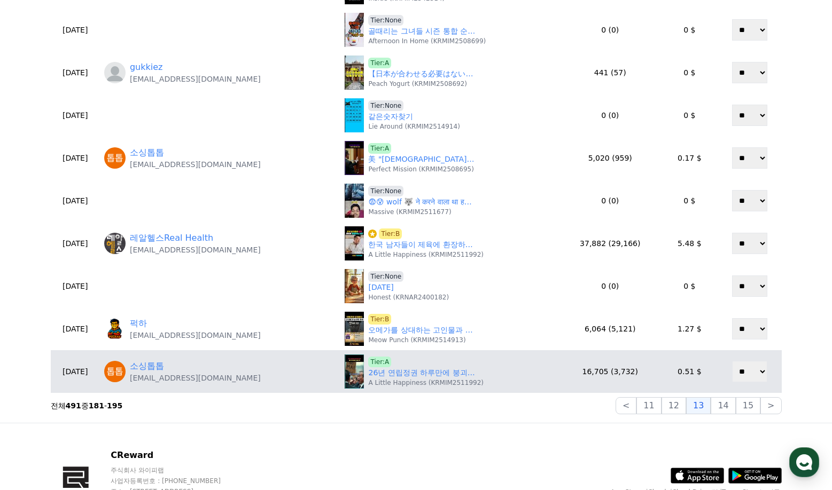
scroll to position [374, 0]
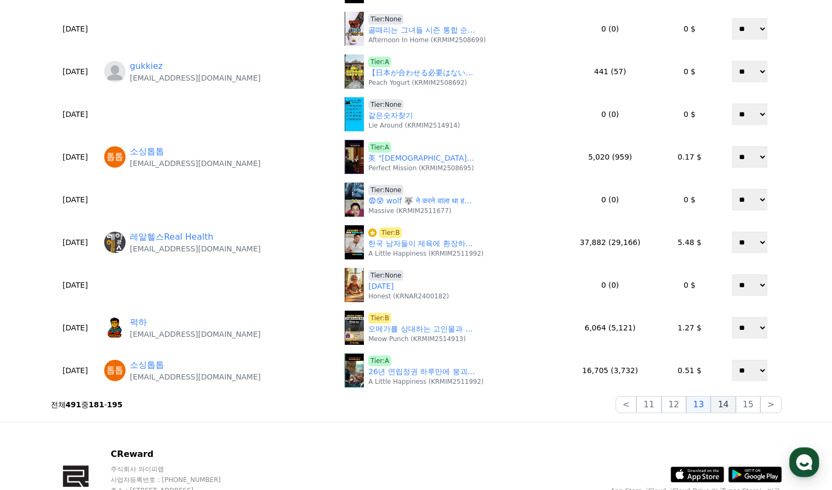
click at [725, 408] on button "14" at bounding box center [722, 404] width 25 height 17
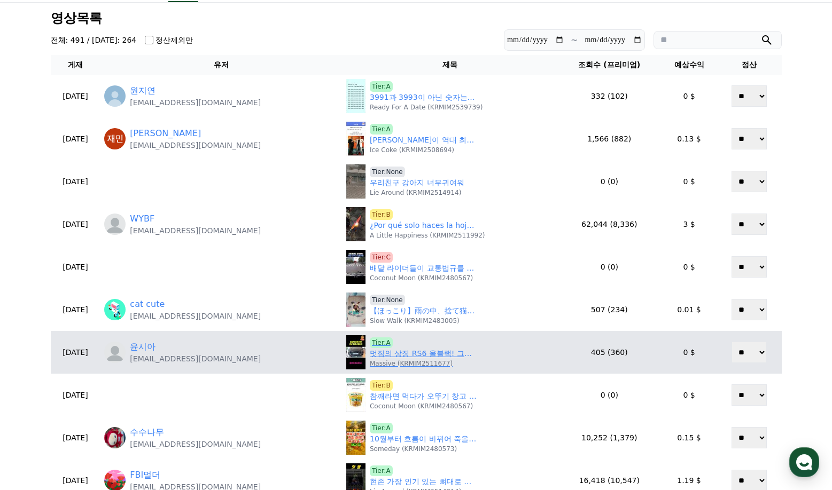
scroll to position [107, 0]
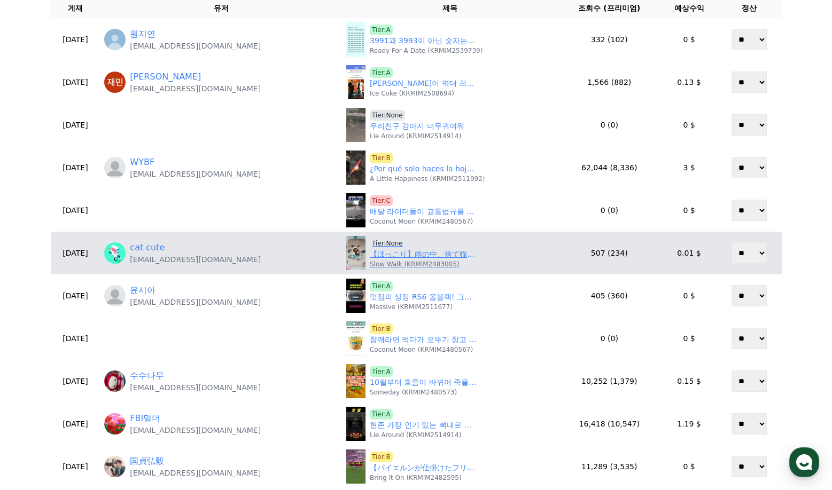
click at [370, 242] on span "Tier:None" at bounding box center [387, 243] width 35 height 11
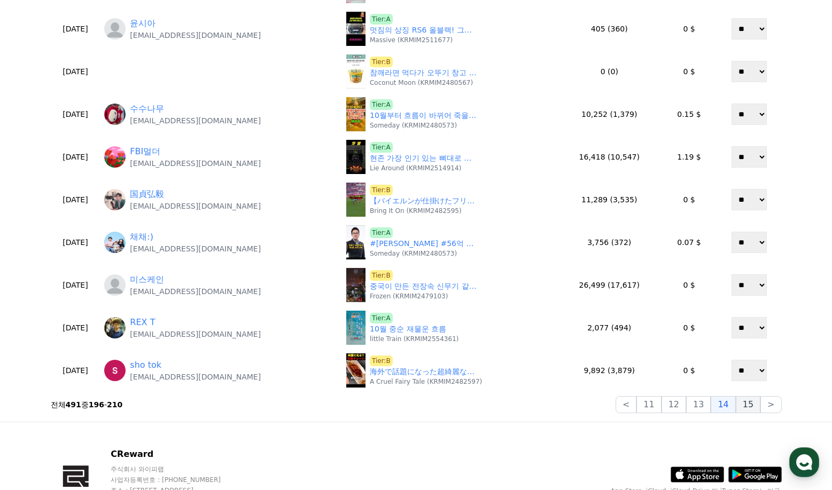
click at [754, 406] on button "15" at bounding box center [747, 404] width 25 height 17
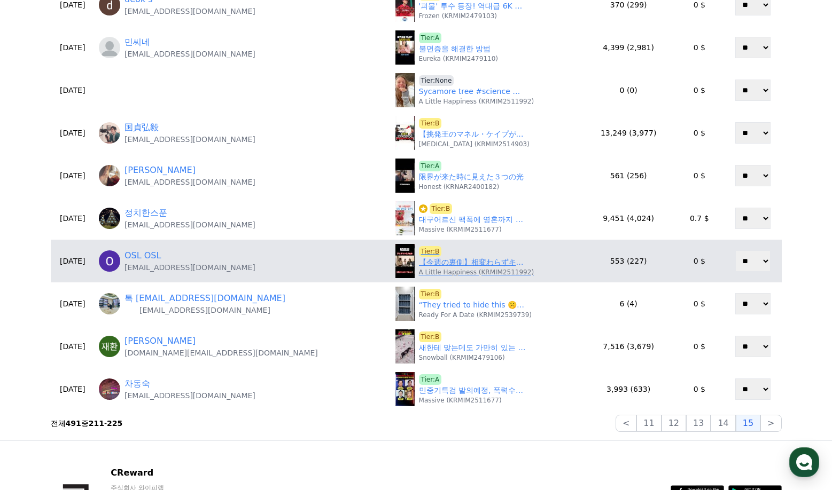
scroll to position [374, 0]
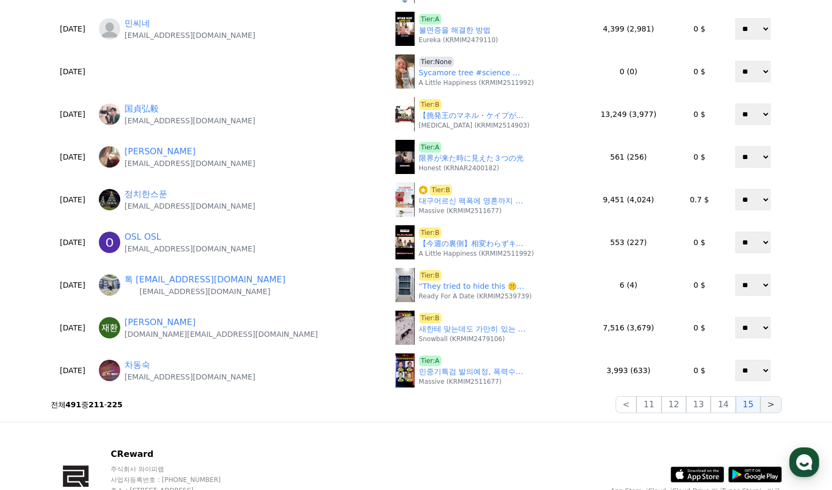
click at [767, 405] on button ">" at bounding box center [770, 404] width 21 height 17
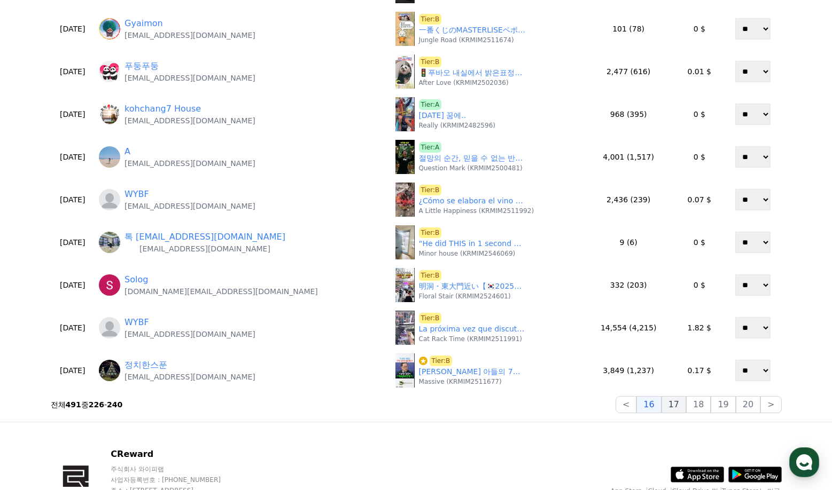
click at [675, 409] on button "17" at bounding box center [673, 404] width 25 height 17
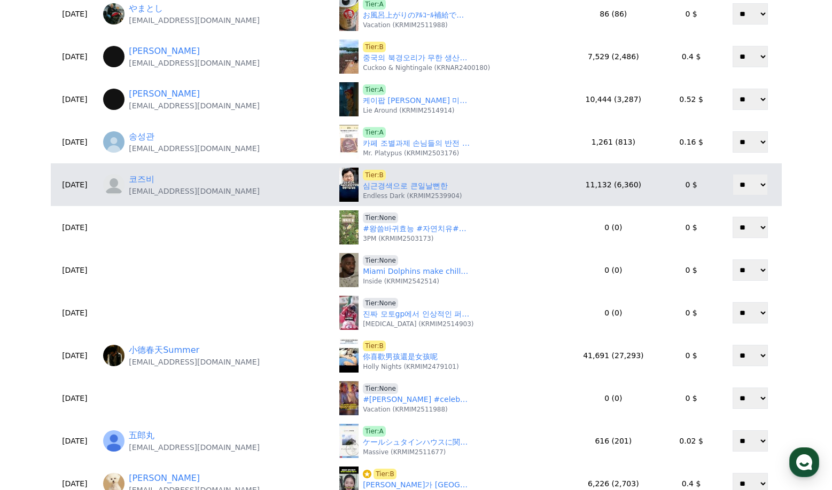
scroll to position [107, 0]
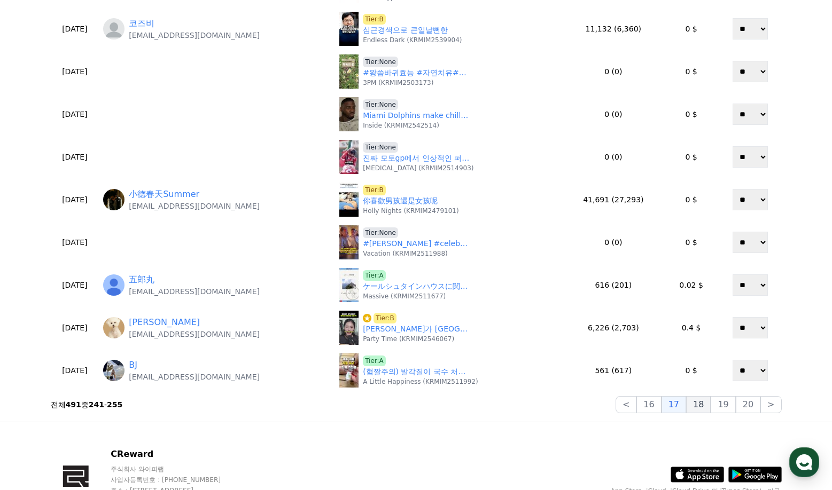
click at [701, 400] on button "18" at bounding box center [698, 404] width 25 height 17
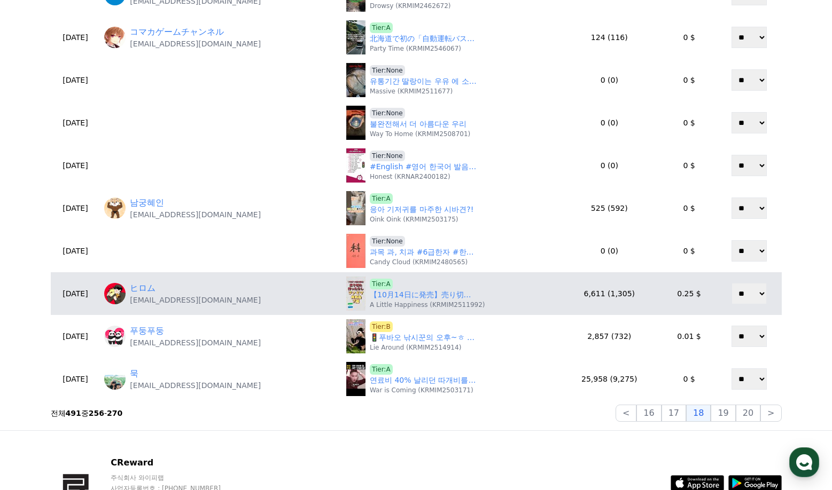
scroll to position [374, 0]
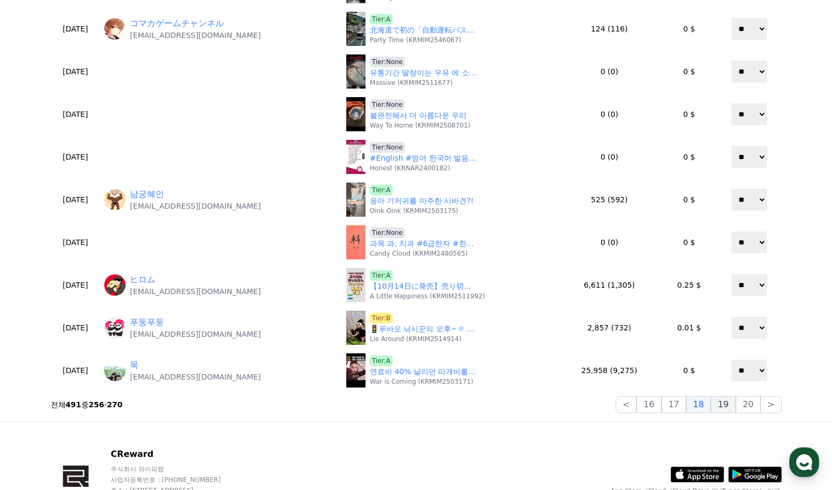
click at [723, 407] on button "19" at bounding box center [722, 404] width 25 height 17
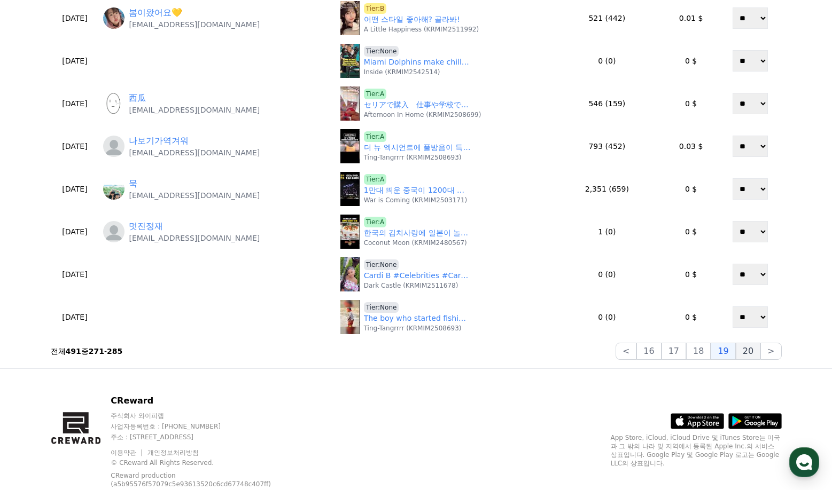
click at [748, 355] on button "20" at bounding box center [747, 351] width 25 height 17
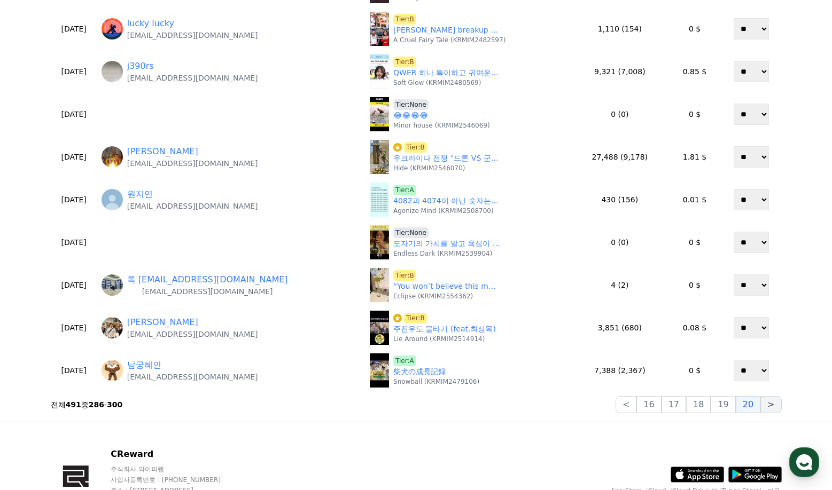
click at [768, 406] on button ">" at bounding box center [770, 404] width 21 height 17
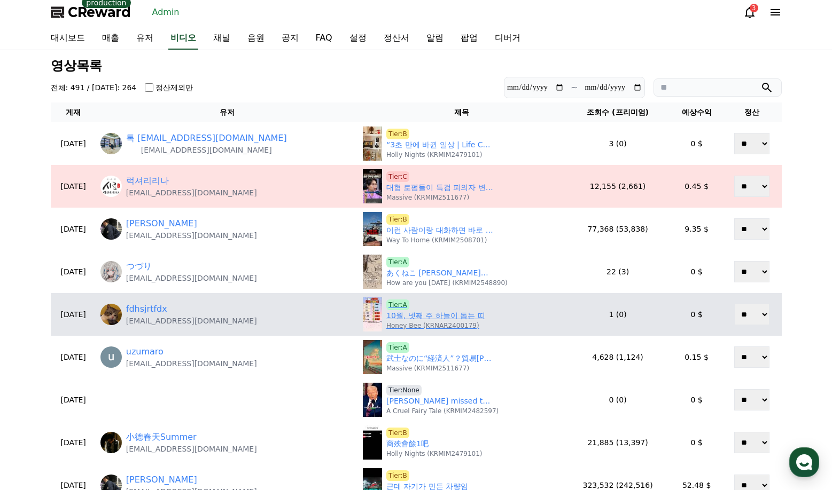
scroll to position [0, 0]
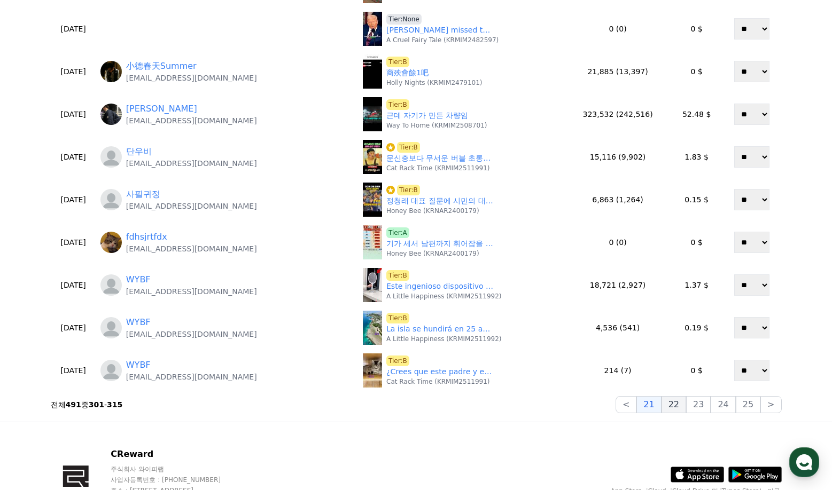
drag, startPoint x: 675, startPoint y: 404, endPoint x: 630, endPoint y: 381, distance: 51.1
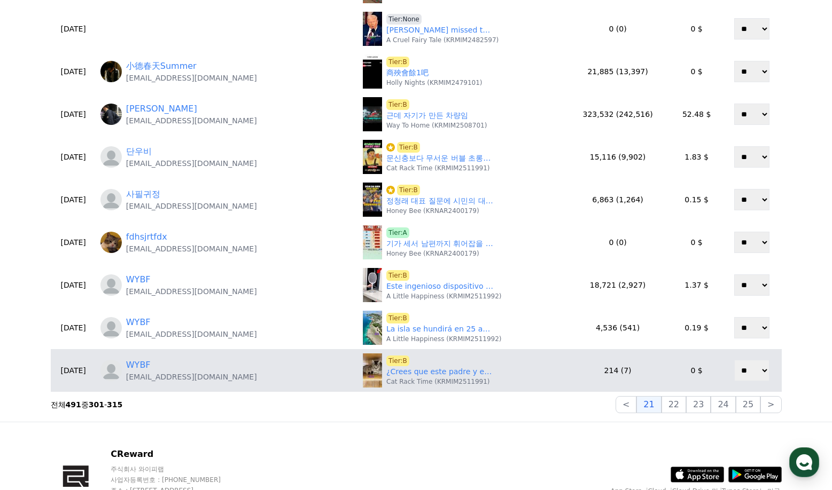
click at [675, 404] on button "22" at bounding box center [673, 404] width 25 height 17
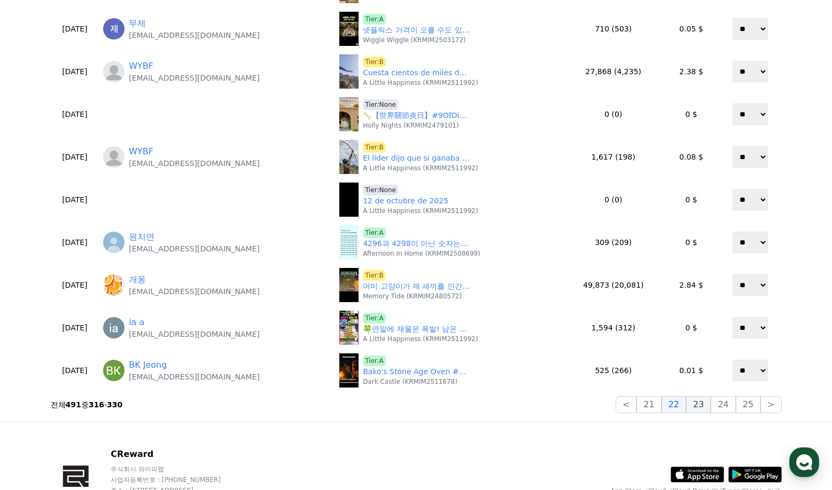
click at [701, 404] on button "23" at bounding box center [698, 404] width 25 height 17
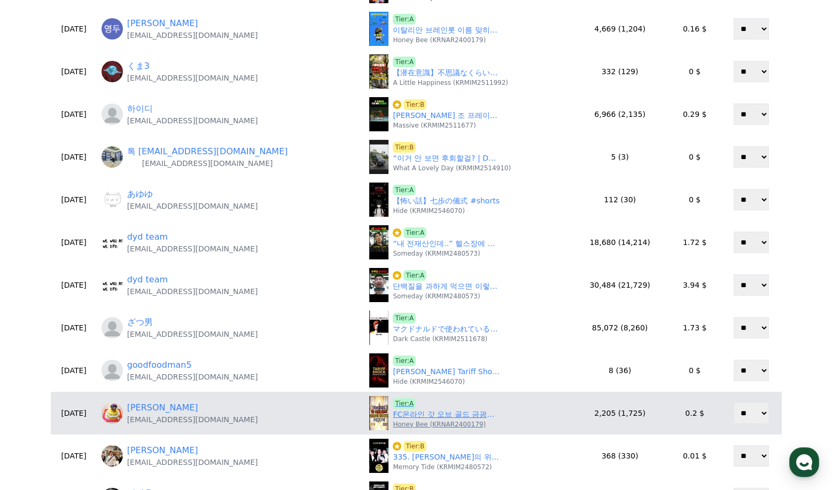
scroll to position [320, 0]
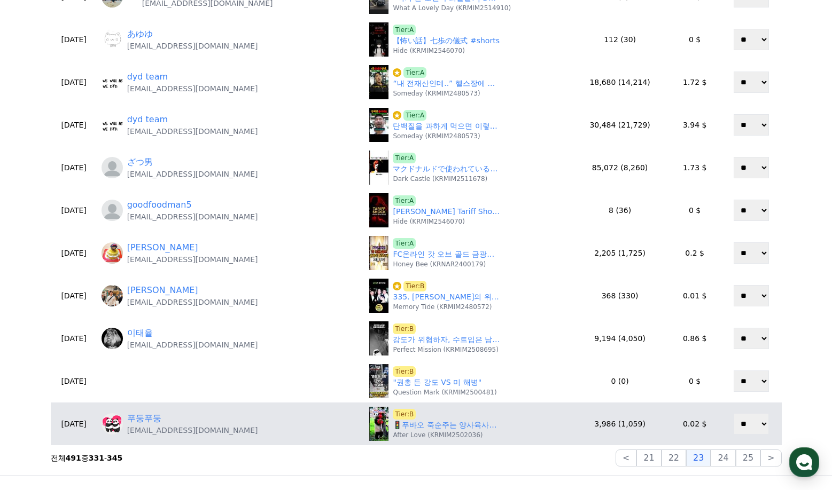
drag, startPoint x: 723, startPoint y: 457, endPoint x: 696, endPoint y: 444, distance: 29.6
click at [721, 456] on button "24" at bounding box center [722, 458] width 25 height 17
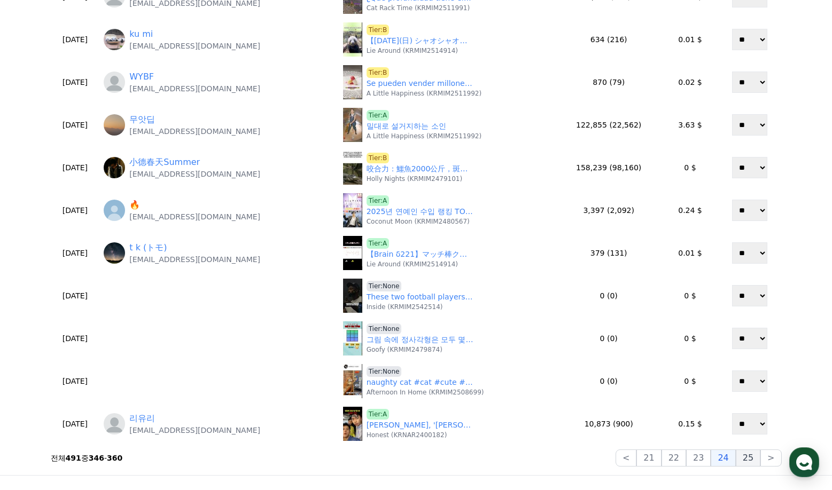
click at [745, 455] on button "25" at bounding box center [747, 458] width 25 height 17
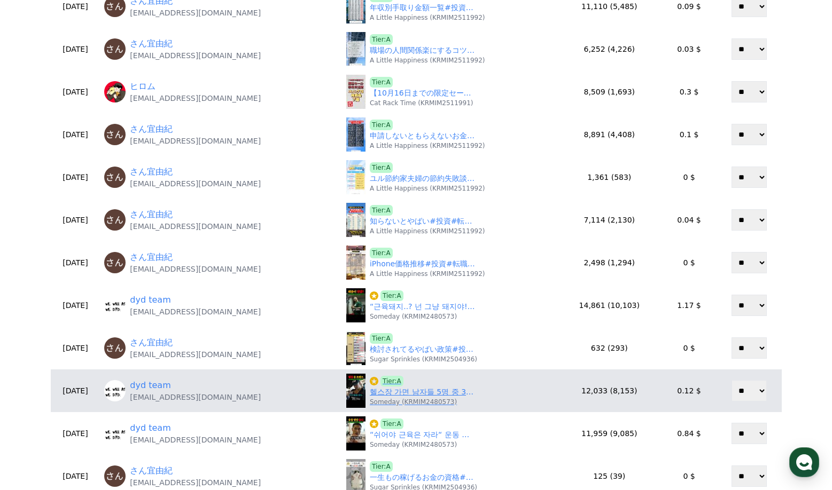
scroll to position [374, 0]
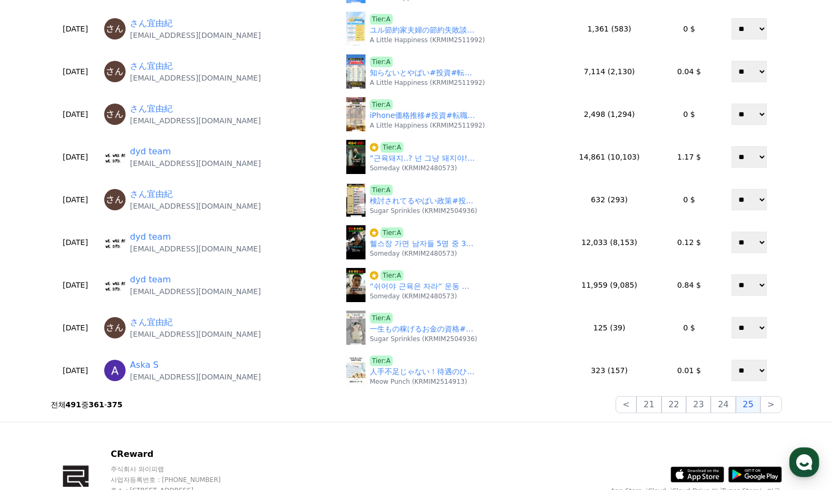
drag, startPoint x: 770, startPoint y: 410, endPoint x: 687, endPoint y: 393, distance: 85.1
click at [770, 411] on button ">" at bounding box center [770, 404] width 21 height 17
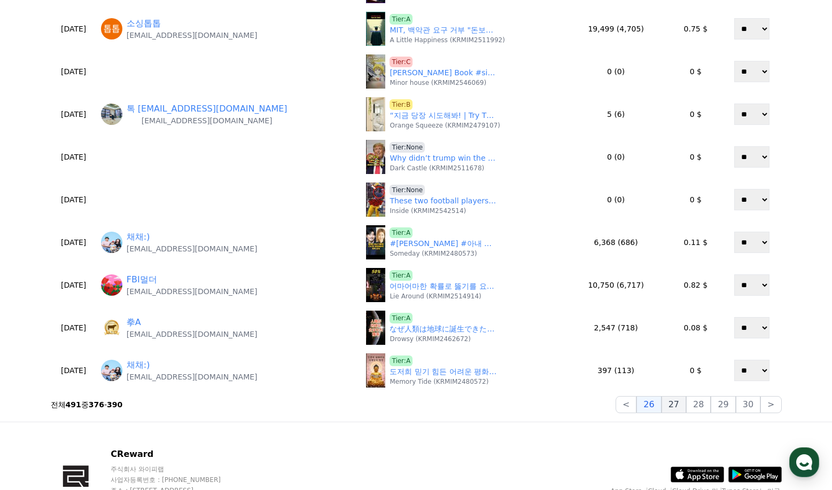
click at [670, 401] on button "27" at bounding box center [673, 404] width 25 height 17
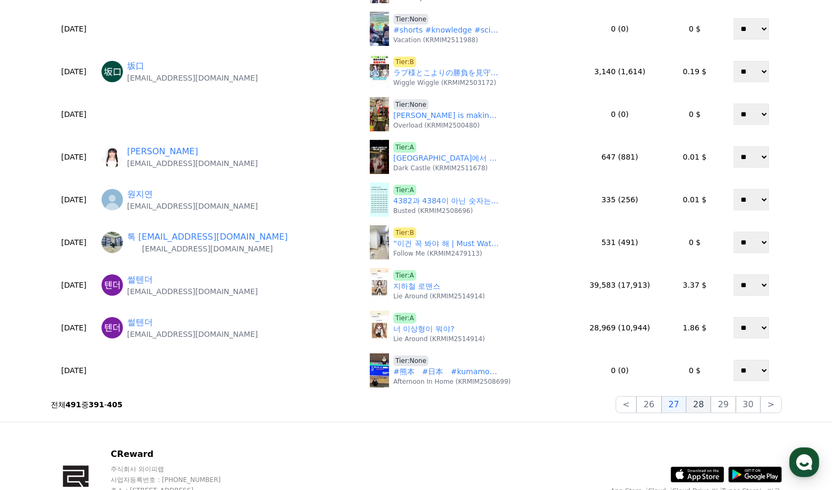
click at [699, 405] on button "28" at bounding box center [698, 404] width 25 height 17
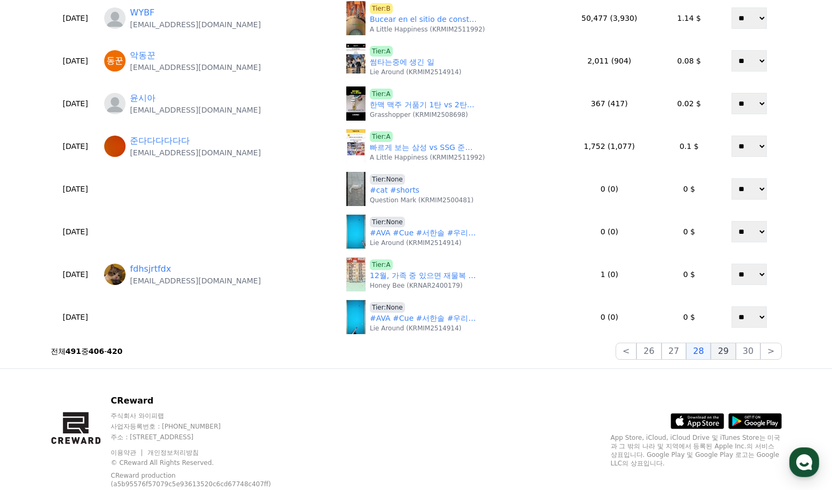
click at [723, 354] on button "29" at bounding box center [722, 351] width 25 height 17
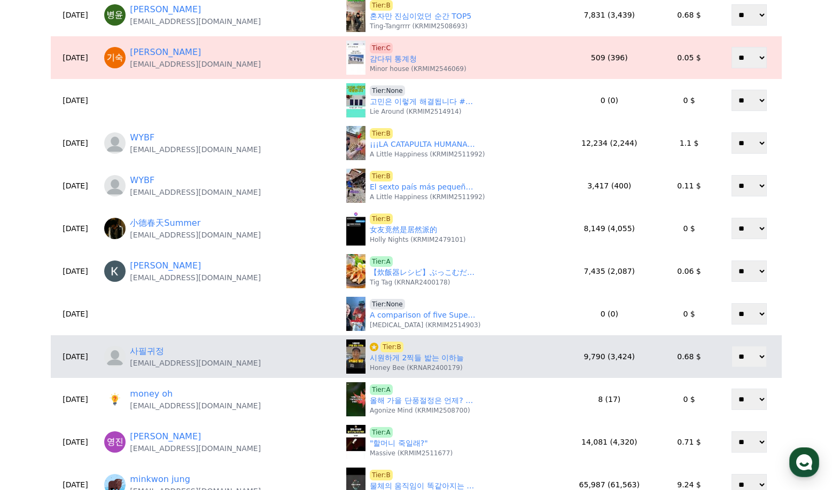
scroll to position [320, 0]
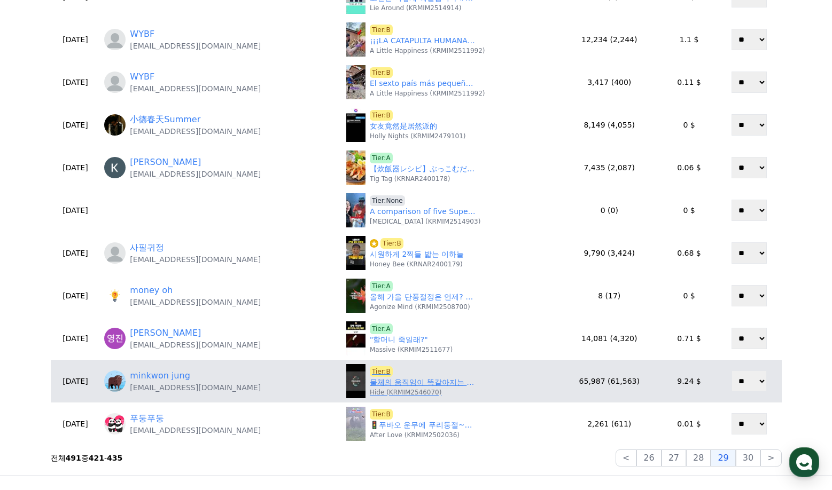
click at [407, 387] on link "물체의 움직임이 똑같아지는 동기화" at bounding box center [423, 382] width 107 height 11
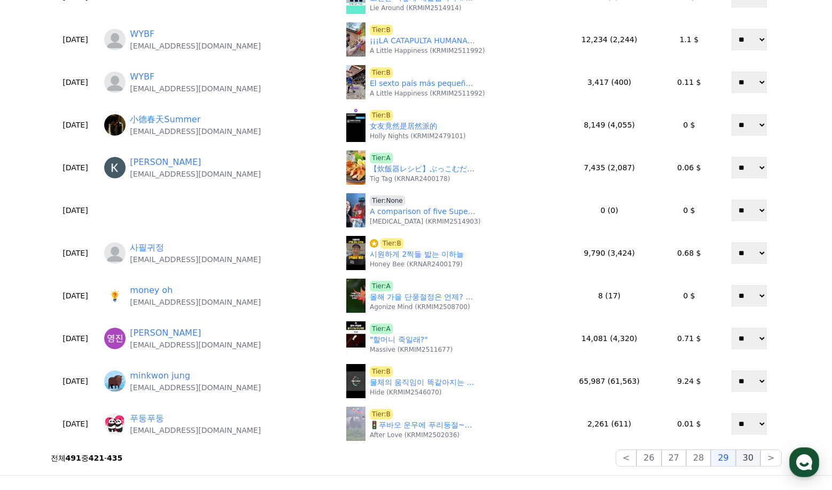
click at [747, 458] on button "30" at bounding box center [747, 458] width 25 height 17
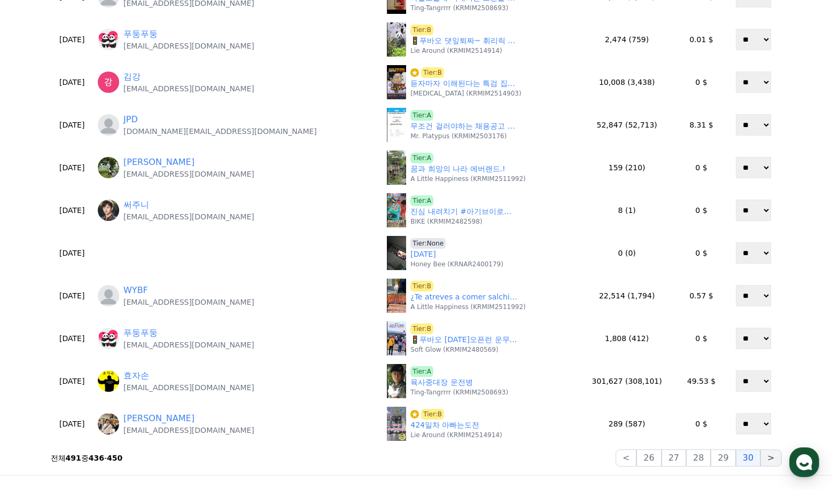
click at [767, 462] on button ">" at bounding box center [770, 458] width 21 height 17
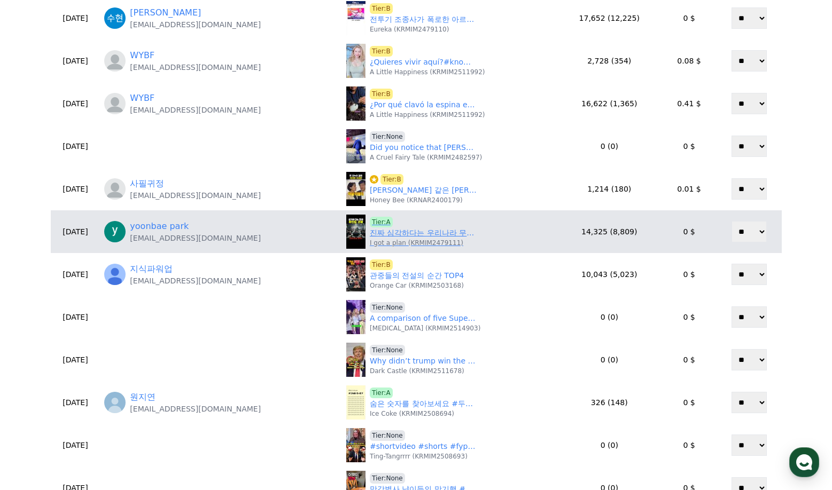
scroll to position [374, 0]
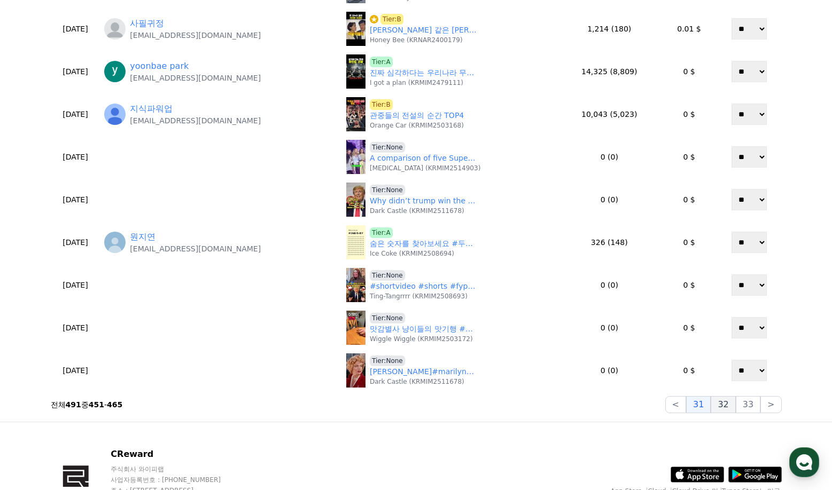
click at [723, 405] on button "32" at bounding box center [722, 404] width 25 height 17
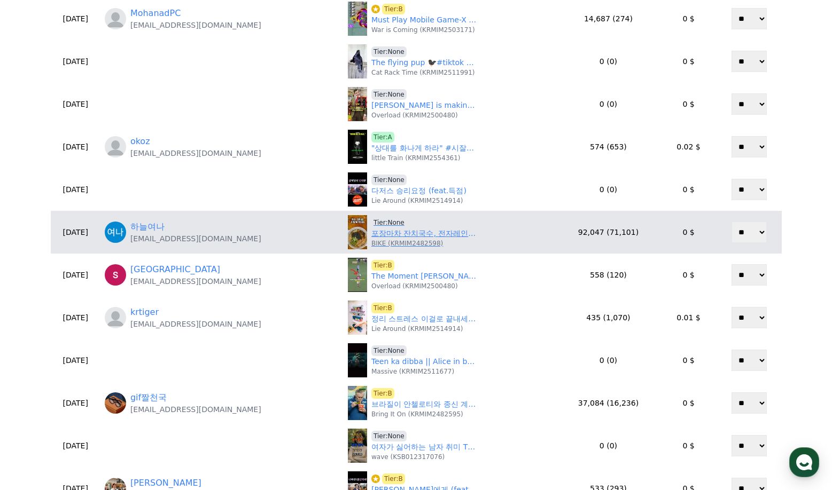
scroll to position [214, 0]
click at [394, 239] on p "BIKE (KRMIM2482598)" at bounding box center [407, 243] width 72 height 9
click at [394, 236] on link "포장마차 잔치국수, 전자레인지로 뚝딱 초간단 레시피" at bounding box center [424, 233] width 107 height 11
click at [374, 220] on span "Tier:None" at bounding box center [388, 222] width 35 height 11
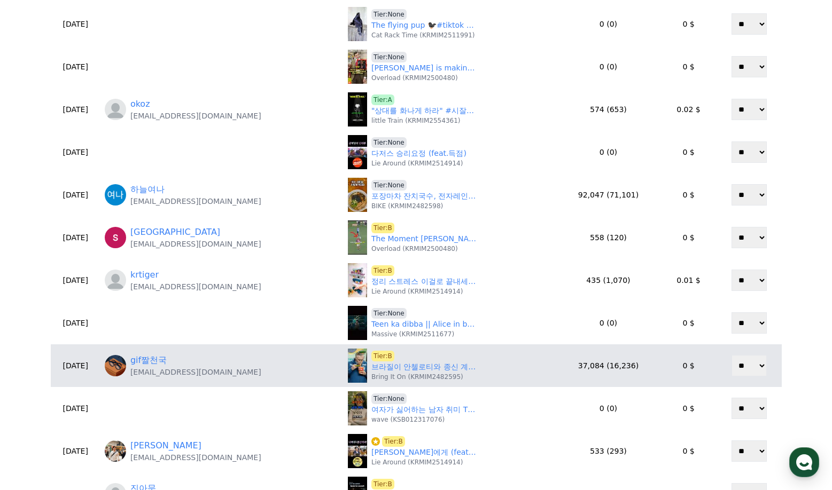
scroll to position [374, 0]
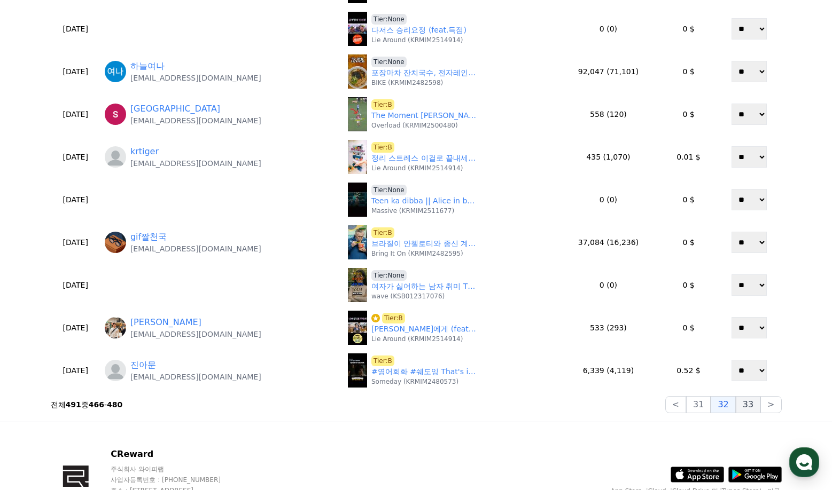
click at [753, 409] on button "33" at bounding box center [747, 404] width 25 height 17
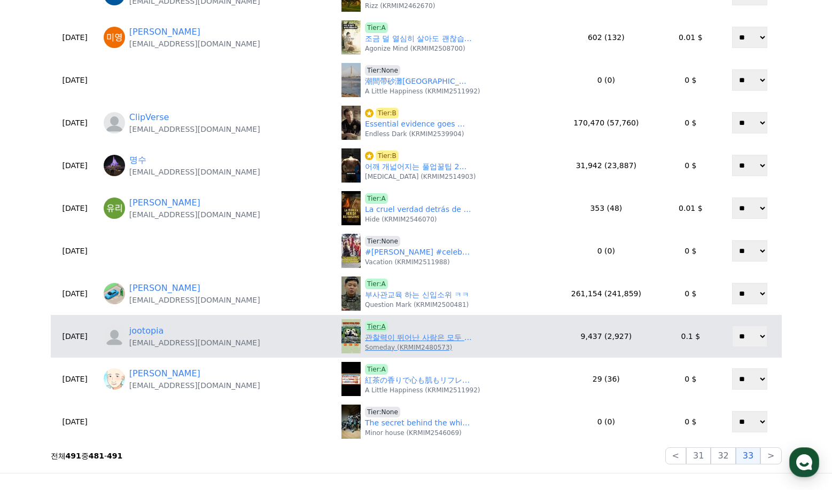
scroll to position [214, 0]
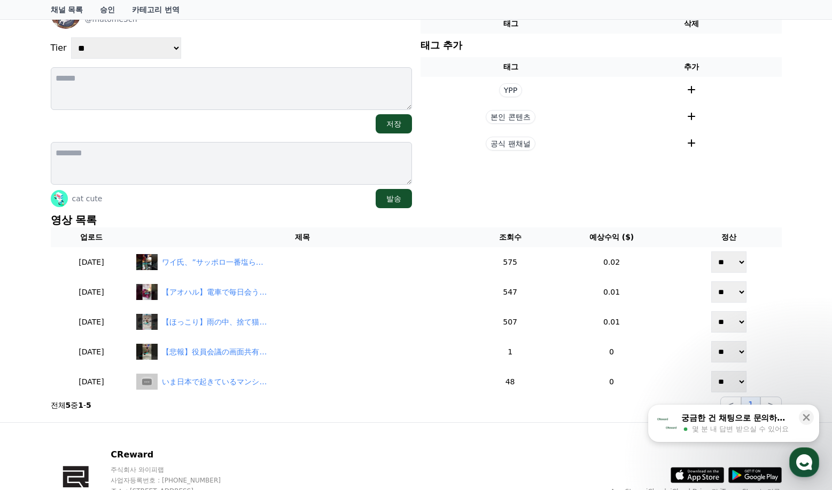
scroll to position [107, 0]
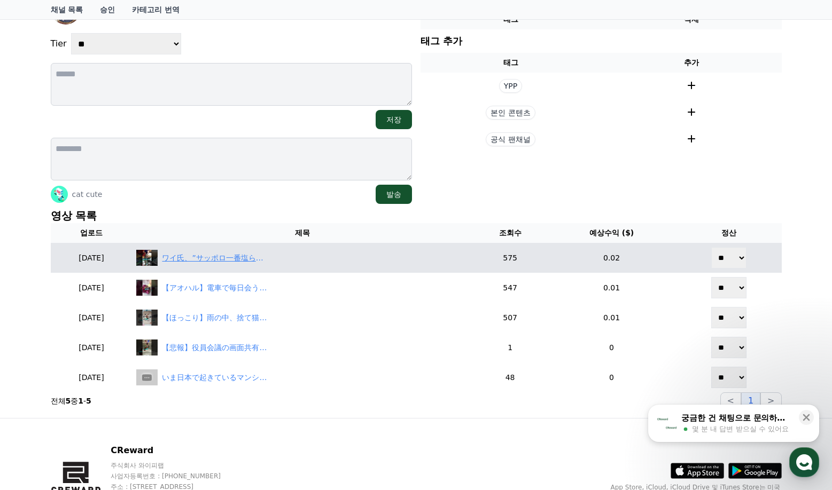
click at [236, 257] on div "ワイ氏、”サッポロ一番塩らーめん”の『禁断の食い方』に目覚めてしまう…#shorts #簡単レシピ #ラーメン #グルメ #飯動画 #魔改造" at bounding box center [215, 258] width 107 height 11
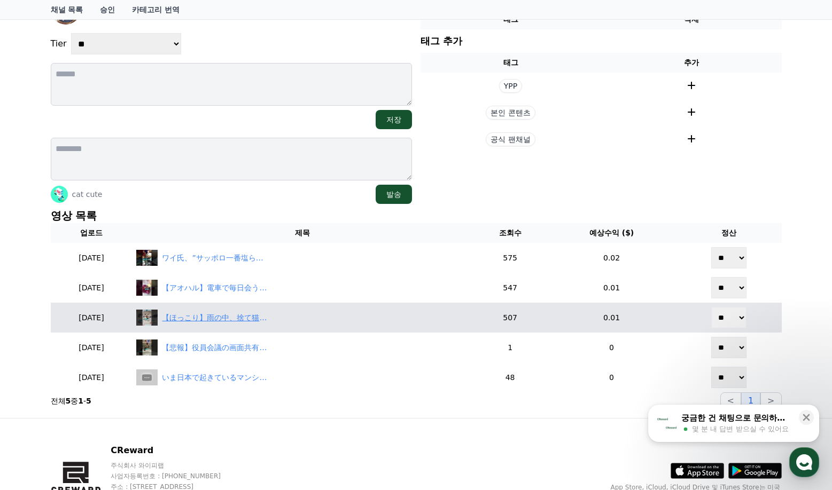
click at [256, 324] on div "【ほっこり】雨の中、捨て猫を拾ったコワモテの兄ちゃん、実は”ガチの聖人”だった話　#shorts #感動する話 #猫 #ギャップ萌え #いい話" at bounding box center [302, 318] width 332 height 16
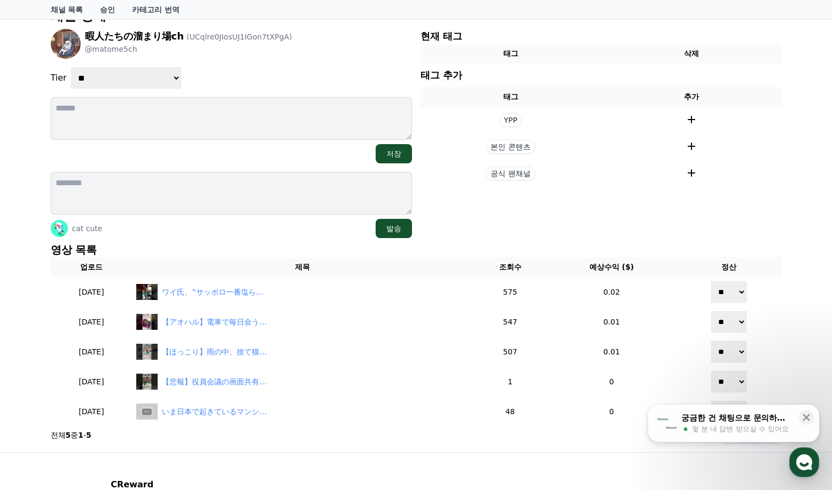
scroll to position [53, 0]
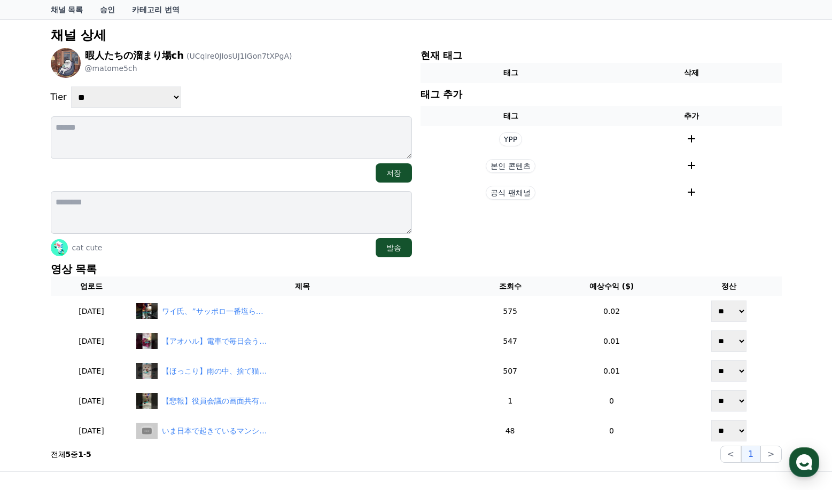
click at [118, 88] on select "**********" at bounding box center [126, 97] width 110 height 21
drag, startPoint x: 125, startPoint y: 96, endPoint x: 125, endPoint y: 107, distance: 11.2
click at [125, 98] on select "**********" at bounding box center [126, 97] width 110 height 21
select select "*"
click at [71, 87] on select "**********" at bounding box center [126, 97] width 110 height 21
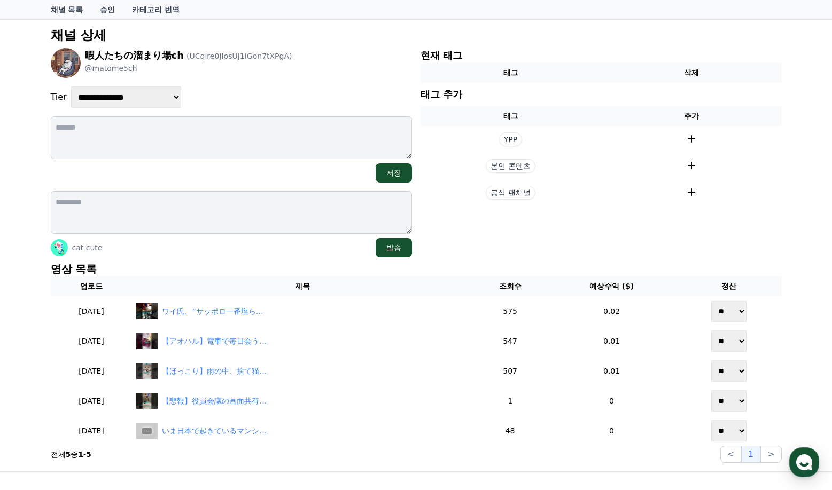
click at [300, 98] on div "**********" at bounding box center [231, 97] width 361 height 21
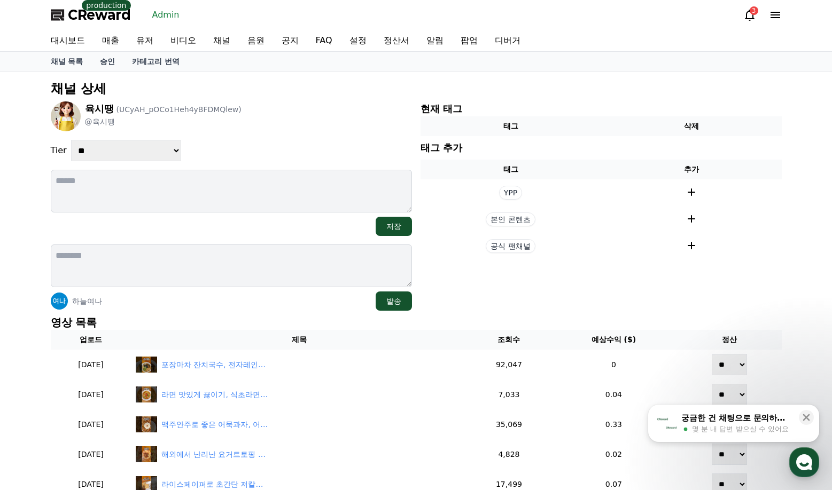
click at [121, 153] on select "**********" at bounding box center [126, 150] width 110 height 21
select select "*"
click at [71, 140] on select "**********" at bounding box center [126, 150] width 110 height 21
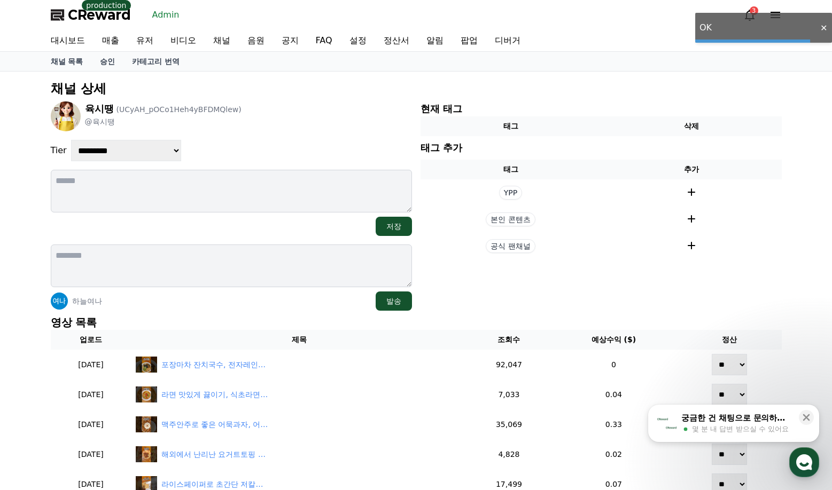
scroll to position [160, 0]
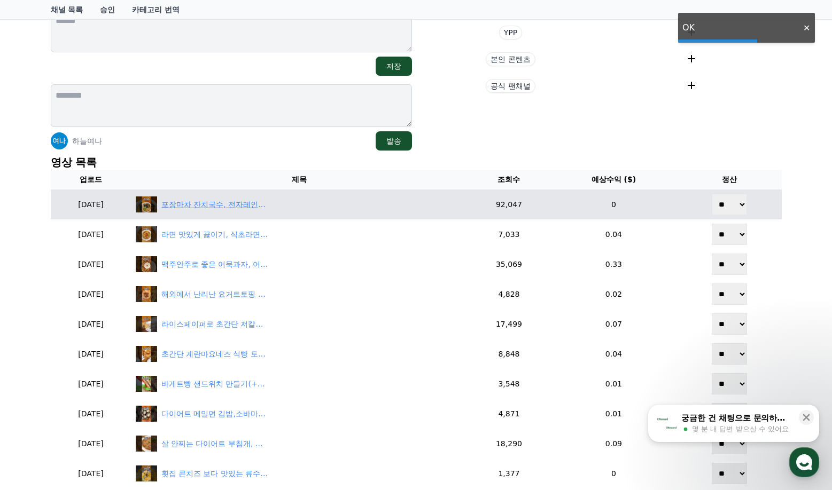
click at [257, 205] on div "포장마차 잔치국수, 전자레인지로 뚝딱 초간단 레시피" at bounding box center [214, 204] width 107 height 11
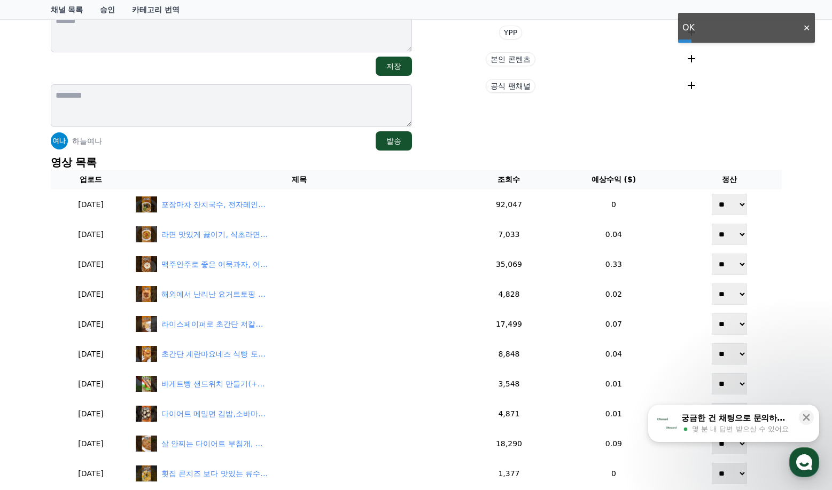
drag, startPoint x: 623, startPoint y: 138, endPoint x: 614, endPoint y: 147, distance: 12.5
click at [623, 139] on section "현재 태그 태그 삭제 태그 추가 태그 추가 YPP 본인 콘텐츠 공식 팬채널" at bounding box center [600, 45] width 361 height 209
